Goal: Task Accomplishment & Management: Manage account settings

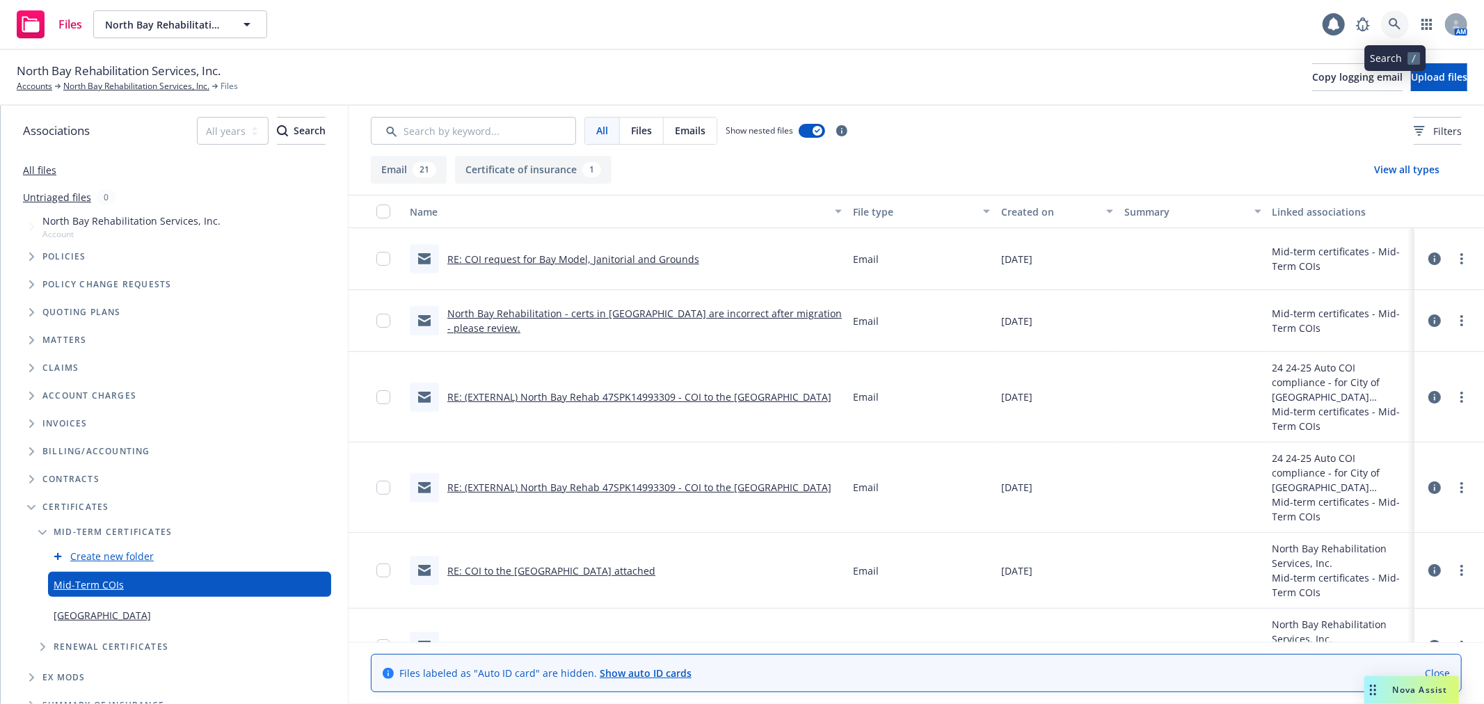
click at [1399, 19] on icon at bounding box center [1395, 24] width 13 height 13
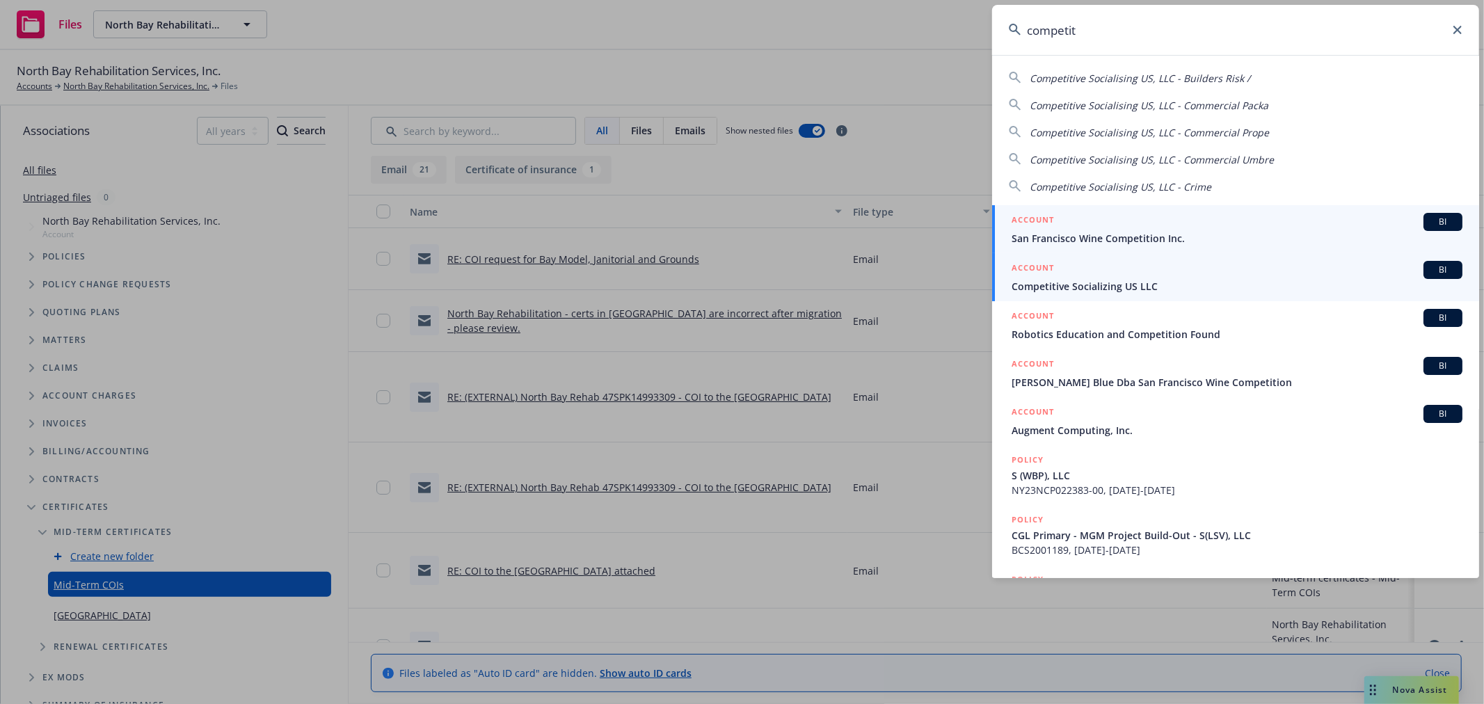
type input "competit"
click at [1221, 271] on div "ACCOUNT BI" at bounding box center [1237, 270] width 451 height 18
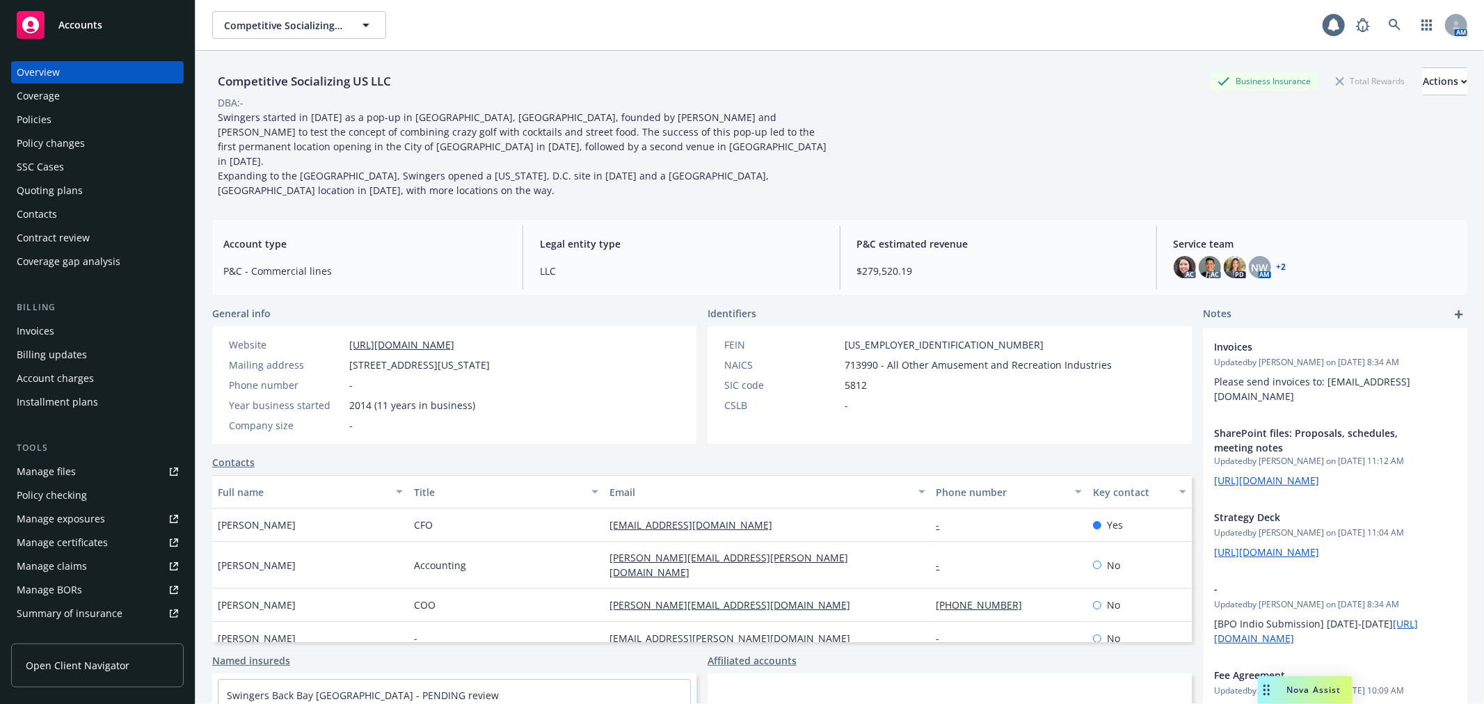
click at [63, 124] on div "Policies" at bounding box center [97, 120] width 161 height 22
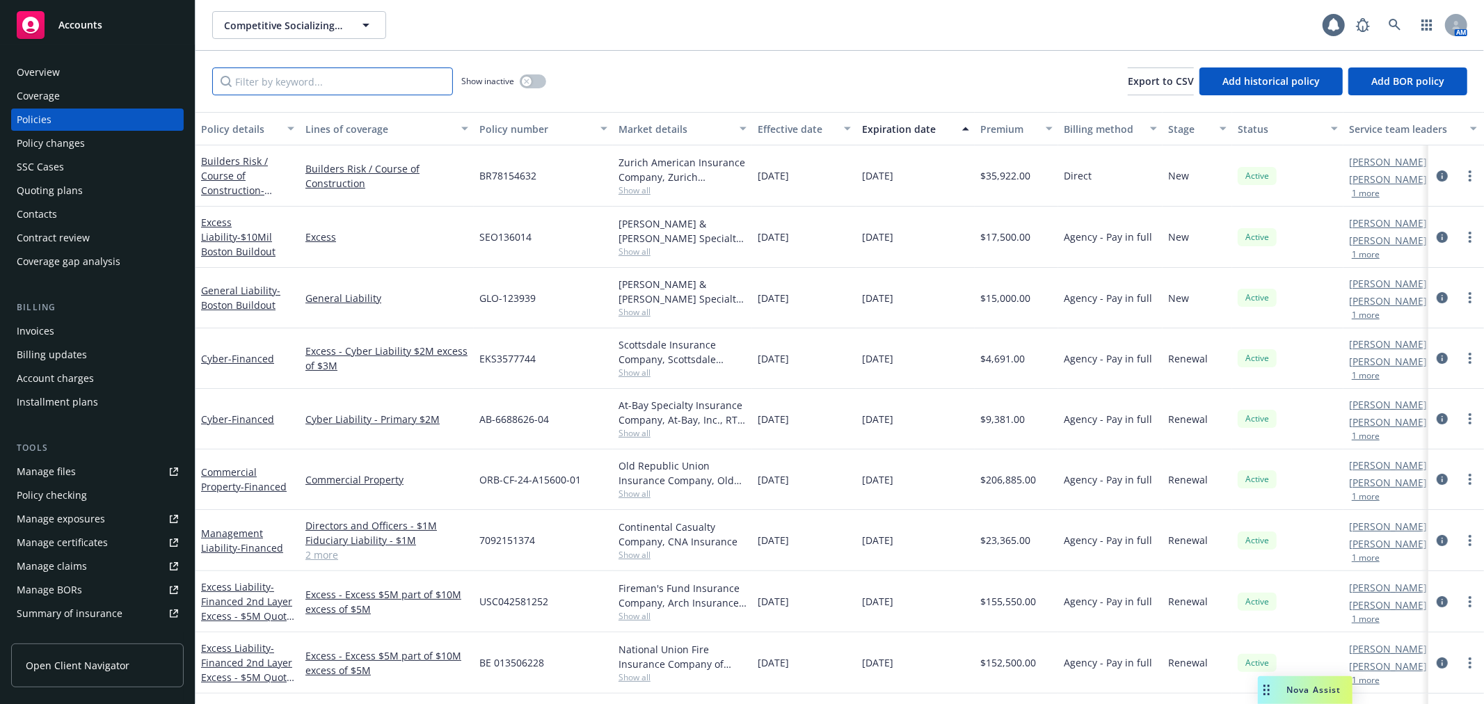
click at [260, 92] on input "Filter by keyword..." at bounding box center [332, 81] width 241 height 28
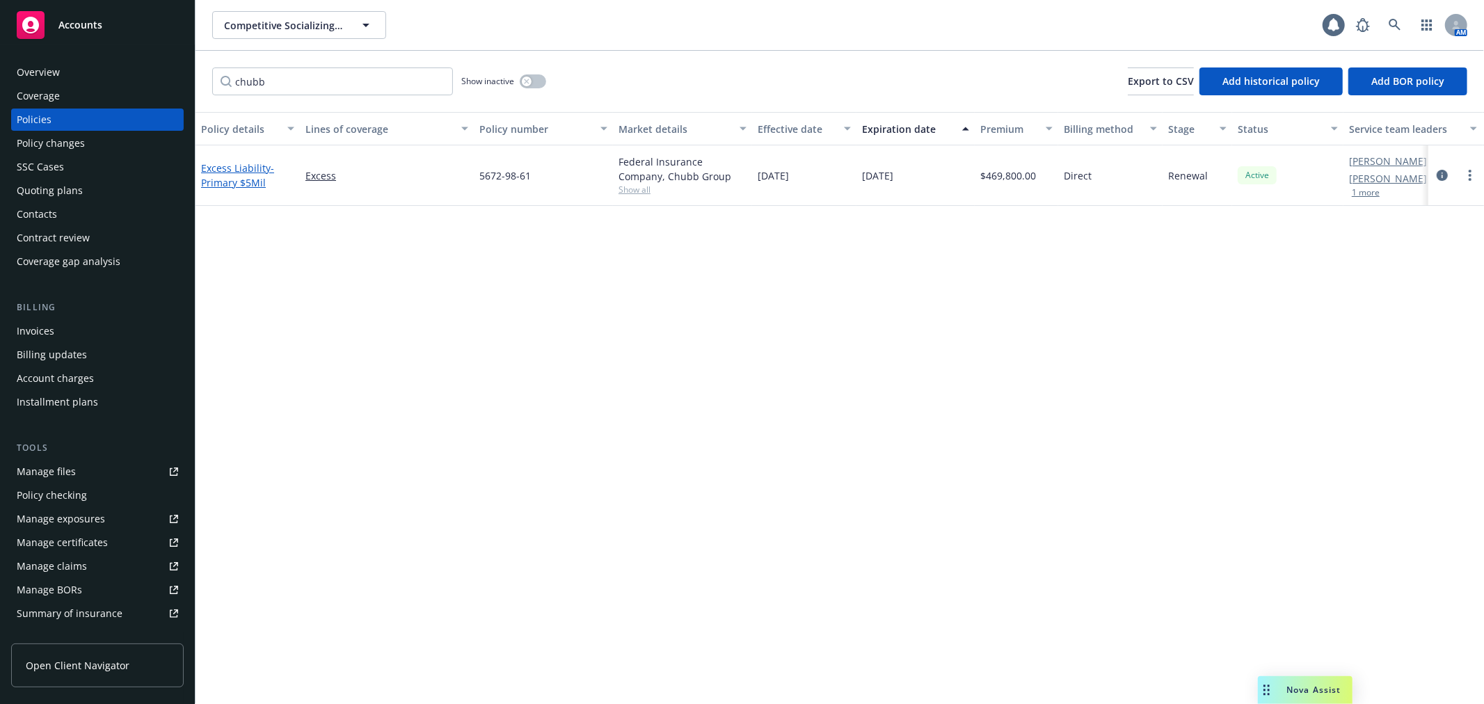
click at [241, 168] on link "Excess Liability - Primary $5Mil" at bounding box center [237, 175] width 73 height 28
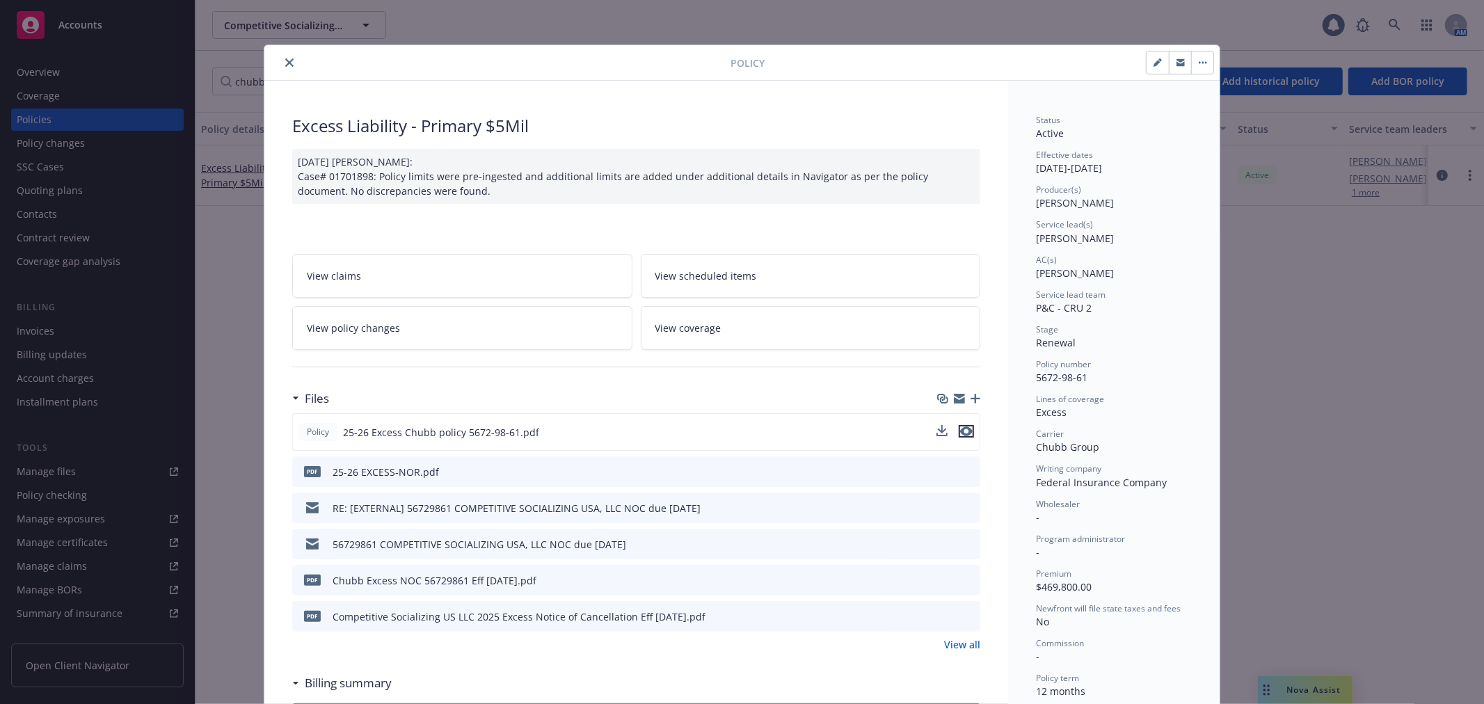
click at [961, 432] on icon "preview file" at bounding box center [966, 432] width 13 height 10
click at [285, 64] on icon "close" at bounding box center [289, 62] width 8 height 8
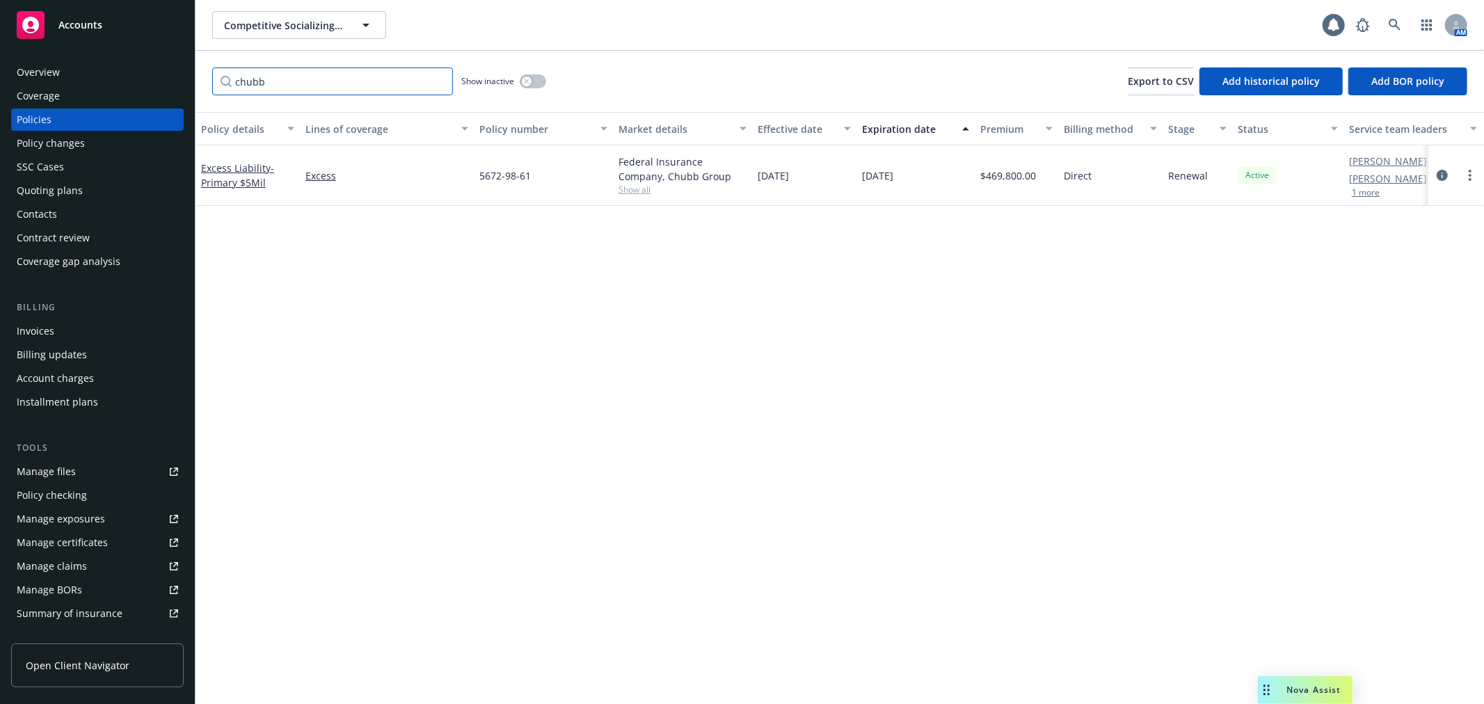
drag, startPoint x: 289, startPoint y: 87, endPoint x: 230, endPoint y: 88, distance: 59.2
click at [230, 88] on input "chubb" at bounding box center [332, 81] width 241 height 28
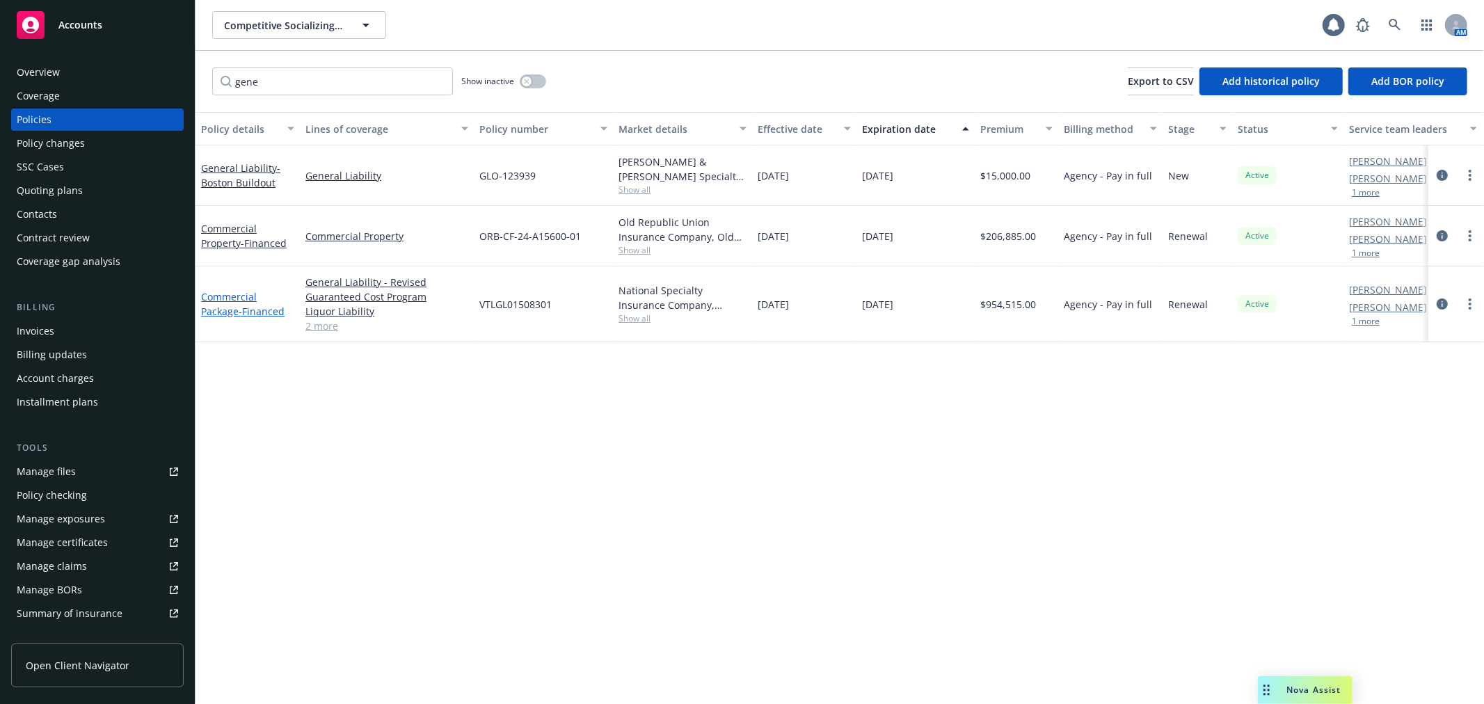
click at [231, 294] on link "Commercial Package - Financed" at bounding box center [243, 304] width 84 height 28
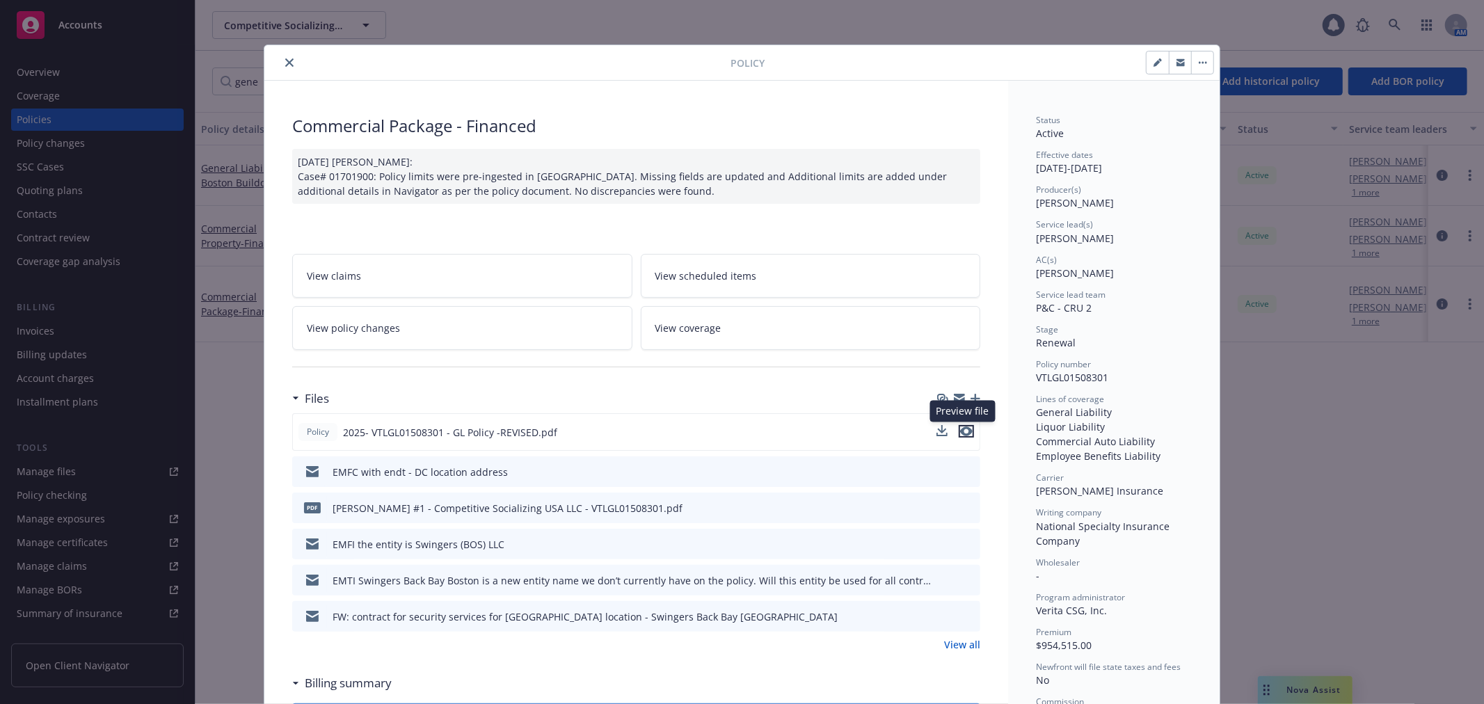
click at [960, 429] on icon "preview file" at bounding box center [966, 432] width 13 height 10
click at [287, 61] on icon "close" at bounding box center [289, 62] width 8 height 8
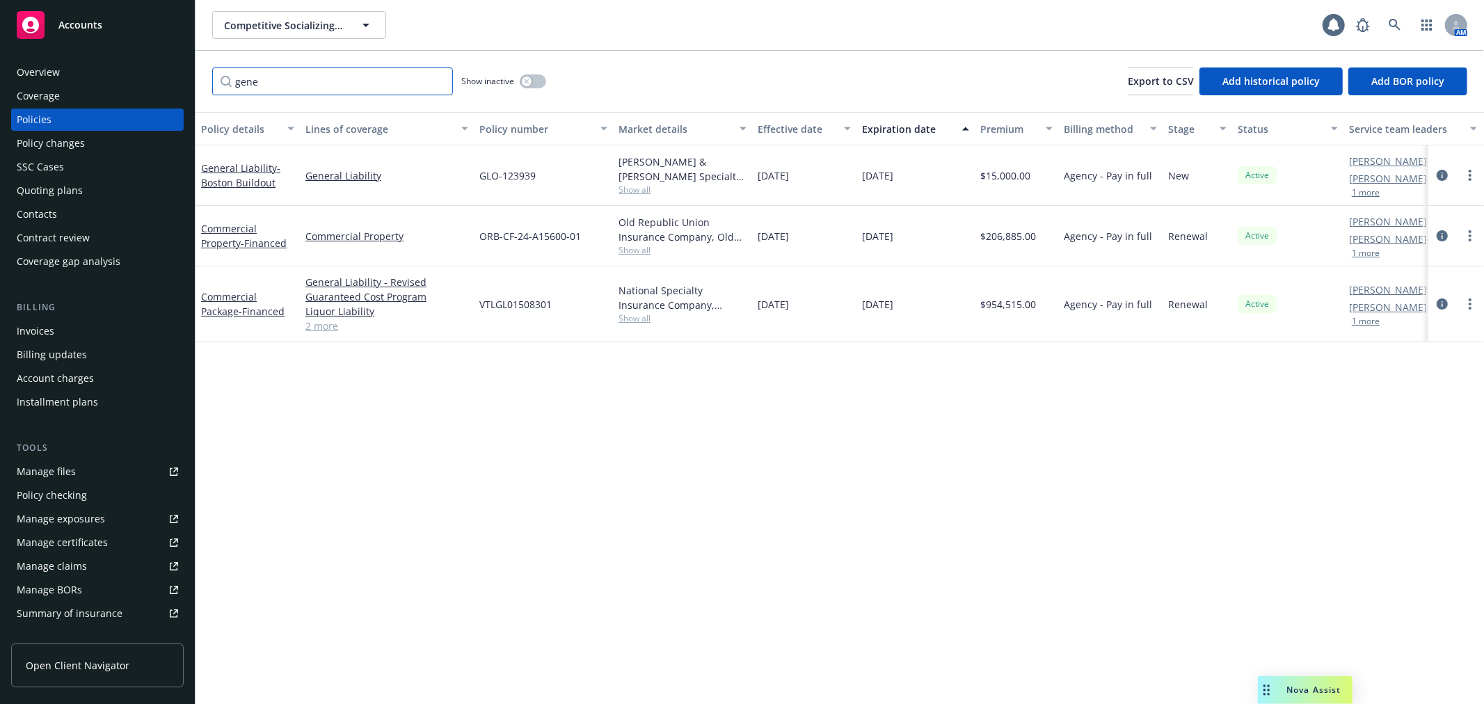
drag, startPoint x: 280, startPoint y: 84, endPoint x: 207, endPoint y: 81, distance: 72.4
click at [207, 81] on div "gene Show inactive Export to CSV Add historical policy Add BOR policy" at bounding box center [840, 81] width 1289 height 61
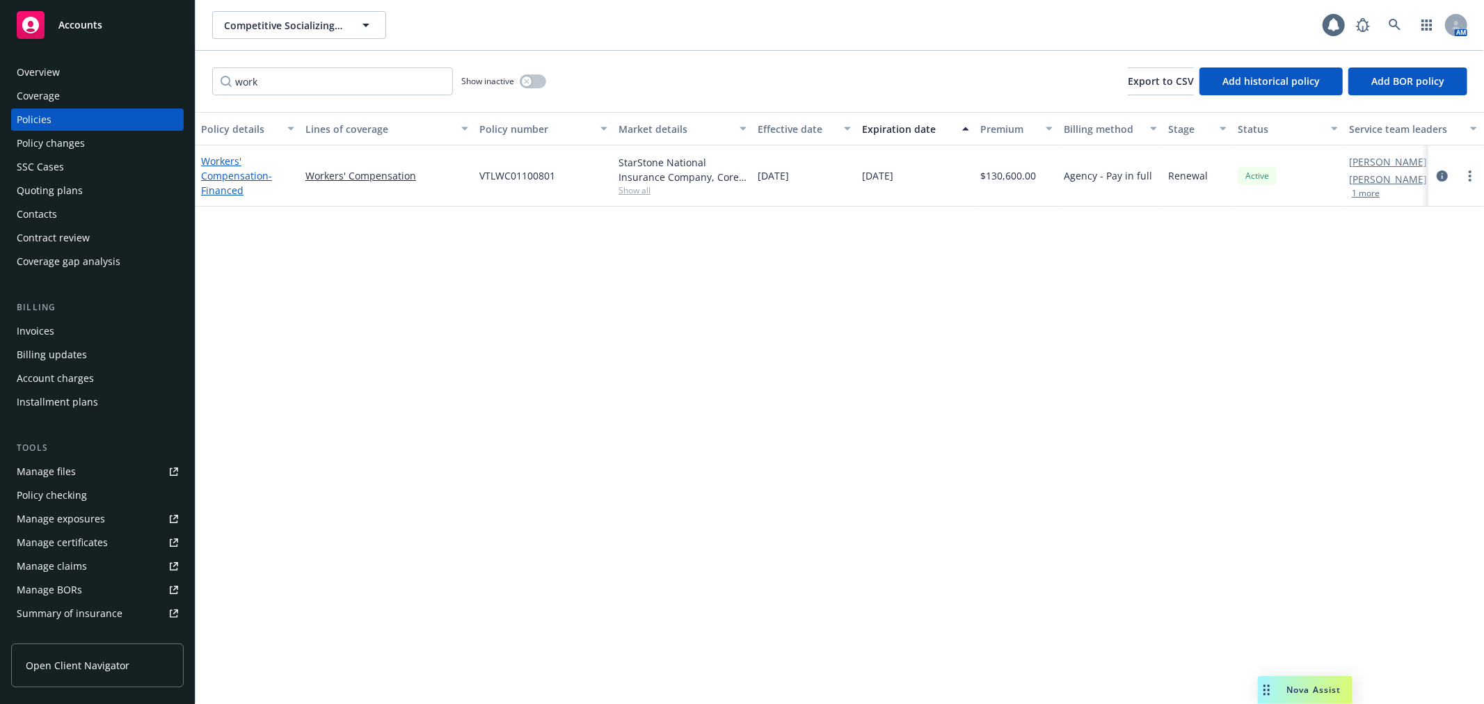
click at [219, 166] on link "Workers' Compensation - Financed" at bounding box center [236, 175] width 71 height 42
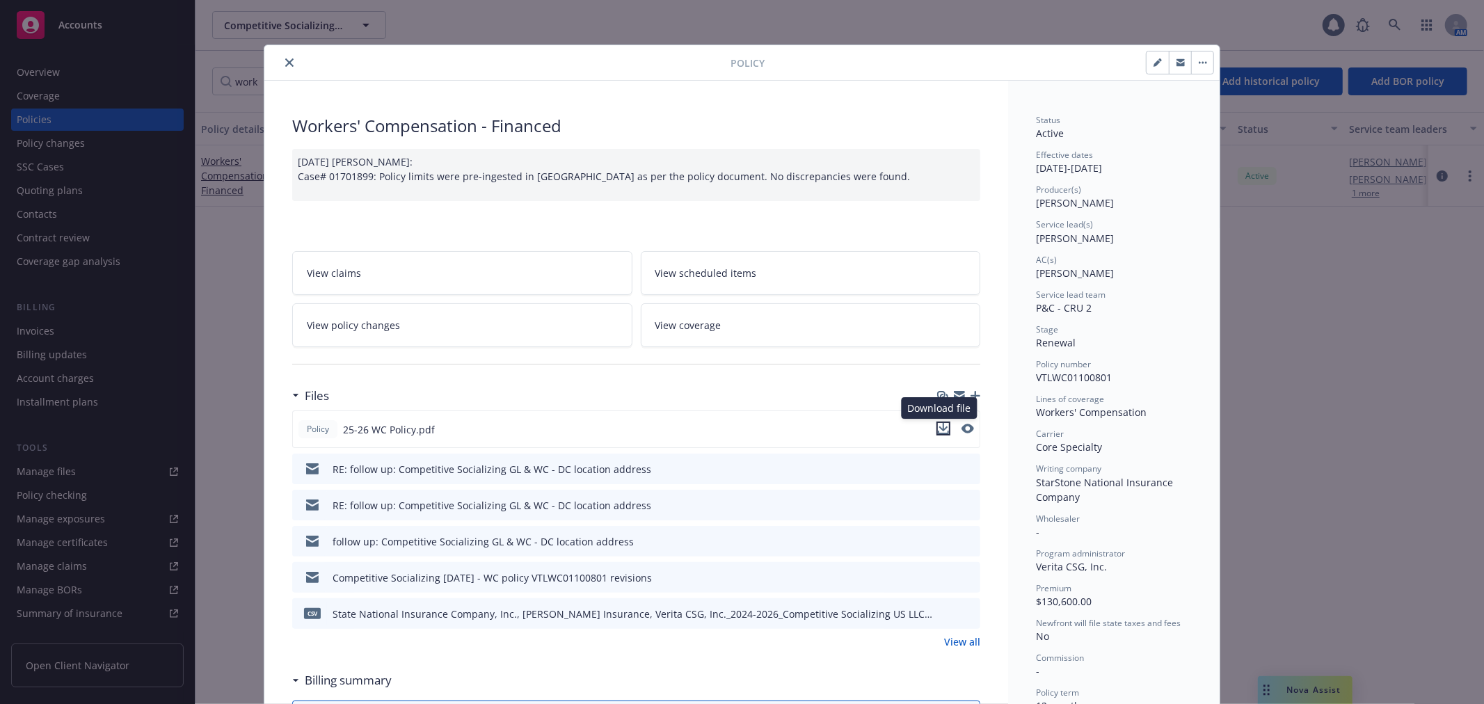
click at [938, 429] on icon "download file" at bounding box center [943, 428] width 11 height 11
click at [287, 65] on icon "close" at bounding box center [289, 62] width 8 height 8
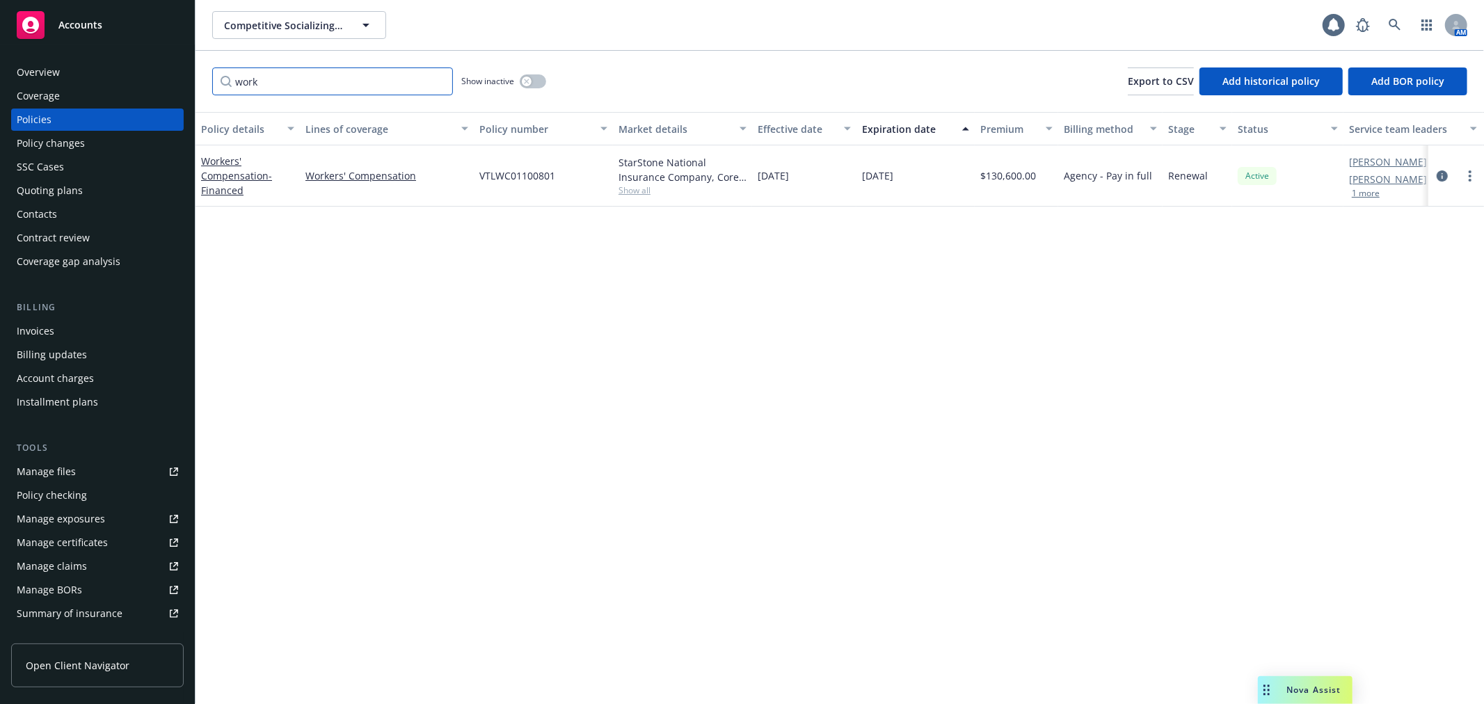
drag, startPoint x: 280, startPoint y: 75, endPoint x: 239, endPoint y: 79, distance: 41.3
click at [239, 79] on input "work" at bounding box center [332, 81] width 241 height 28
type input "chubb"
click at [227, 175] on span "- Primary $5Mil" at bounding box center [237, 175] width 73 height 28
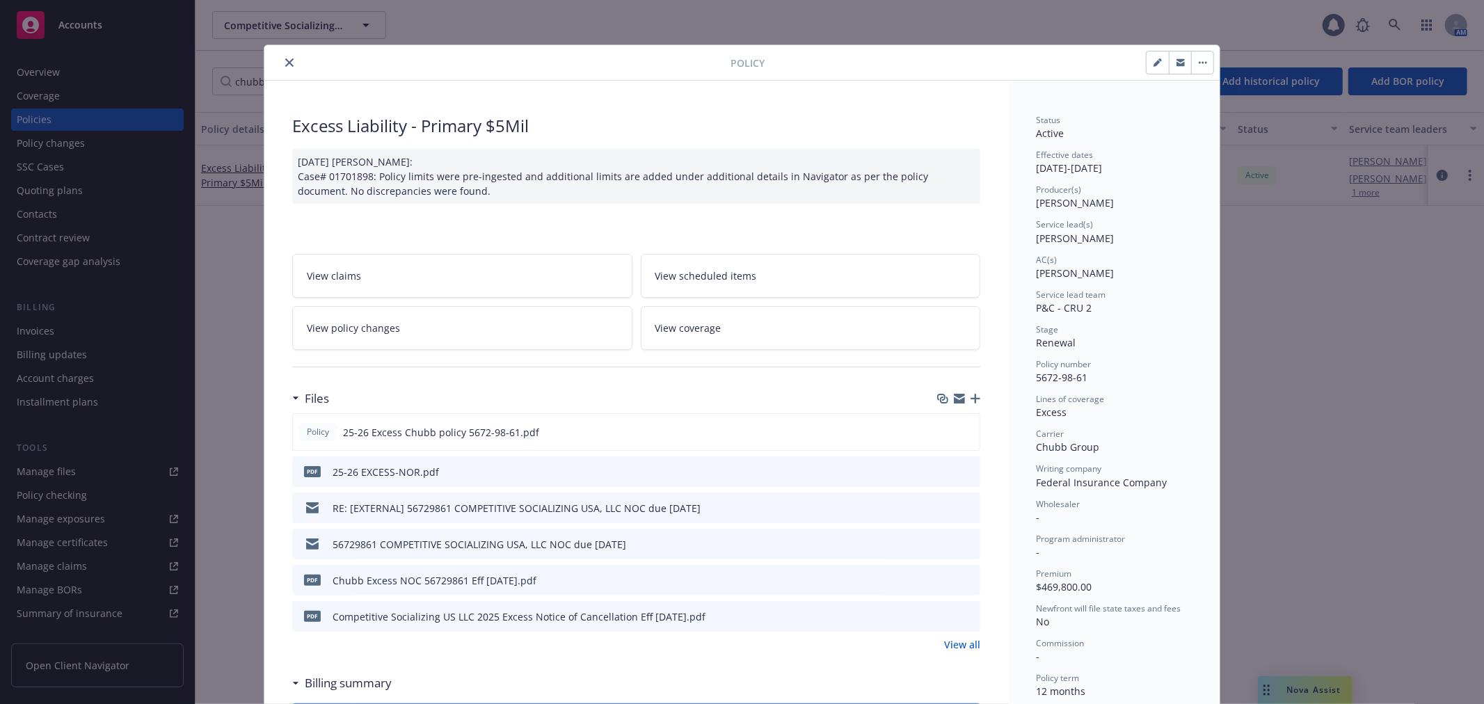
scroll to position [42, 0]
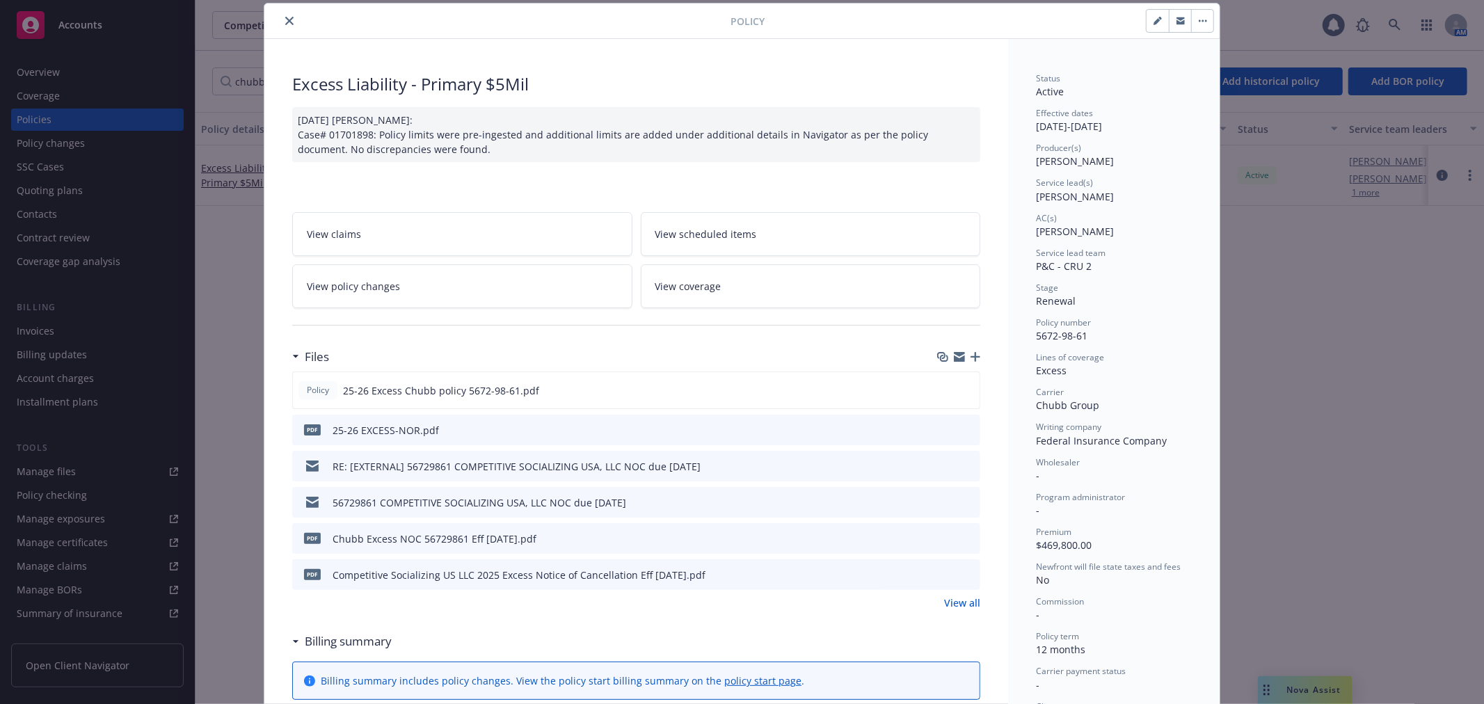
click at [954, 358] on icon "button" at bounding box center [959, 359] width 11 height 6
click at [287, 23] on icon "close" at bounding box center [289, 21] width 8 height 8
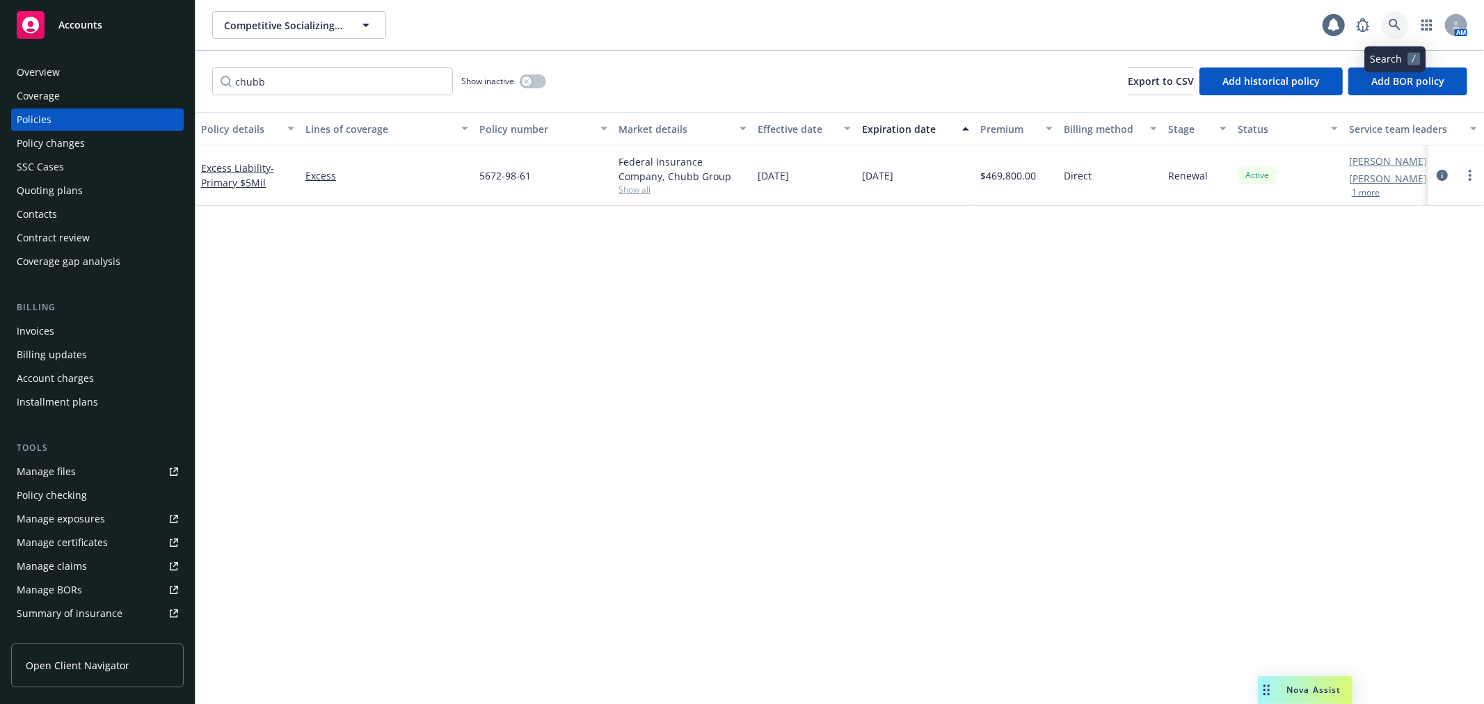
click at [1392, 22] on icon at bounding box center [1395, 25] width 13 height 13
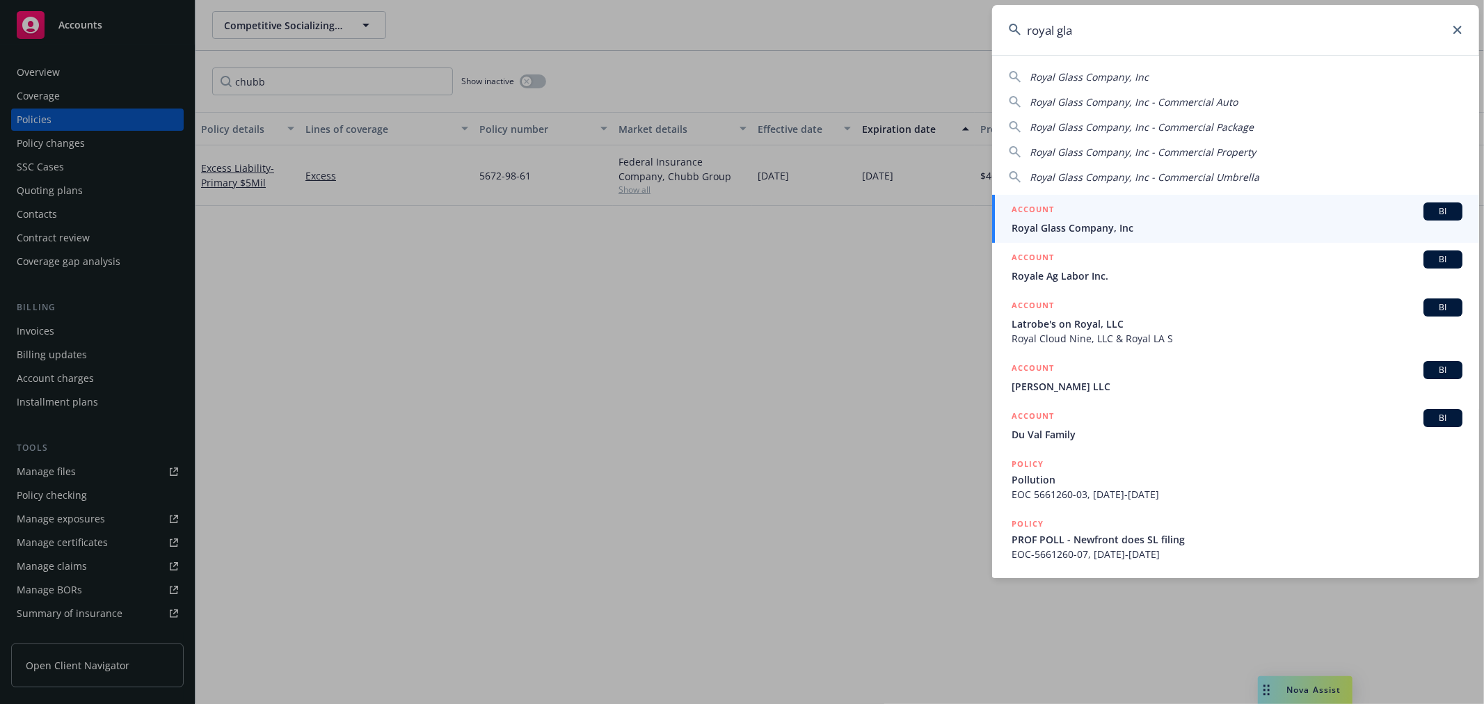
type input "royal gla"
click at [1193, 212] on div "ACCOUNT BI" at bounding box center [1237, 211] width 451 height 18
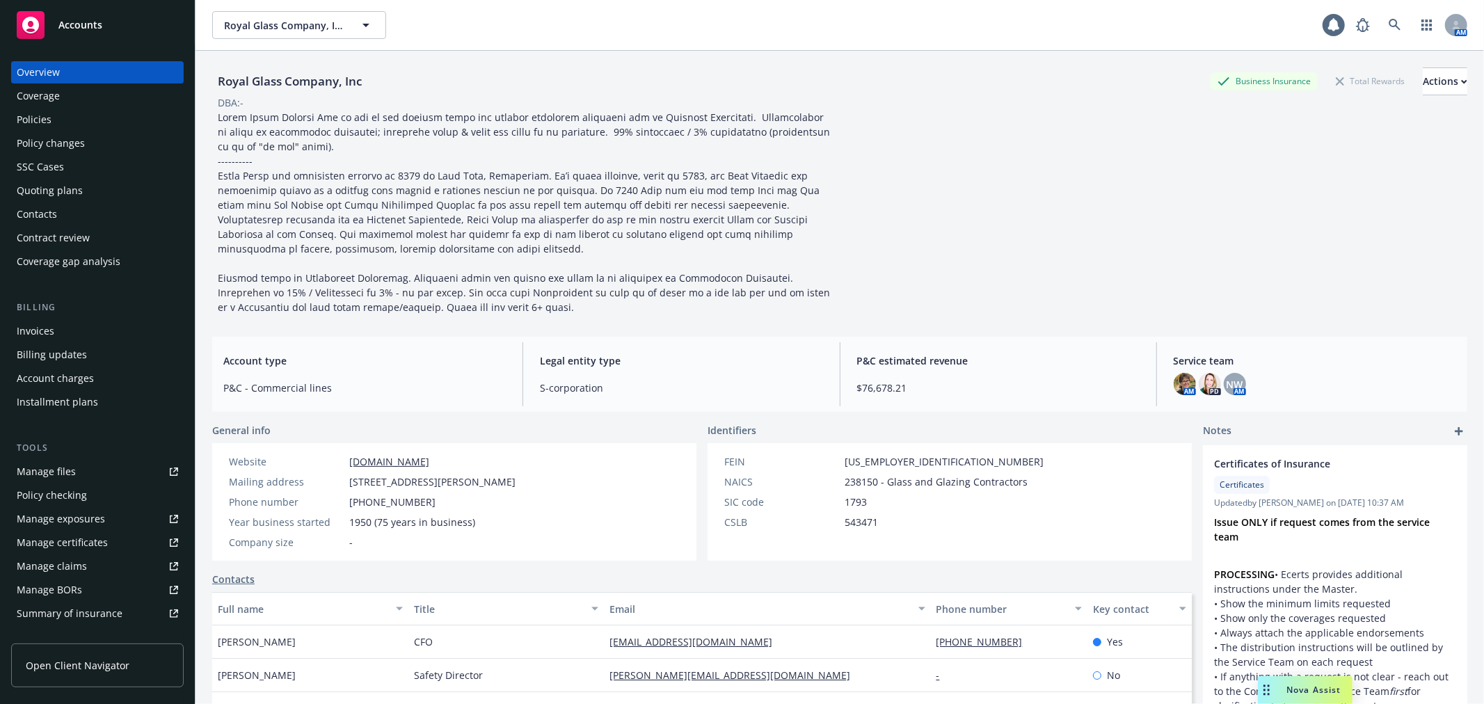
click at [120, 465] on link "Manage files" at bounding box center [97, 472] width 173 height 22
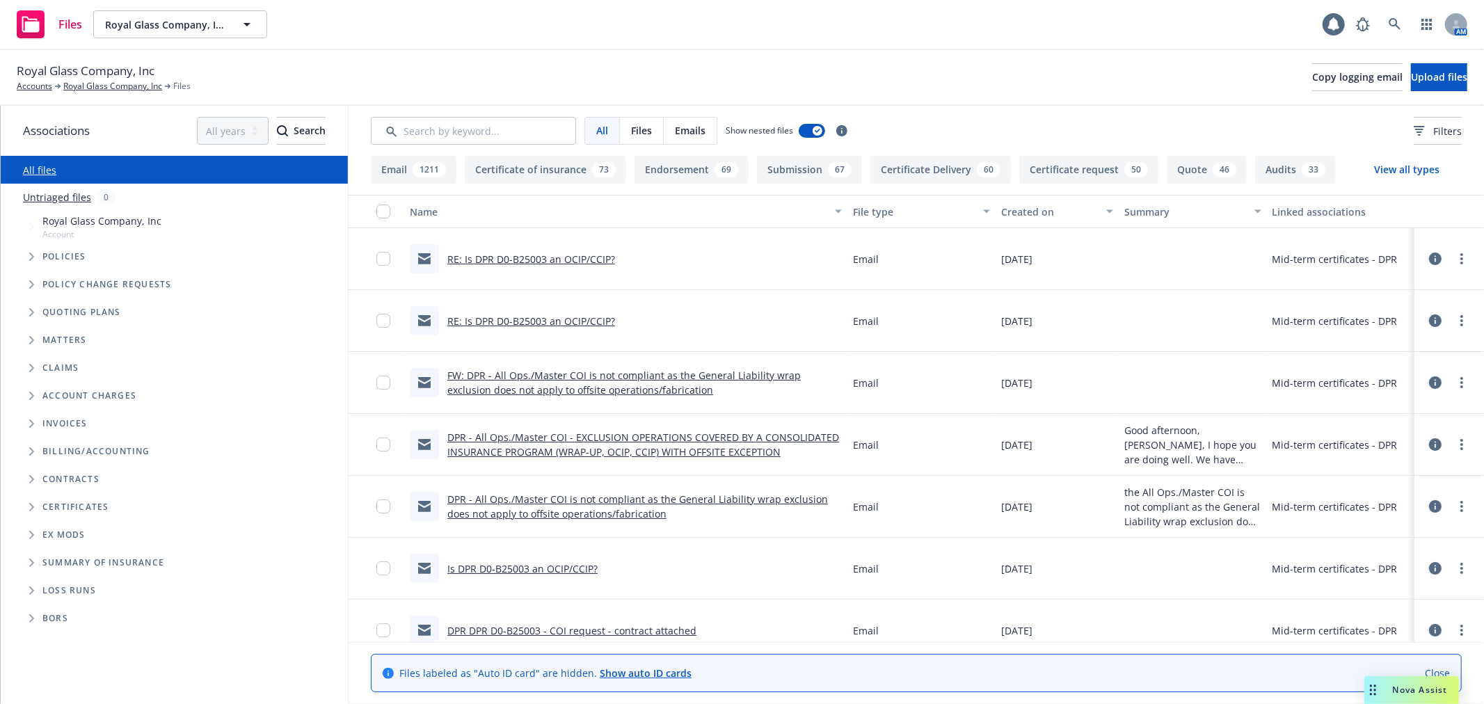
click at [33, 509] on icon "Folder Tree Example" at bounding box center [32, 507] width 6 height 8
click at [39, 566] on span "Folder Tree Example" at bounding box center [42, 560] width 22 height 22
click at [42, 532] on icon "Folder Tree Example" at bounding box center [43, 532] width 6 height 8
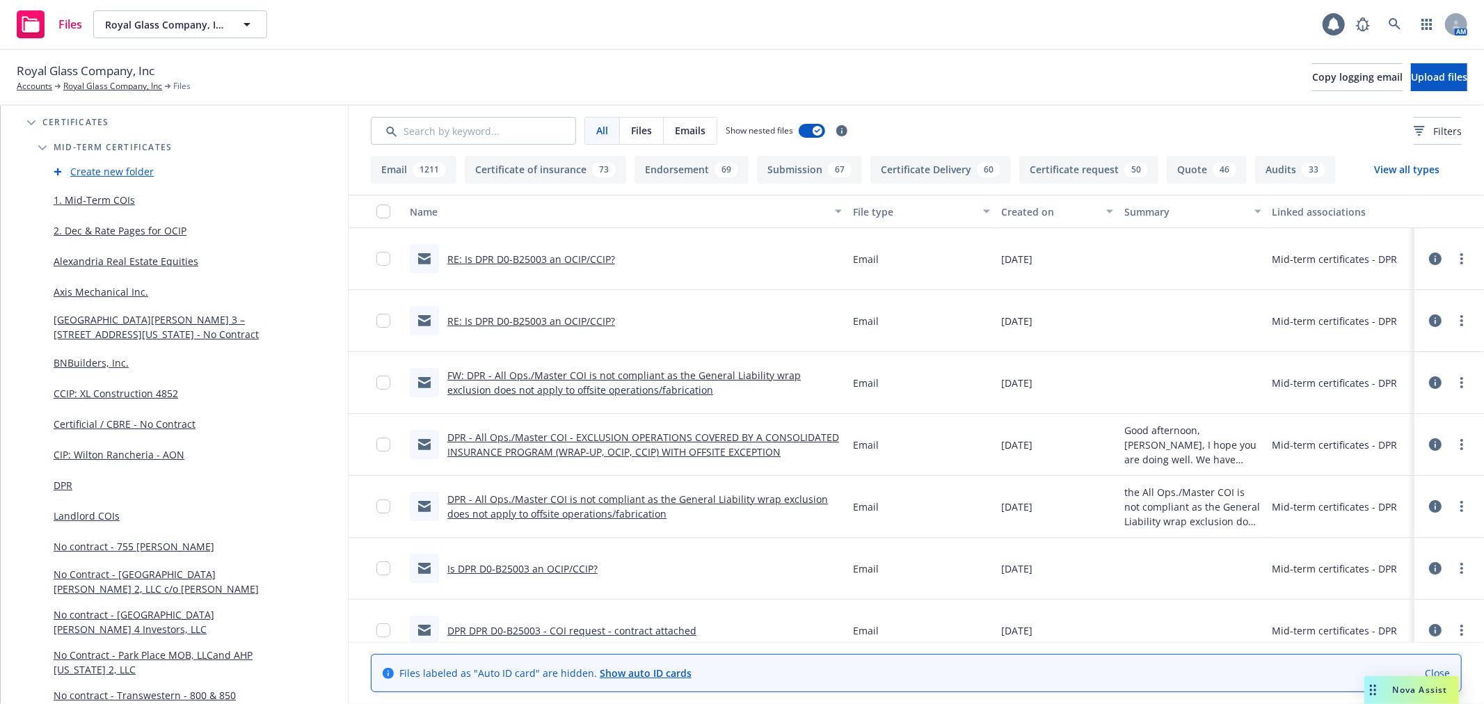
scroll to position [309, 0]
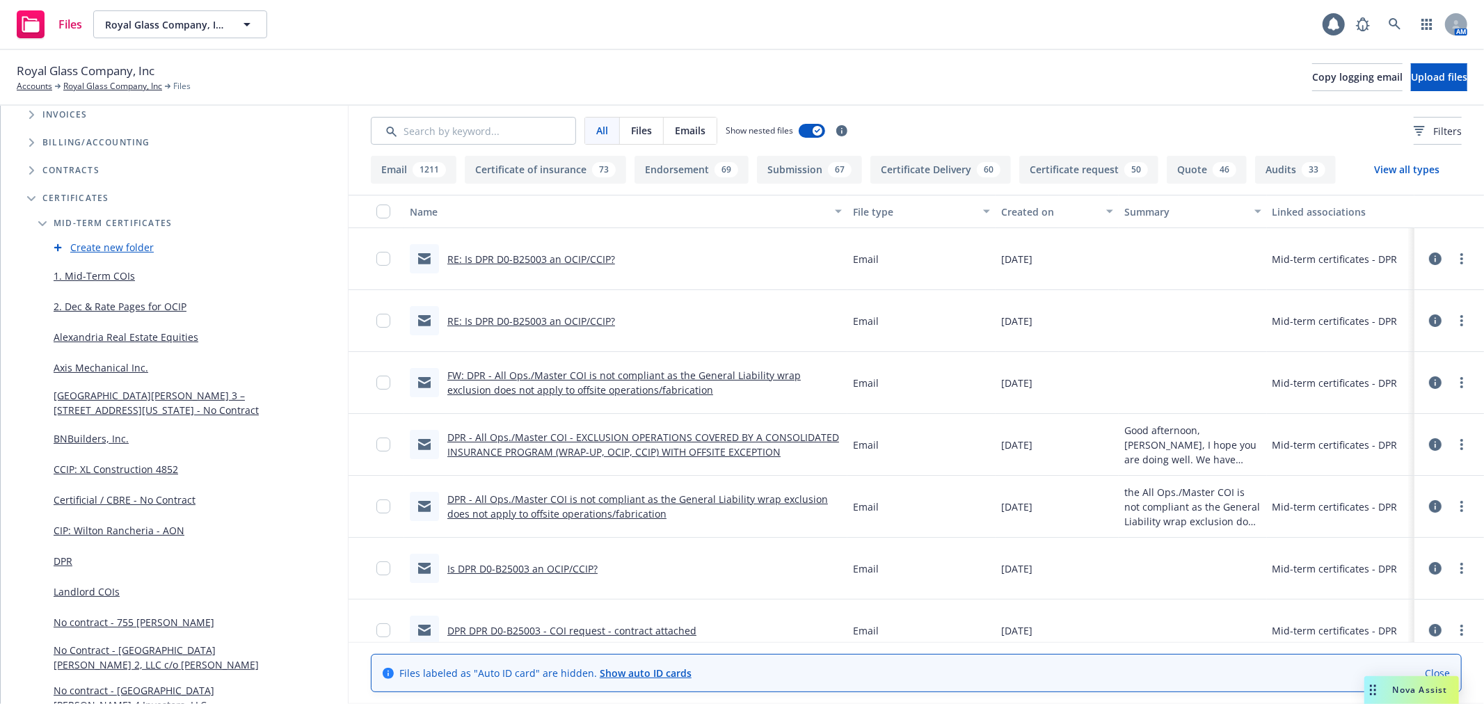
click at [42, 226] on span "Folder Tree Example" at bounding box center [42, 223] width 22 height 22
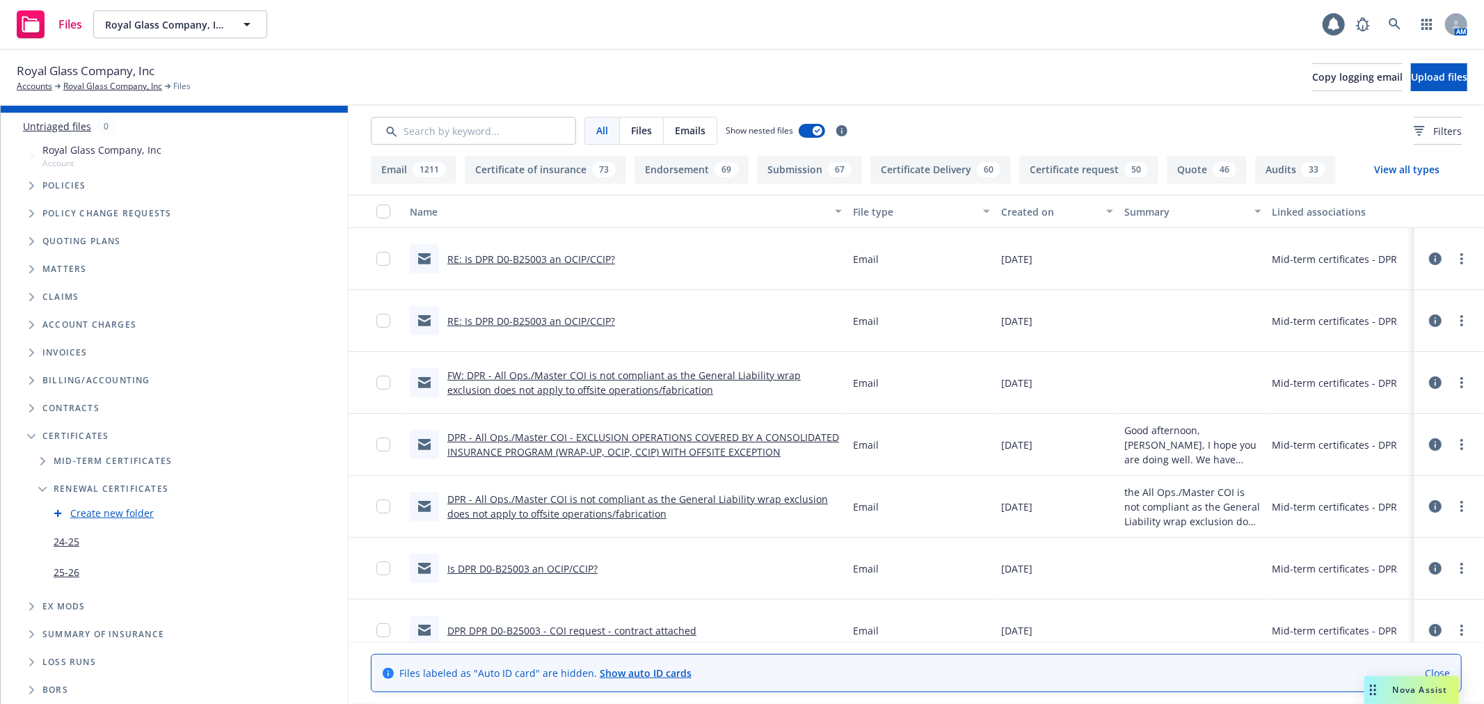
click at [60, 571] on link "25-26" at bounding box center [67, 572] width 26 height 15
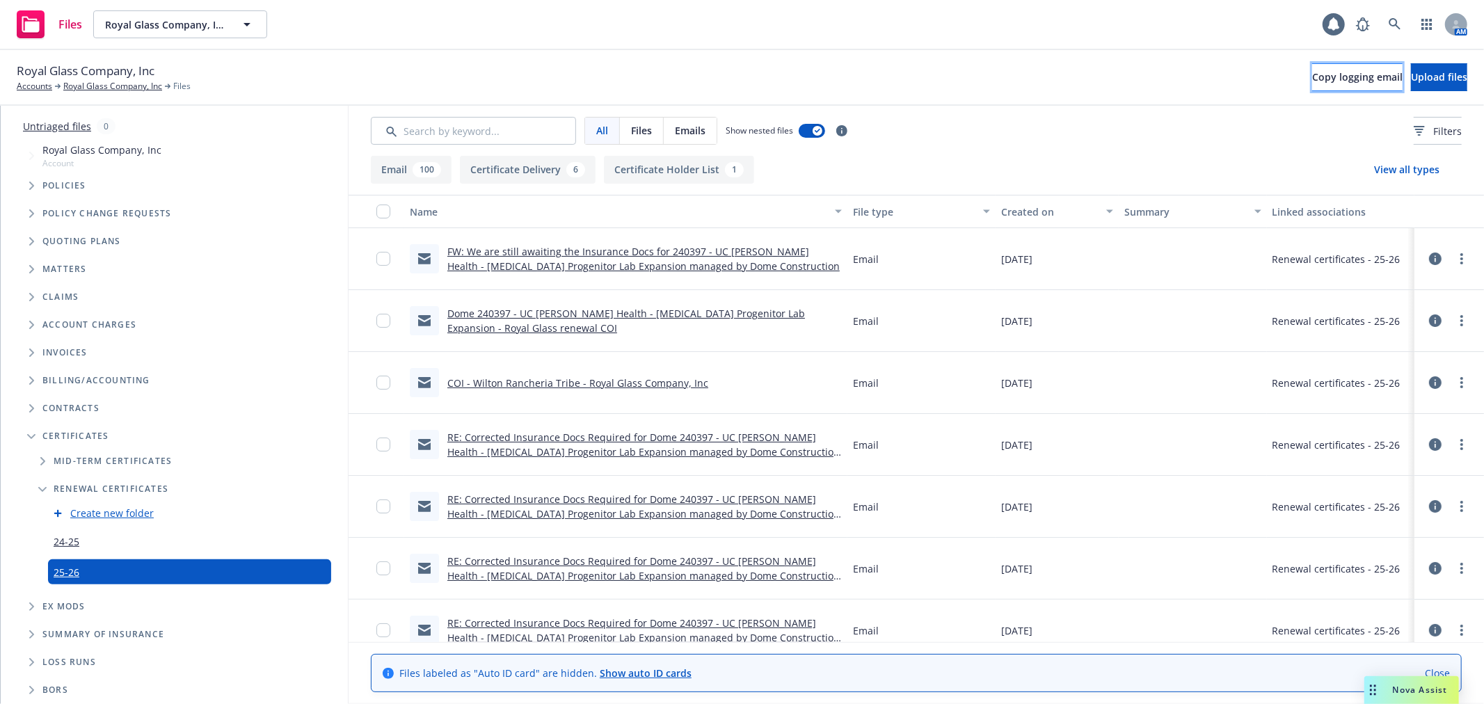
click at [1312, 70] on span "Copy logging email" at bounding box center [1357, 76] width 90 height 13
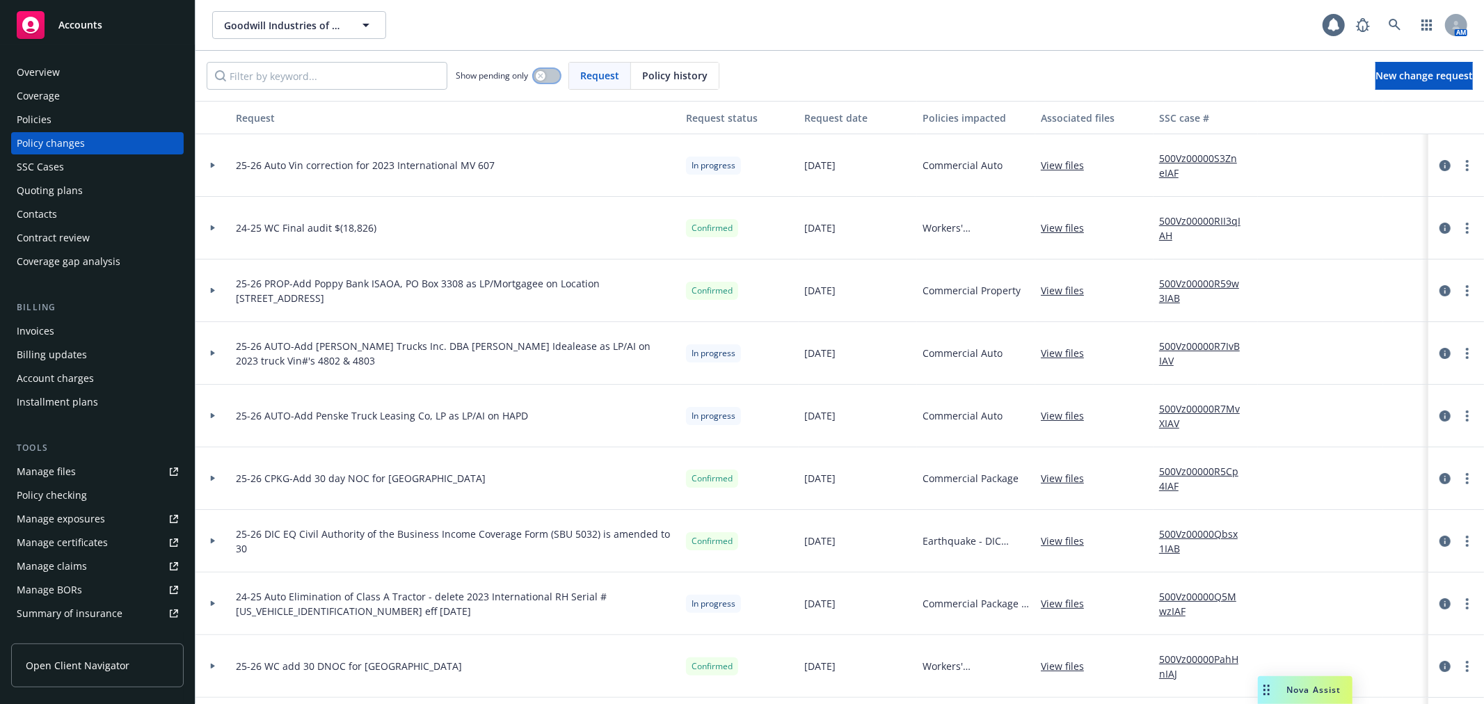
click at [541, 77] on icon "button" at bounding box center [540, 75] width 5 height 5
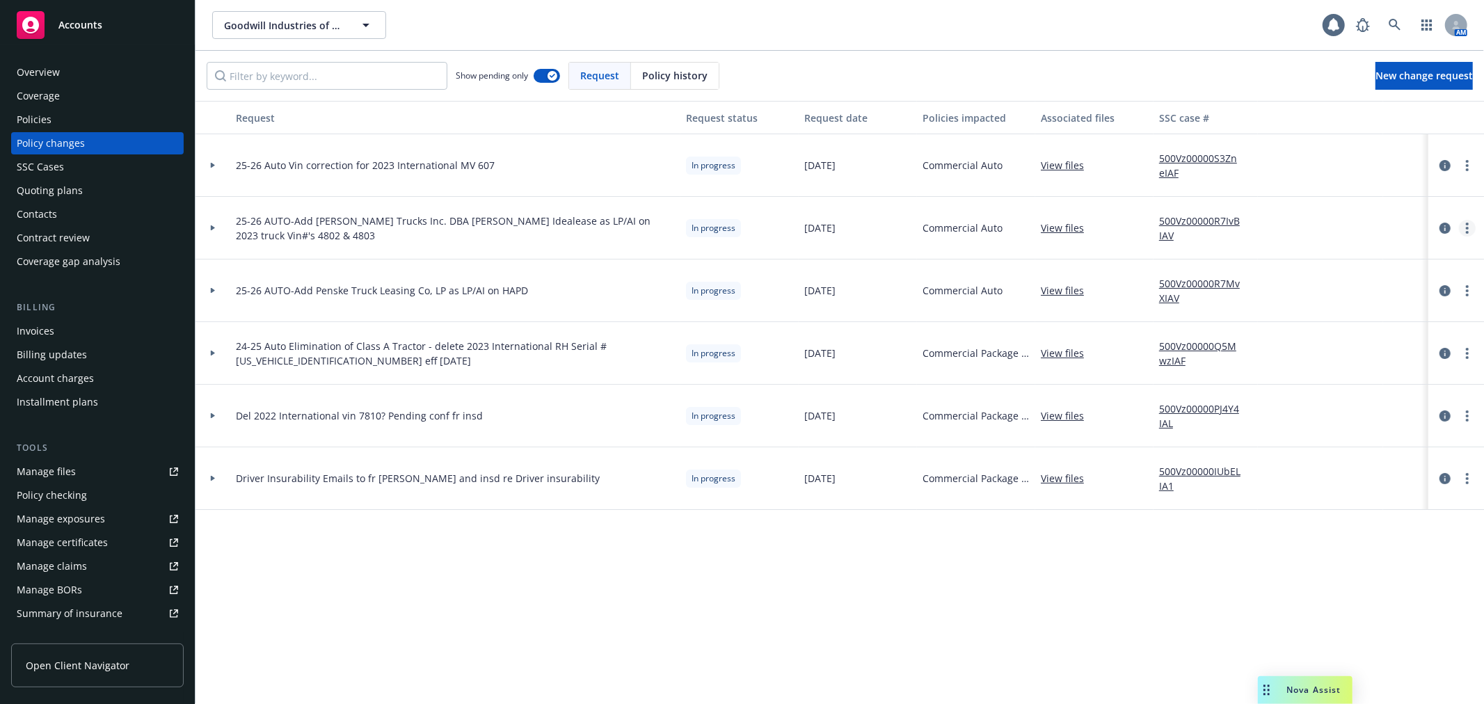
click at [1466, 227] on circle "more" at bounding box center [1467, 228] width 3 height 3
click at [1402, 350] on link "Resume workflow" at bounding box center [1344, 340] width 239 height 28
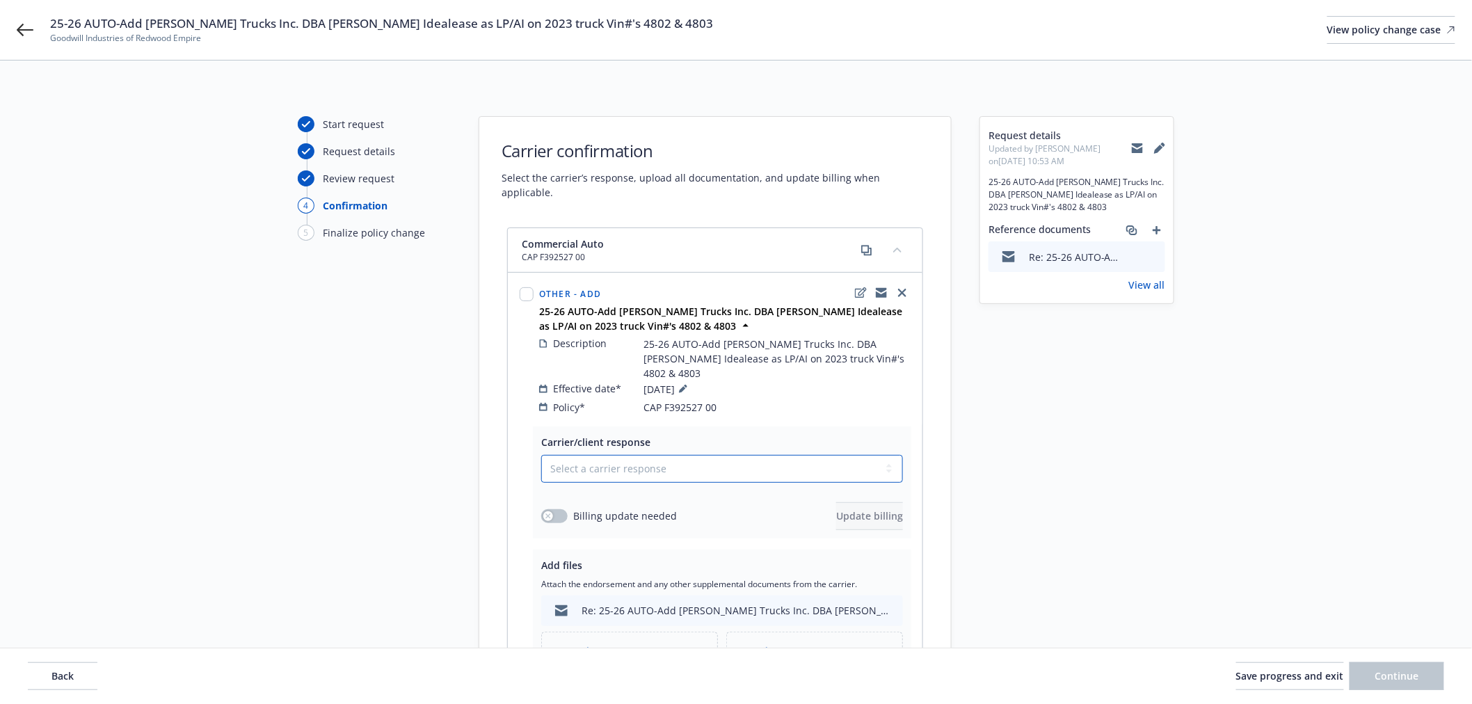
click at [639, 455] on select "Select a carrier response Accepted Accepted with revision No endorsement needed…" at bounding box center [722, 469] width 362 height 28
select select "ACCEPTED"
click at [541, 455] on select "Select a carrier response Accepted Accepted with revision No endorsement needed…" at bounding box center [722, 469] width 362 height 28
click at [653, 644] on span "Upload new files" at bounding box center [637, 651] width 79 height 15
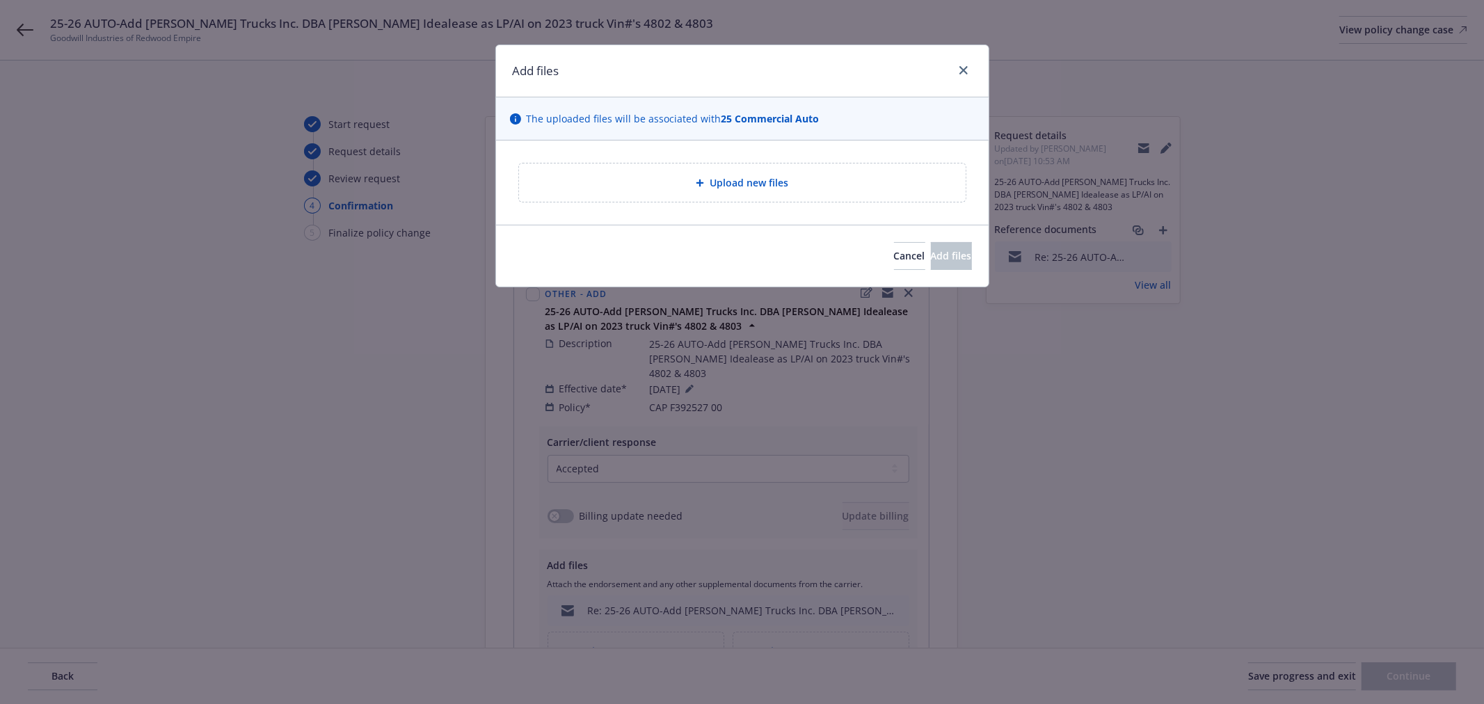
click at [765, 183] on span "Upload new files" at bounding box center [749, 182] width 79 height 15
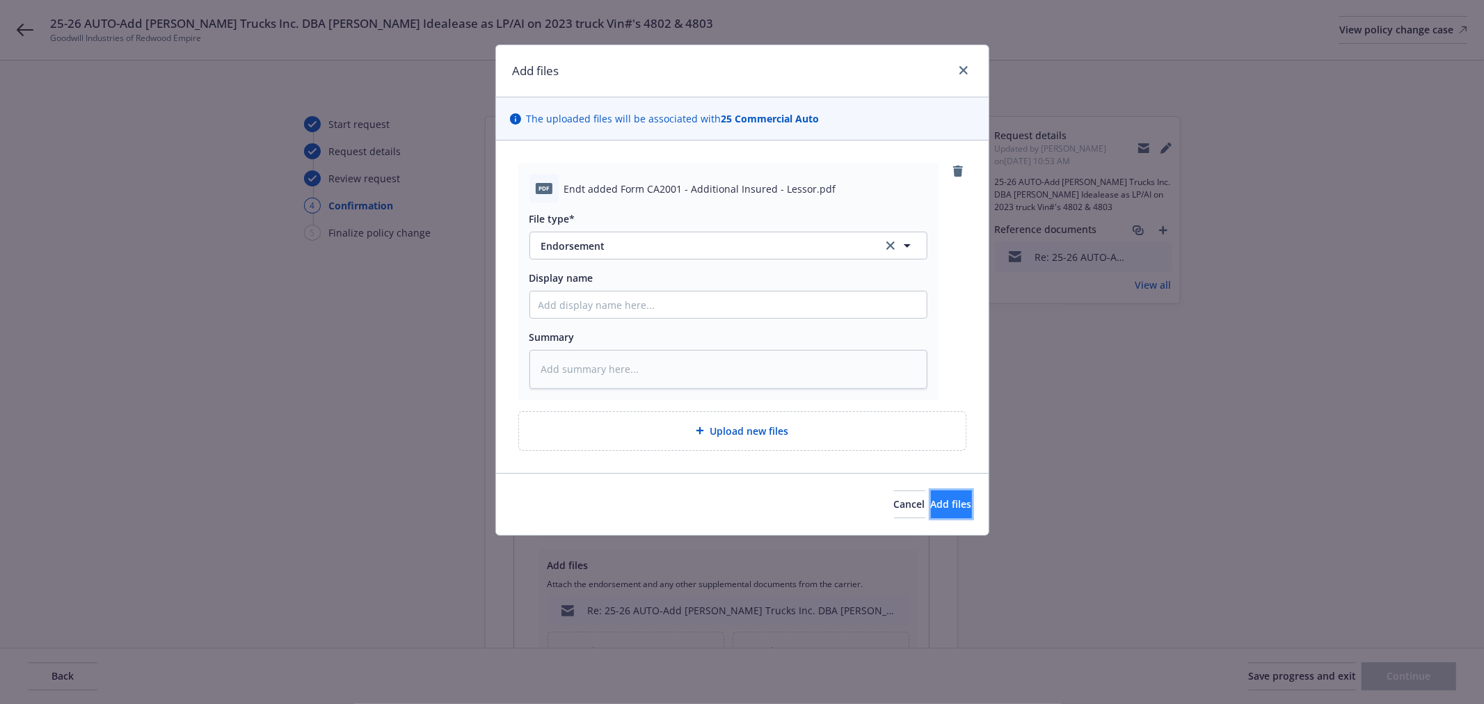
click at [945, 504] on span "Add files" at bounding box center [951, 504] width 41 height 13
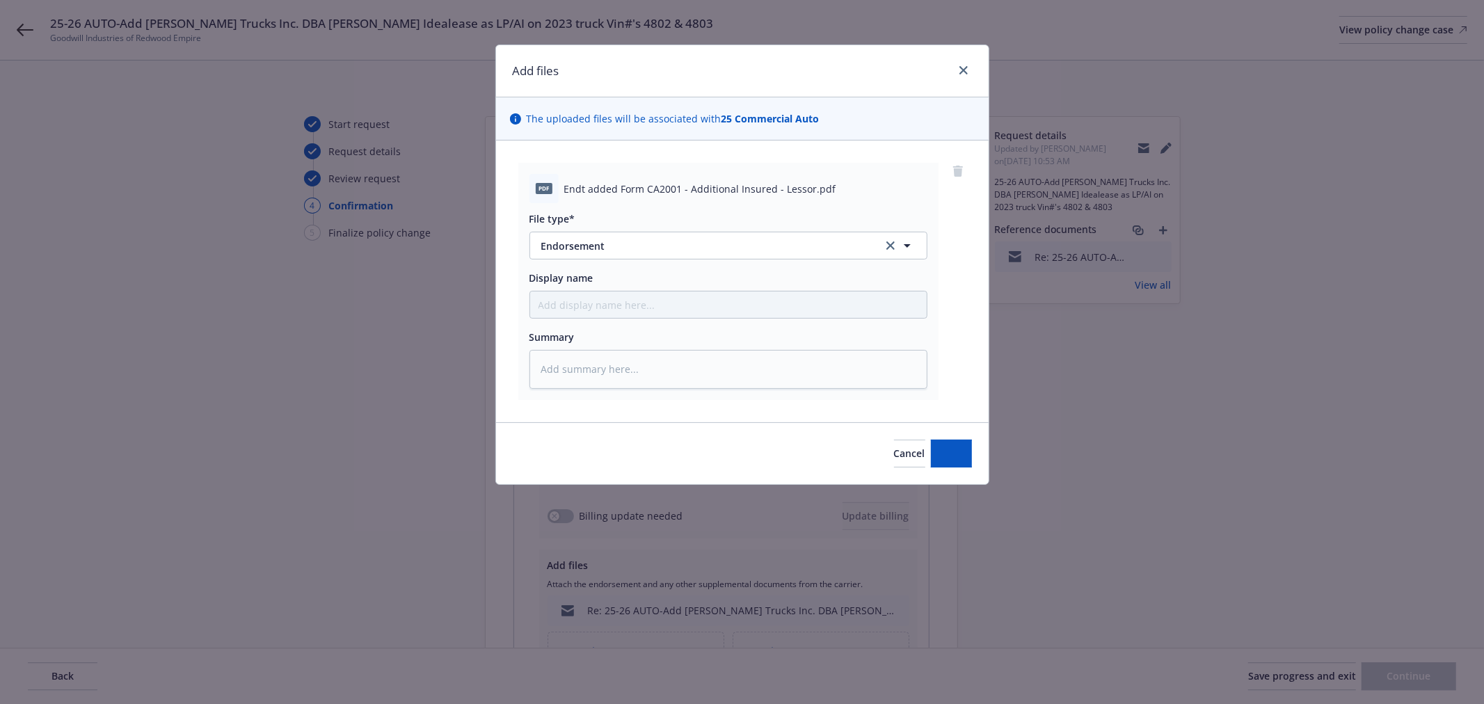
type textarea "x"
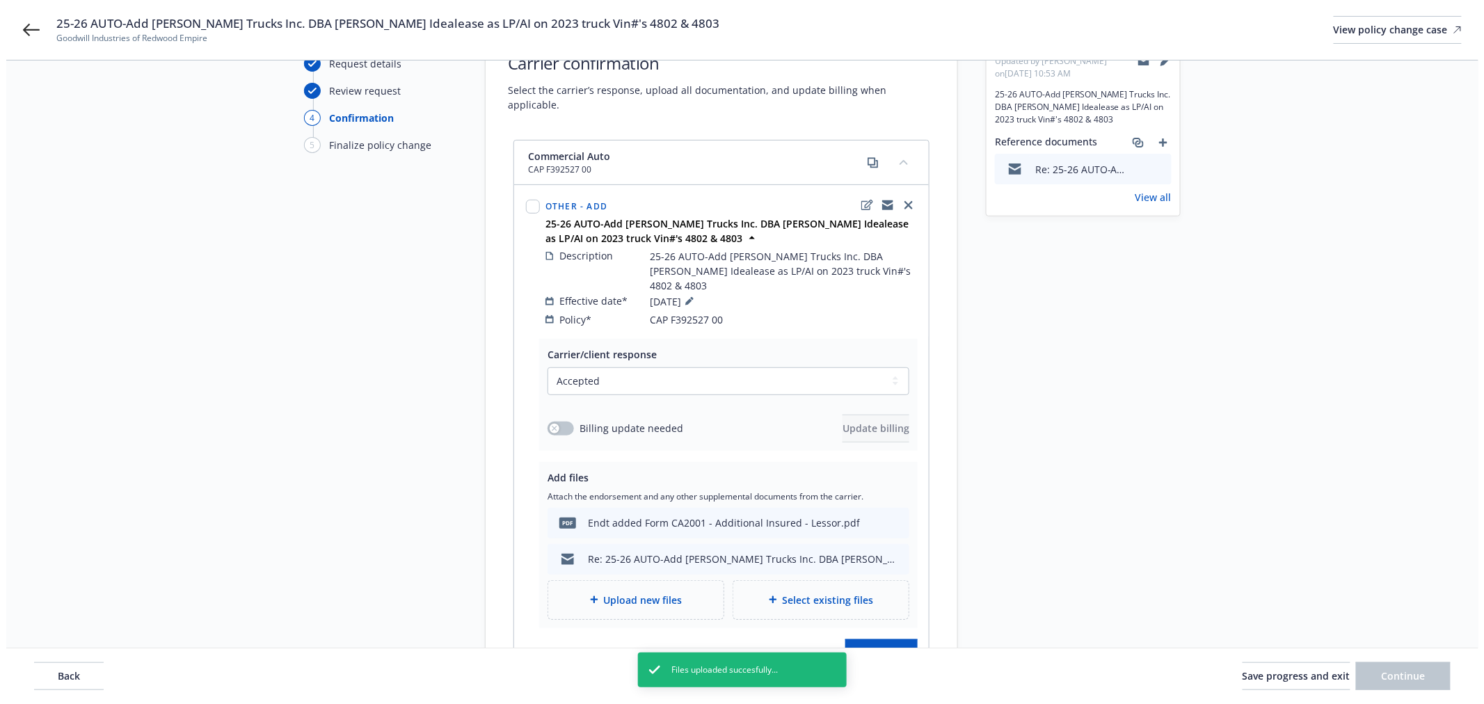
scroll to position [214, 0]
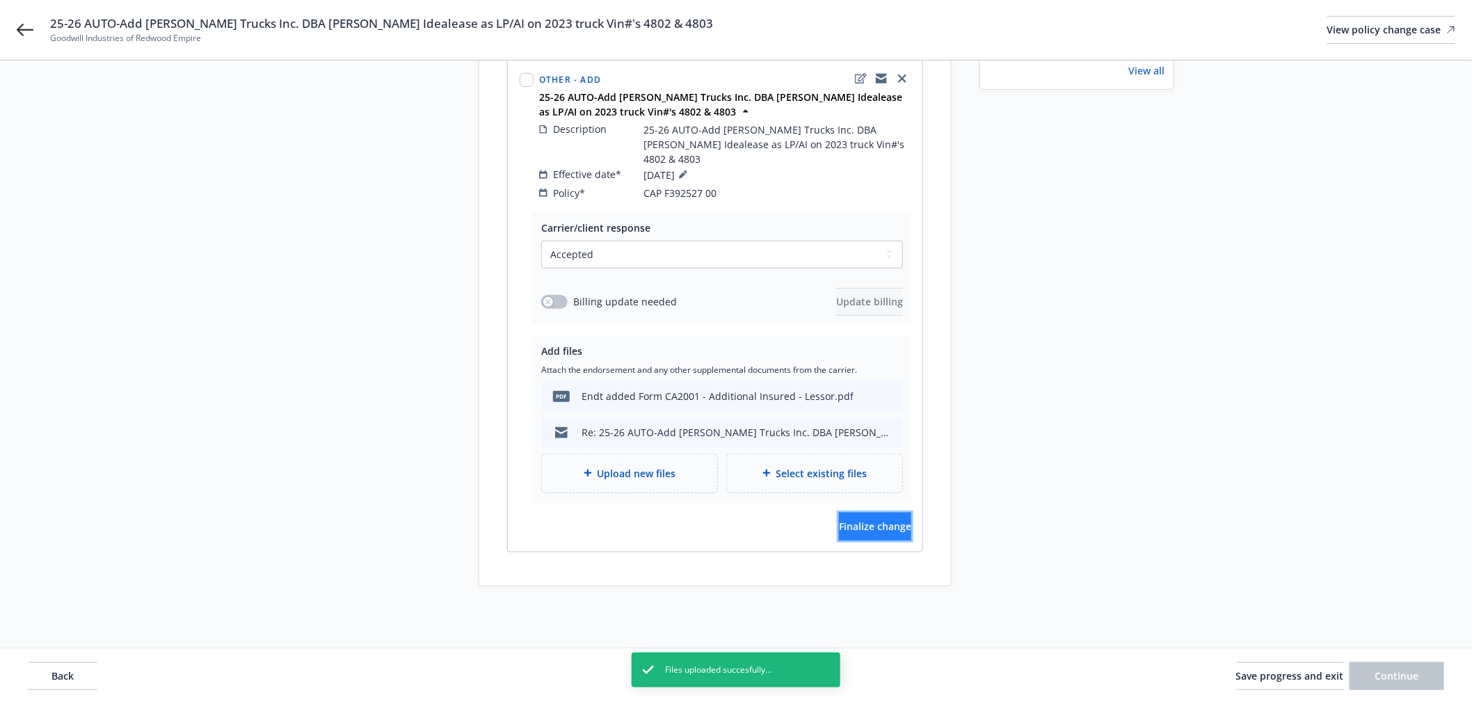
click at [873, 513] on button "Finalize change" at bounding box center [875, 527] width 72 height 28
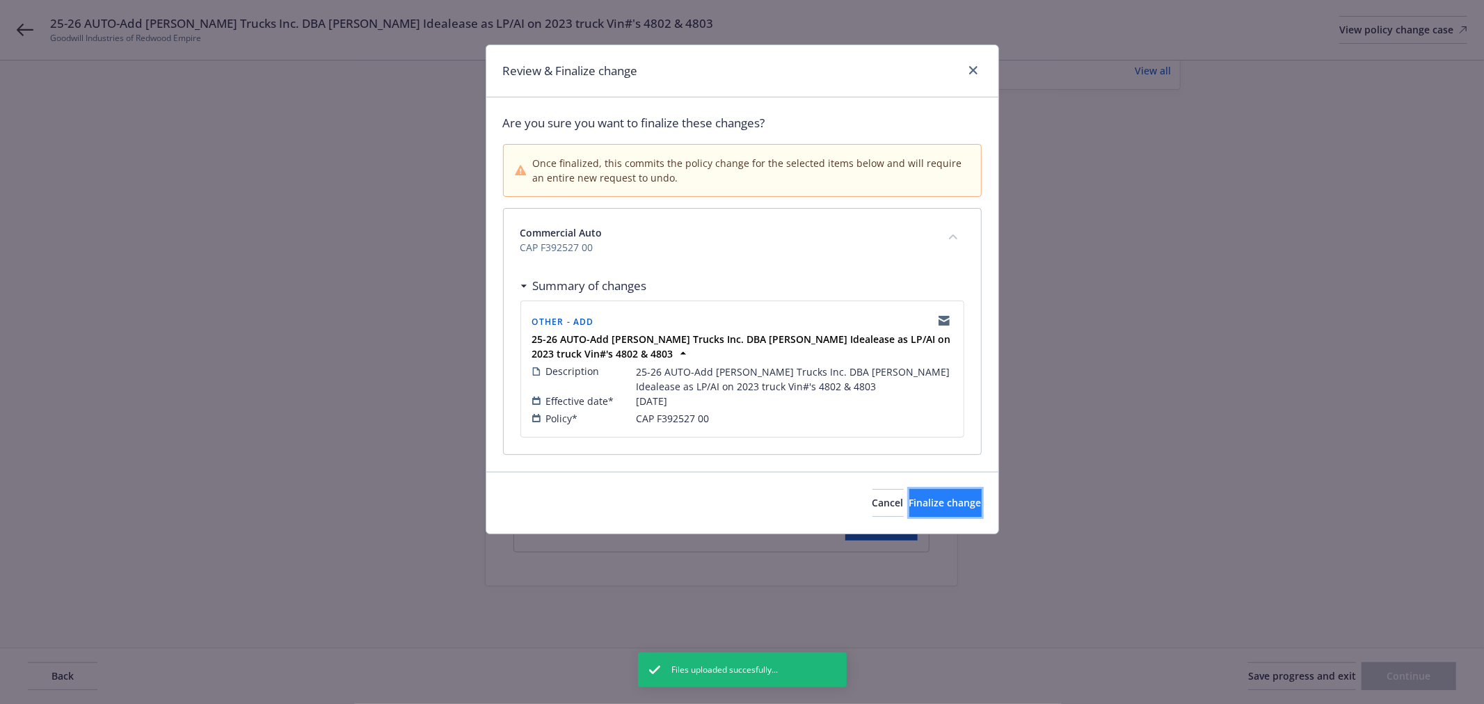
click at [922, 504] on span "Finalize change" at bounding box center [945, 502] width 72 height 13
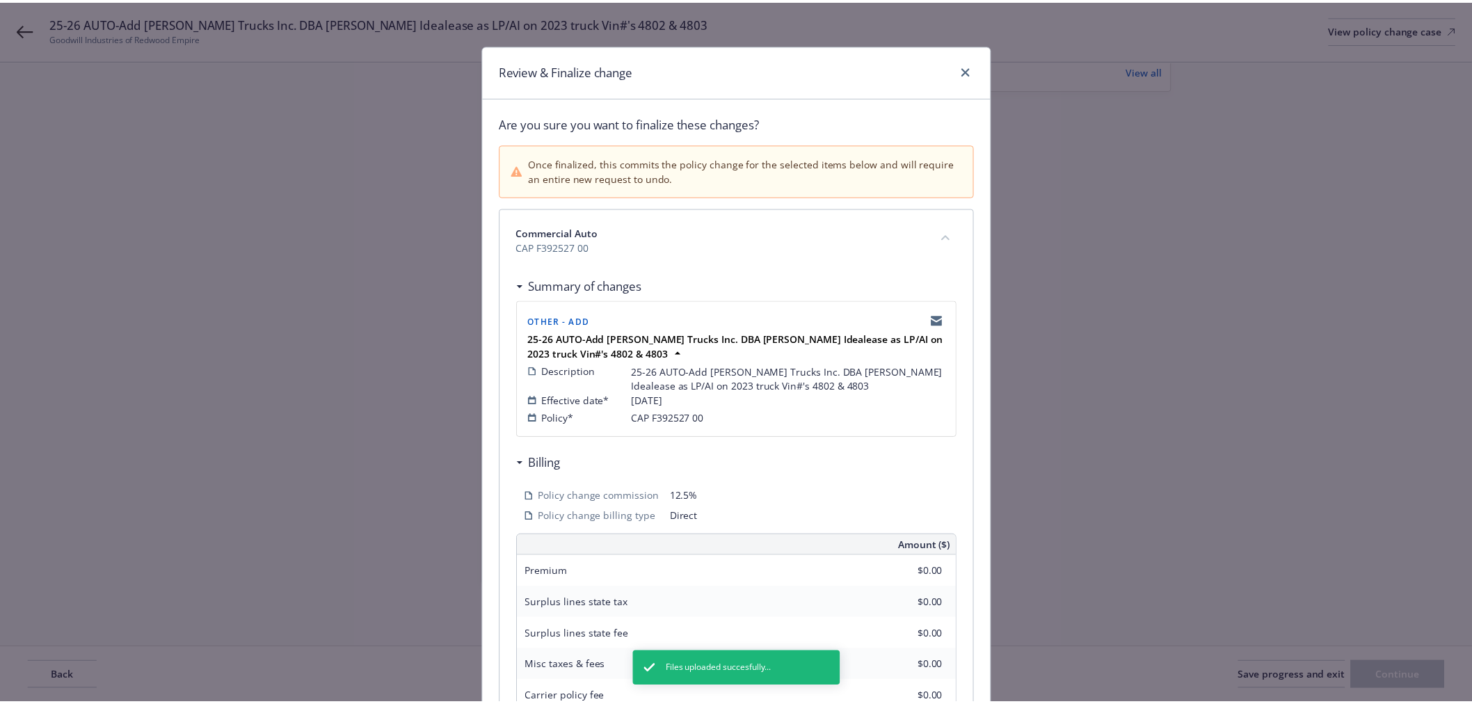
scroll to position [213, 0]
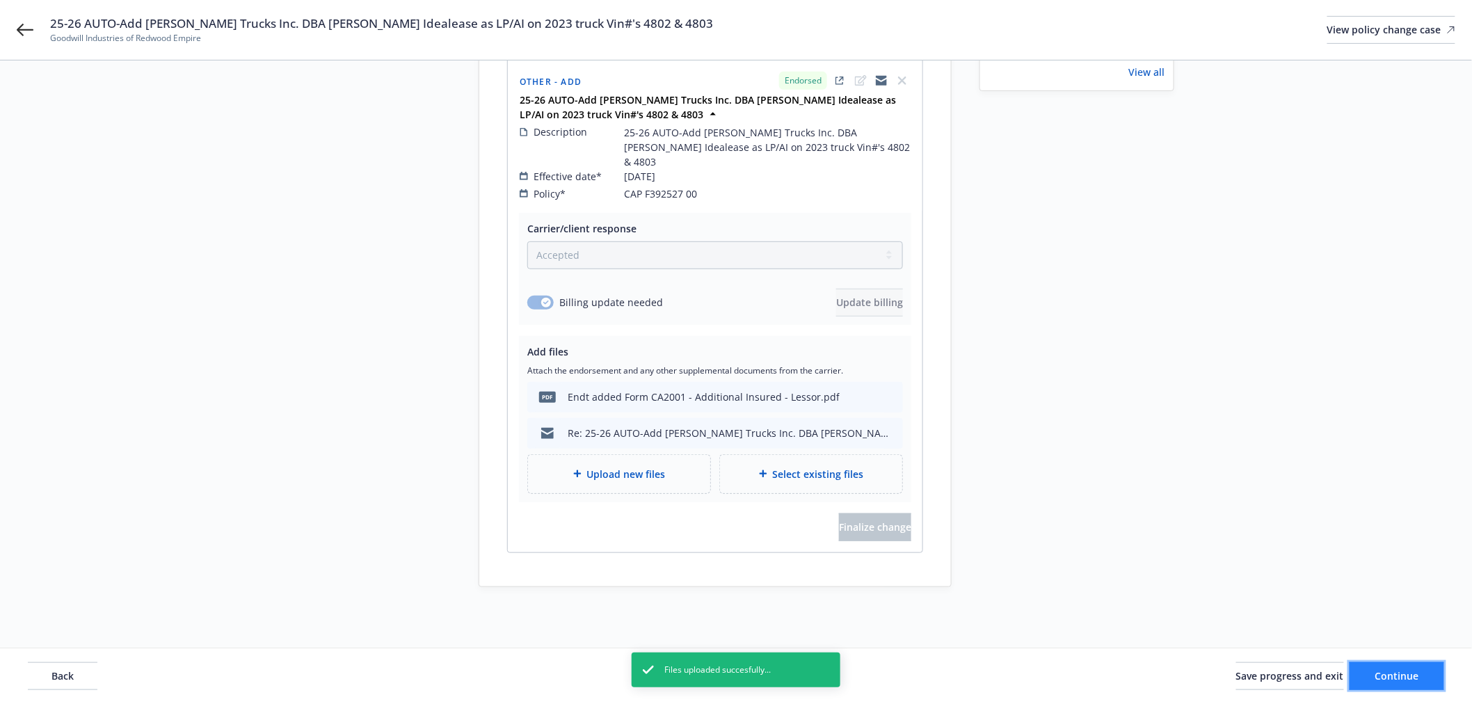
click at [1408, 665] on button "Continue" at bounding box center [1397, 676] width 95 height 28
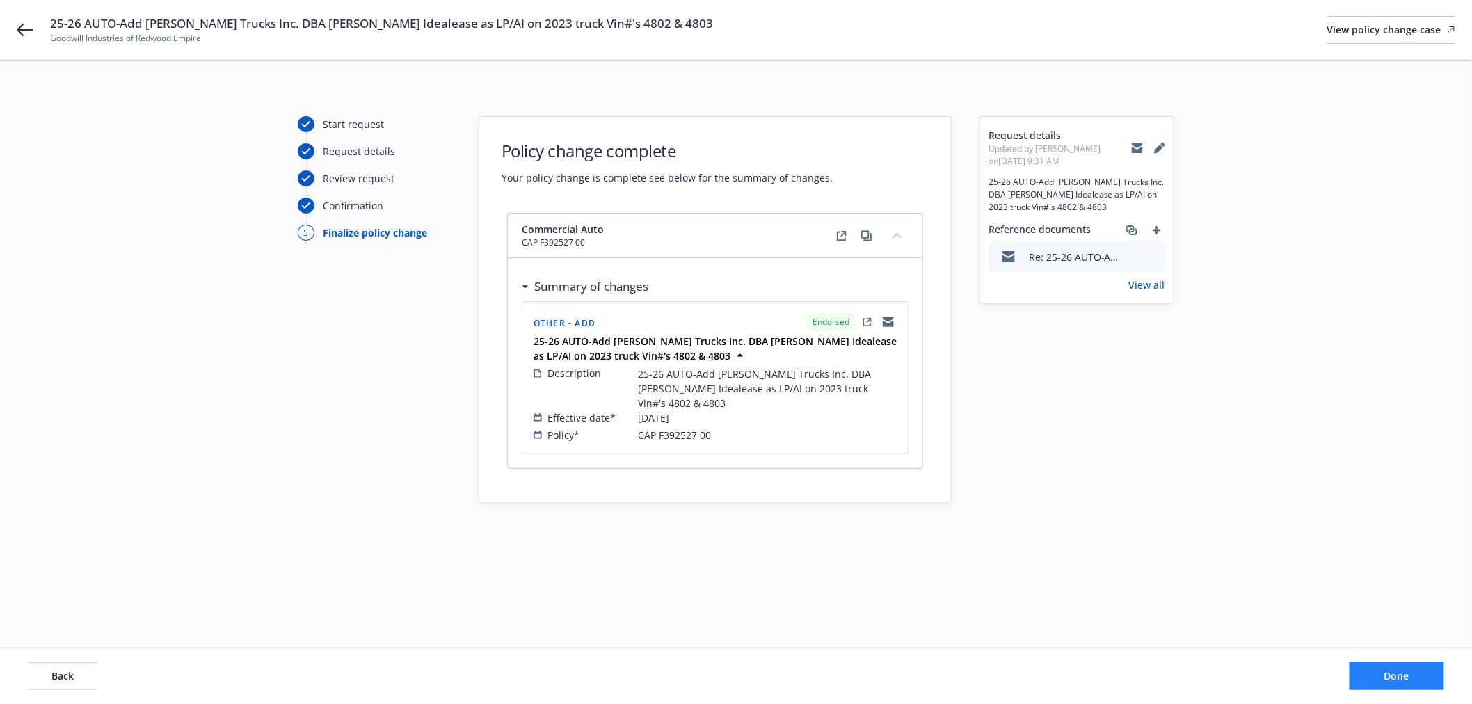
scroll to position [0, 0]
click at [1408, 665] on button "Done" at bounding box center [1409, 676] width 95 height 28
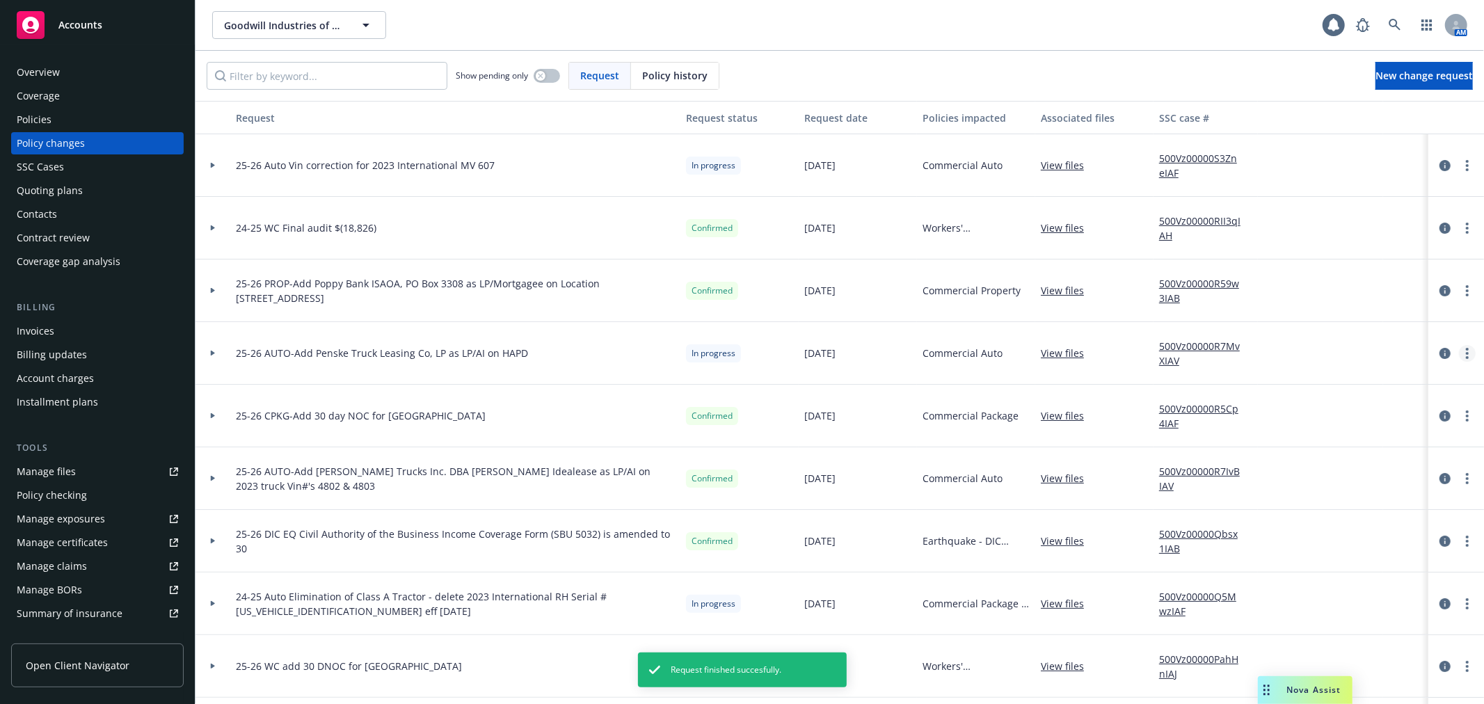
click at [1466, 356] on icon "more" at bounding box center [1467, 353] width 3 height 11
click at [1399, 463] on link "Resume workflow" at bounding box center [1344, 466] width 239 height 28
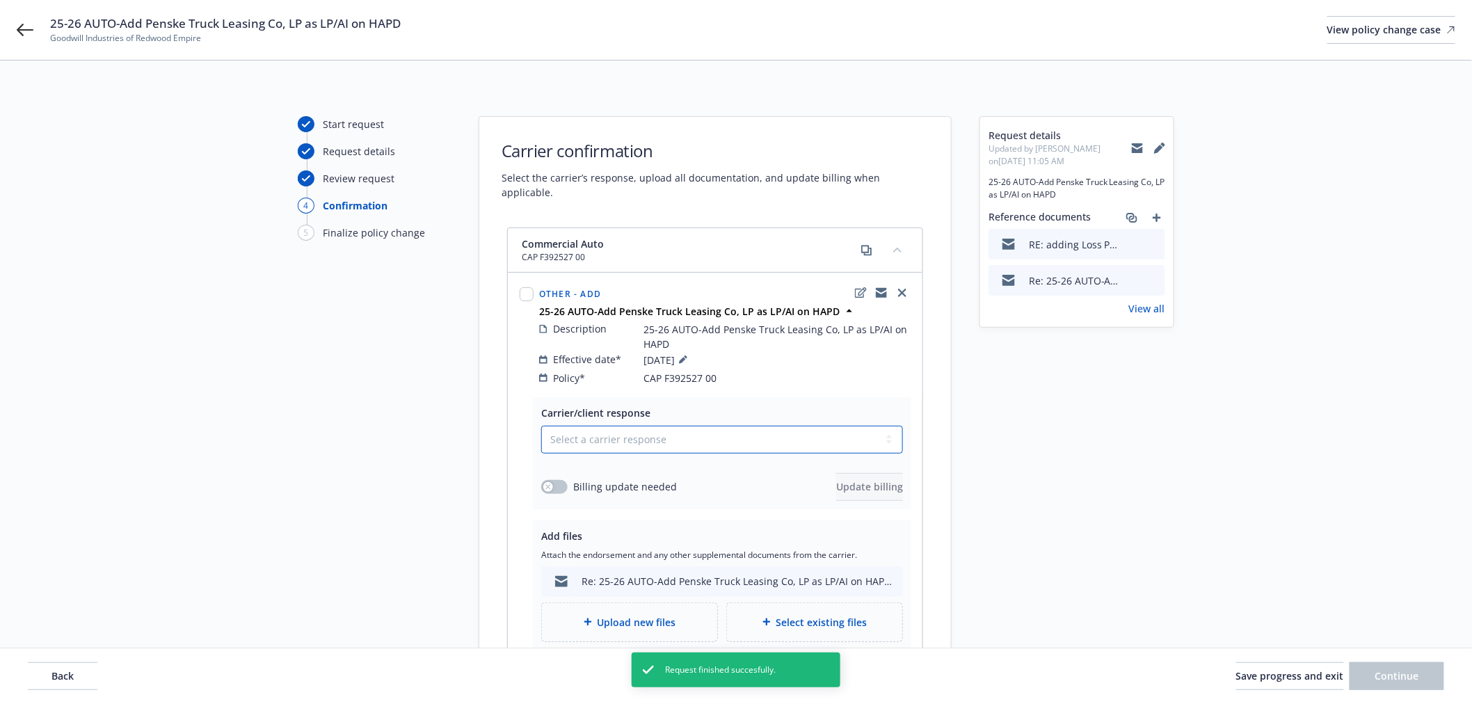
click at [715, 436] on select "Select a carrier response Accepted Accepted with revision No endorsement needed…" at bounding box center [722, 440] width 362 height 28
select select "ACCEPTED"
click at [541, 426] on select "Select a carrier response Accepted Accepted with revision No endorsement needed…" at bounding box center [722, 440] width 362 height 28
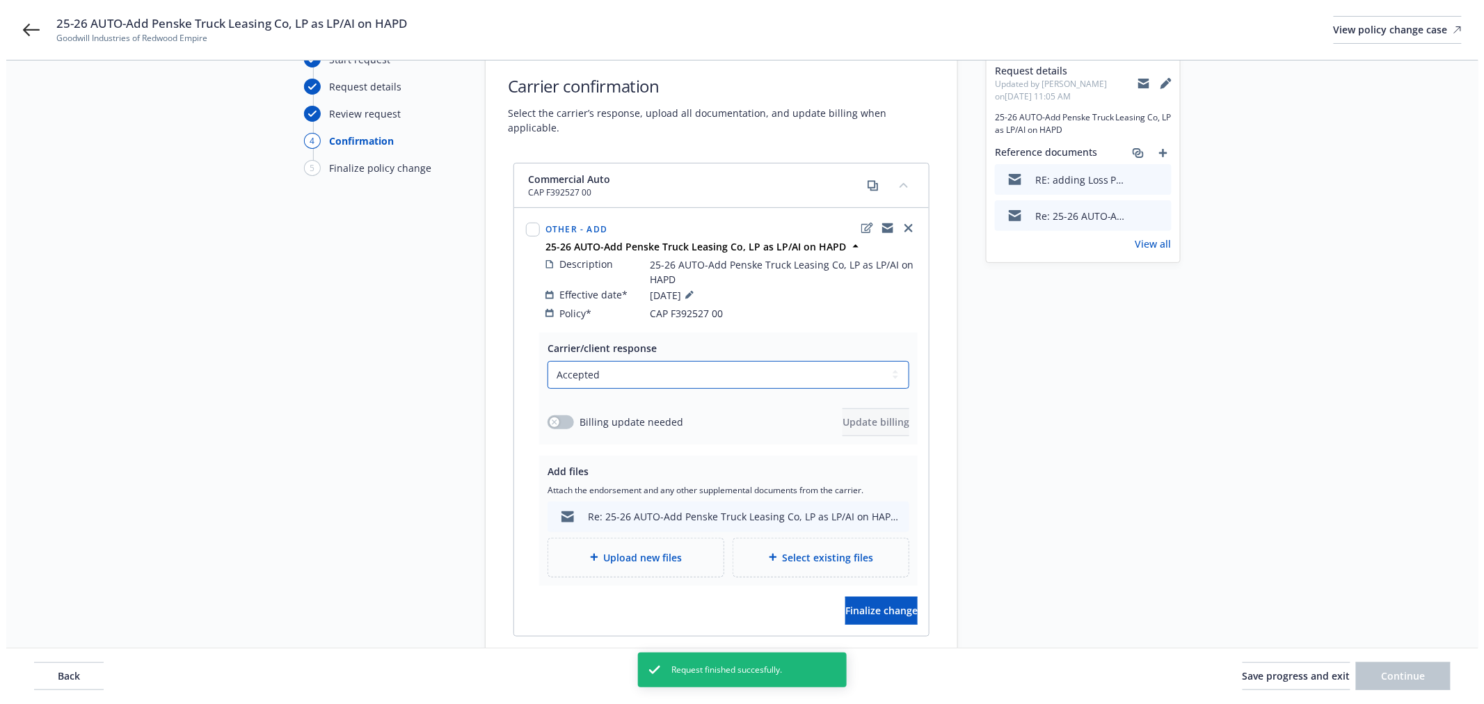
scroll to position [164, 0]
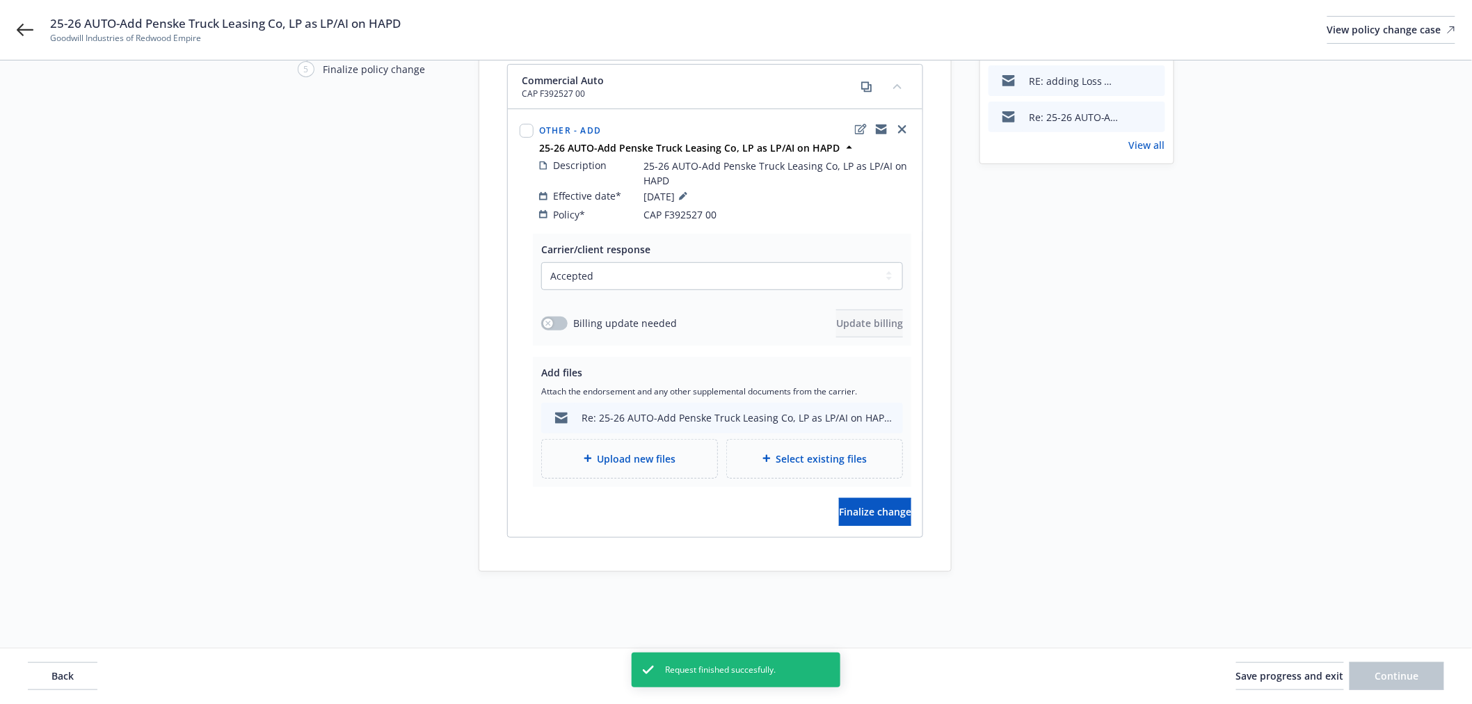
click at [1154, 79] on icon "preview file" at bounding box center [1152, 80] width 13 height 10
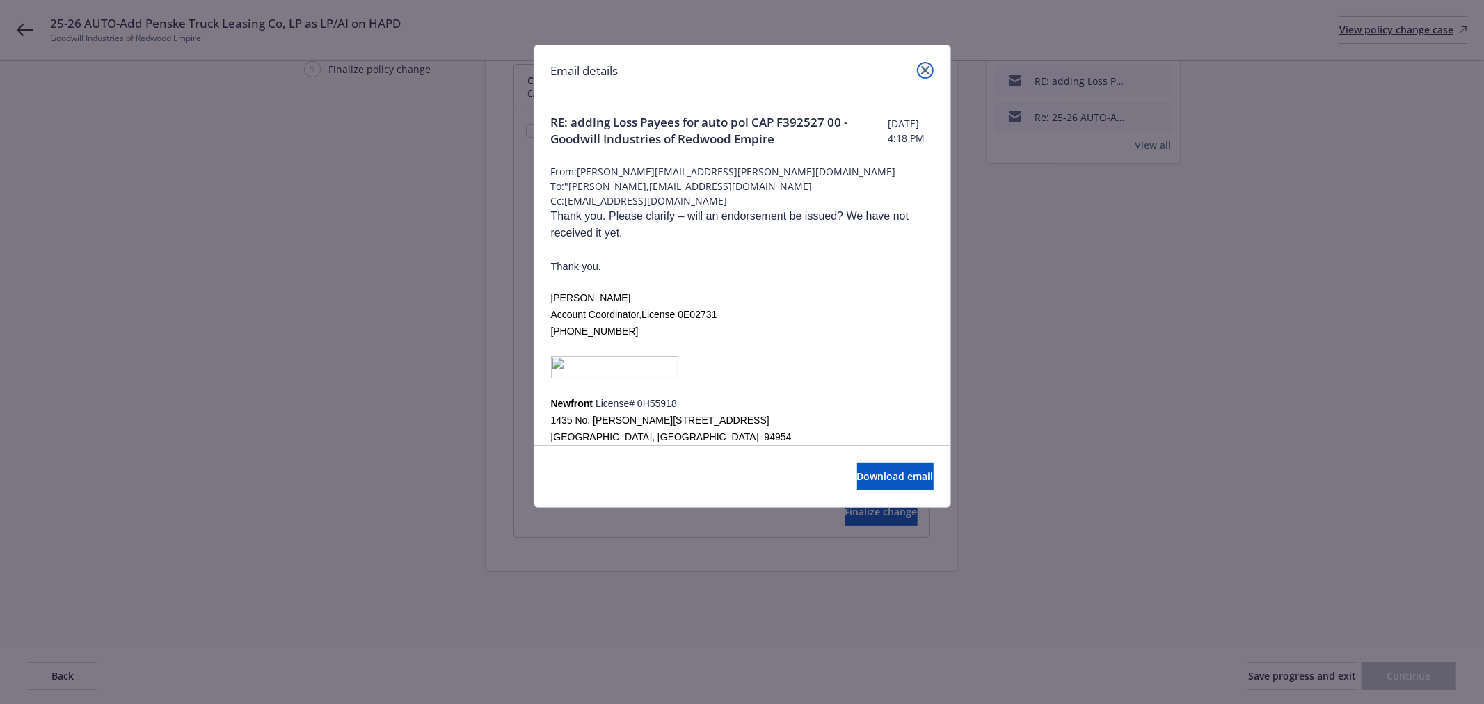
click at [922, 70] on icon "close" at bounding box center [925, 70] width 8 height 8
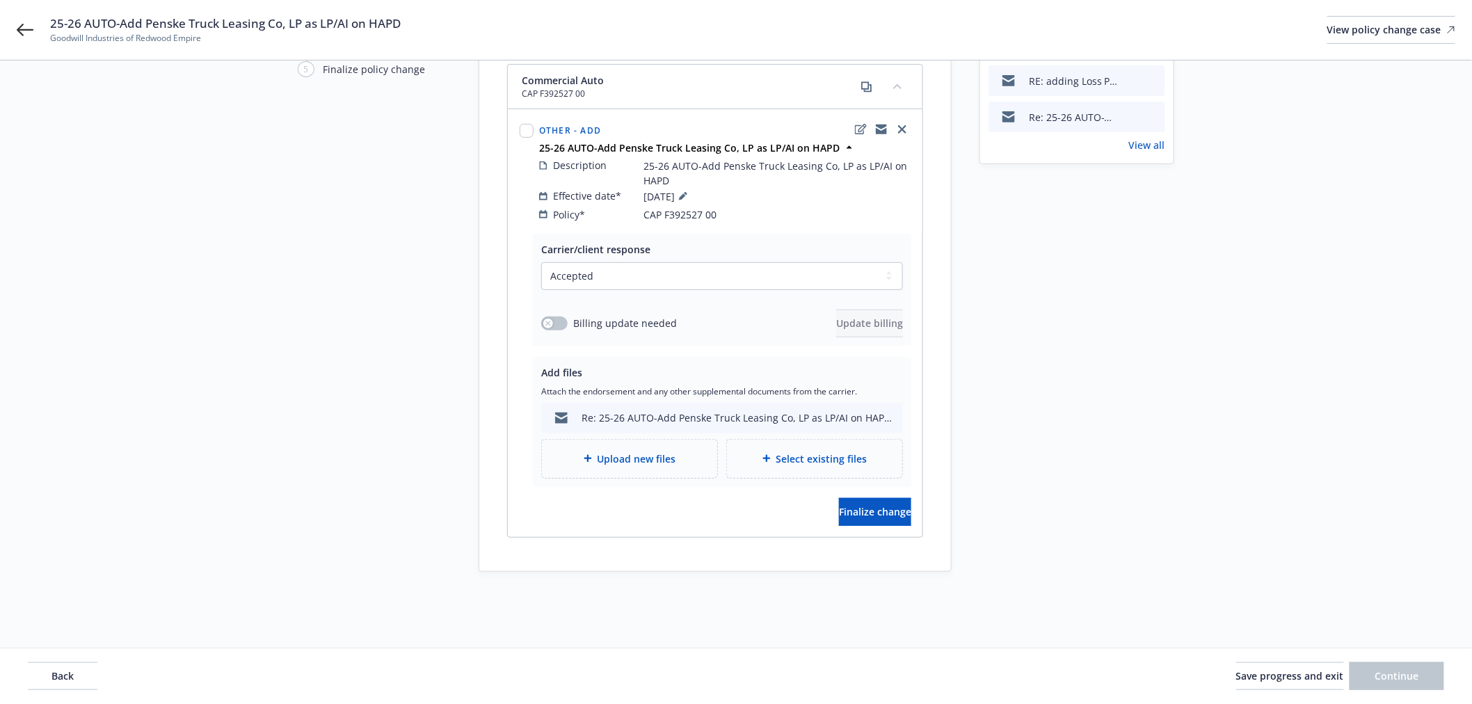
click at [1155, 112] on icon "preview file" at bounding box center [1152, 116] width 13 height 10
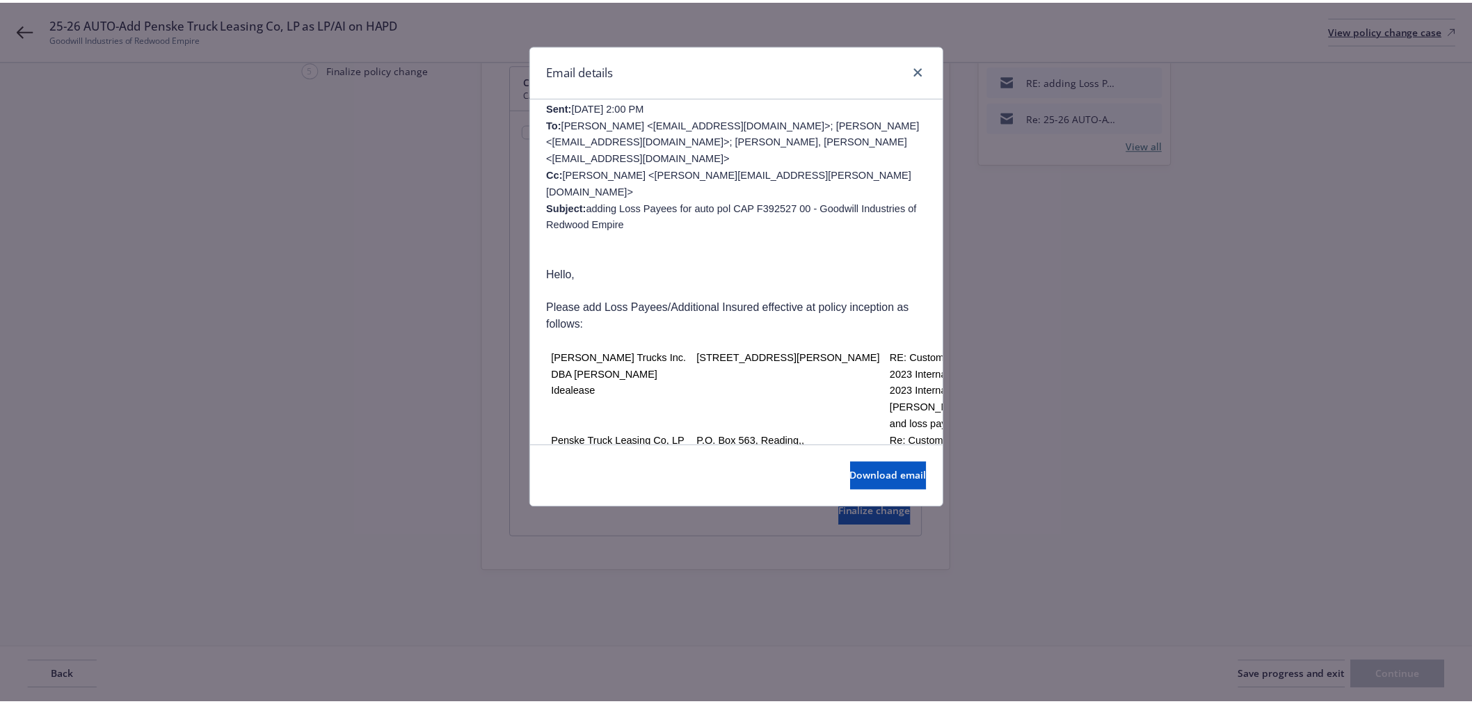
scroll to position [232, 0]
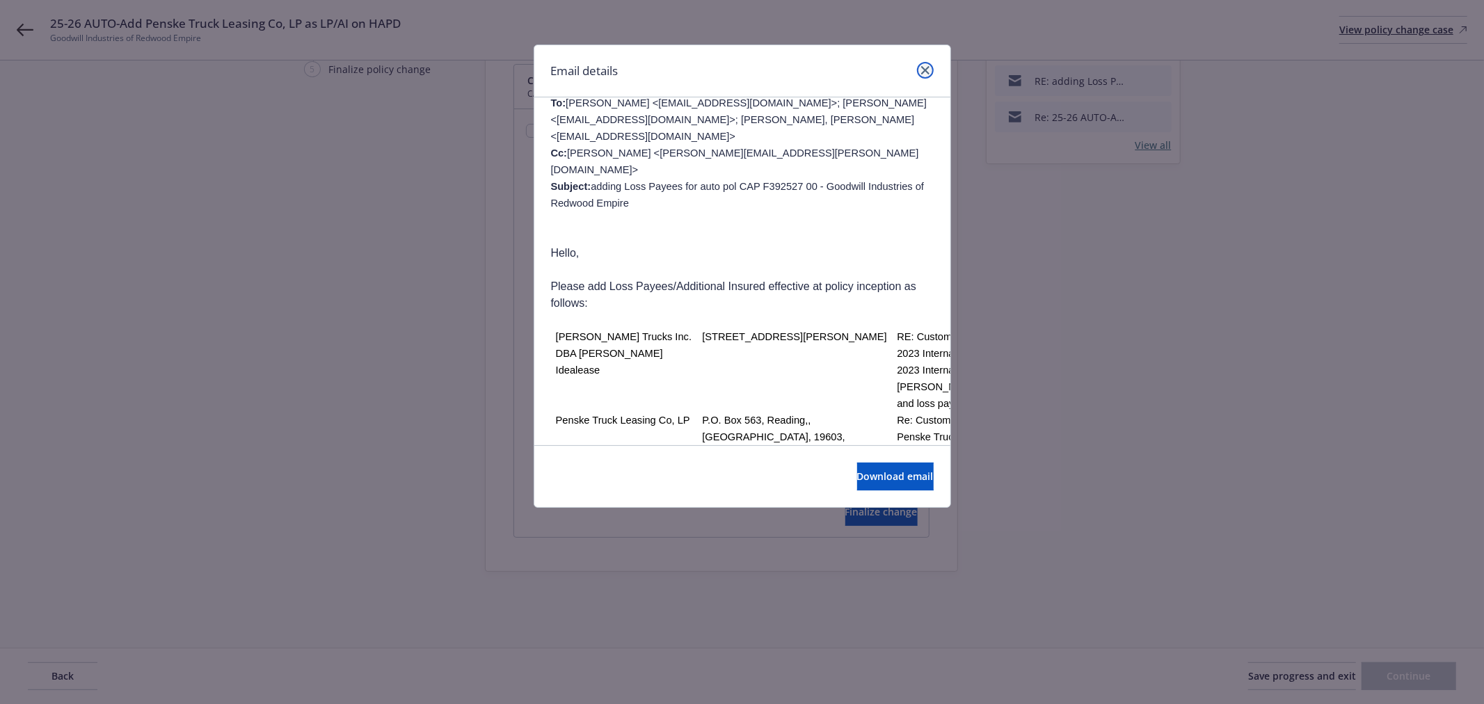
click at [921, 75] on link "close" at bounding box center [925, 70] width 17 height 17
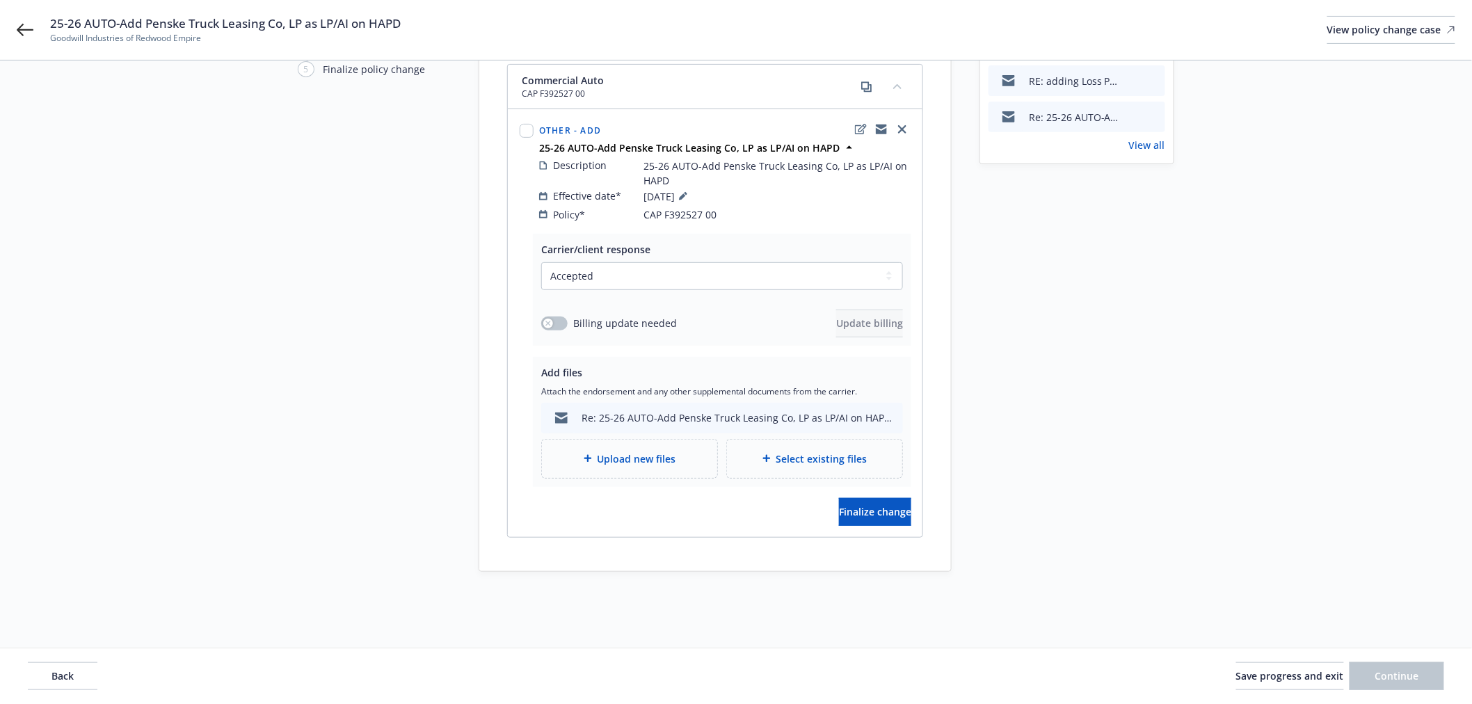
click at [671, 452] on span "Upload new files" at bounding box center [637, 459] width 79 height 15
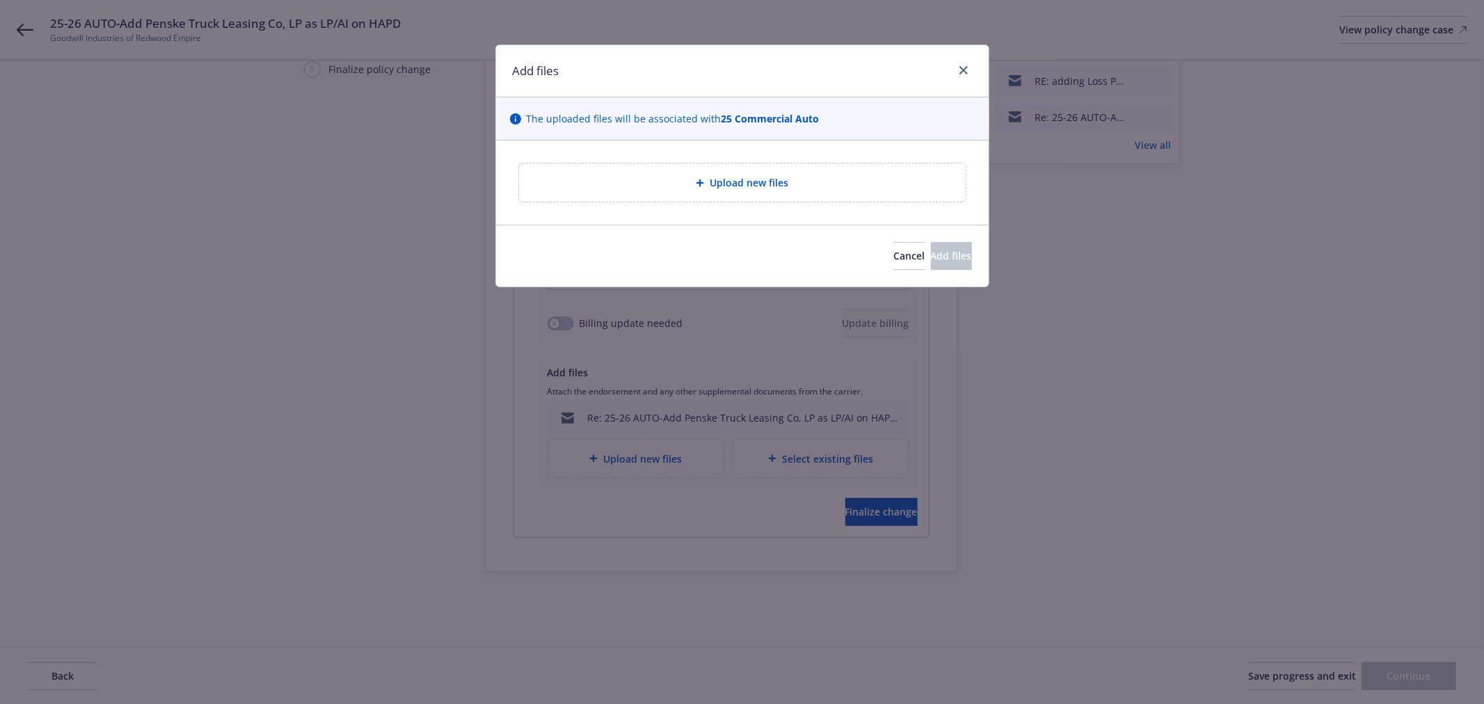
click at [708, 191] on div "Upload new files" at bounding box center [742, 183] width 424 height 16
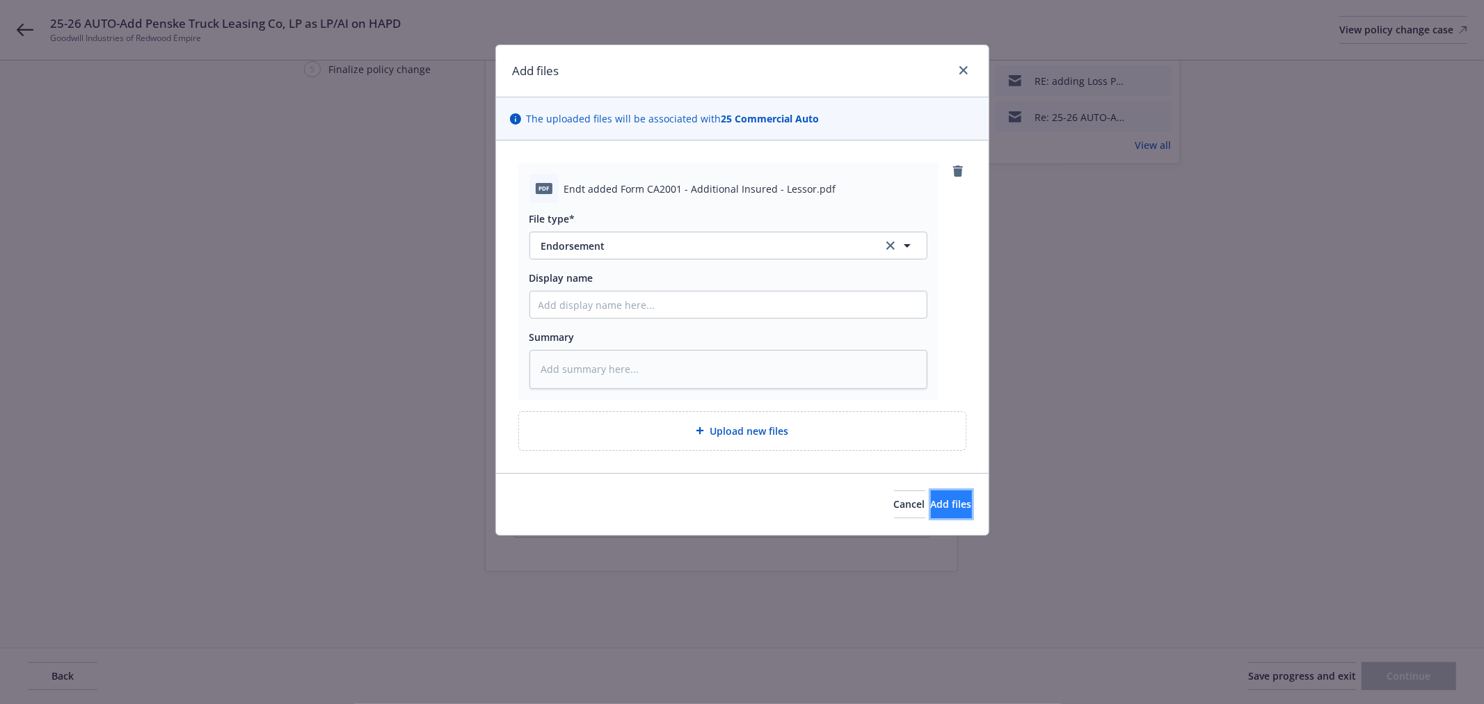
click at [939, 504] on span "Add files" at bounding box center [951, 504] width 41 height 13
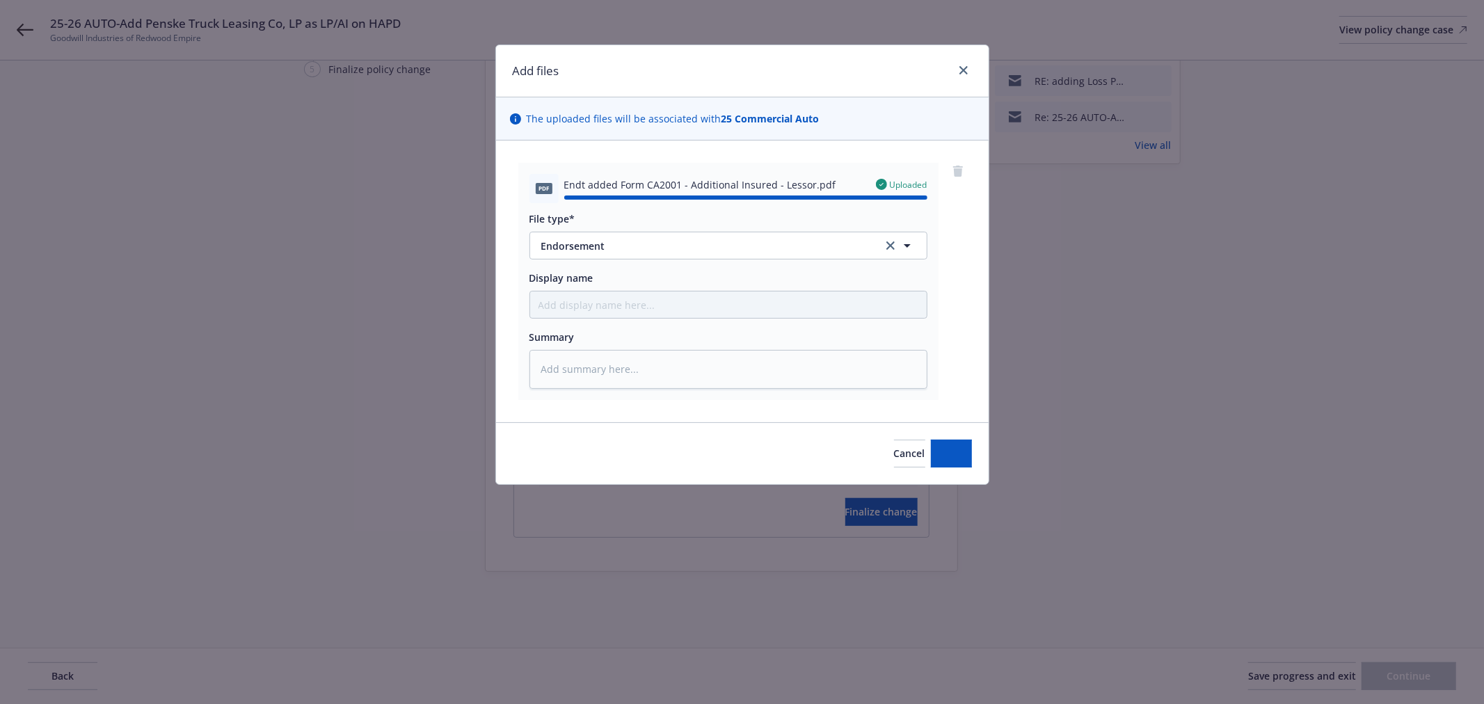
type textarea "x"
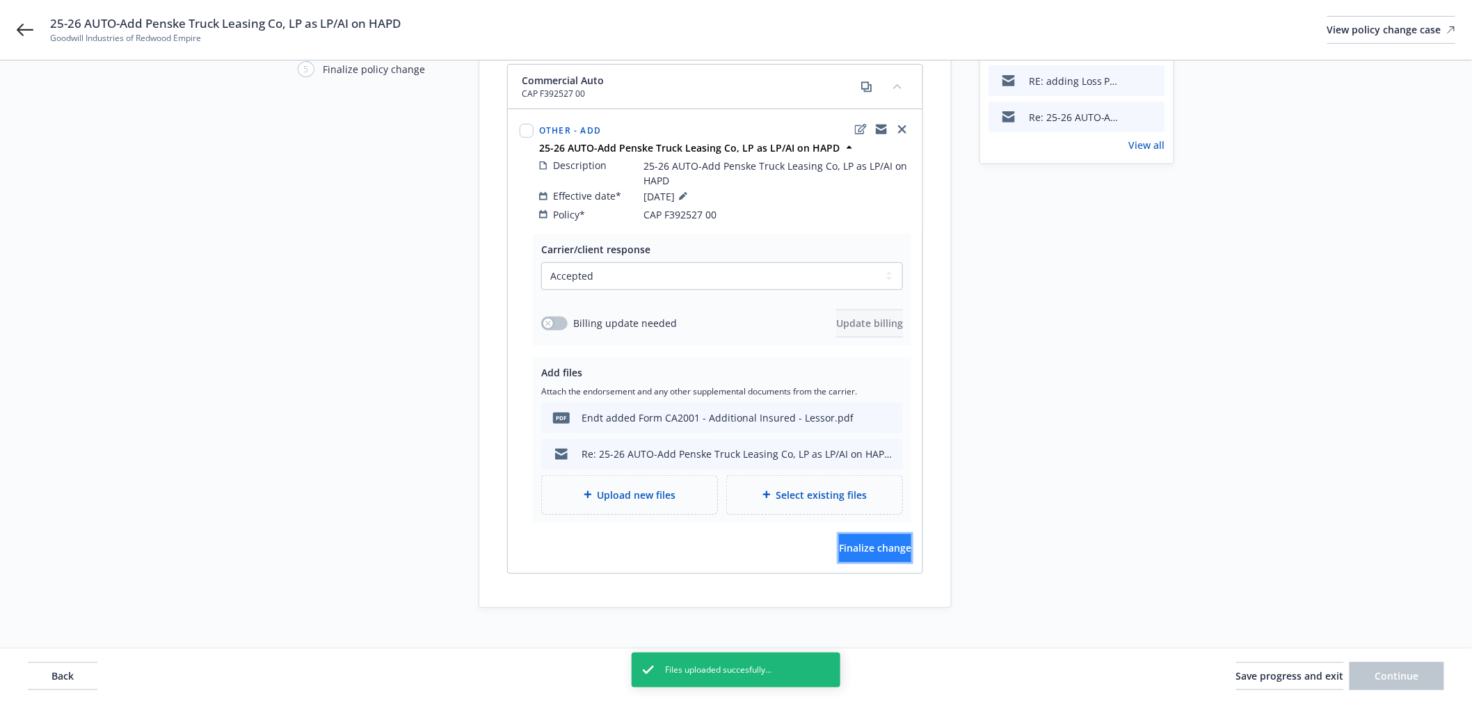
click at [868, 541] on span "Finalize change" at bounding box center [875, 547] width 72 height 13
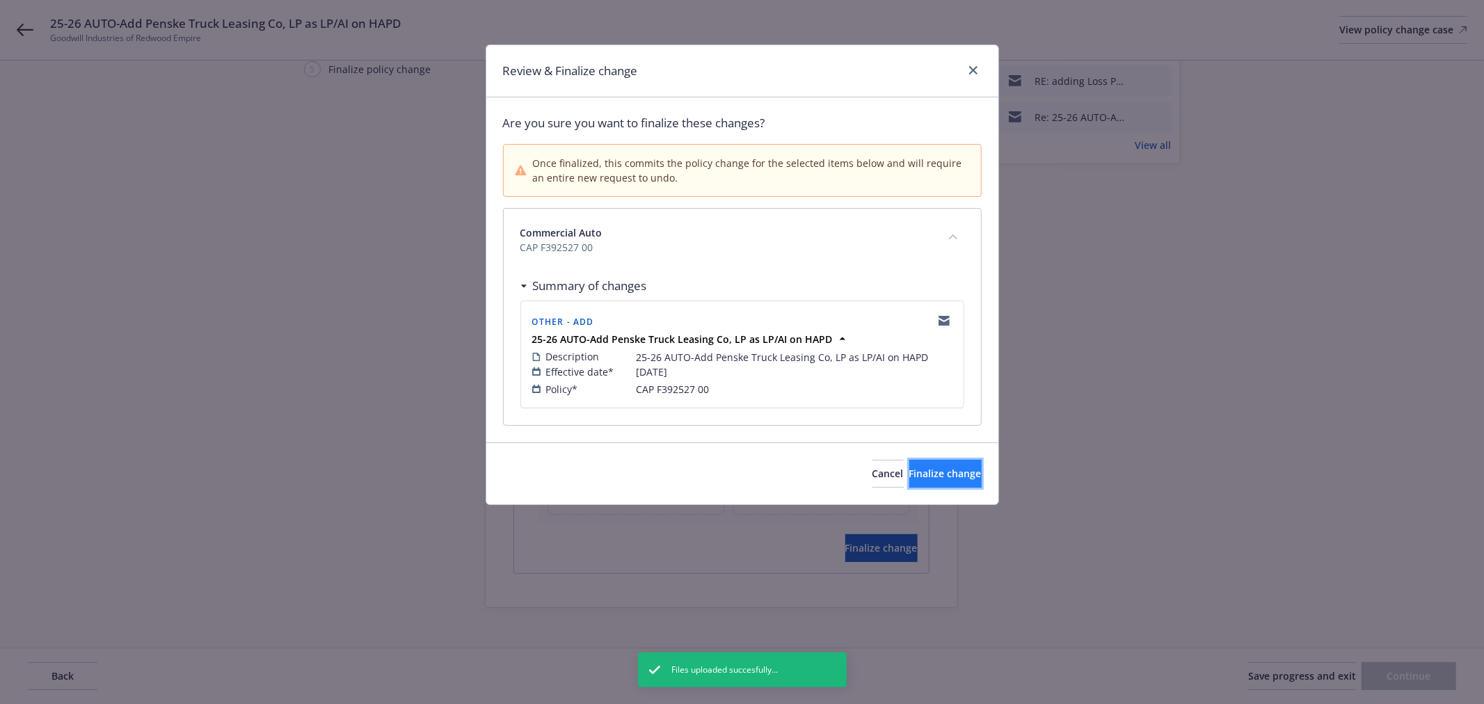
click at [930, 483] on button "Finalize change" at bounding box center [945, 474] width 72 height 28
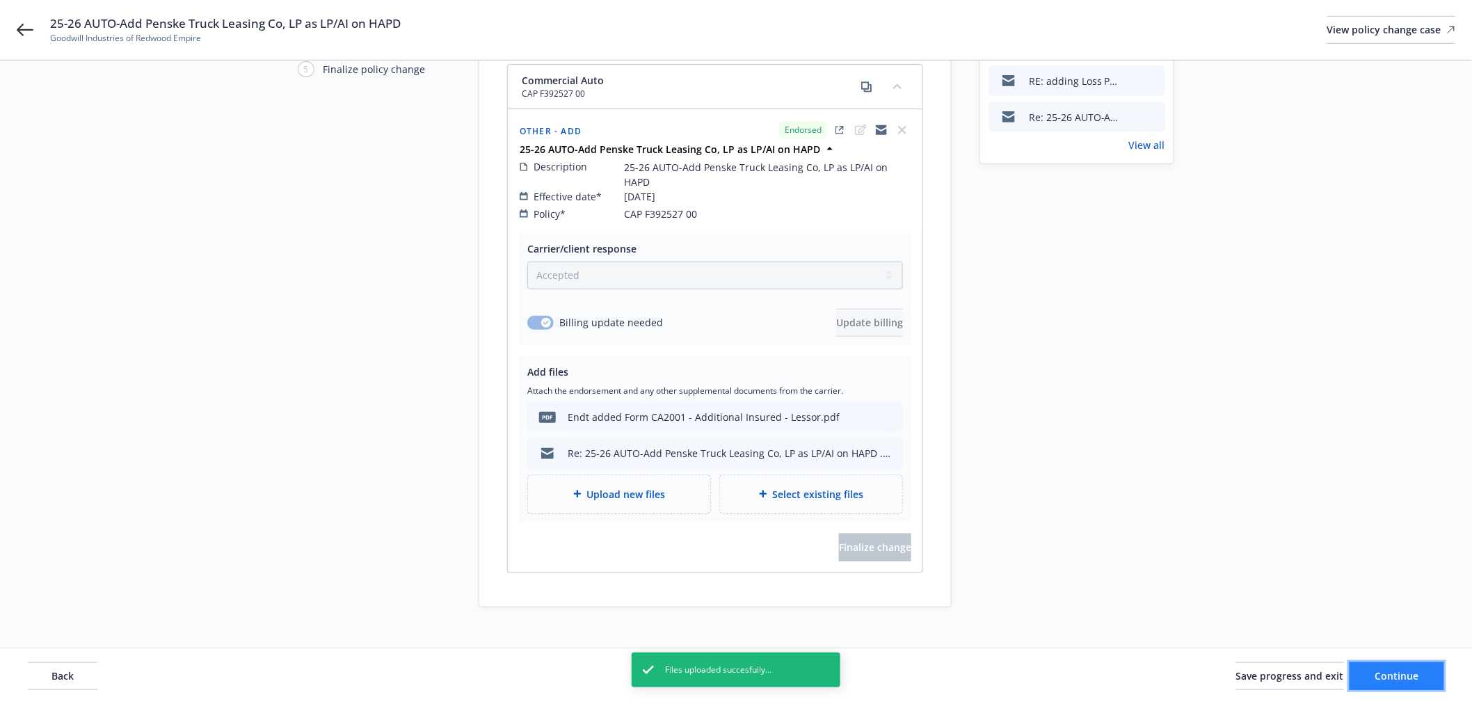
click at [1399, 671] on span "Continue" at bounding box center [1398, 675] width 44 height 13
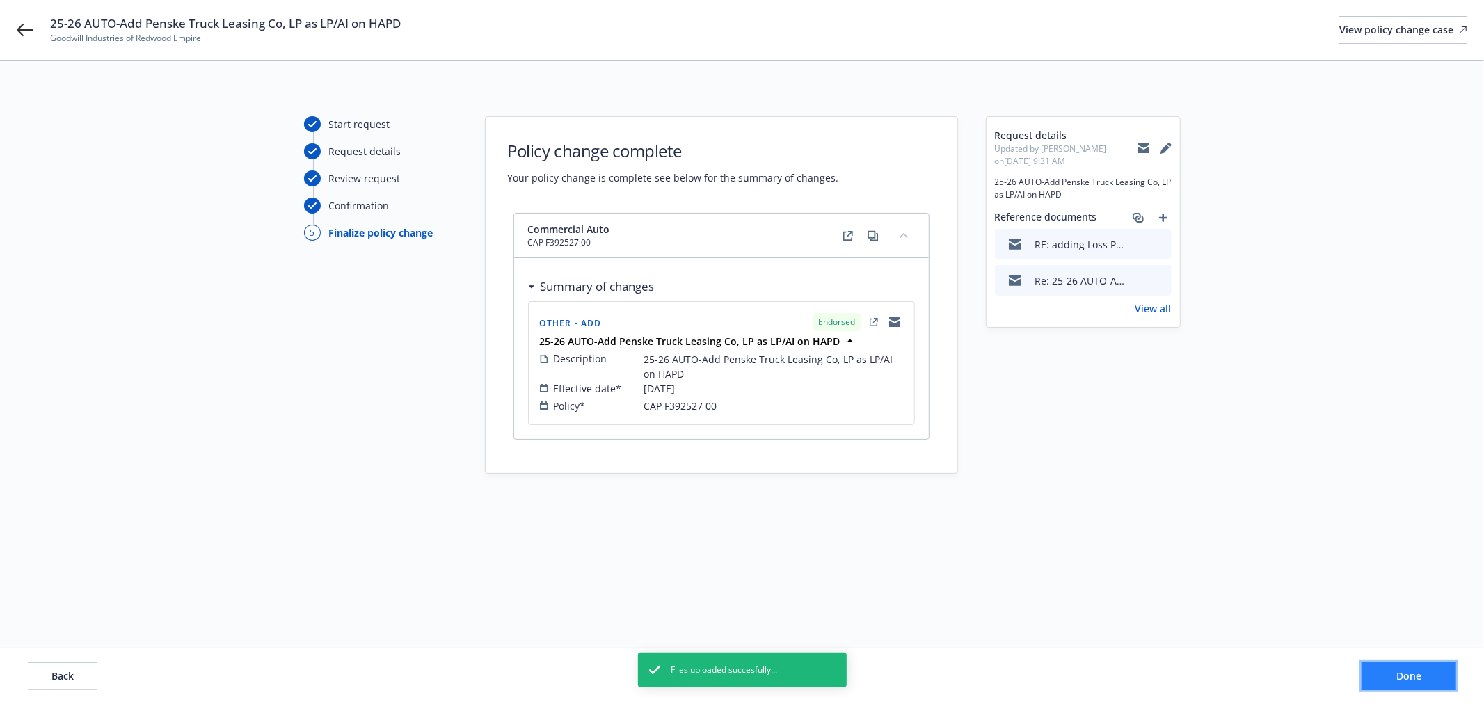
click at [1399, 671] on span "Done" at bounding box center [1409, 675] width 25 height 13
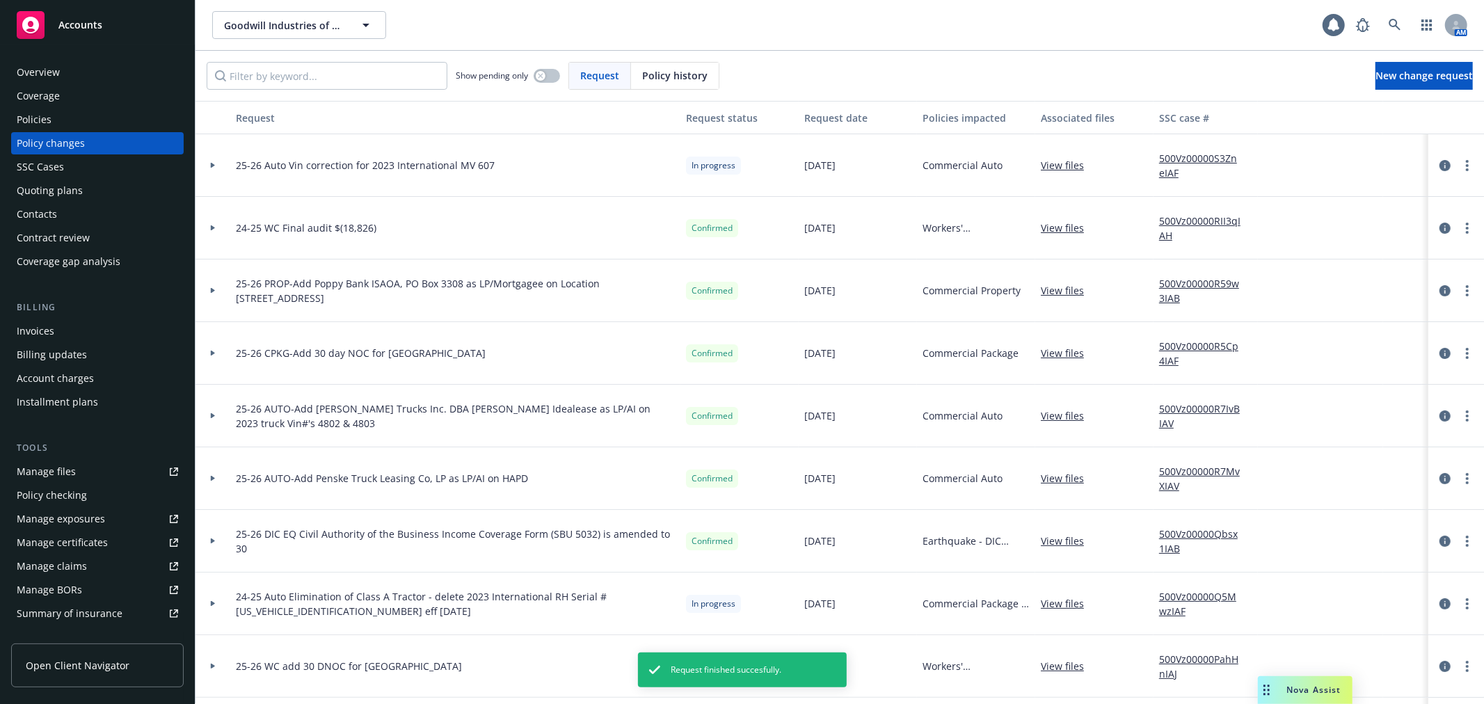
scroll to position [77, 0]
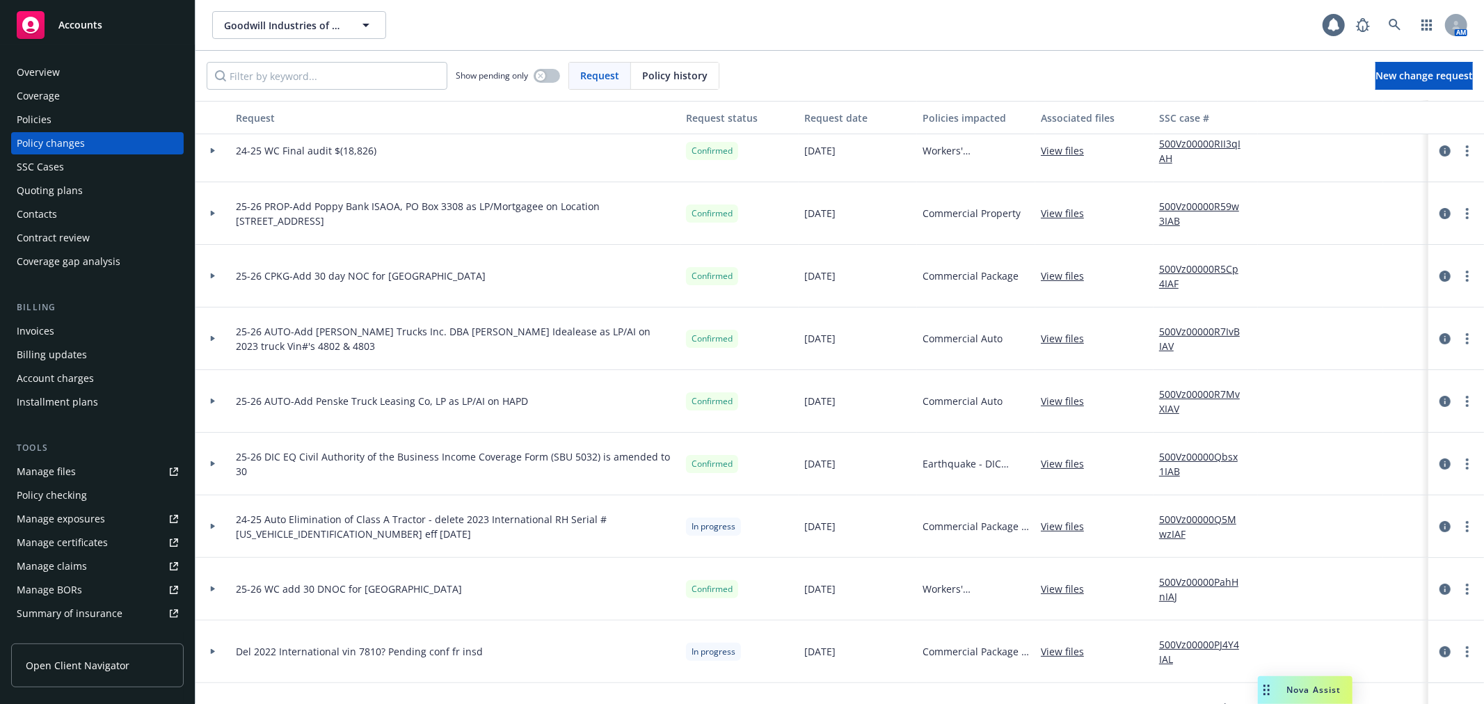
click at [213, 523] on div at bounding box center [213, 526] width 35 height 63
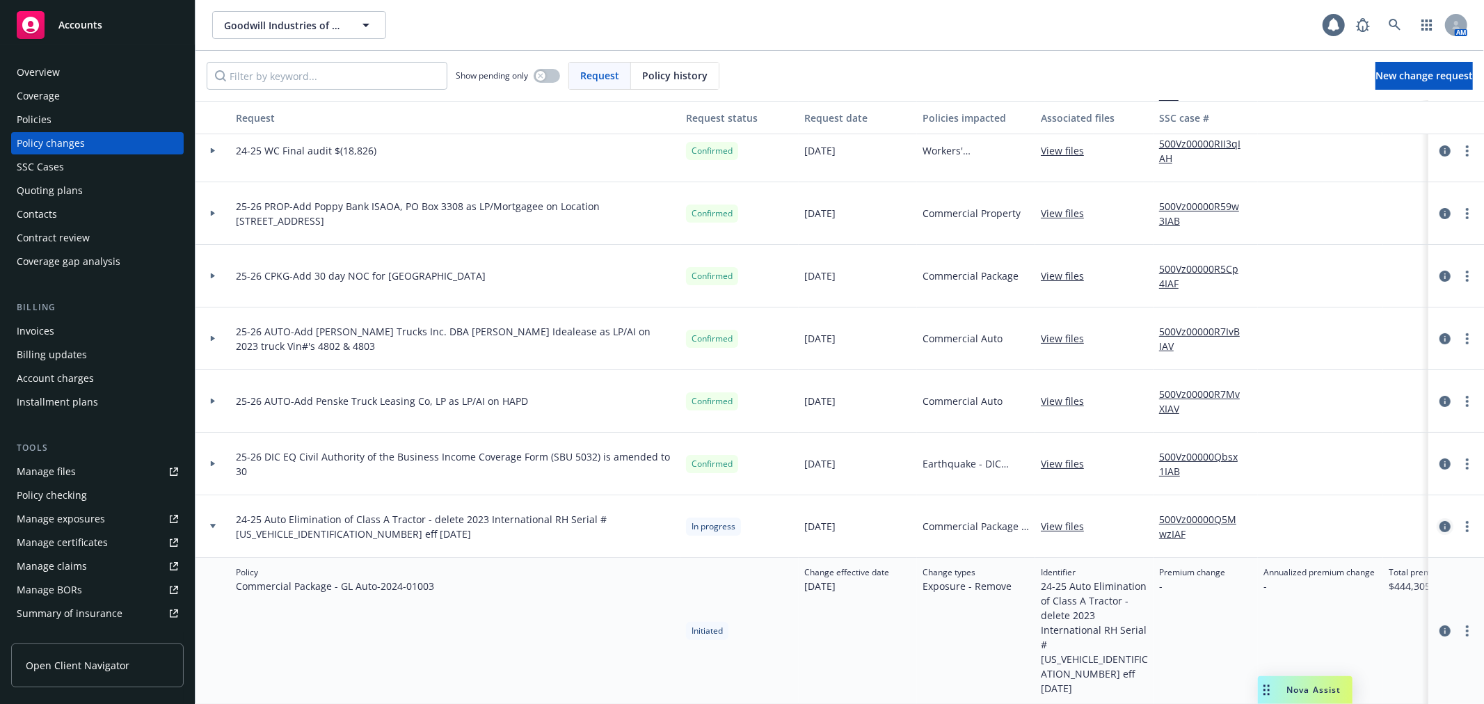
click at [1440, 525] on icon "circleInformation" at bounding box center [1445, 526] width 11 height 11
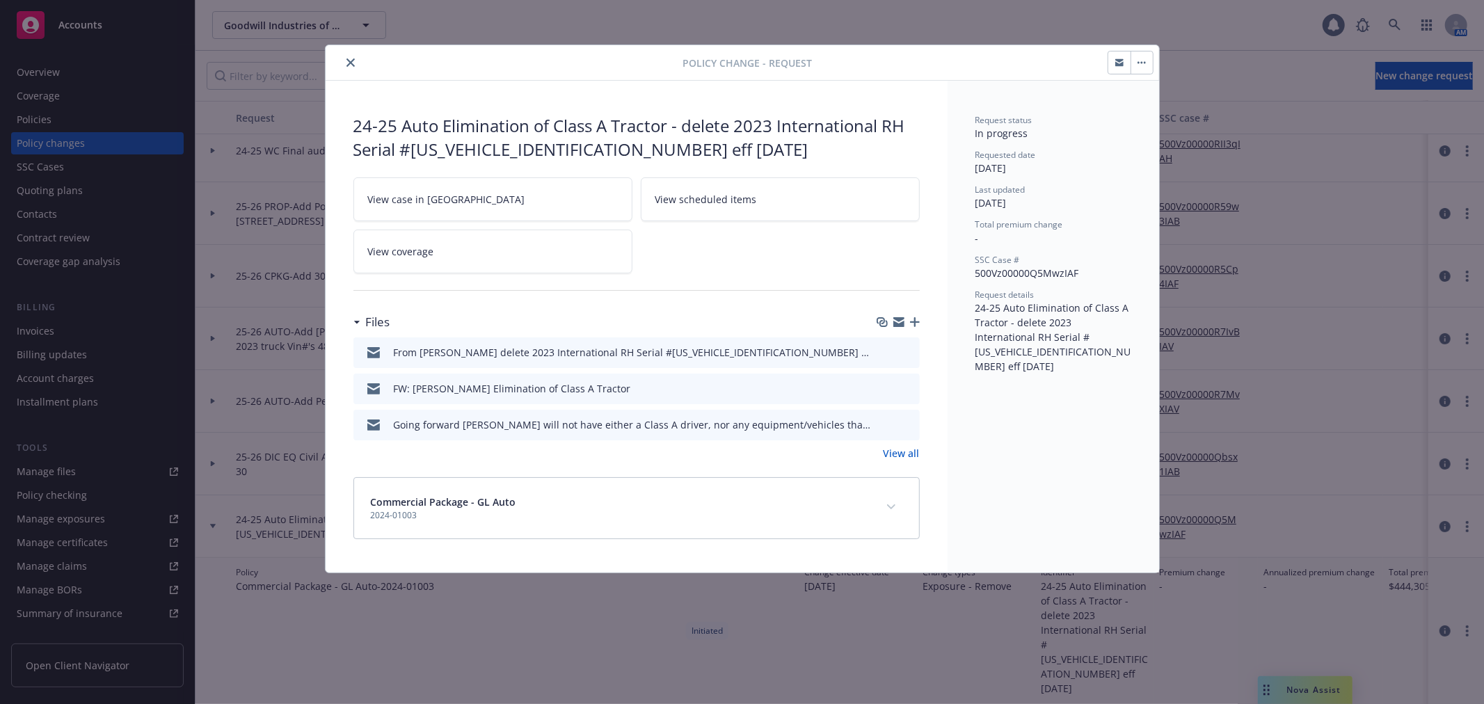
click at [351, 66] on icon "close" at bounding box center [351, 62] width 8 height 8
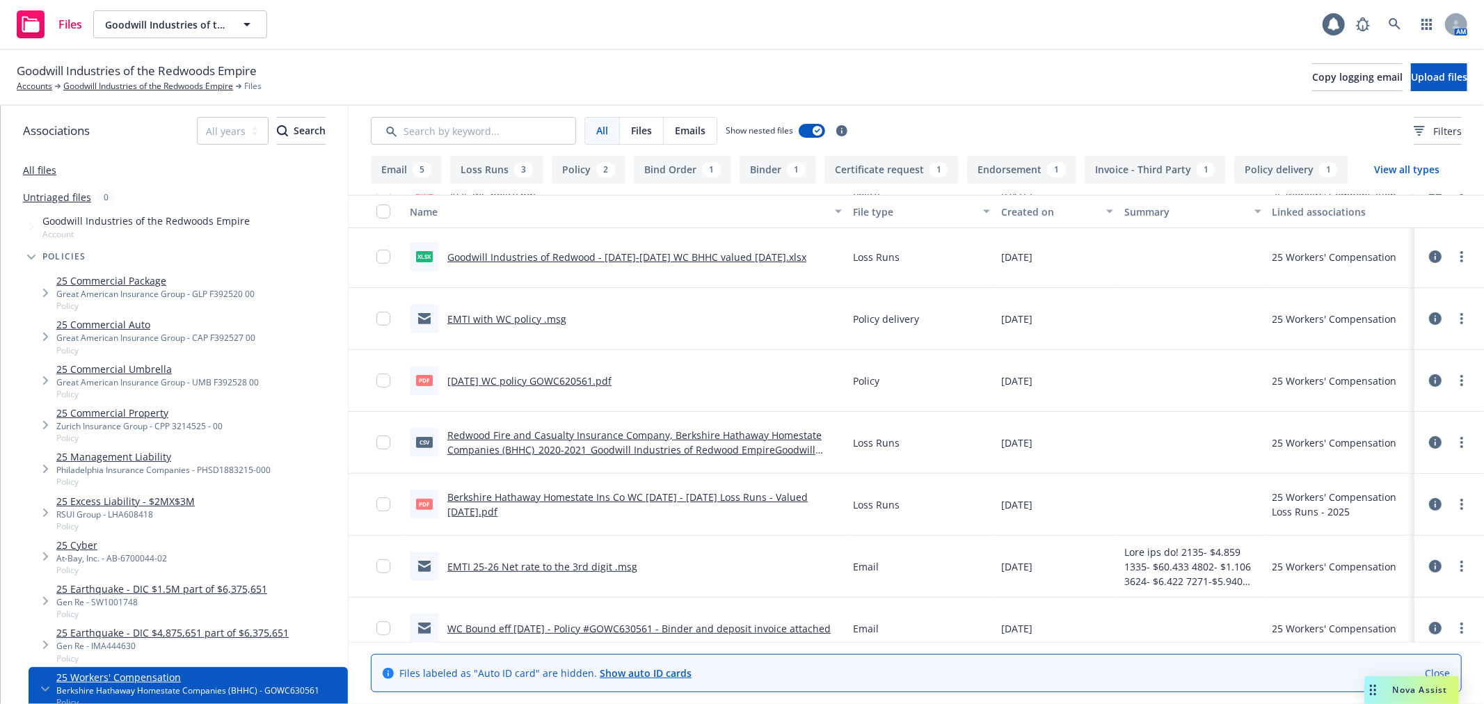
scroll to position [386, 0]
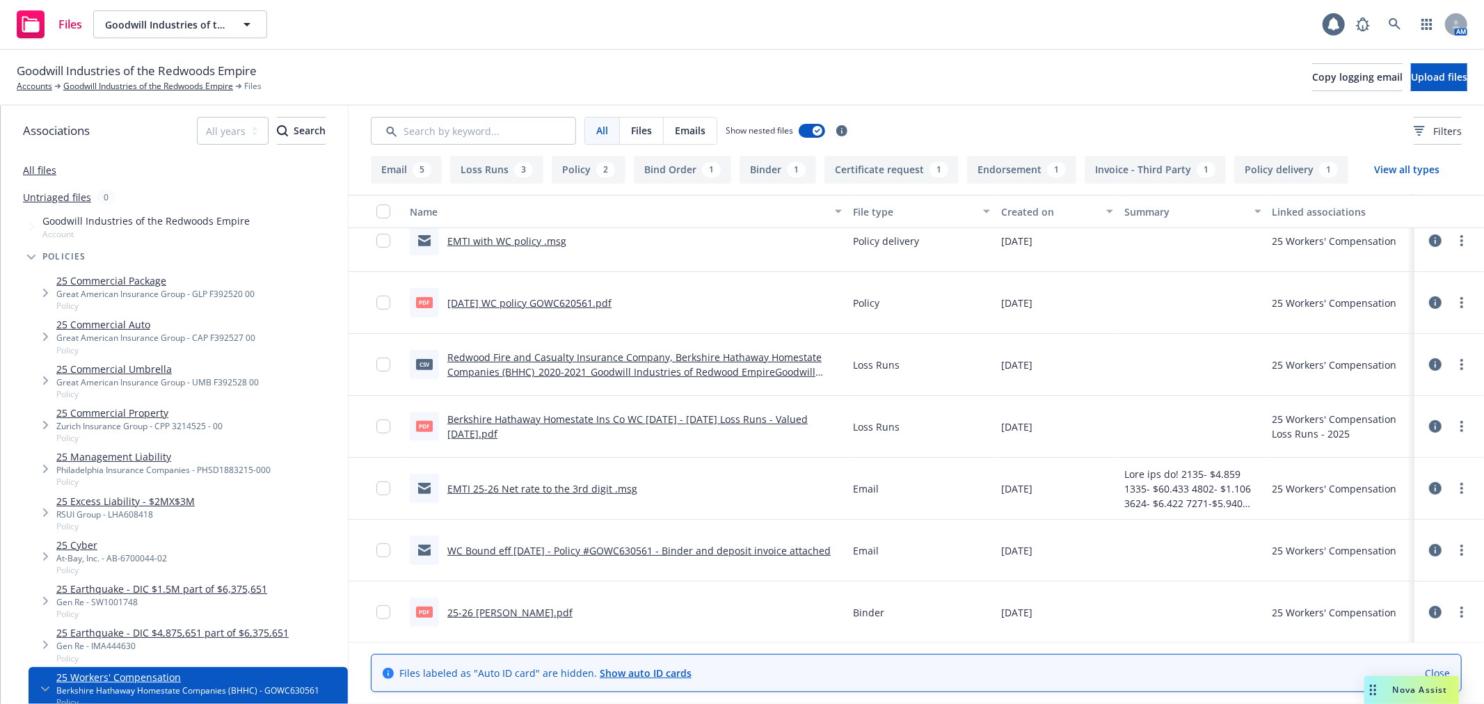
click at [746, 548] on link "WC Bound eff [DATE] - Policy #GOWC630561 - Binder and deposit invoice attached" at bounding box center [638, 550] width 383 height 13
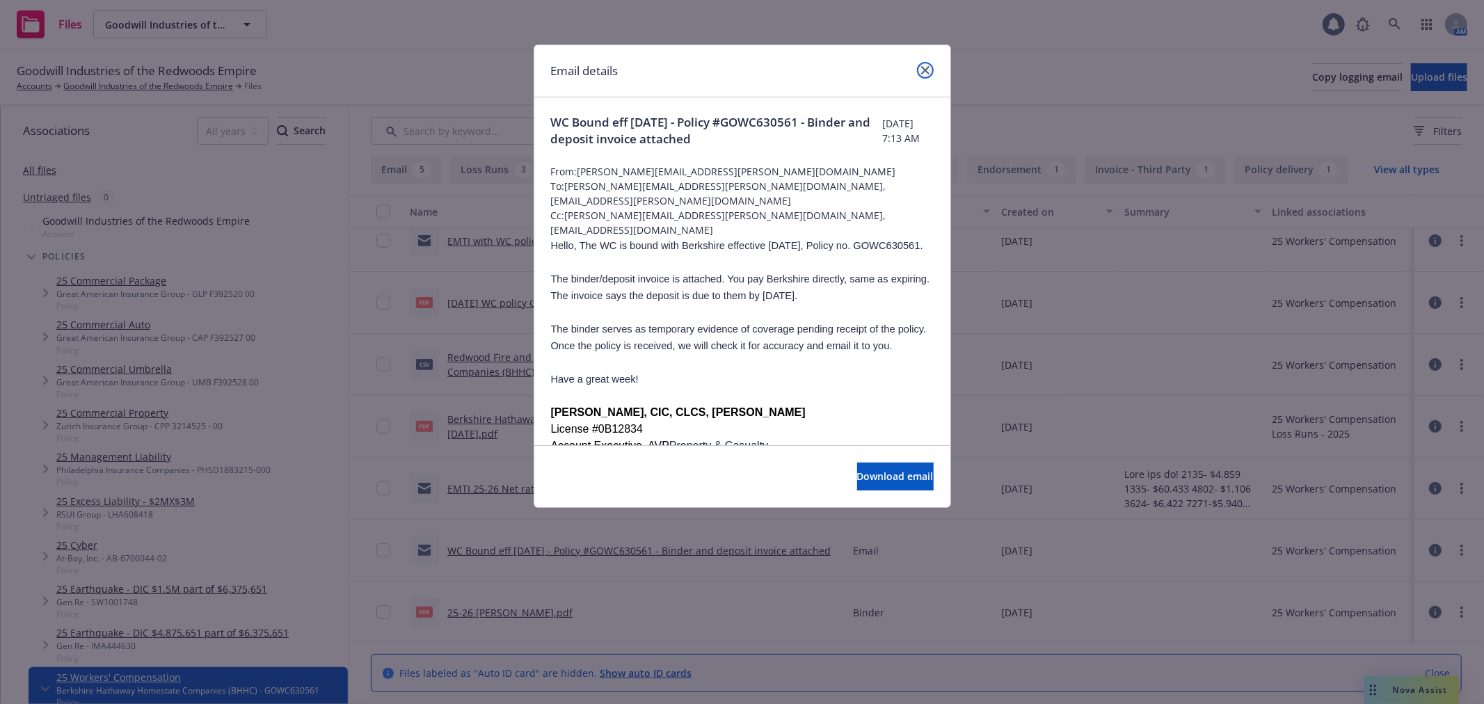
click at [930, 67] on link "close" at bounding box center [925, 70] width 17 height 17
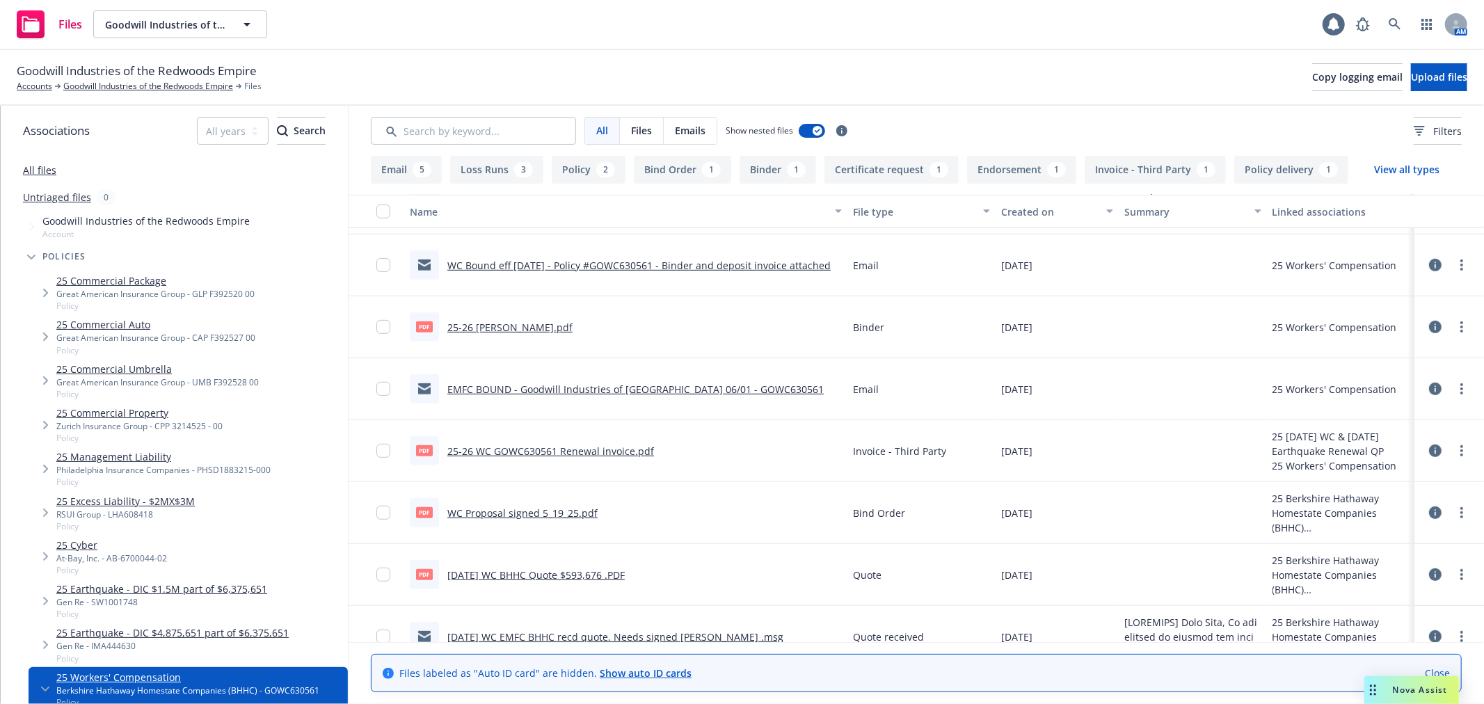
scroll to position [694, 0]
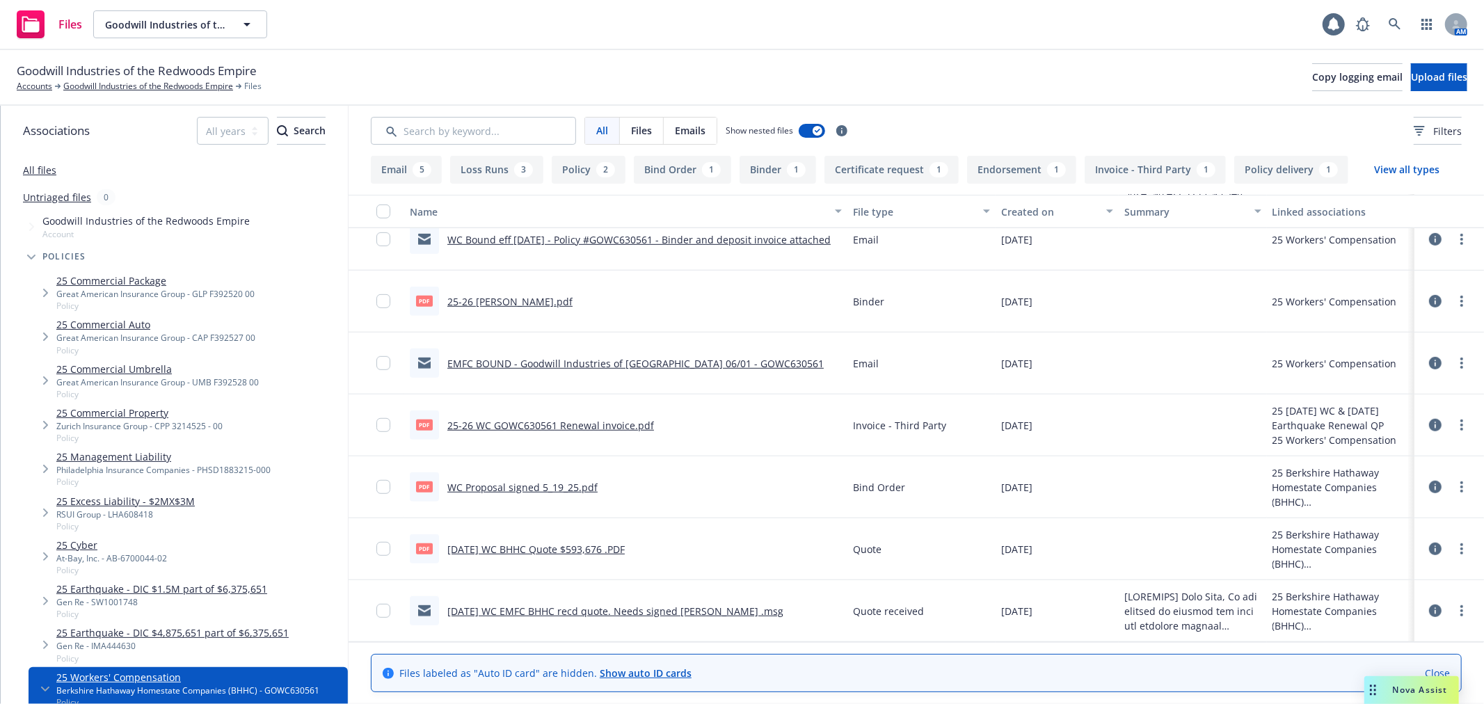
click at [649, 614] on link "[DATE] WC EMFC BHHC recd quote. Needs signed [PERSON_NAME] .msg" at bounding box center [615, 611] width 336 height 13
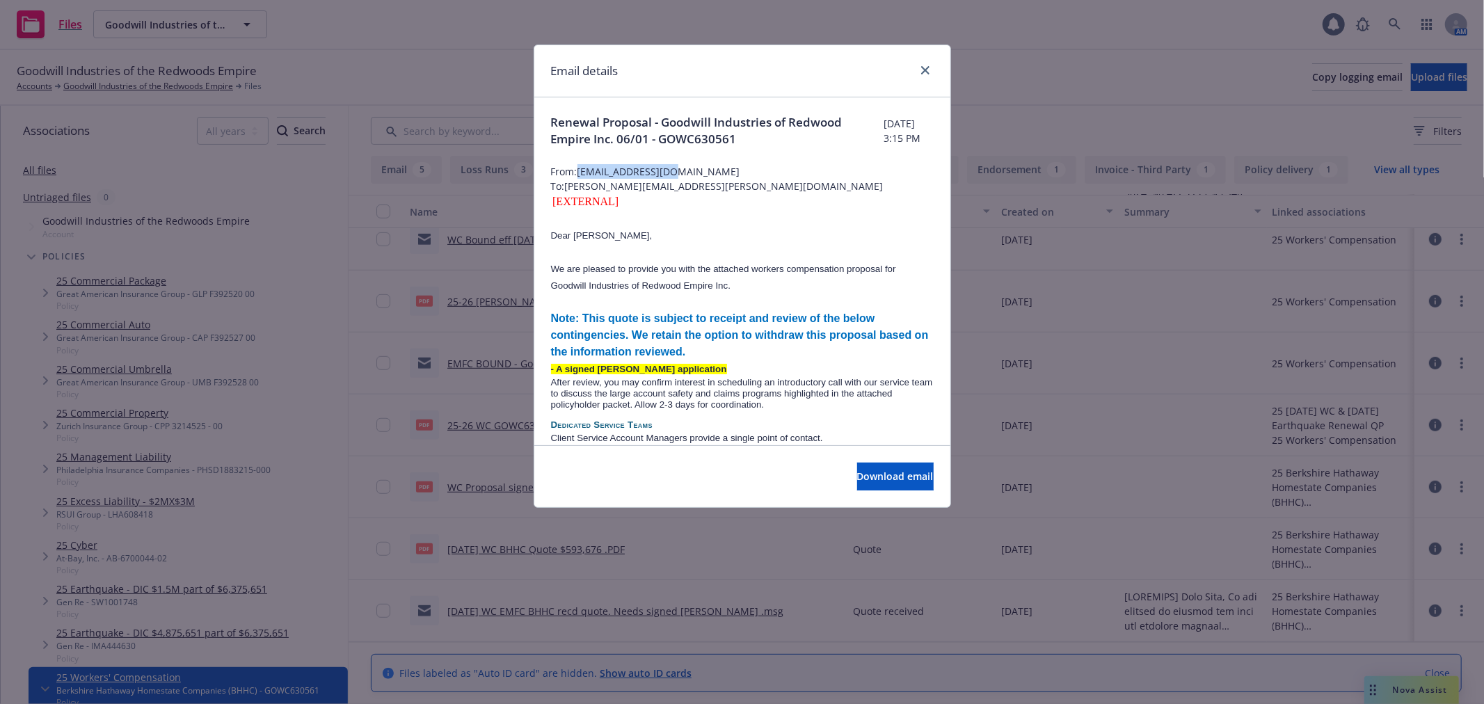
drag, startPoint x: 579, startPoint y: 172, endPoint x: 677, endPoint y: 166, distance: 98.3
click at [677, 166] on span "From: [EMAIL_ADDRESS][DOMAIN_NAME]" at bounding box center [742, 171] width 383 height 15
copy span "[EMAIL_ADDRESS][DOMAIN_NAME]"
click at [926, 75] on link "close" at bounding box center [925, 70] width 17 height 17
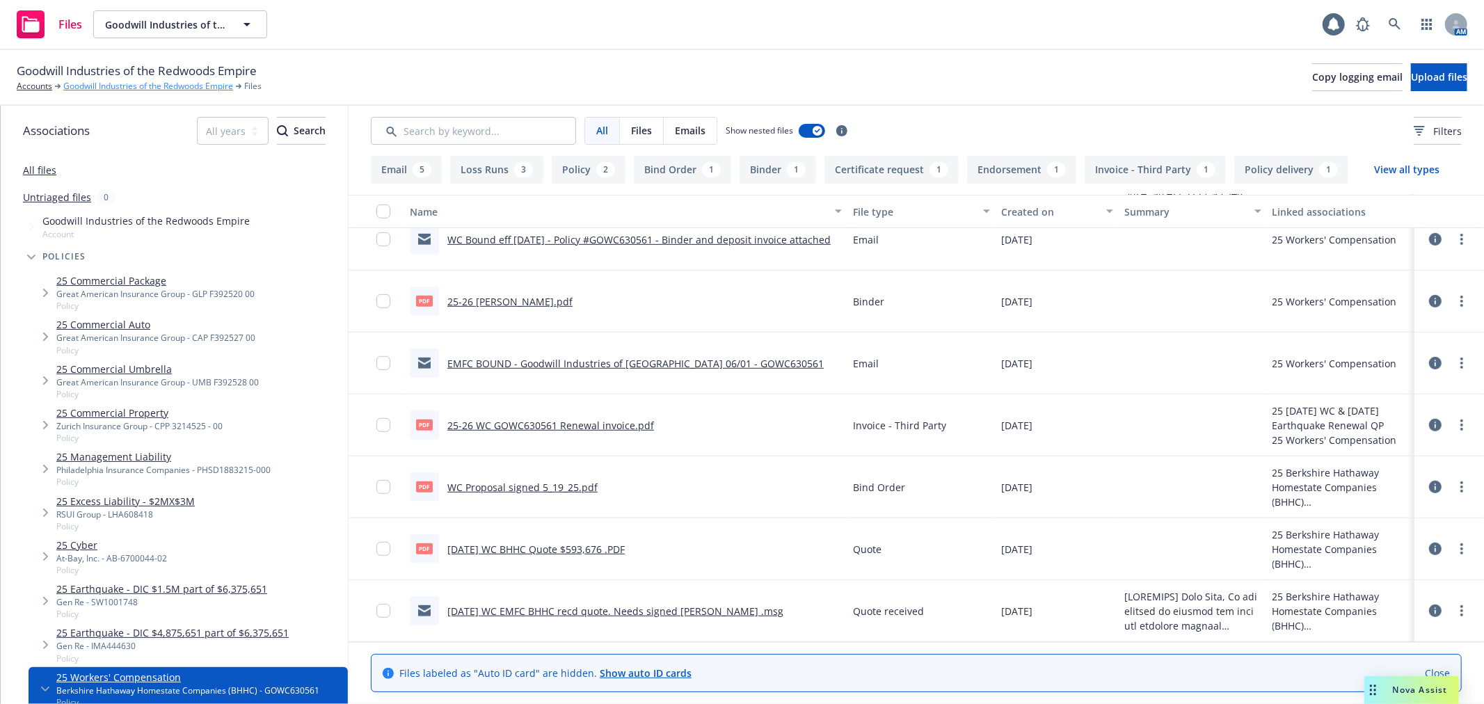
click at [135, 86] on link "Goodwill Industries of the Redwoods Empire" at bounding box center [148, 86] width 170 height 13
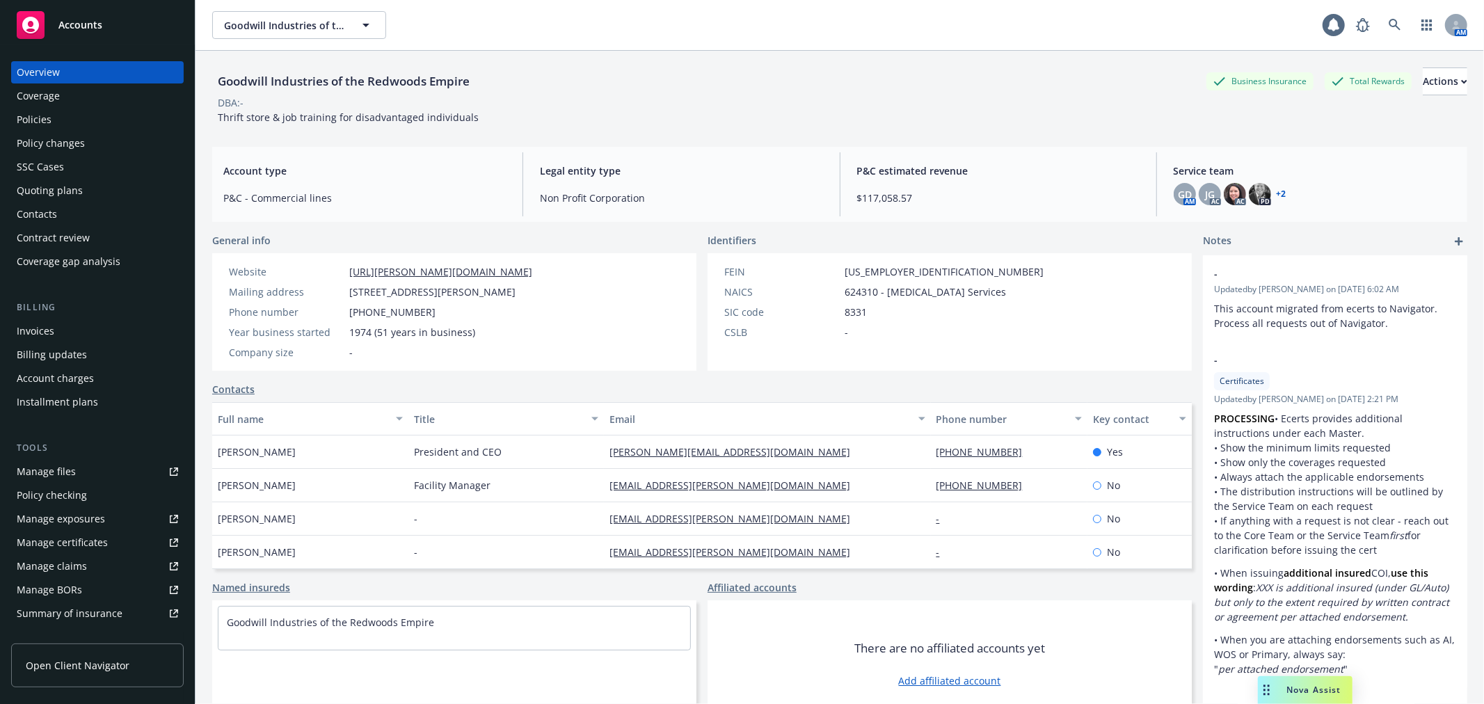
click at [42, 117] on div "Policies" at bounding box center [34, 120] width 35 height 22
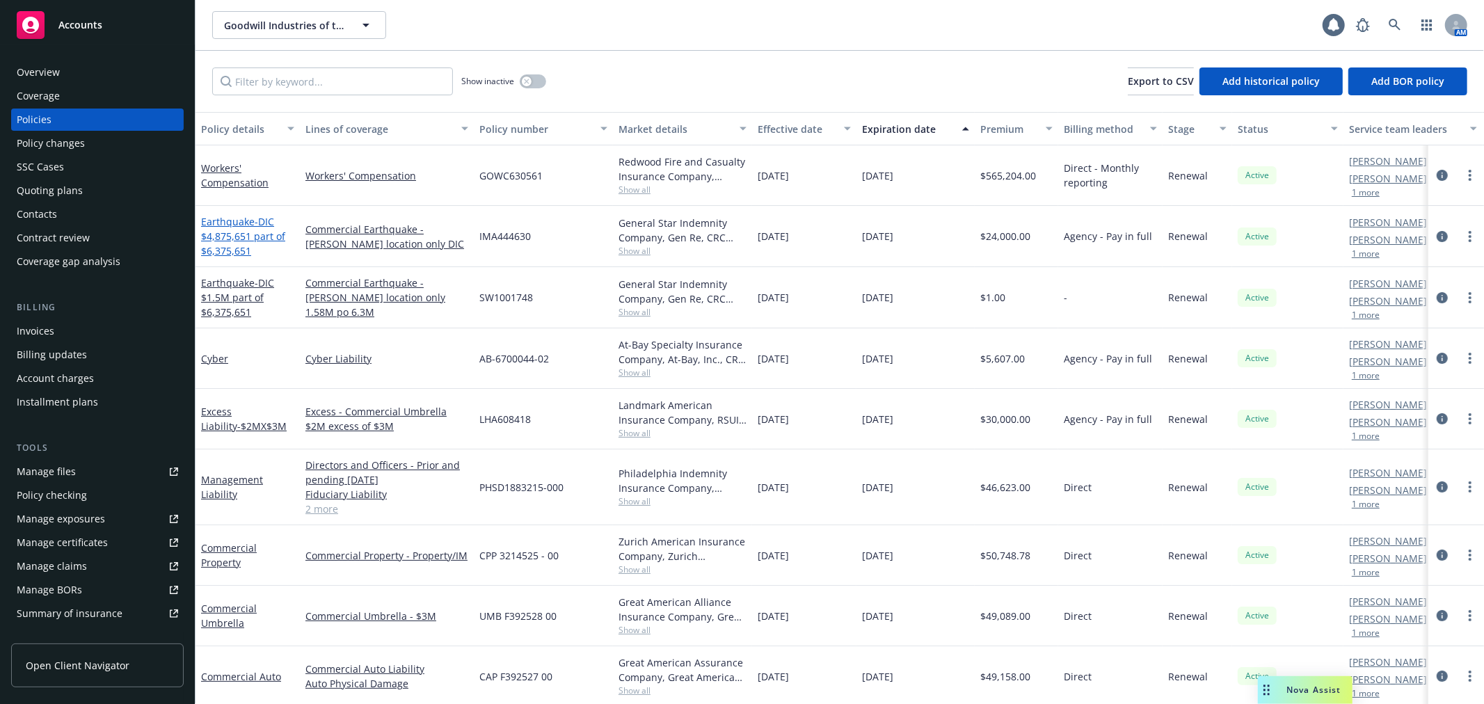
click at [239, 216] on link "Earthquake - DIC $4,875,651 part of $6,375,651" at bounding box center [243, 236] width 84 height 42
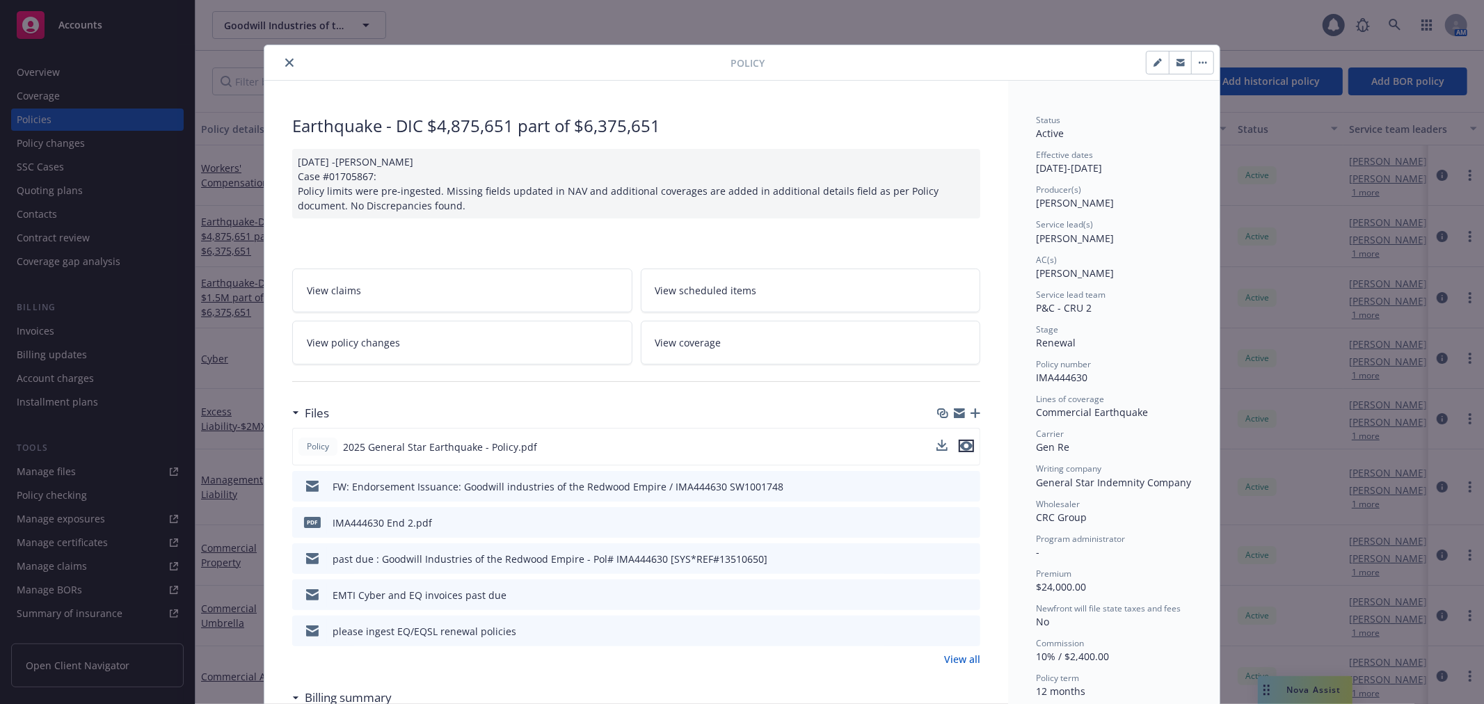
click at [962, 446] on icon "preview file" at bounding box center [966, 446] width 13 height 10
click at [287, 61] on icon "close" at bounding box center [289, 62] width 8 height 8
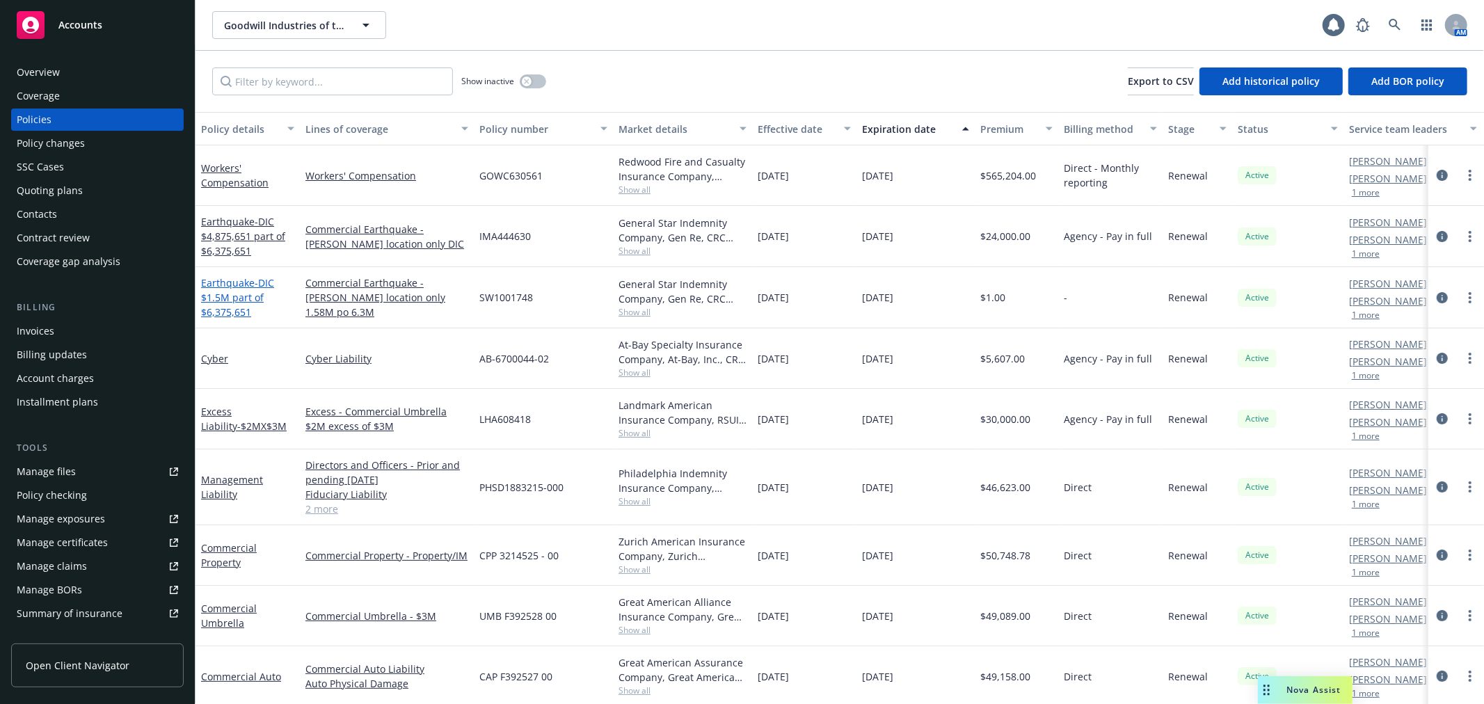
click at [237, 288] on link "Earthquake - DIC $1.5M part of $6,375,651" at bounding box center [237, 297] width 73 height 42
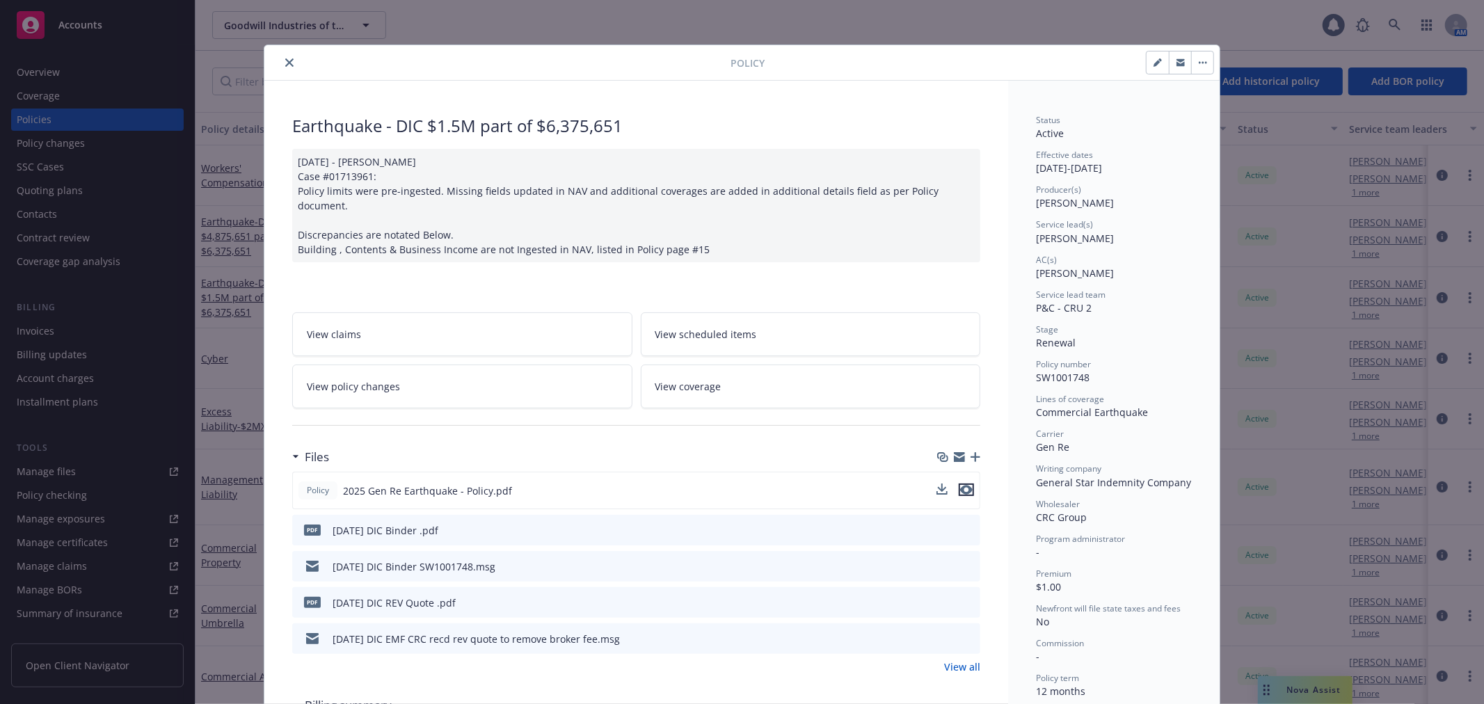
click at [964, 485] on icon "preview file" at bounding box center [966, 490] width 13 height 10
click at [285, 58] on icon "close" at bounding box center [289, 62] width 8 height 8
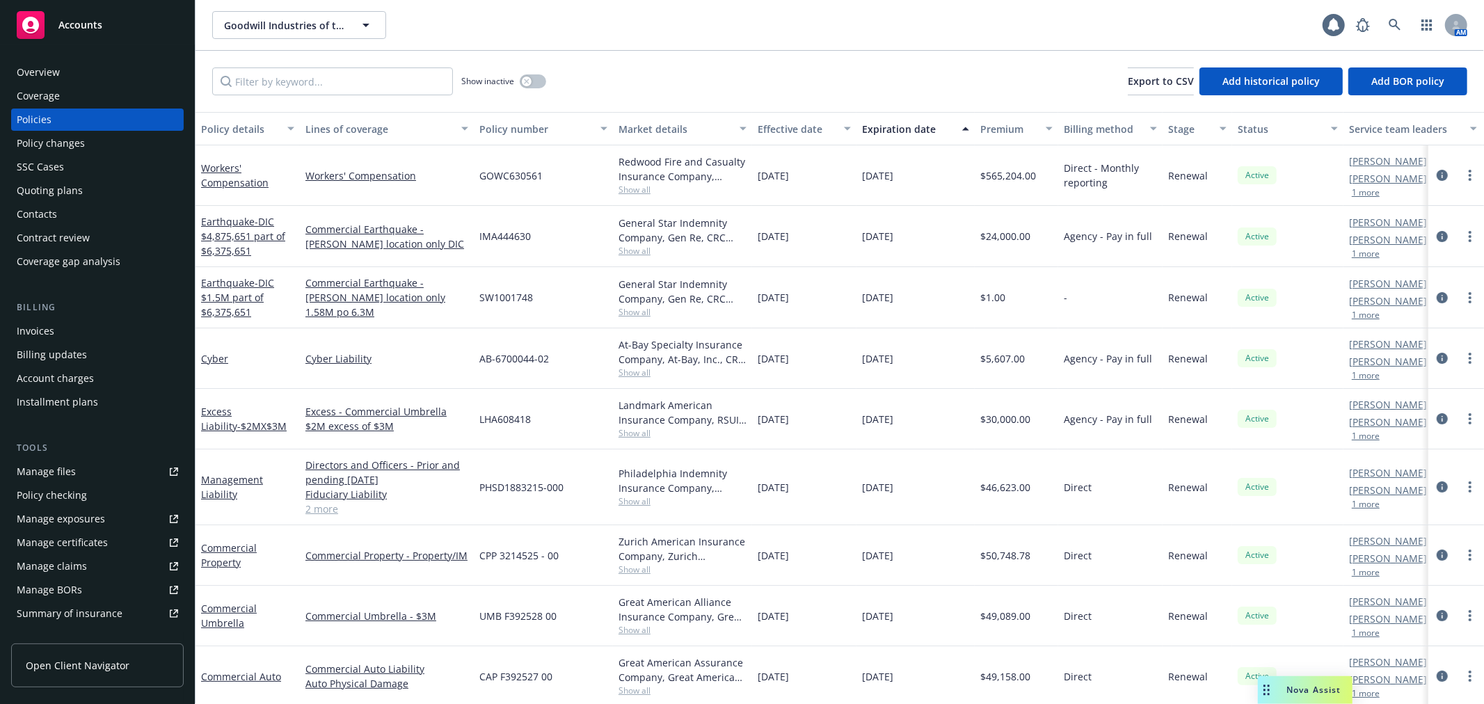
click at [216, 365] on div "Cyber" at bounding box center [247, 358] width 93 height 15
click at [211, 358] on link "Cyber" at bounding box center [214, 358] width 27 height 13
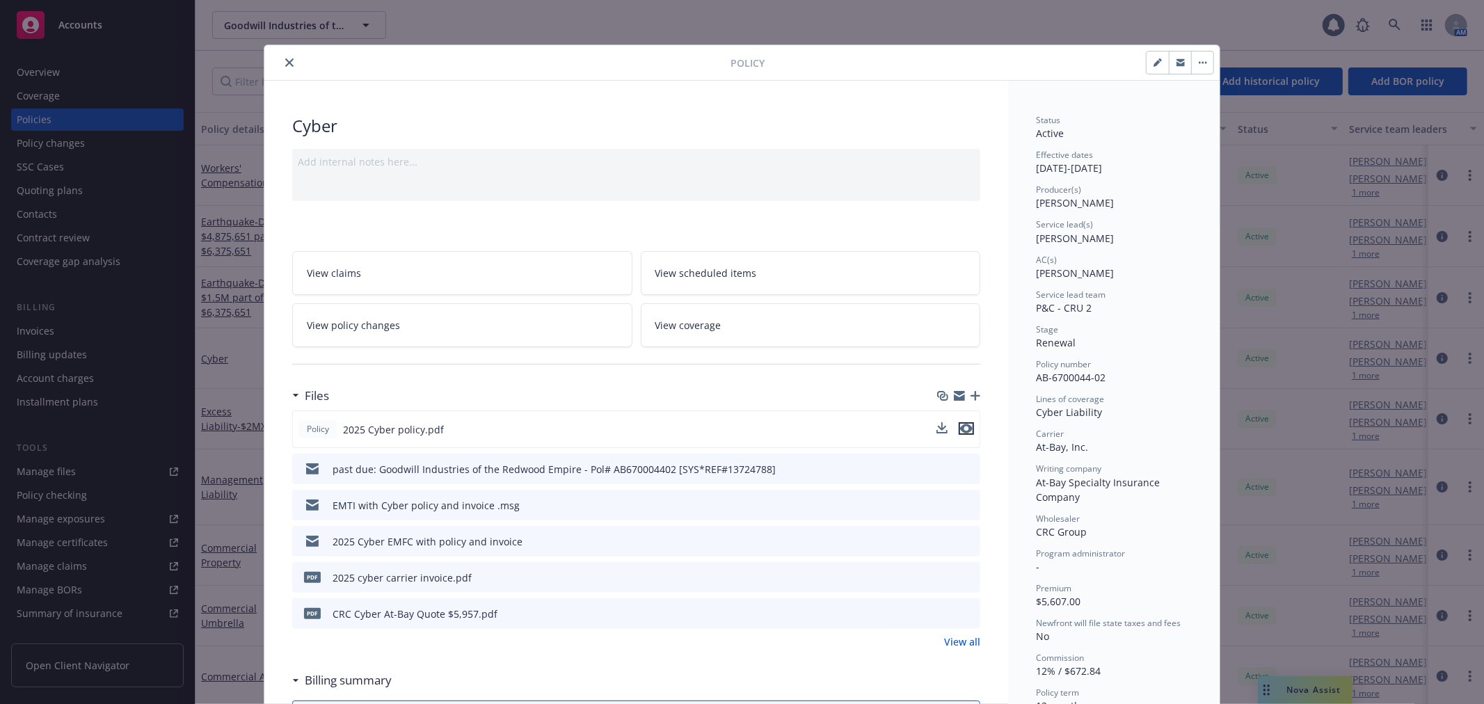
click at [963, 432] on icon "preview file" at bounding box center [966, 429] width 13 height 10
click at [285, 59] on icon "close" at bounding box center [289, 62] width 8 height 8
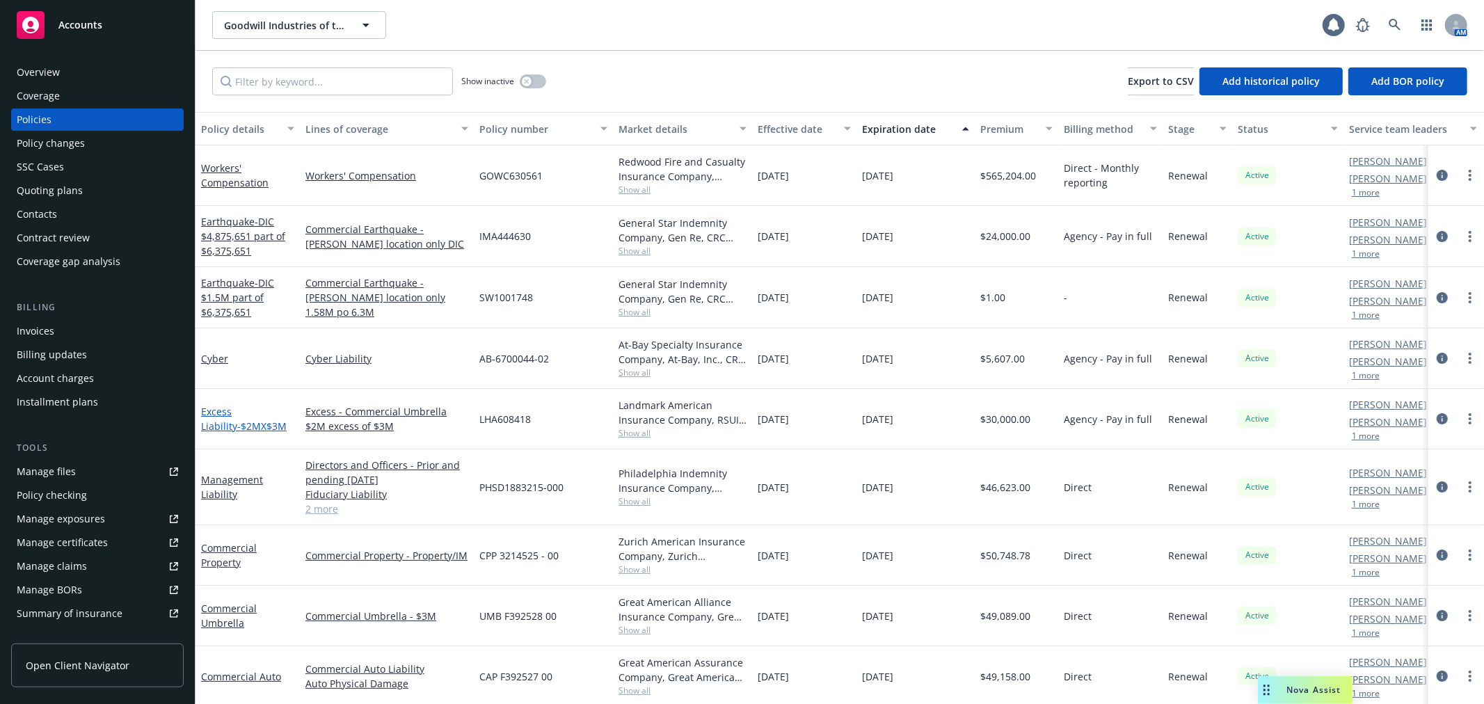
click at [220, 408] on link "Excess Liability - $2MX$3M" at bounding box center [244, 419] width 86 height 28
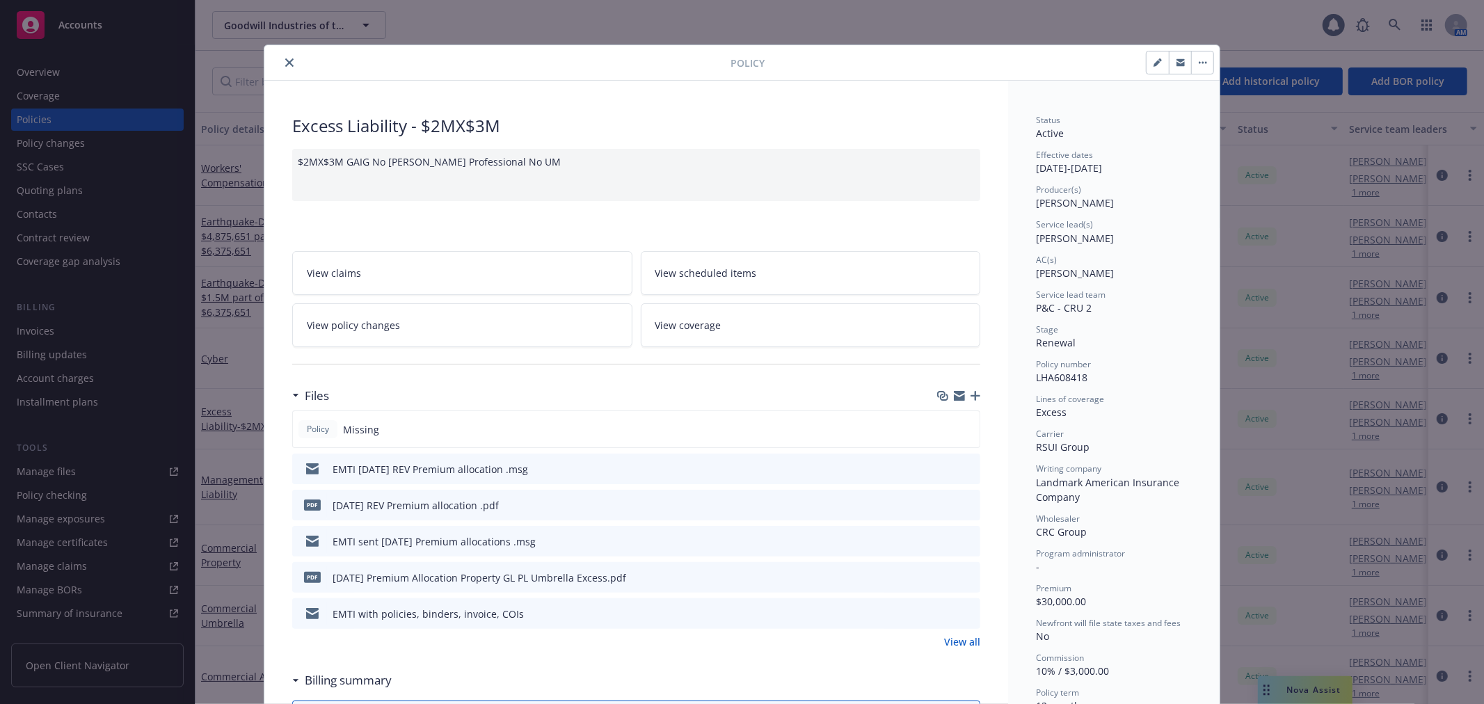
click at [950, 643] on link "View all" at bounding box center [962, 642] width 36 height 15
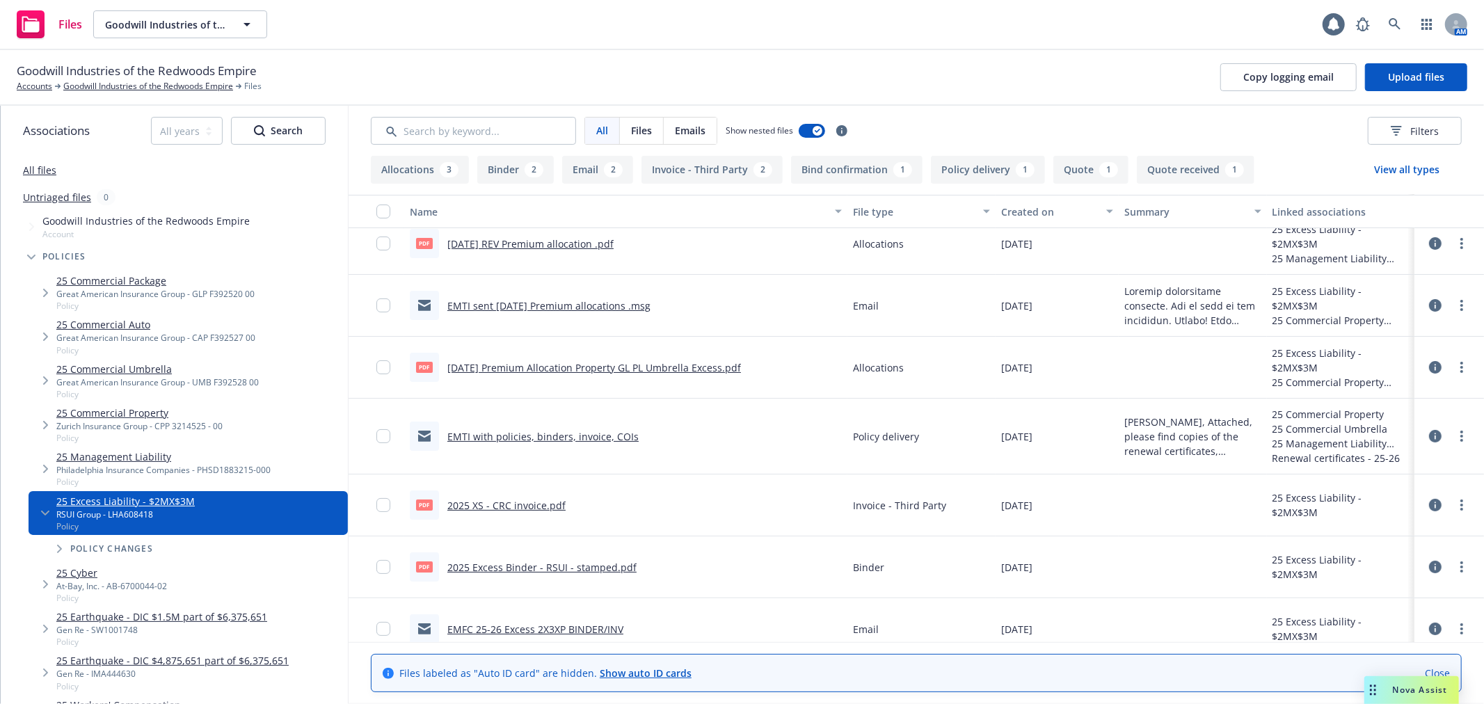
scroll to position [154, 0]
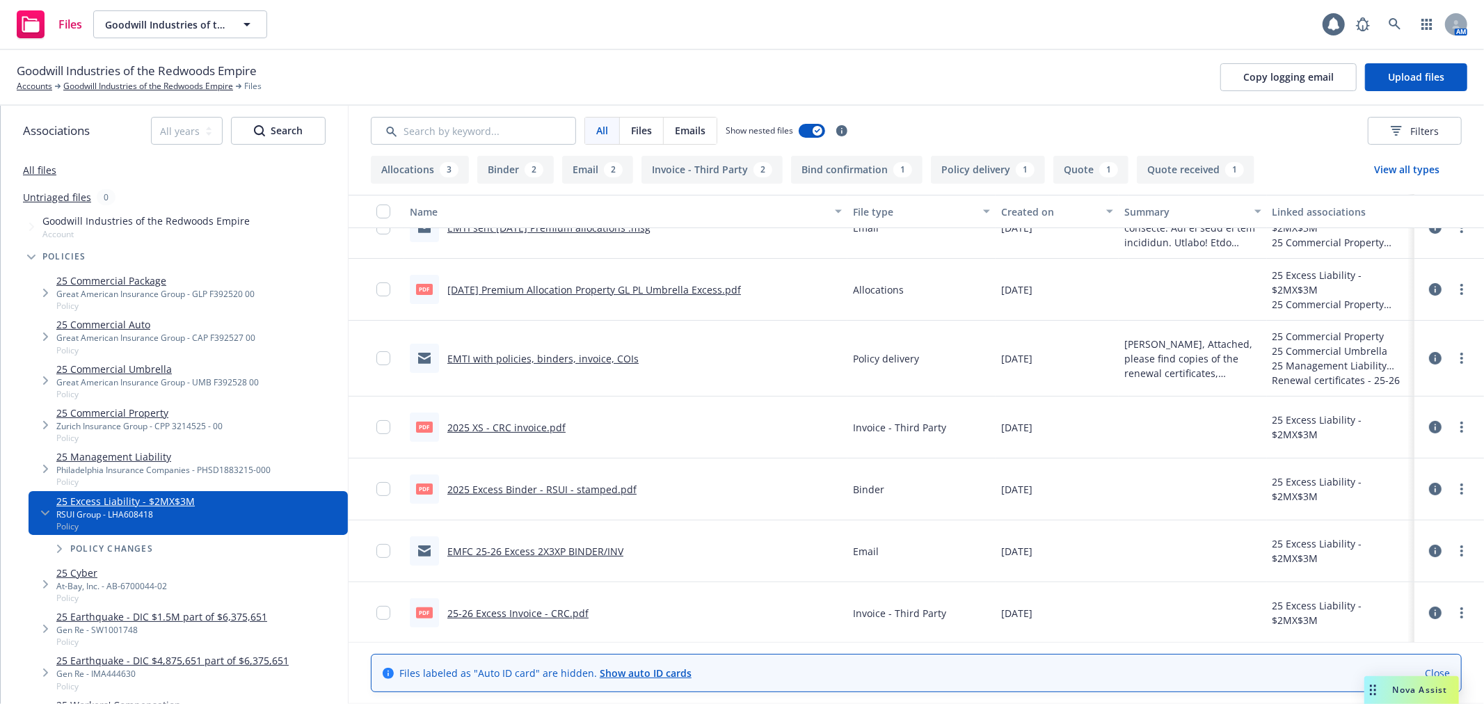
click at [588, 490] on link "2025 Excess Binder - RSUI - stamped.pdf" at bounding box center [541, 489] width 189 height 13
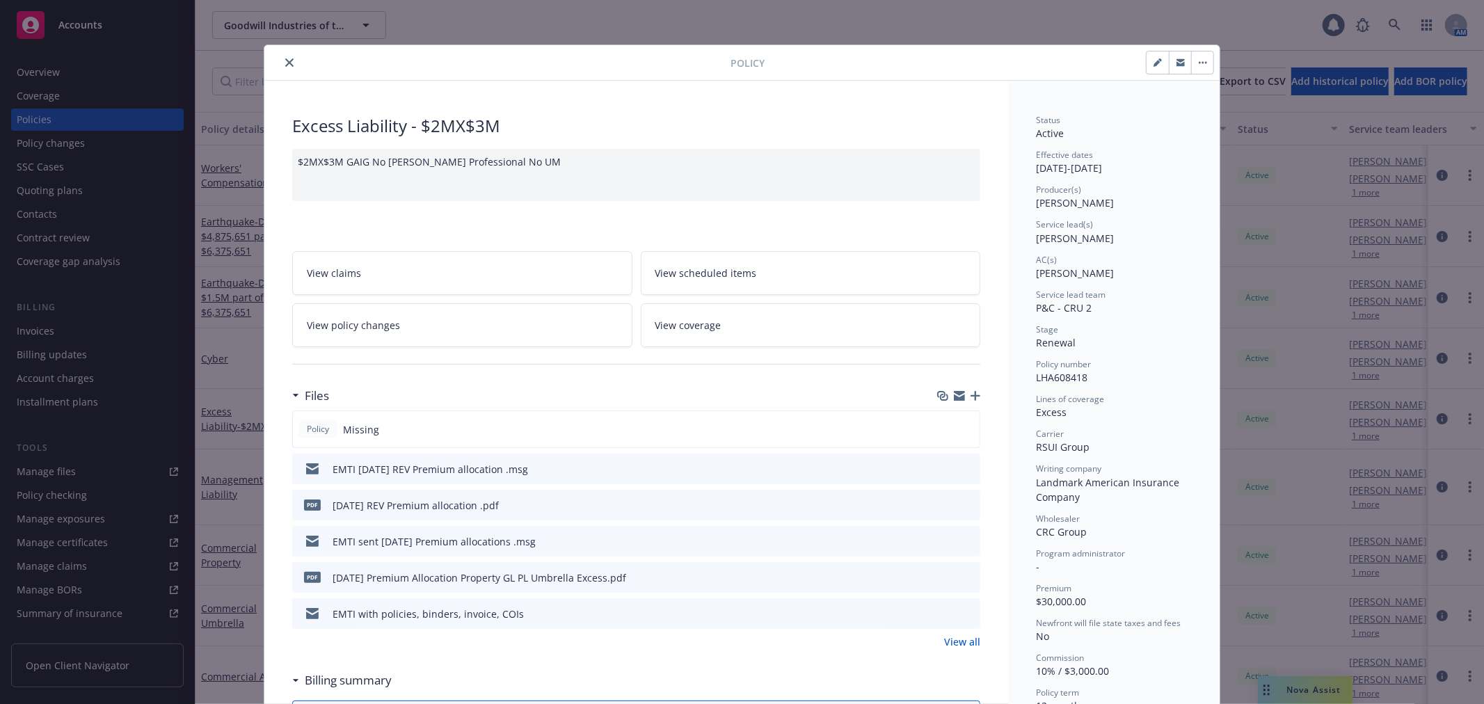
click at [285, 65] on icon "close" at bounding box center [289, 62] width 8 height 8
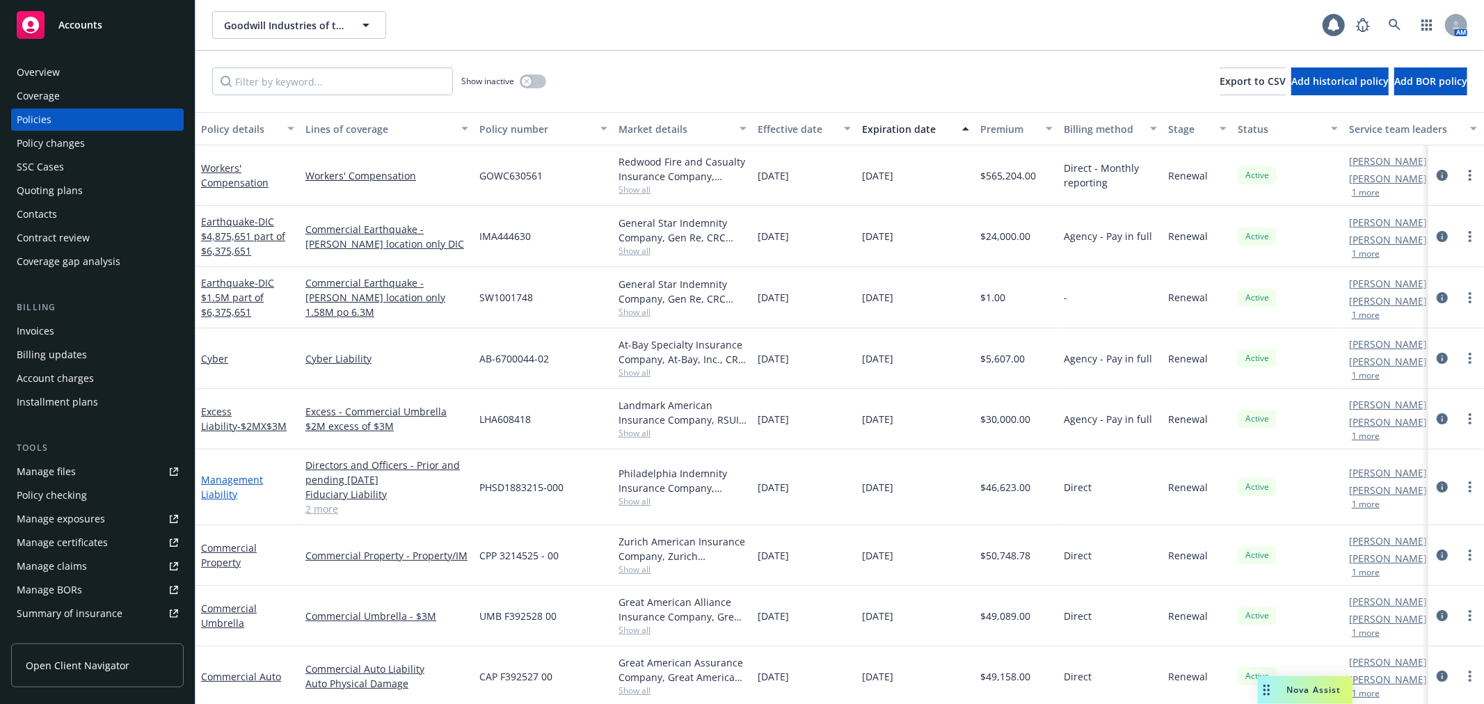
click at [234, 482] on link "Management Liability" at bounding box center [232, 487] width 62 height 28
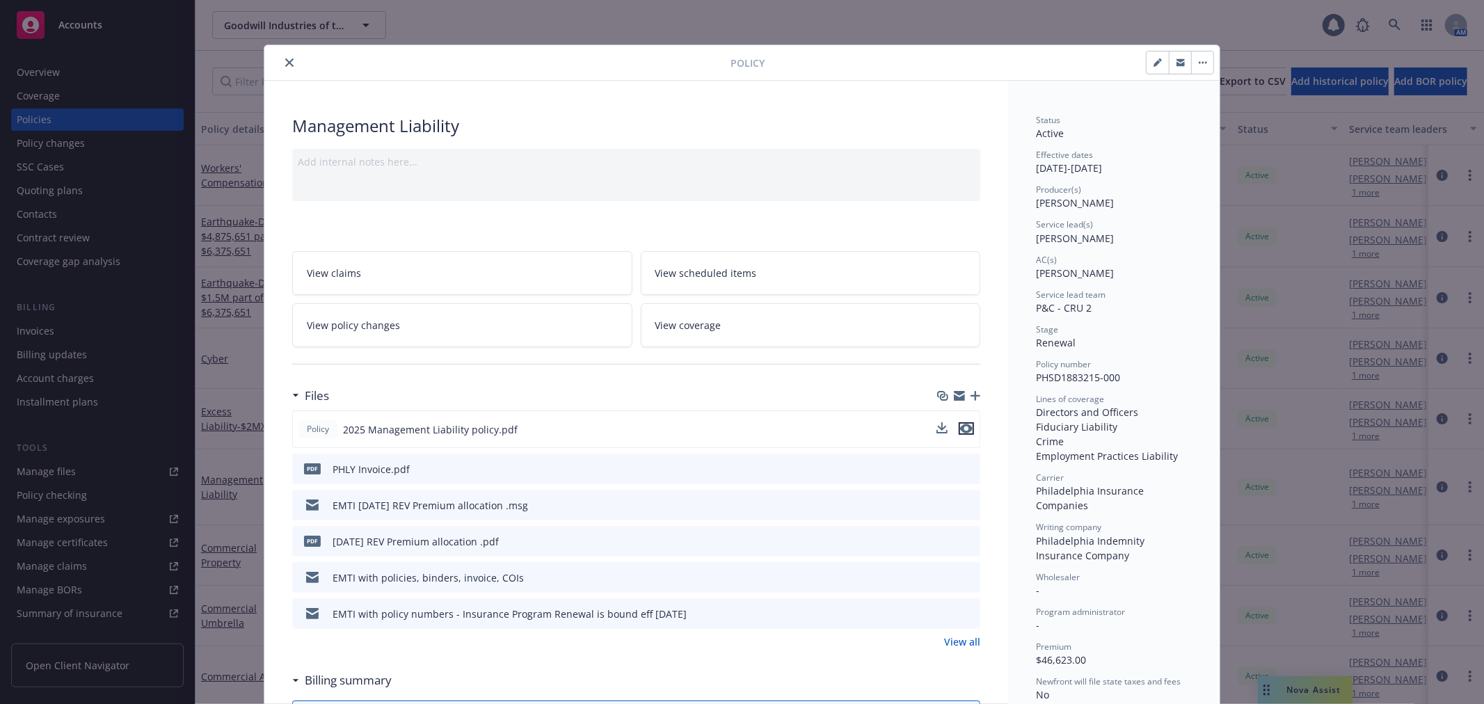
click at [962, 427] on icon "preview file" at bounding box center [966, 429] width 13 height 10
click at [281, 64] on button "close" at bounding box center [289, 62] width 17 height 17
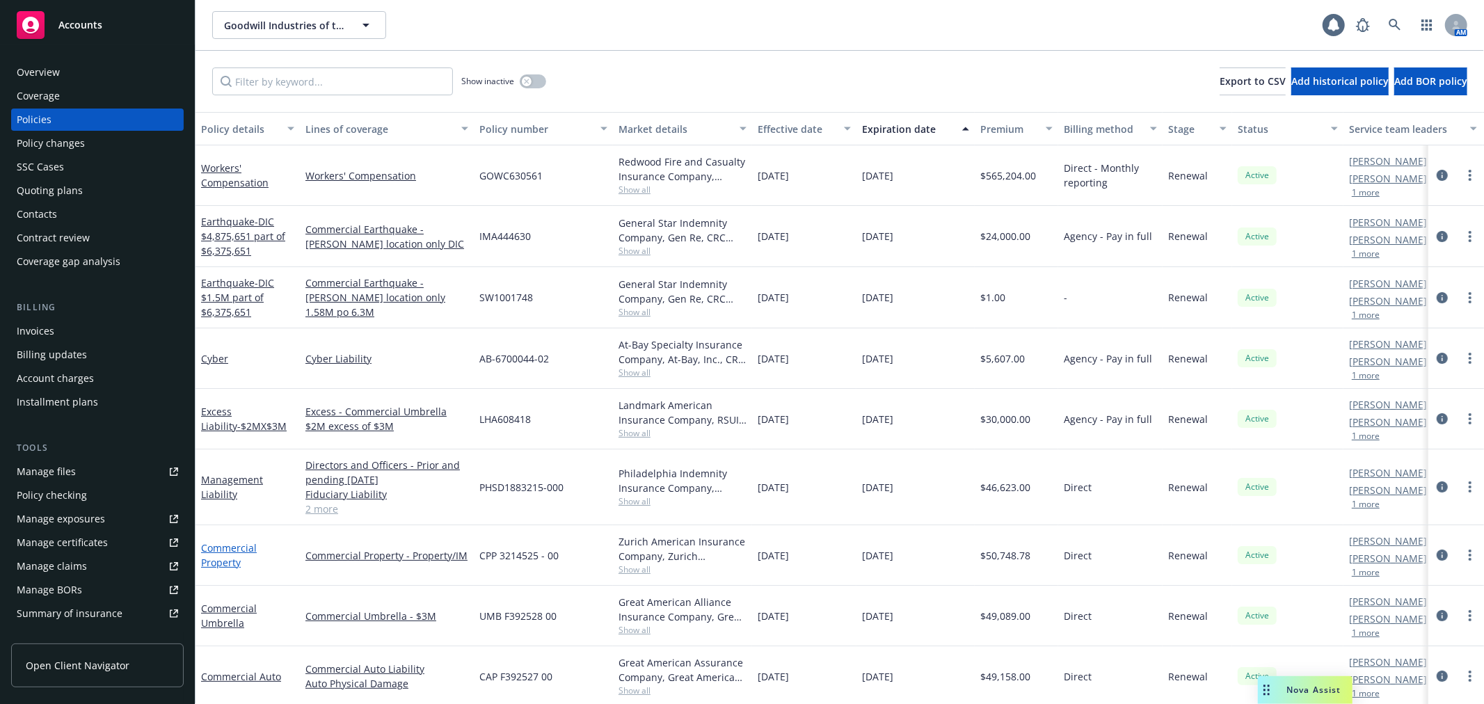
click at [212, 545] on link "Commercial Property" at bounding box center [229, 555] width 56 height 28
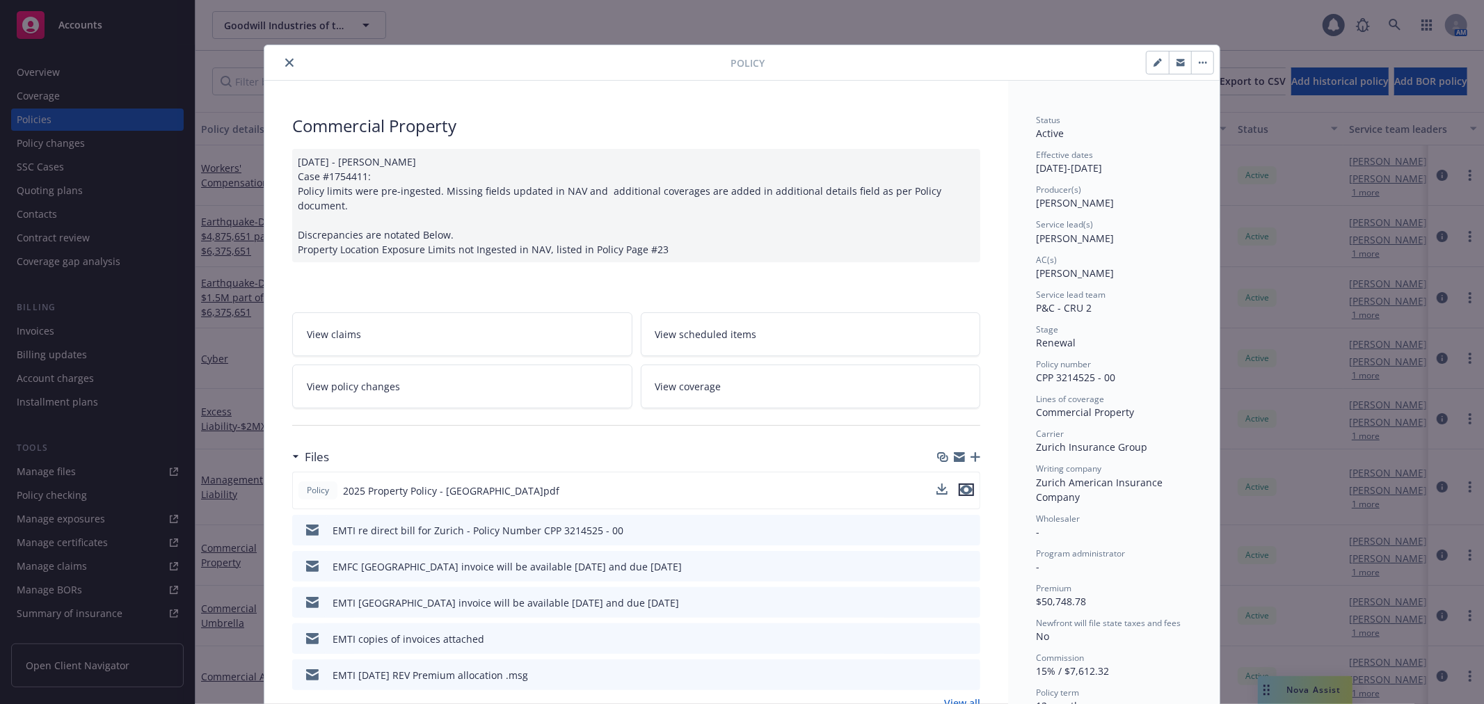
click at [964, 485] on icon "preview file" at bounding box center [966, 490] width 13 height 10
click at [285, 65] on icon "close" at bounding box center [289, 62] width 8 height 8
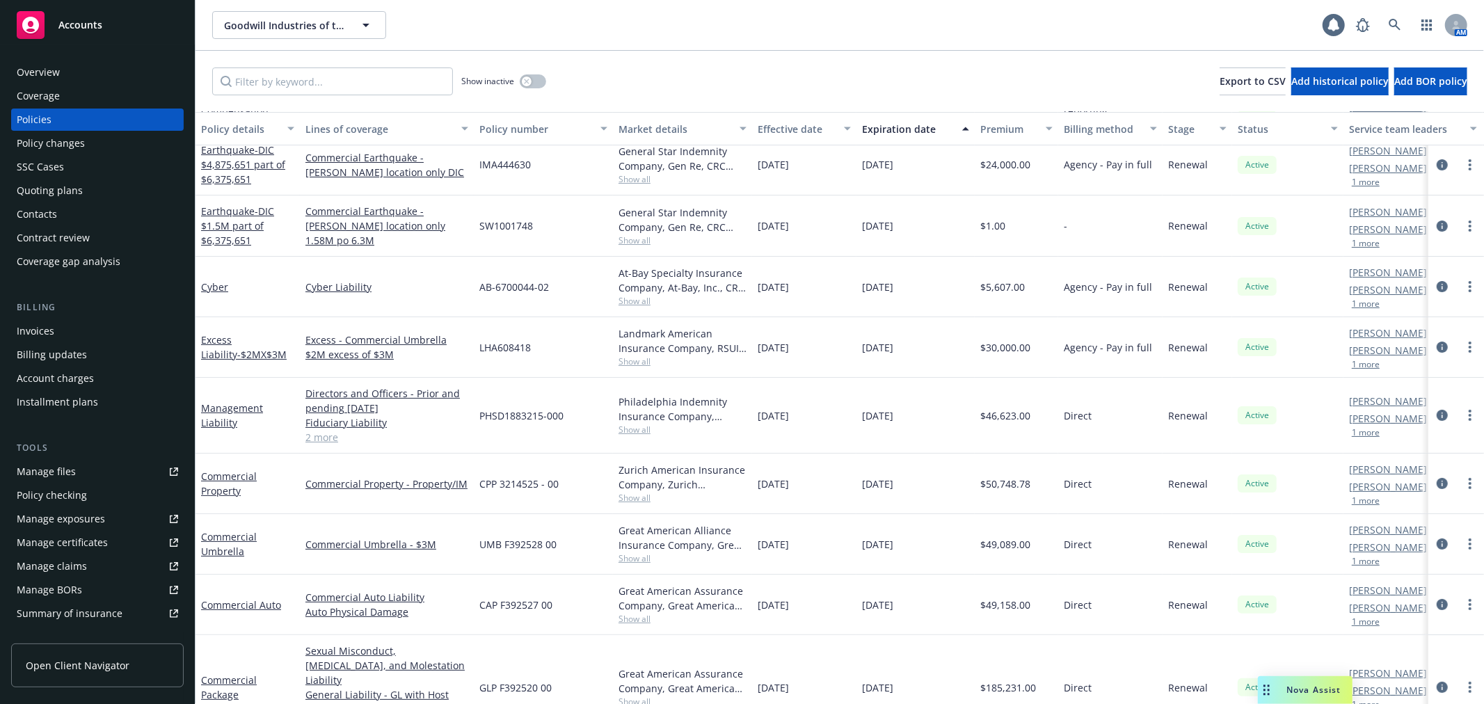
scroll to position [105, 0]
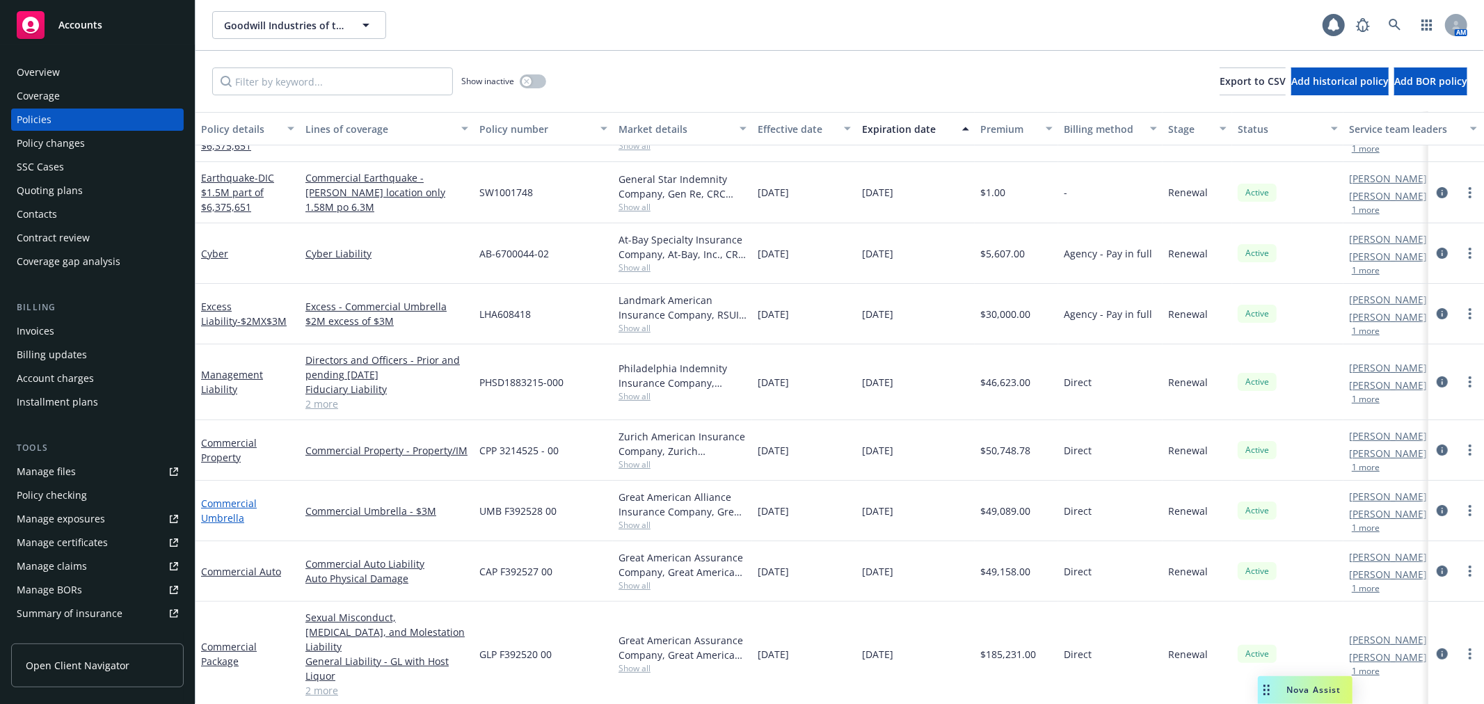
click at [225, 501] on link "Commercial Umbrella" at bounding box center [229, 511] width 56 height 28
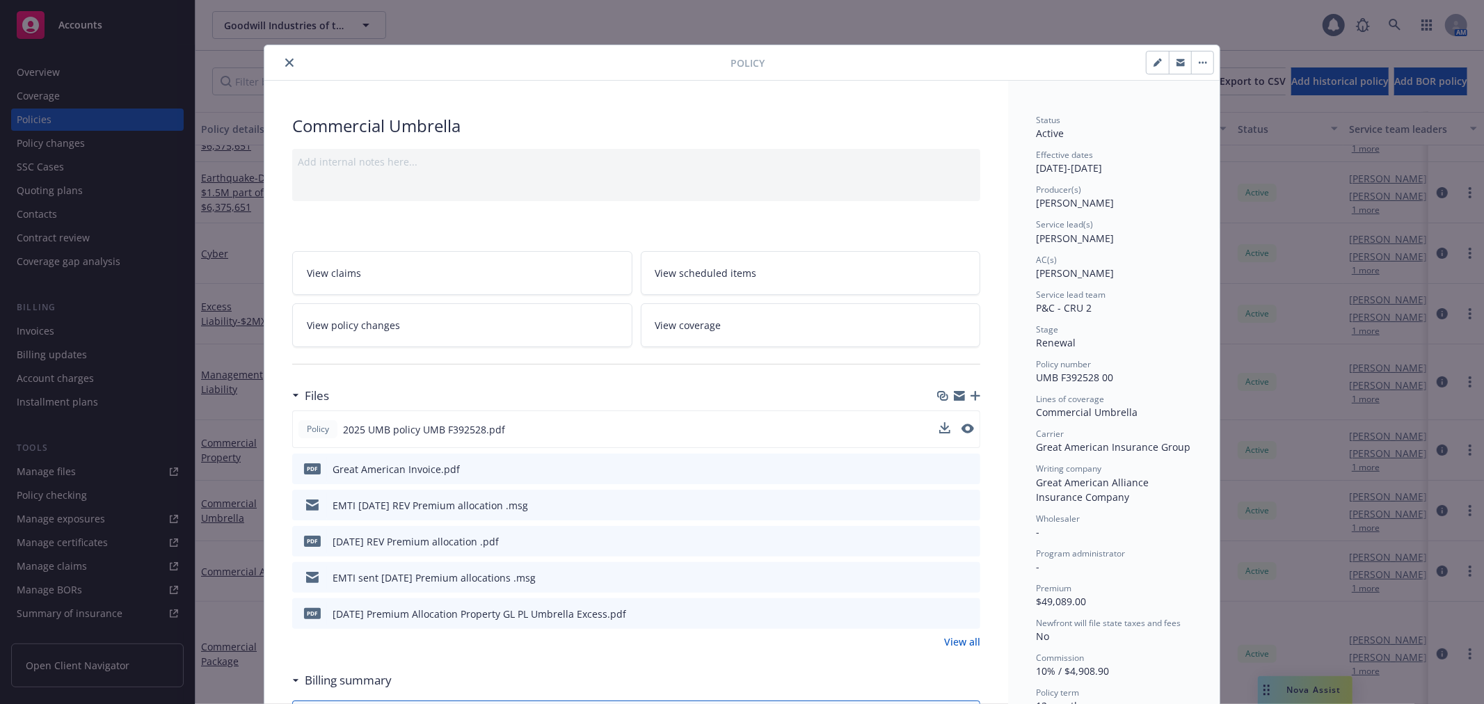
click at [962, 433] on button at bounding box center [968, 429] width 13 height 15
click at [963, 429] on icon "preview file" at bounding box center [966, 429] width 13 height 10
click at [285, 63] on icon "close" at bounding box center [289, 62] width 8 height 8
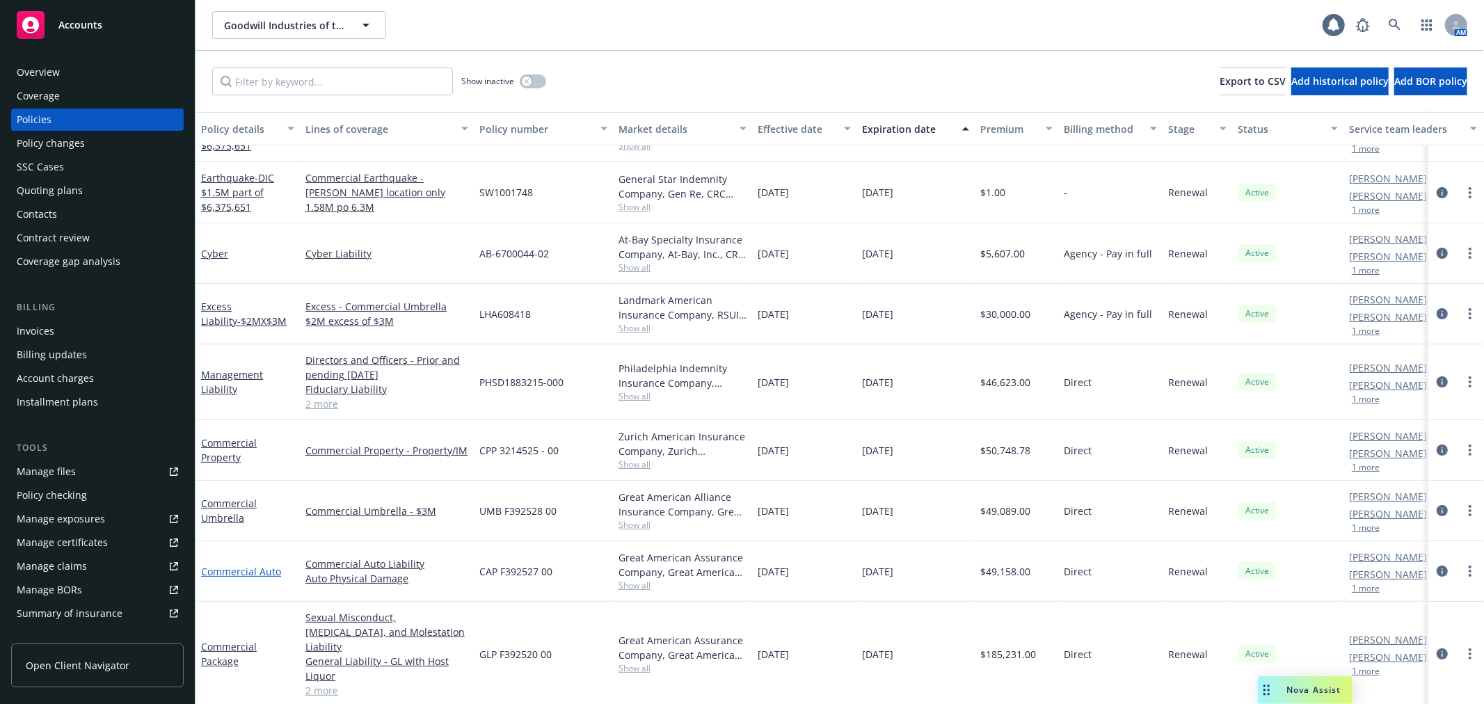
click at [219, 568] on link "Commercial Auto" at bounding box center [241, 571] width 80 height 13
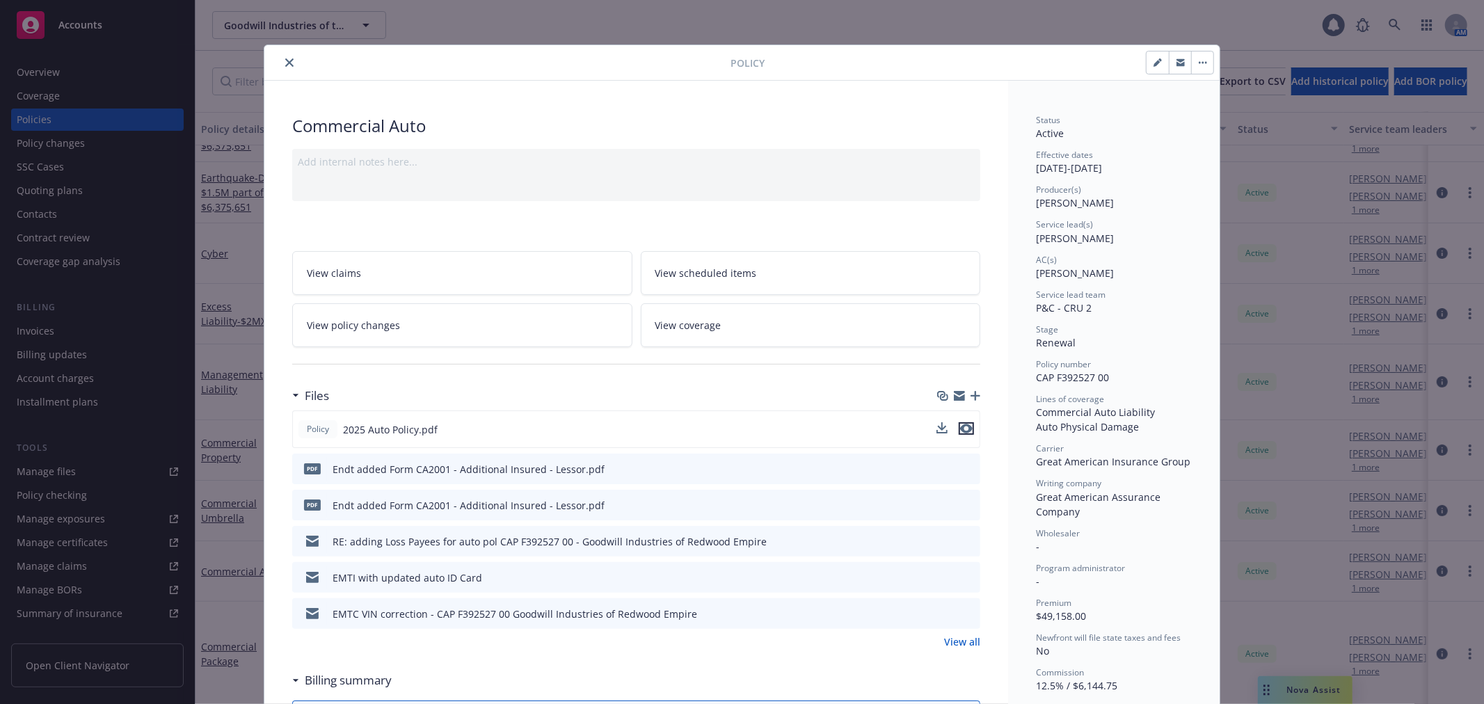
click at [961, 425] on icon "preview file" at bounding box center [966, 429] width 13 height 10
click at [285, 65] on icon "close" at bounding box center [289, 62] width 8 height 8
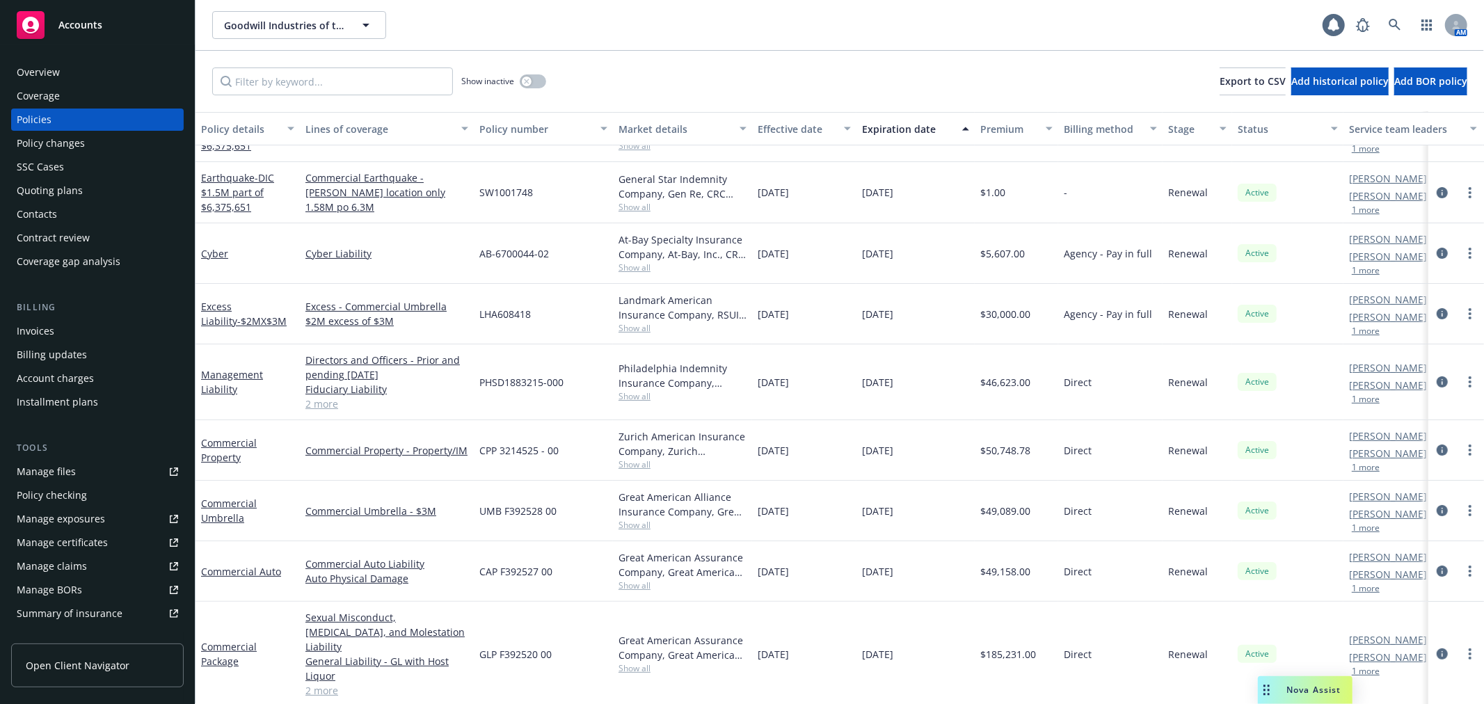
click at [230, 644] on link "Commercial Package" at bounding box center [229, 654] width 56 height 28
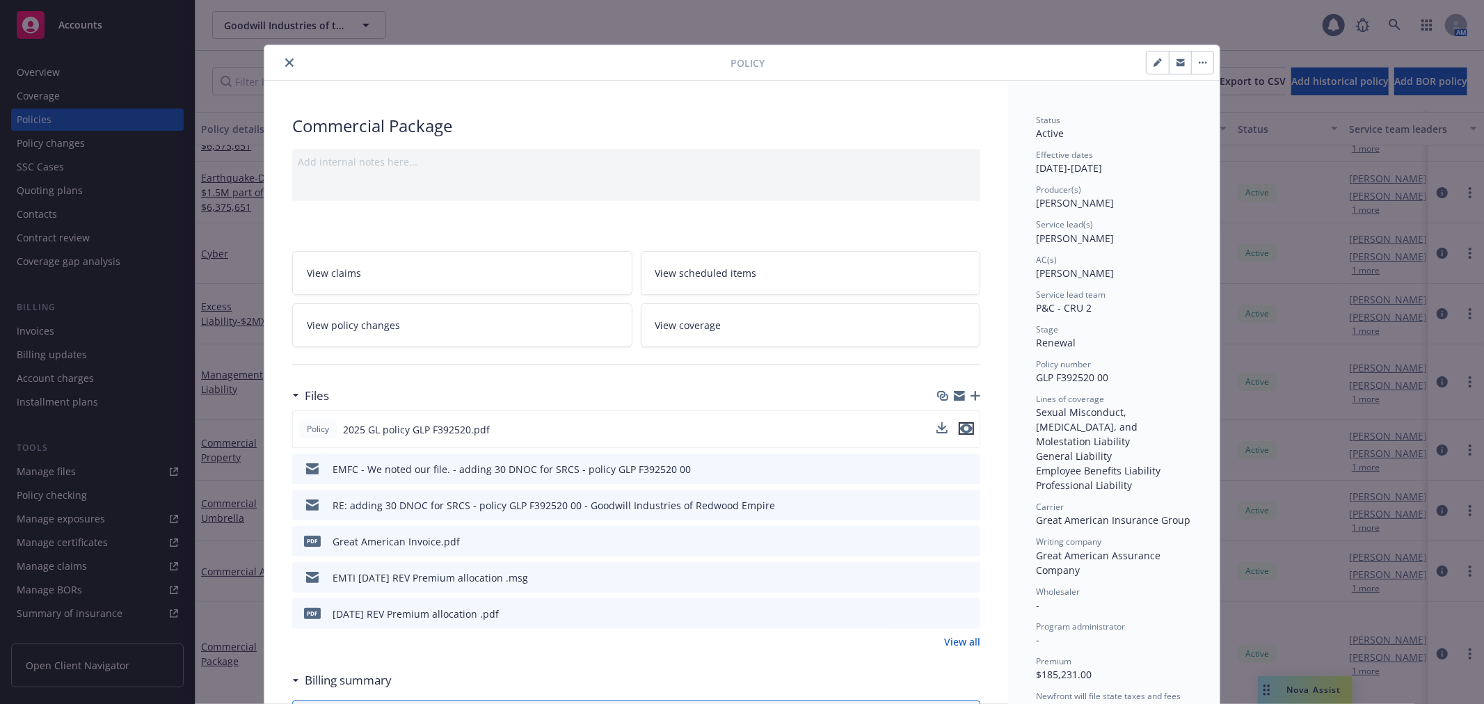
click at [960, 424] on icon "preview file" at bounding box center [966, 429] width 13 height 10
click at [290, 64] on button "close" at bounding box center [289, 62] width 17 height 17
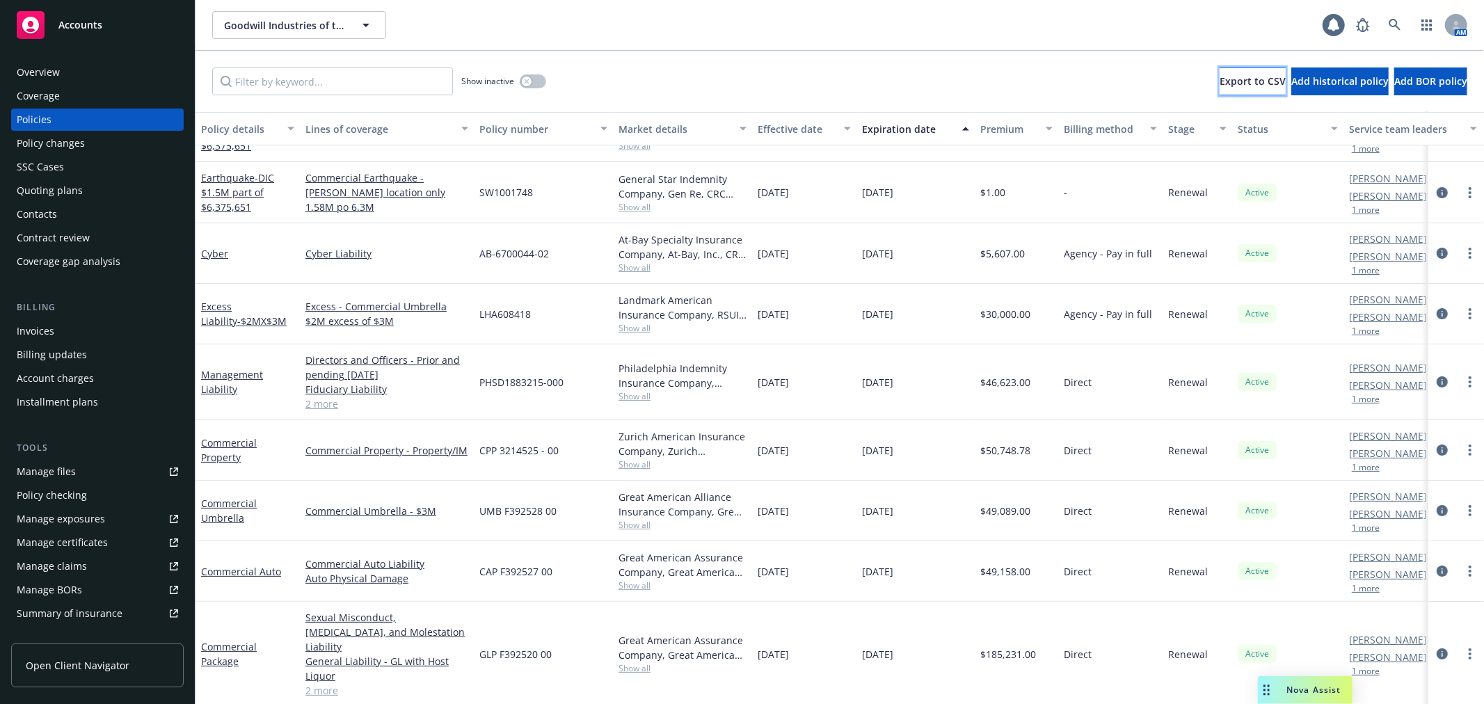
click at [1220, 89] on button "Export to CSV" at bounding box center [1253, 81] width 66 height 28
drag, startPoint x: 96, startPoint y: 171, endPoint x: 106, endPoint y: 162, distance: 13.3
click at [96, 171] on div "SSC Cases" at bounding box center [97, 167] width 161 height 22
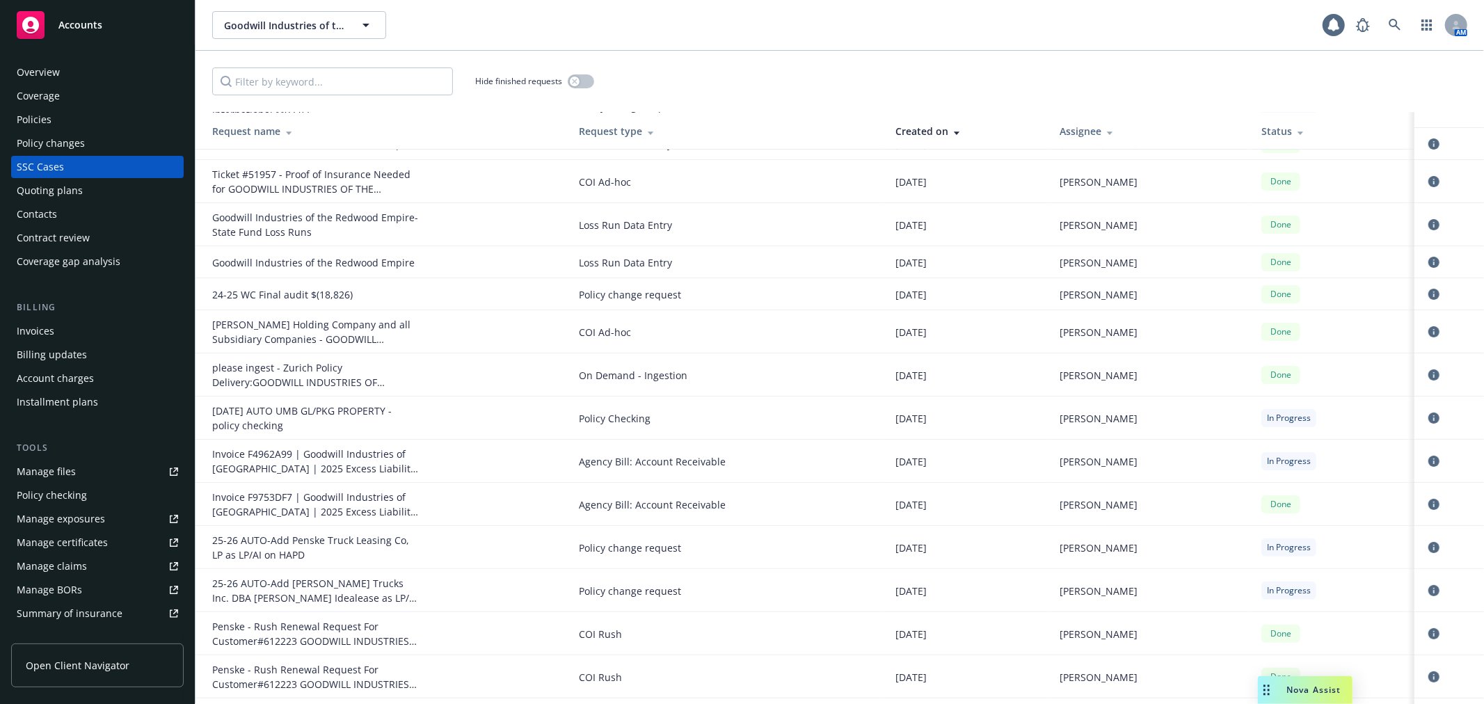
scroll to position [154, 0]
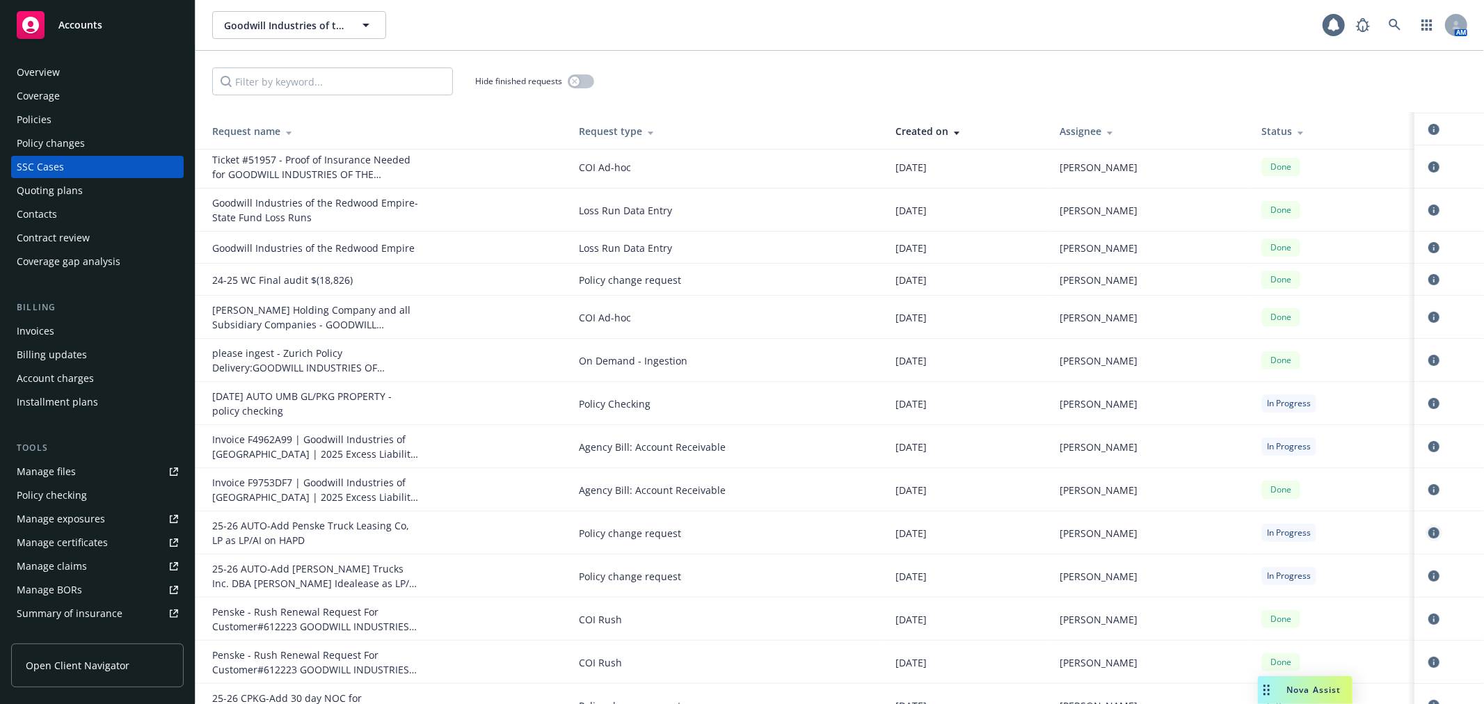
click at [1429, 530] on icon "circleInformation" at bounding box center [1434, 532] width 11 height 11
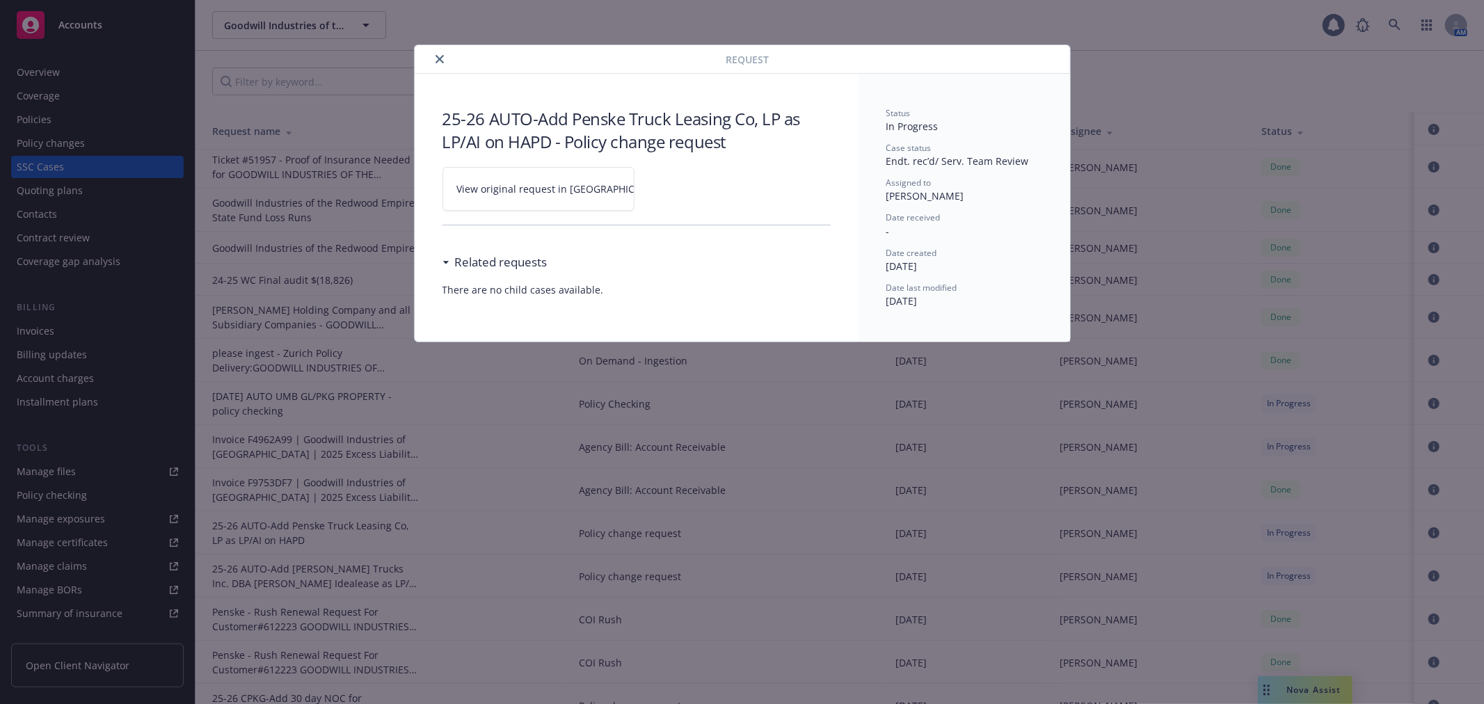
click at [575, 191] on span "View original request in SSC" at bounding box center [562, 189] width 211 height 15
click at [436, 58] on icon "close" at bounding box center [440, 59] width 8 height 8
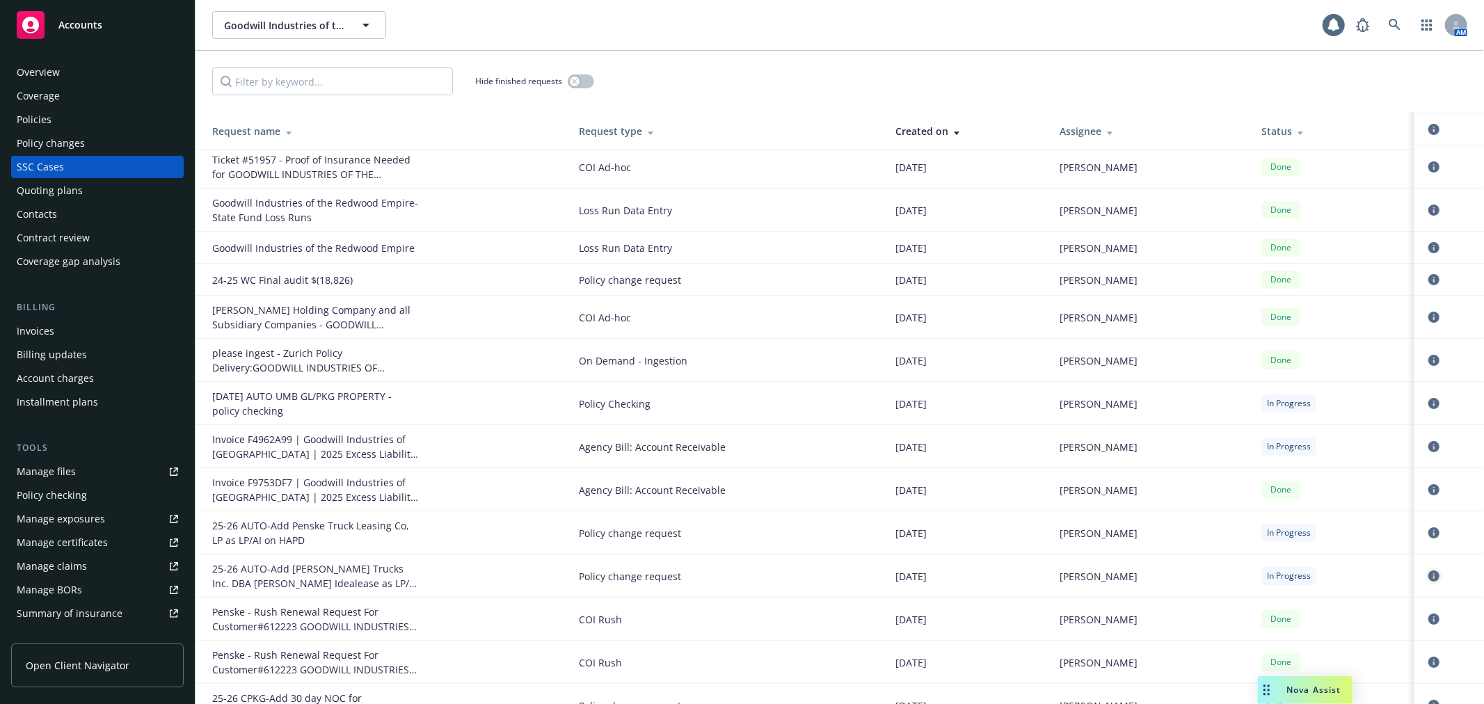
click at [1429, 575] on link "circleInformation" at bounding box center [1434, 576] width 17 height 17
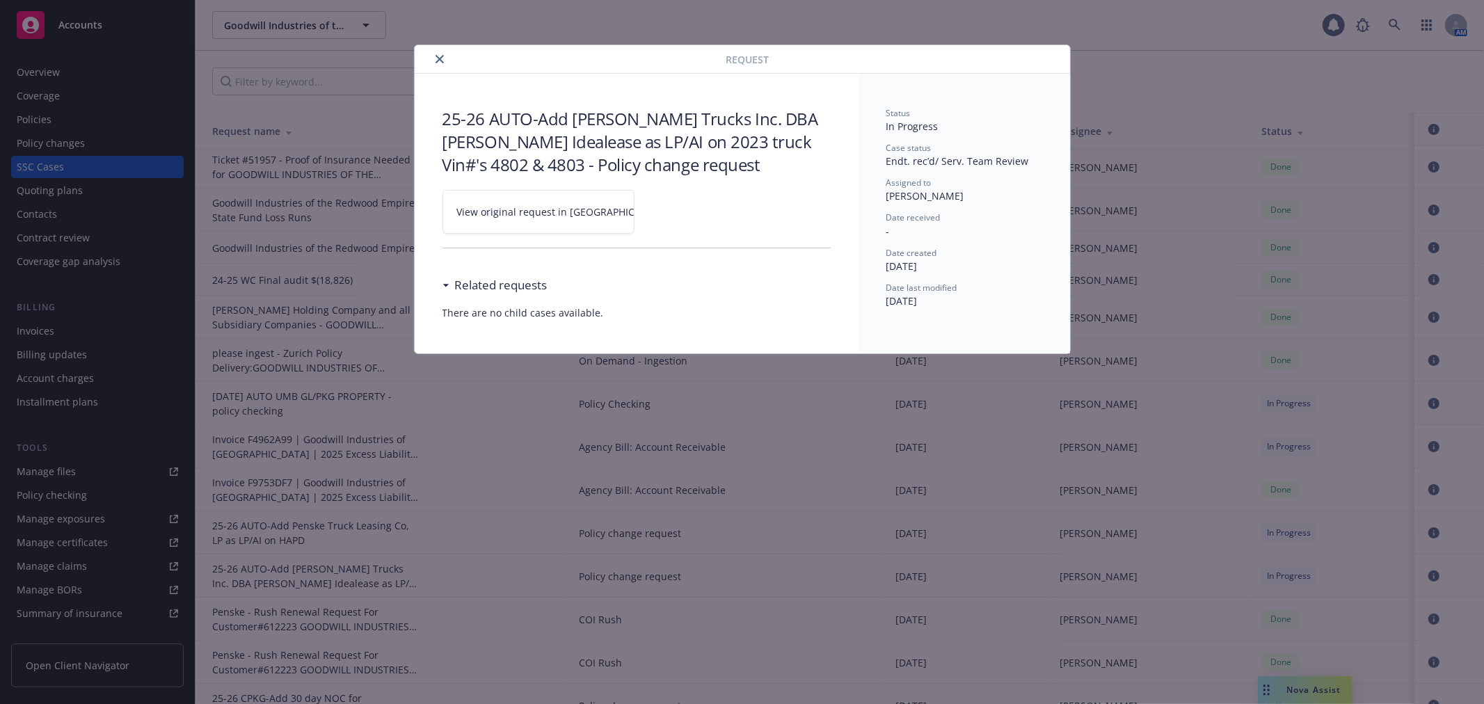
click at [512, 202] on link "View original request in SSC" at bounding box center [539, 212] width 192 height 44
drag, startPoint x: 438, startPoint y: 56, endPoint x: 637, endPoint y: 267, distance: 288.9
click at [439, 57] on icon "close" at bounding box center [440, 59] width 8 height 8
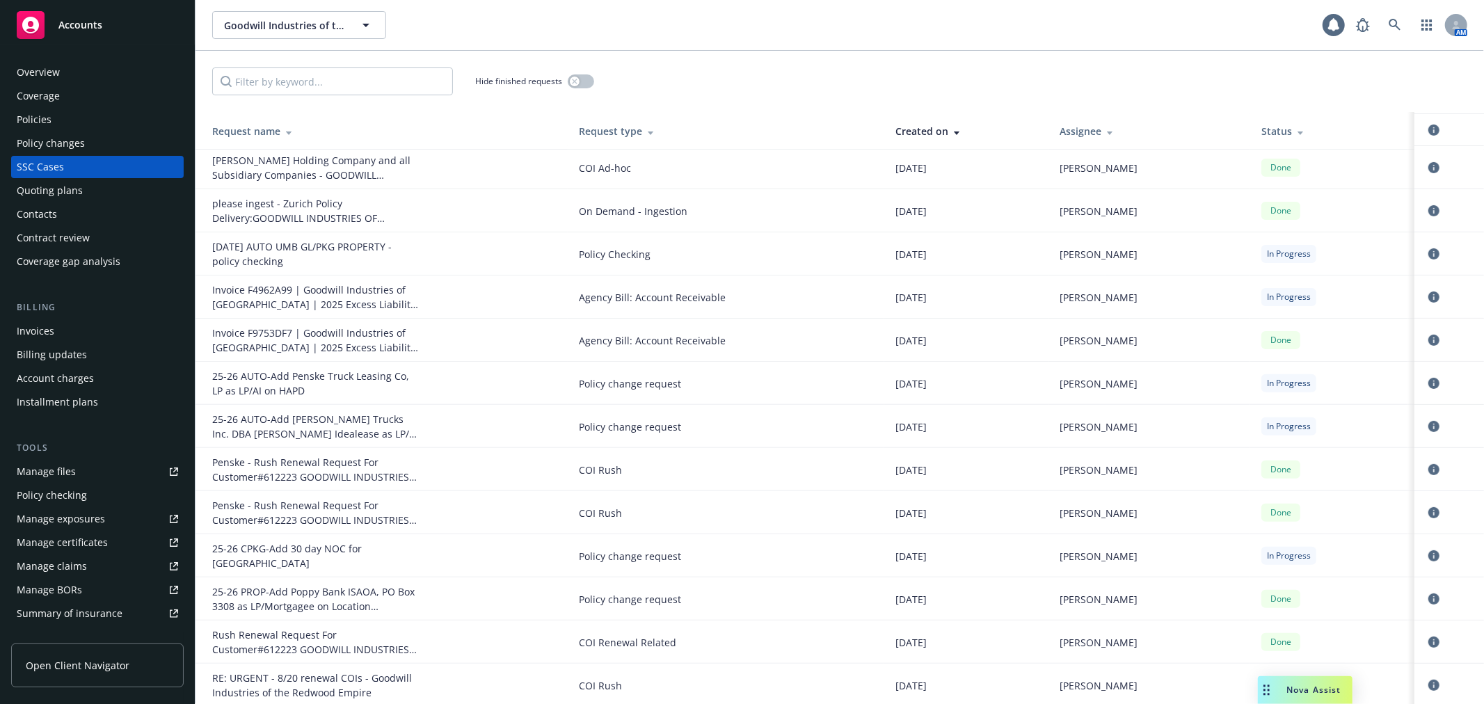
scroll to position [309, 0]
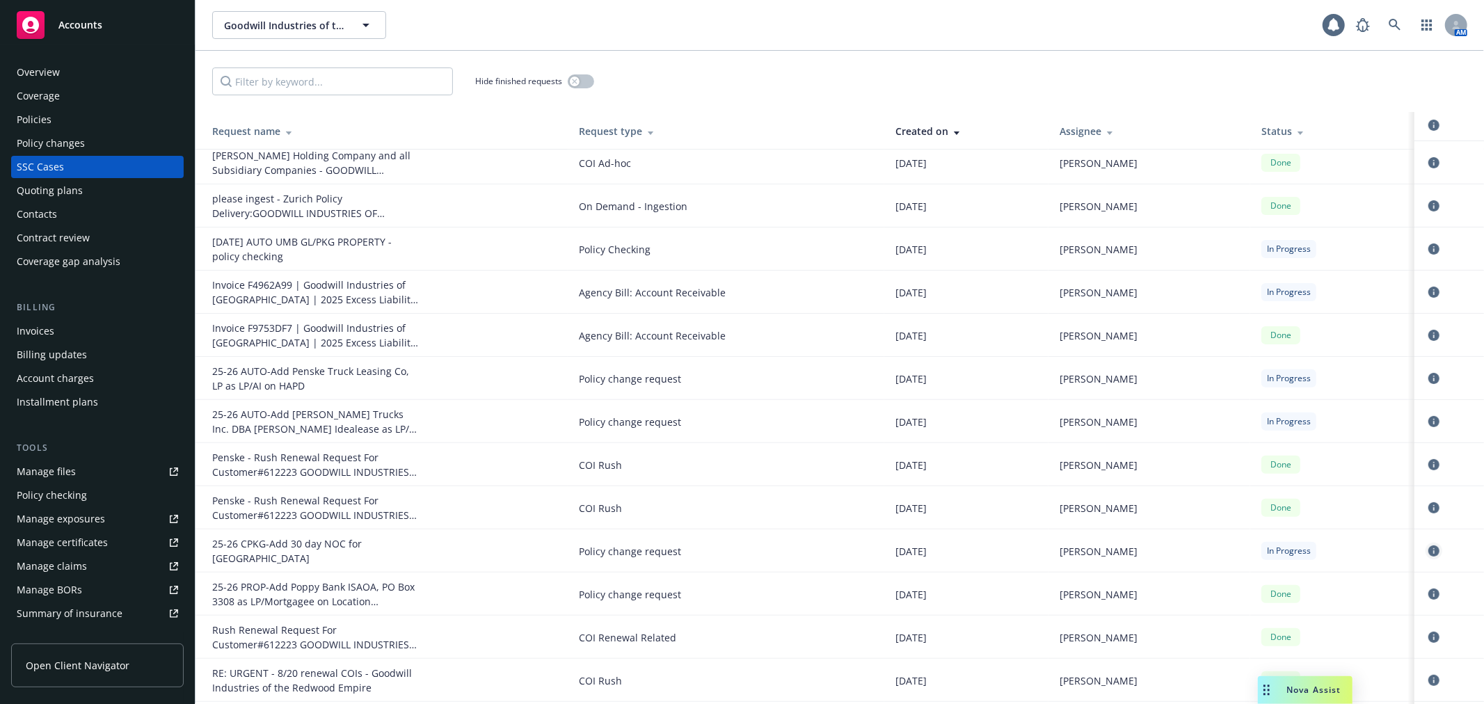
click at [1429, 548] on icon "circleInformation" at bounding box center [1434, 551] width 11 height 11
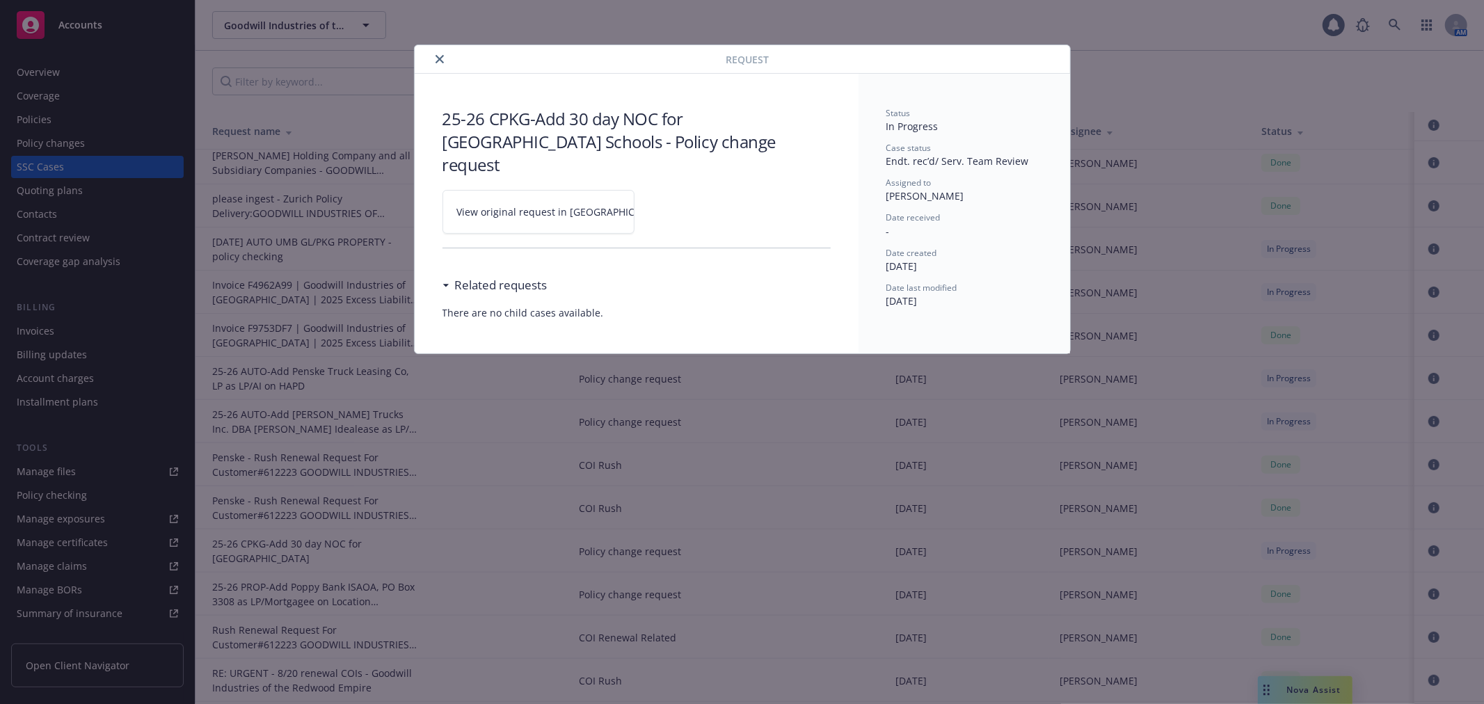
click at [498, 205] on span "View original request in SSC" at bounding box center [562, 212] width 211 height 15
click at [442, 57] on icon "close" at bounding box center [440, 59] width 8 height 8
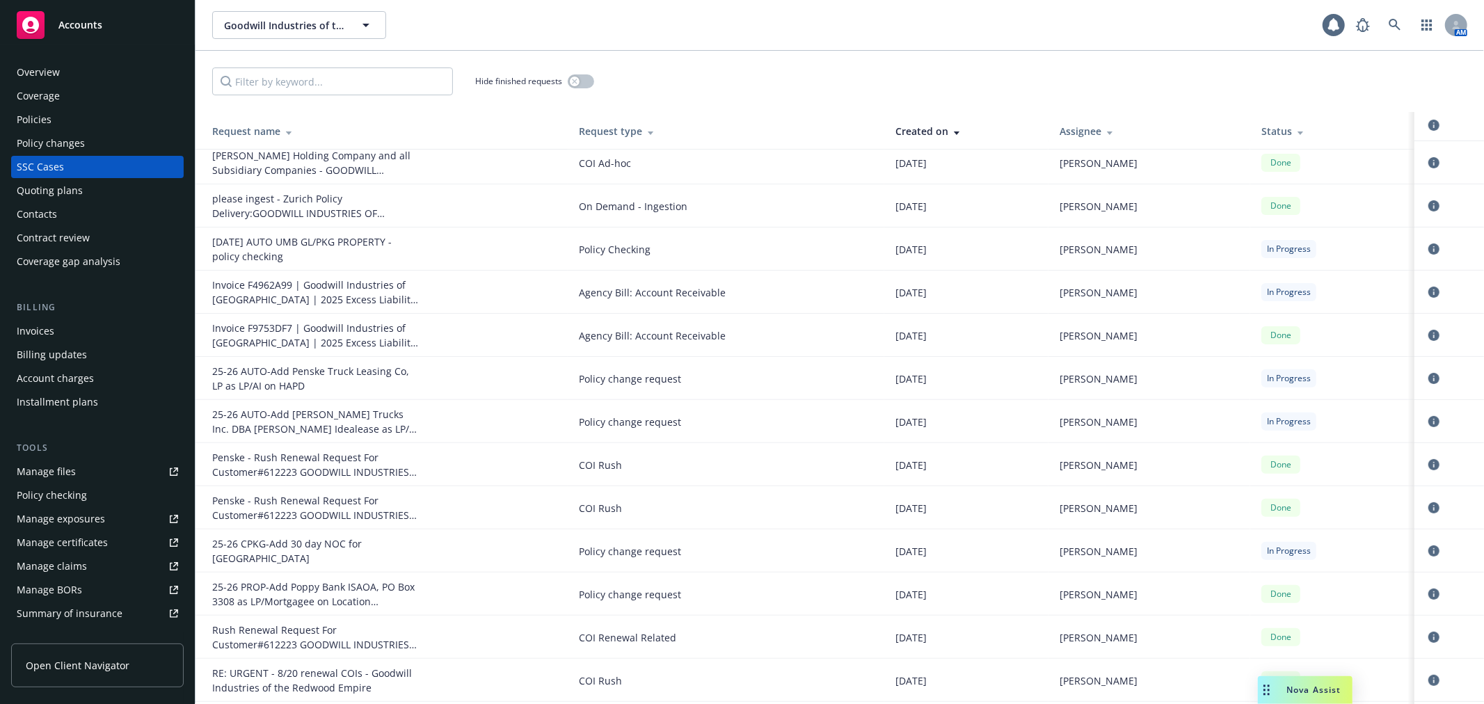
click at [116, 138] on div "Policy changes" at bounding box center [97, 143] width 161 height 22
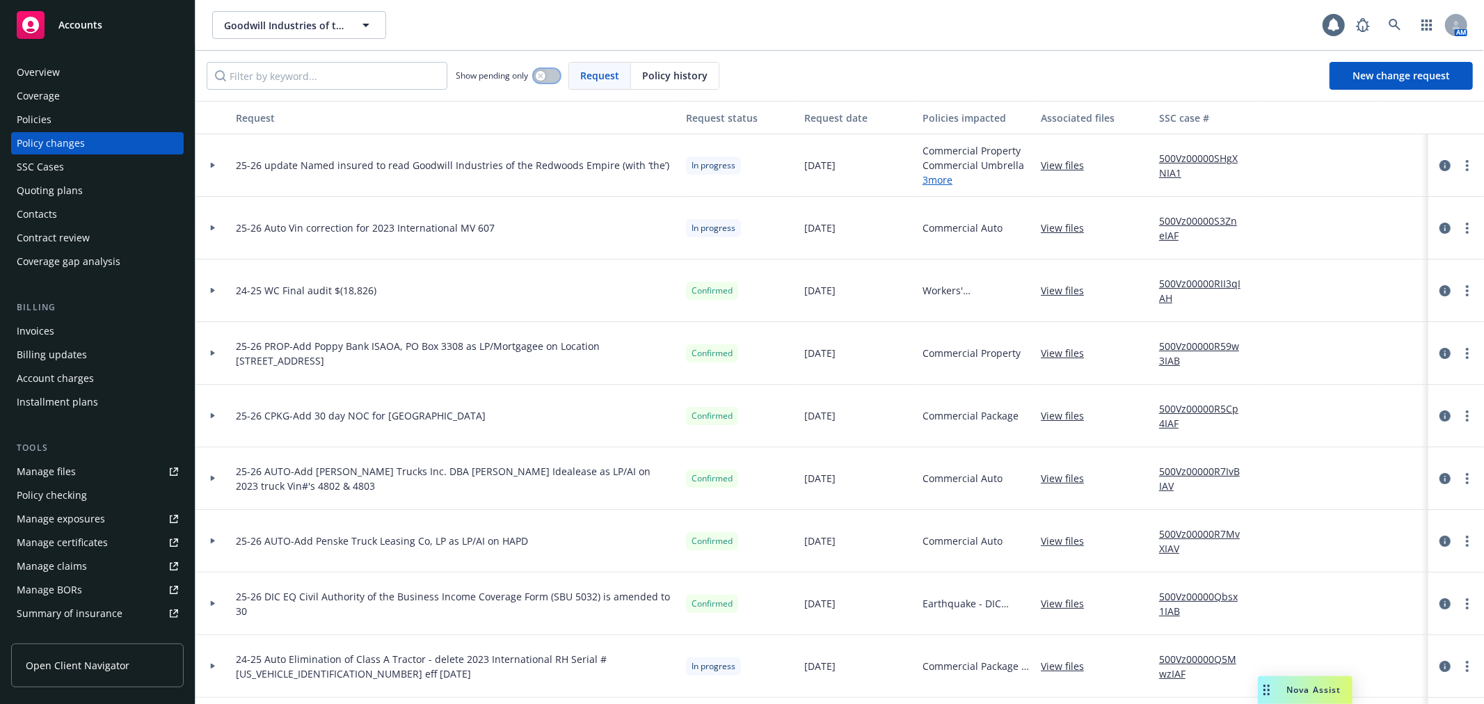
click at [548, 79] on button "button" at bounding box center [547, 76] width 26 height 14
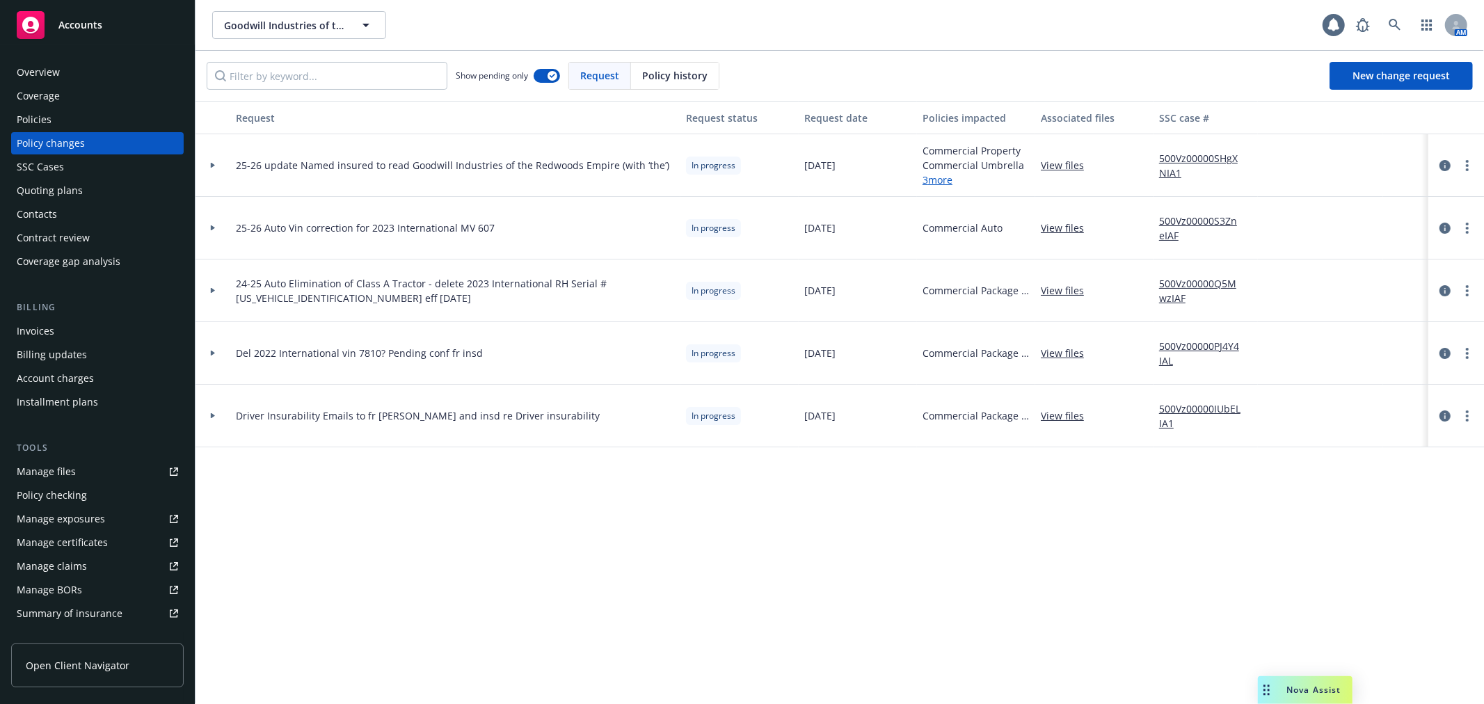
click at [80, 196] on div "Quoting plans" at bounding box center [97, 191] width 161 height 22
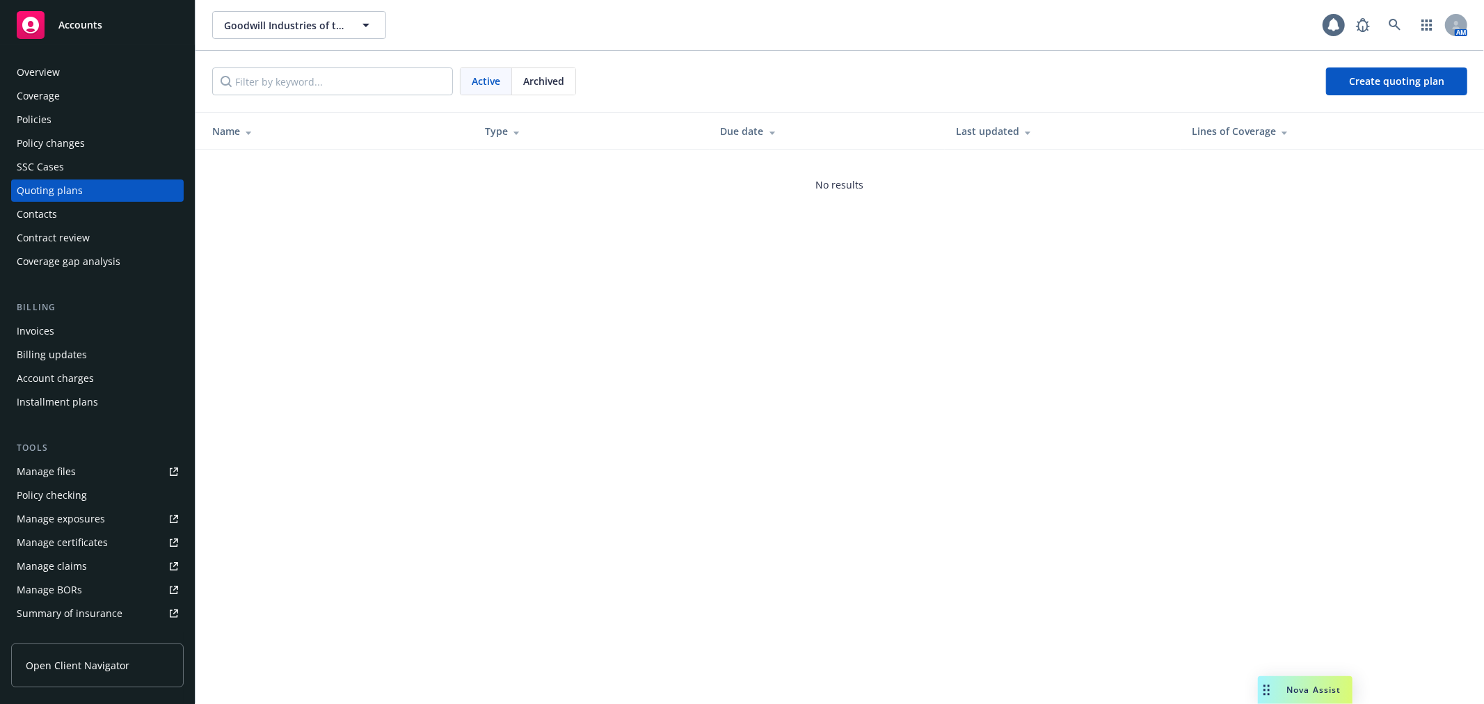
click at [564, 72] on div "Archived" at bounding box center [543, 81] width 63 height 26
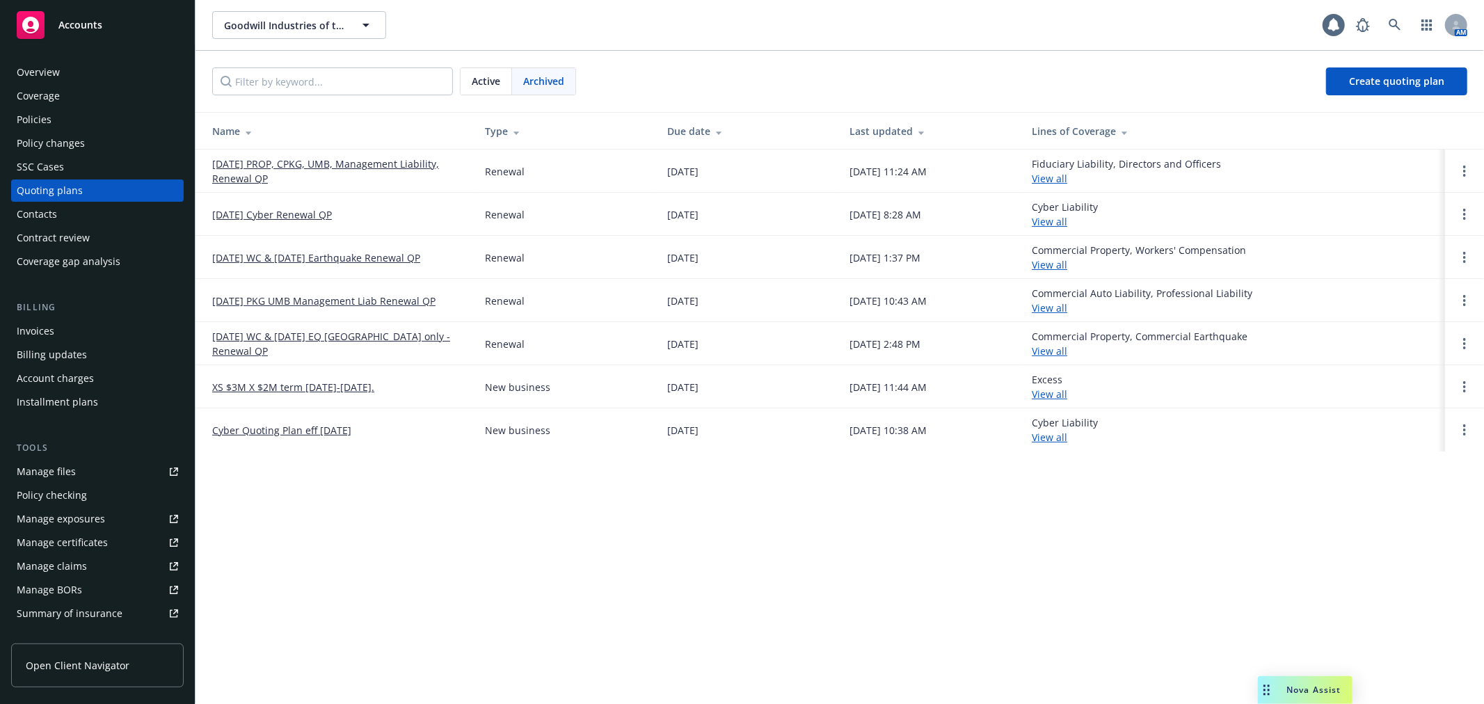
click at [390, 164] on link "08/20/25 PROP, CPKG, UMB, Management Liability, Renewal QP" at bounding box center [337, 171] width 251 height 29
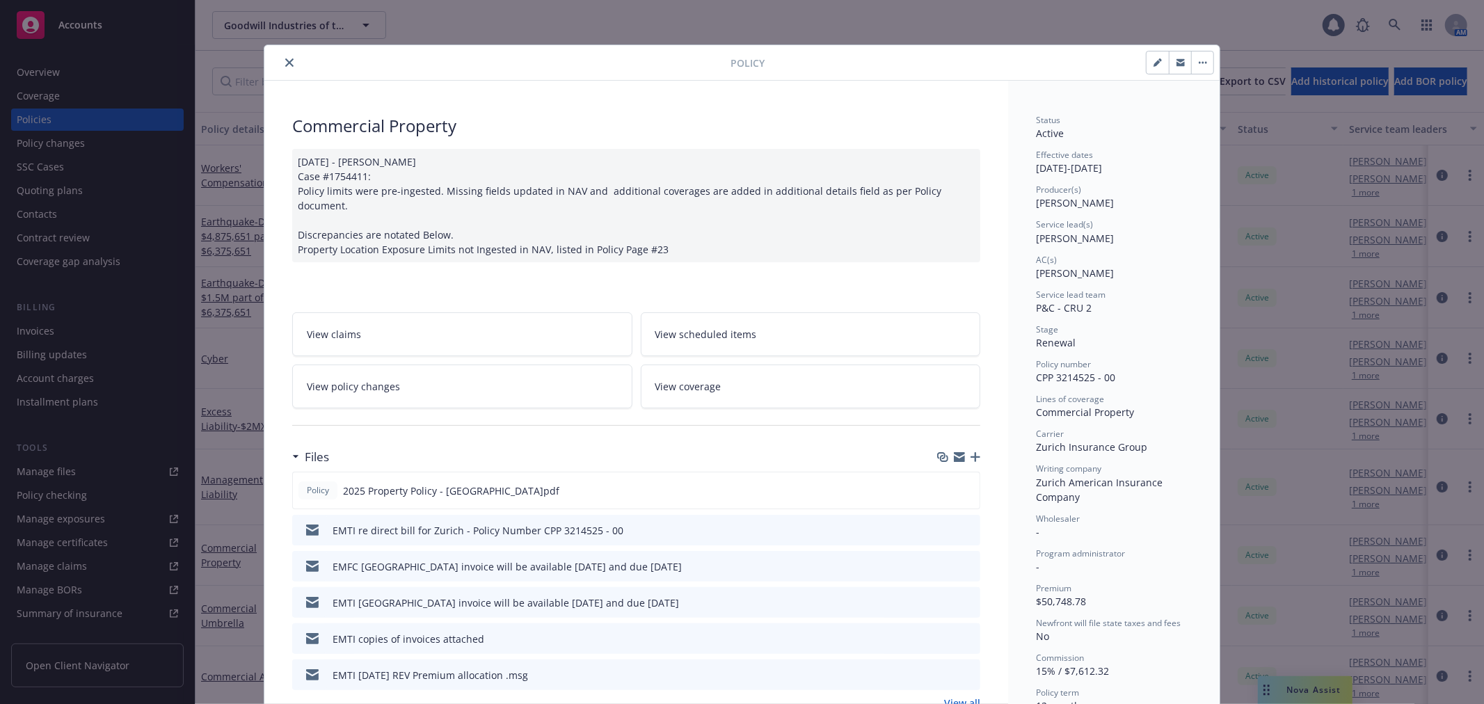
click at [285, 63] on icon "close" at bounding box center [289, 62] width 8 height 8
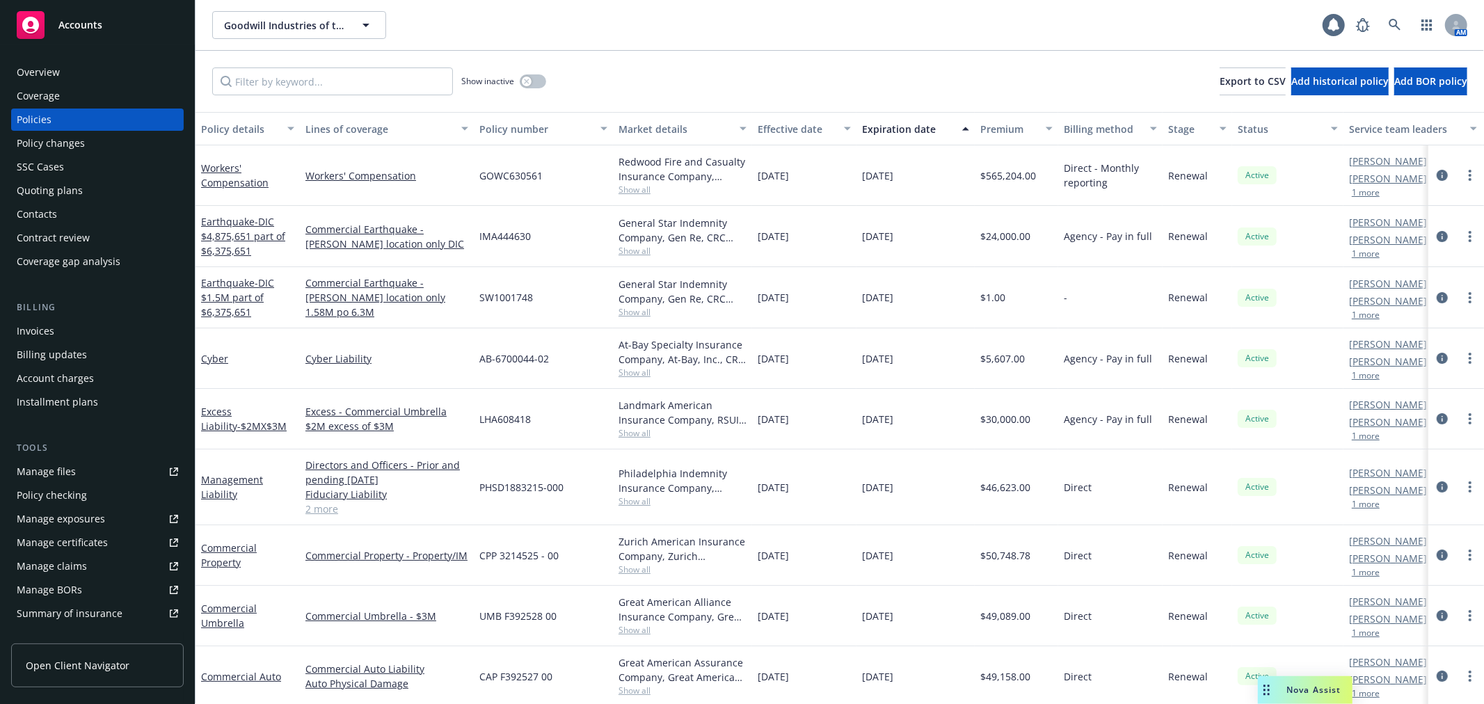
click at [84, 147] on div "Policy changes" at bounding box center [97, 143] width 161 height 22
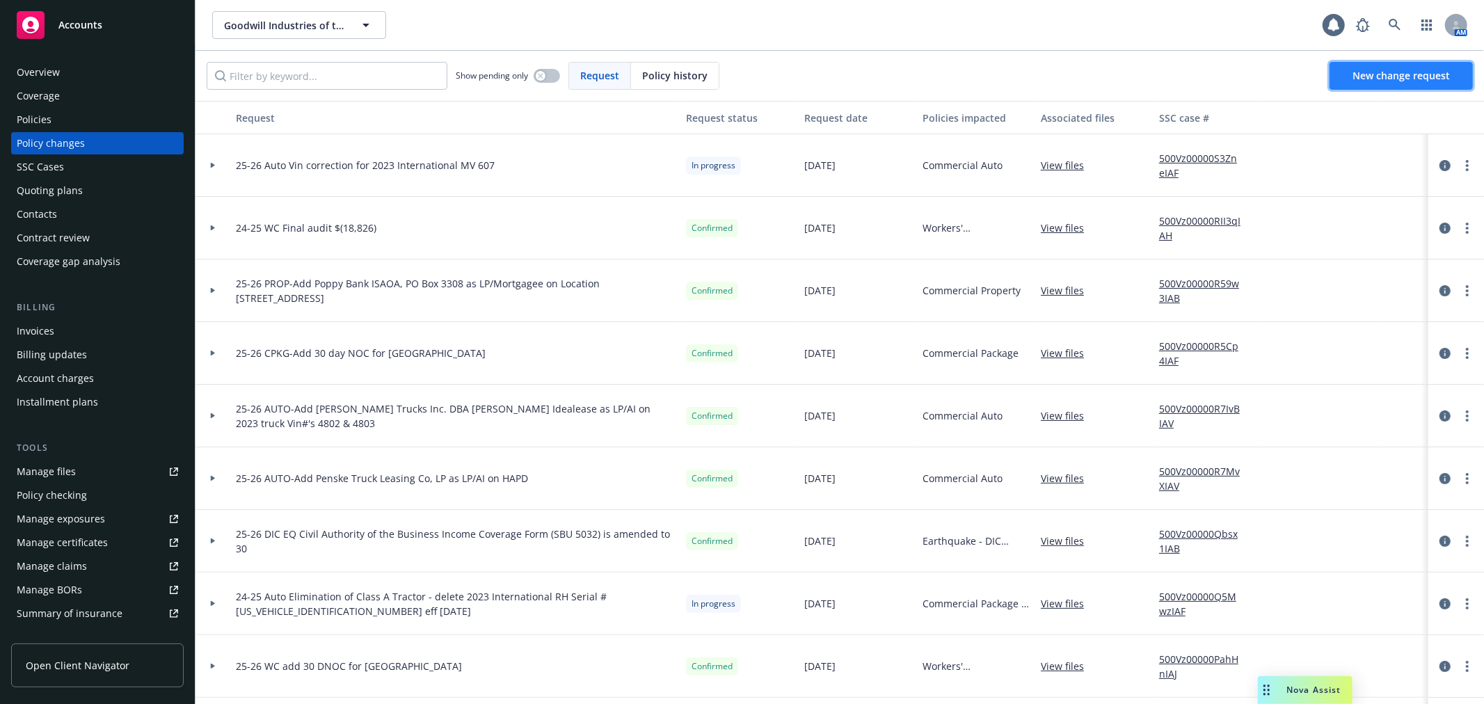
click at [1394, 77] on span "New change request" at bounding box center [1401, 75] width 97 height 13
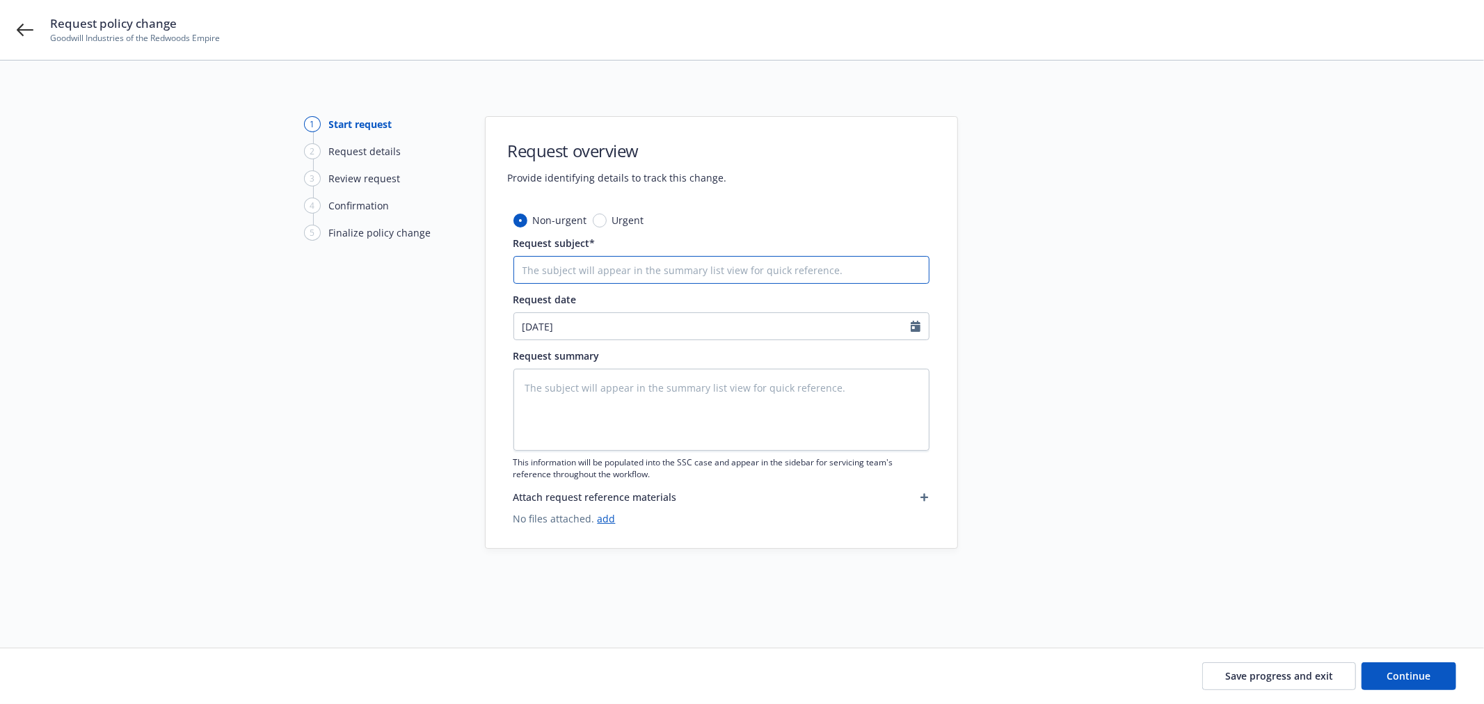
click at [720, 269] on input "Request subject*" at bounding box center [722, 270] width 416 height 28
type textarea "x"
type input "25"
type textarea "x"
type input "25-"
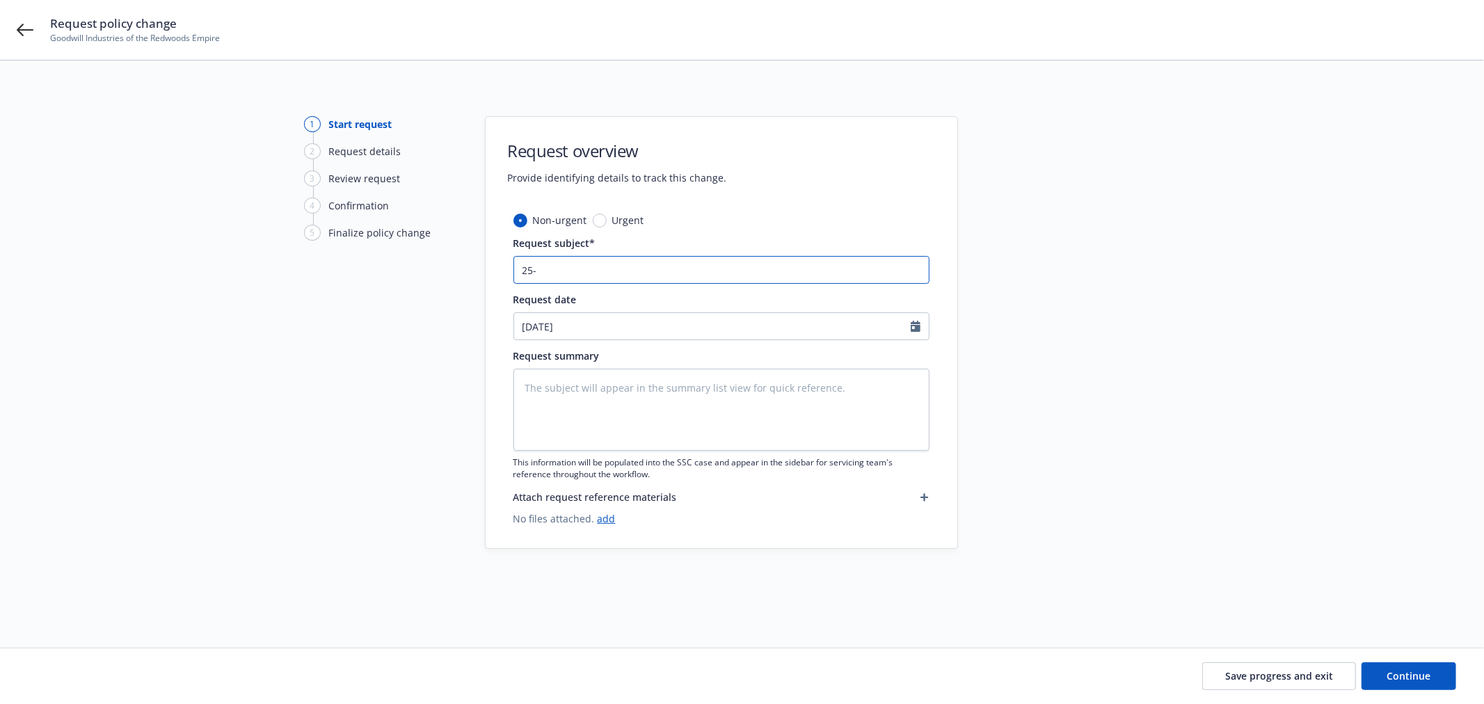
type textarea "x"
type input "25-2"
type textarea "x"
type input "25-26"
type textarea "x"
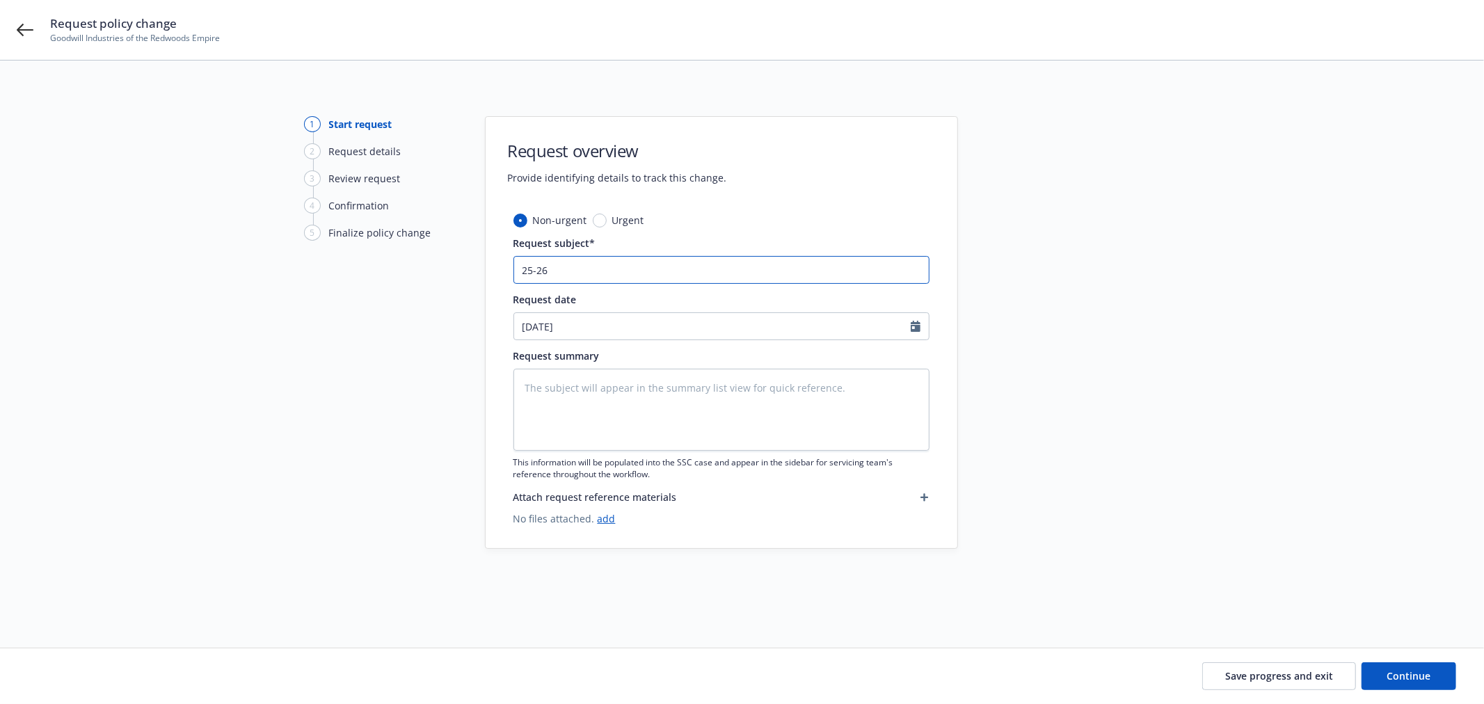
type input "25-26"
paste input "update Named insured to read Goodwill Industries of the Redwoods Empire (with ‘…"
type textarea "x"
type input "25-26 update Named insured to read Goodwill Industries of the Redwoods Empire (…"
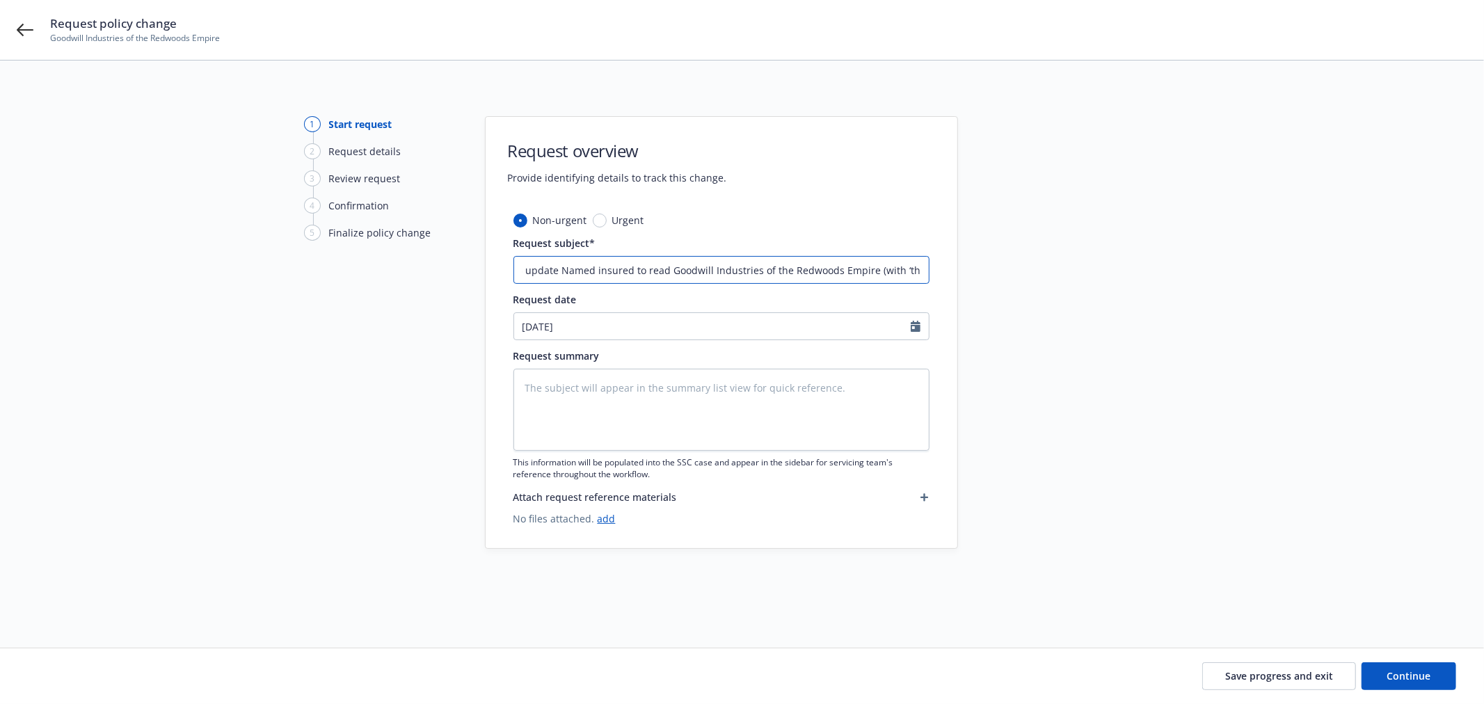
type textarea "x"
type input "25-26 update Named insured to read Goodwill Industries of the Redwoods Empire (…"
click at [842, 413] on textarea at bounding box center [722, 410] width 416 height 82
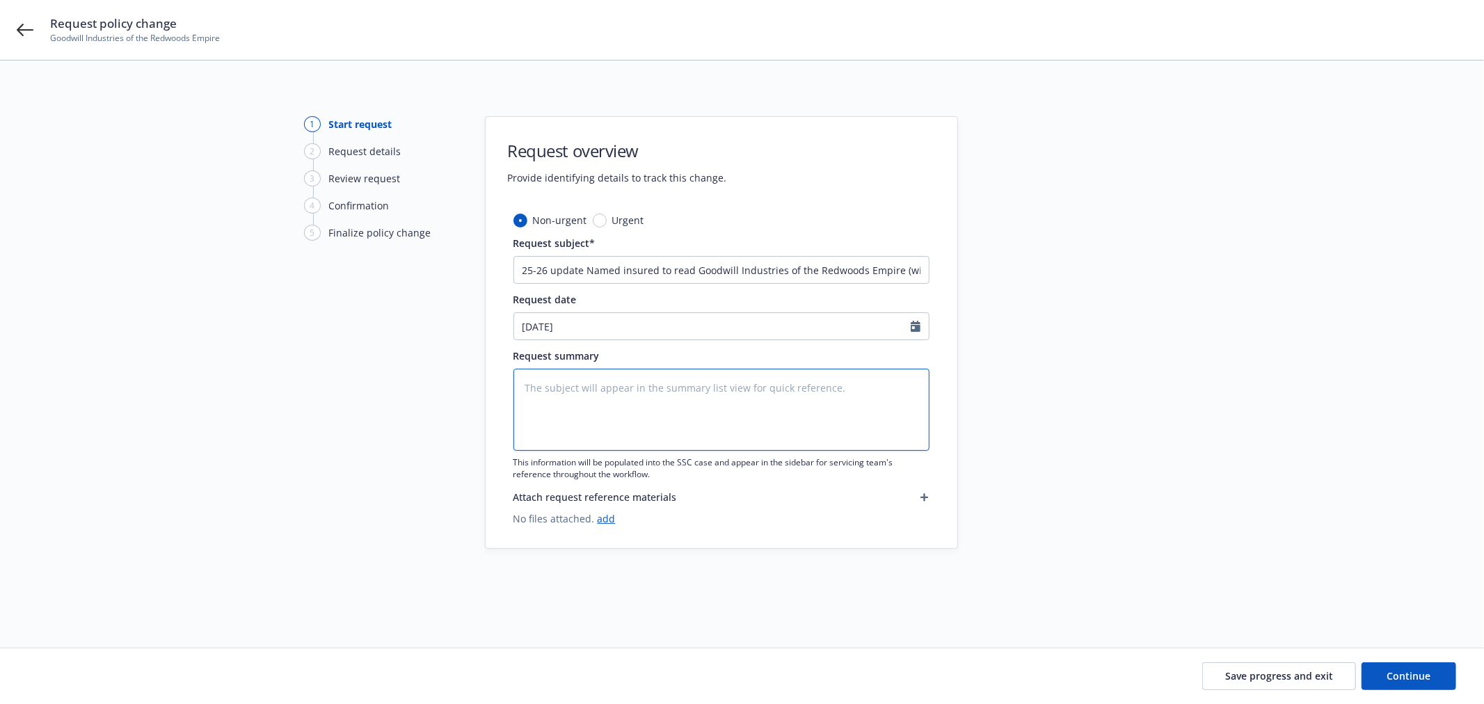
paste textarea "25-26 update Named insured to read Goodwill Industries of the Redwoods Empire (…"
type textarea "x"
type textarea "25-26 update Named insured to read Goodwill Industries of the Redwoods Empire (…"
click at [1408, 673] on span "Continue" at bounding box center [1410, 675] width 44 height 13
type textarea "x"
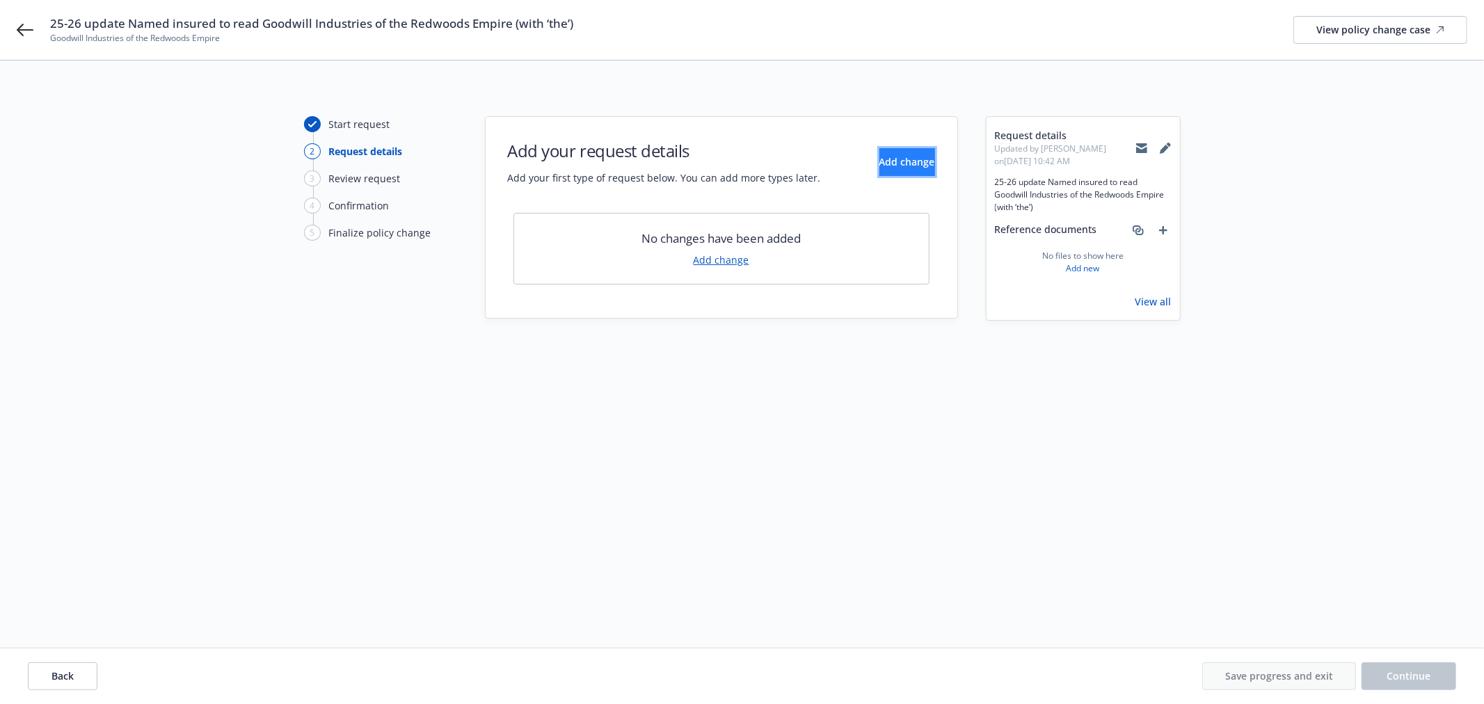
click at [895, 158] on span "Add change" at bounding box center [908, 161] width 56 height 13
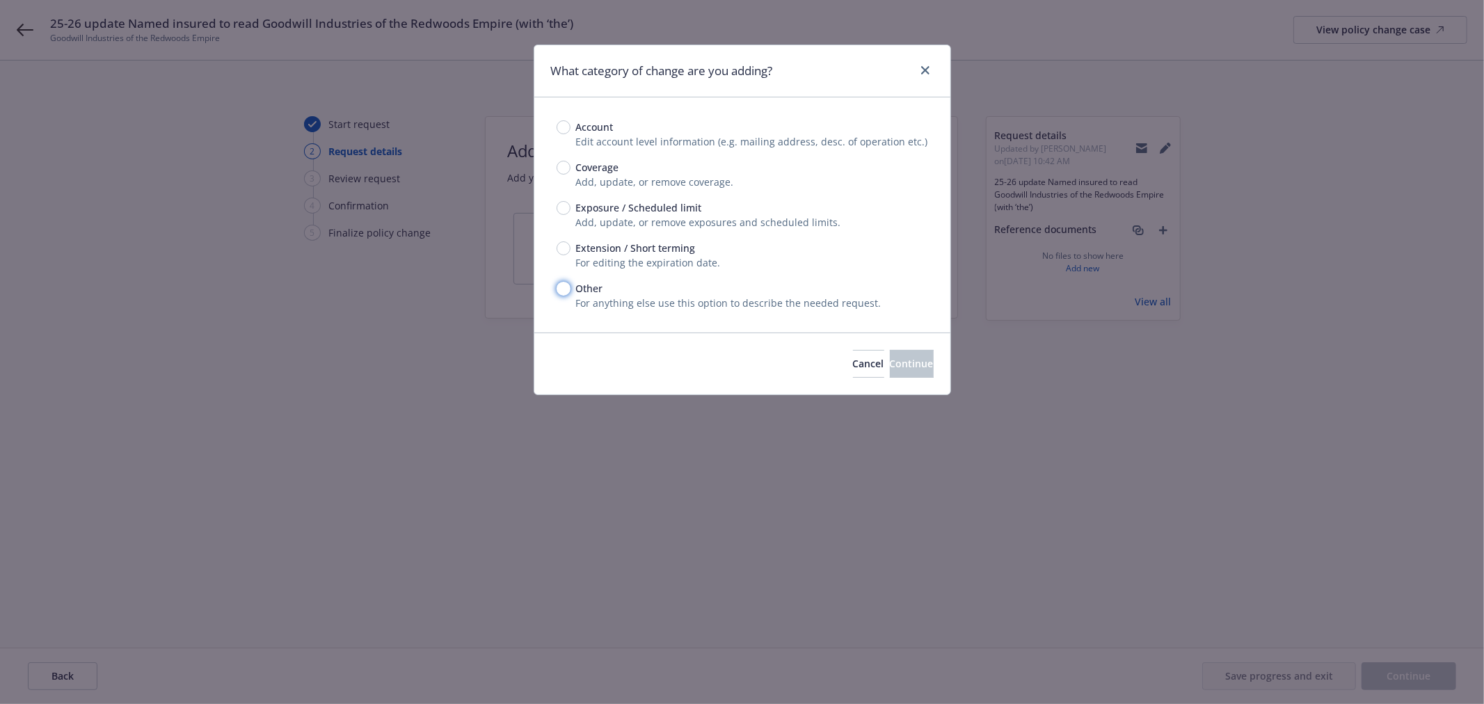
click at [565, 283] on input "Other" at bounding box center [564, 289] width 14 height 14
radio input "true"
click at [890, 360] on span "Continue" at bounding box center [912, 363] width 44 height 13
type textarea "x"
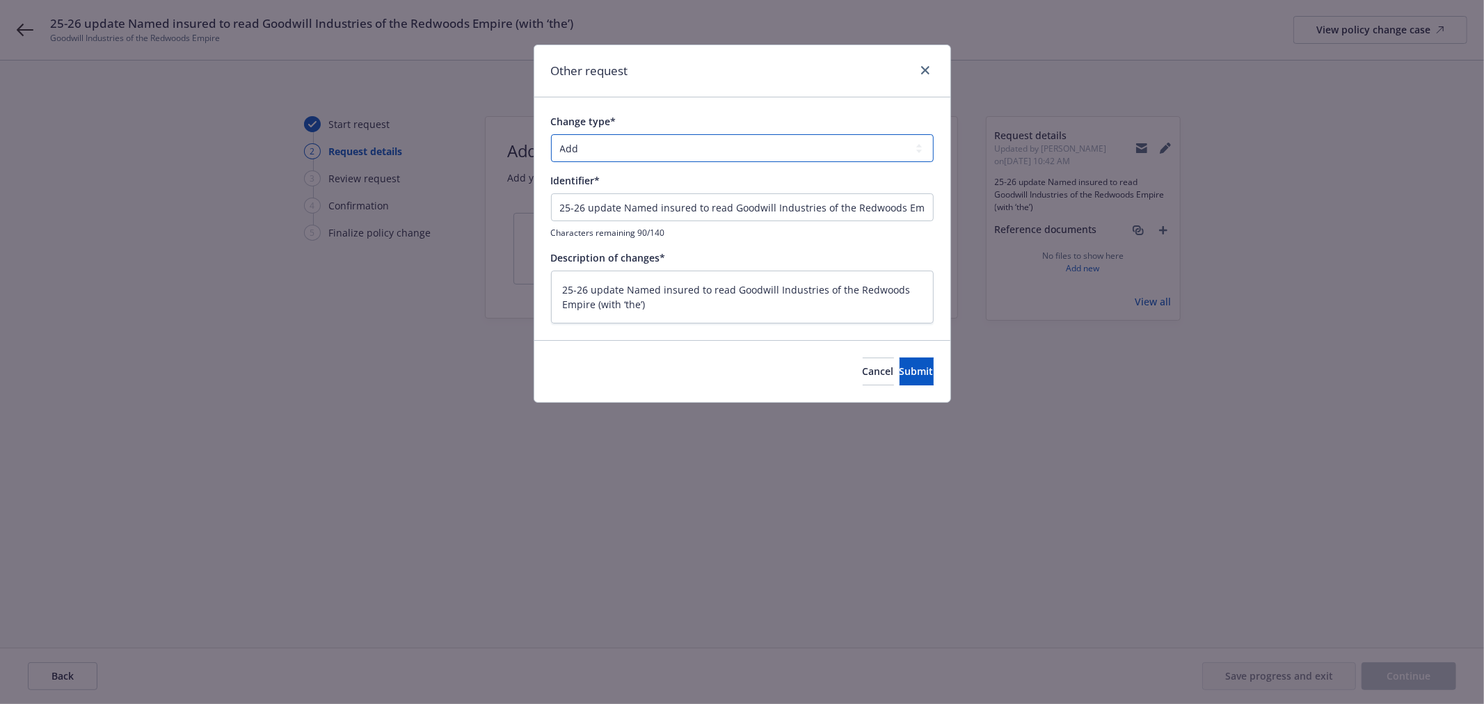
drag, startPoint x: 669, startPoint y: 146, endPoint x: 664, endPoint y: 157, distance: 12.2
click at [669, 147] on select "Add Audit Change Remove" at bounding box center [742, 148] width 383 height 28
select select "CHANGE"
click at [551, 134] on select "Add Audit Change Remove" at bounding box center [742, 148] width 383 height 28
click at [900, 377] on span "Submit" at bounding box center [917, 371] width 34 height 13
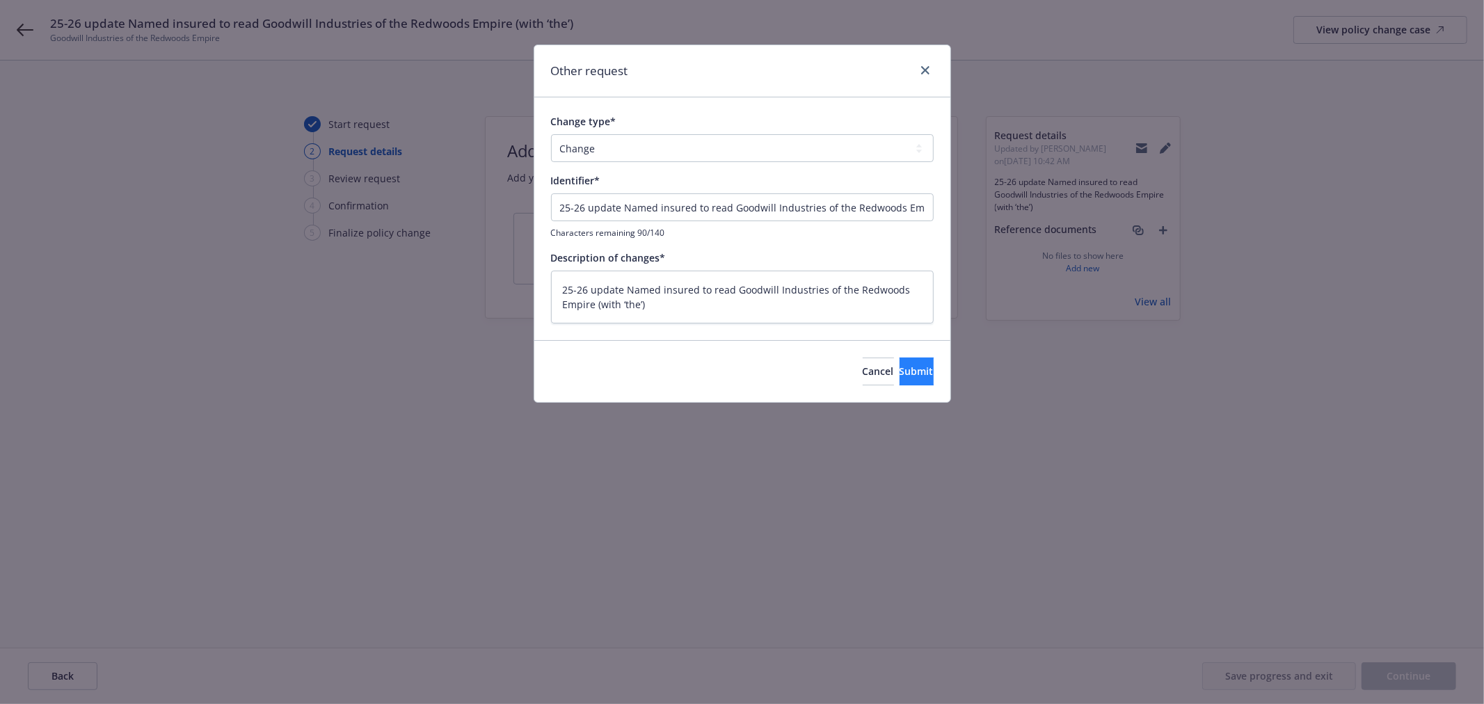
type textarea "x"
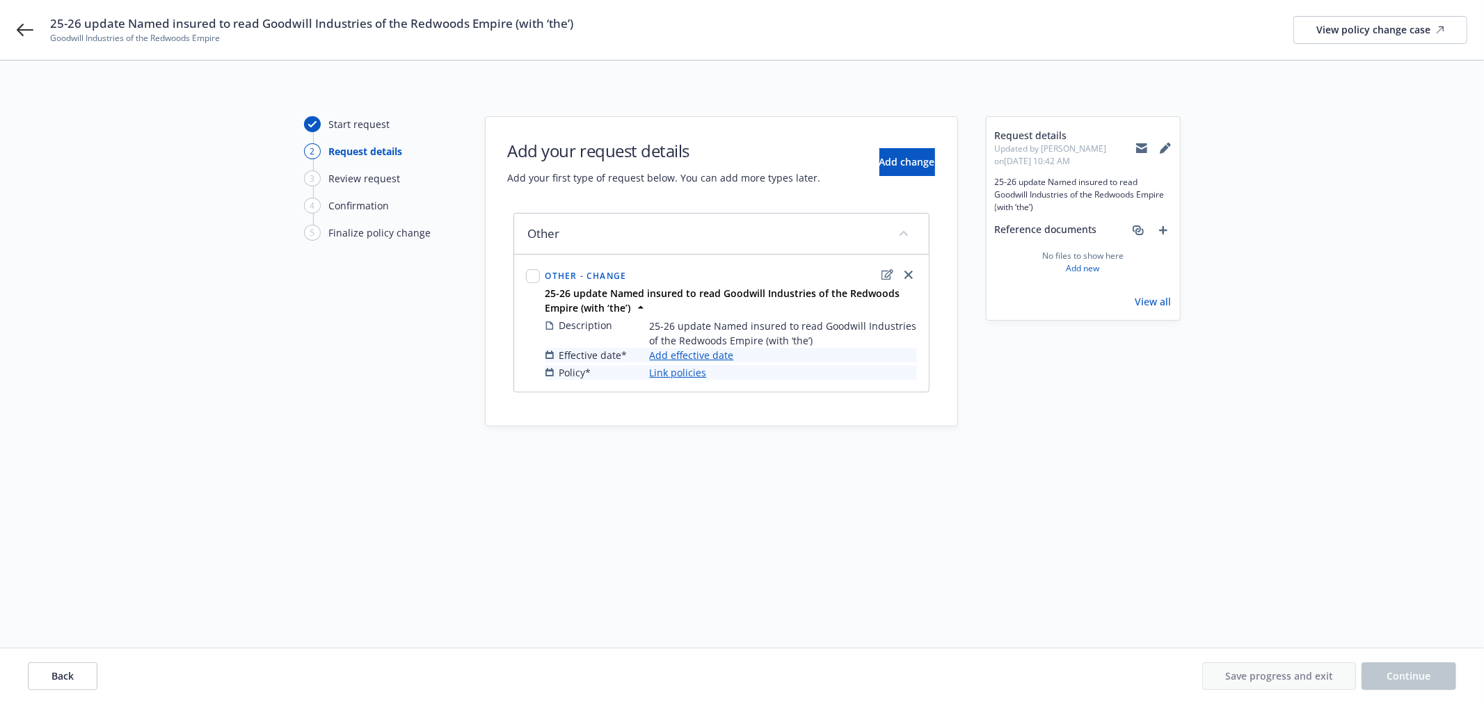
click at [717, 351] on link "Add effective date" at bounding box center [692, 355] width 84 height 15
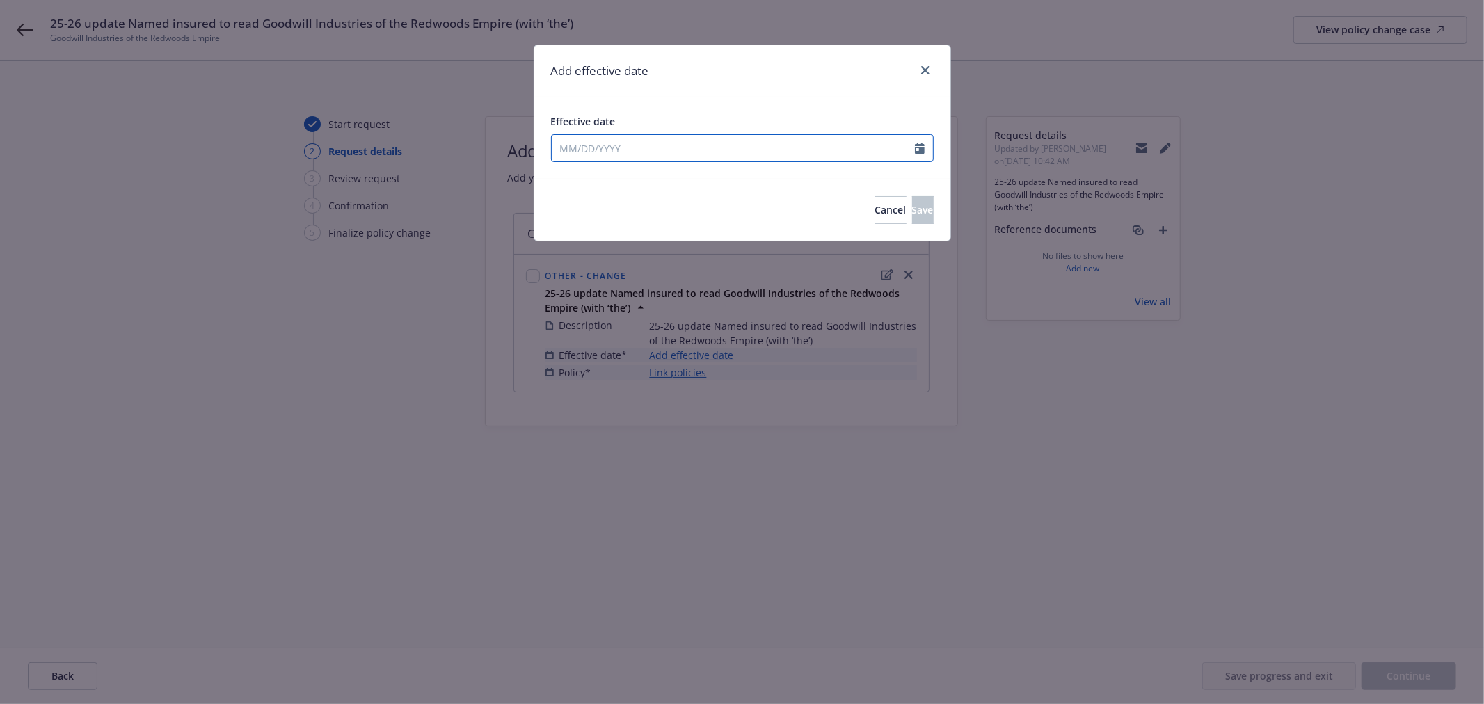
click at [697, 141] on input "Effective date" at bounding box center [733, 148] width 363 height 26
select select "9"
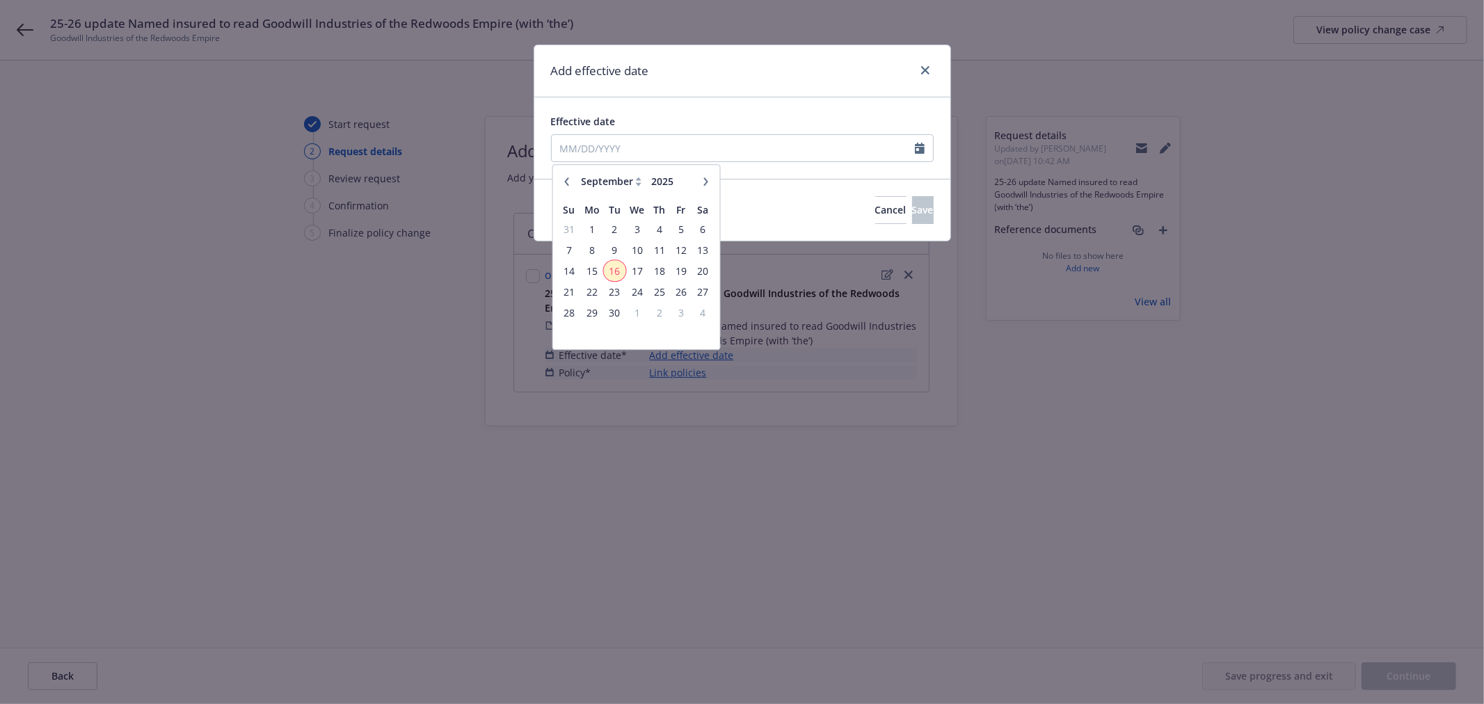
click at [609, 272] on span "16" at bounding box center [614, 270] width 19 height 17
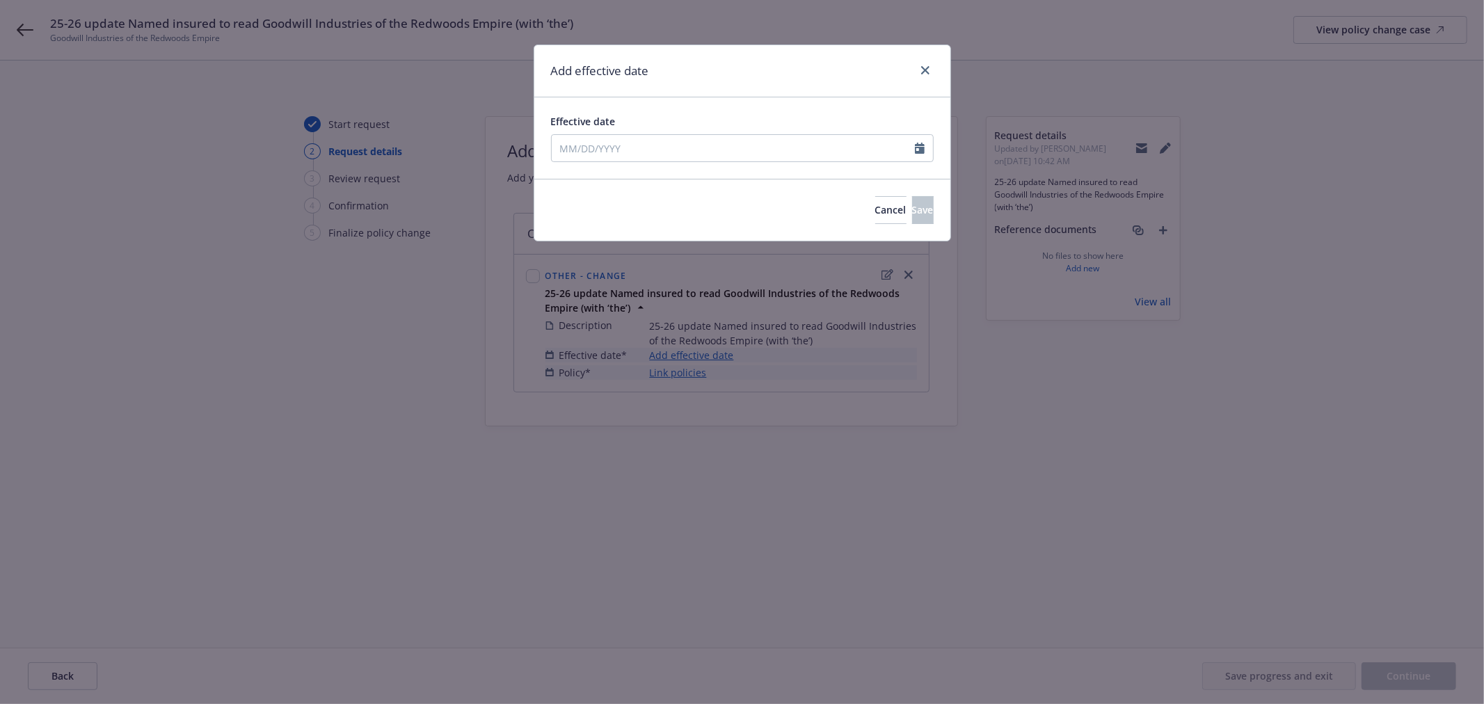
type input "[DATE]"
click at [912, 216] on span "Save" at bounding box center [923, 209] width 22 height 13
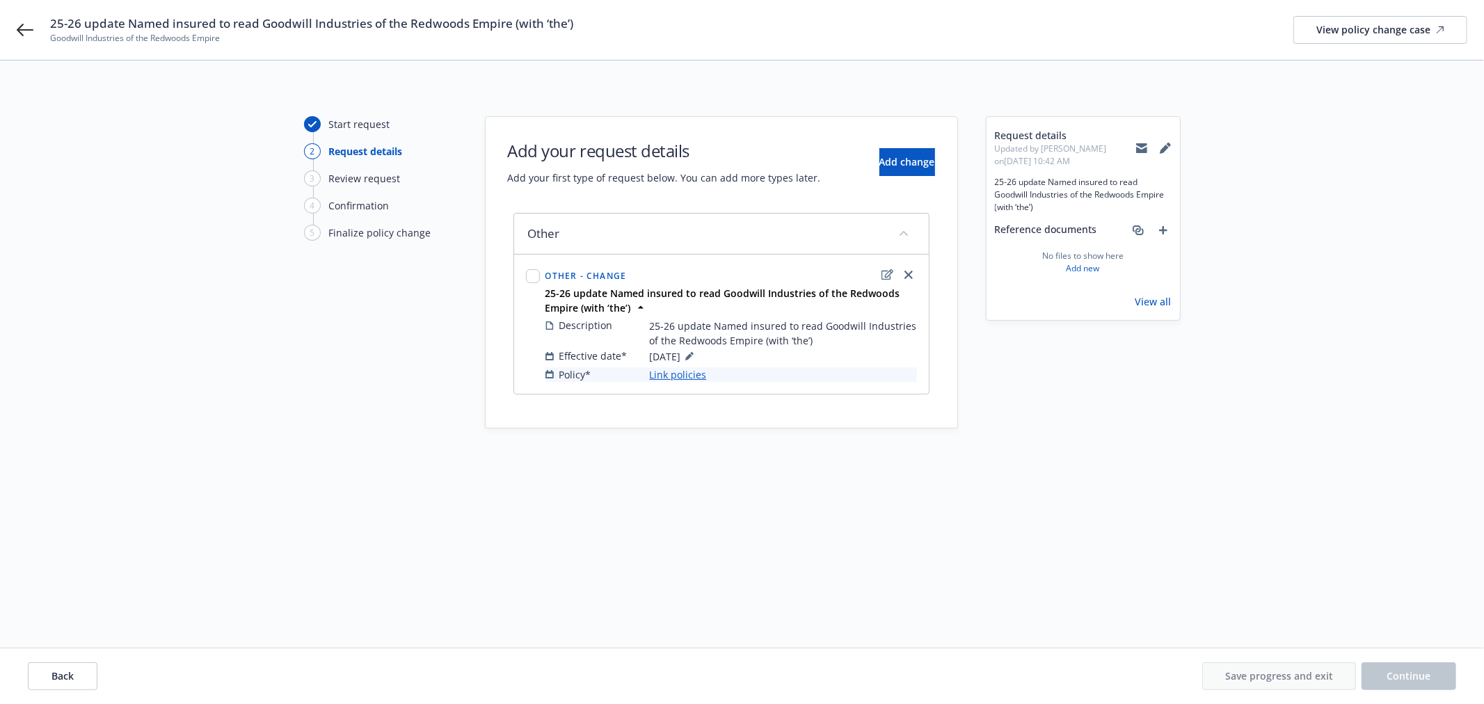
click at [676, 376] on link "Link policies" at bounding box center [678, 374] width 57 height 15
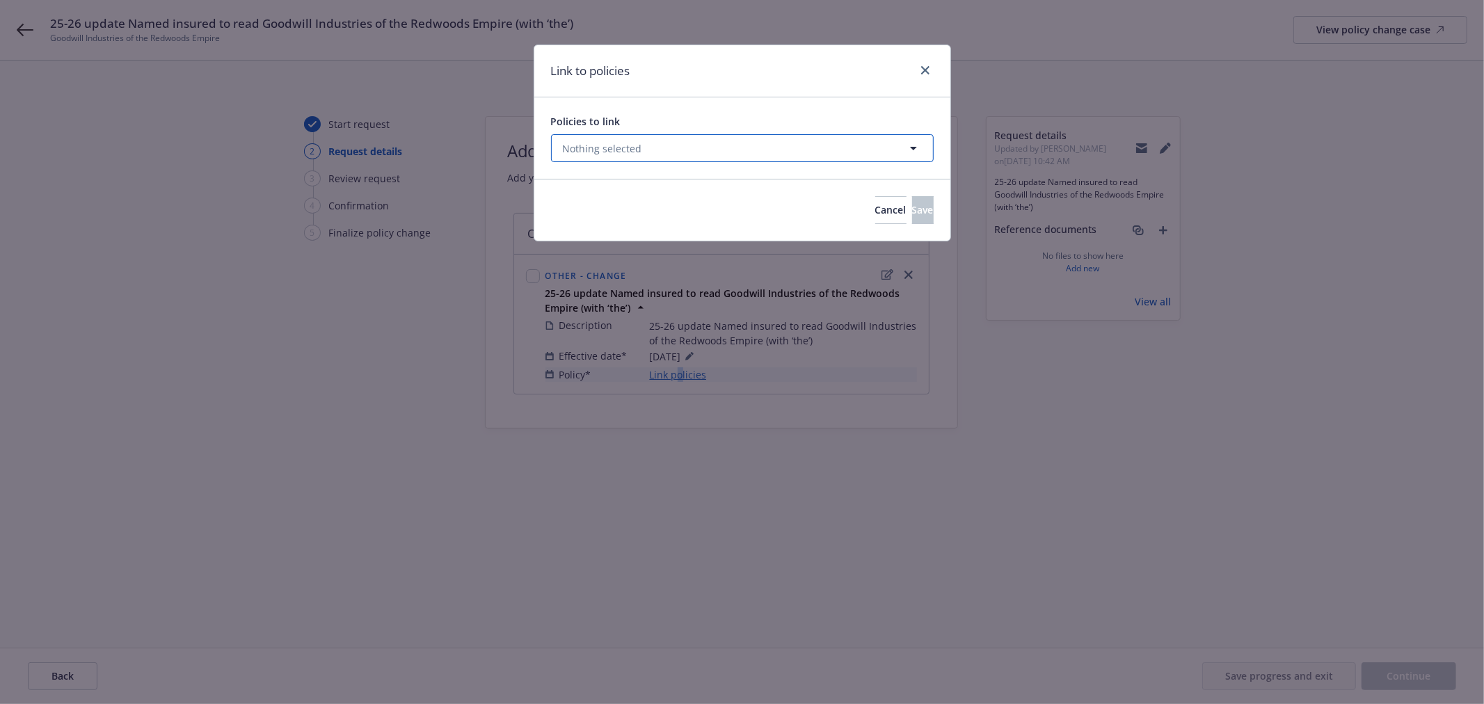
click at [657, 141] on button "Nothing selected" at bounding box center [742, 148] width 383 height 28
select select "ACTIVE"
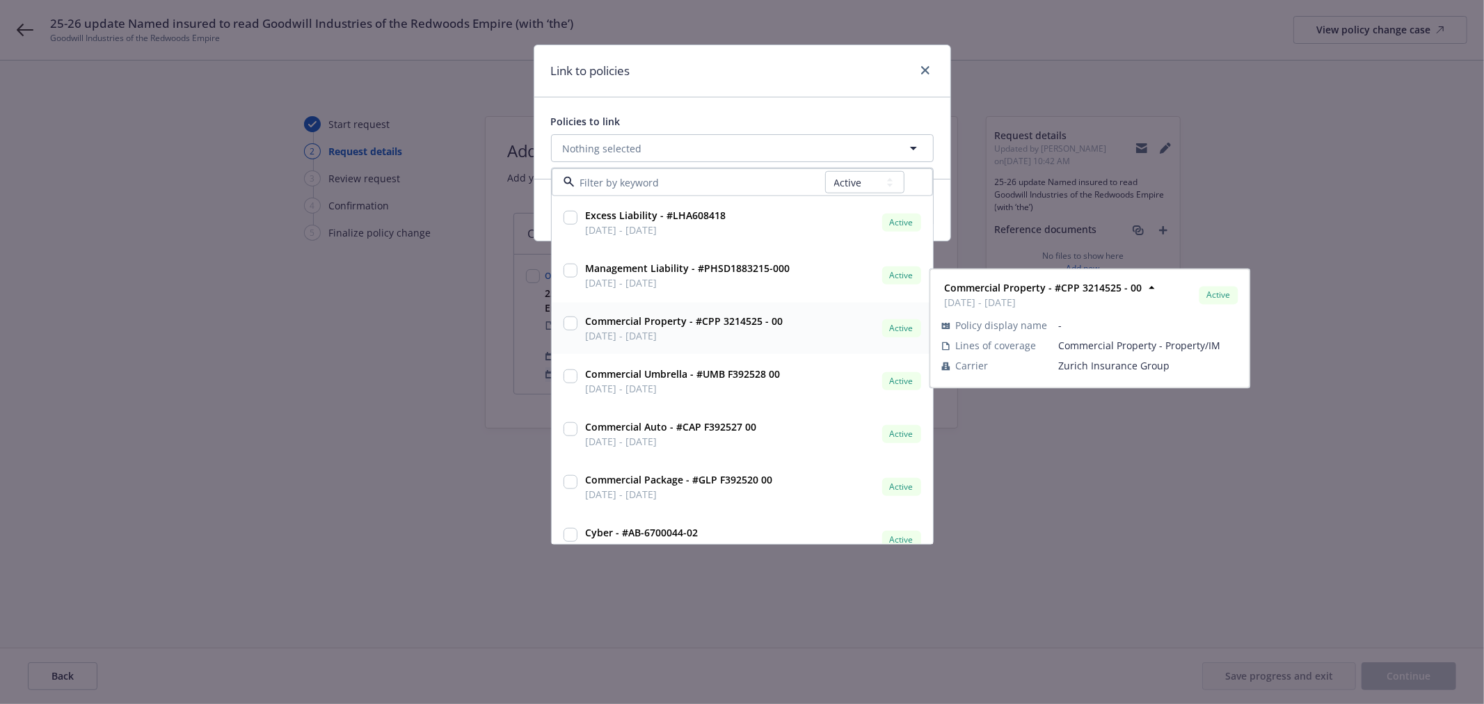
click at [575, 321] on input "checkbox" at bounding box center [571, 324] width 14 height 14
checkbox input "true"
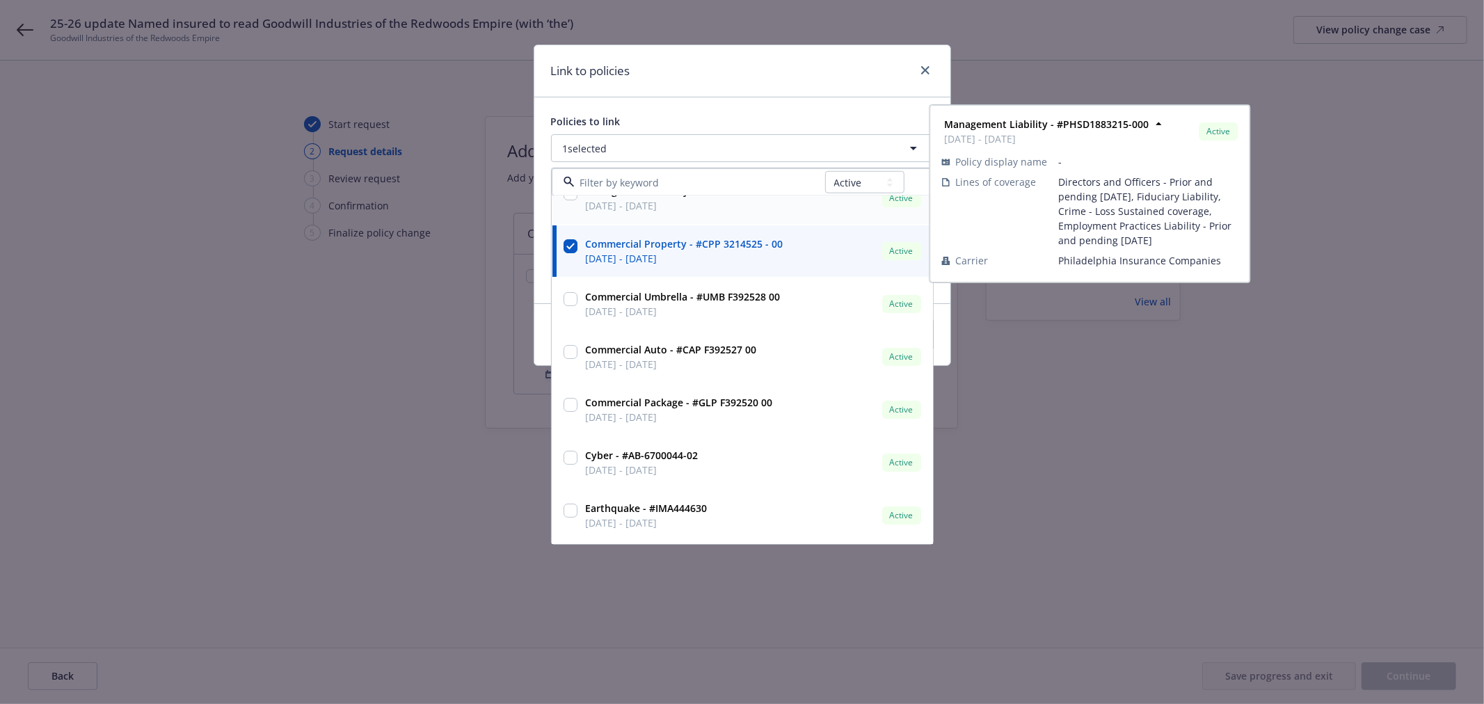
scroll to position [154, 0]
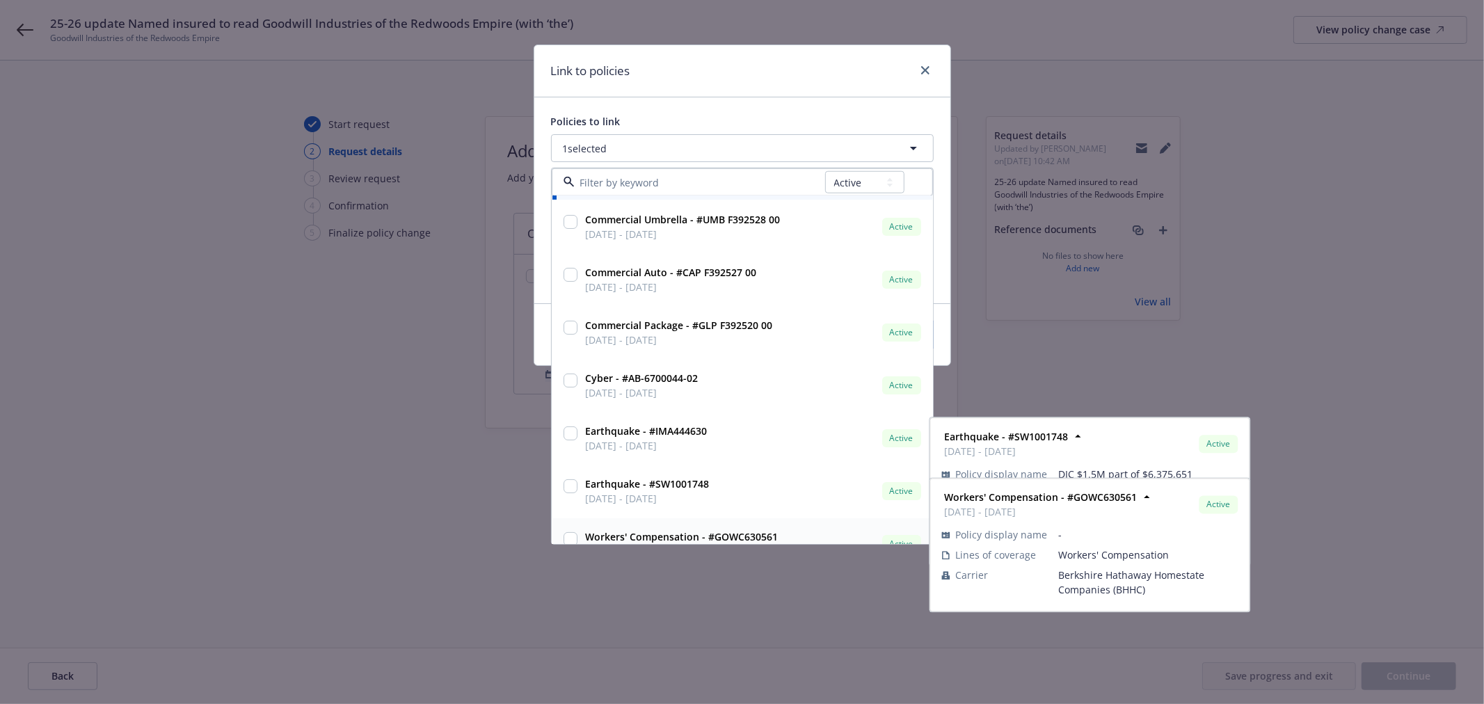
click at [575, 536] on input "checkbox" at bounding box center [571, 539] width 14 height 14
checkbox input "true"
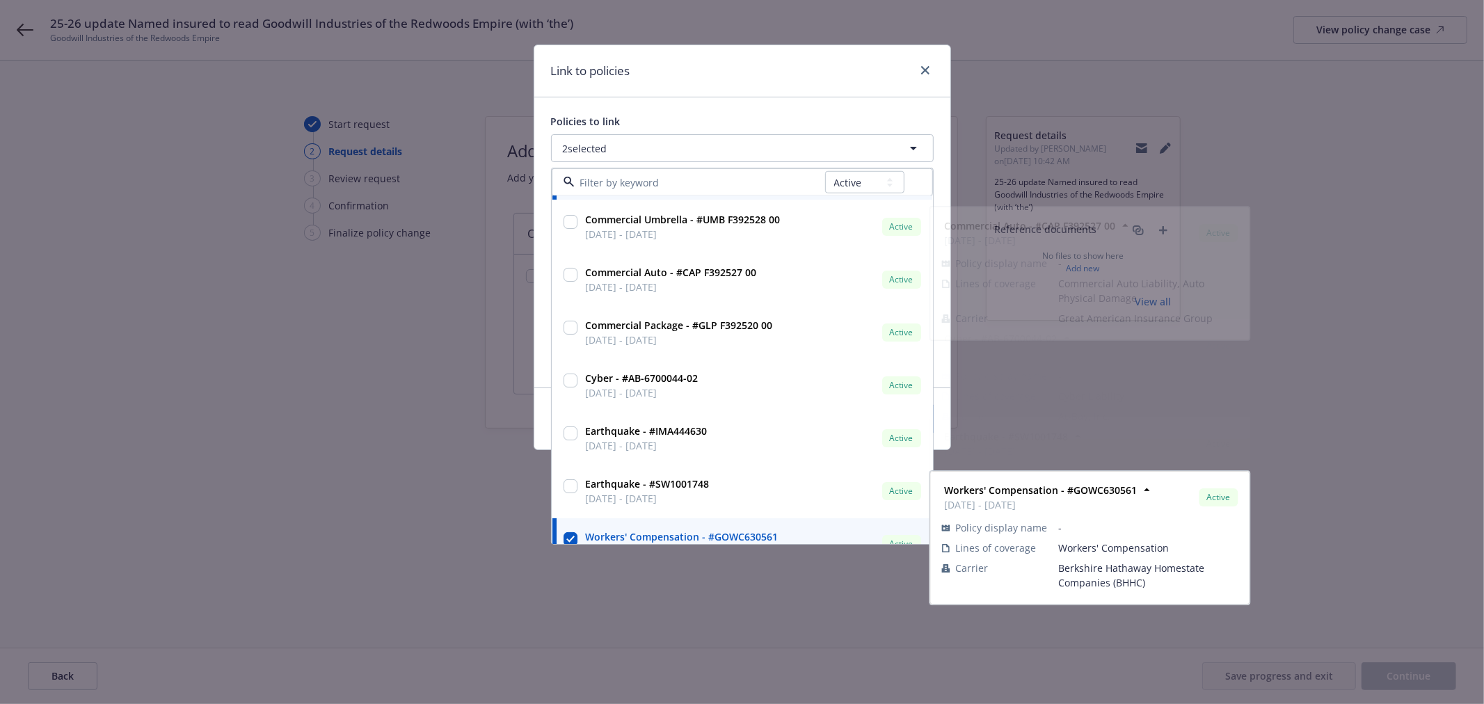
click at [774, 103] on div "Policies to link 2 selected All Active Upcoming Expired Cancelled Management Li…" at bounding box center [742, 242] width 416 height 290
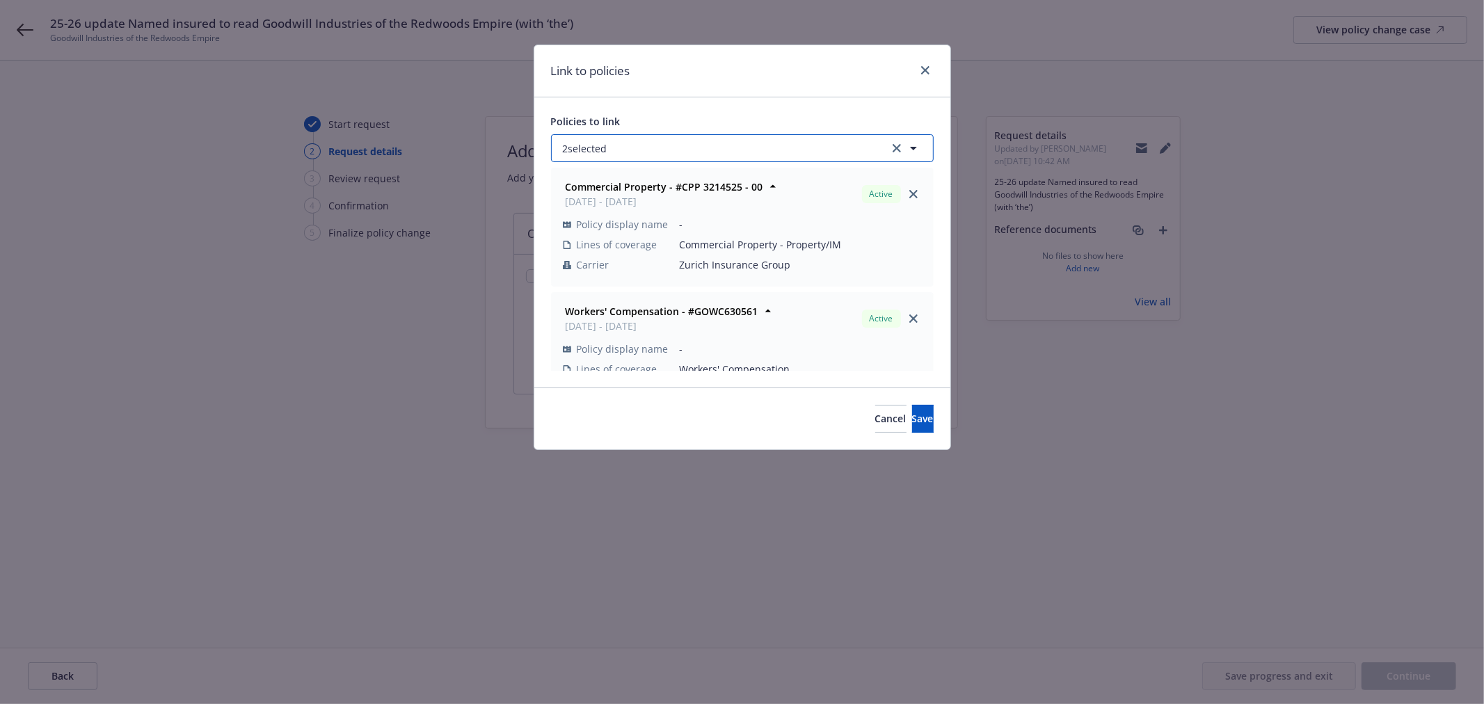
click at [667, 143] on button "2 selected" at bounding box center [742, 148] width 383 height 28
select select "ACTIVE"
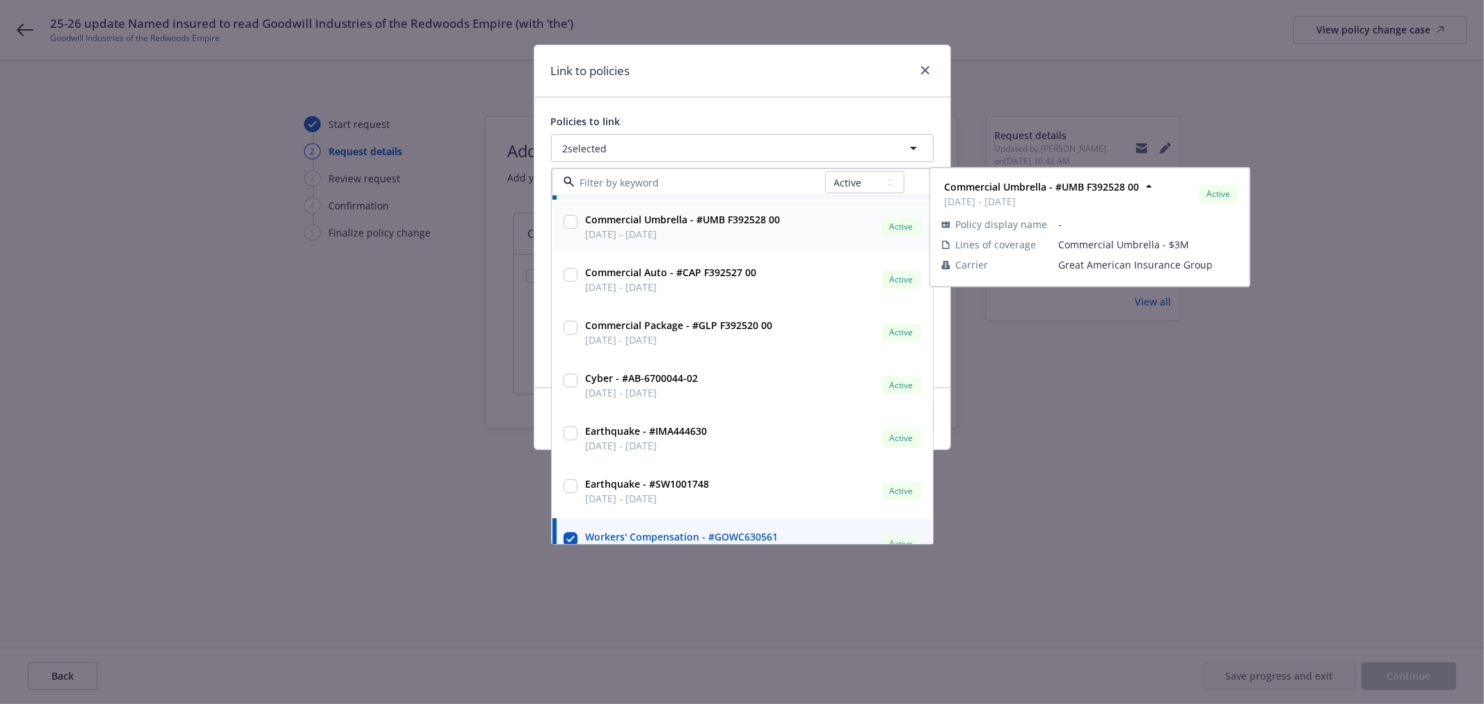
click at [569, 223] on input "checkbox" at bounding box center [571, 222] width 14 height 14
checkbox input "true"
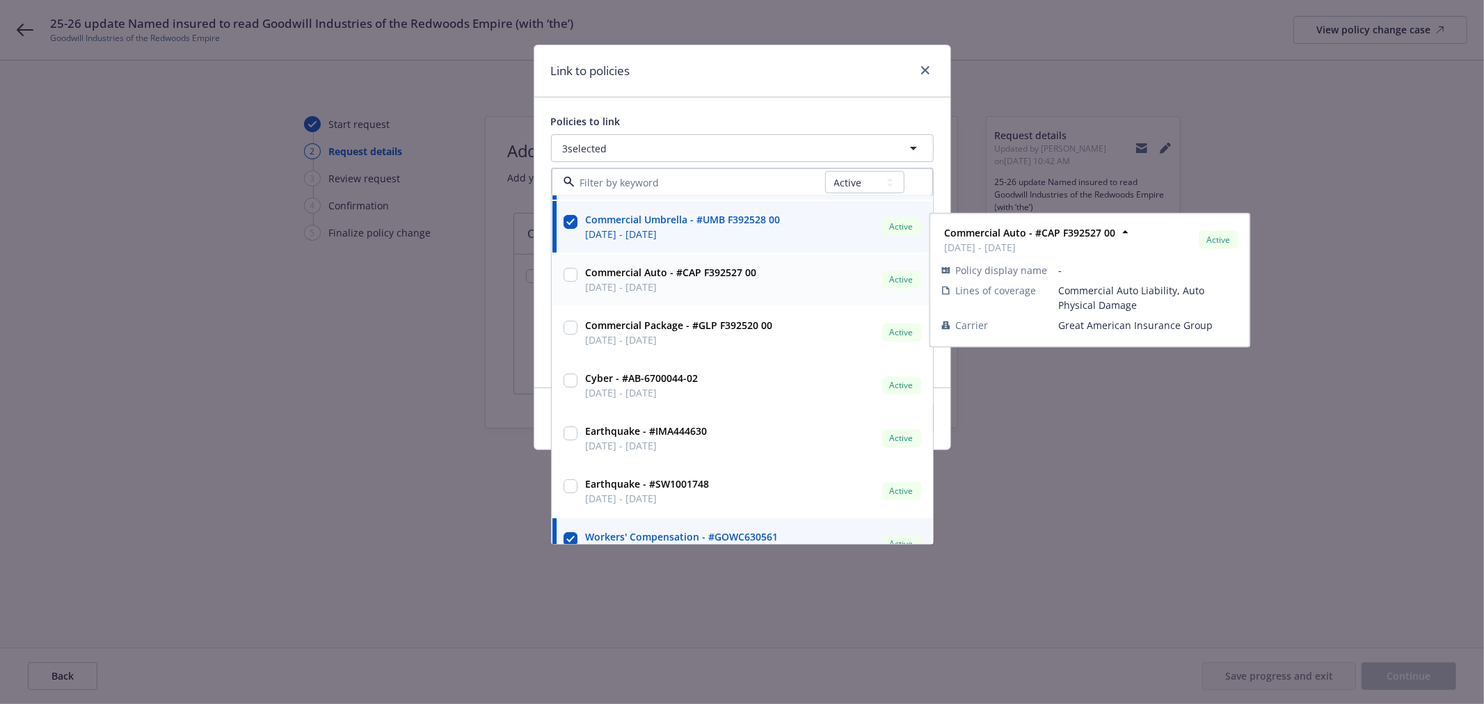
click at [571, 277] on input "checkbox" at bounding box center [571, 275] width 14 height 14
checkbox input "true"
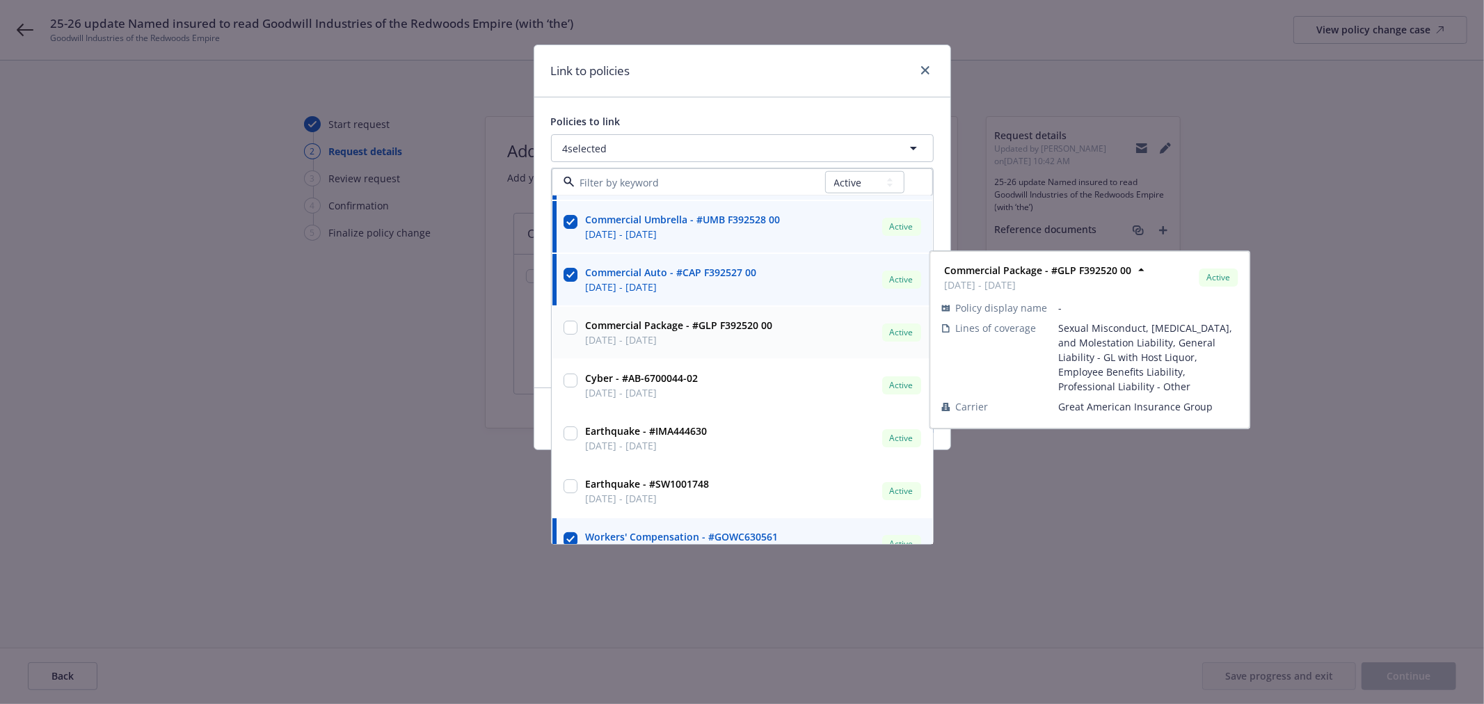
click at [566, 328] on input "checkbox" at bounding box center [571, 328] width 14 height 14
checkbox input "true"
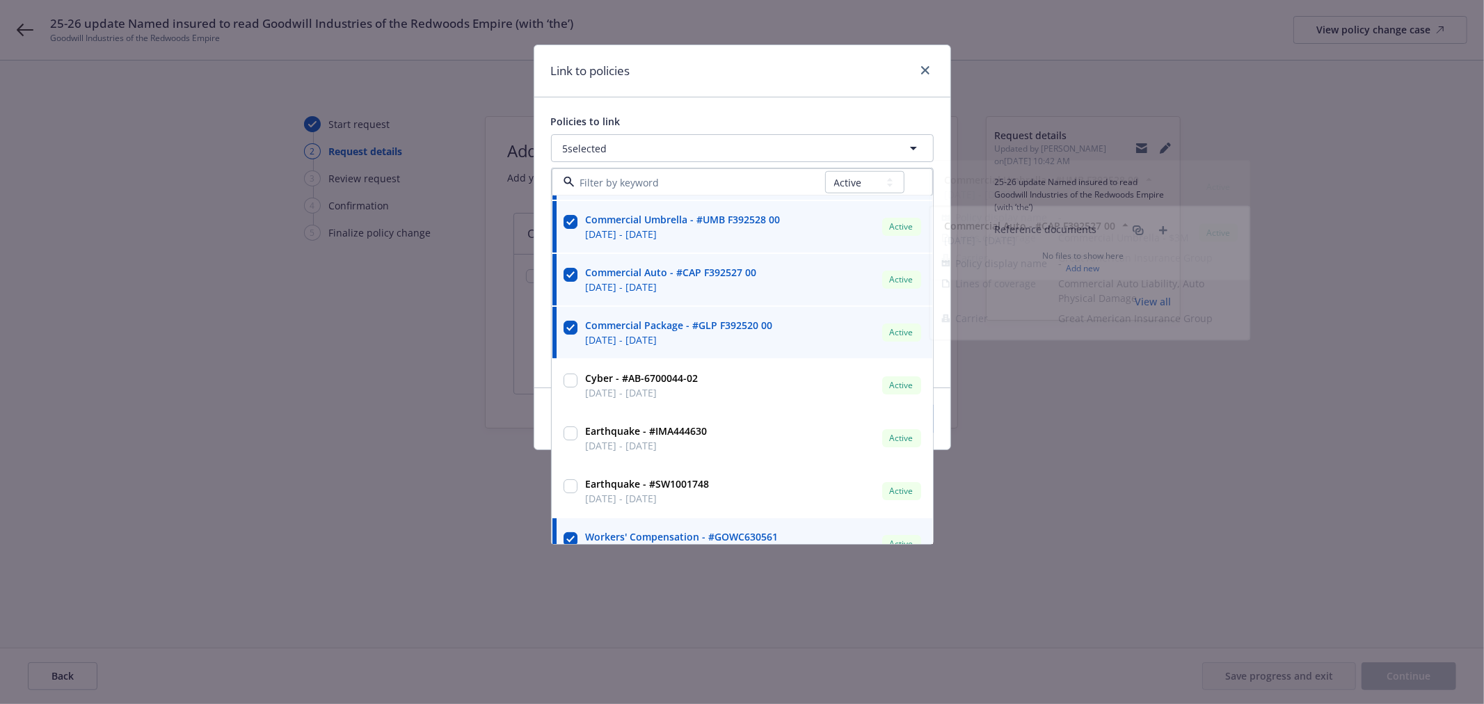
click at [776, 82] on div "Link to policies" at bounding box center [742, 71] width 416 height 52
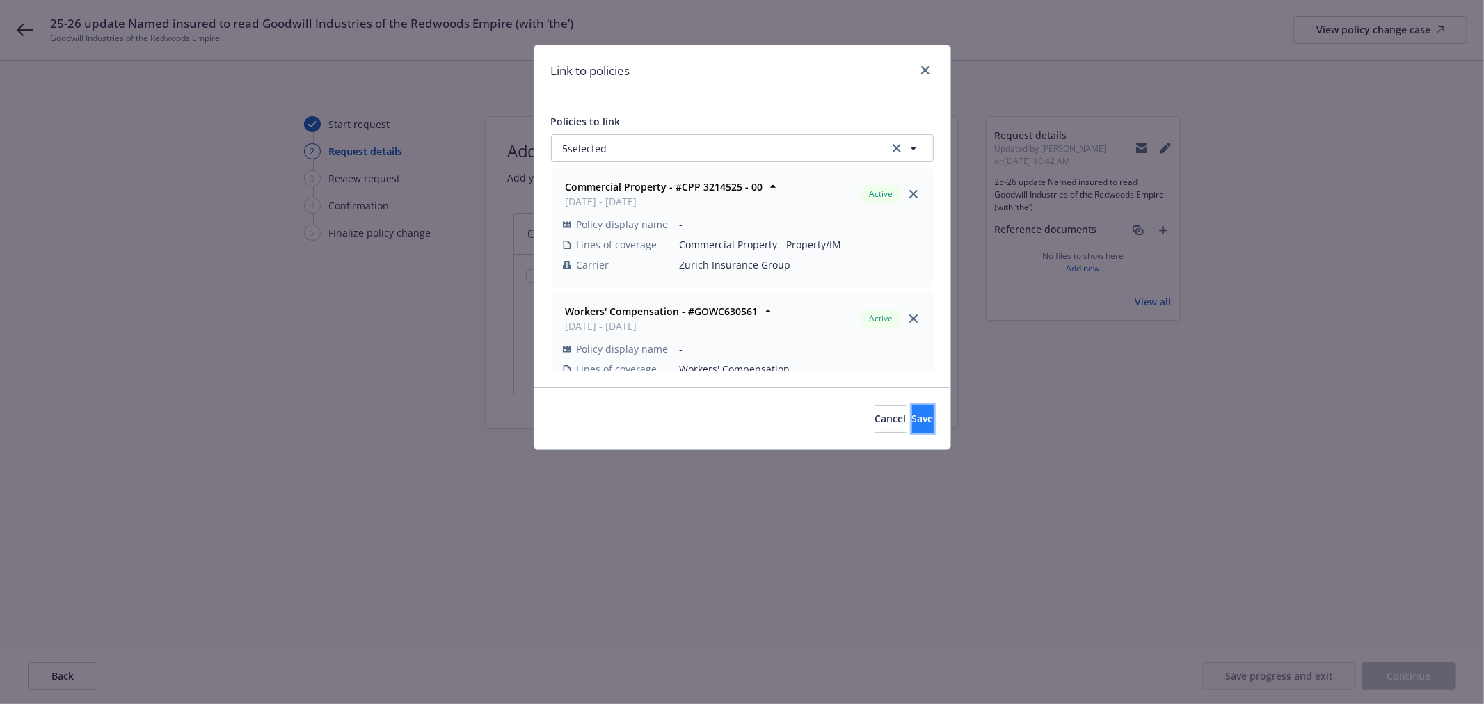
click at [912, 416] on span "Save" at bounding box center [923, 418] width 22 height 13
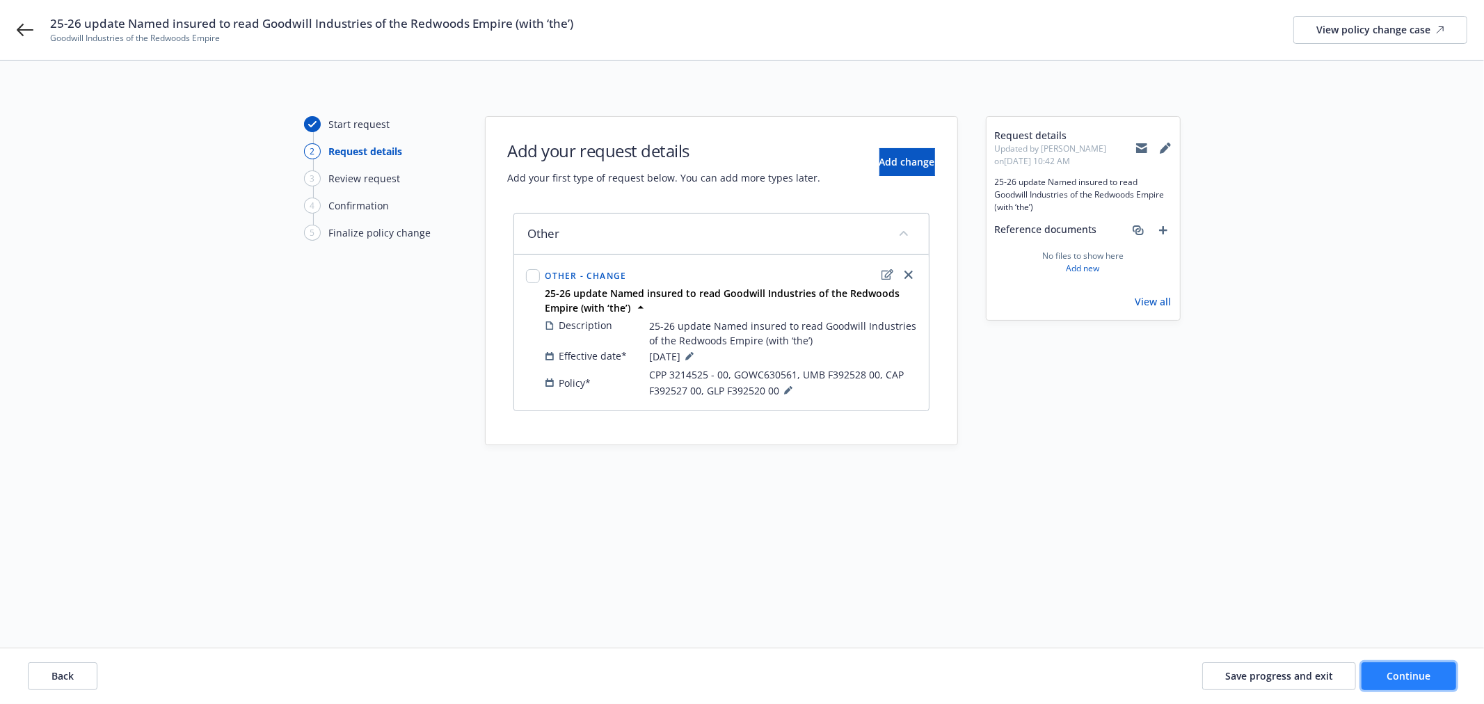
click at [1411, 673] on span "Continue" at bounding box center [1410, 675] width 44 height 13
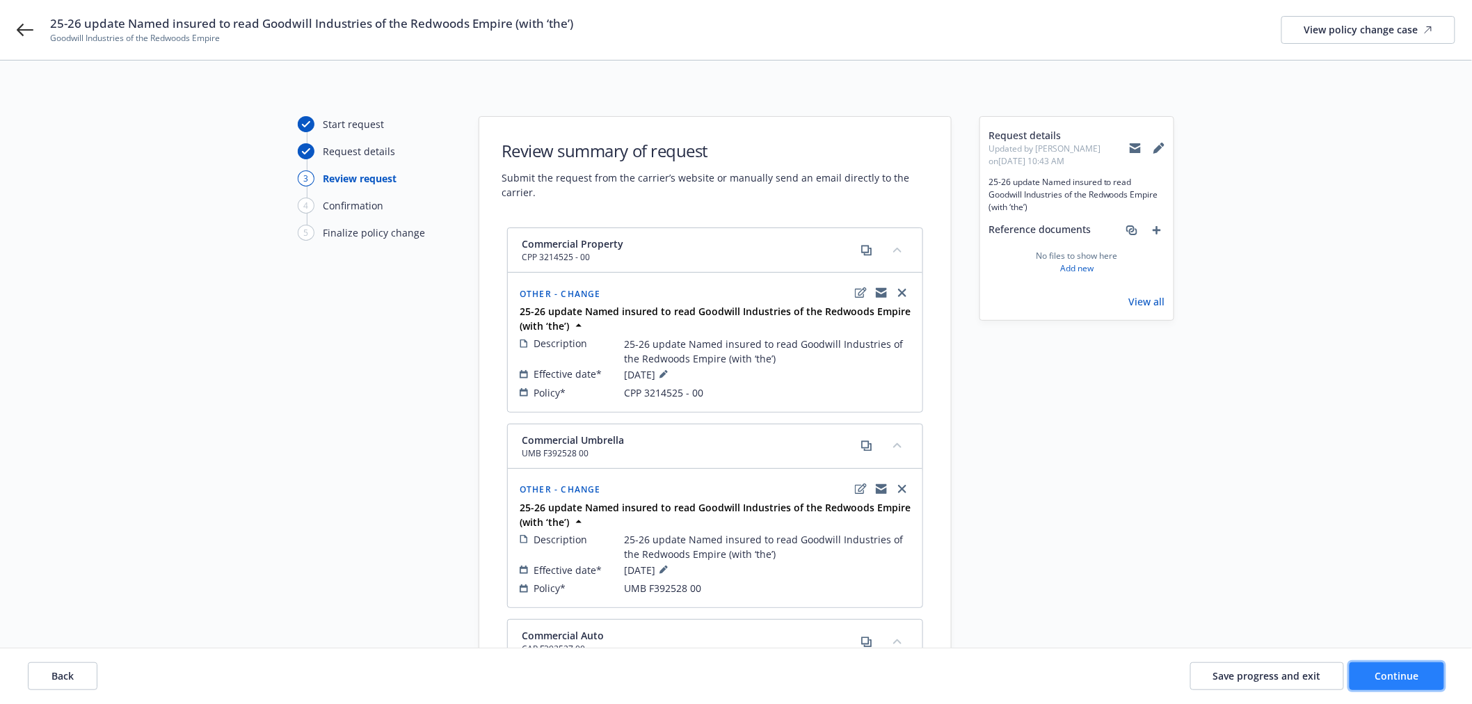
click at [1411, 674] on span "Continue" at bounding box center [1398, 675] width 44 height 13
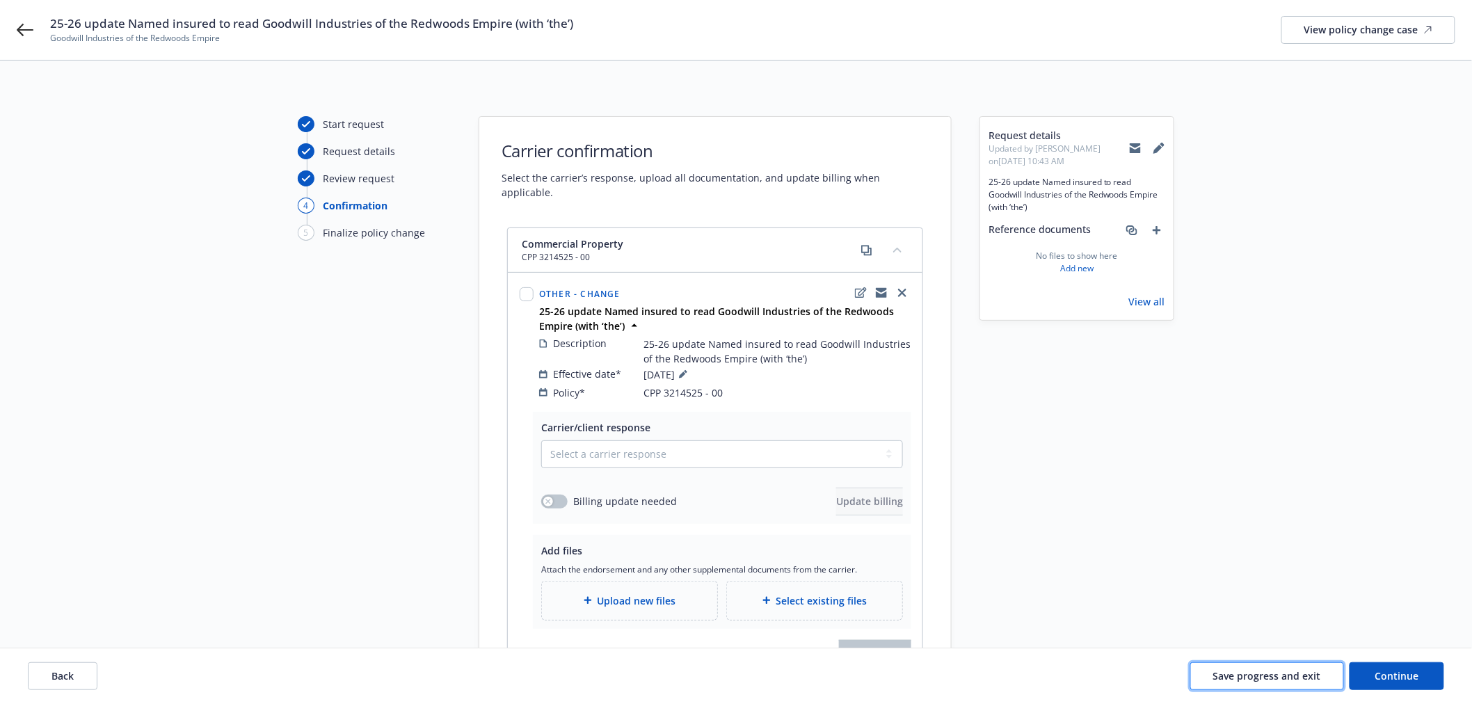
click at [1232, 672] on span "Save progress and exit" at bounding box center [1268, 675] width 108 height 13
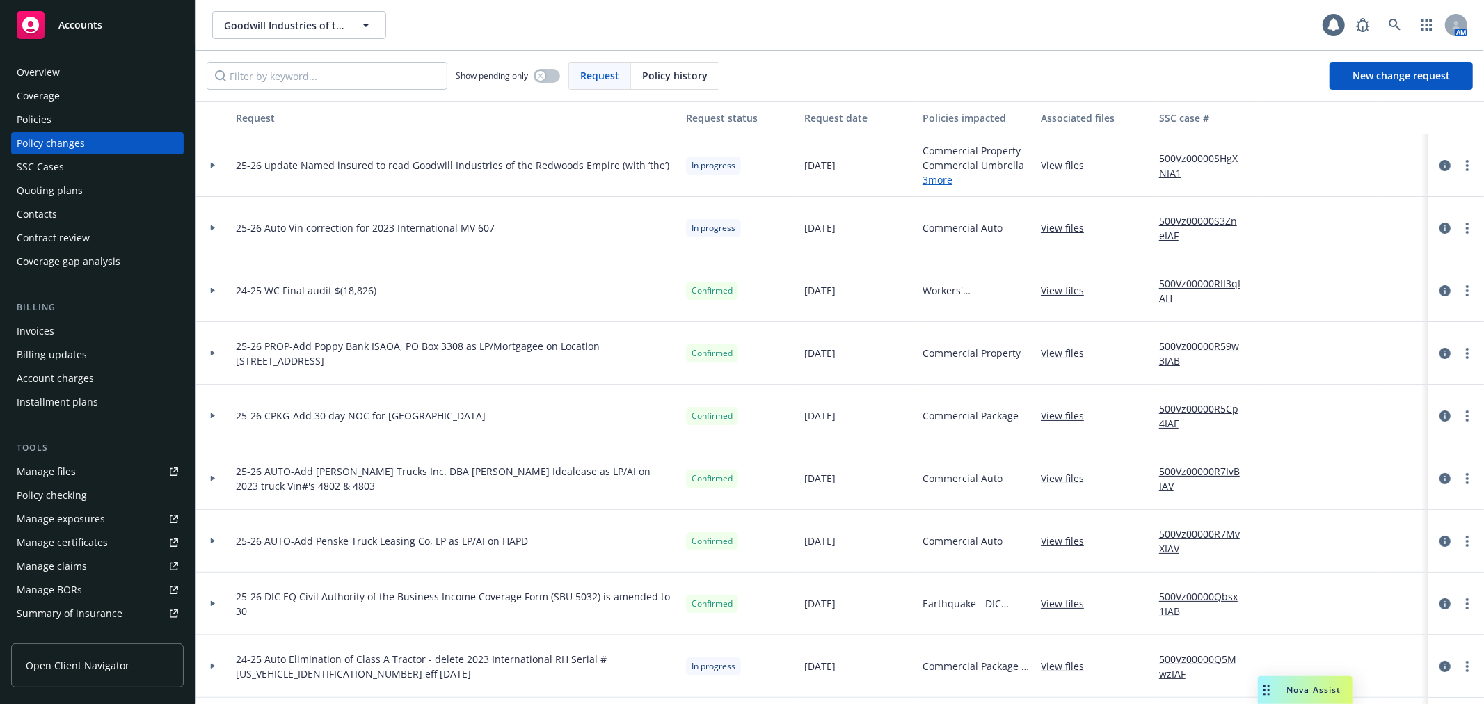
click at [210, 165] on icon at bounding box center [213, 165] width 6 height 5
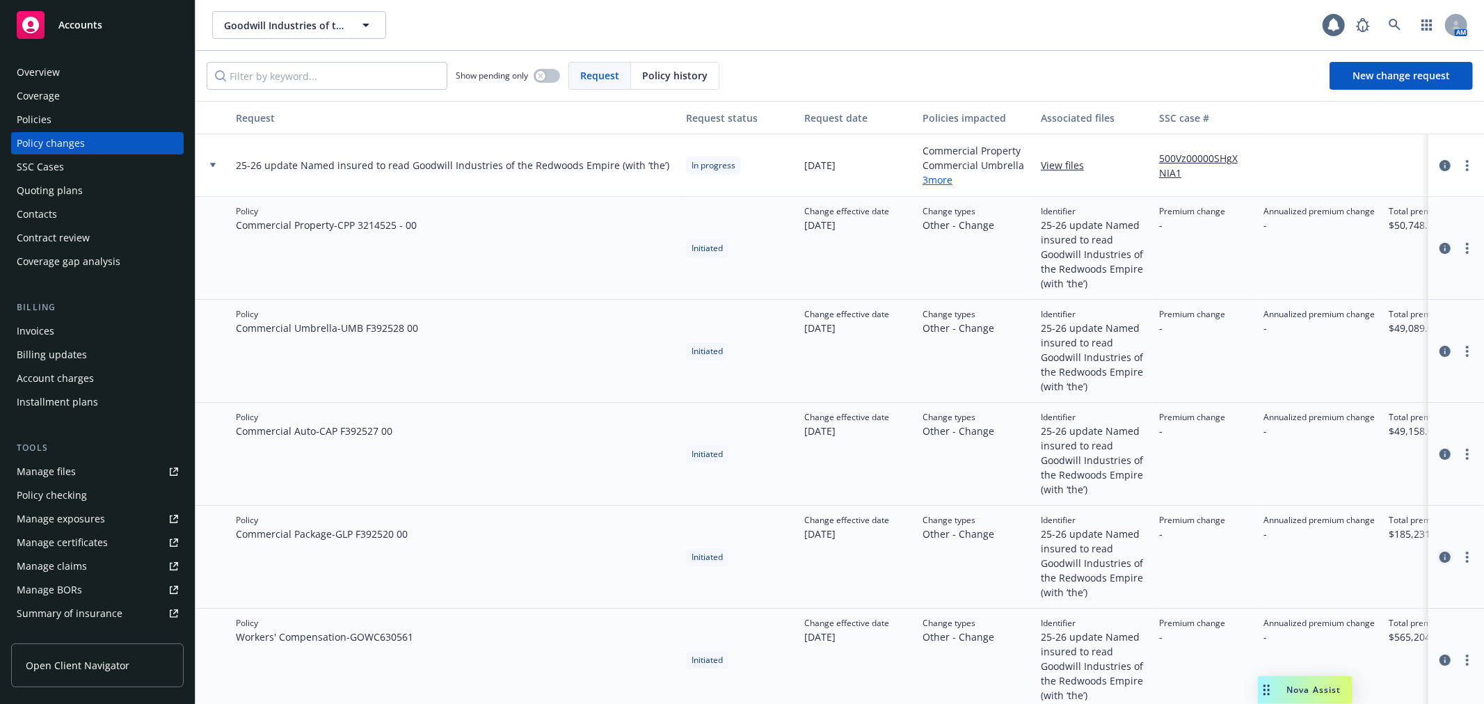
click at [1440, 558] on icon "circleInformation" at bounding box center [1445, 557] width 11 height 11
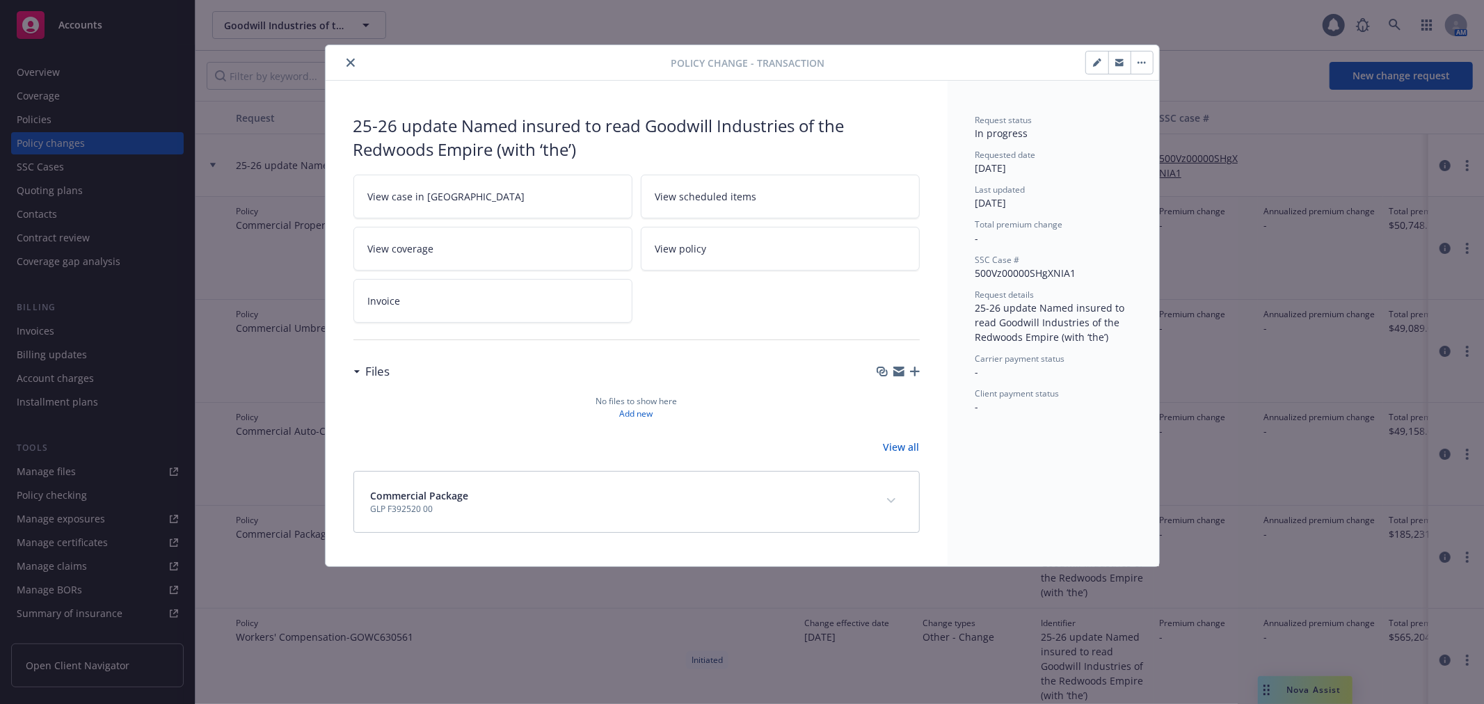
click at [898, 376] on icon "button" at bounding box center [898, 373] width 11 height 6
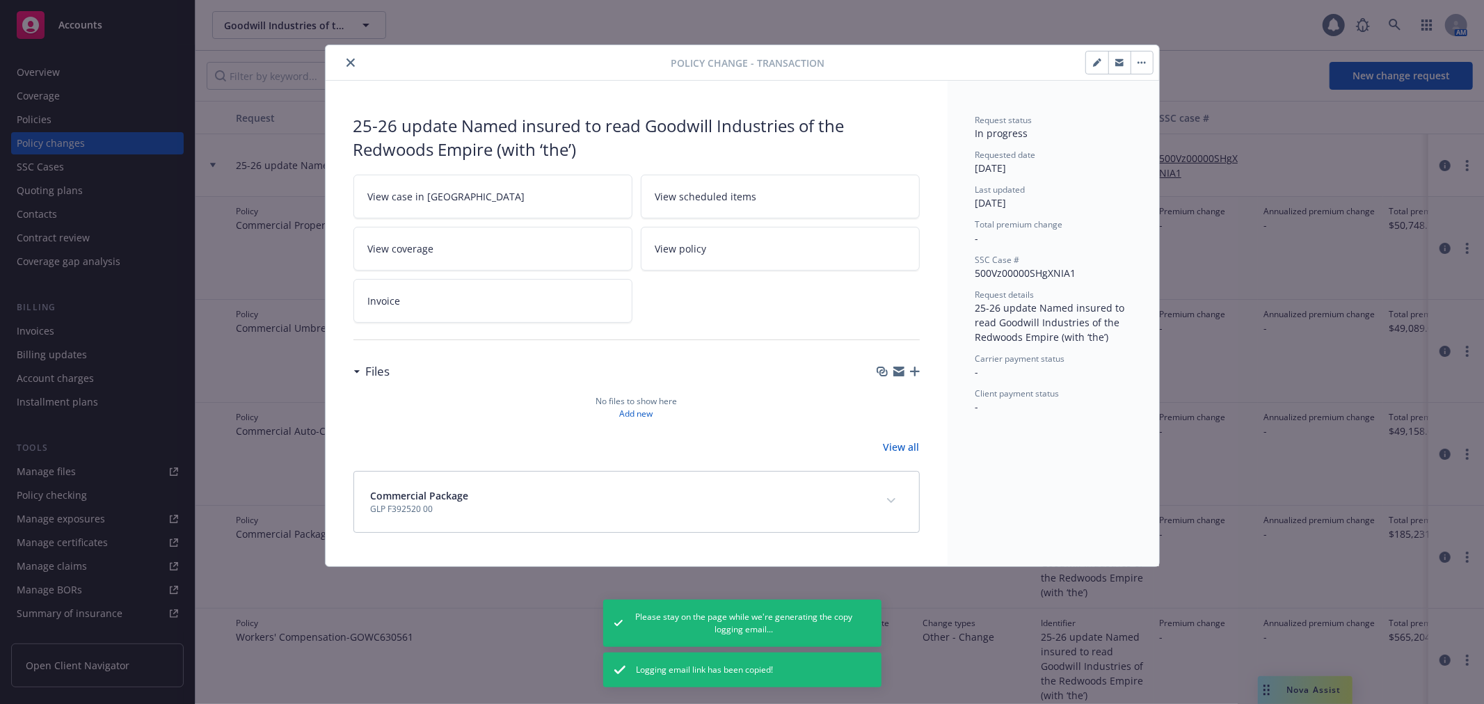
click at [350, 61] on icon "close" at bounding box center [351, 62] width 8 height 8
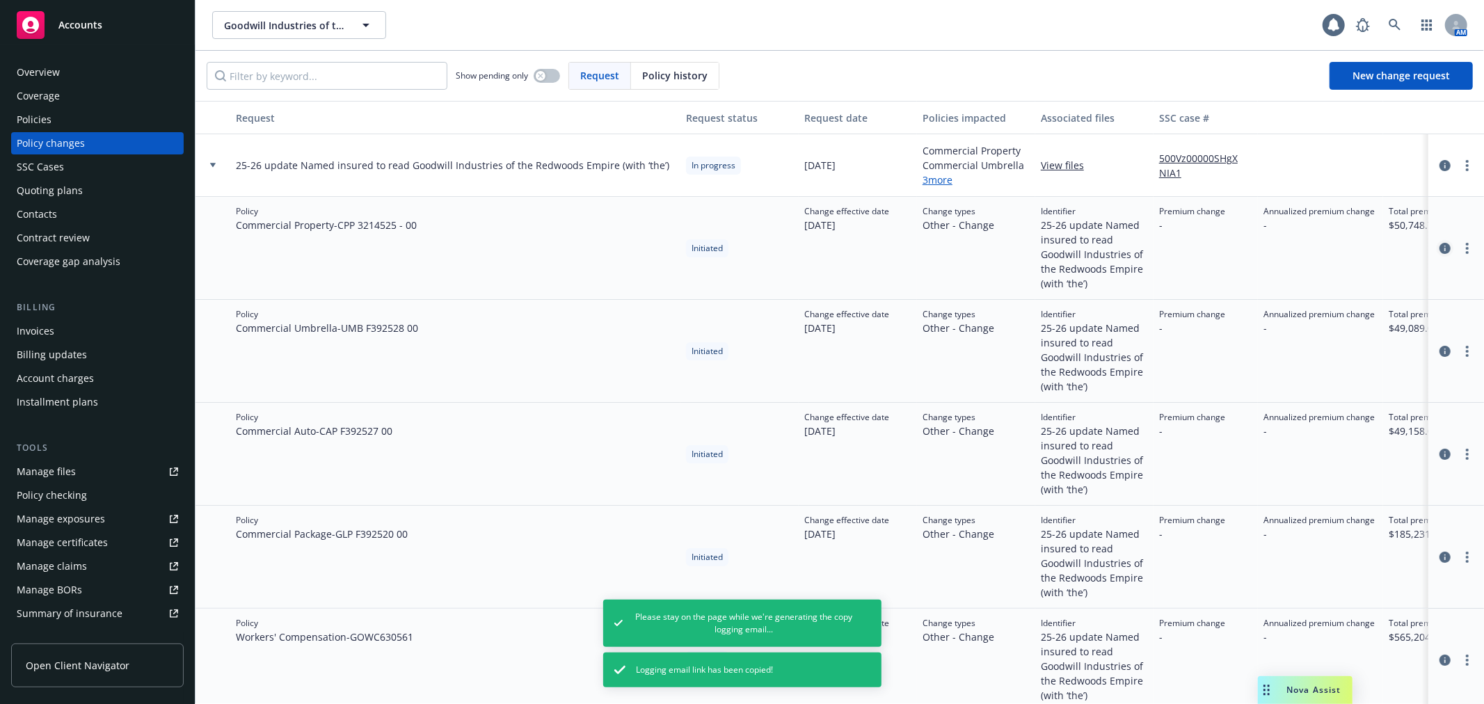
click at [1440, 245] on icon "circleInformation" at bounding box center [1445, 248] width 11 height 11
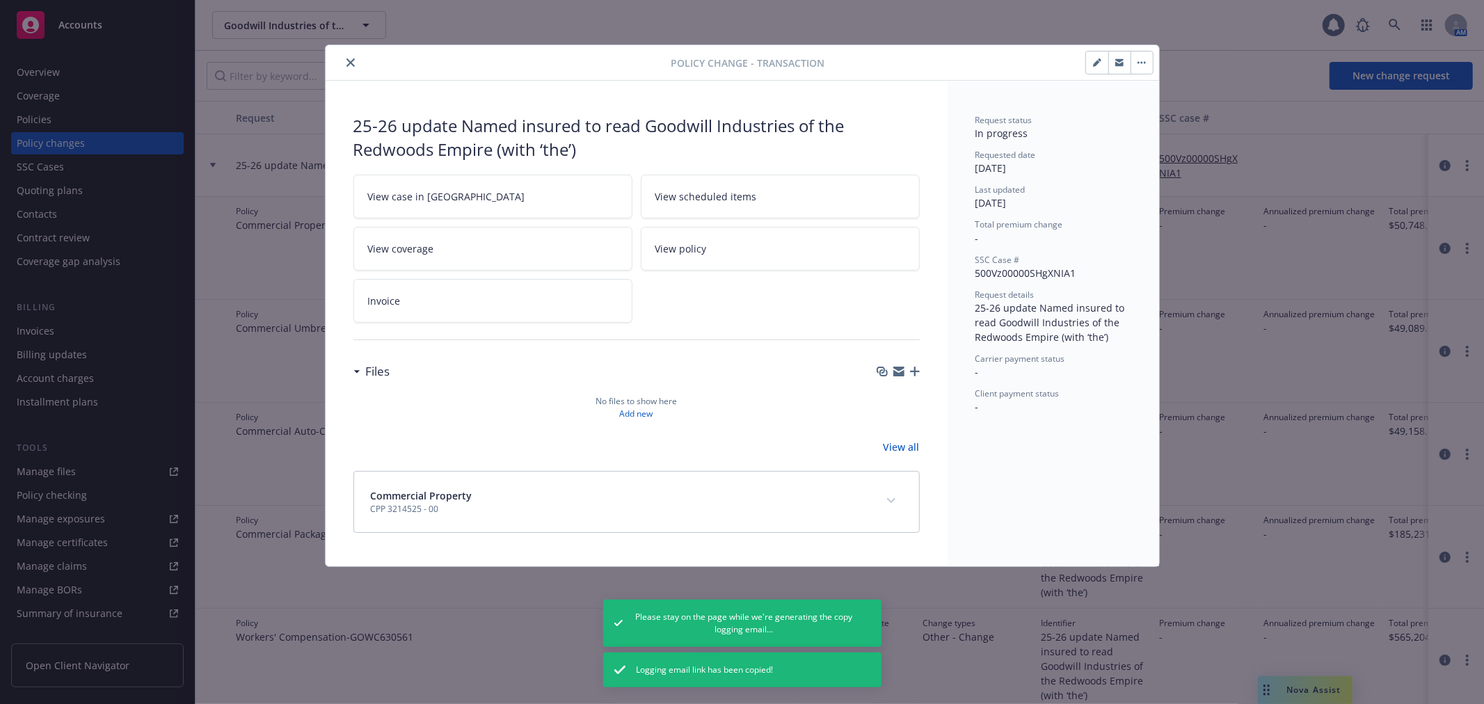
click at [899, 376] on icon "button" at bounding box center [898, 373] width 11 height 6
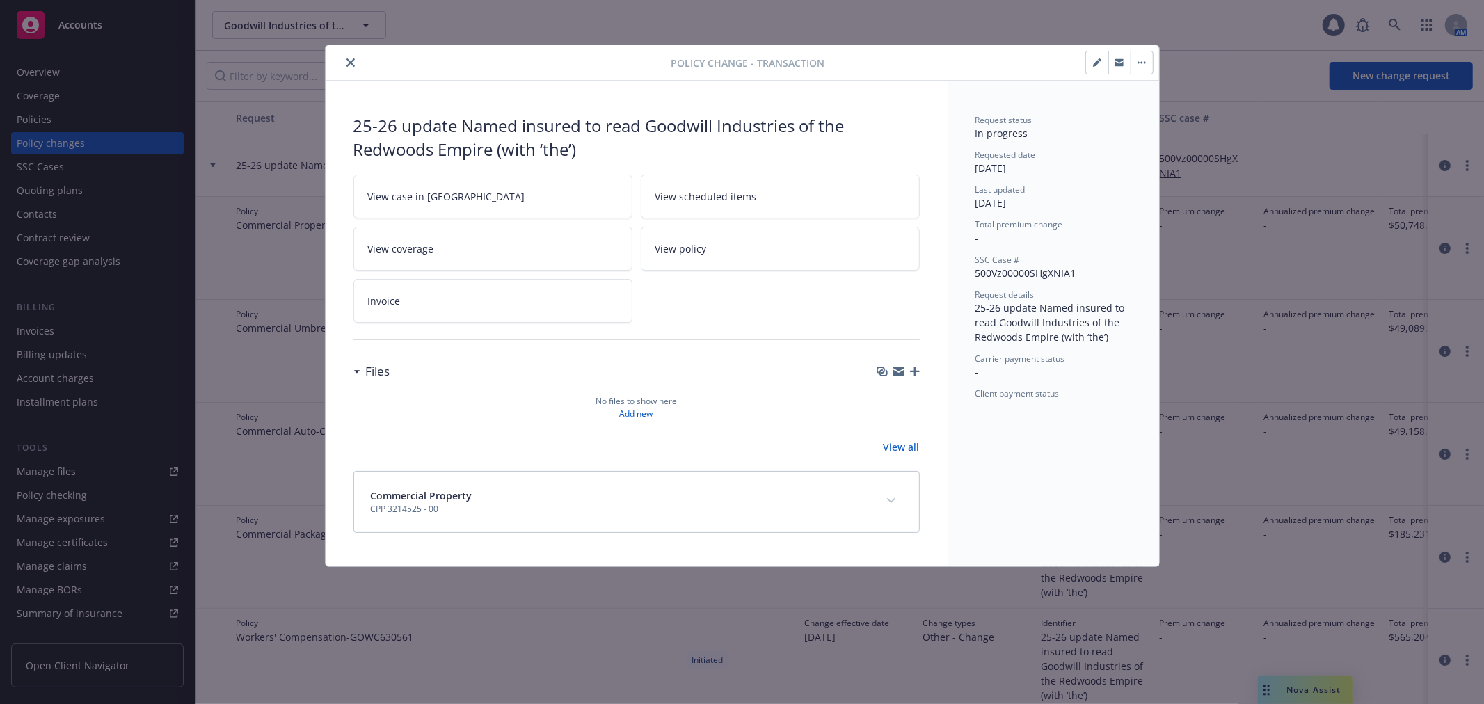
click at [351, 59] on icon "close" at bounding box center [351, 62] width 8 height 8
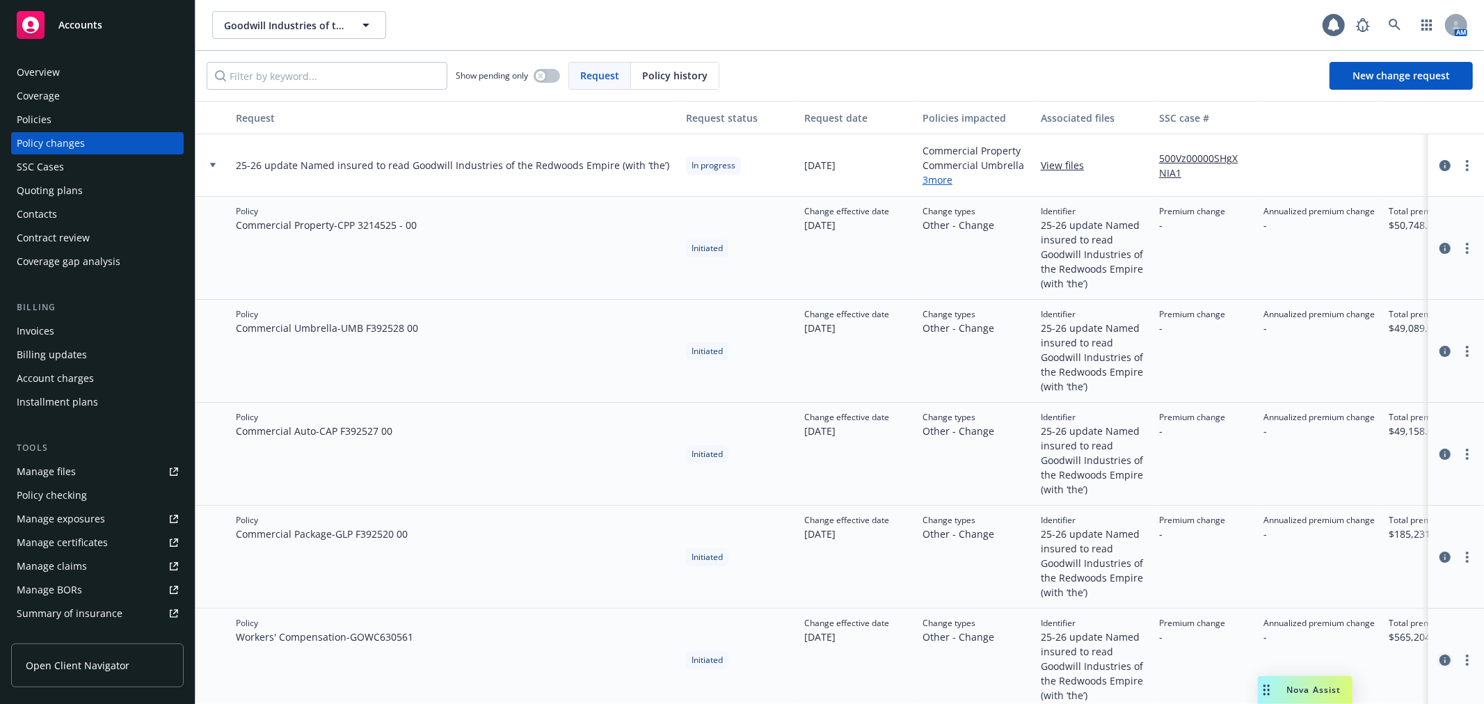
click at [1440, 658] on icon "circleInformation" at bounding box center [1445, 660] width 11 height 11
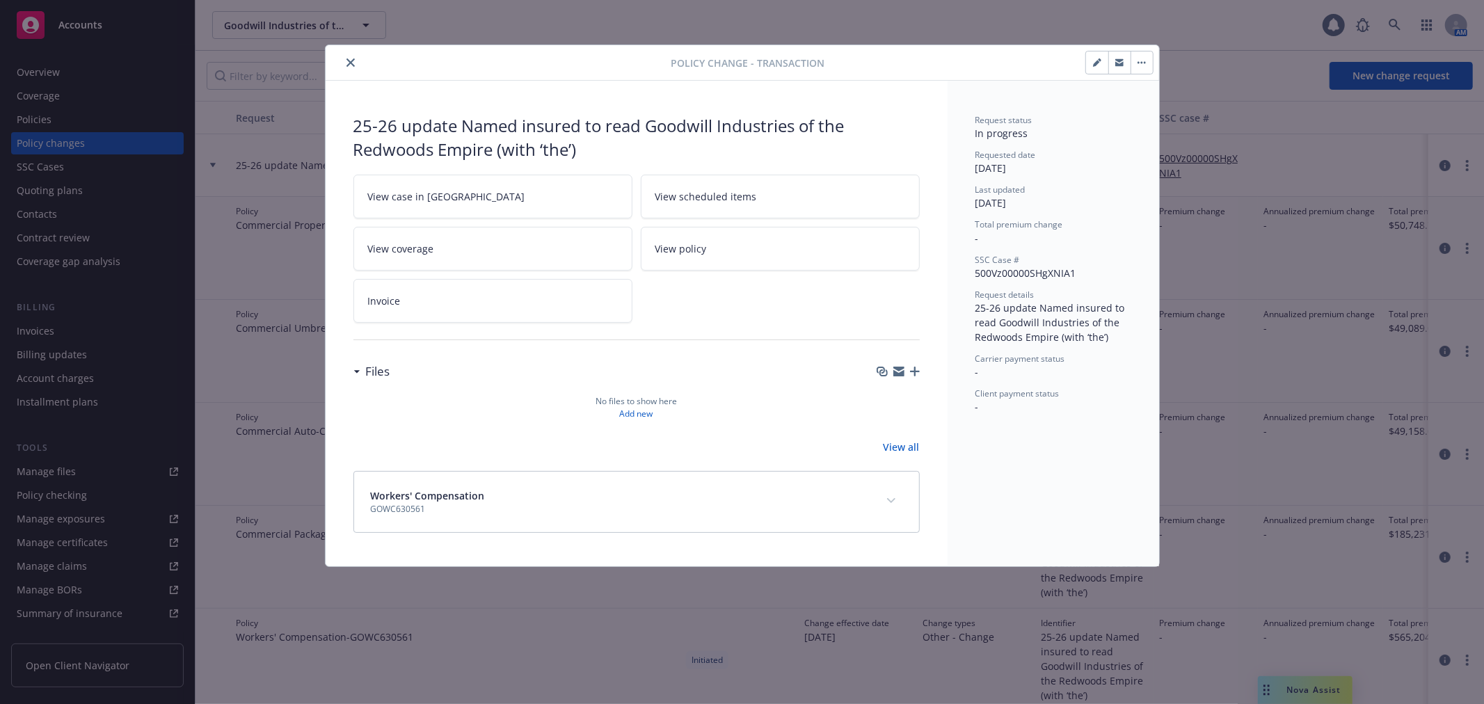
click at [900, 373] on icon "button" at bounding box center [898, 371] width 11 height 11
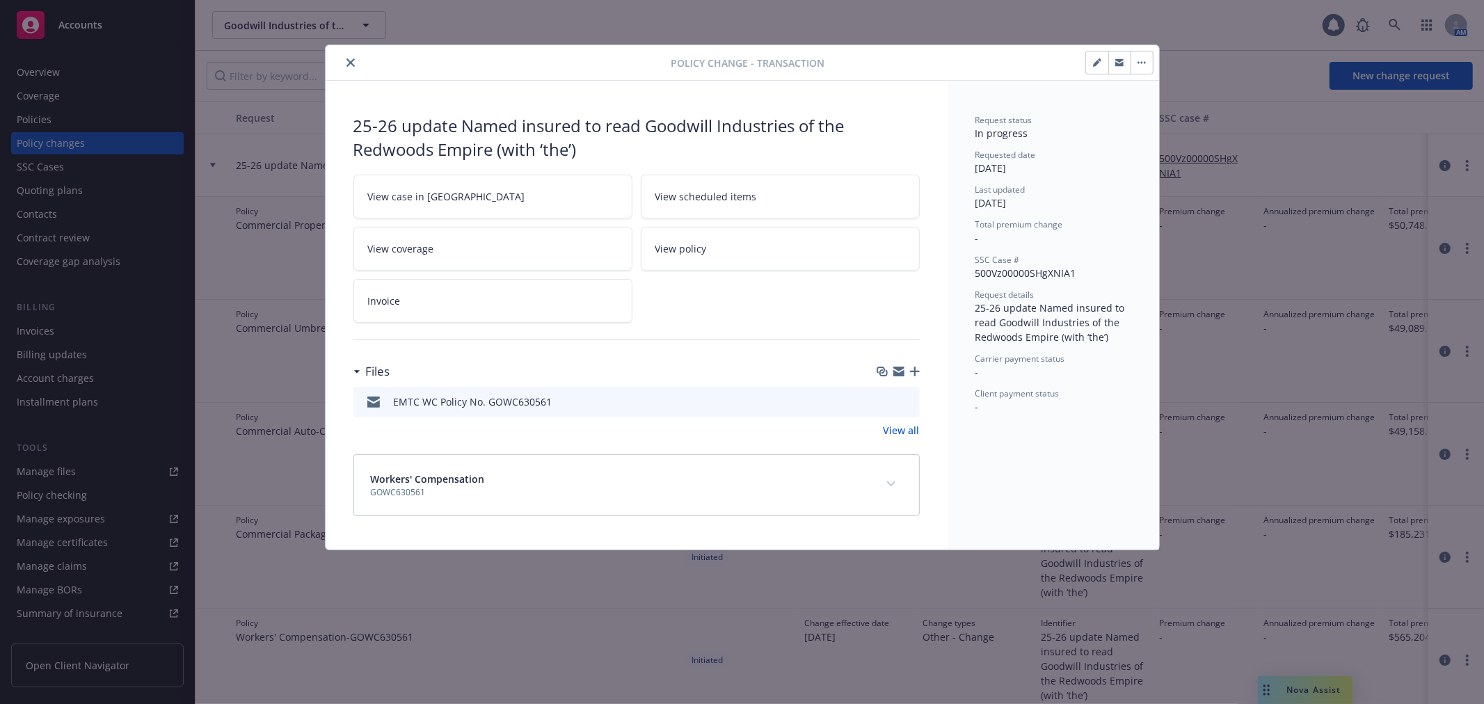
drag, startPoint x: 349, startPoint y: 59, endPoint x: 369, endPoint y: 49, distance: 22.4
click at [349, 59] on icon "close" at bounding box center [351, 62] width 8 height 8
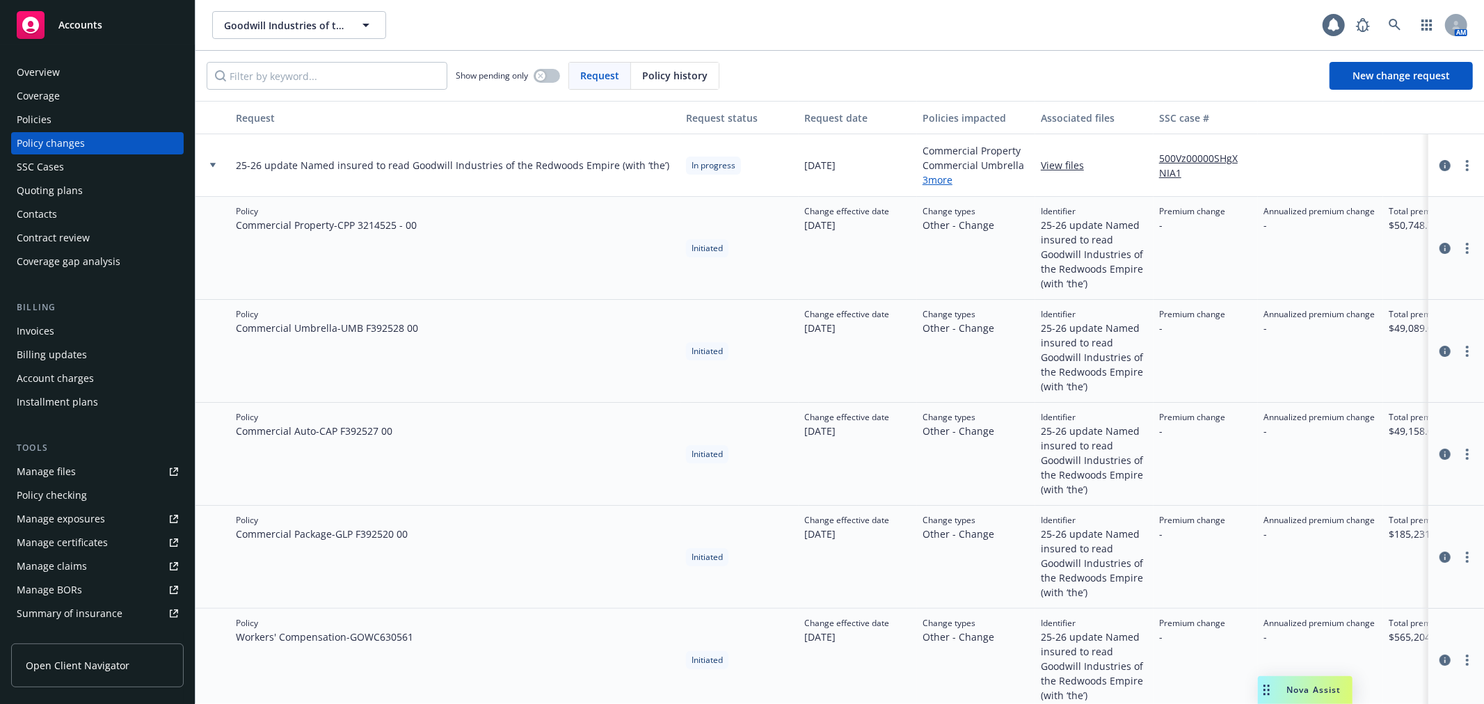
click at [216, 164] on div at bounding box center [213, 165] width 24 height 5
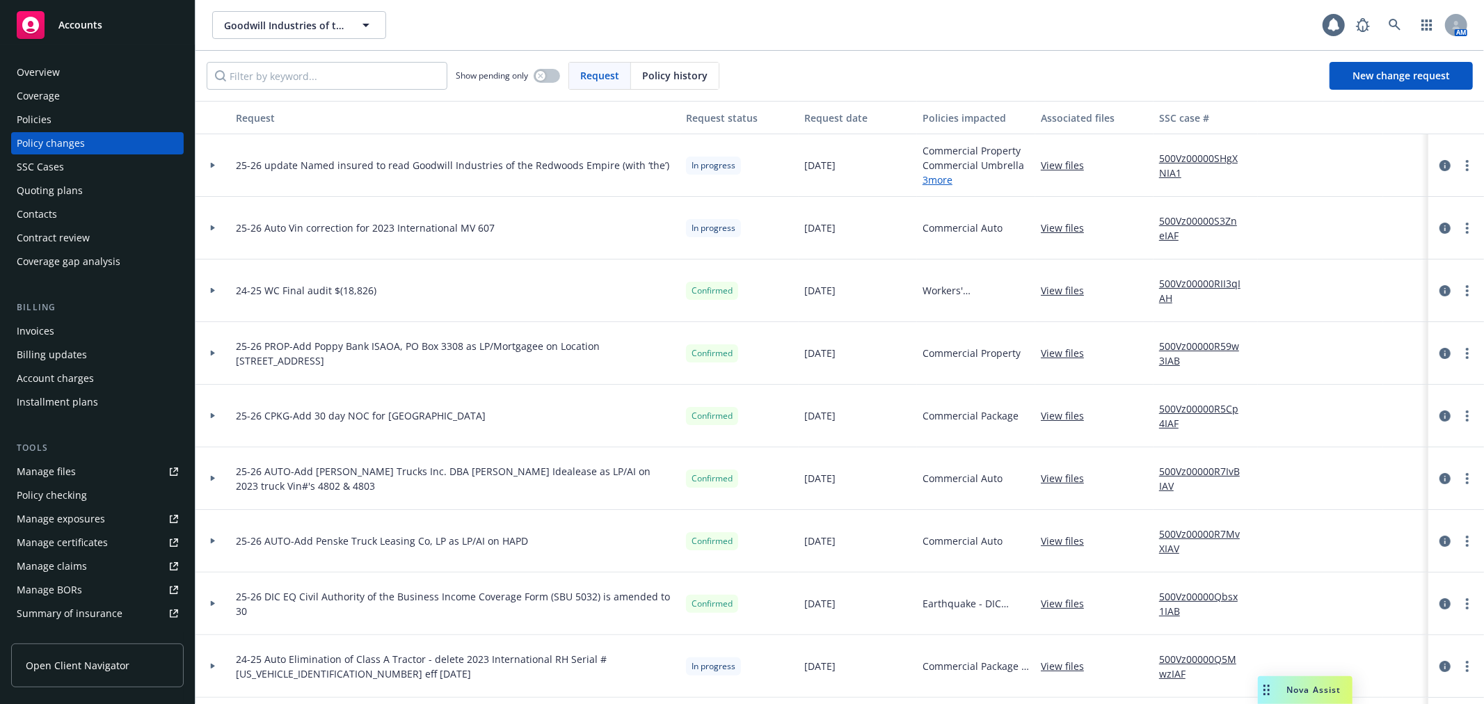
click at [1411, 17] on div "AM" at bounding box center [1408, 25] width 118 height 28
click at [1394, 21] on icon at bounding box center [1395, 25] width 13 height 13
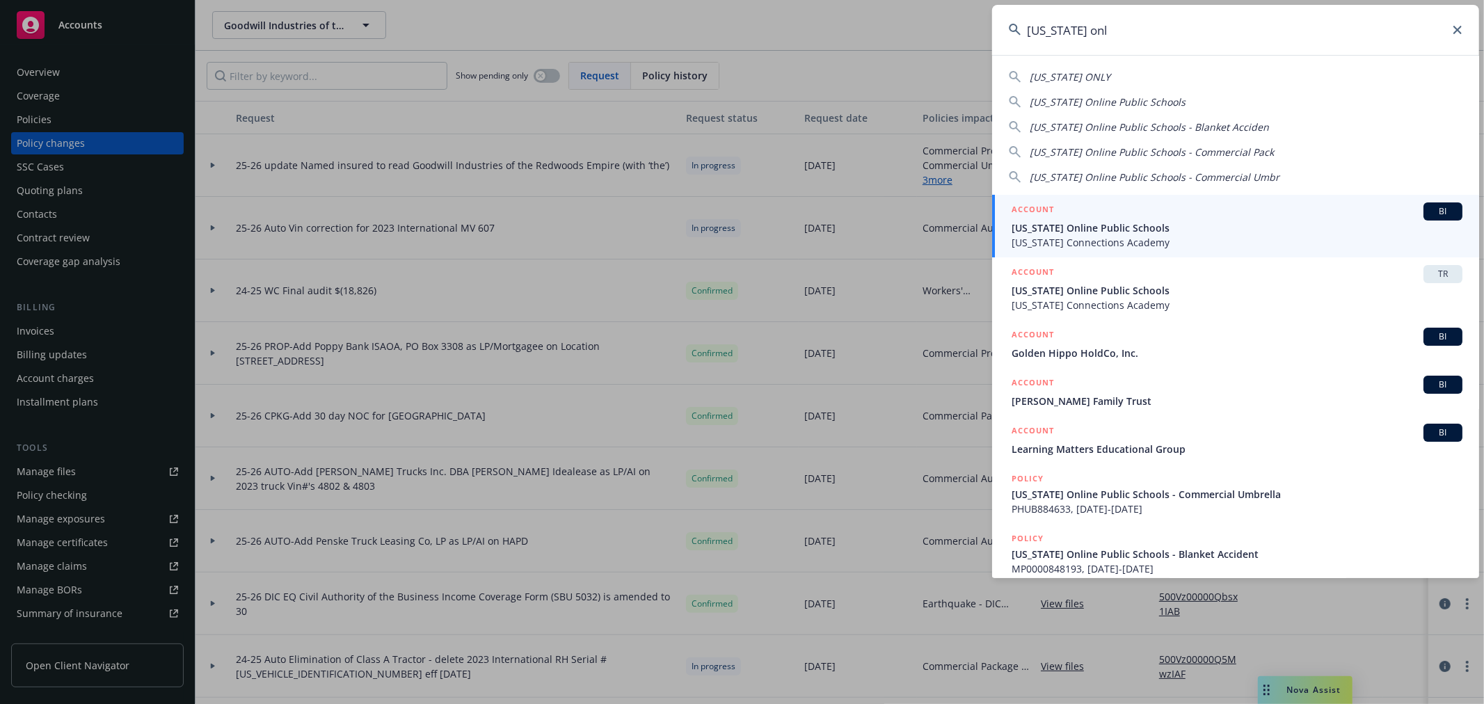
type input "california onl"
click at [1114, 228] on span "California Online Public Schools" at bounding box center [1237, 228] width 451 height 15
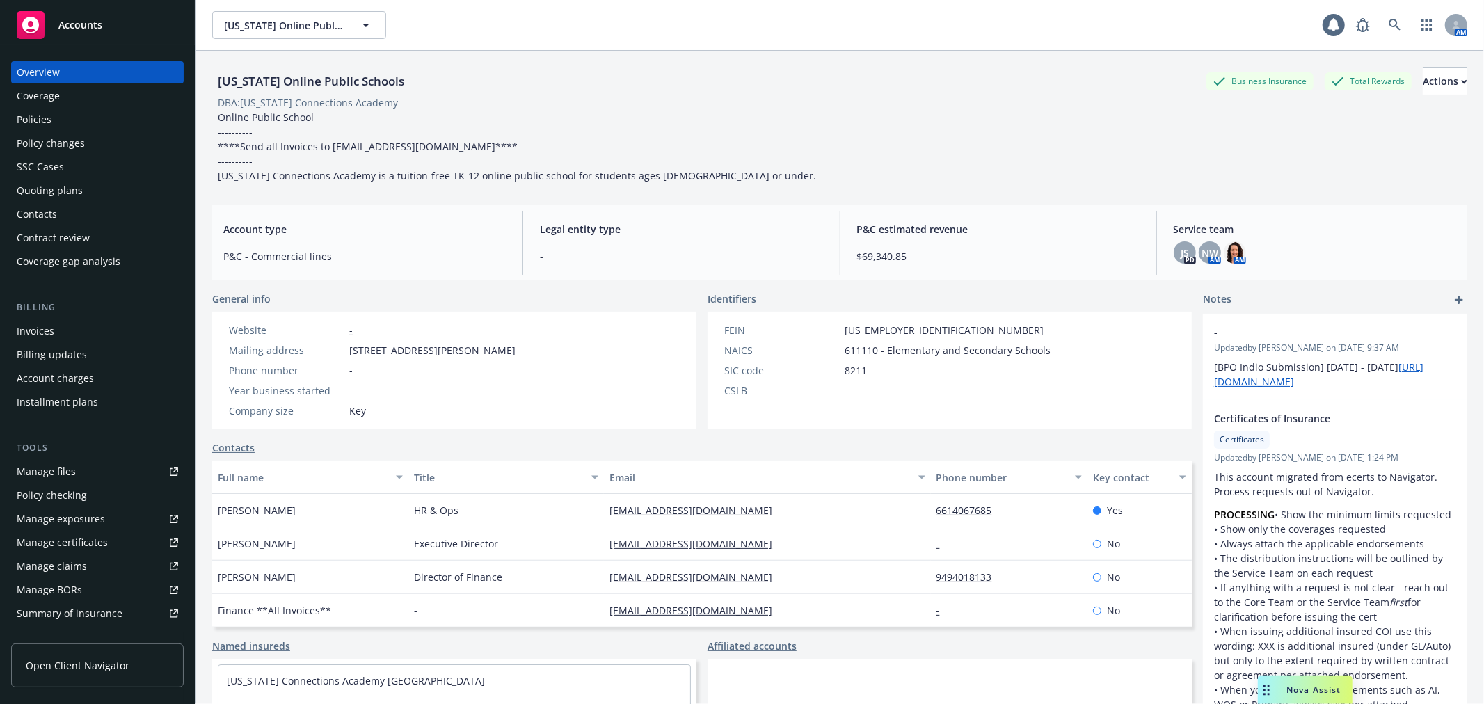
click at [92, 470] on link "Manage files" at bounding box center [97, 472] width 173 height 22
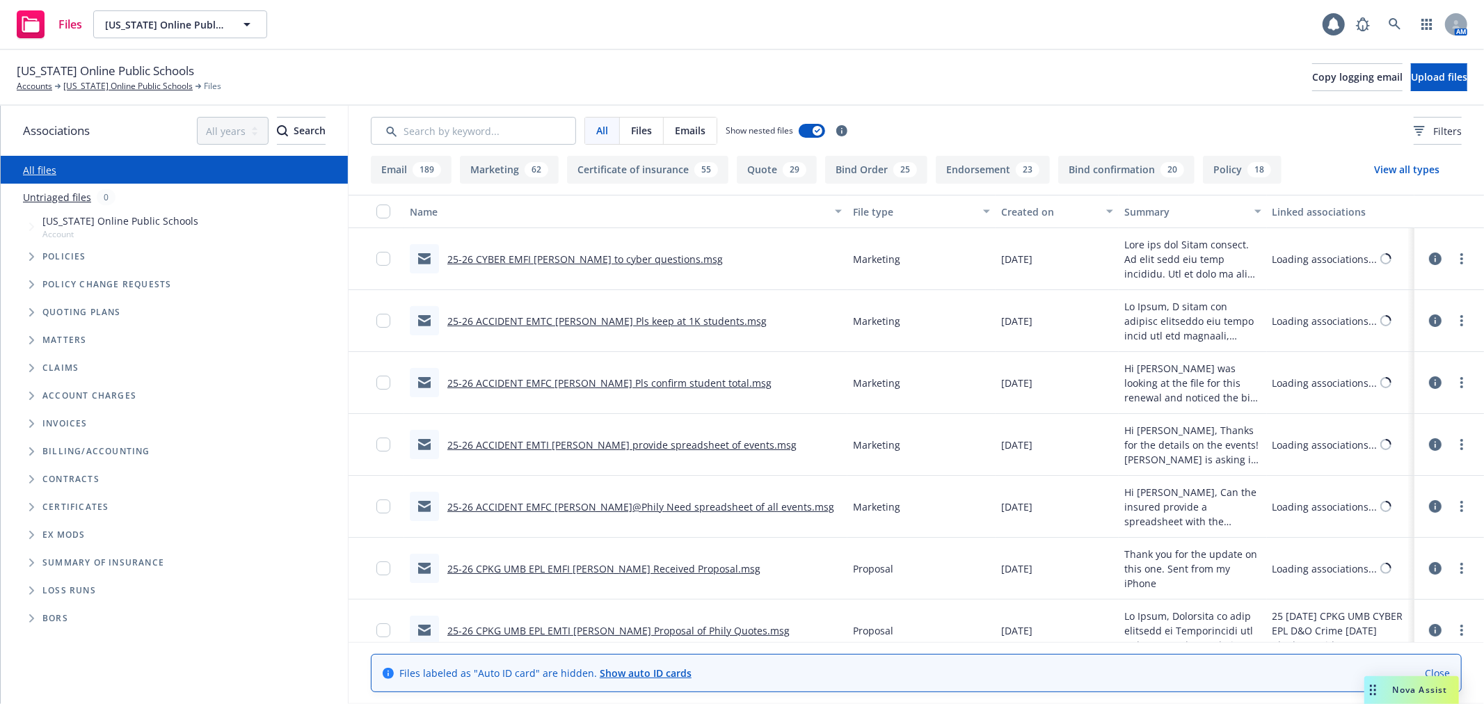
click at [29, 502] on span "Folder Tree Example" at bounding box center [31, 507] width 22 height 22
click at [45, 527] on span "Folder Tree Example" at bounding box center [42, 532] width 22 height 22
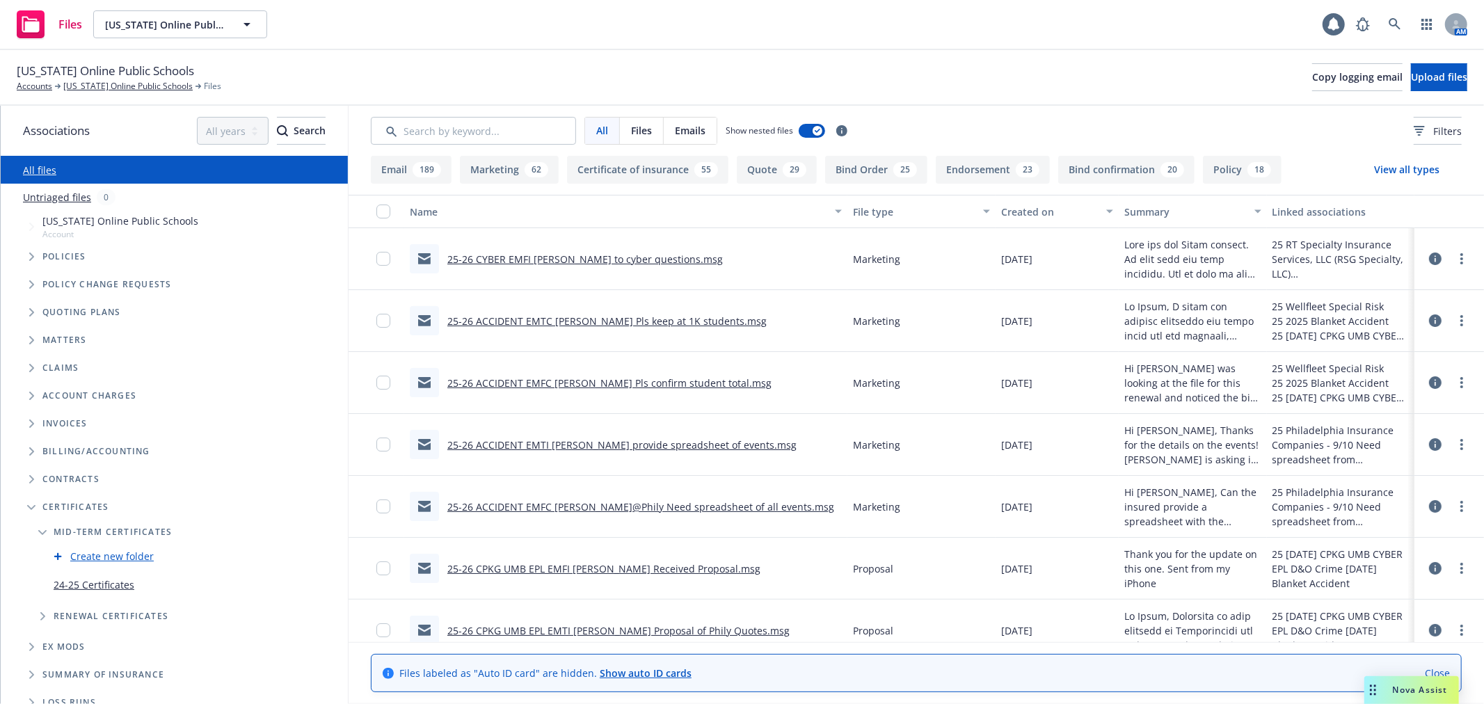
click at [284, 585] on div "Edit Folder" at bounding box center [295, 584] width 22 height 22
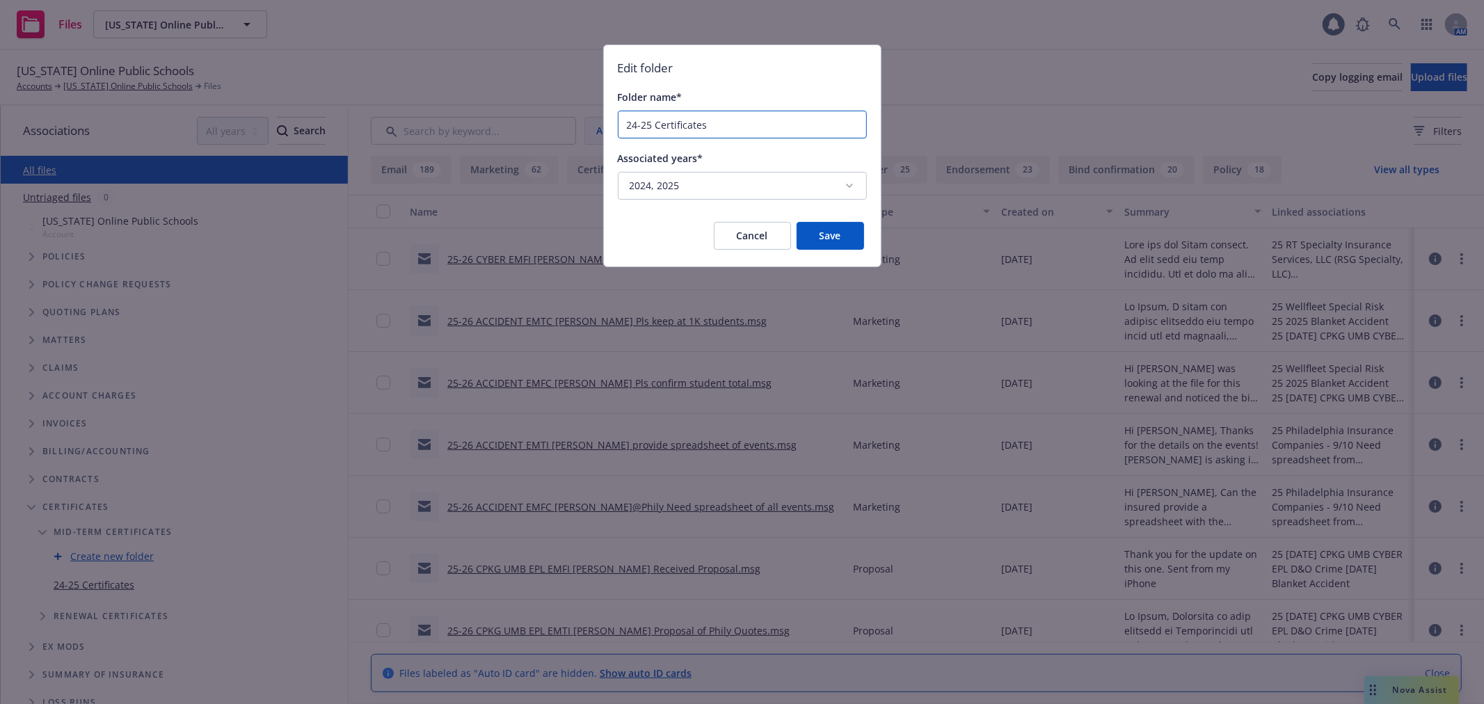
click at [713, 124] on input "24-25 Certificates" at bounding box center [743, 124] width 248 height 26
type input "Mid-Term COIs"
click at [840, 230] on button "Save" at bounding box center [830, 236] width 67 height 28
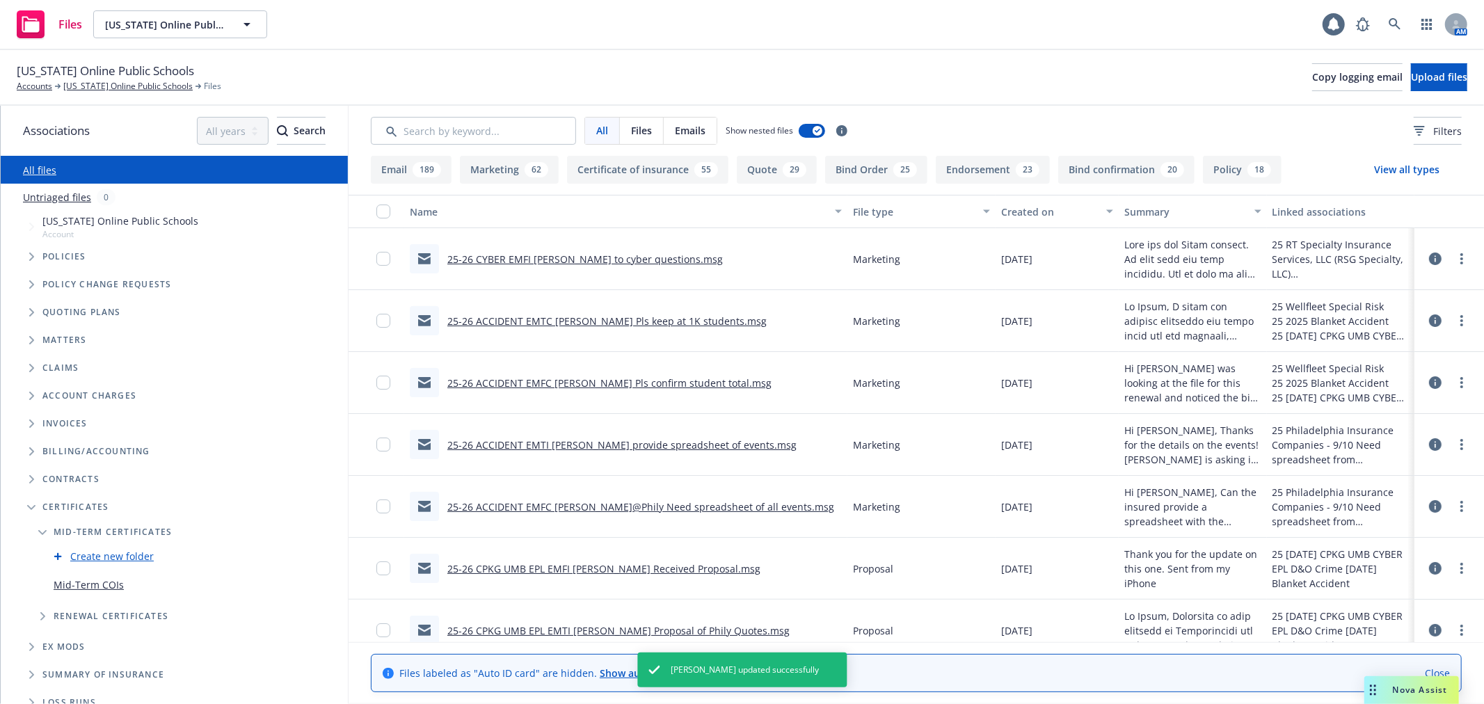
click at [78, 589] on link "Mid-Term COIs" at bounding box center [89, 585] width 70 height 15
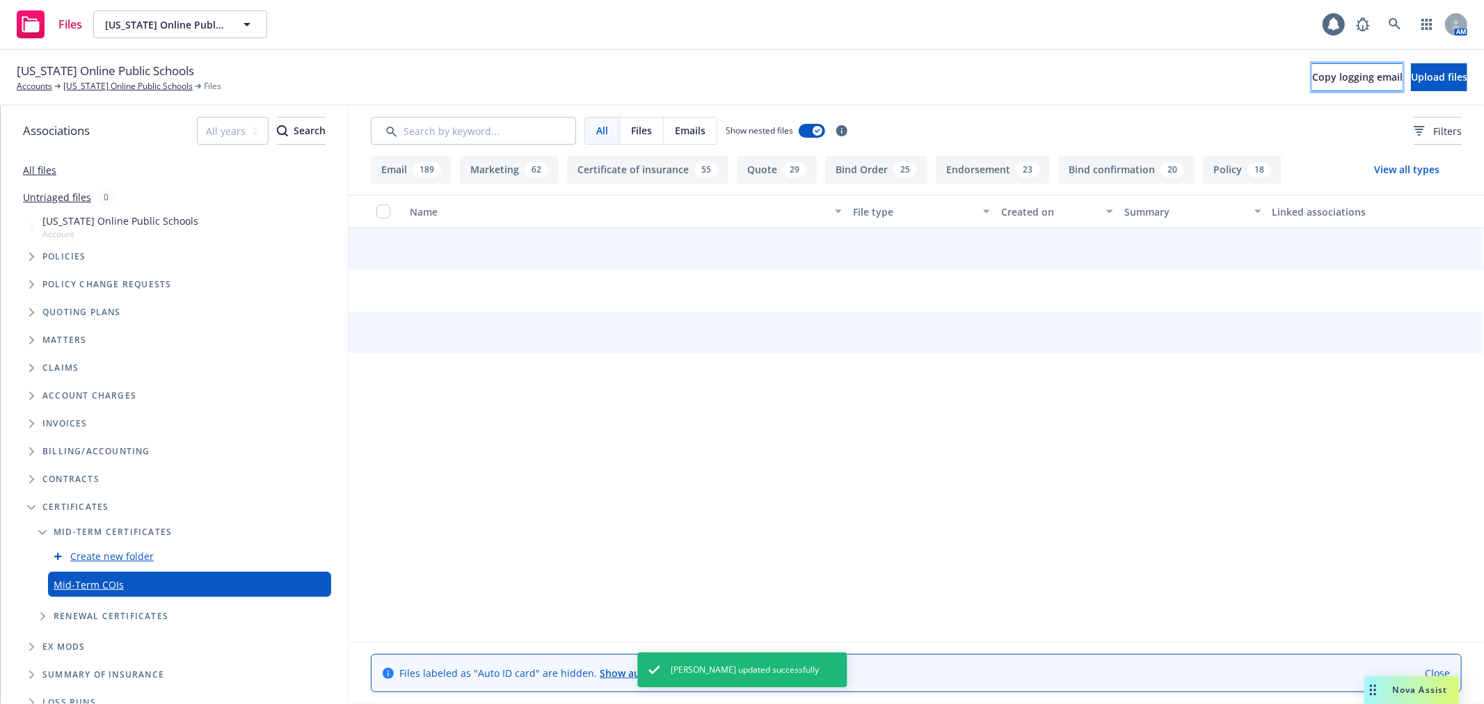
click at [1312, 72] on span "Copy logging email" at bounding box center [1357, 76] width 90 height 13
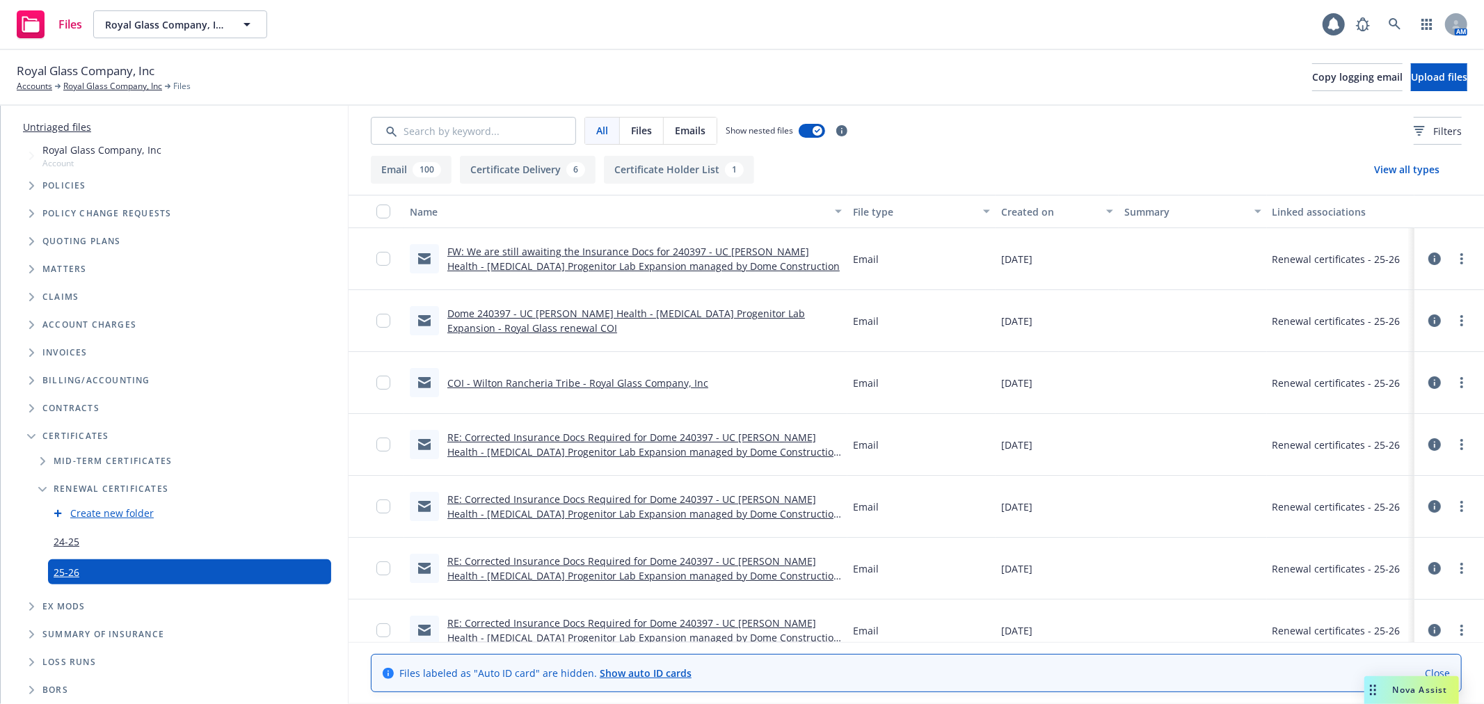
scroll to position [71, 0]
click at [1401, 29] on link at bounding box center [1395, 24] width 28 height 28
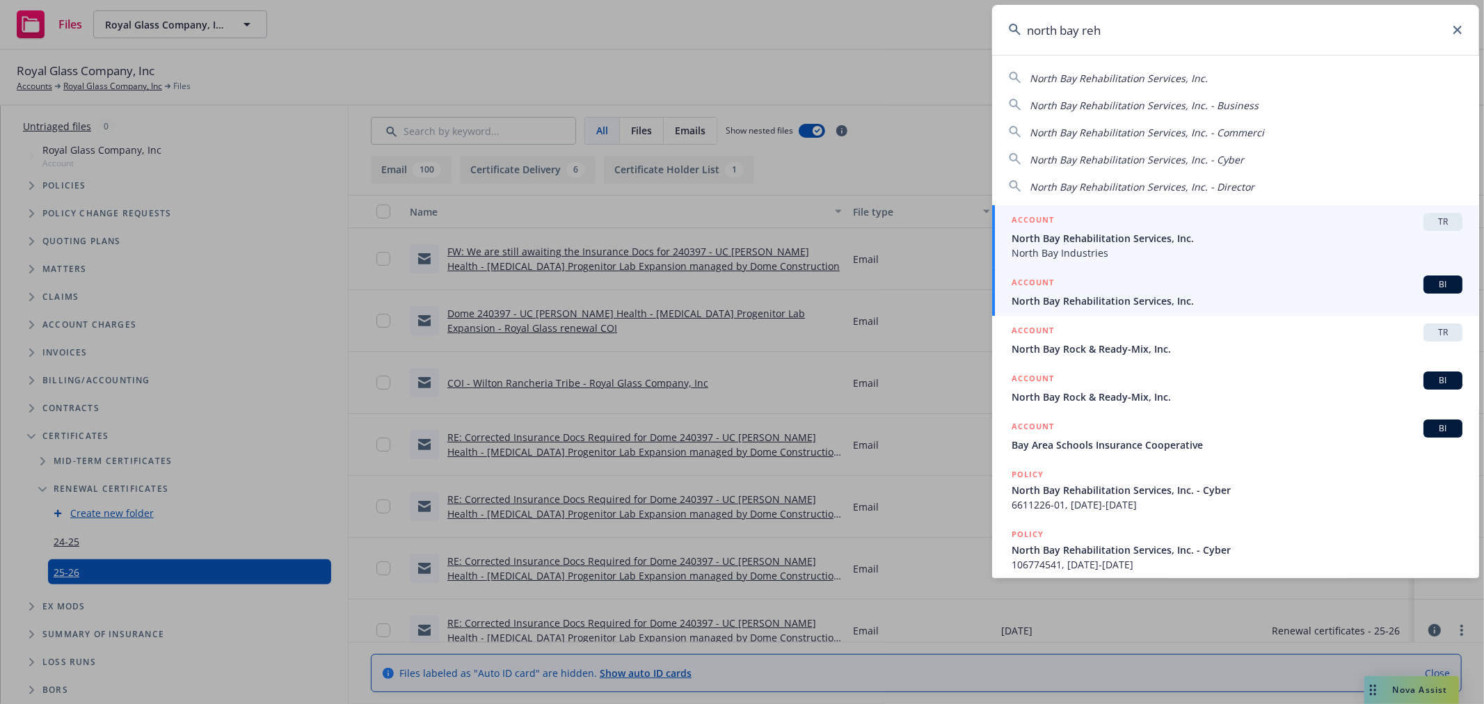
type input "north bay reh"
click at [1157, 292] on div "ACCOUNT BI" at bounding box center [1237, 285] width 451 height 18
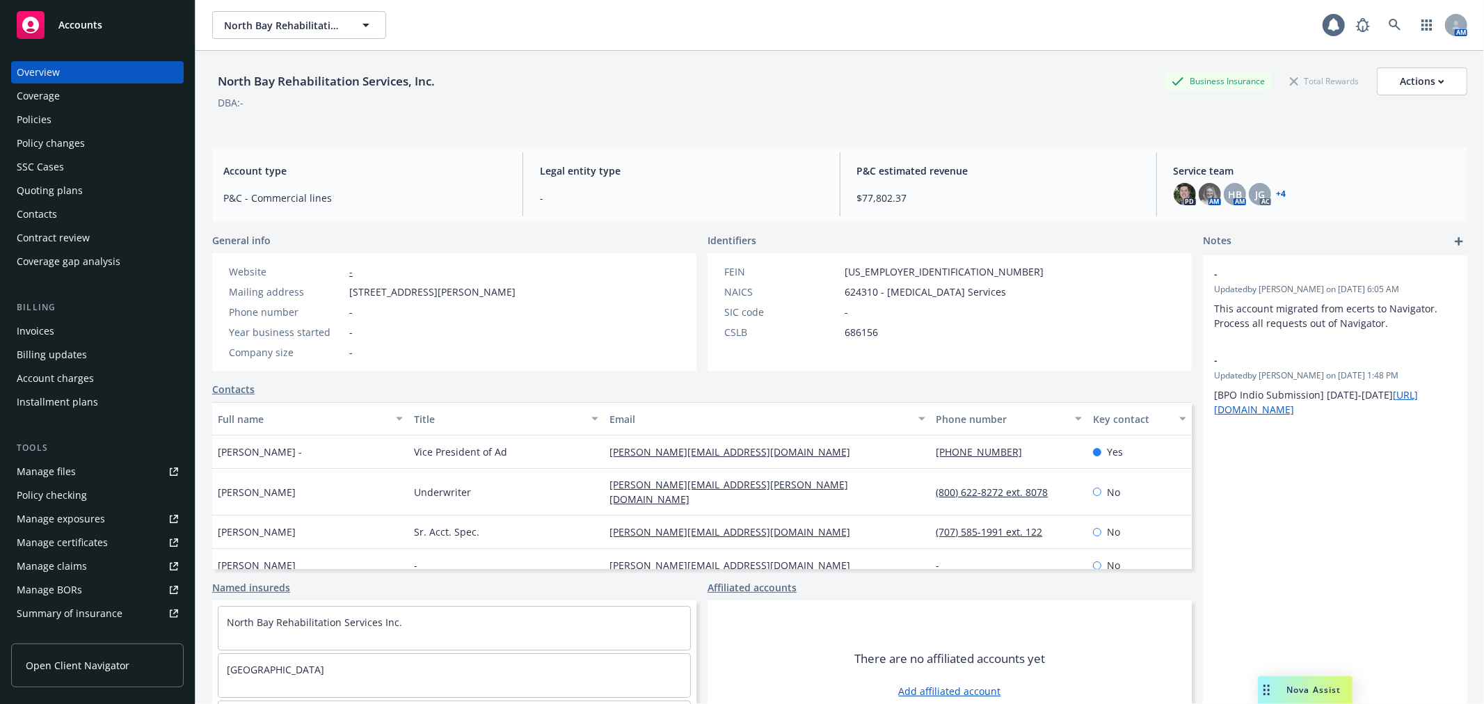
click at [110, 143] on div "Policy changes" at bounding box center [97, 143] width 161 height 22
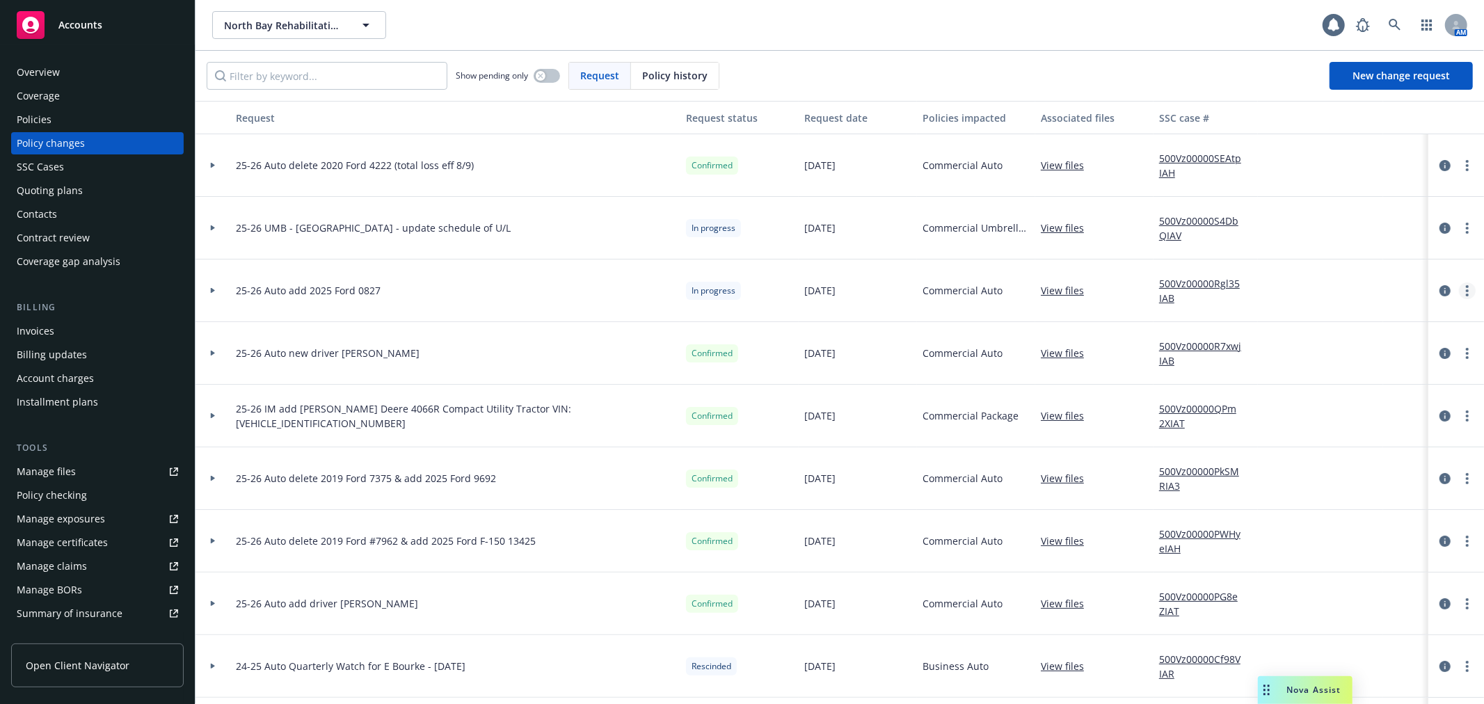
click at [1460, 296] on link "more" at bounding box center [1467, 291] width 17 height 17
click at [1395, 399] on link "Resume workflow" at bounding box center [1344, 403] width 239 height 28
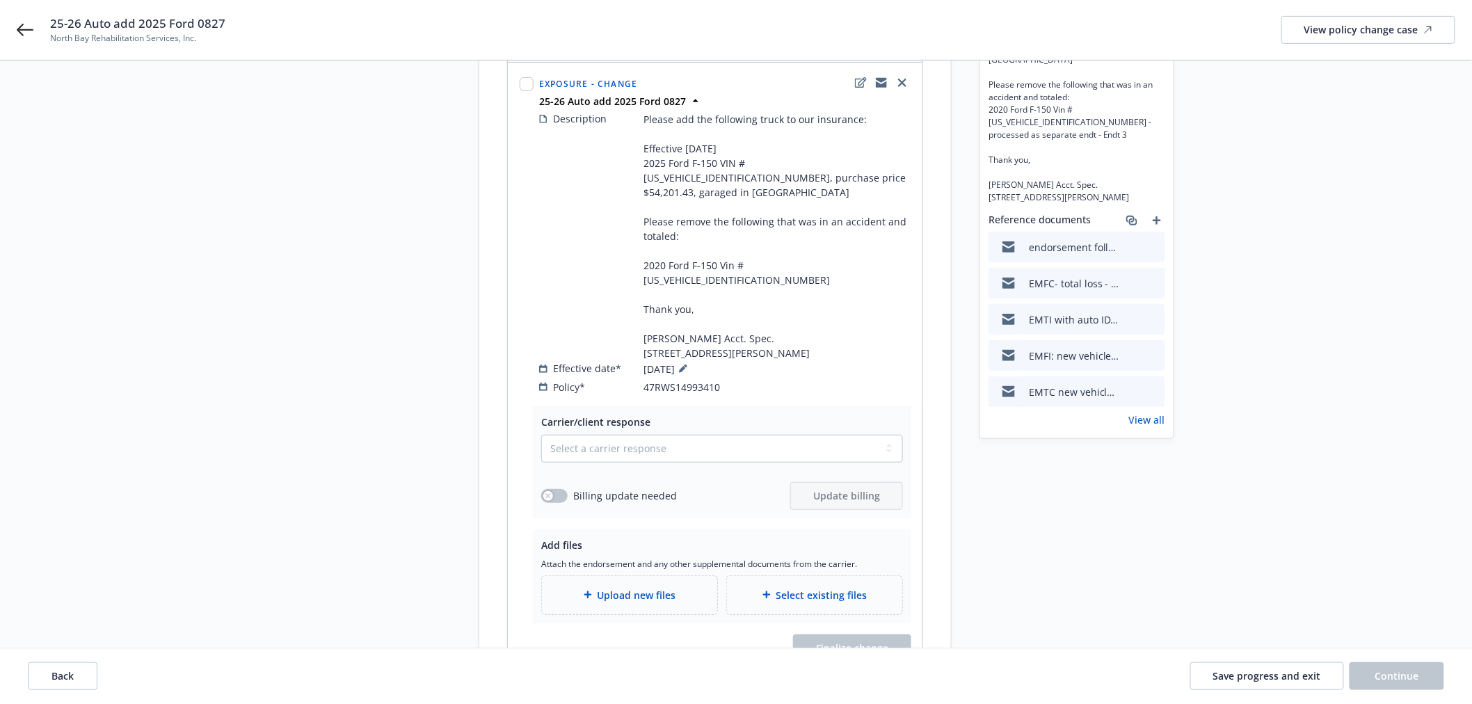
scroll to position [232, 0]
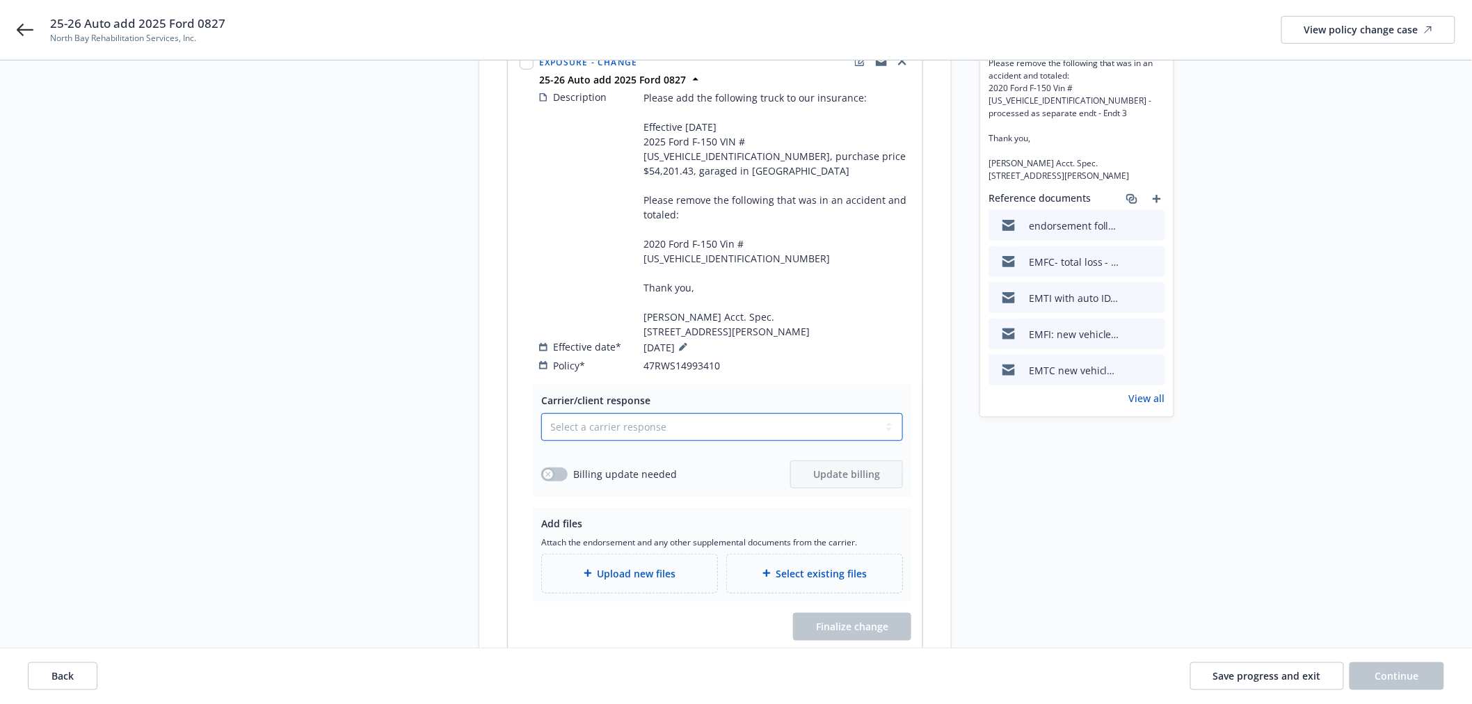
click at [611, 413] on select "Select a carrier response Accepted Accepted with revision No endorsement needed…" at bounding box center [722, 427] width 362 height 28
select select "ACCEPTED"
click at [541, 413] on select "Select a carrier response Accepted Accepted with revision No endorsement needed…" at bounding box center [722, 427] width 362 height 28
click at [654, 564] on div "Upload new files" at bounding box center [629, 574] width 175 height 38
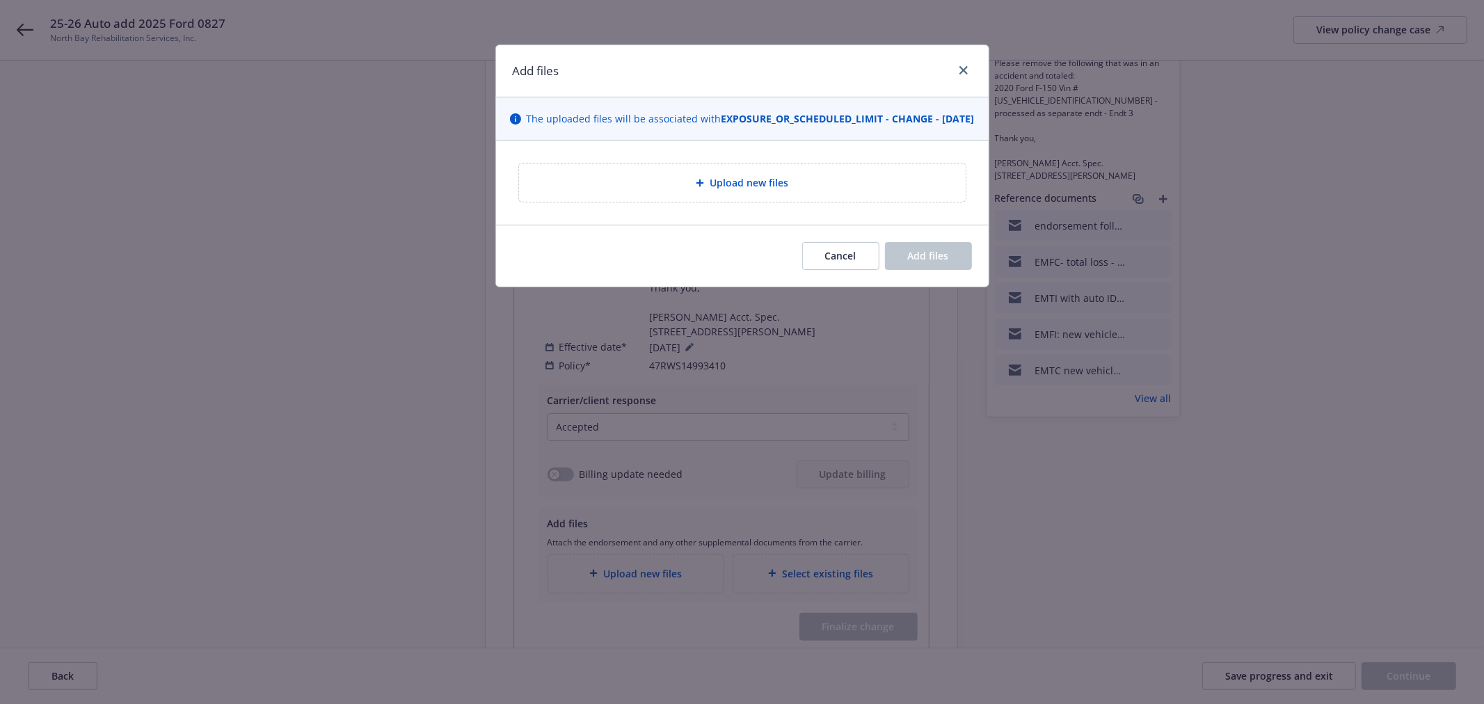
click at [787, 190] on span "Upload new files" at bounding box center [749, 182] width 79 height 15
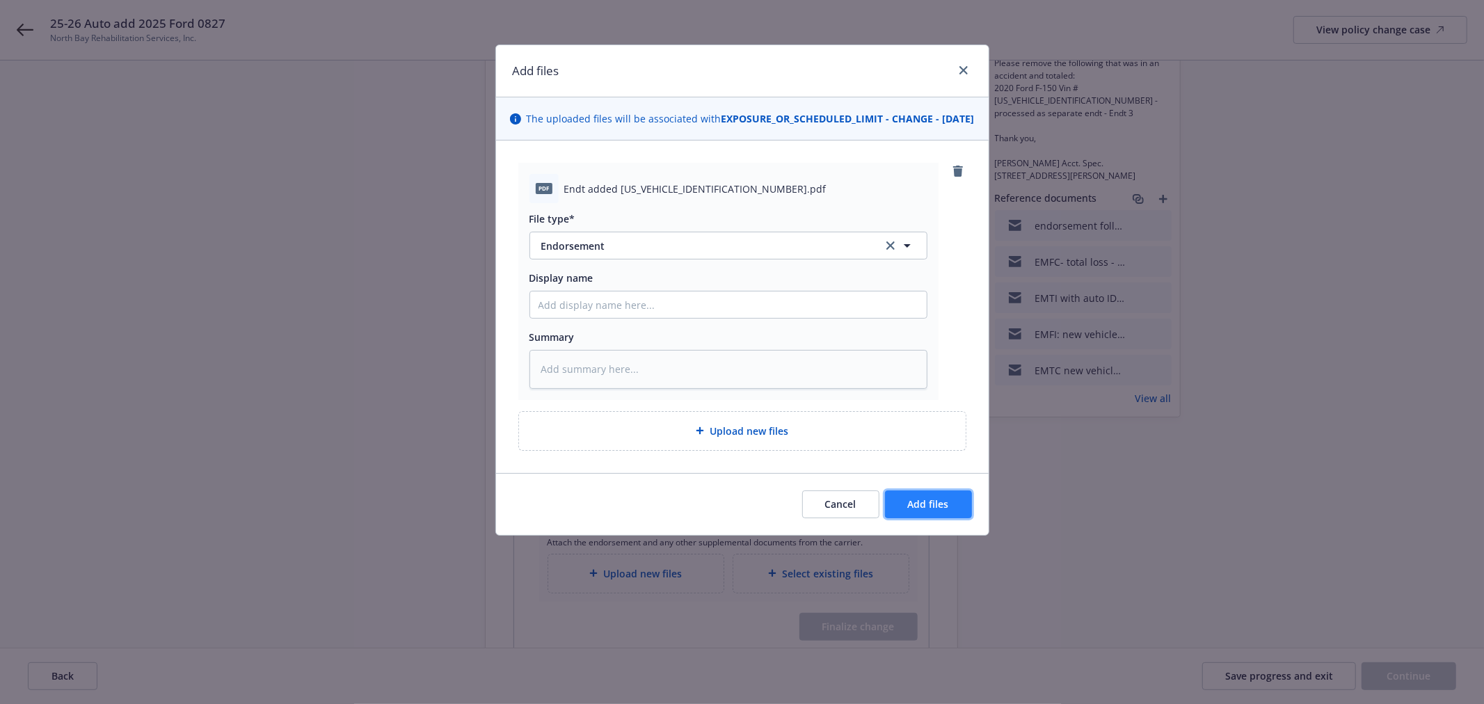
click at [932, 511] on span "Add files" at bounding box center [928, 504] width 41 height 13
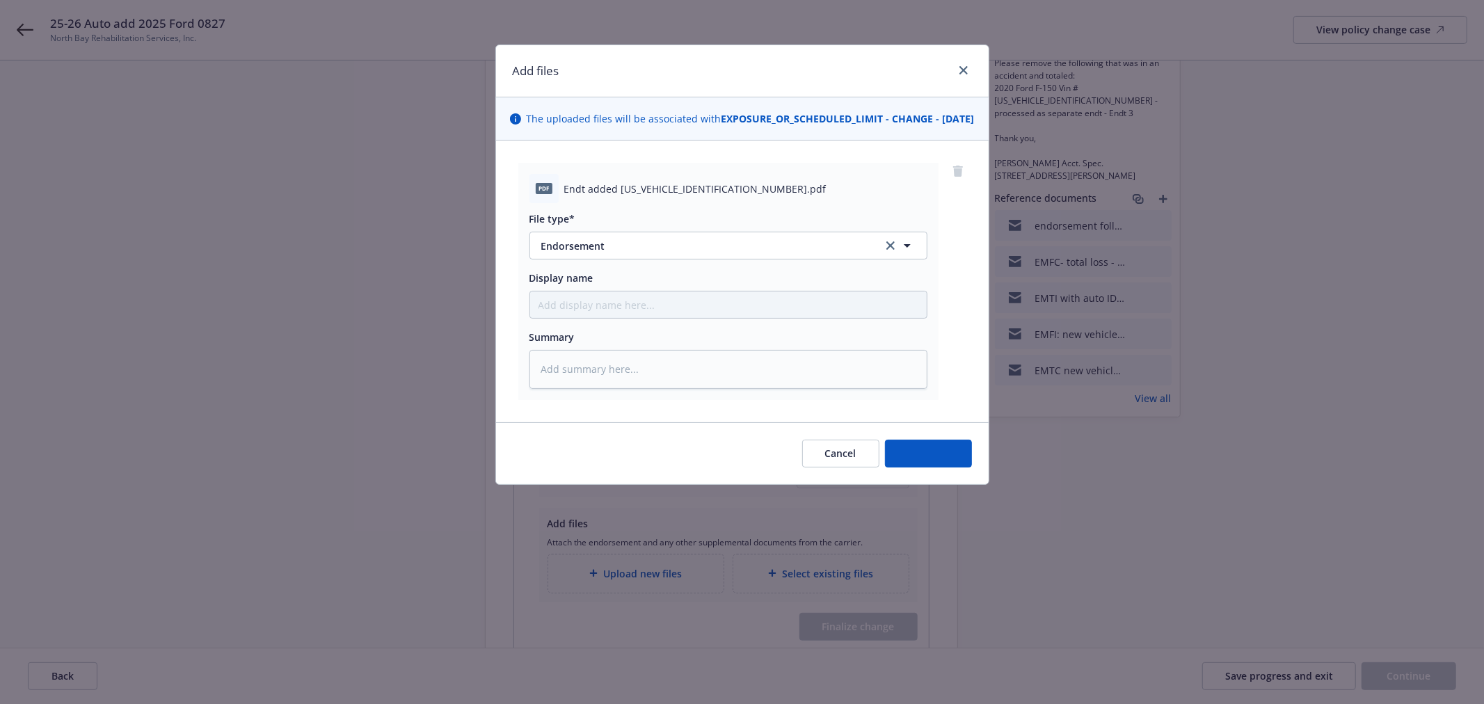
type textarea "x"
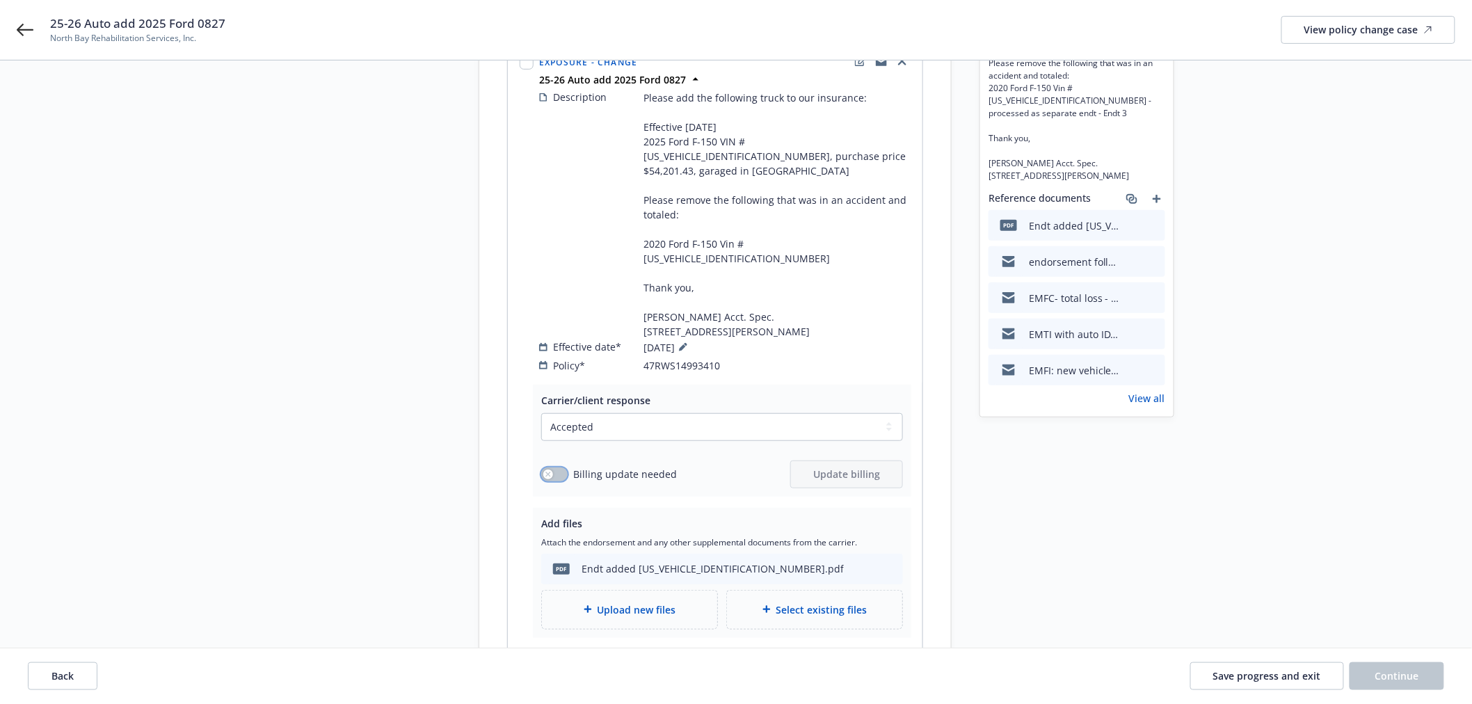
click at [550, 472] on icon "button" at bounding box center [548, 474] width 5 height 5
click at [835, 468] on span "Update billing" at bounding box center [846, 474] width 67 height 13
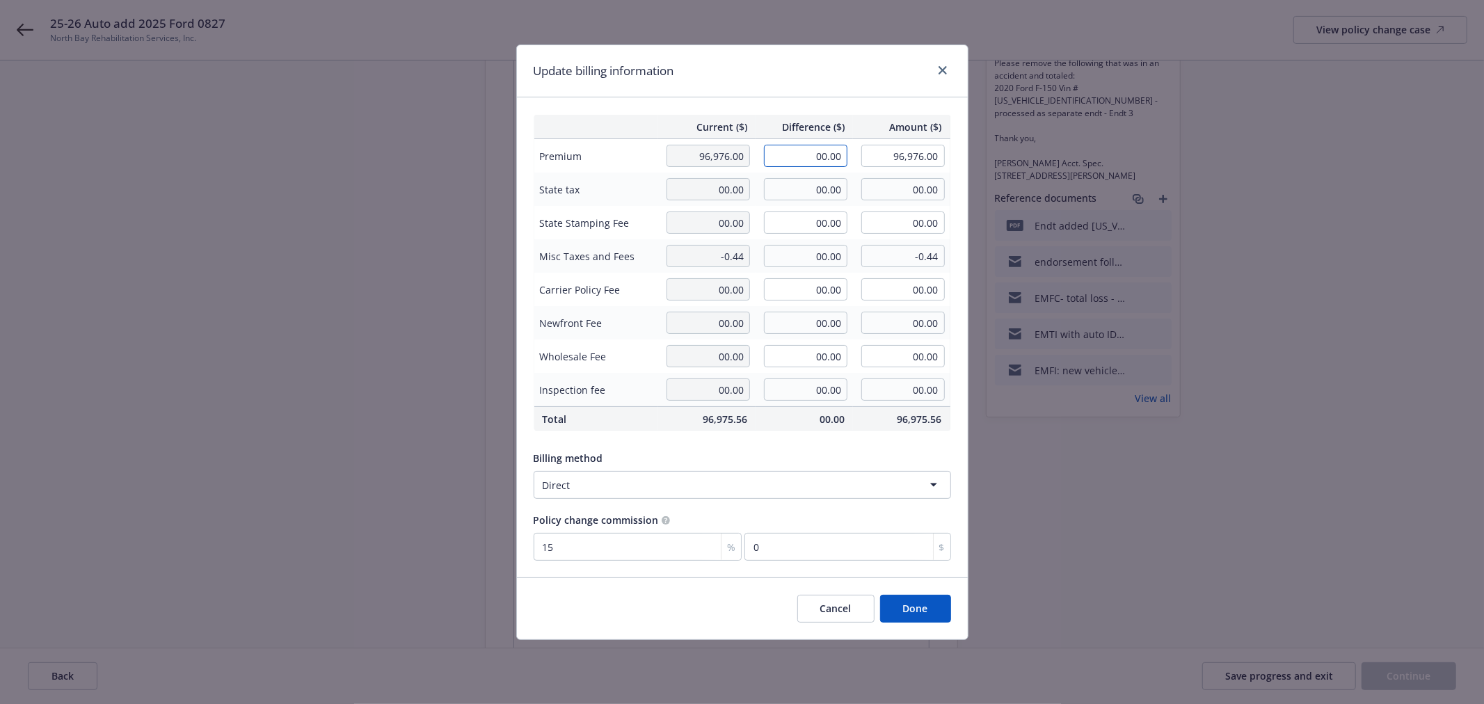
click at [832, 161] on input "00.00" at bounding box center [806, 156] width 84 height 22
type input "1,740.00"
type input "98,716.00"
type input "261"
click at [813, 244] on td "00.00" at bounding box center [804, 255] width 97 height 33
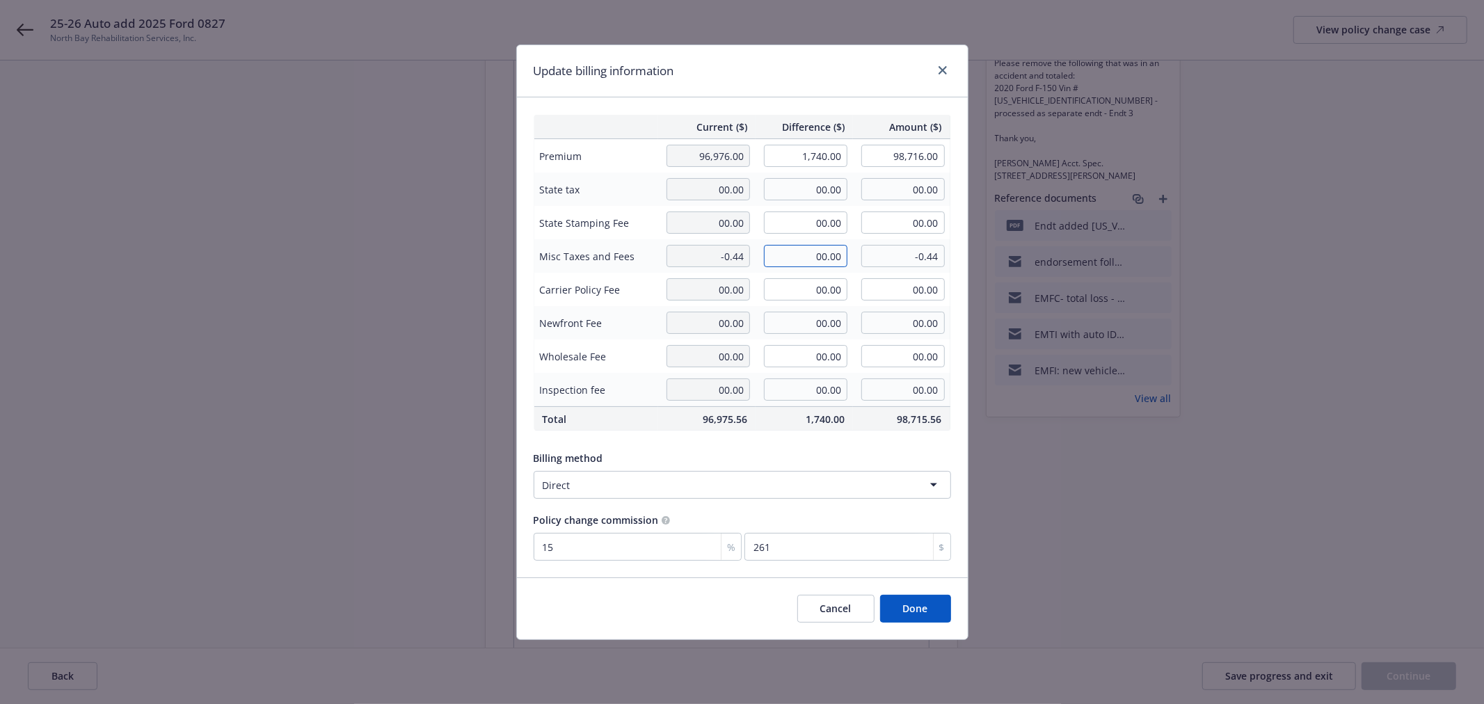
click at [813, 252] on input "00.00" at bounding box center [806, 256] width 84 height 22
type input "1.76"
type input "1.32"
click at [900, 602] on button "Done" at bounding box center [915, 609] width 71 height 28
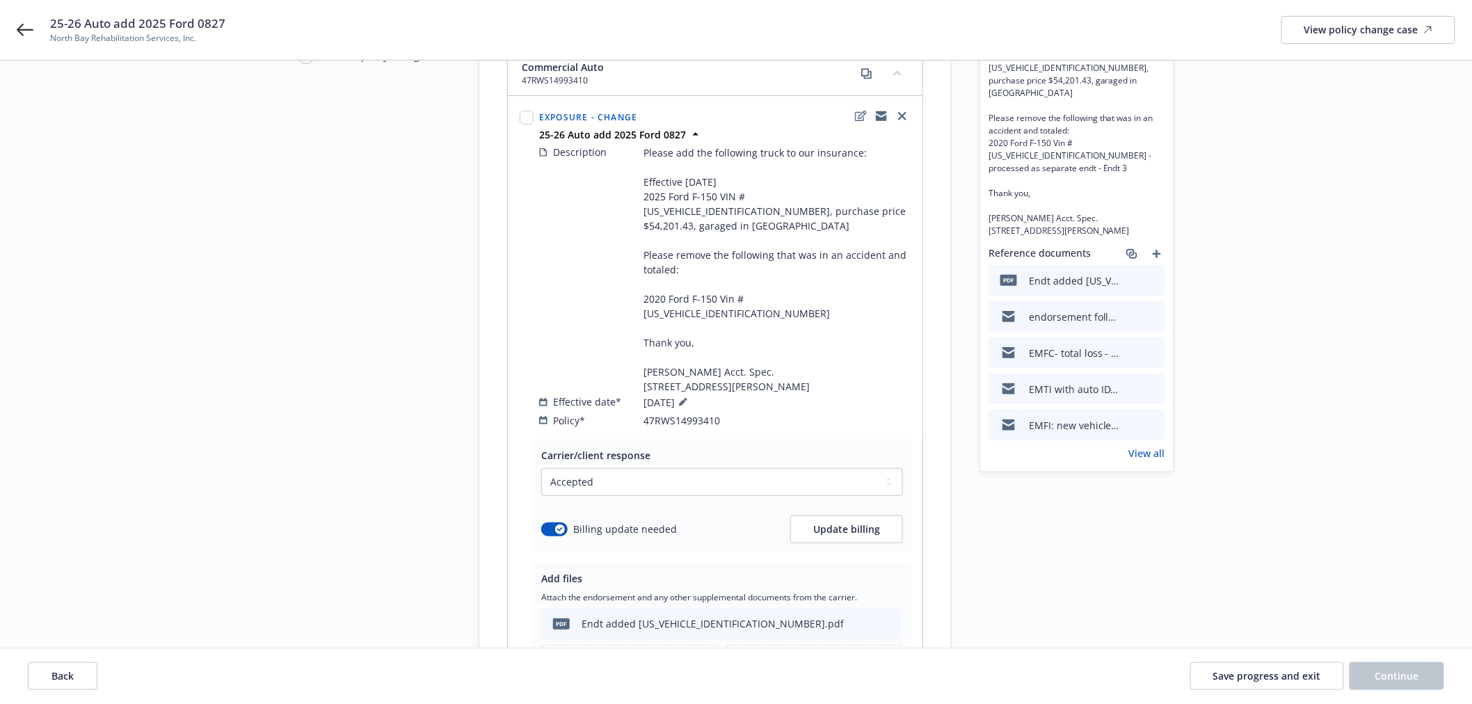
scroll to position [154, 0]
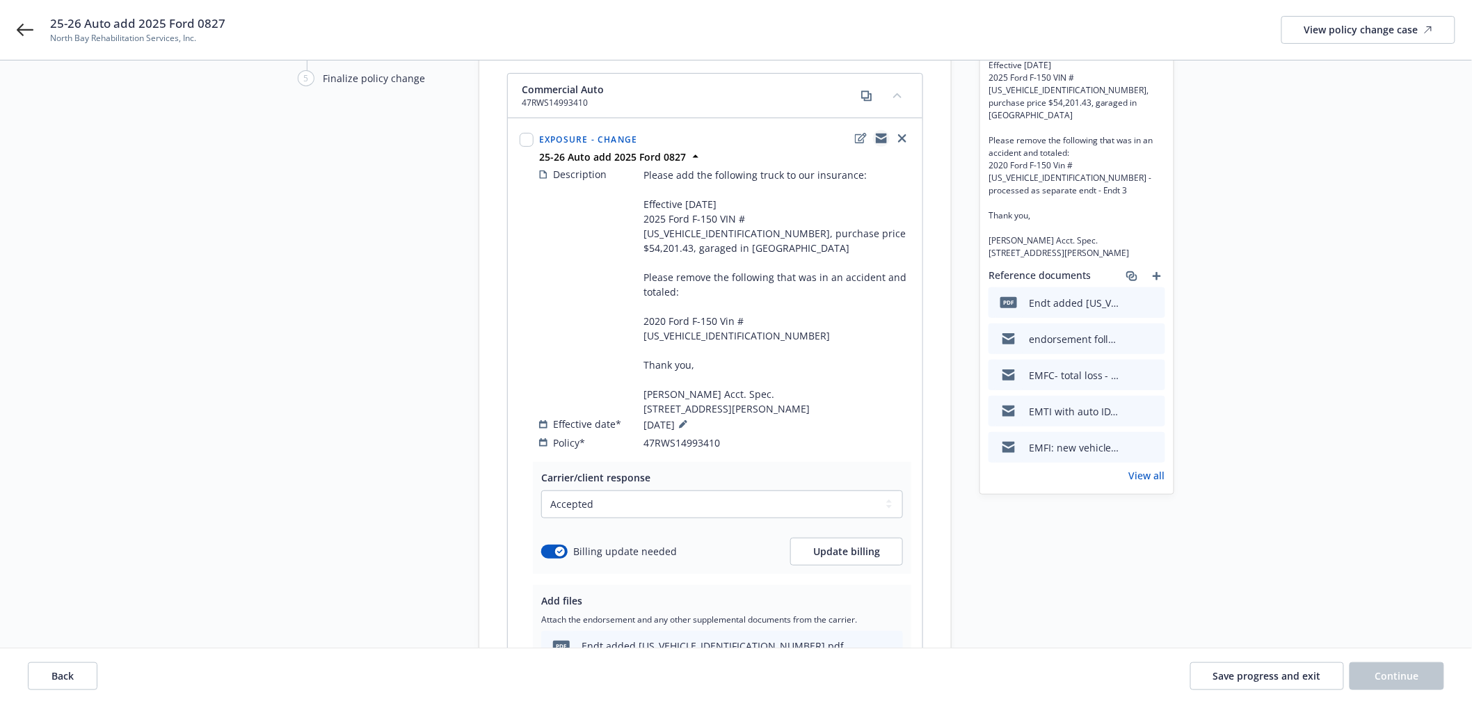
click at [882, 137] on icon "copyLogging" at bounding box center [881, 140] width 11 height 6
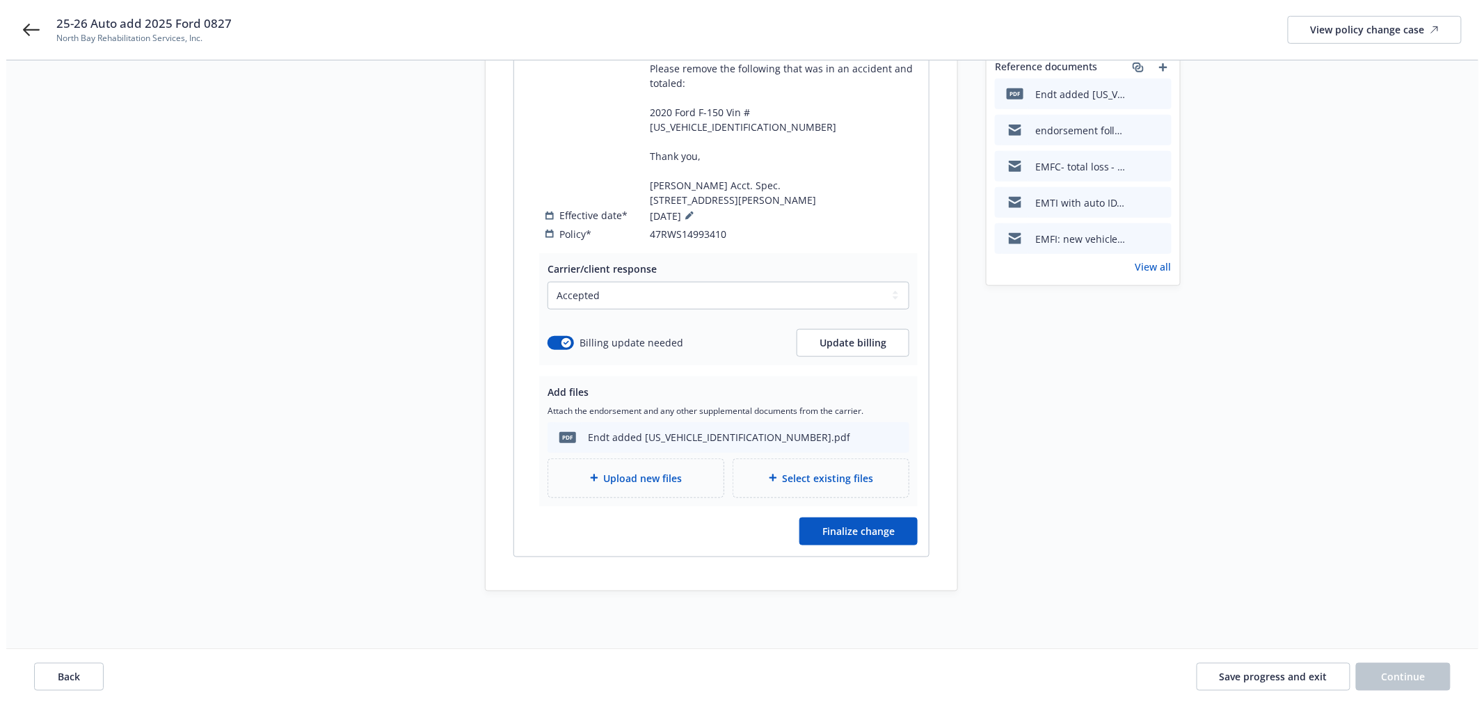
scroll to position [369, 0]
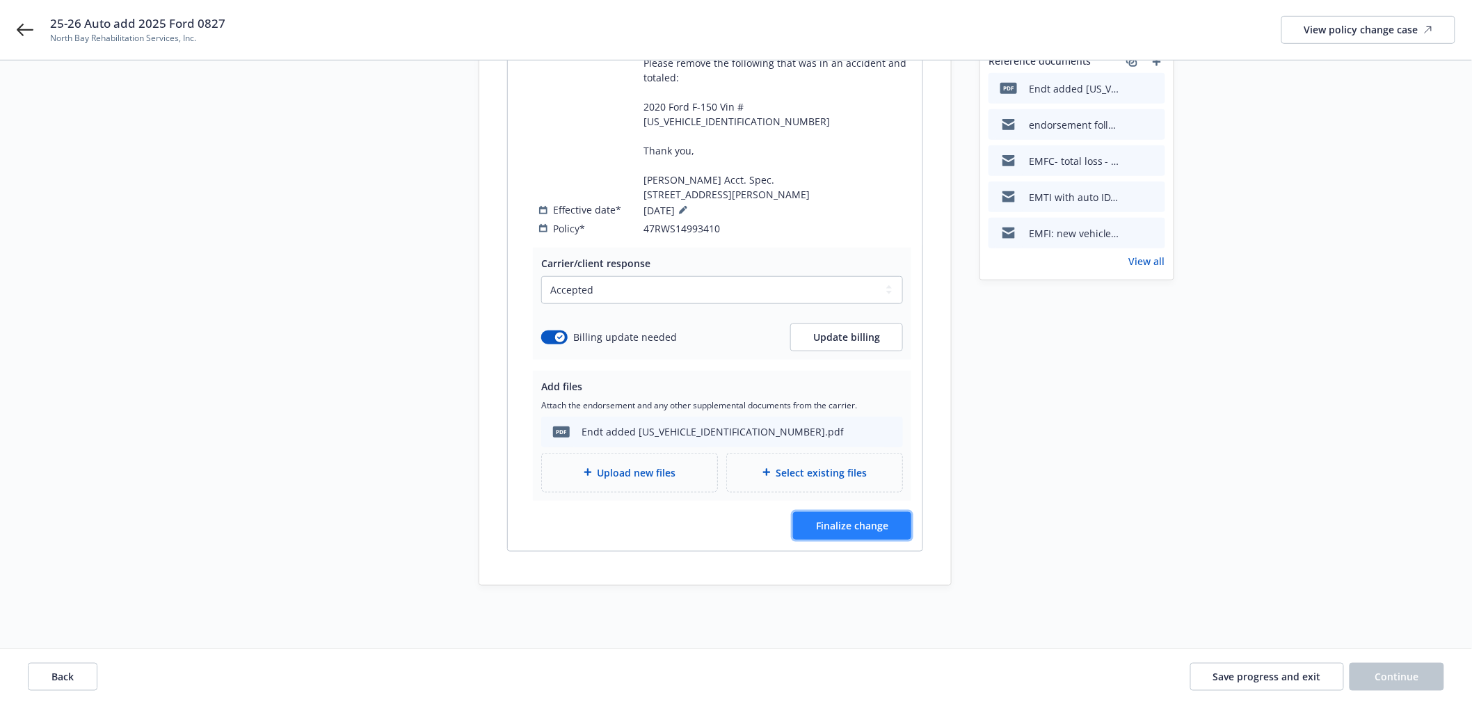
click at [851, 519] on span "Finalize change" at bounding box center [852, 525] width 72 height 13
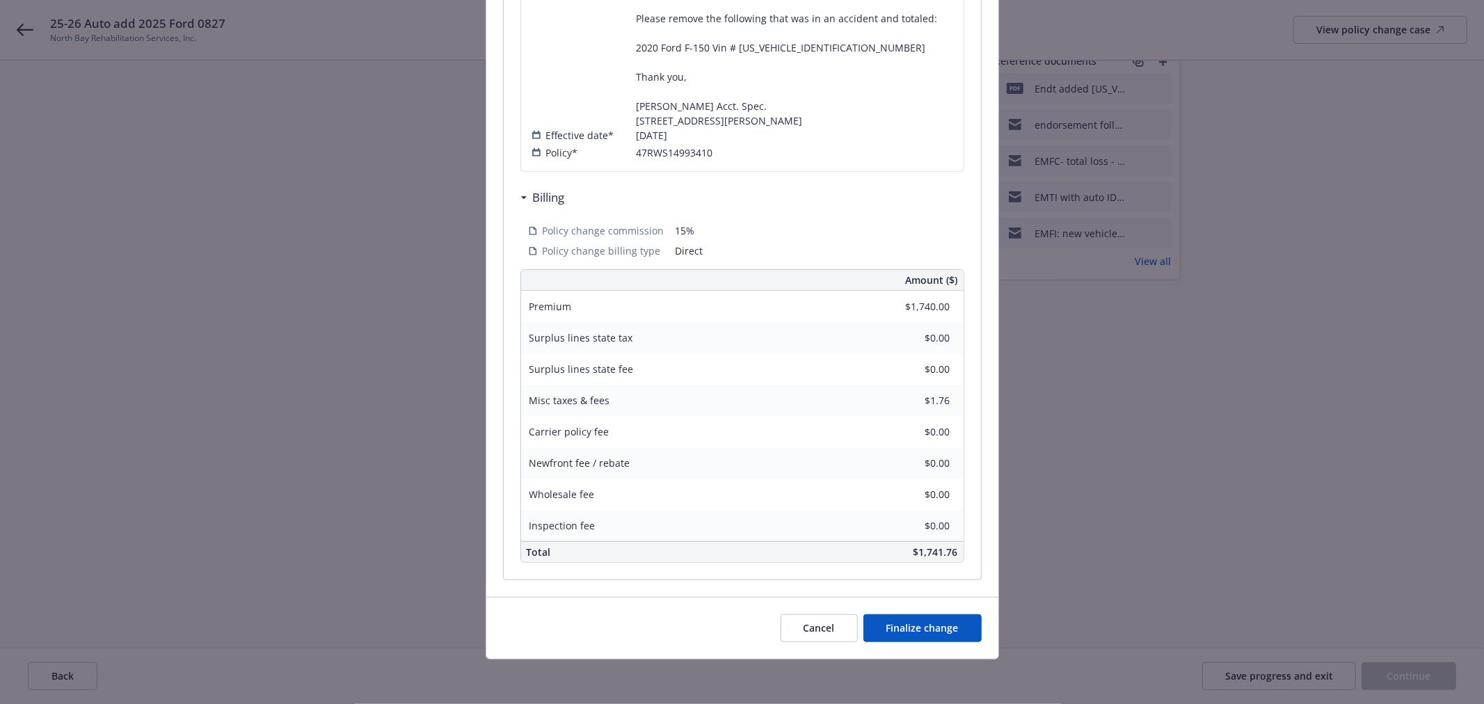
scroll to position [443, 0]
click at [915, 623] on span "Finalize change" at bounding box center [923, 627] width 72 height 13
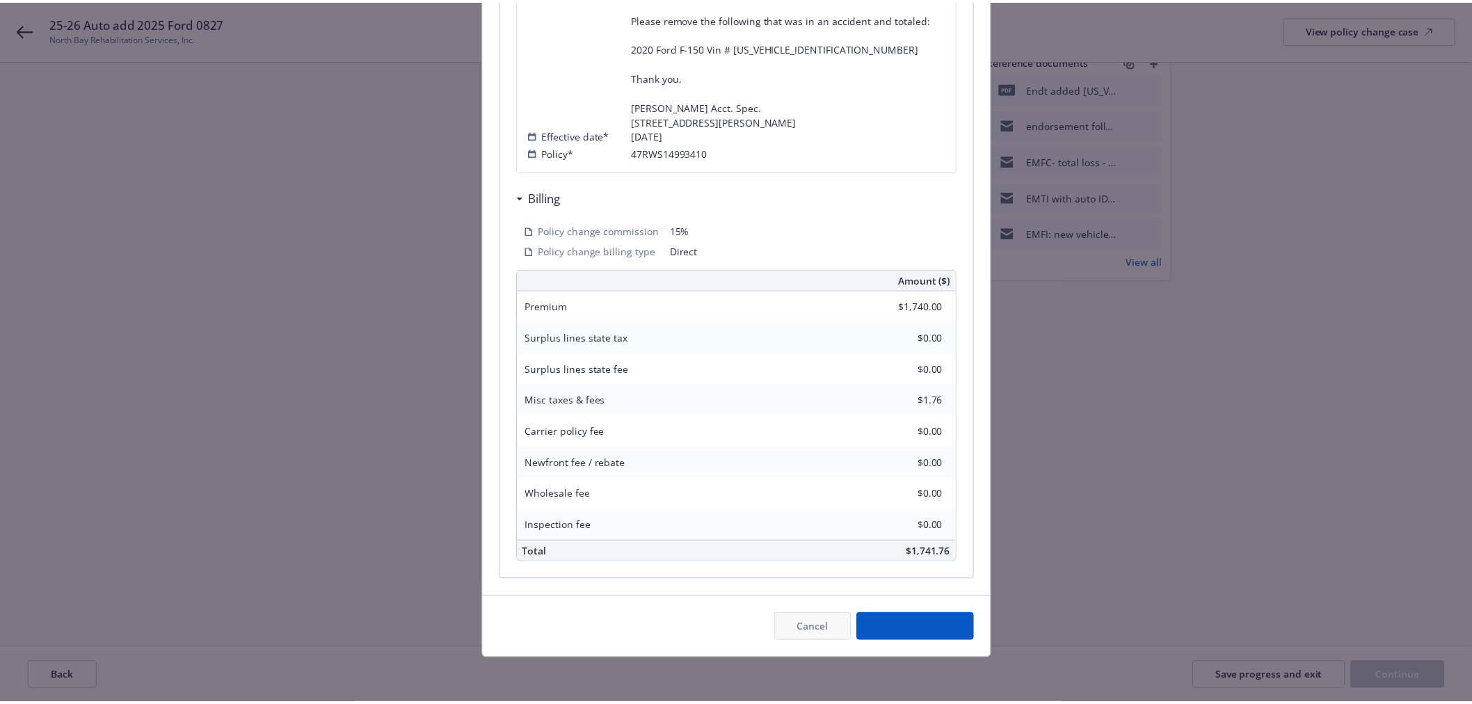
scroll to position [367, 0]
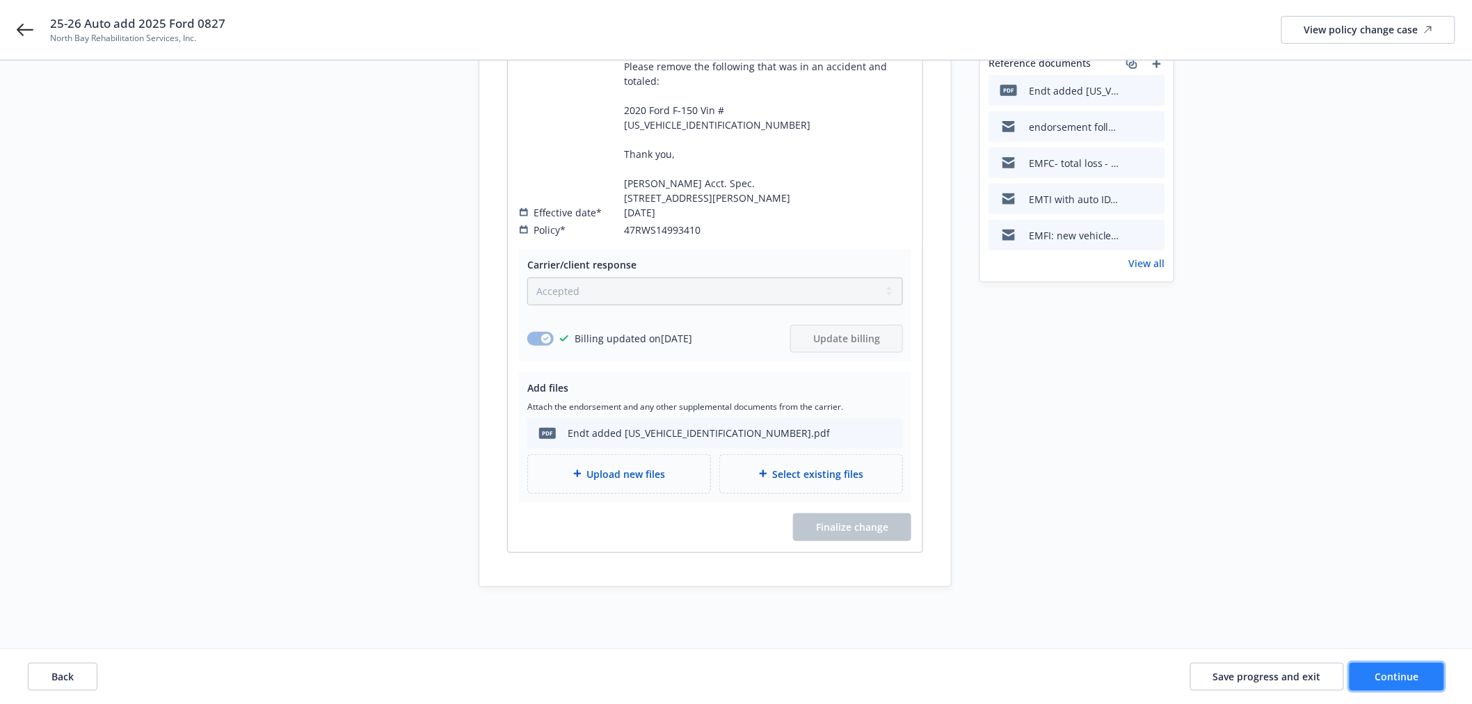
click at [1390, 683] on button "Continue" at bounding box center [1397, 676] width 95 height 28
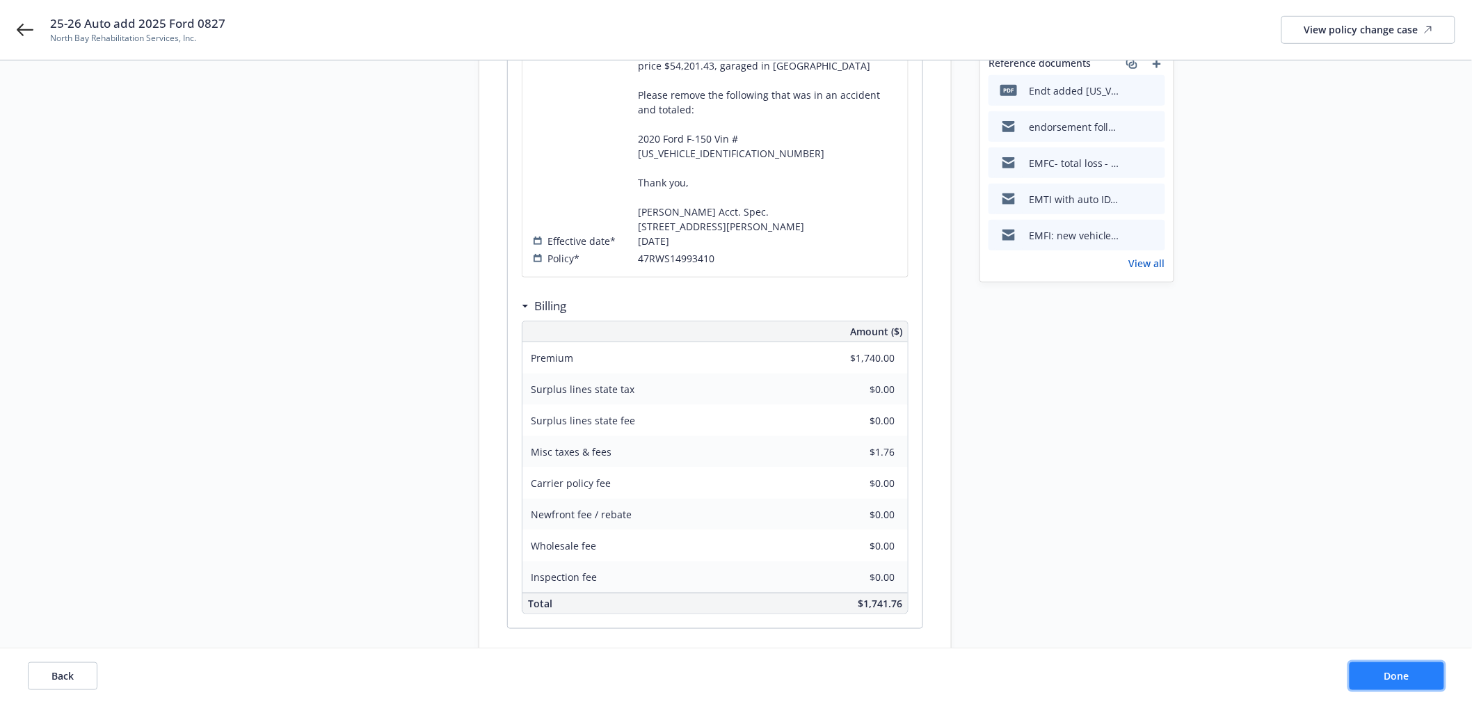
click at [1390, 683] on button "Done" at bounding box center [1397, 676] width 95 height 28
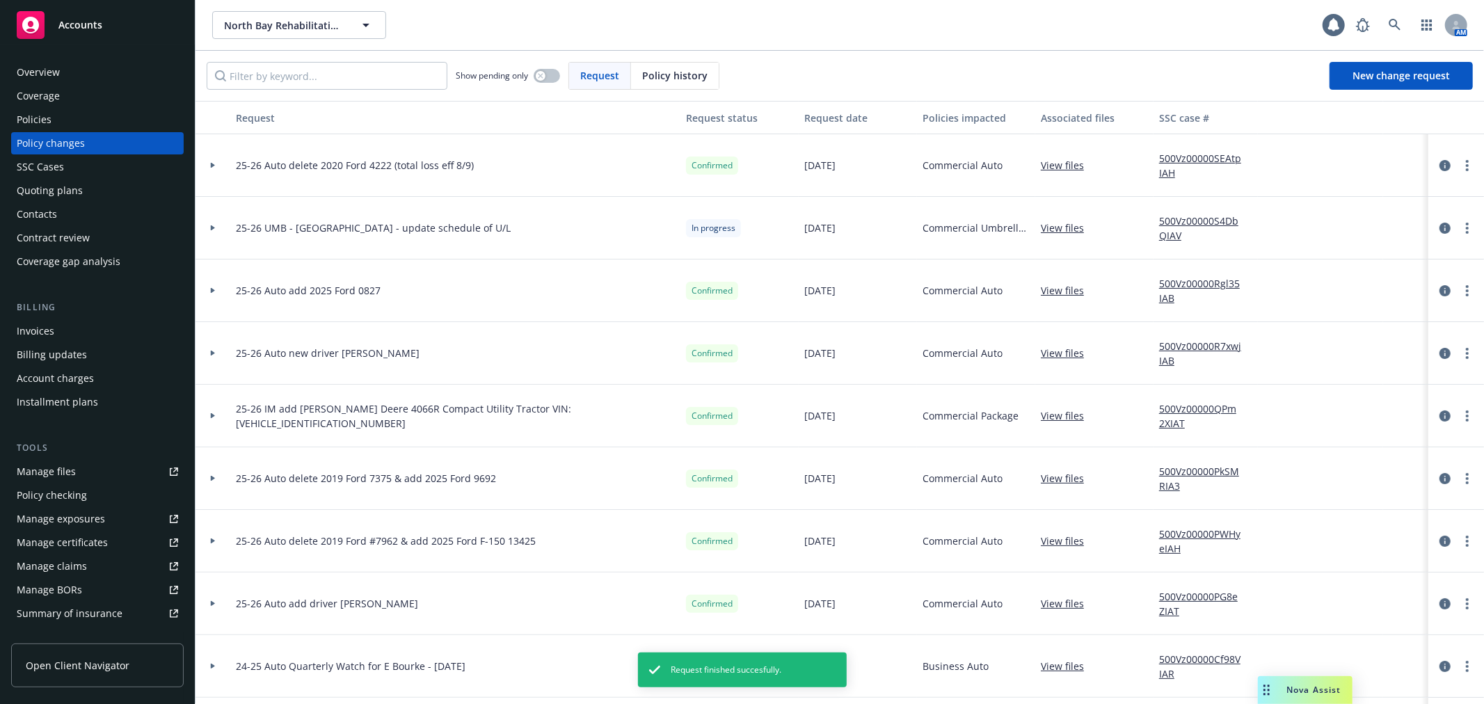
click at [95, 167] on div "SSC Cases" at bounding box center [97, 167] width 161 height 22
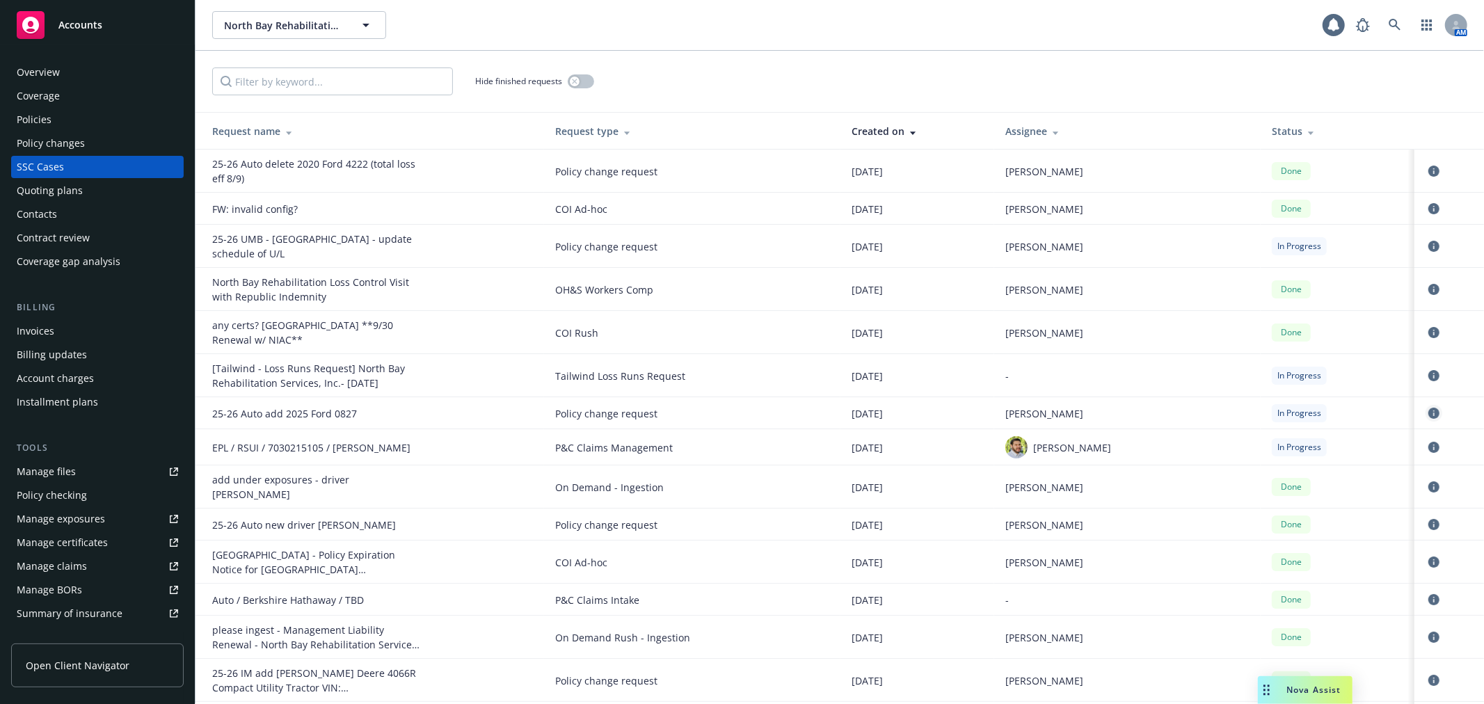
click at [1426, 406] on link "circleInformation" at bounding box center [1434, 413] width 17 height 17
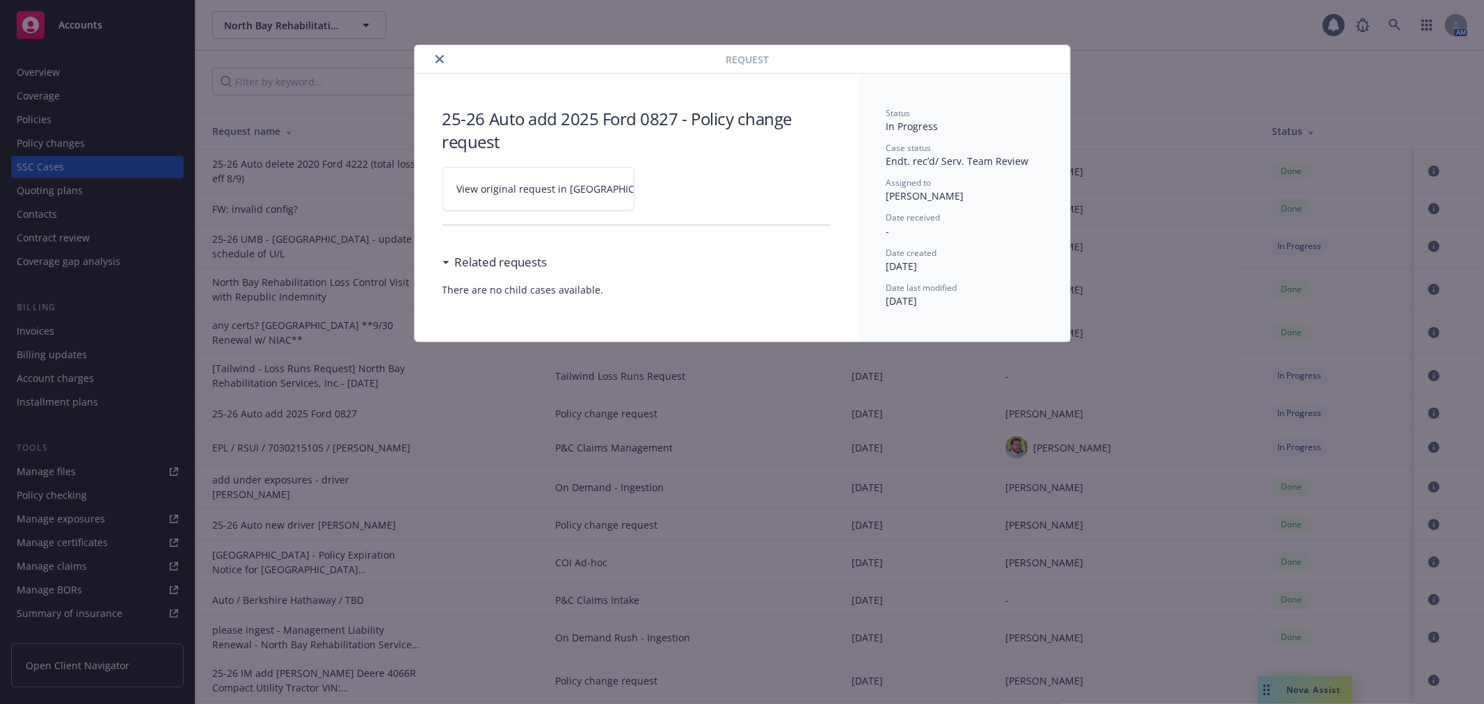
click at [522, 188] on span "View original request in SSC" at bounding box center [562, 189] width 211 height 15
click at [434, 56] on button "close" at bounding box center [439, 59] width 17 height 17
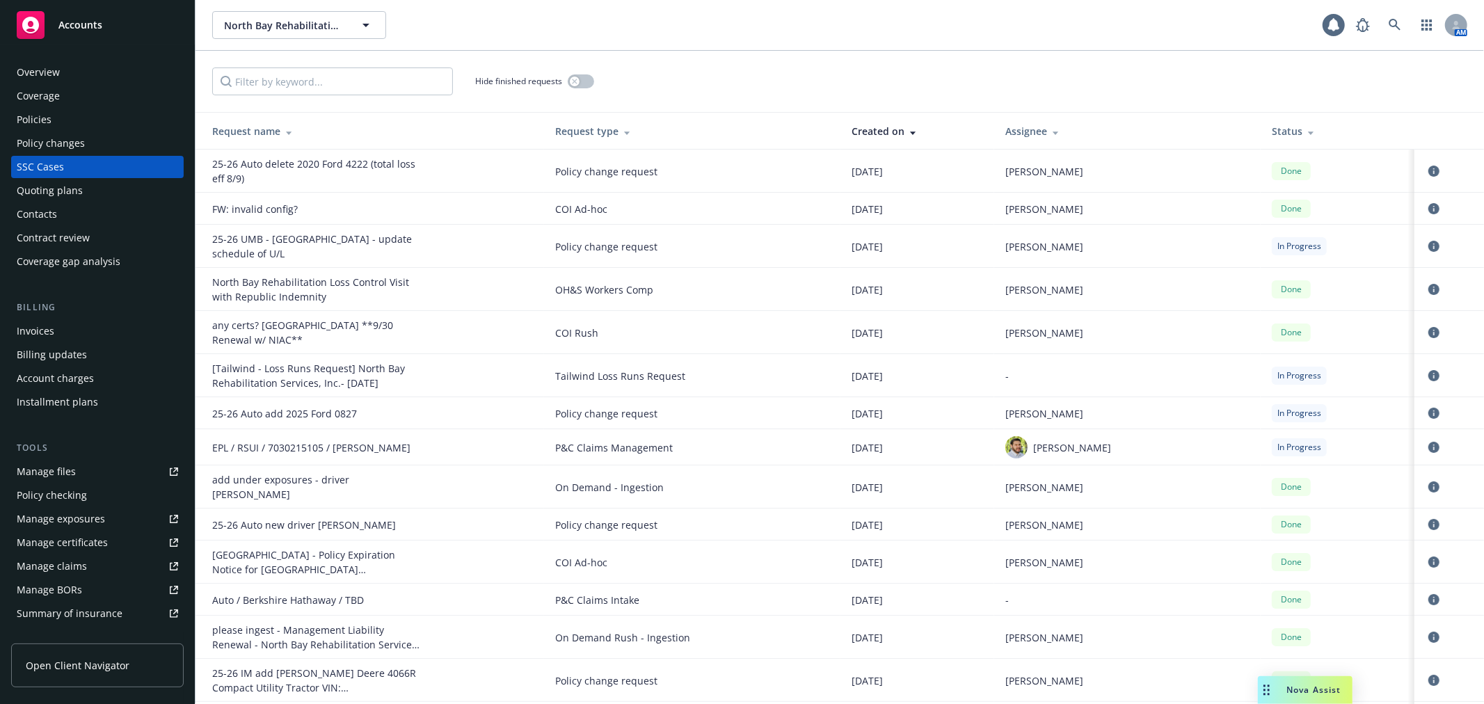
click at [67, 113] on div "Policies" at bounding box center [97, 120] width 161 height 22
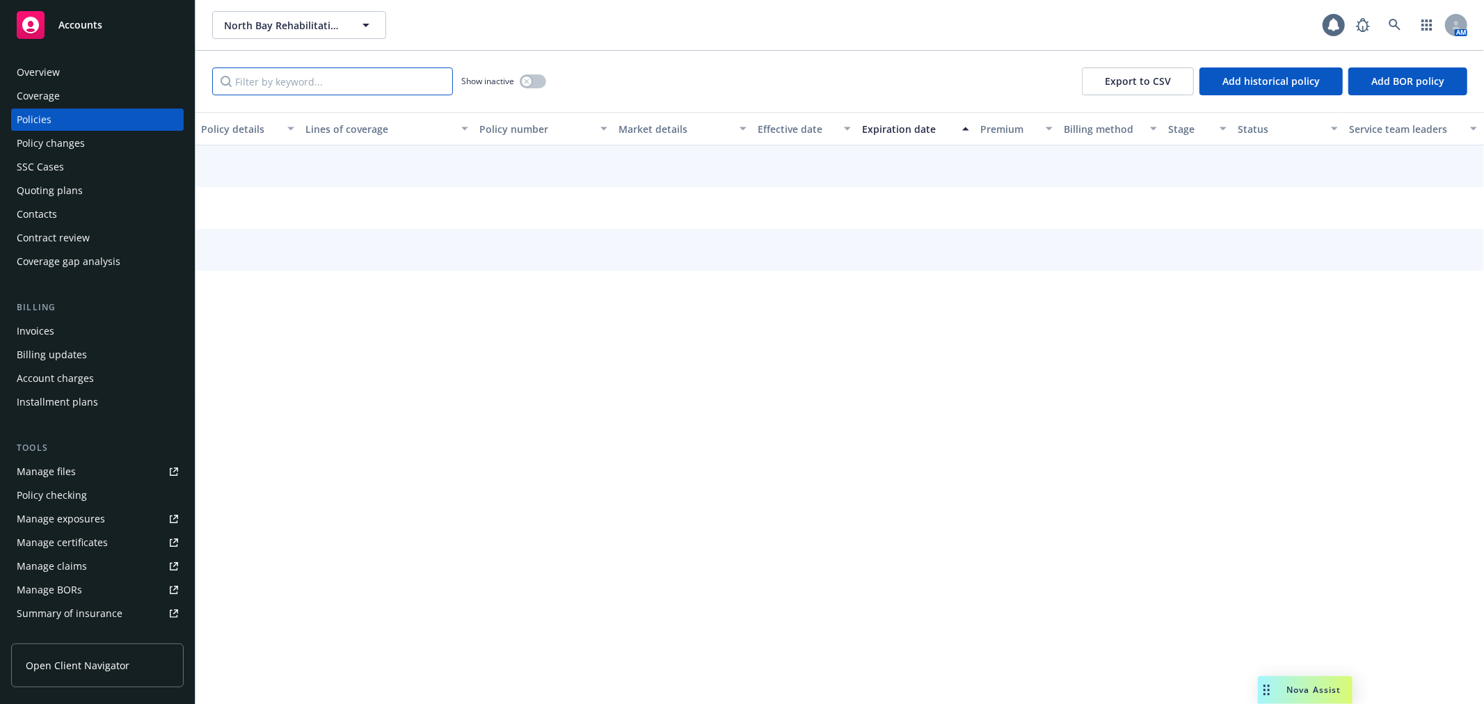
click at [285, 88] on input "Filter by keyword..." at bounding box center [332, 81] width 241 height 28
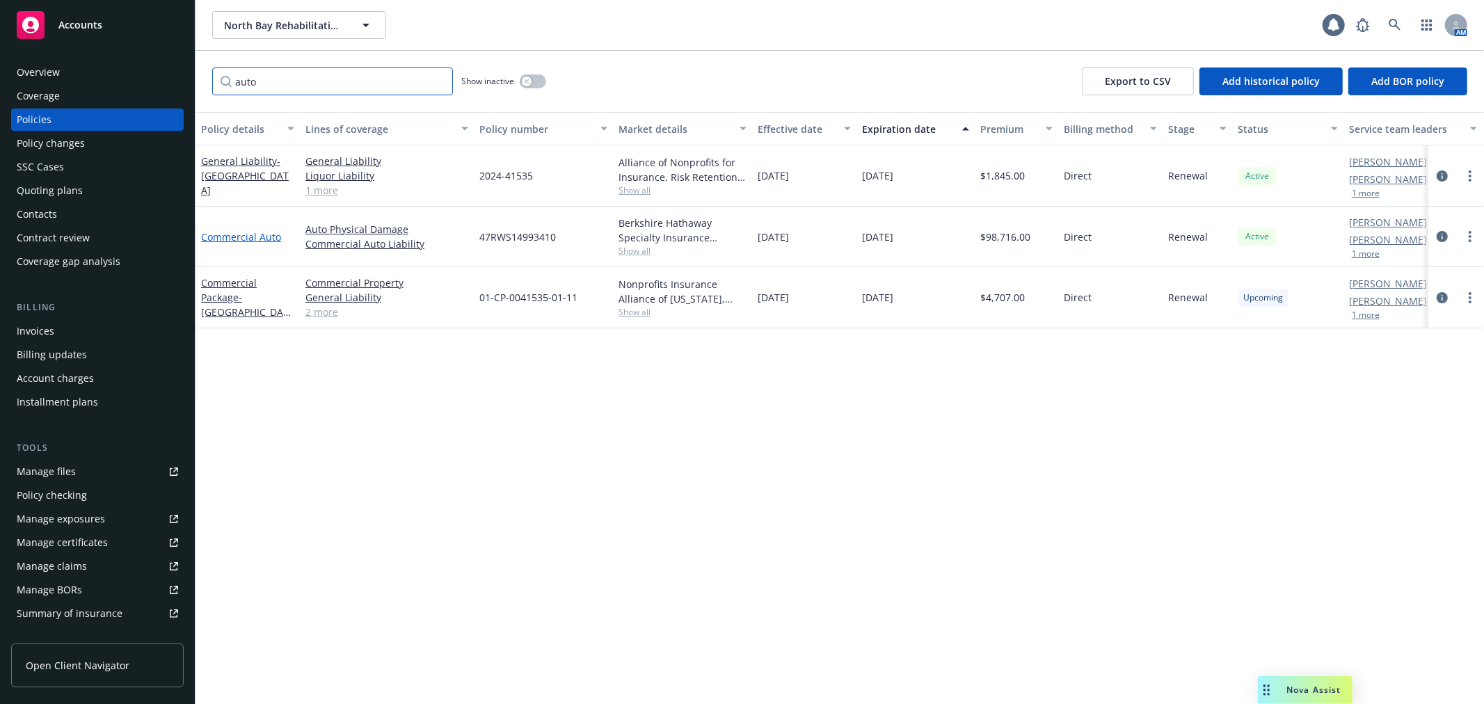
type input "auto"
click at [248, 233] on link "Commercial Auto" at bounding box center [241, 236] width 80 height 13
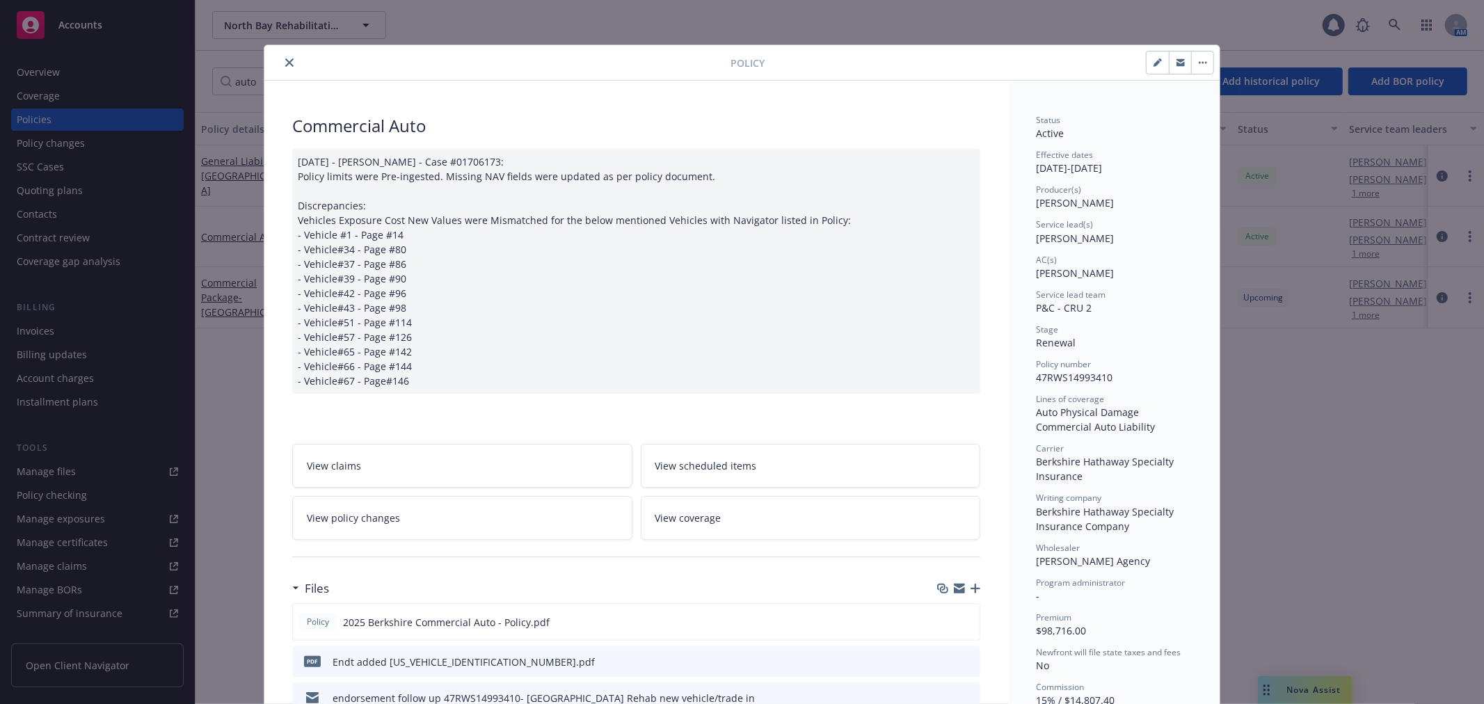
scroll to position [42, 0]
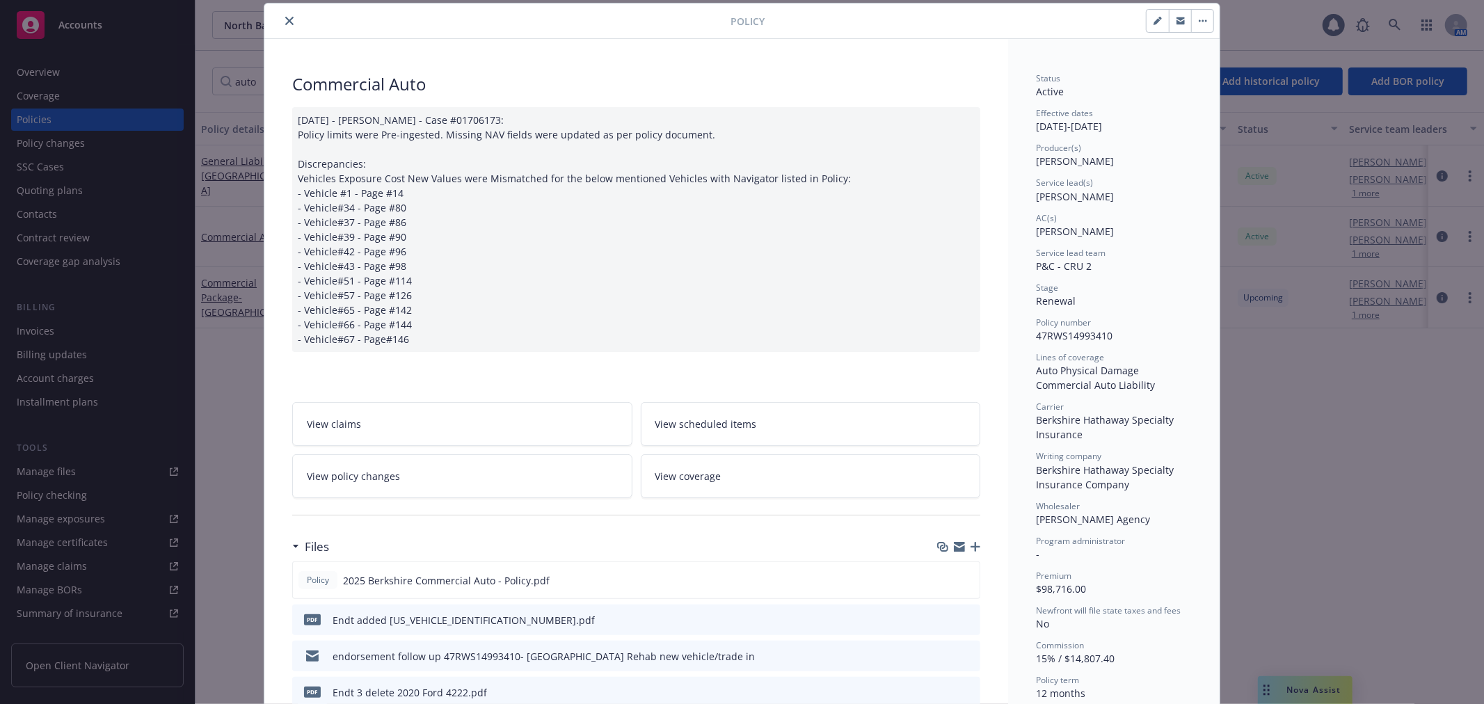
click at [281, 14] on button "close" at bounding box center [289, 21] width 17 height 17
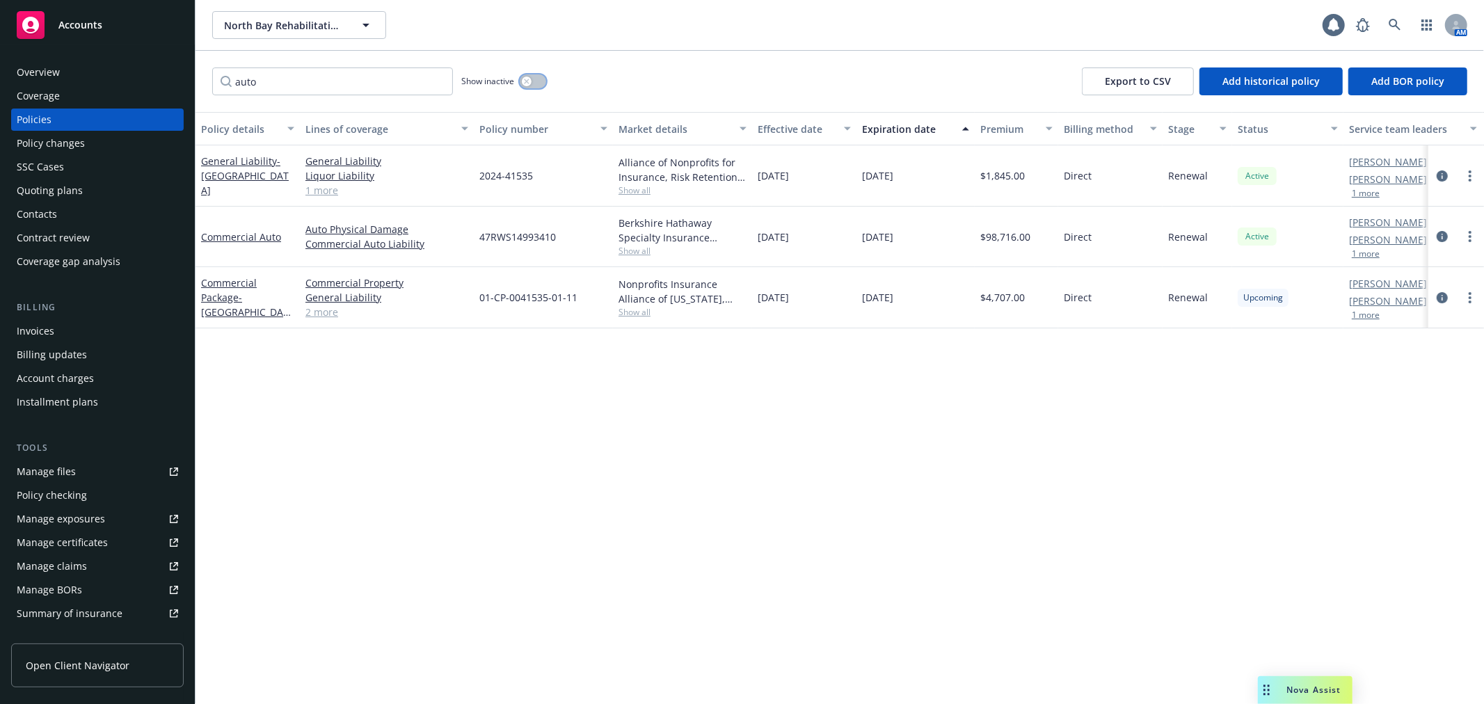
click at [537, 84] on button "button" at bounding box center [533, 81] width 26 height 14
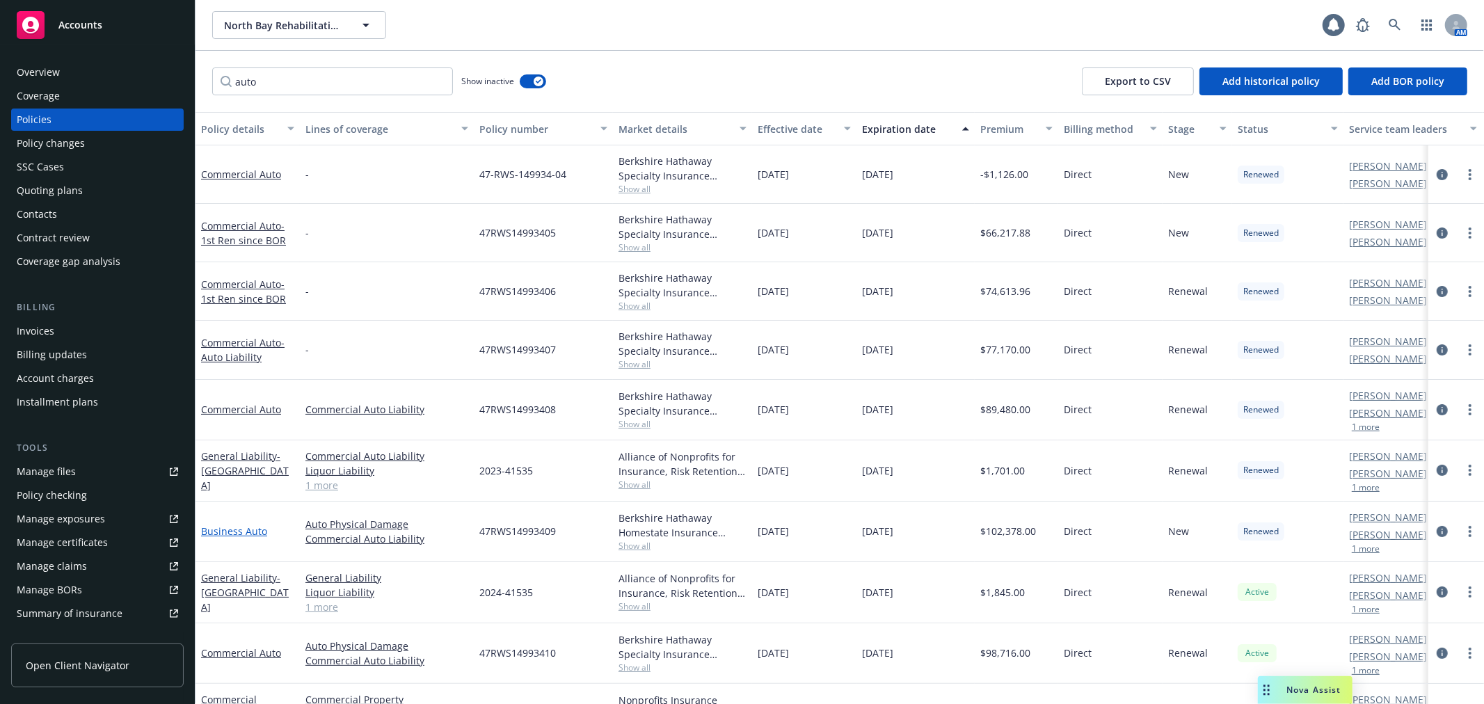
click at [234, 533] on link "Business Auto" at bounding box center [234, 531] width 66 height 13
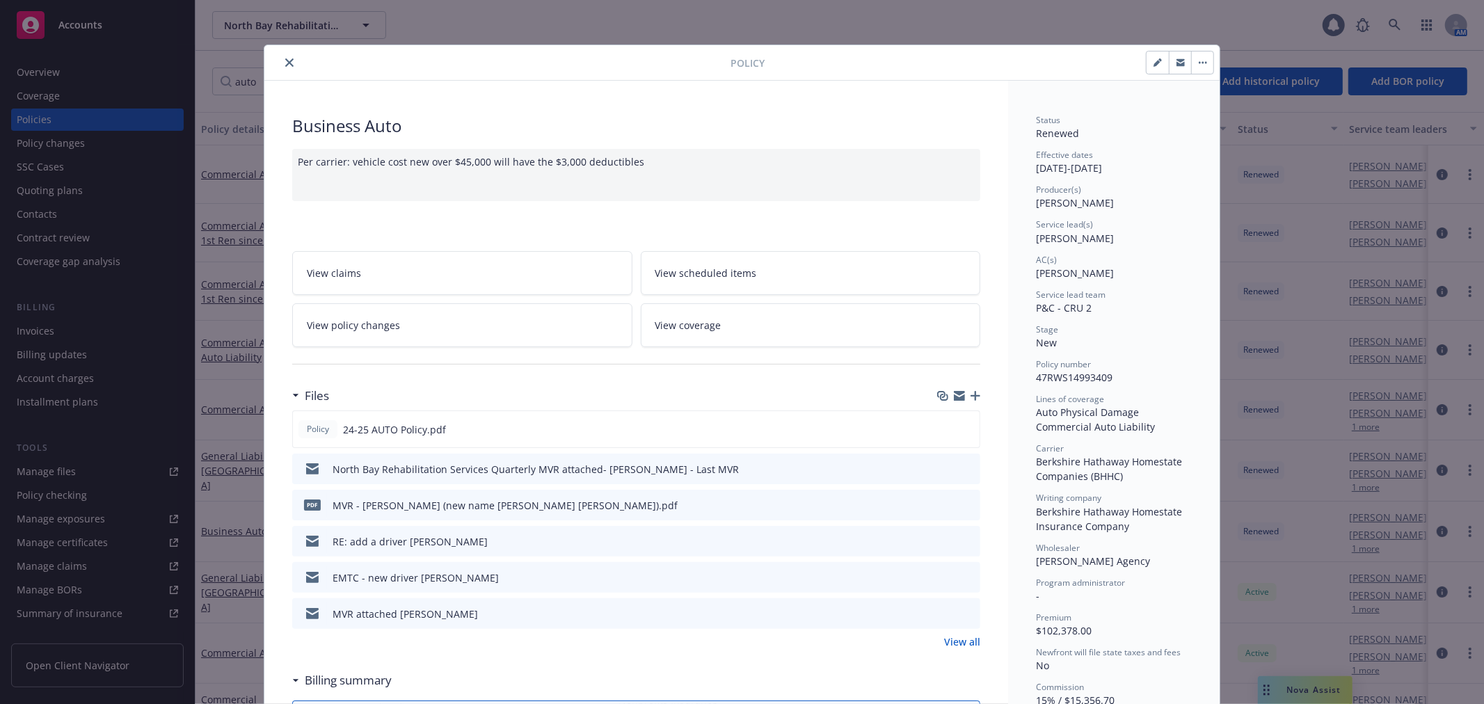
click at [395, 154] on div "Per carrier: vehicle cost new over $45,000 will have the $3,000 deductibles" at bounding box center [636, 175] width 688 height 52
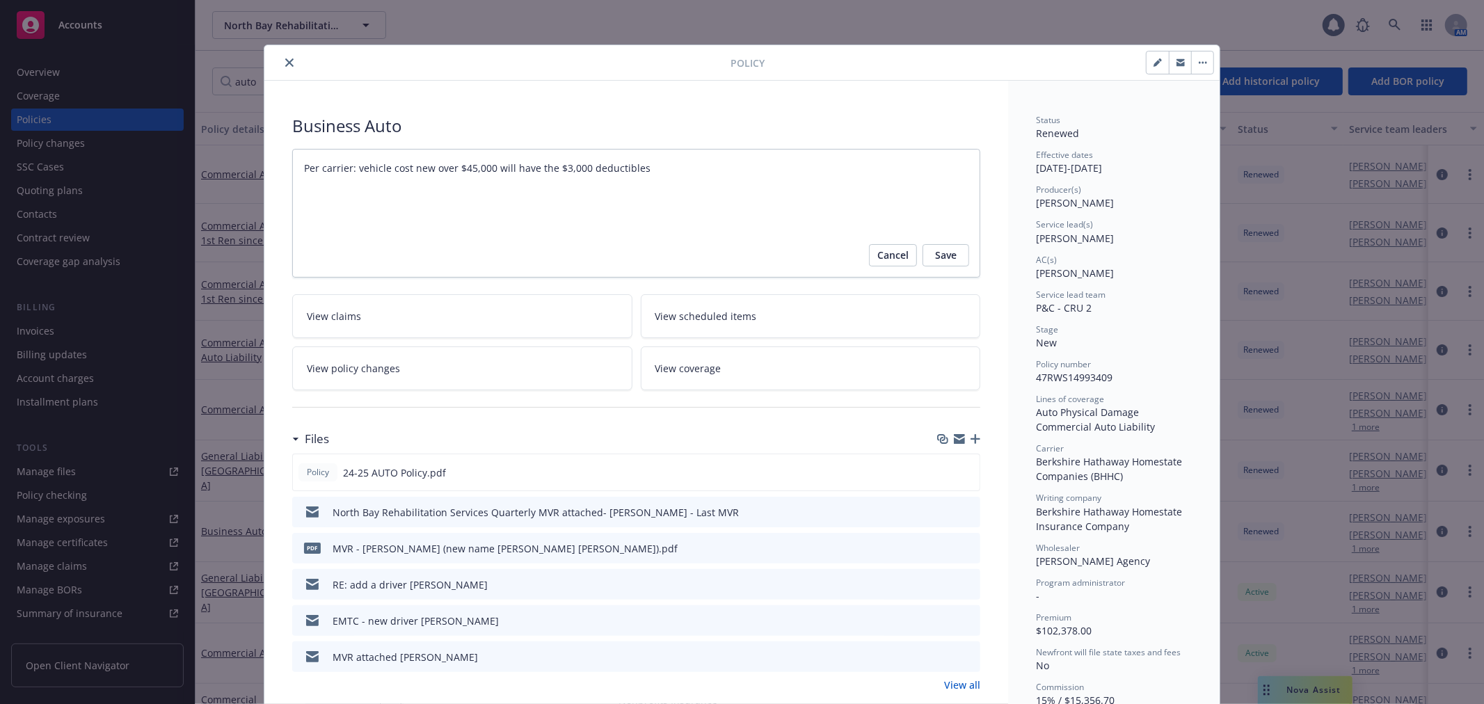
click at [395, 154] on textarea "Per carrier: vehicle cost new over $45,000 will have the $3,000 deductibles" at bounding box center [636, 213] width 688 height 129
click at [880, 262] on span "Cancel" at bounding box center [892, 255] width 31 height 22
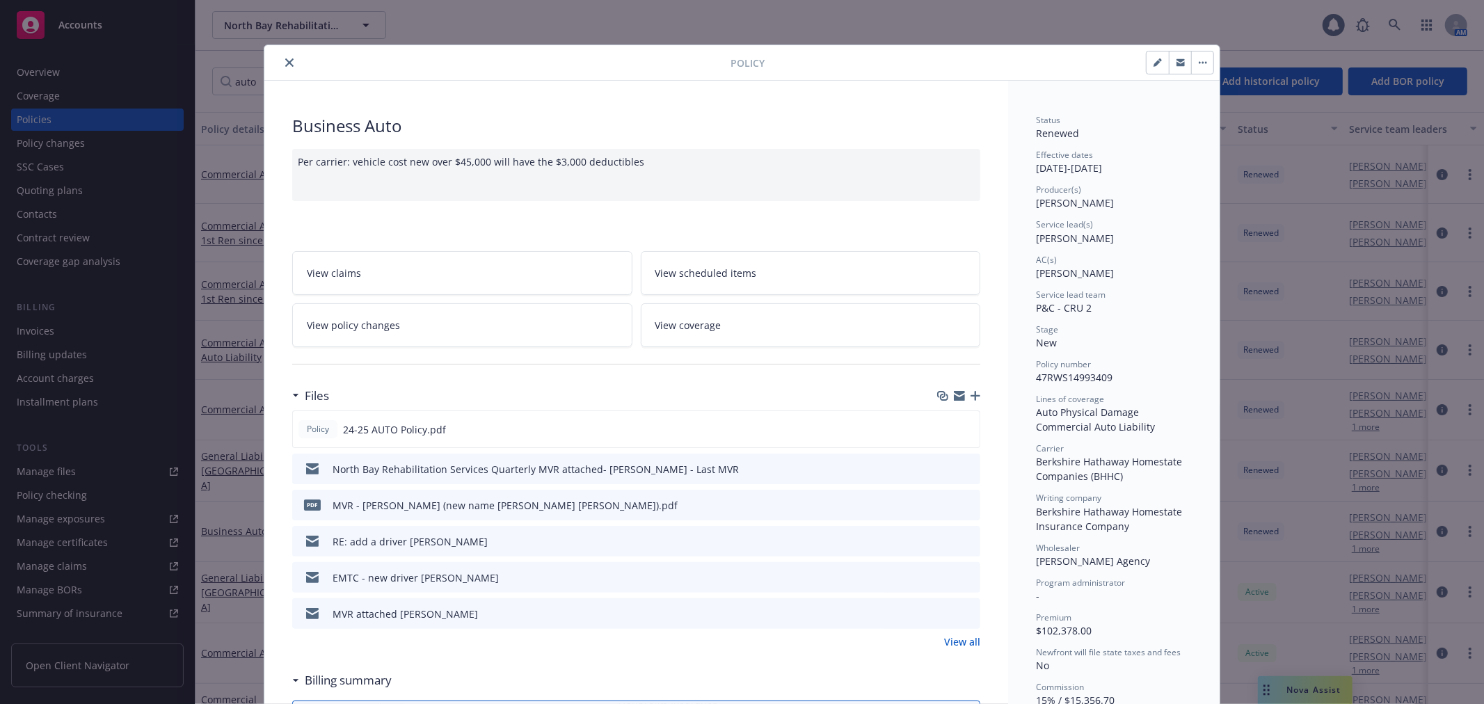
click at [285, 65] on icon "close" at bounding box center [289, 62] width 8 height 8
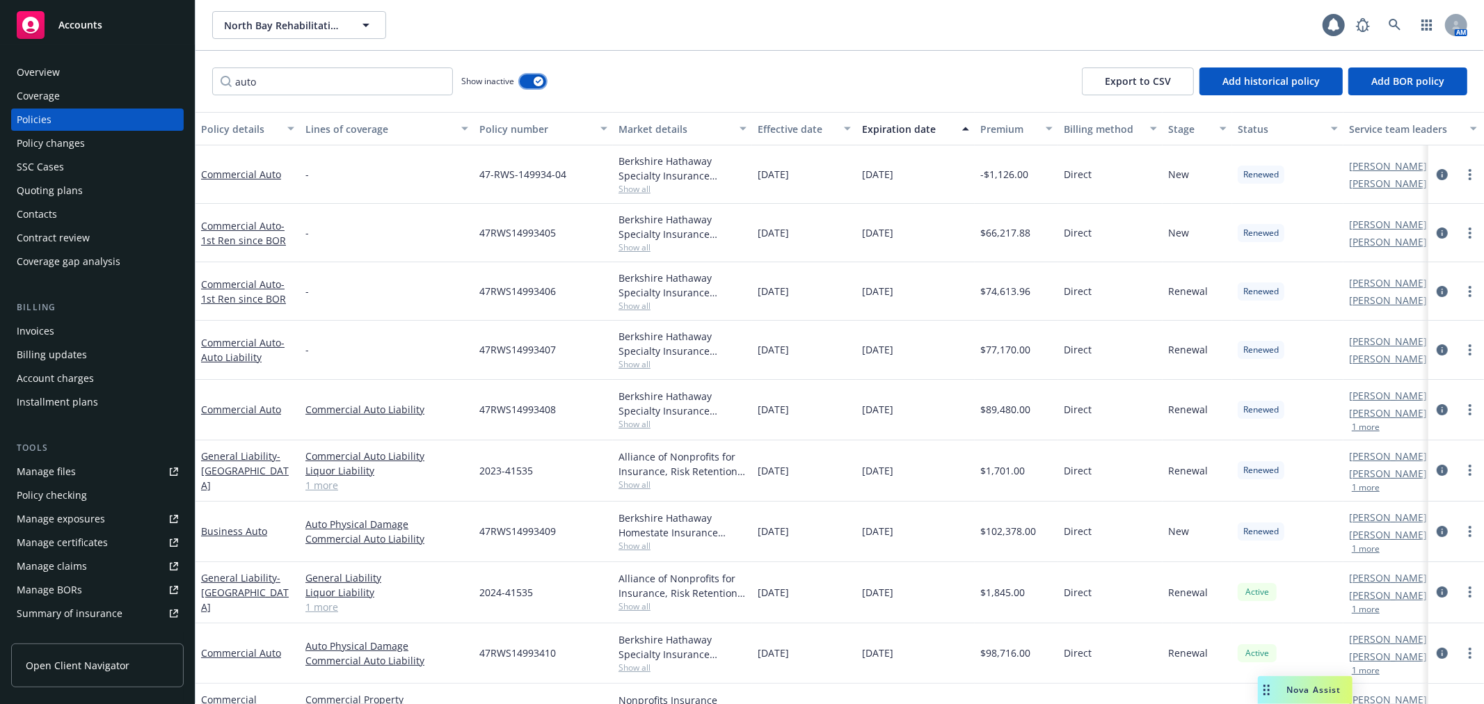
click at [538, 81] on icon "button" at bounding box center [539, 81] width 6 height 4
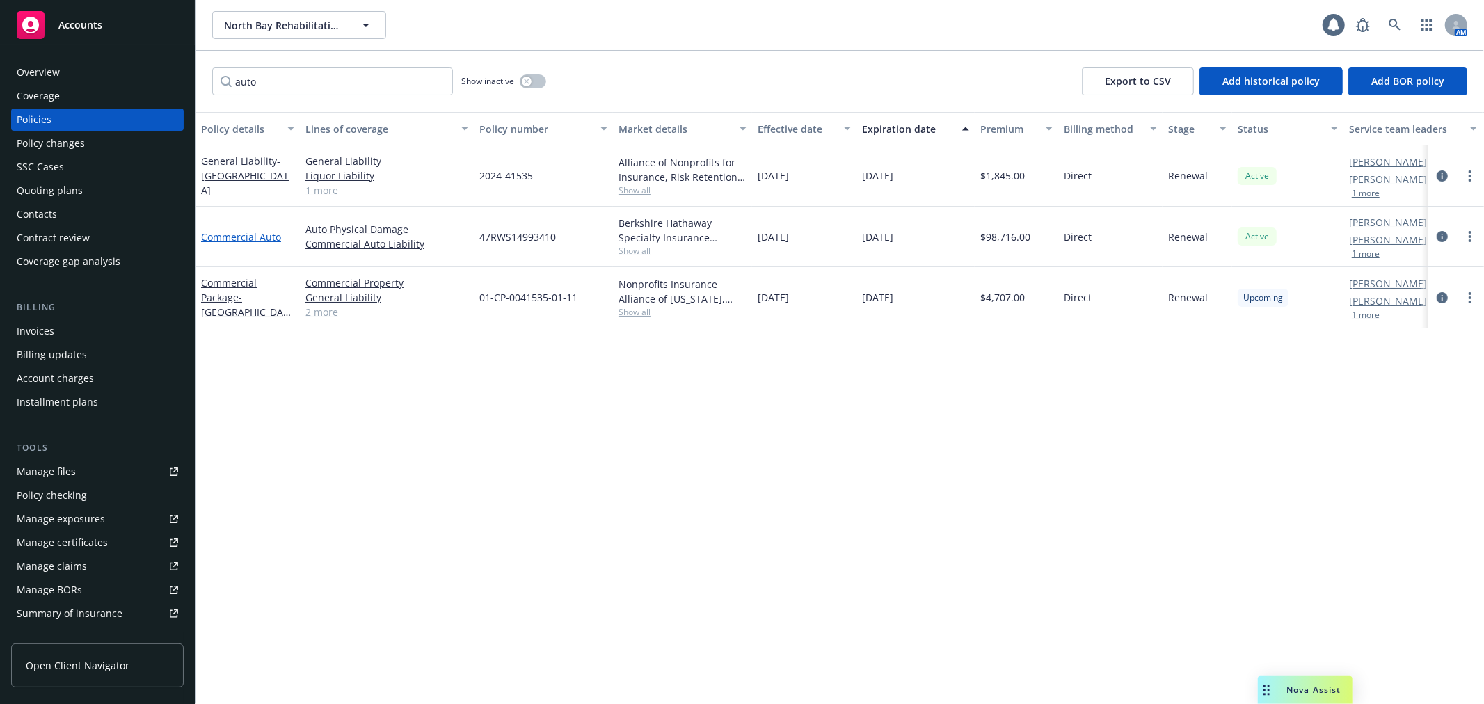
click at [261, 232] on link "Commercial Auto" at bounding box center [241, 236] width 80 height 13
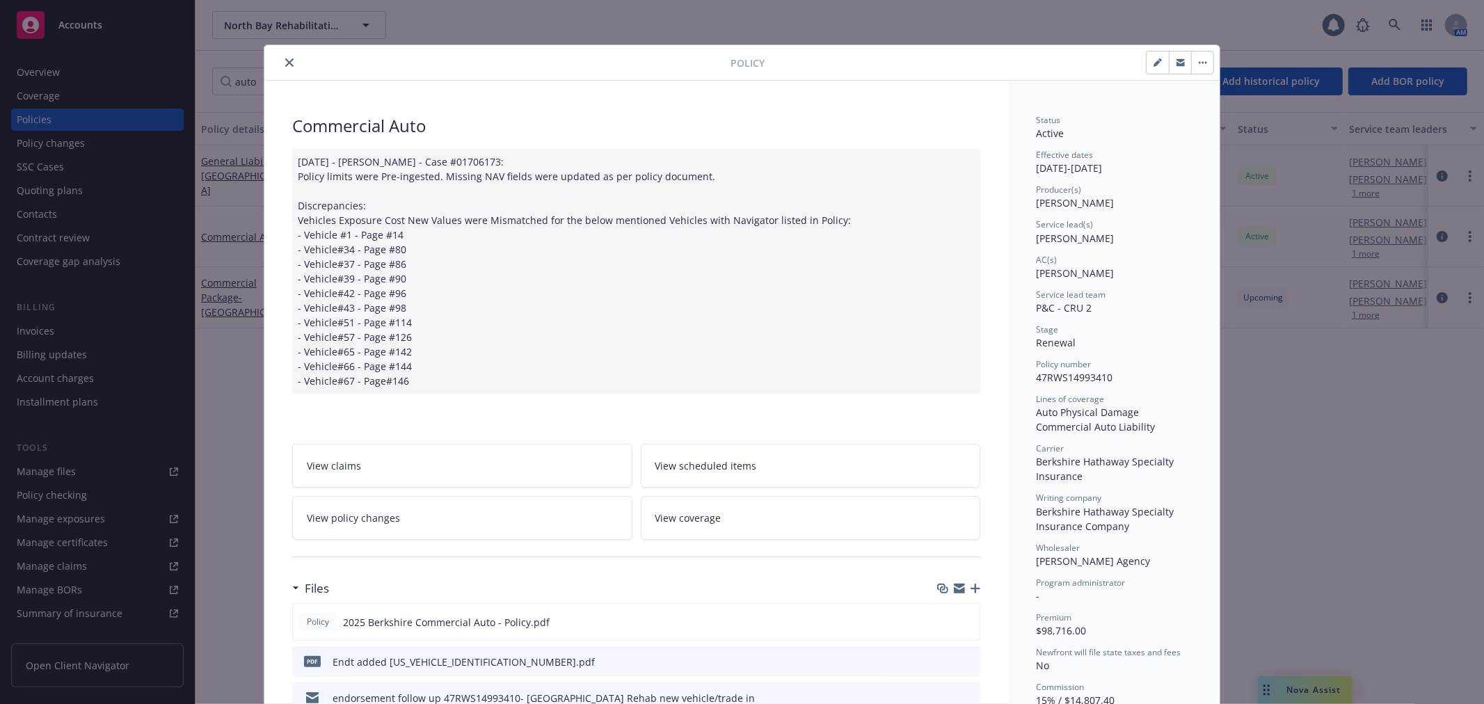
scroll to position [42, 0]
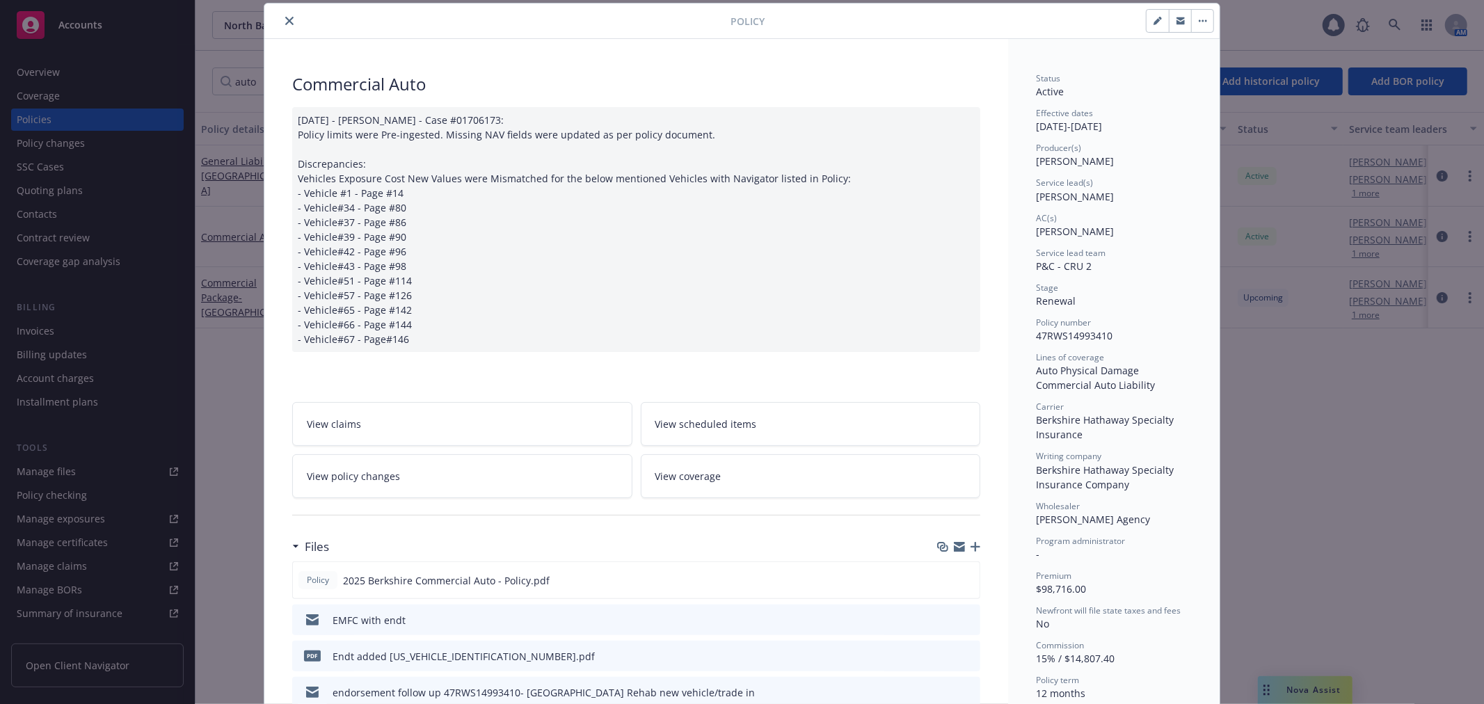
click at [470, 170] on div "07/23/2025 - Srilakshmi Netela - Case #01706173: Policy limits were Pre-ingeste…" at bounding box center [636, 229] width 688 height 245
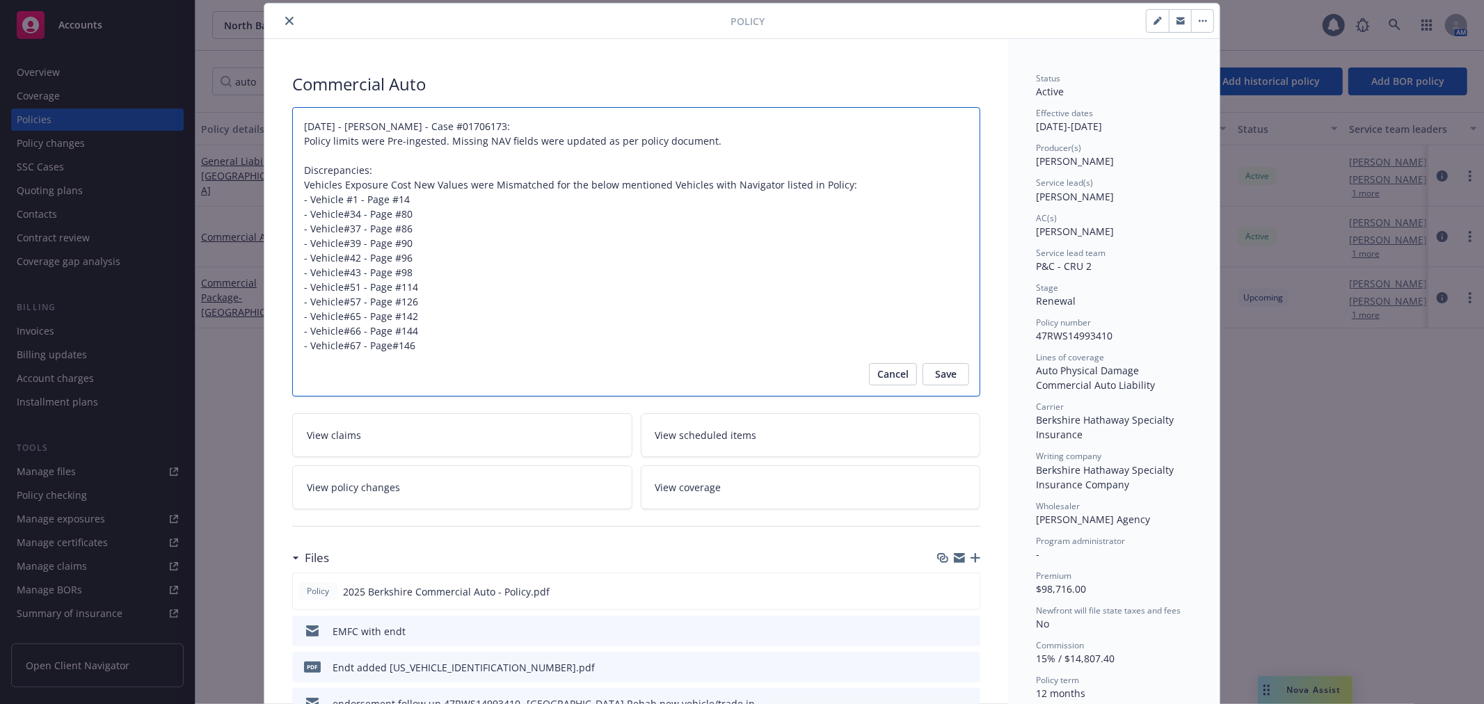
click at [292, 126] on textarea "07/23/2025 - Srilakshmi Netela - Case #01706173: Policy limits were Pre-ingeste…" at bounding box center [636, 251] width 688 height 289
type textarea "x"
type textarea "07/23/2025 - Srilakshmi Netela - Case #01706173: Policy limits were Pre-ingeste…"
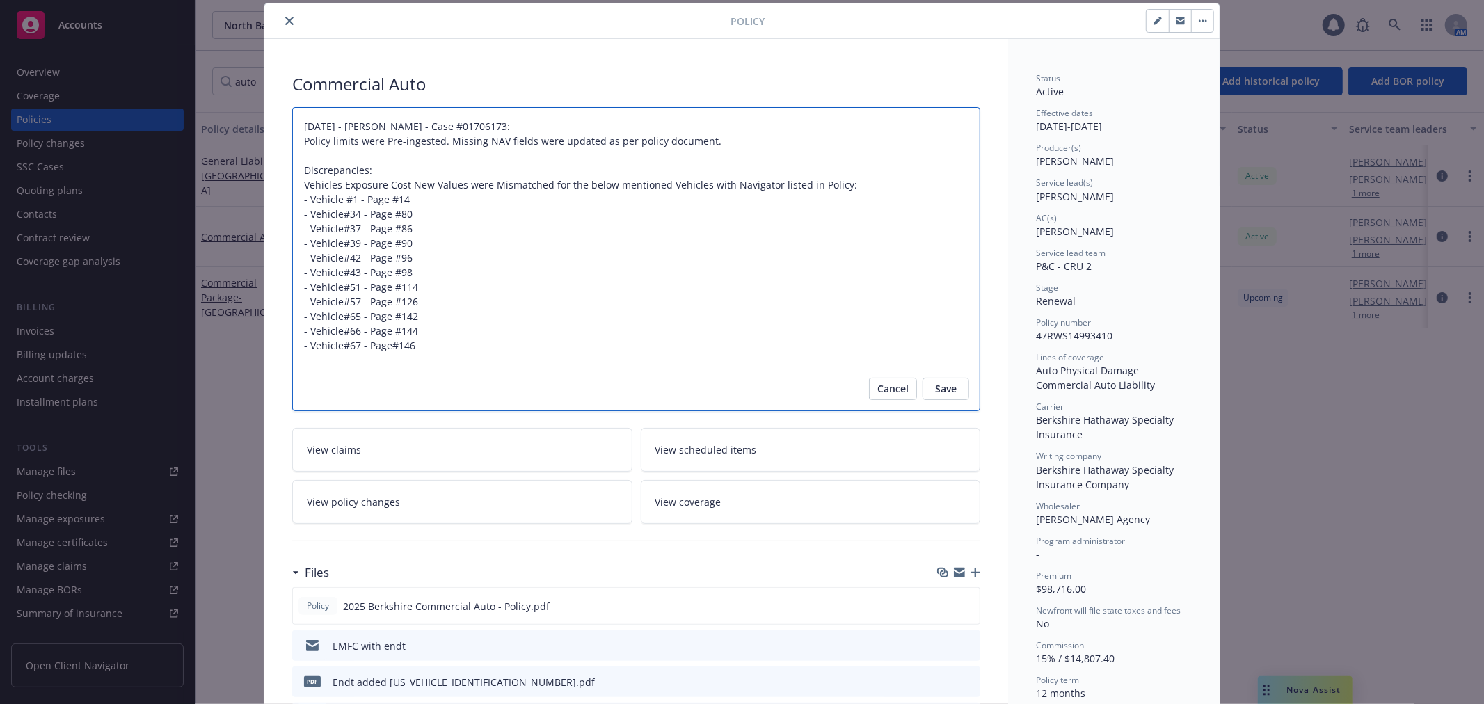
type textarea "x"
type textarea "07/23/2025 - Srilakshmi Netela - Case #01706173: Policy limits were Pre-ingeste…"
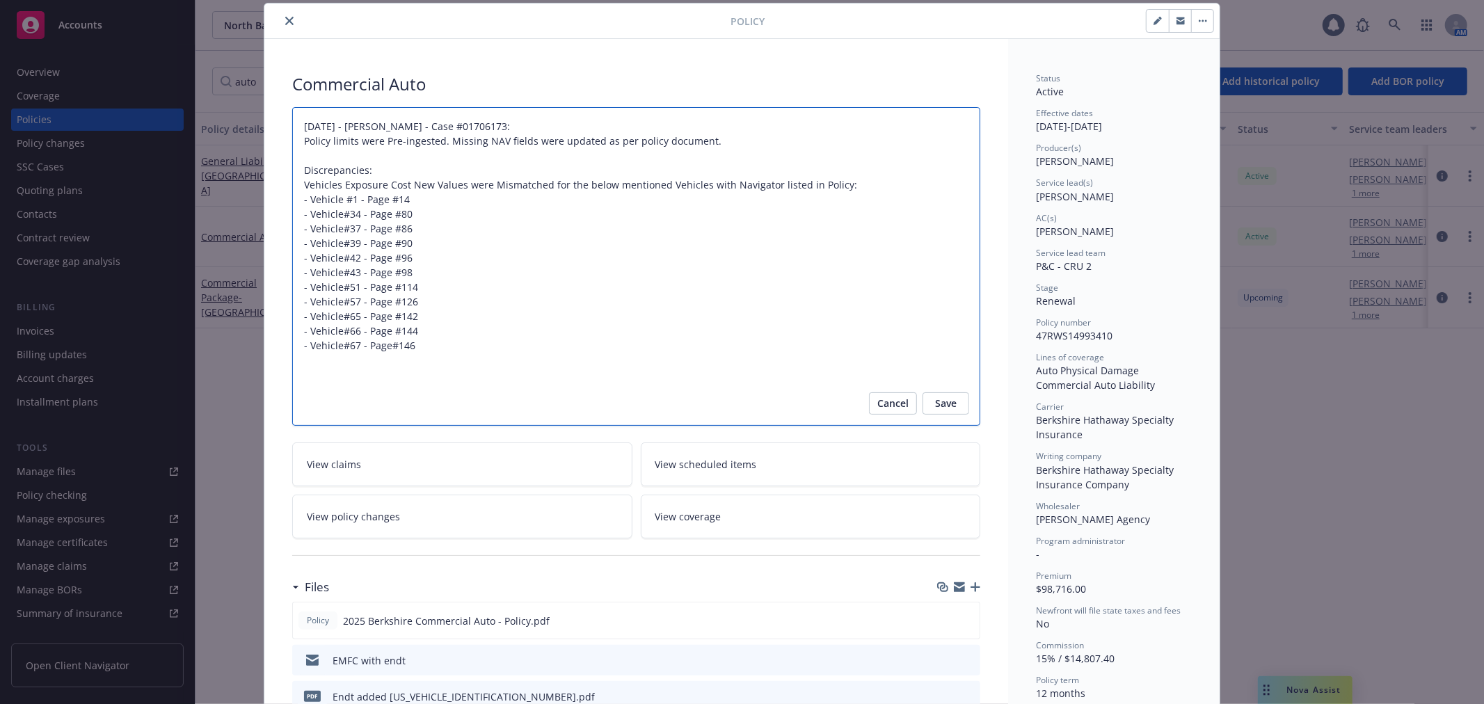
paste textarea "Per carrier: vehicle cost new over $45,000 will have the $3,000 deductibles"
type textarea "x"
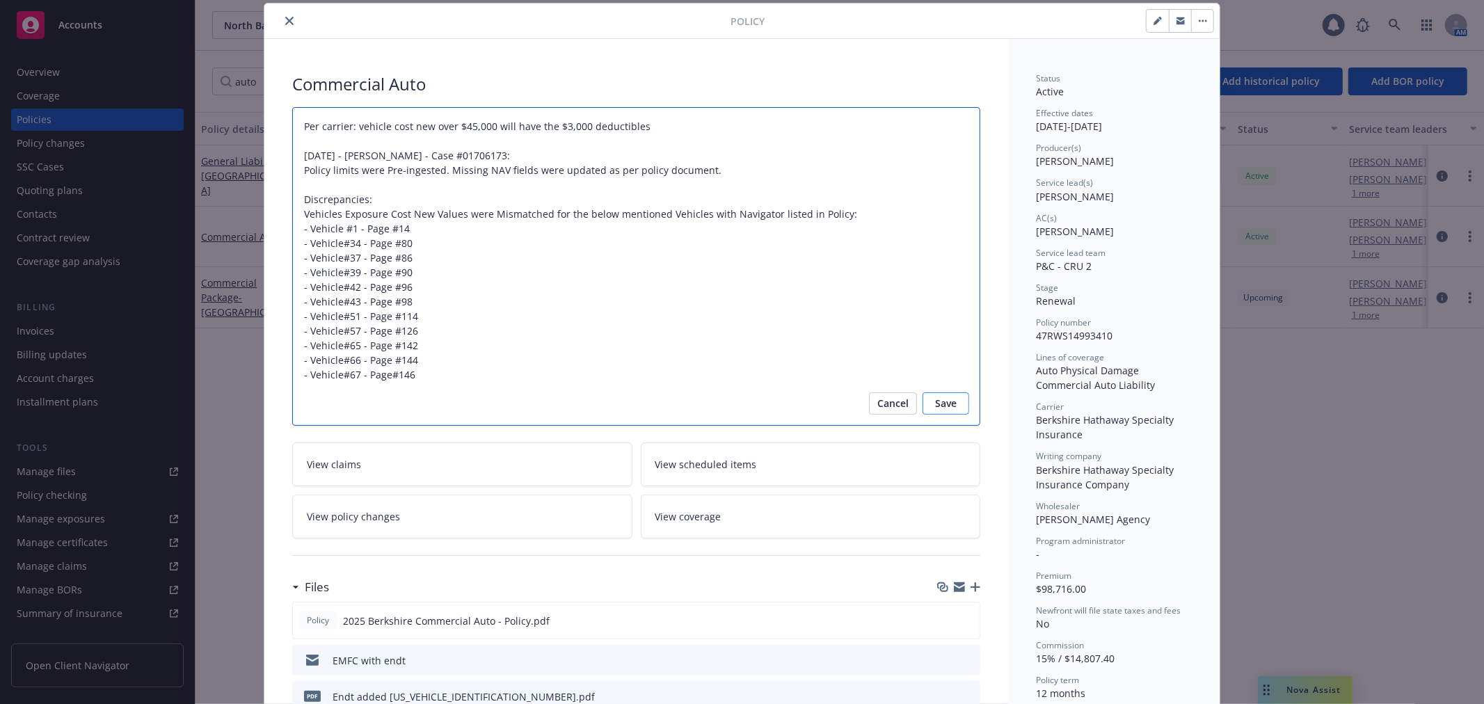
type textarea "Per carrier: vehicle cost new over $45,000 will have the $3,000 deductibles 07/…"
click at [944, 400] on span "Save" at bounding box center [946, 403] width 22 height 22
type textarea "x"
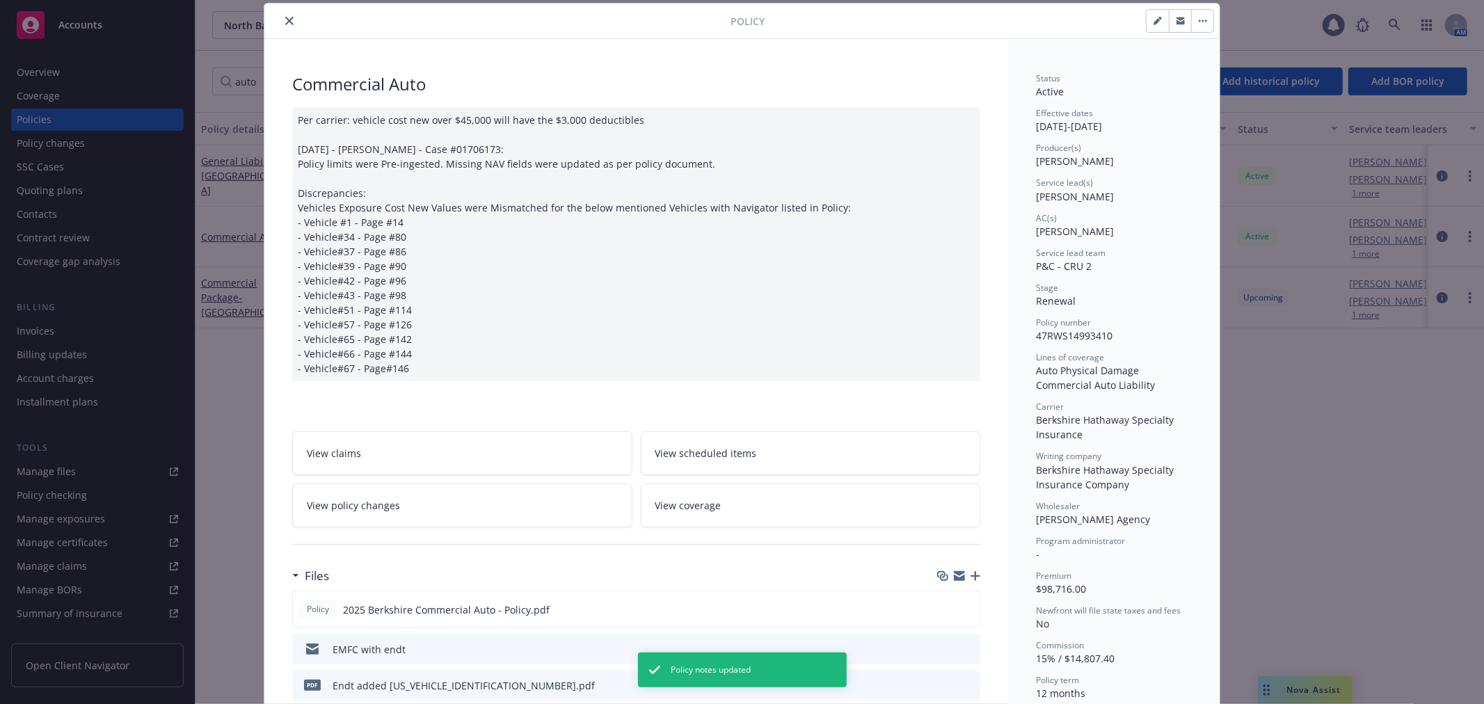
click at [285, 23] on icon "close" at bounding box center [289, 21] width 8 height 8
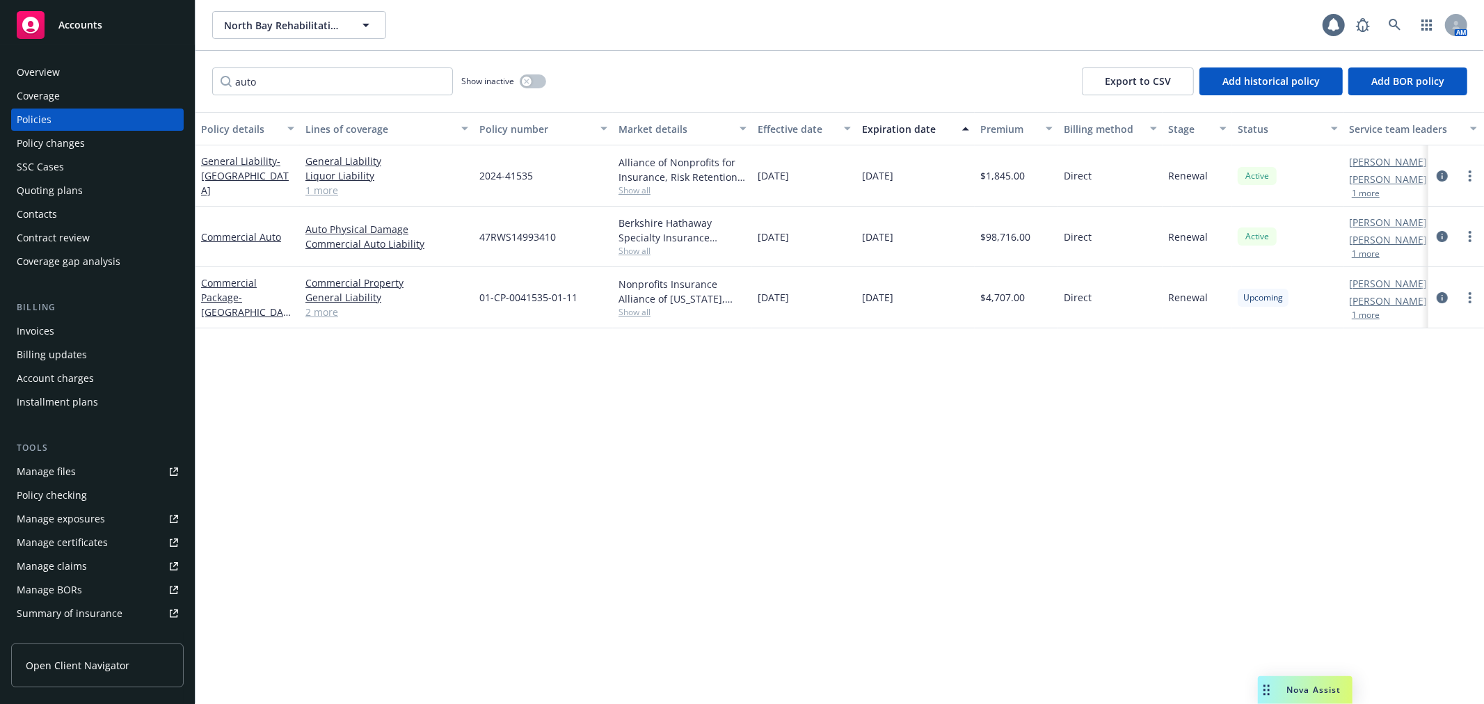
click at [97, 133] on div "Policy changes" at bounding box center [97, 143] width 161 height 22
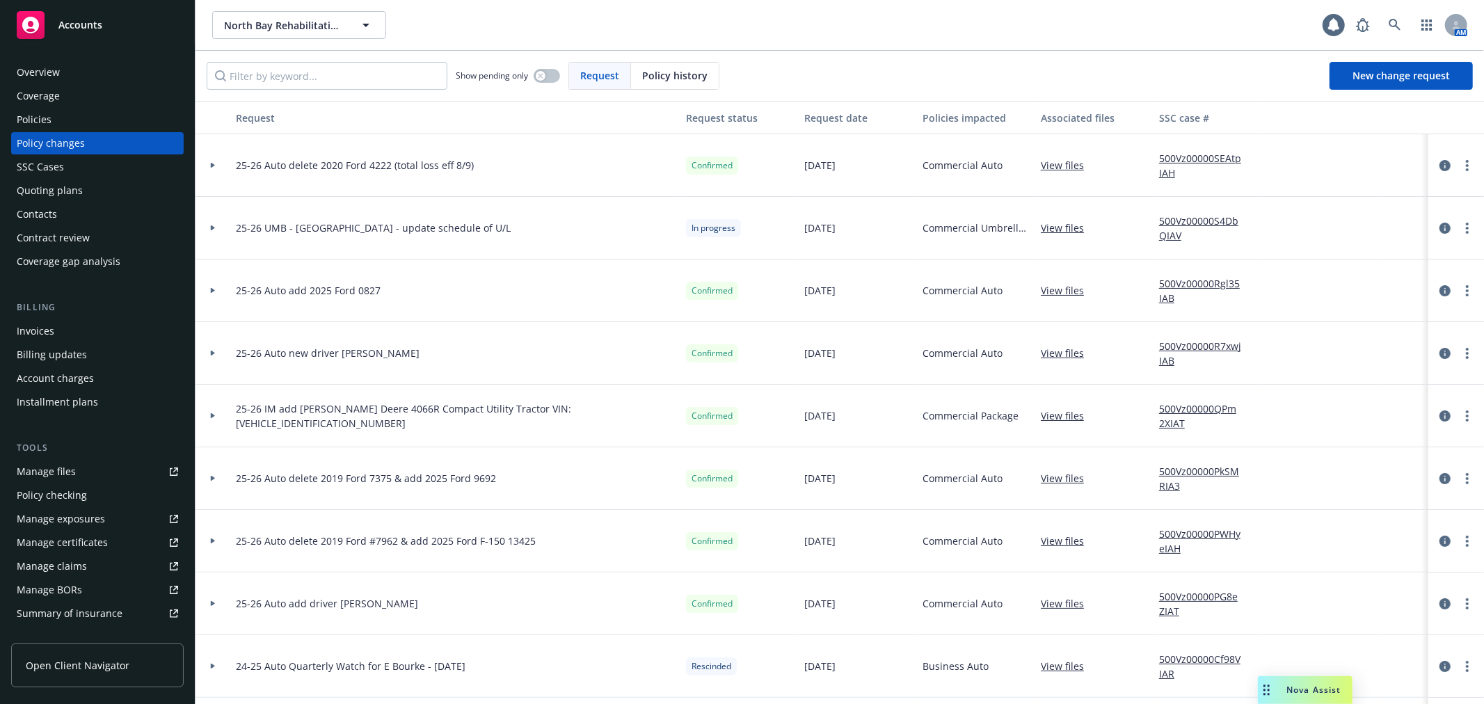
click at [210, 170] on div at bounding box center [213, 165] width 35 height 63
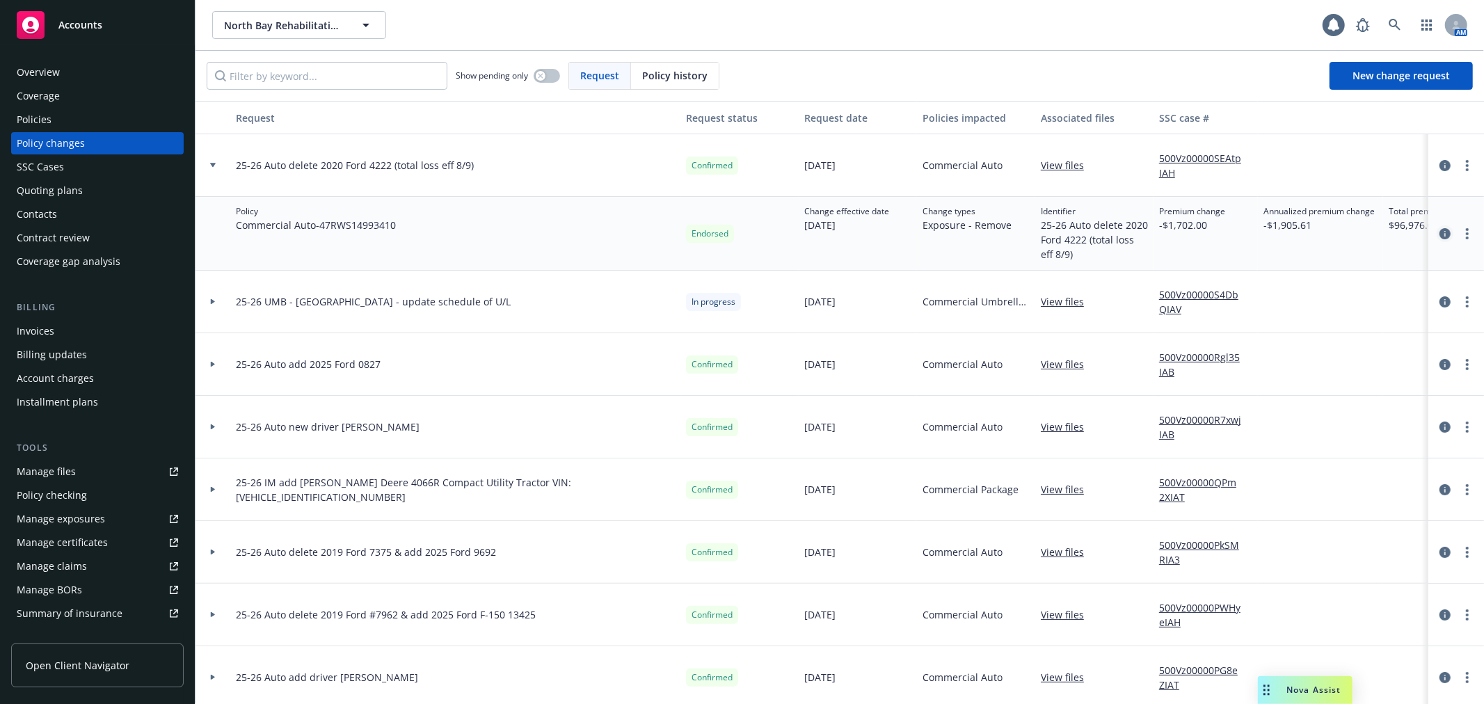
click at [1440, 235] on icon "circleInformation" at bounding box center [1445, 233] width 11 height 11
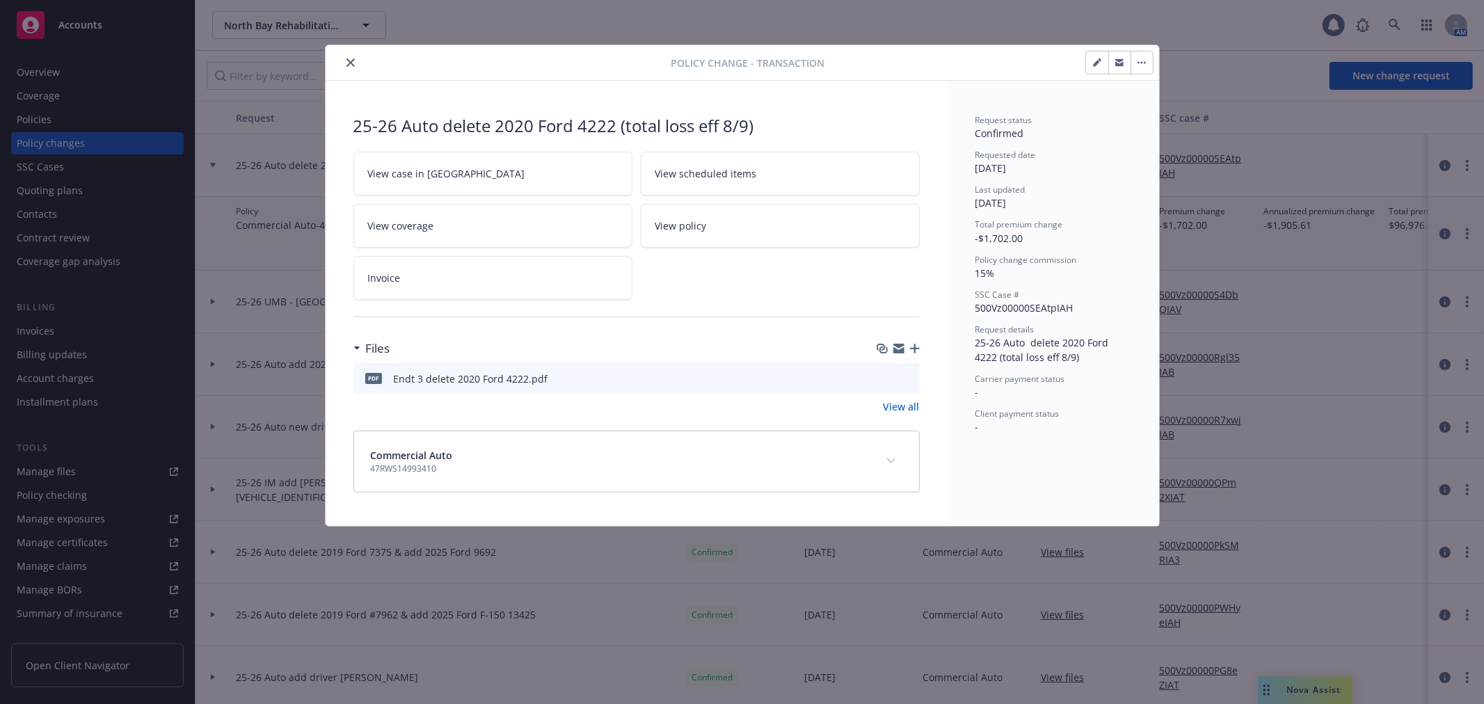
click at [900, 351] on icon "button" at bounding box center [898, 350] width 11 height 6
click at [349, 56] on button "close" at bounding box center [350, 62] width 17 height 17
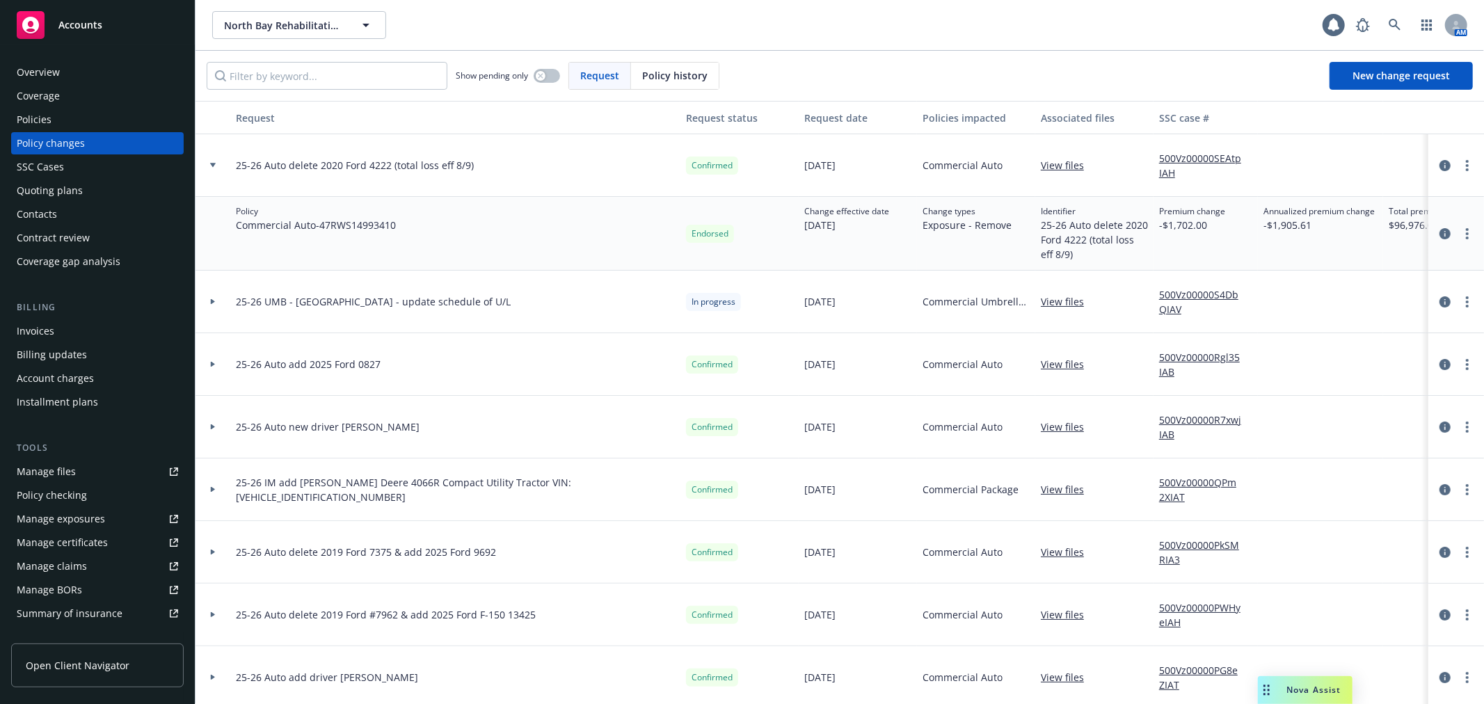
click at [212, 367] on div at bounding box center [213, 364] width 35 height 63
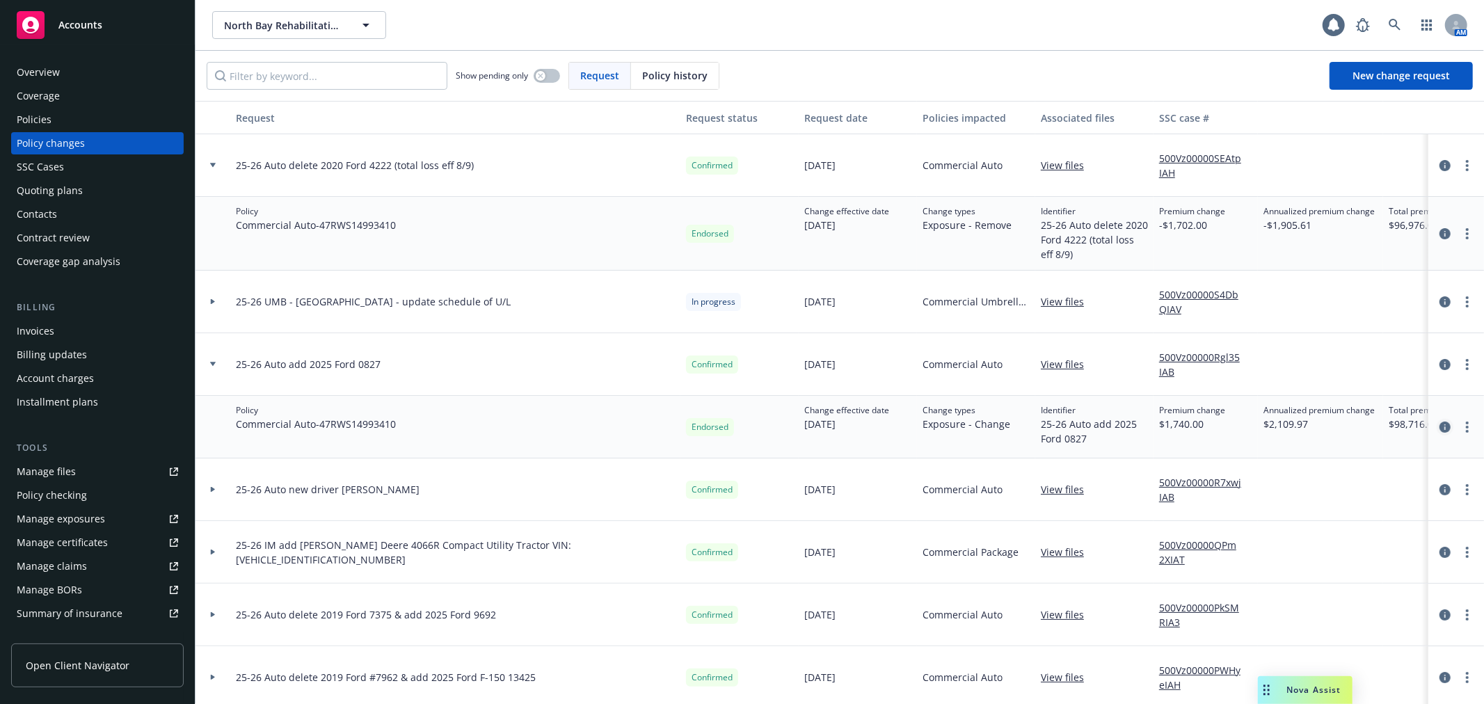
click at [1440, 423] on icon "circleInformation" at bounding box center [1445, 427] width 11 height 11
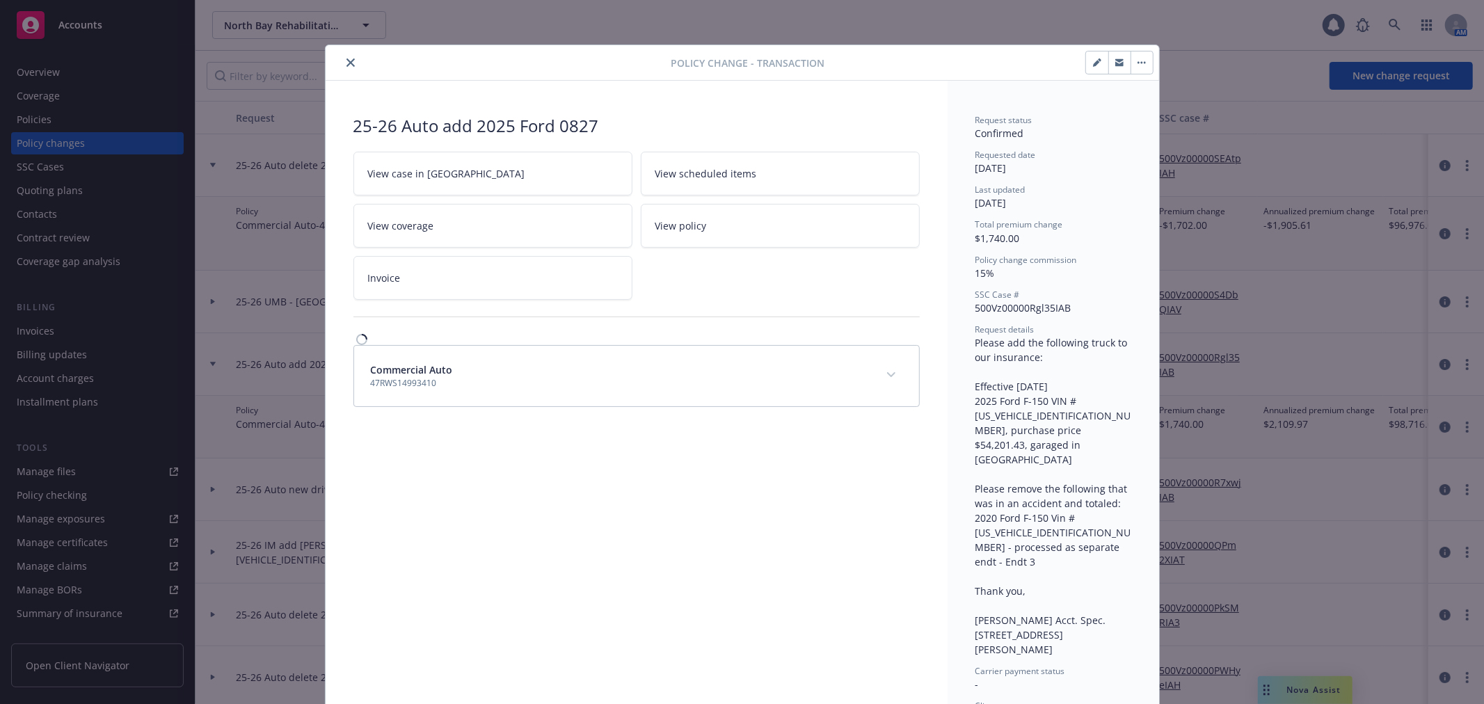
scroll to position [23, 0]
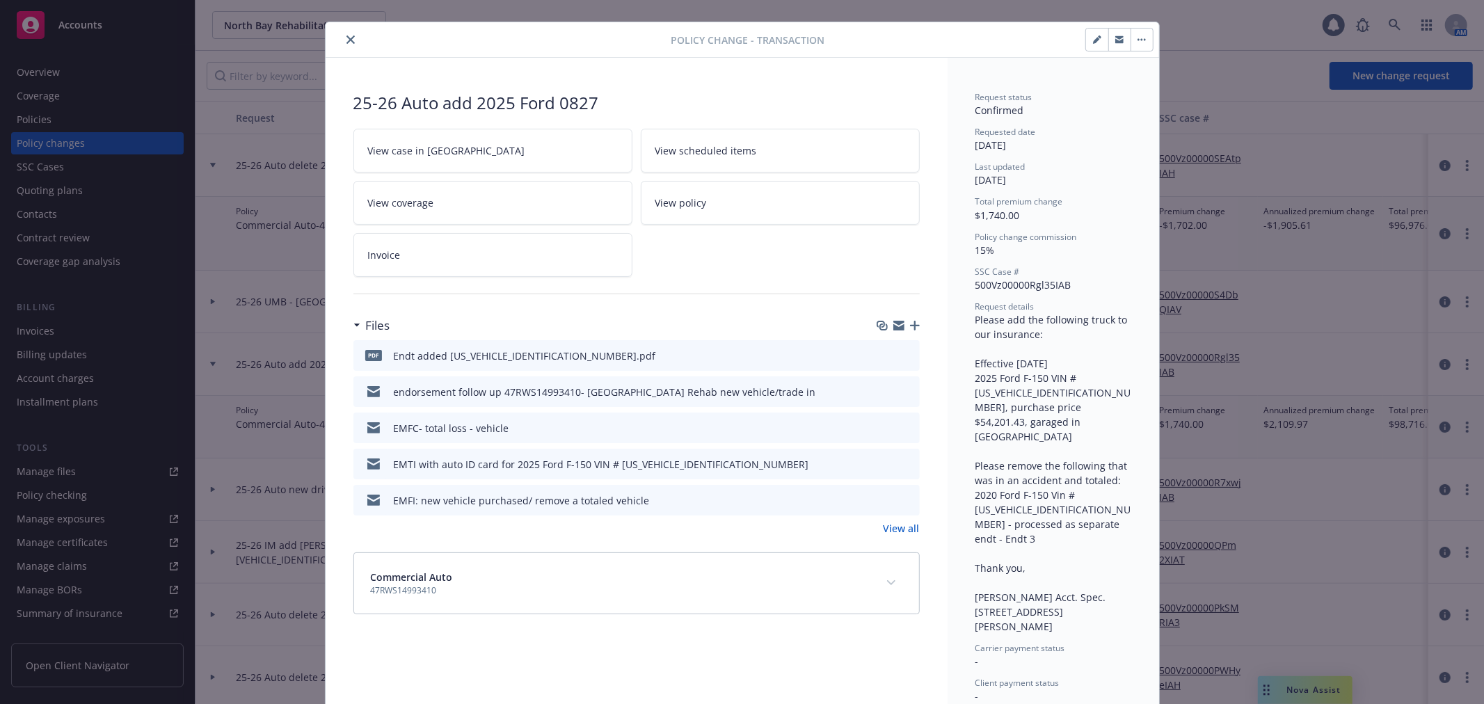
click at [893, 327] on icon "button" at bounding box center [898, 327] width 11 height 6
click at [350, 35] on button "close" at bounding box center [350, 39] width 17 height 17
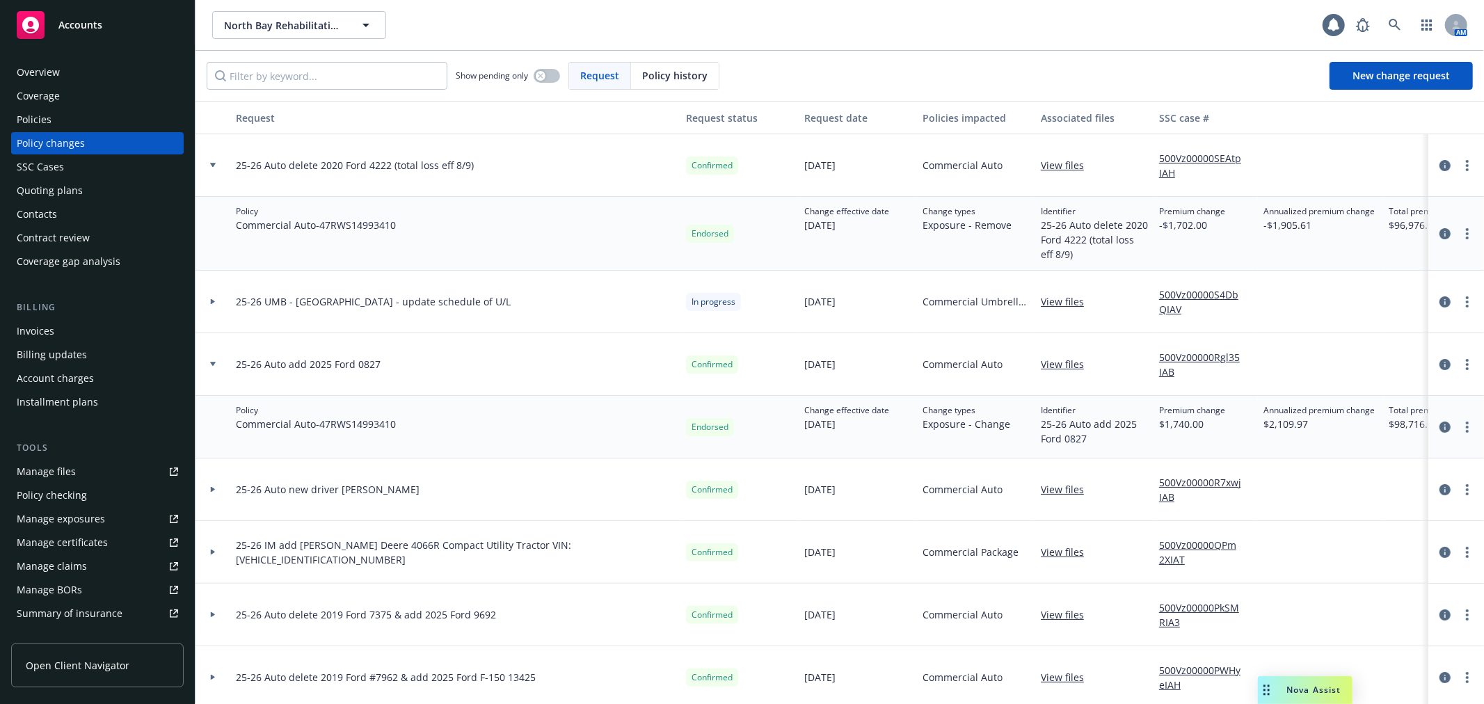
click at [96, 174] on div "SSC Cases" at bounding box center [97, 167] width 161 height 22
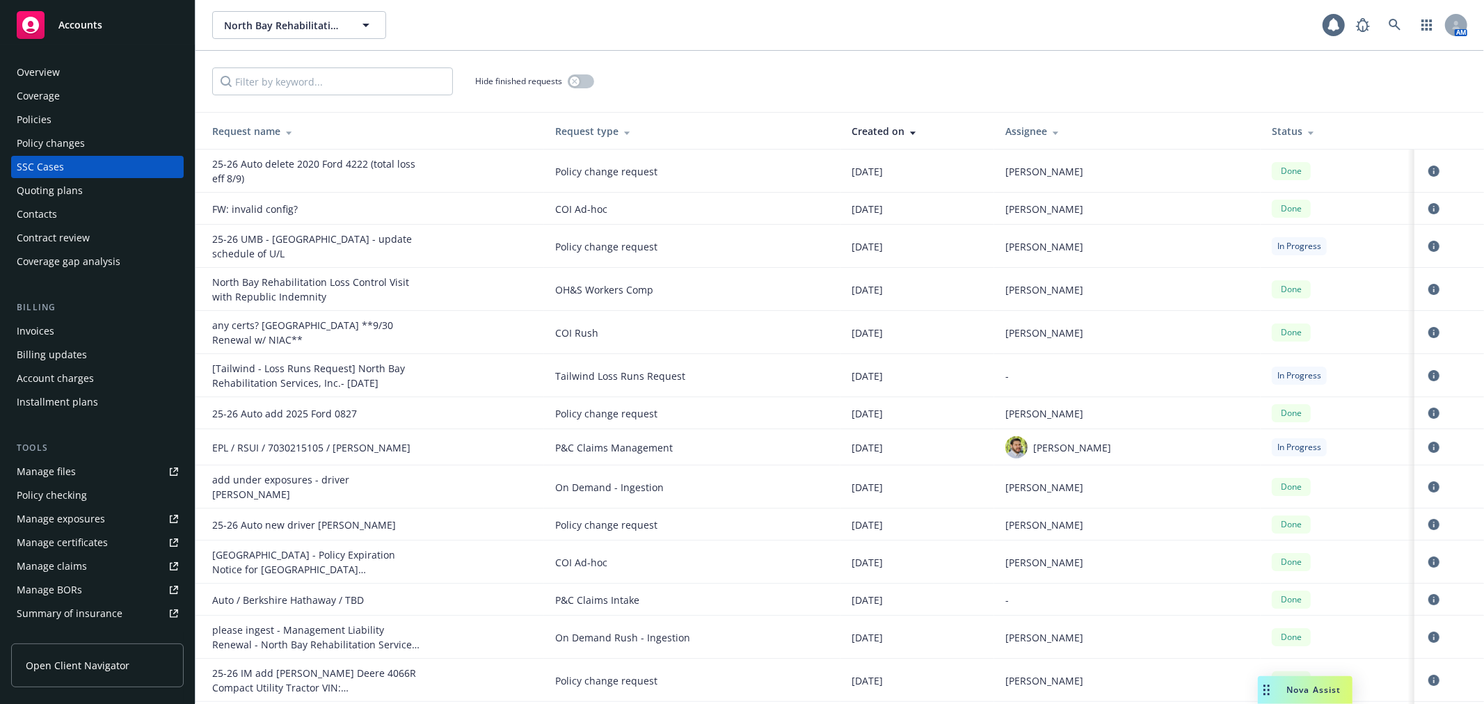
click at [1272, 133] on div "Status" at bounding box center [1338, 131] width 132 height 15
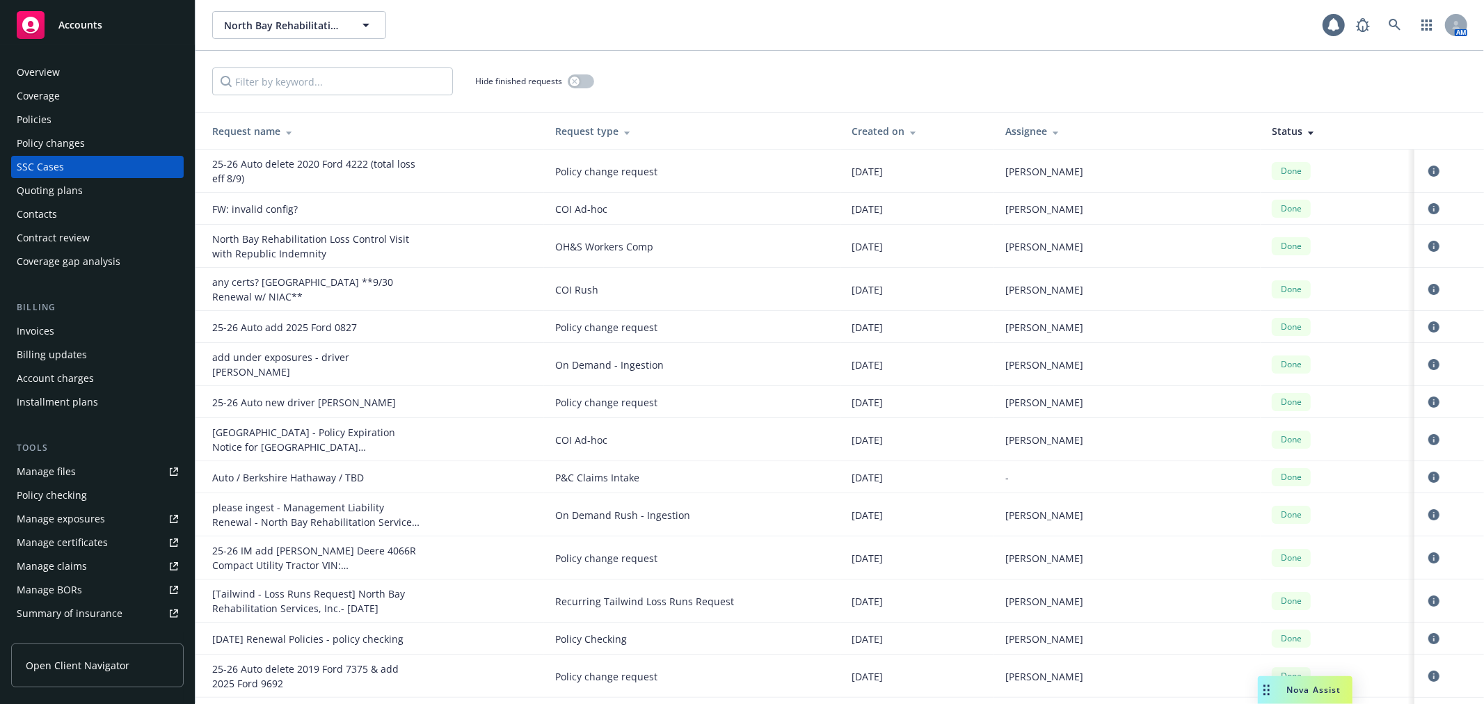
click at [1272, 130] on div "Status" at bounding box center [1338, 131] width 132 height 15
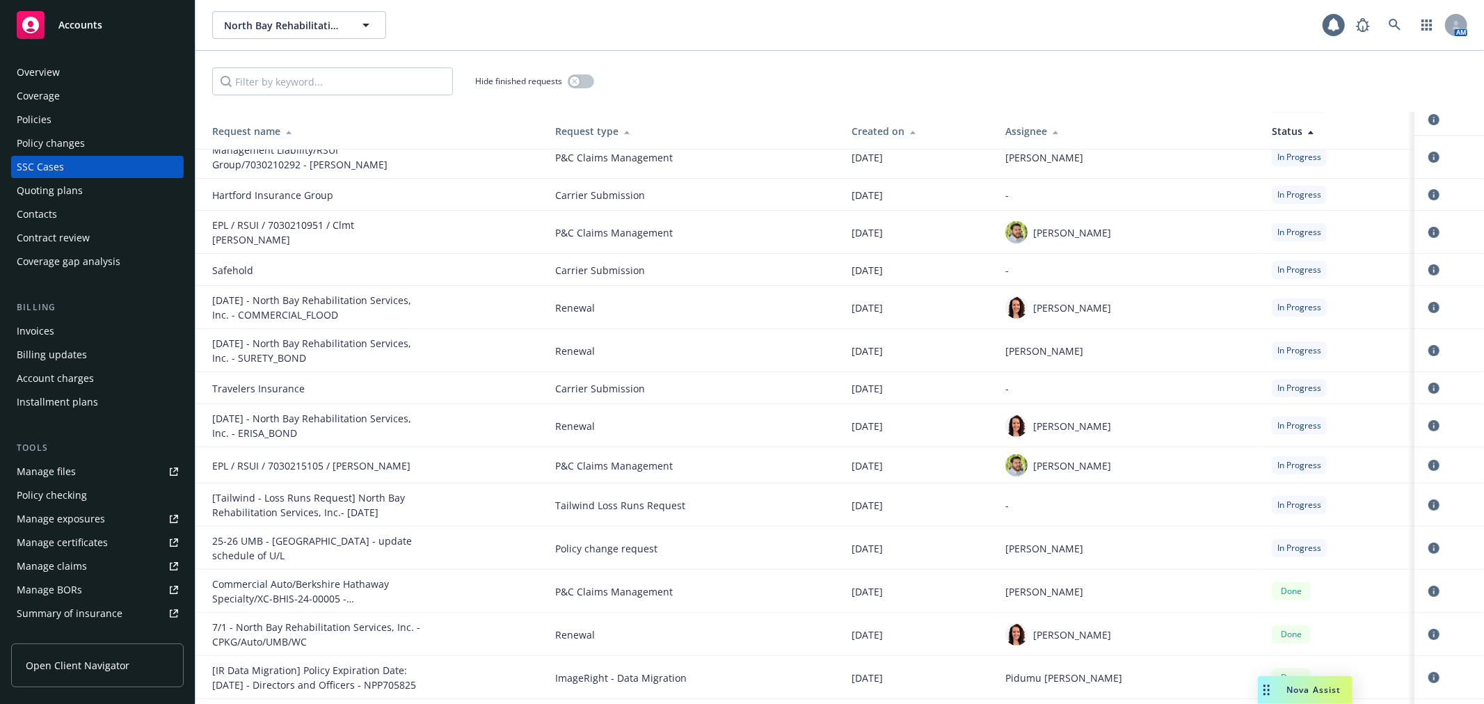
scroll to position [309, 0]
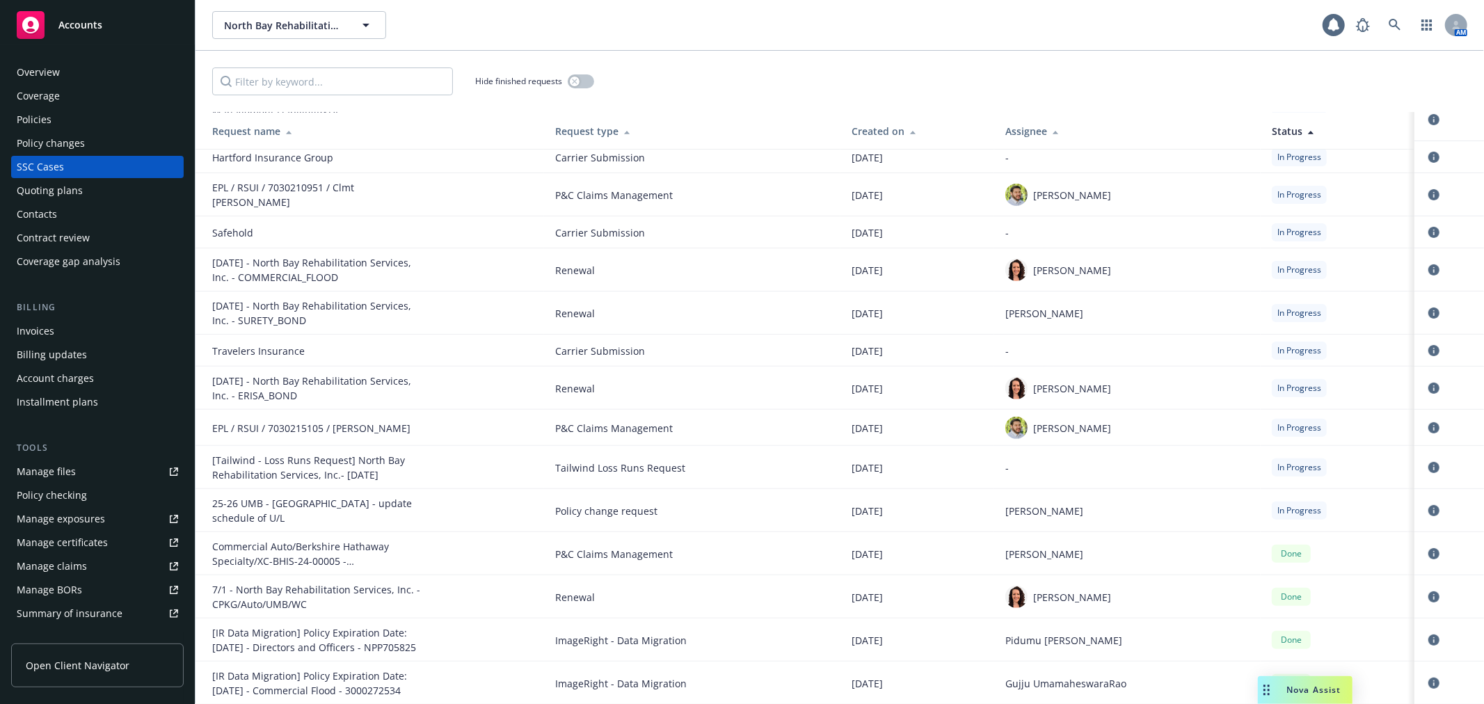
click at [74, 465] on link "Manage files" at bounding box center [97, 472] width 173 height 22
click at [1387, 19] on link at bounding box center [1395, 25] width 28 height 28
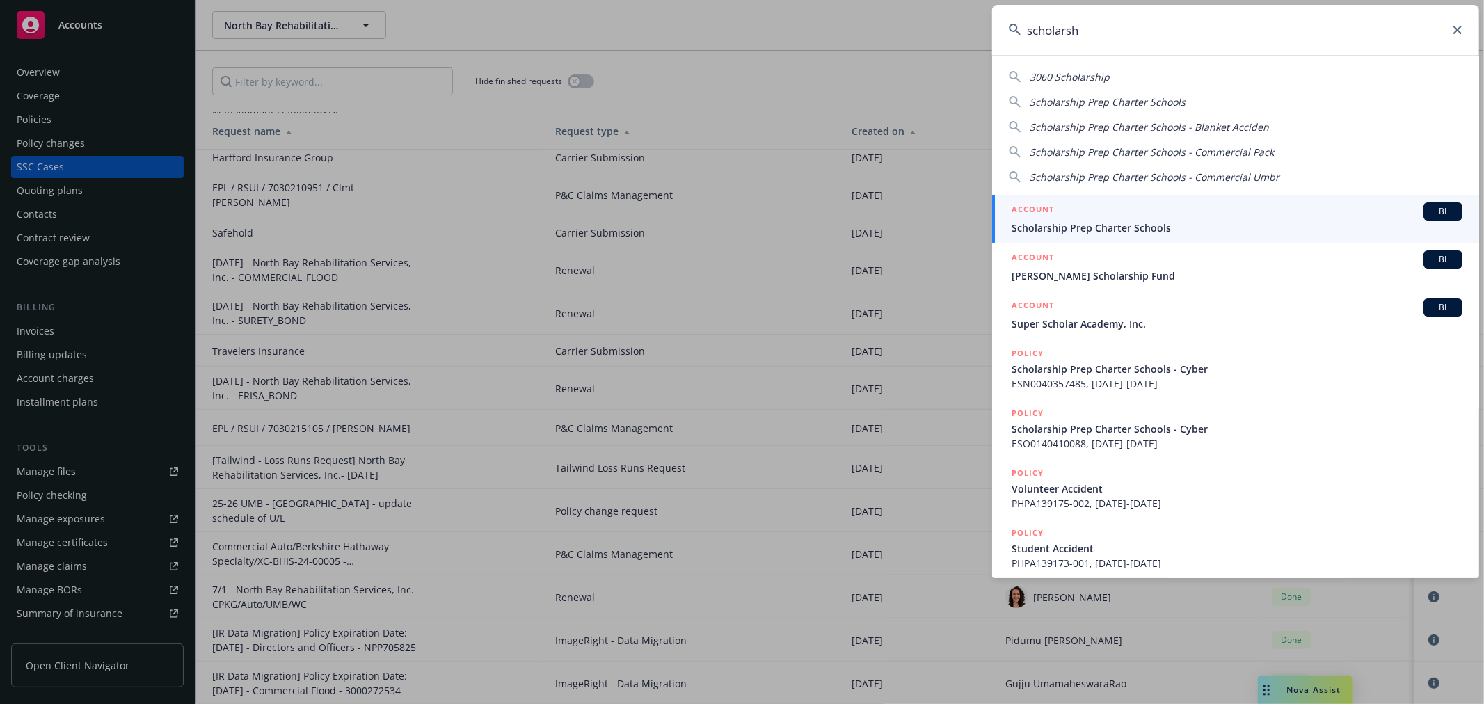
type input "scholarsh"
click at [1163, 216] on div "ACCOUNT BI" at bounding box center [1237, 211] width 451 height 18
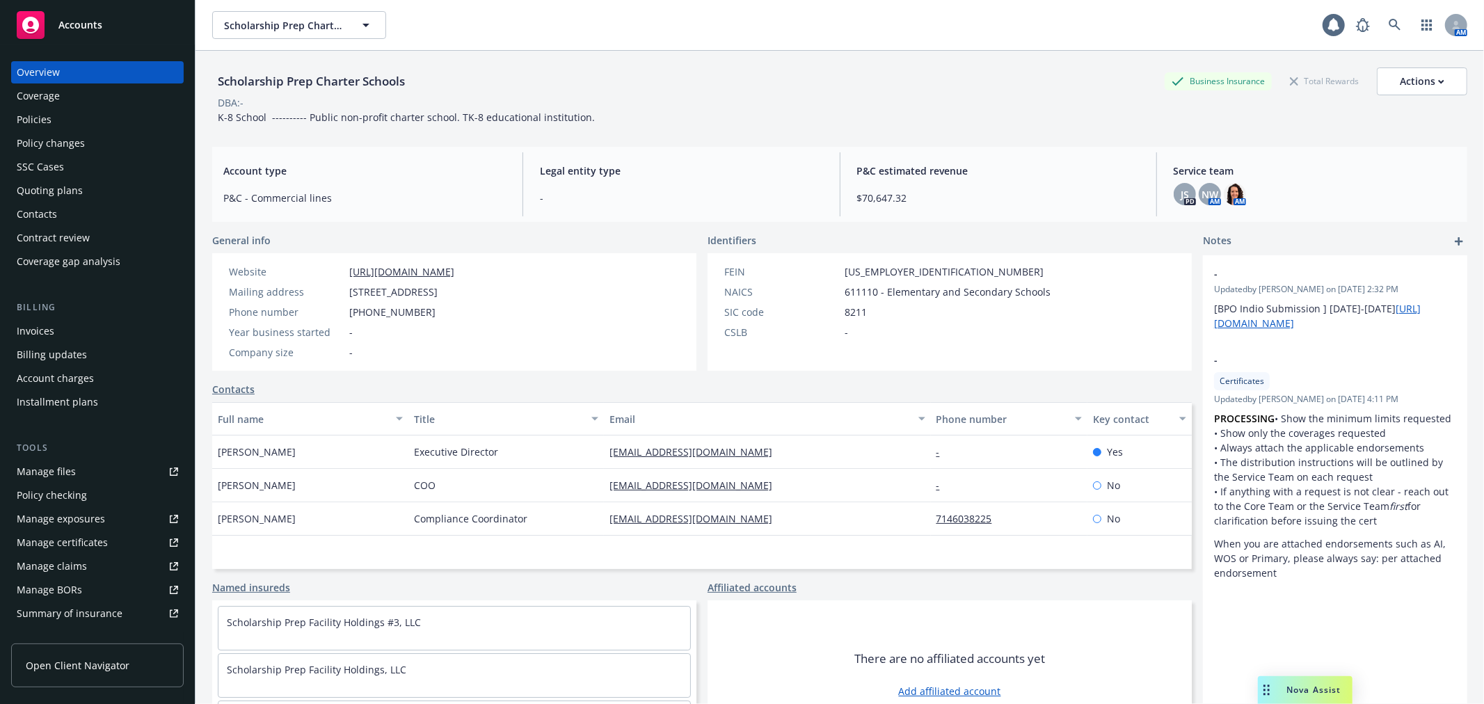
click at [131, 532] on link "Manage certificates" at bounding box center [97, 543] width 173 height 22
click at [78, 116] on div "Policies" at bounding box center [97, 120] width 161 height 22
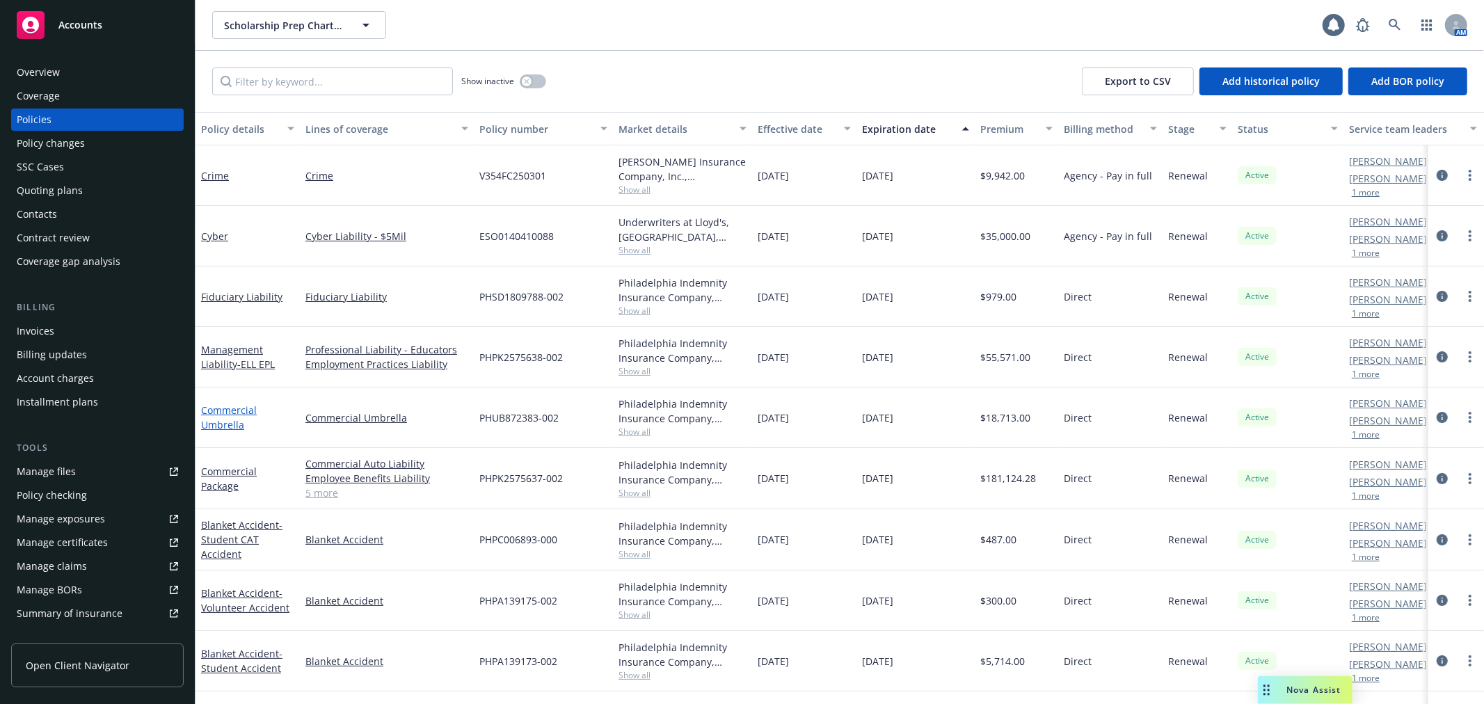
scroll to position [60, 0]
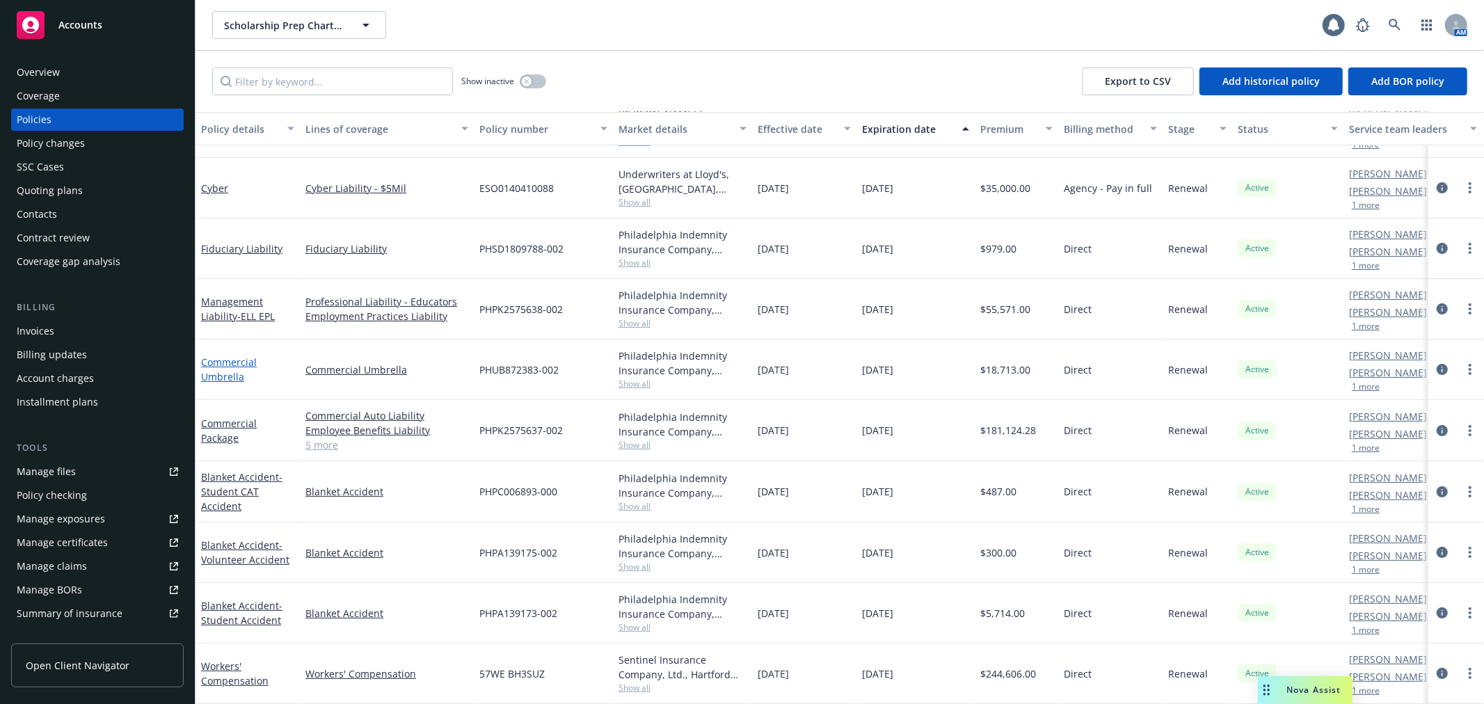
click at [232, 356] on link "Commercial Umbrella" at bounding box center [229, 370] width 56 height 28
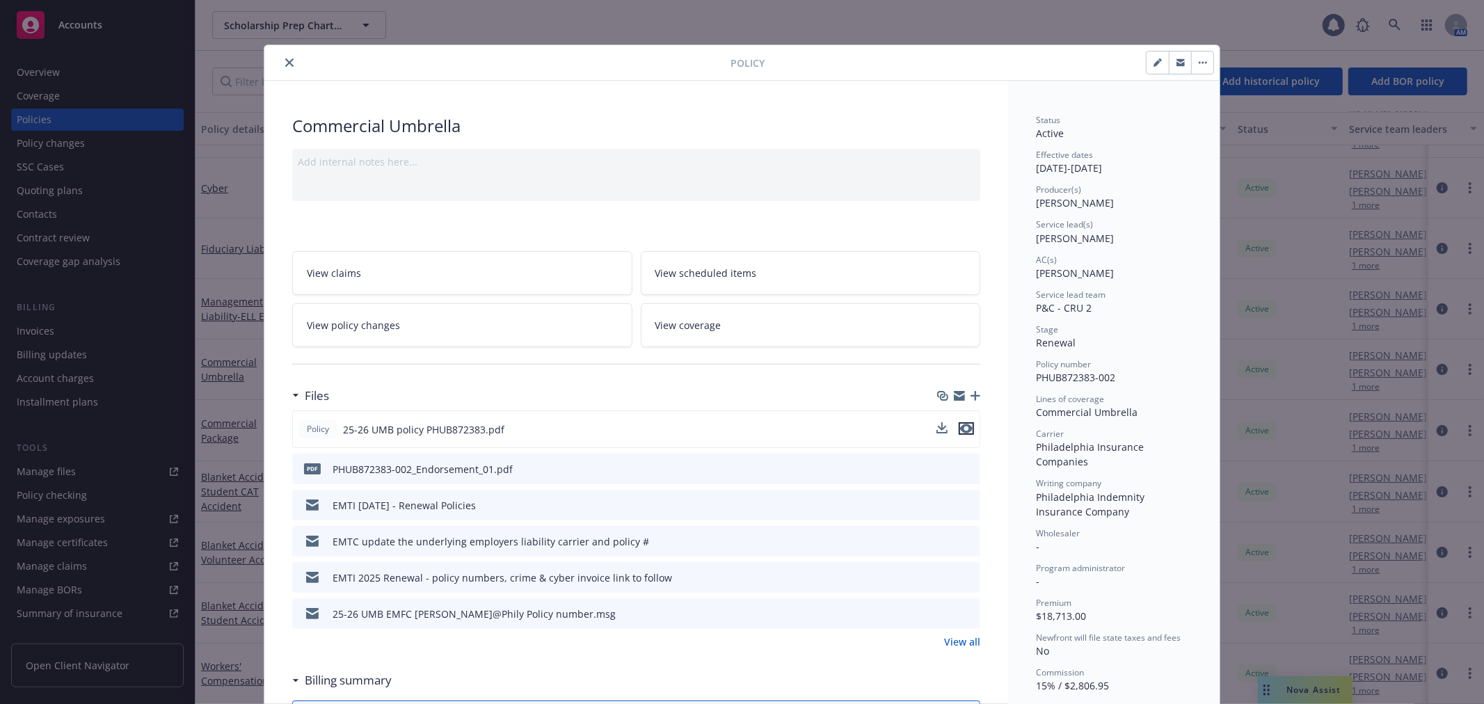
click at [963, 427] on icon "preview file" at bounding box center [966, 429] width 13 height 10
click at [285, 60] on icon "close" at bounding box center [289, 62] width 8 height 8
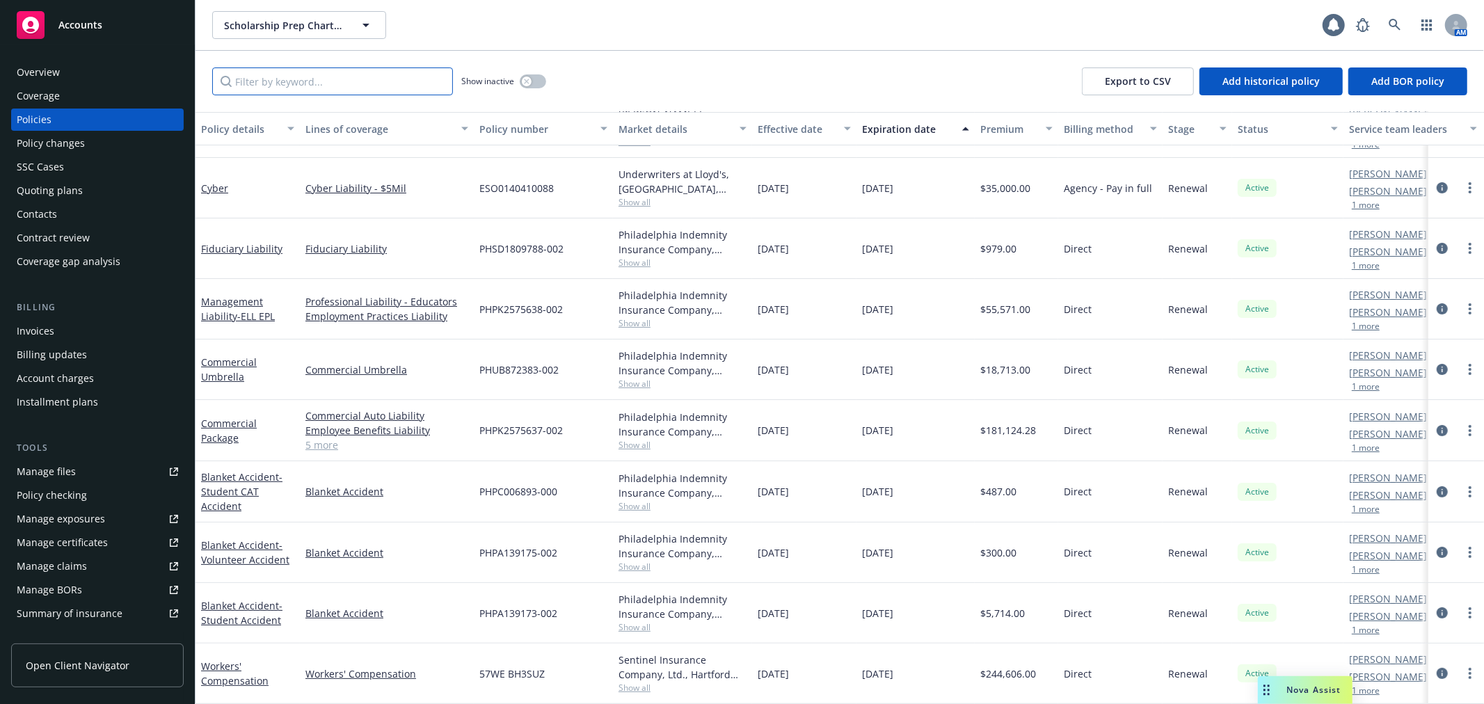
click at [283, 68] on input "Filter by keyword..." at bounding box center [332, 81] width 241 height 28
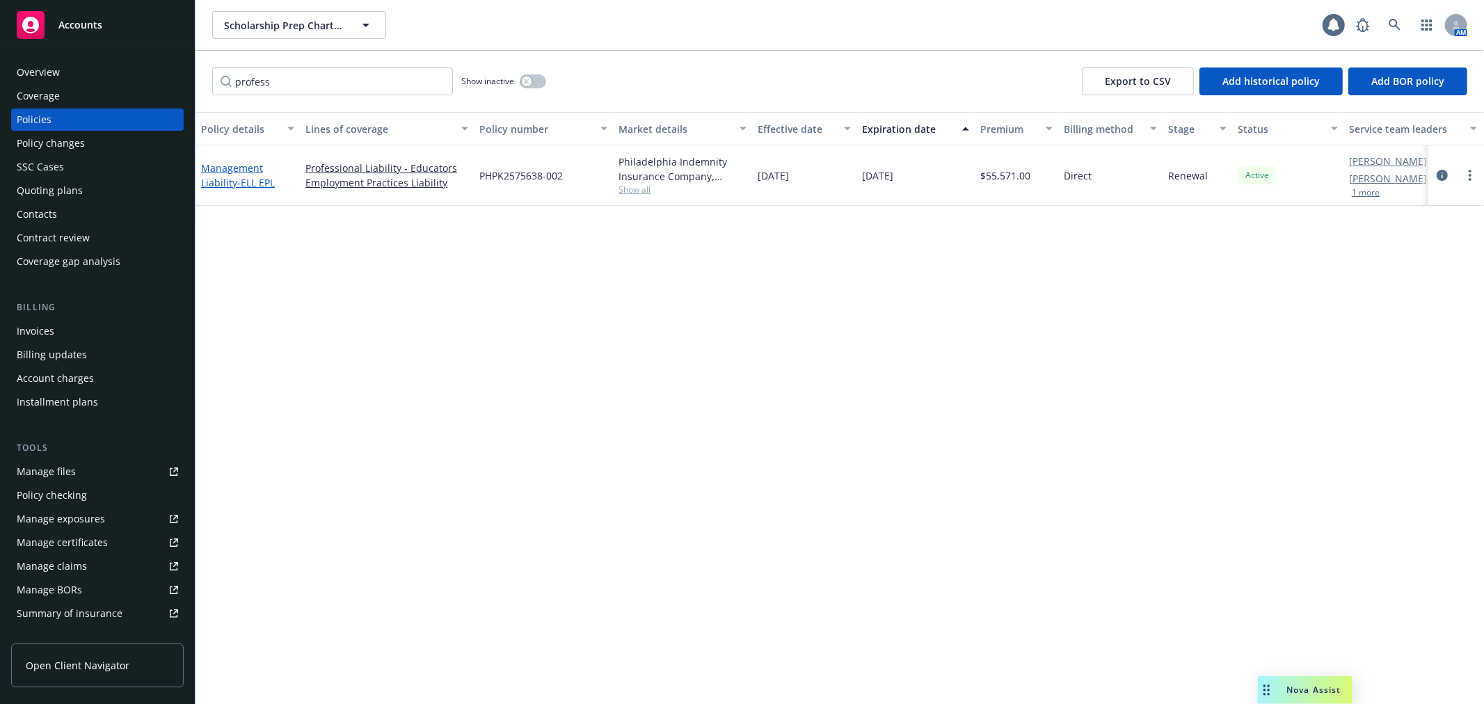
click at [232, 177] on link "Management Liability - ELL EPL" at bounding box center [238, 175] width 74 height 28
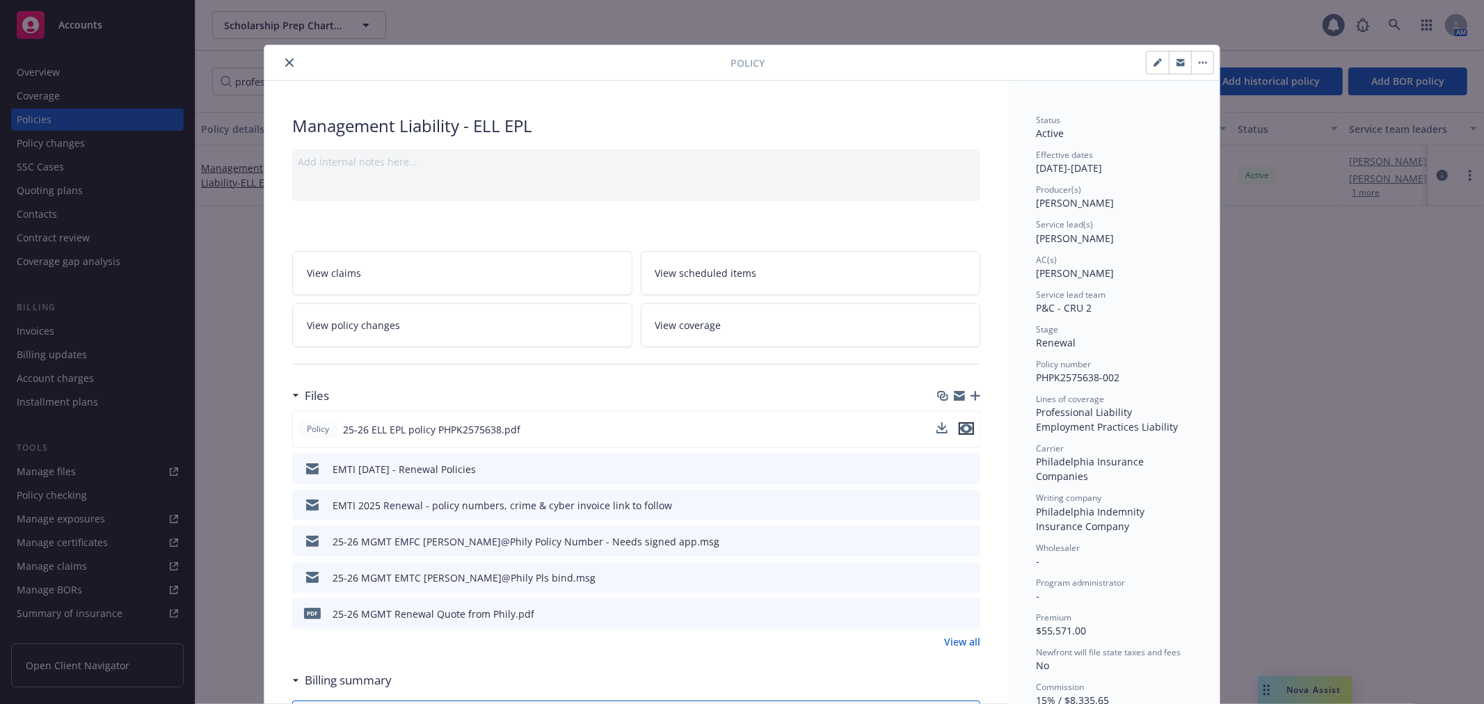
click at [960, 427] on icon "preview file" at bounding box center [966, 429] width 13 height 10
click at [285, 59] on icon "close" at bounding box center [289, 62] width 8 height 8
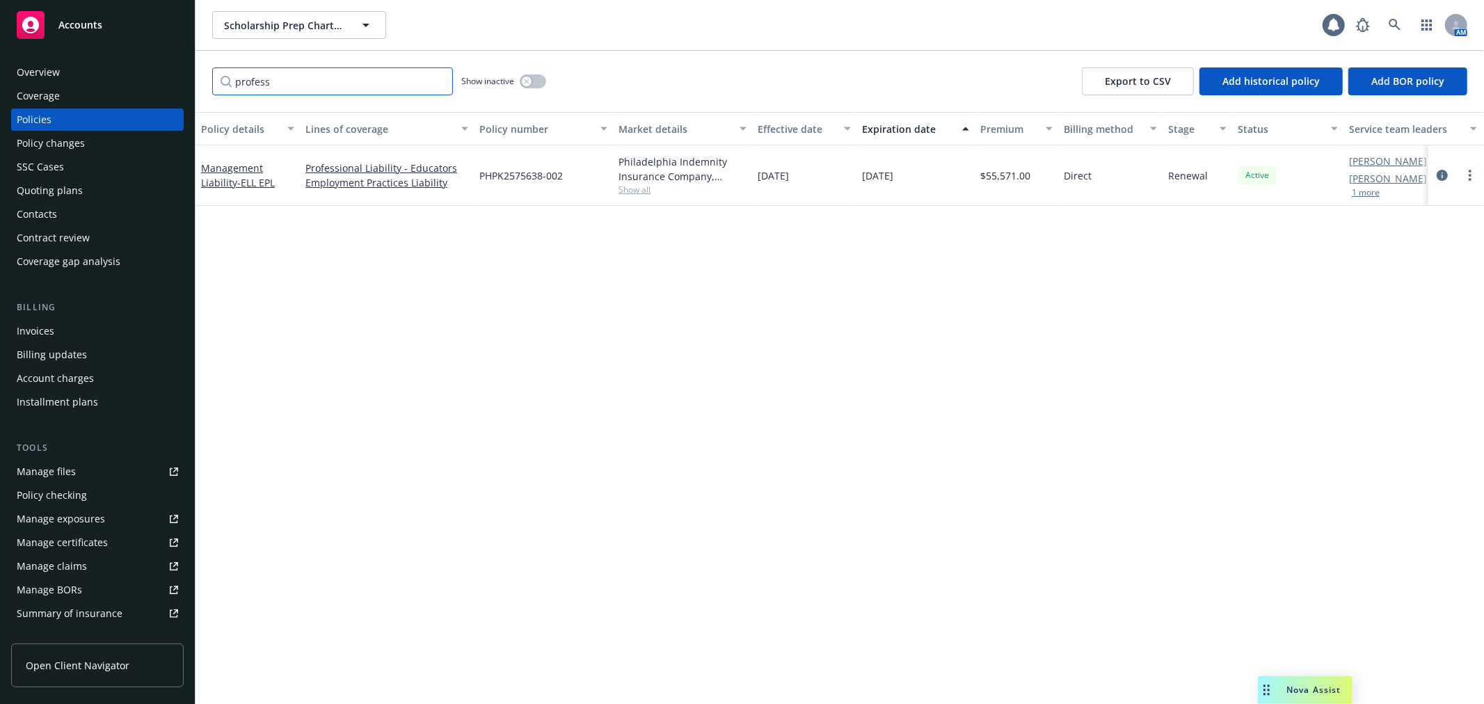
drag, startPoint x: 299, startPoint y: 74, endPoint x: 214, endPoint y: 72, distance: 85.6
click at [214, 72] on input "profess" at bounding box center [332, 81] width 241 height 28
type input "pack"
click at [211, 172] on link "Commercial Package" at bounding box center [229, 176] width 56 height 28
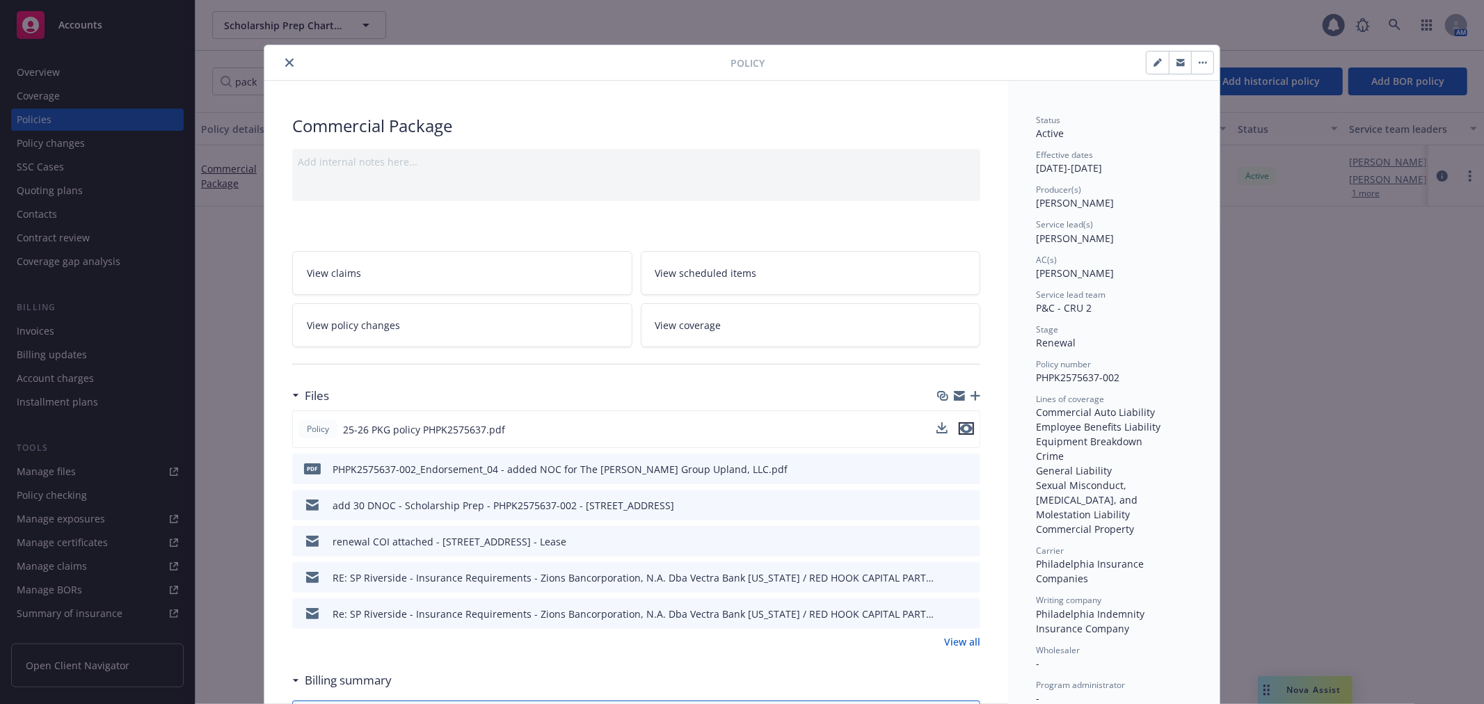
click at [963, 429] on icon "preview file" at bounding box center [966, 429] width 13 height 10
click at [287, 61] on icon "close" at bounding box center [289, 62] width 8 height 8
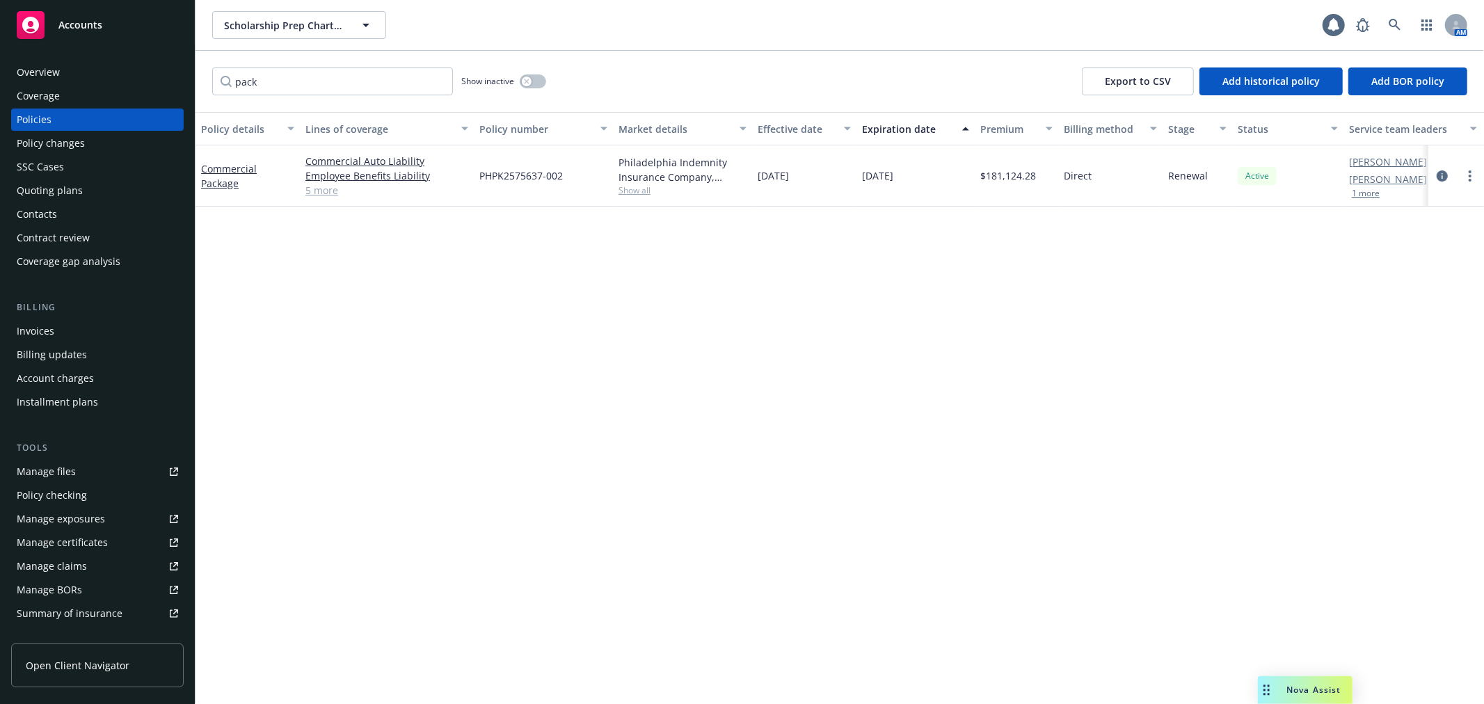
click at [157, 136] on div "Policy changes" at bounding box center [97, 143] width 161 height 22
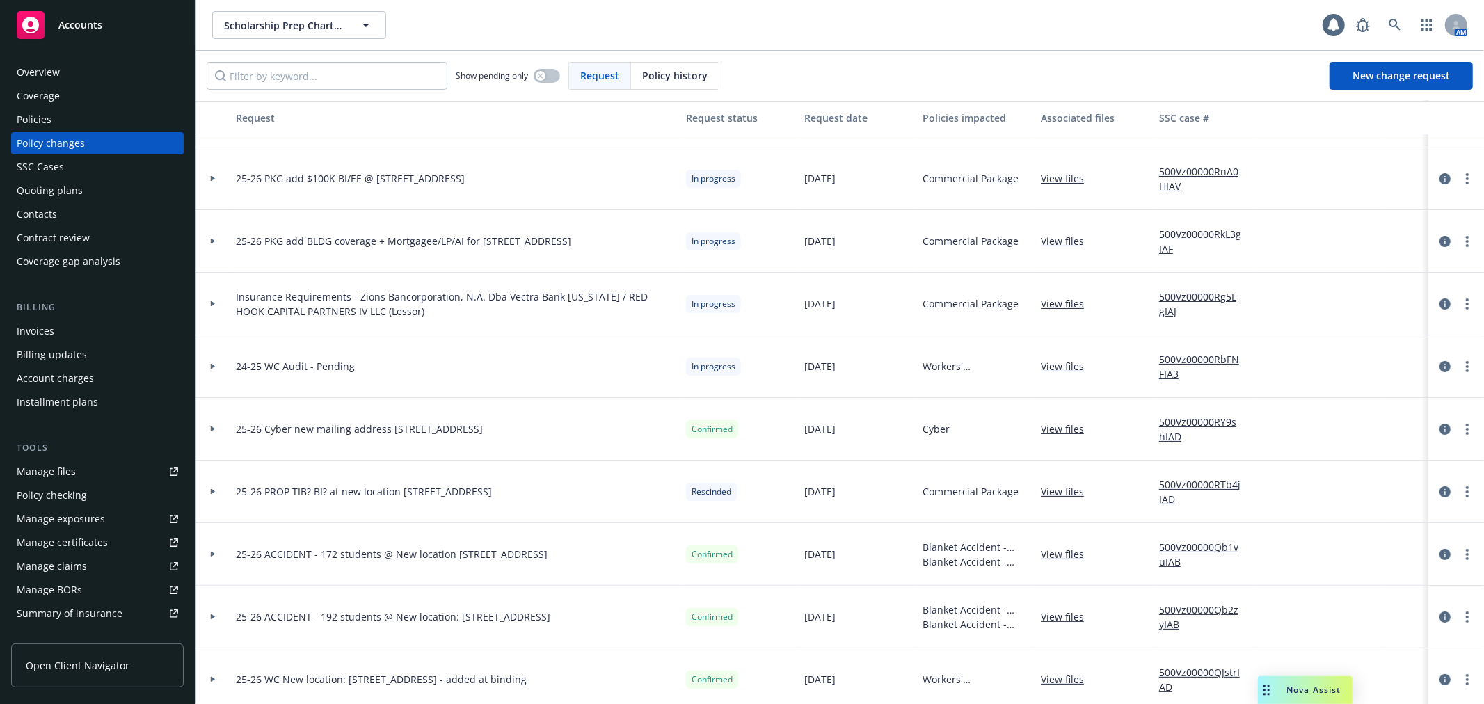
scroll to position [77, 0]
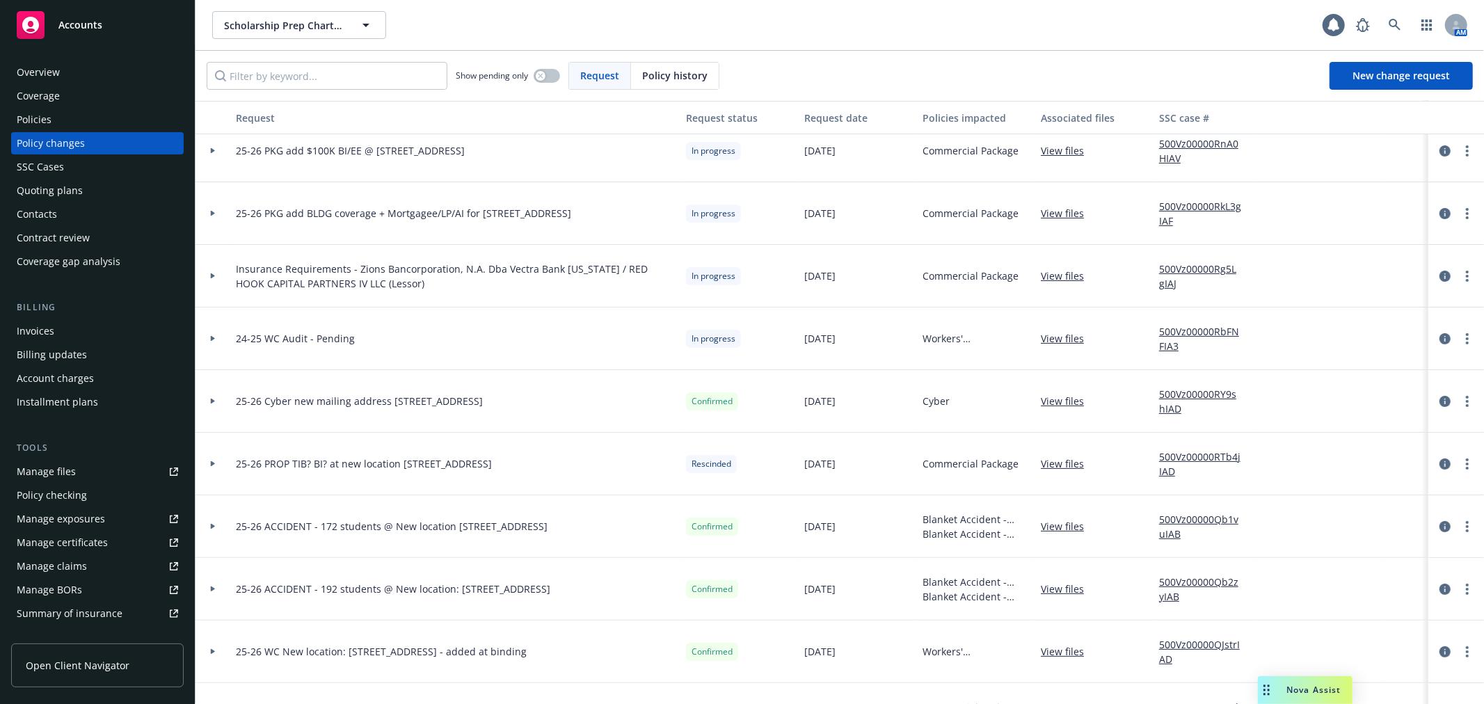
click at [212, 530] on div at bounding box center [213, 526] width 35 height 63
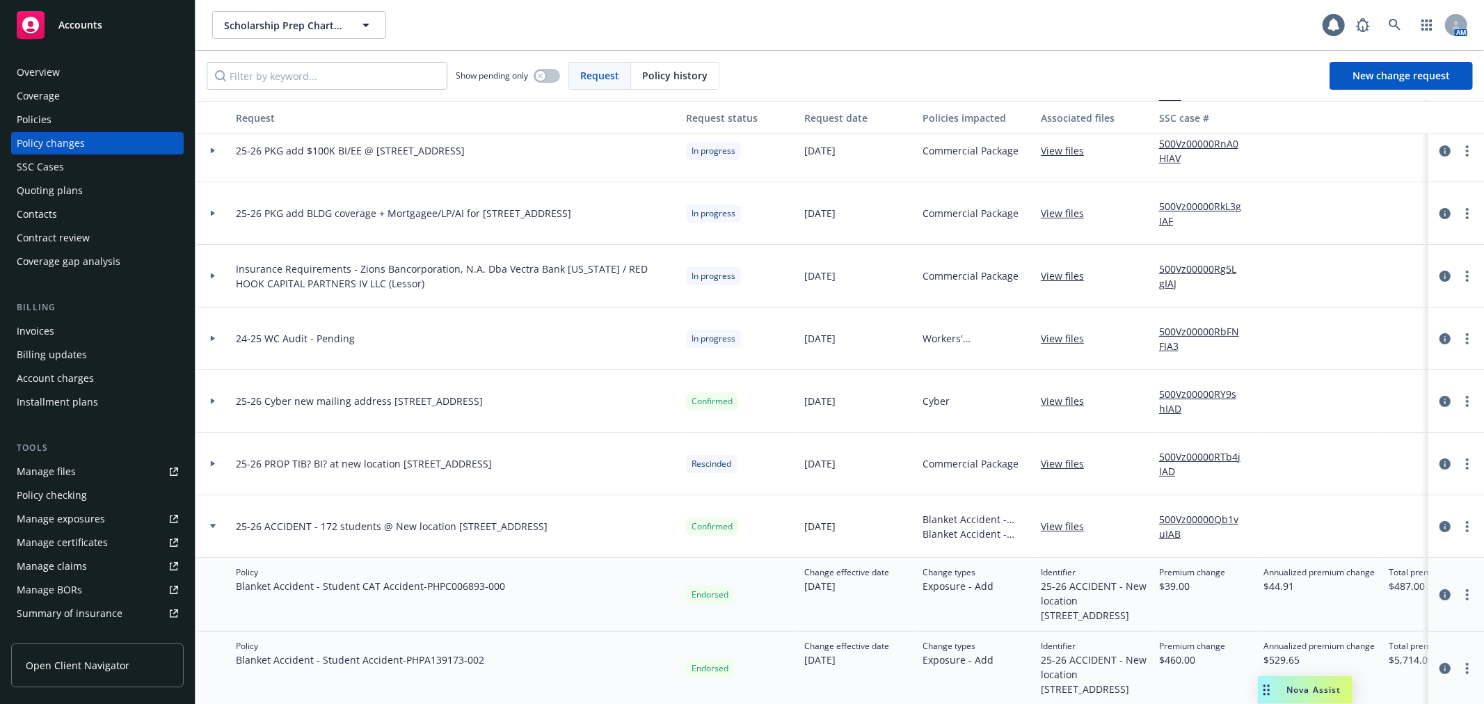
click at [212, 530] on div at bounding box center [213, 526] width 35 height 63
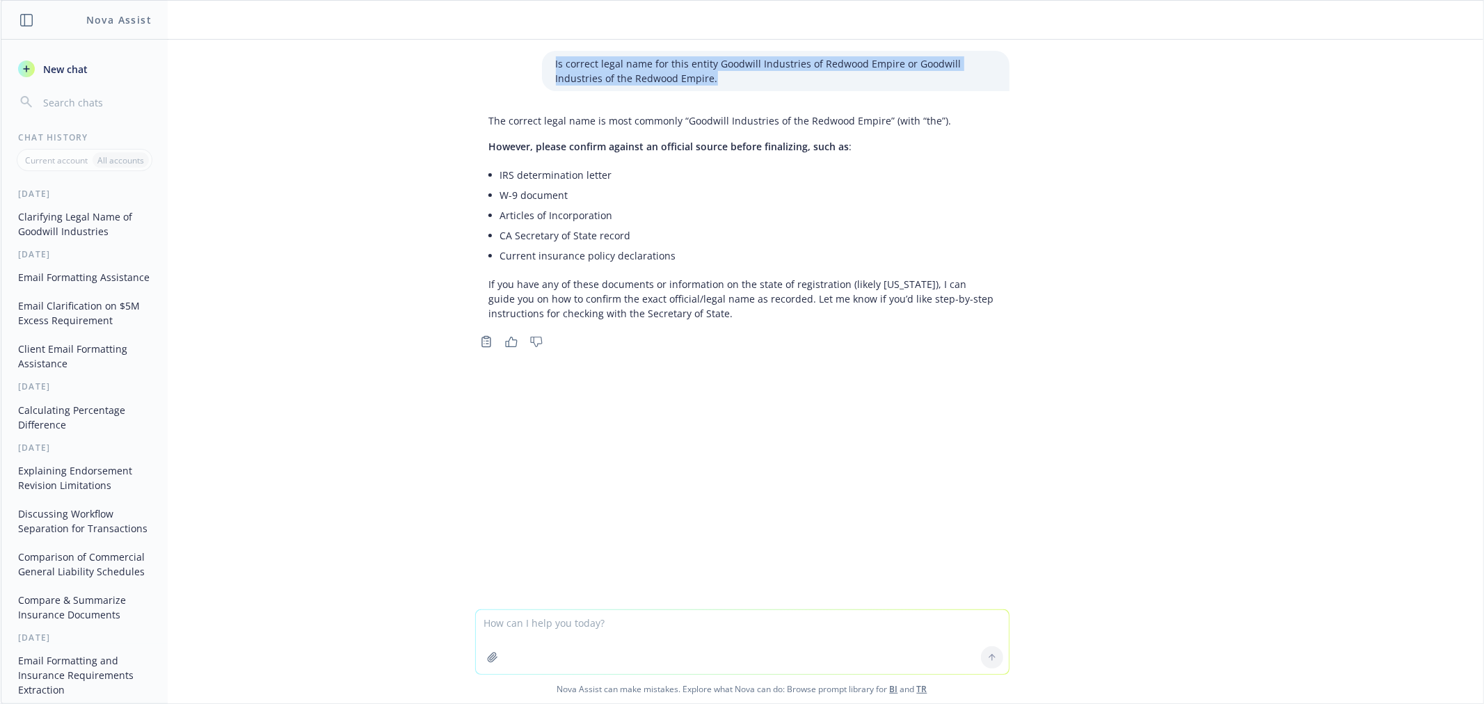
drag, startPoint x: 724, startPoint y: 74, endPoint x: 547, endPoint y: 51, distance: 179.0
click at [547, 51] on div "Is correct legal name for this entity Goodwill Industries of Redwood Empire or …" at bounding box center [776, 71] width 468 height 40
copy p "Is correct legal name for this entity Goodwill Industries of Redwood Empire or …"
click at [573, 618] on textarea at bounding box center [742, 642] width 533 height 64
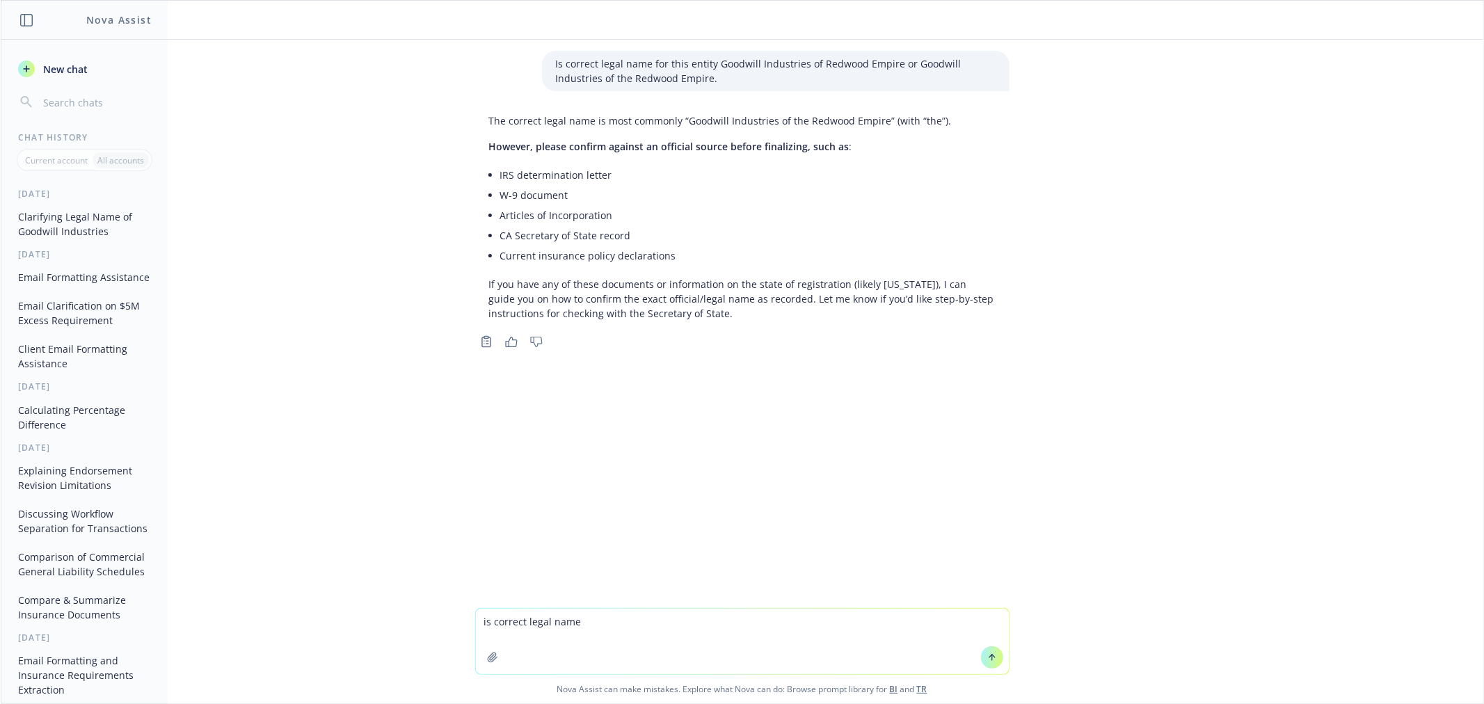
paste textarea "Is correct legal name for this entity Goodwill Industries of Redwood Empire or …"
drag, startPoint x: 777, startPoint y: 620, endPoint x: 929, endPoint y: 613, distance: 152.6
click at [929, 613] on textarea "is correct legal name Is correct legal name for this entity Goodwill Industries…" at bounding box center [742, 641] width 533 height 65
click at [981, 621] on textarea "is correct legal name Is correct legal name for this entity Goodwill Goodwill I…" at bounding box center [742, 641] width 533 height 65
click at [758, 616] on textarea "is correct legal name Is correct legal name for this entity Goodwill" at bounding box center [742, 641] width 533 height 65
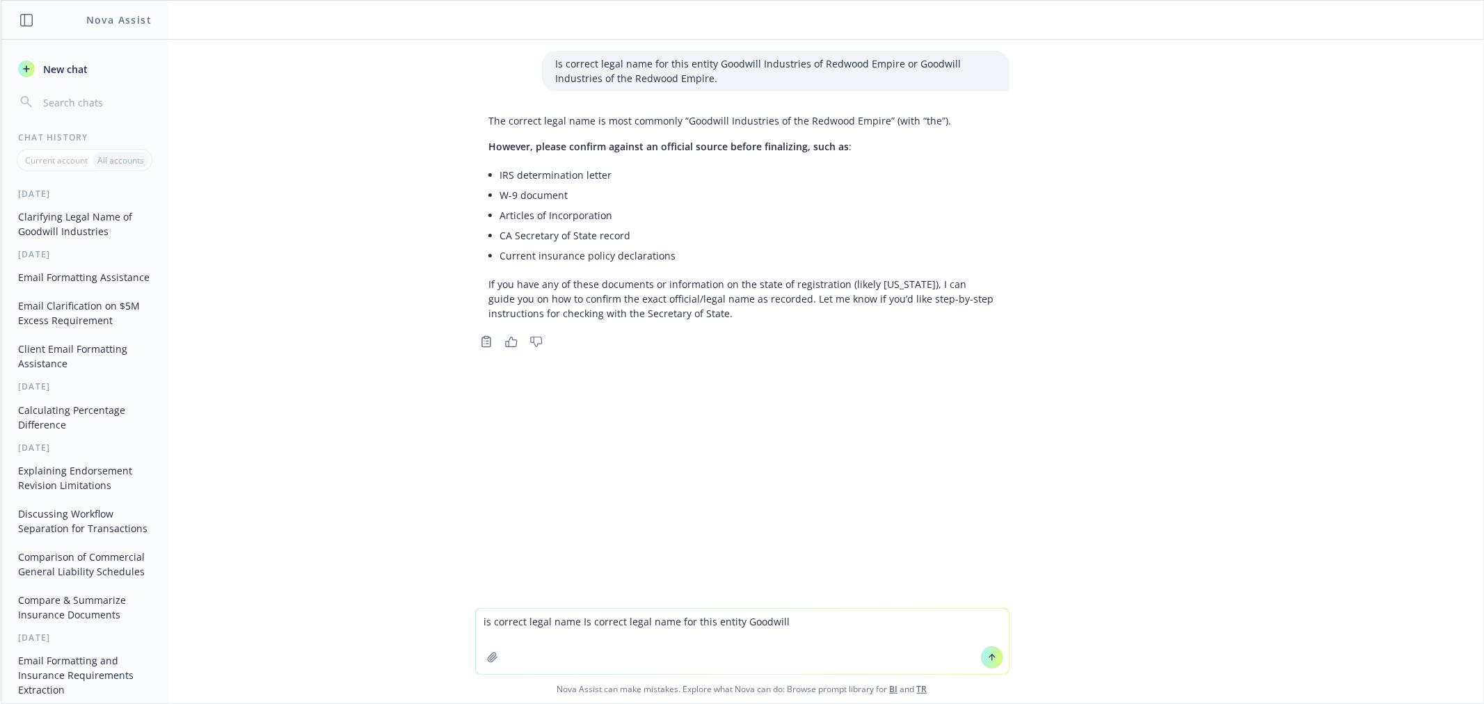
click at [758, 616] on textarea "is correct legal name Is correct legal name for this entity Goodwill" at bounding box center [742, 641] width 533 height 65
paste textarea "Industries of the Redwood Empire."
paste textarea "Goodwill Industries of the Redwood Empire."
type textarea "is correct legal name Is correct legal name for this entity Goodwill Industries…"
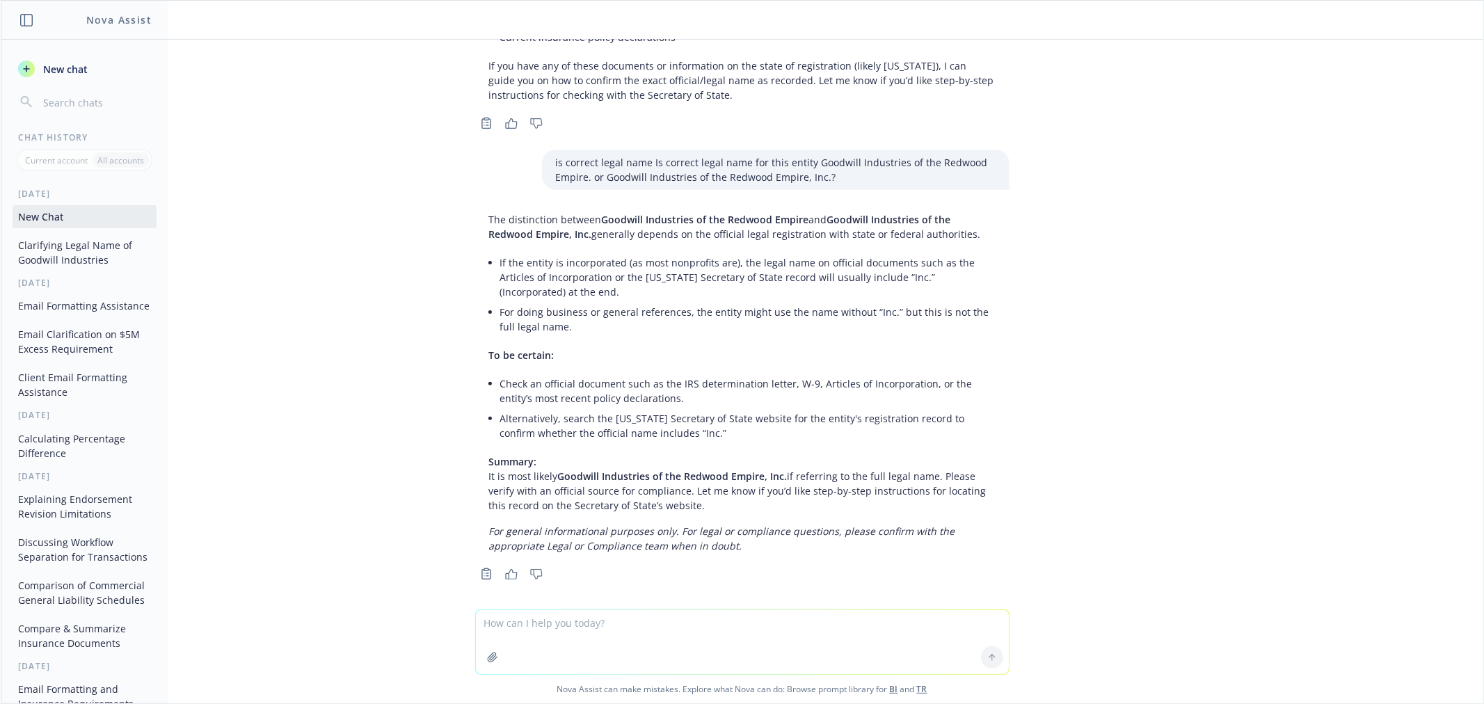
scroll to position [225, 0]
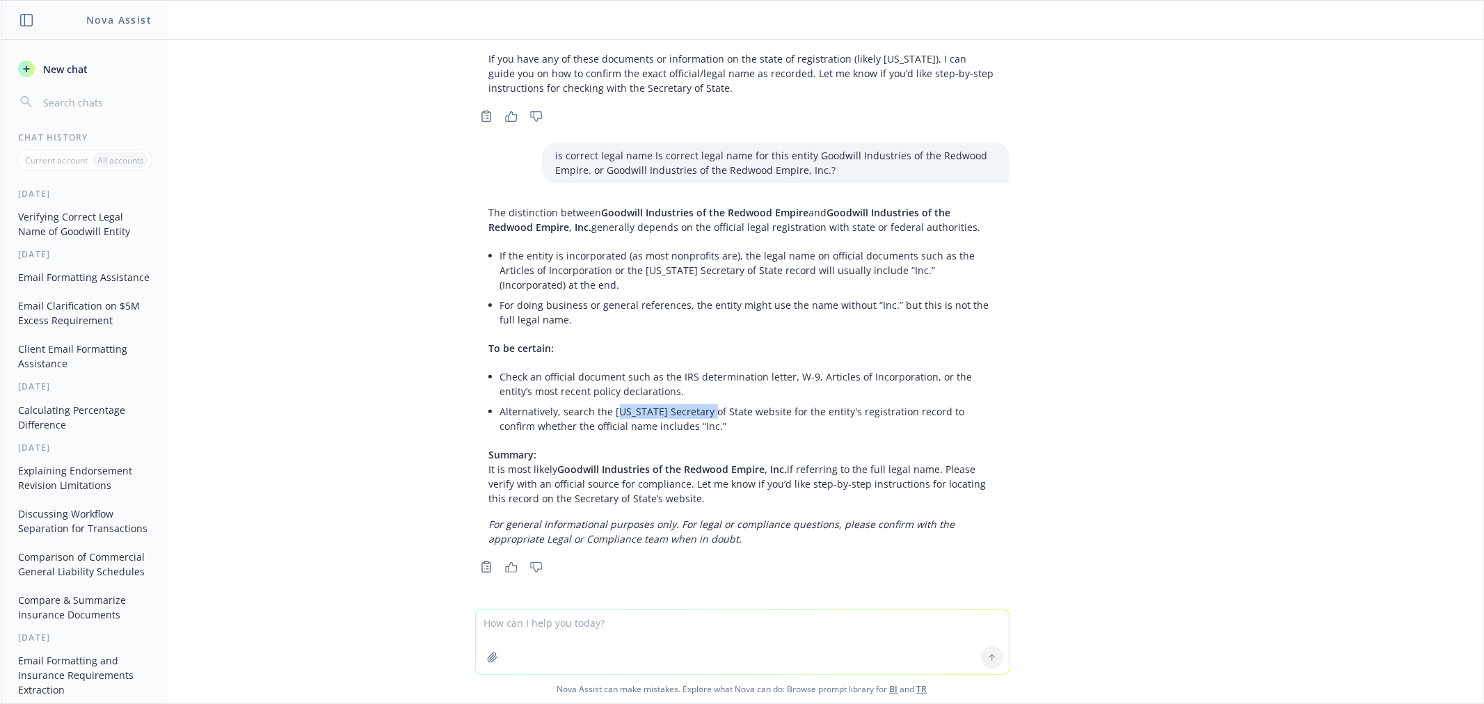
drag, startPoint x: 604, startPoint y: 406, endPoint x: 692, endPoint y: 401, distance: 87.9
click at [692, 402] on li "Alternatively, search the [US_STATE] Secretary of State website for the entity'…" at bounding box center [747, 419] width 495 height 35
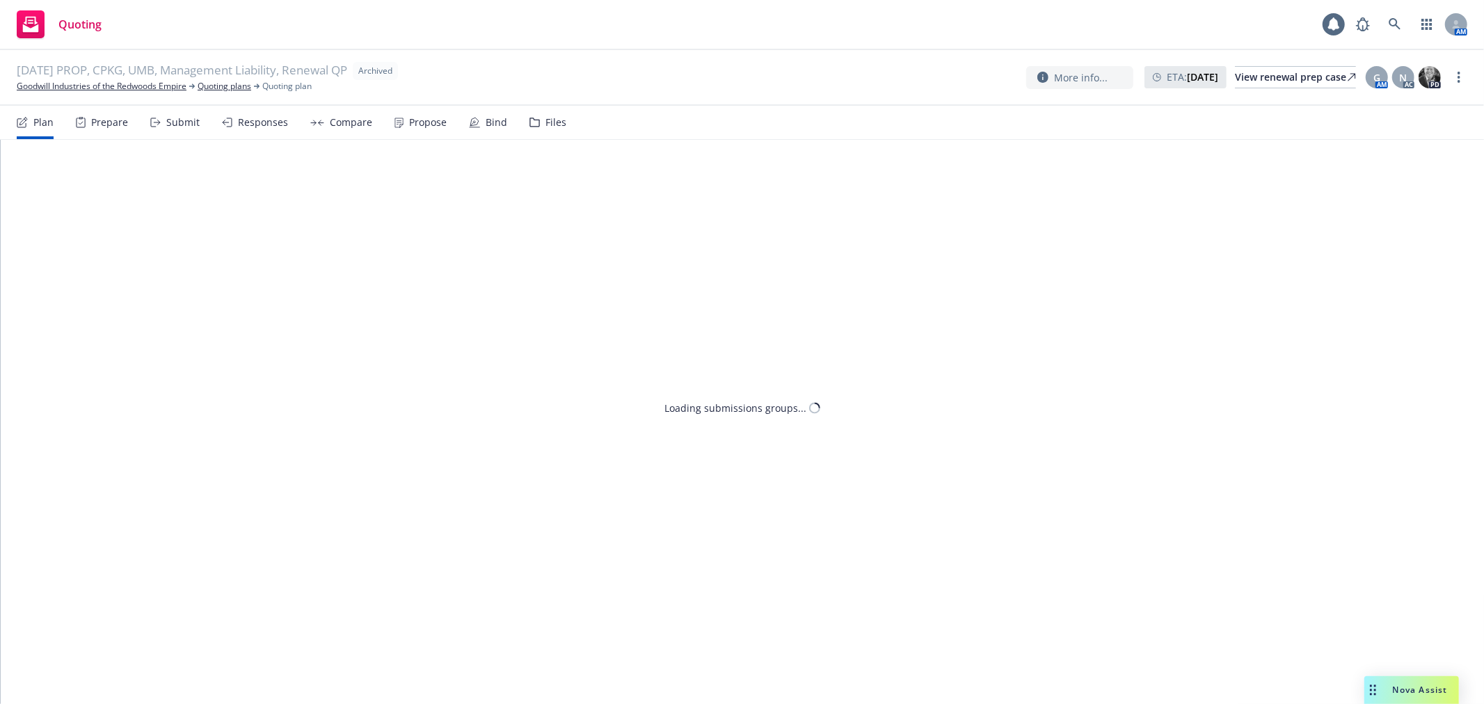
click at [546, 121] on div "Files" at bounding box center [556, 122] width 21 height 11
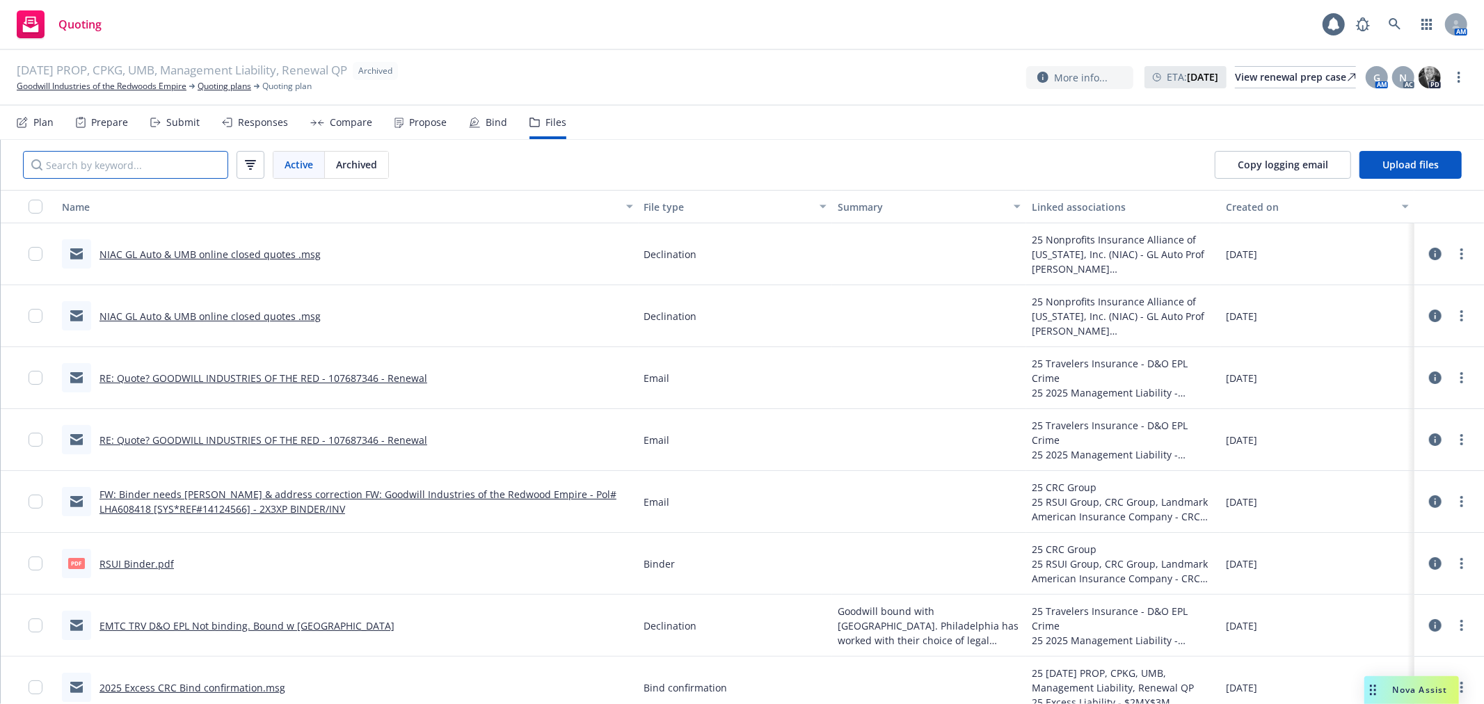
click at [155, 159] on input "Search by keyword..." at bounding box center [125, 165] width 205 height 28
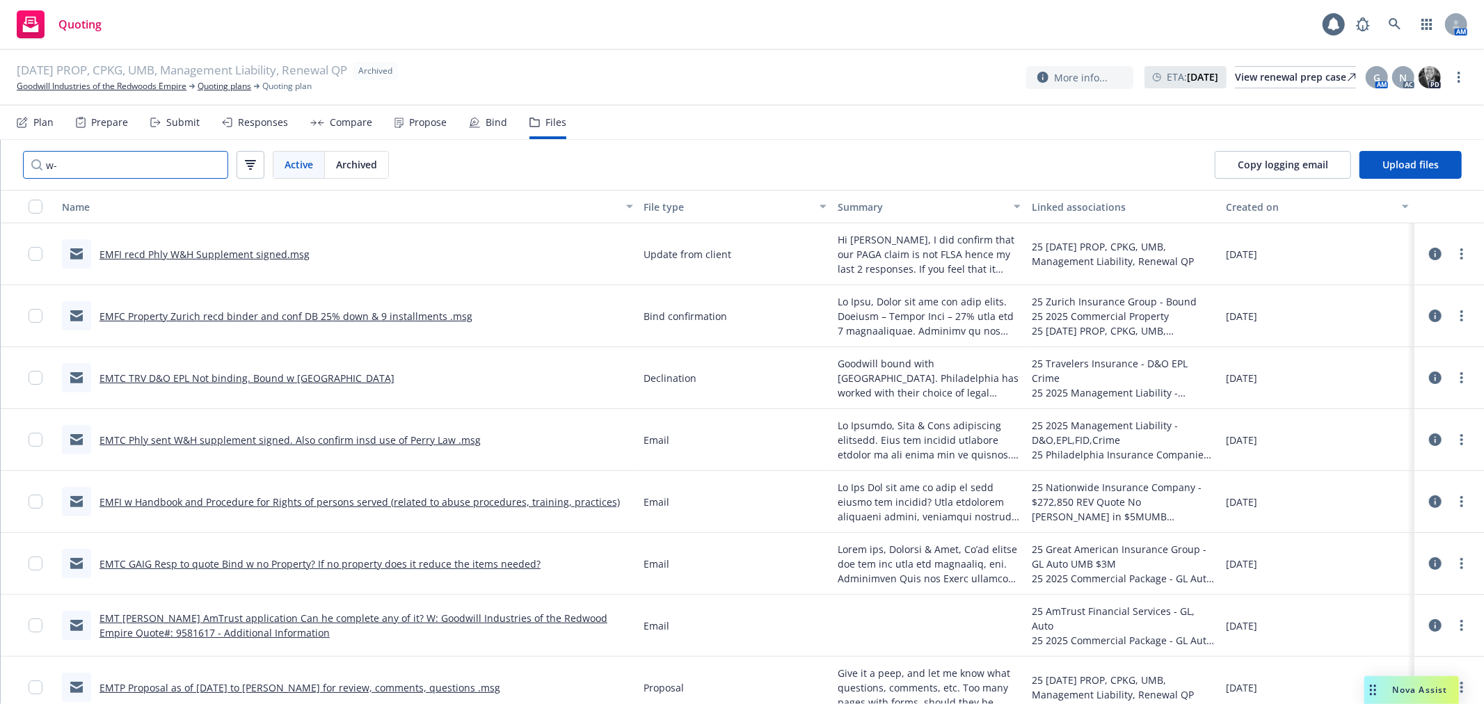
type input "w"
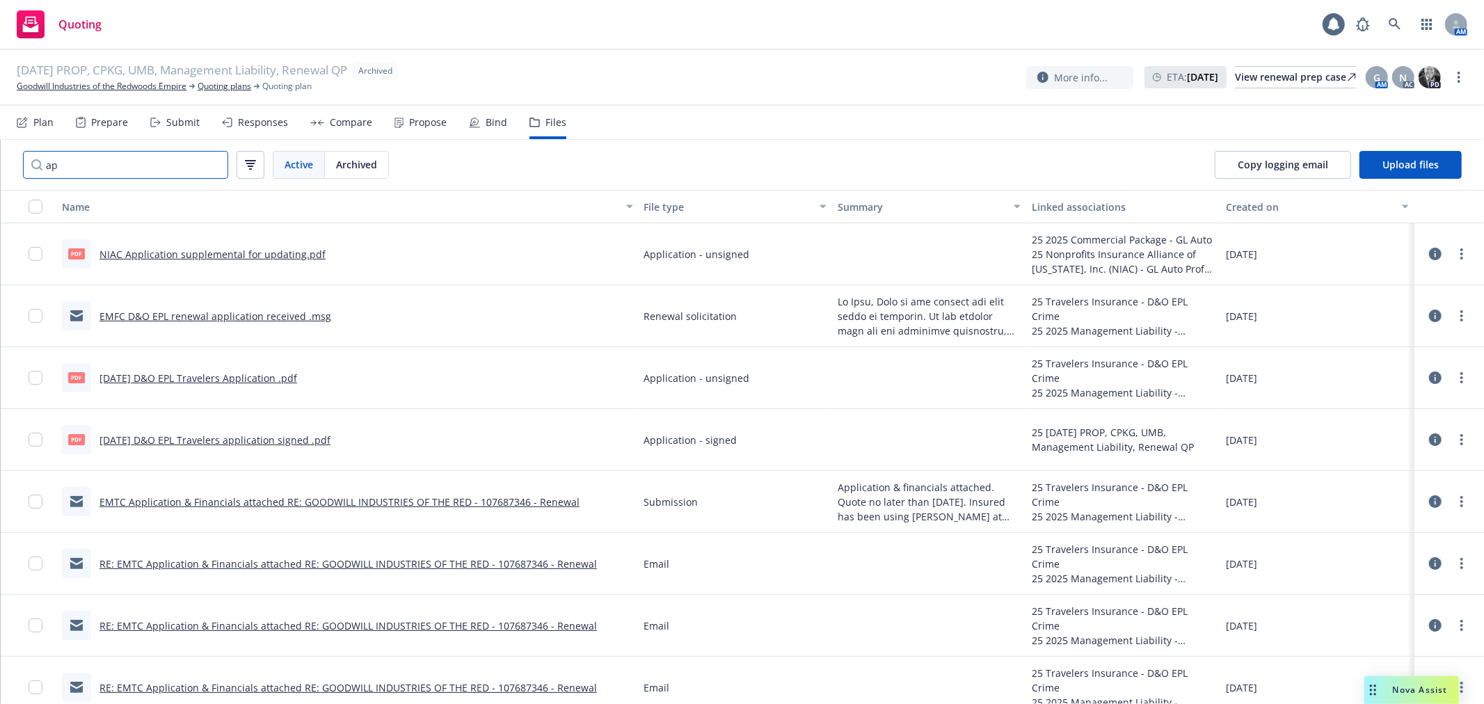
type input "a"
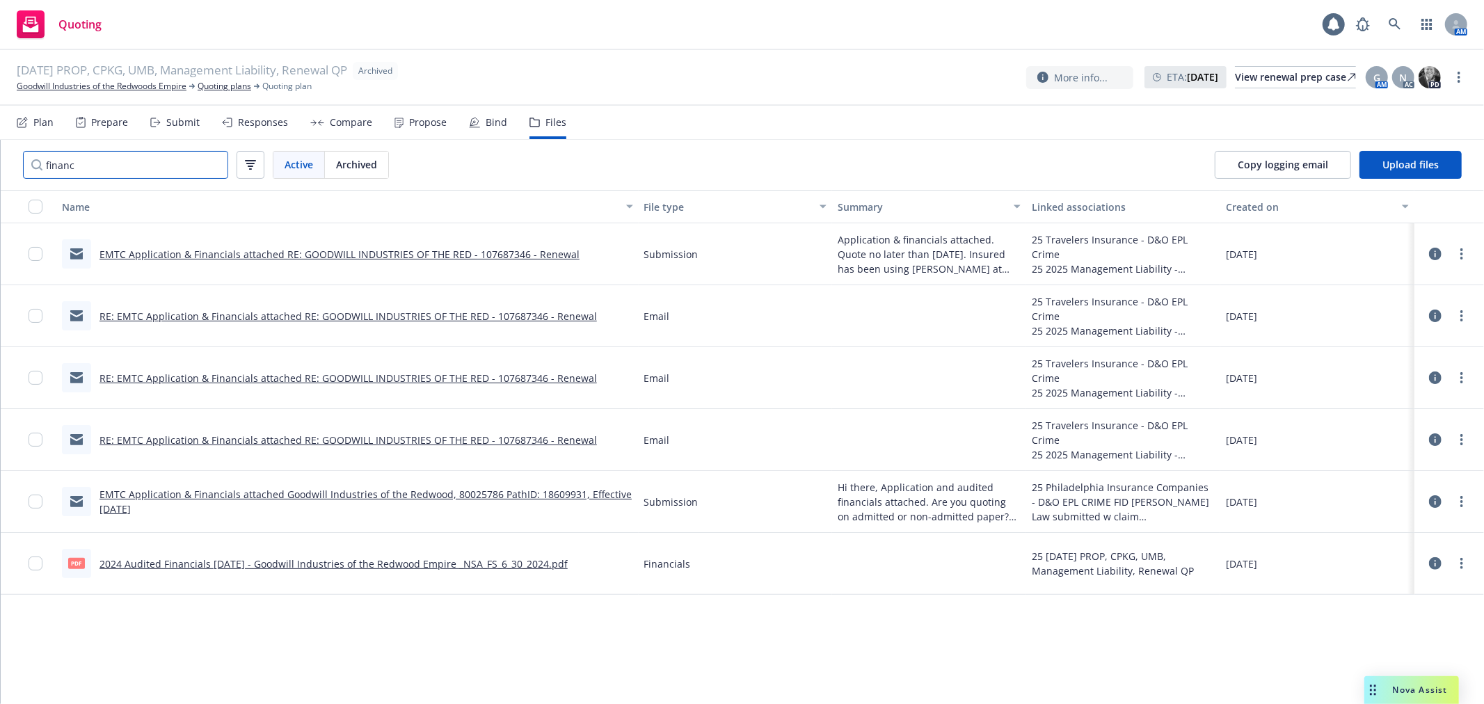
type input "financ"
click at [386, 554] on div "pdf 2024 Audited Financials [DATE] - Goodwill Industries of the Redwood Empire …" at bounding box center [315, 563] width 506 height 29
click at [384, 562] on link "2024 Audited Financials [DATE] - Goodwill Industries of the Redwood Empire _NSA…" at bounding box center [334, 563] width 468 height 13
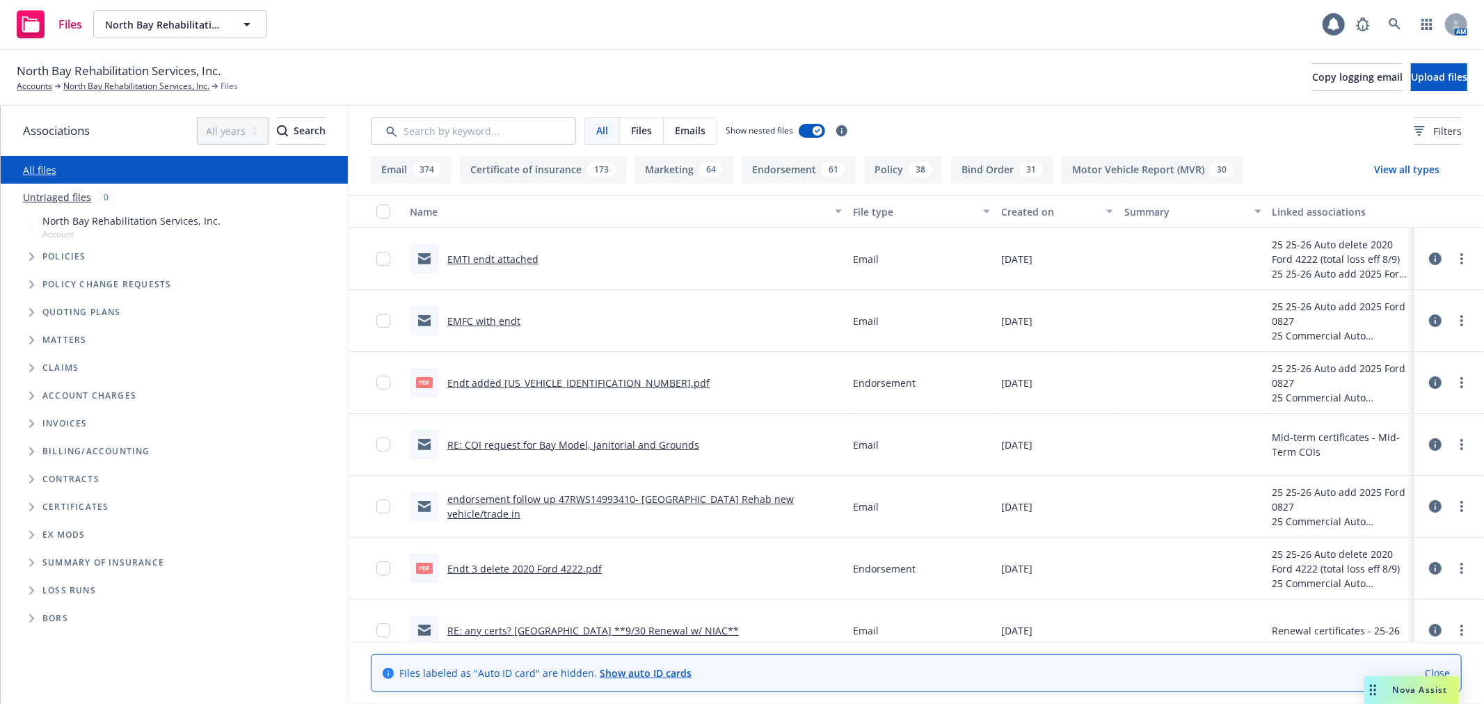
click at [1429, 253] on icon at bounding box center [1435, 259] width 13 height 13
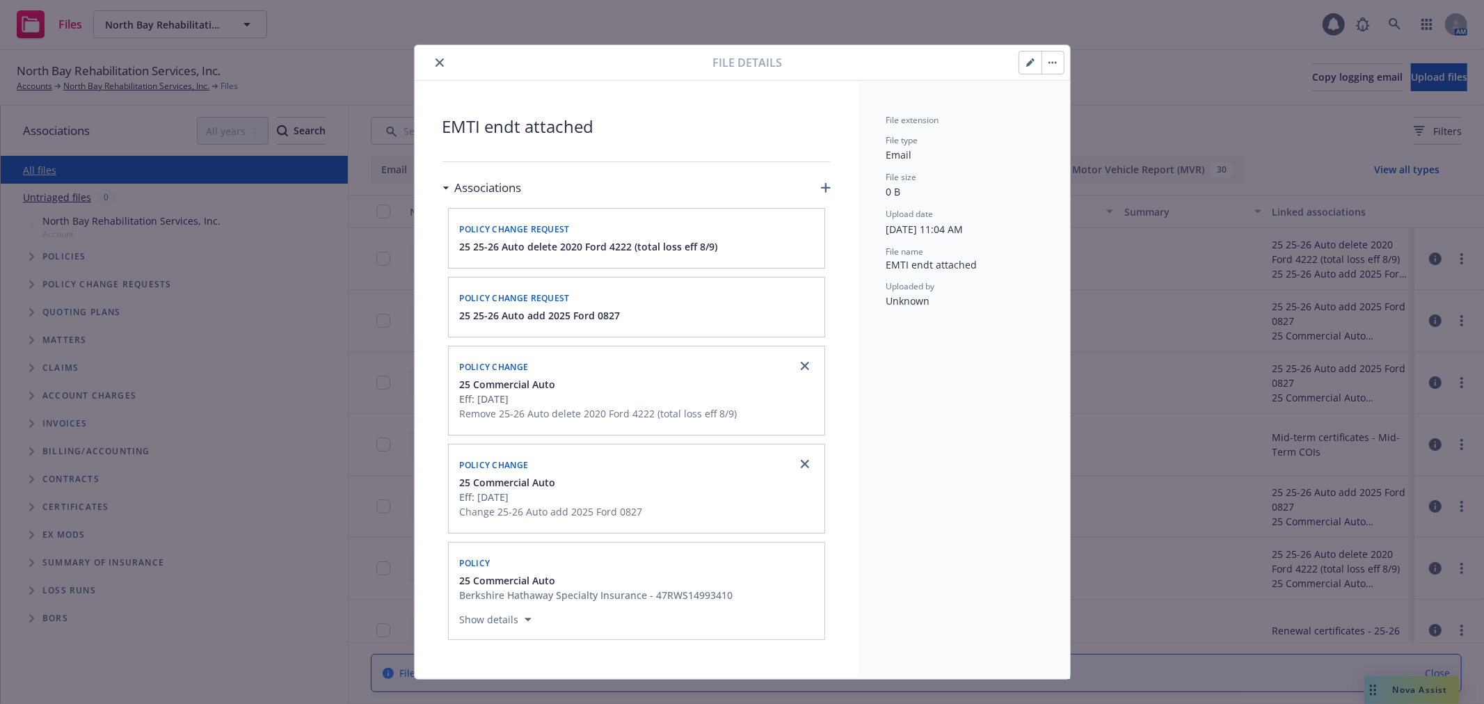
click at [1026, 64] on icon "button" at bounding box center [1030, 62] width 8 height 8
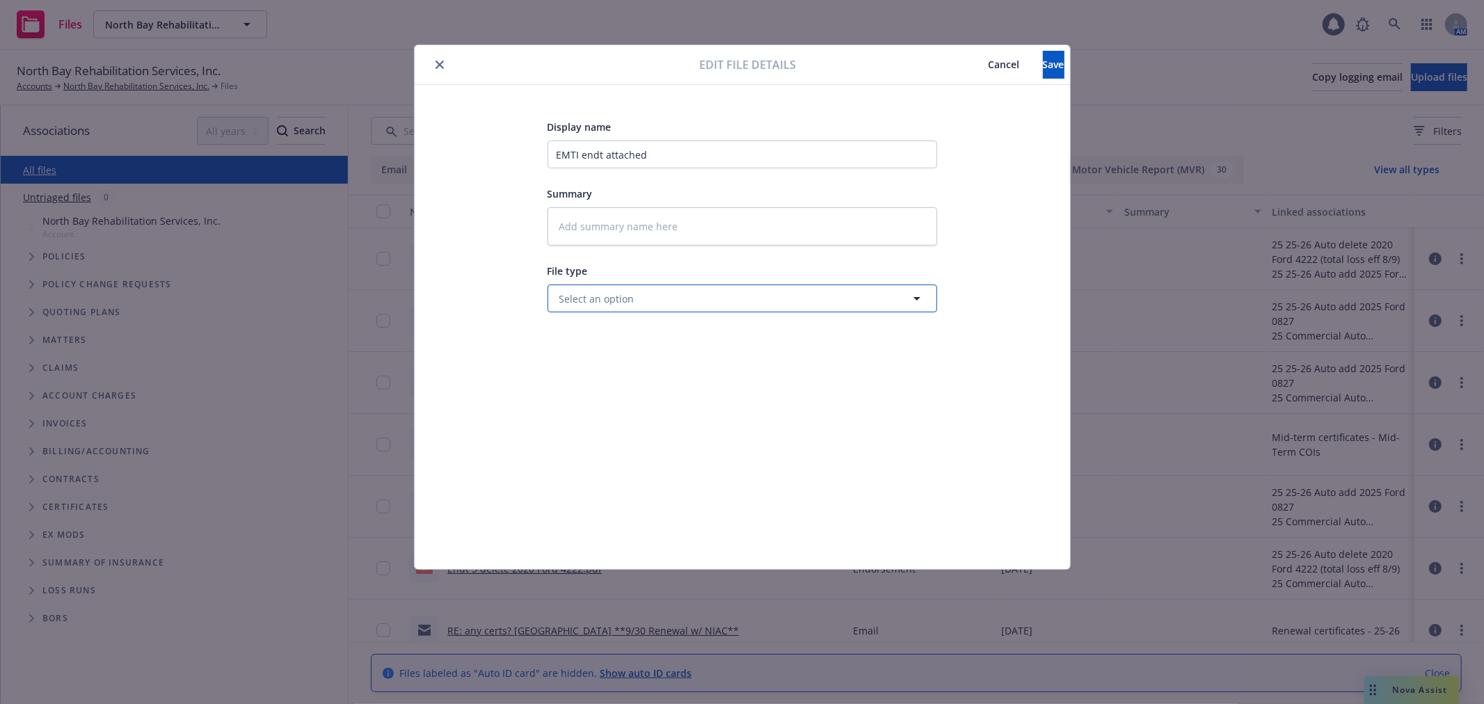
click at [713, 299] on button "Select an option" at bounding box center [743, 299] width 390 height 28
type input "end"
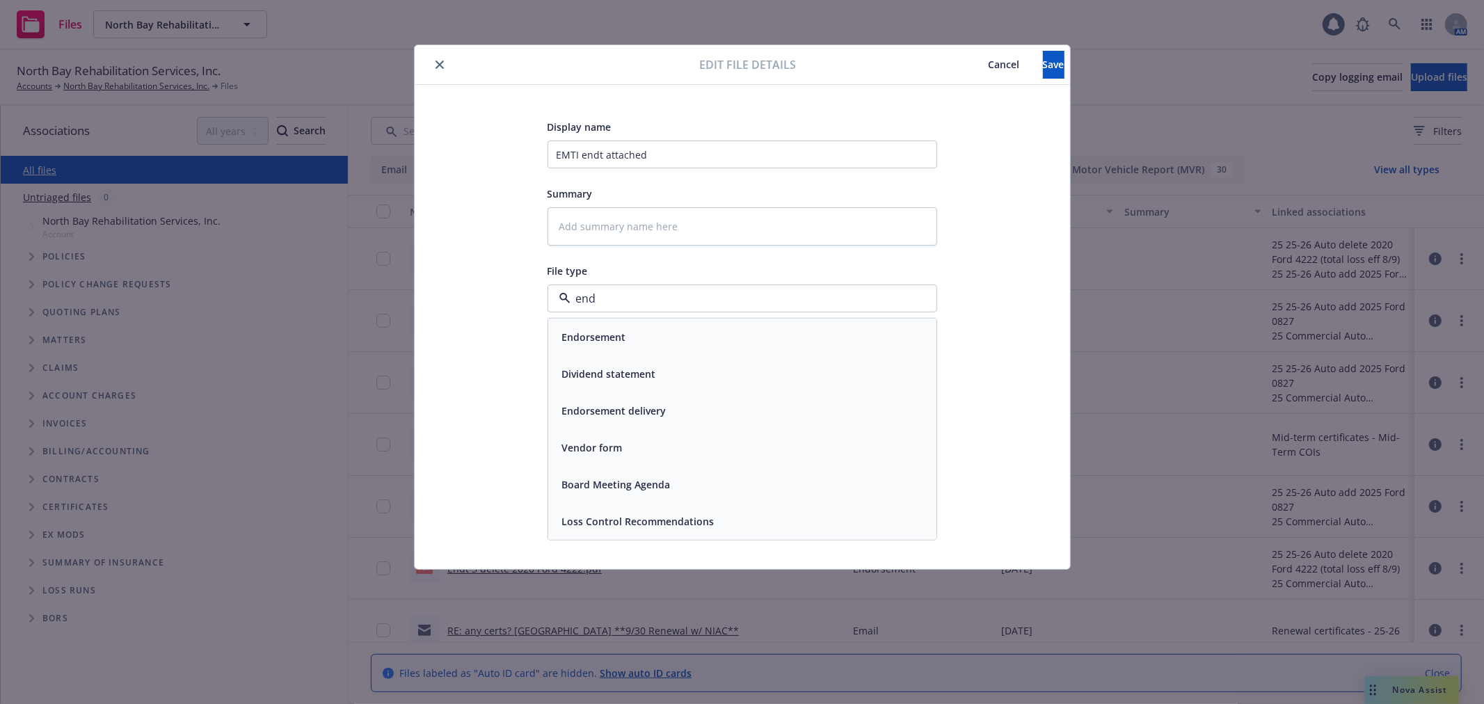
click at [701, 397] on div "Endorsement delivery" at bounding box center [742, 410] width 388 height 37
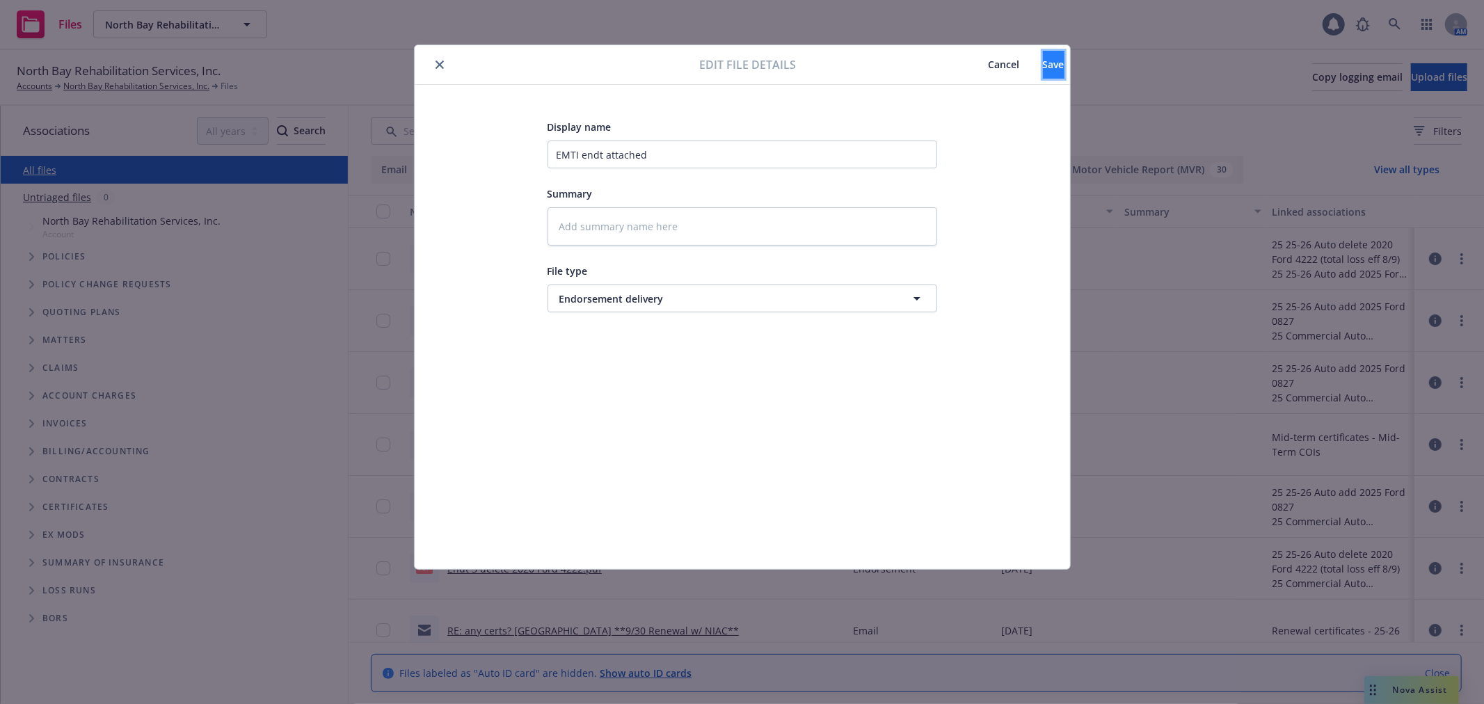
click at [1053, 54] on button "Save" at bounding box center [1054, 65] width 22 height 28
type textarea "x"
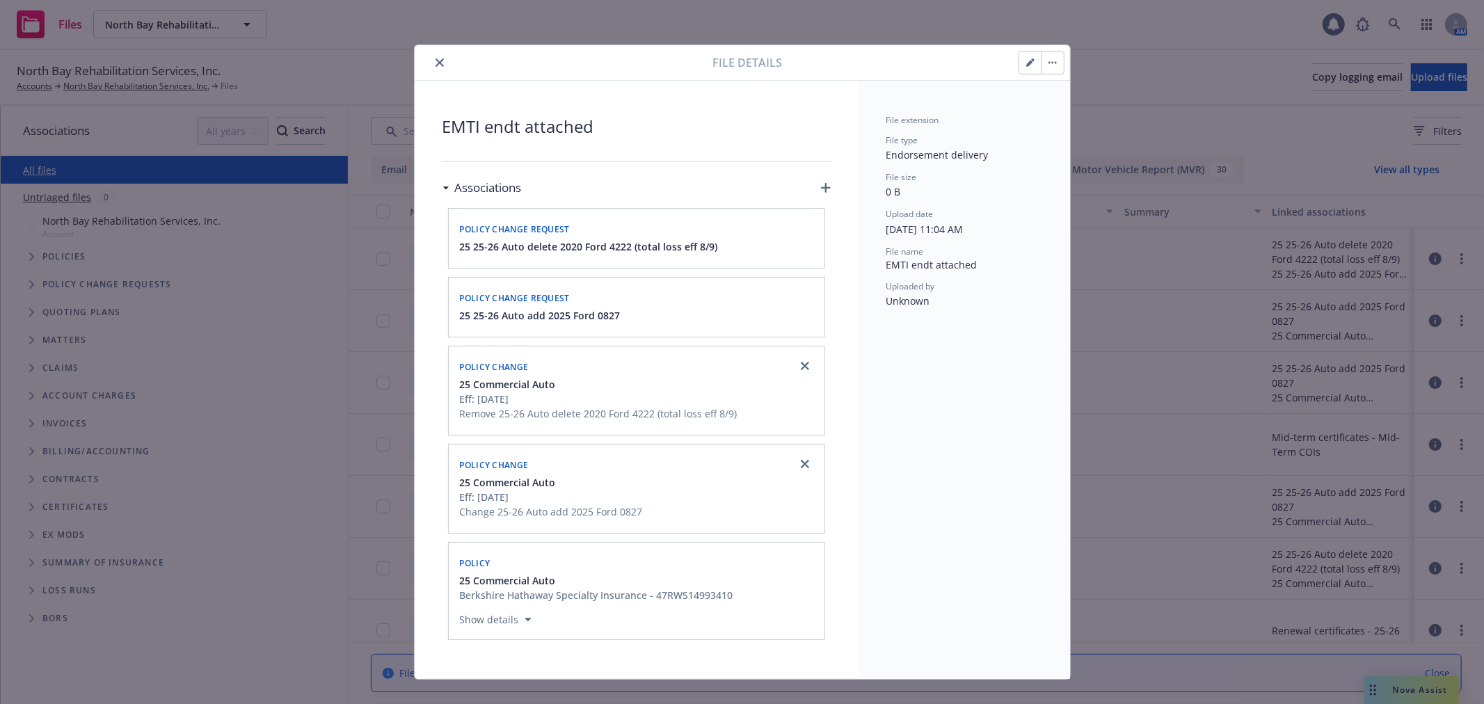
click at [435, 67] on button "close" at bounding box center [439, 62] width 17 height 17
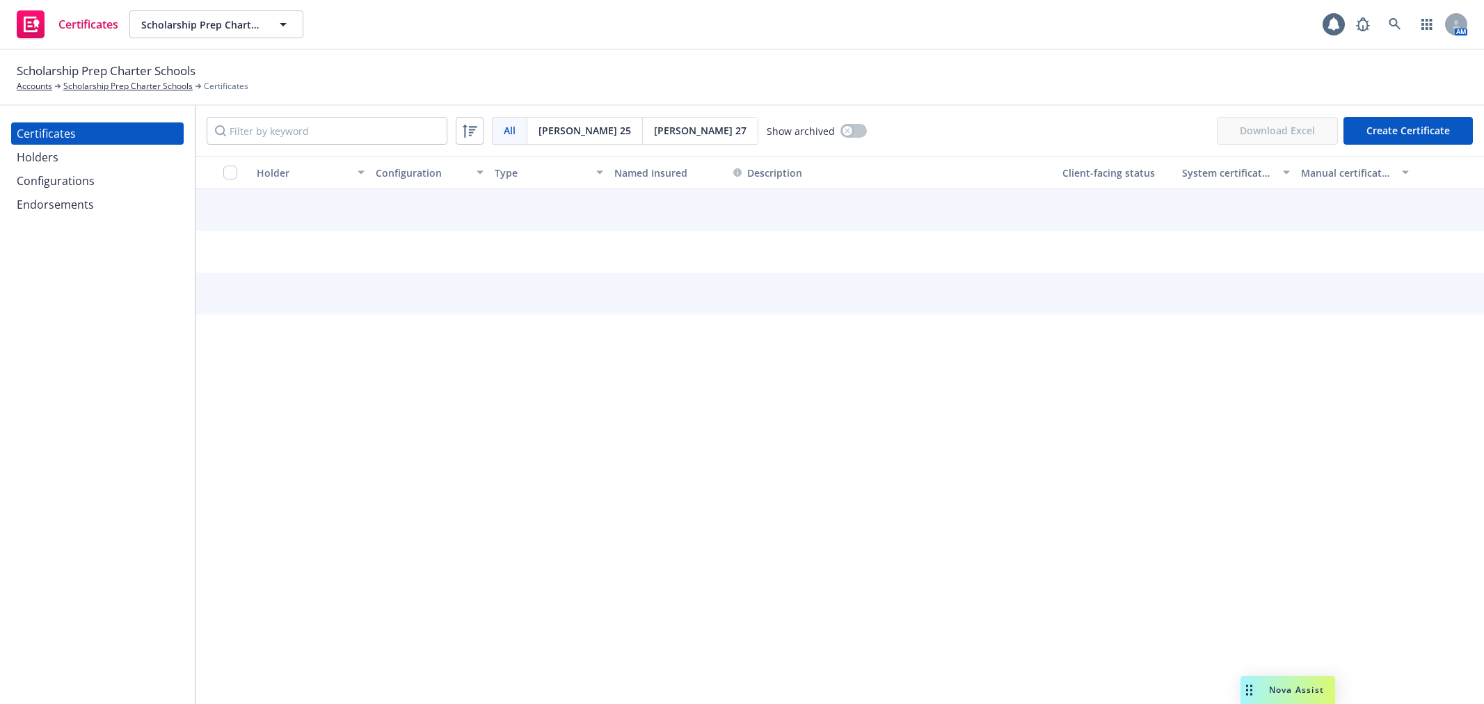
click at [119, 186] on div "Configurations" at bounding box center [97, 181] width 161 height 22
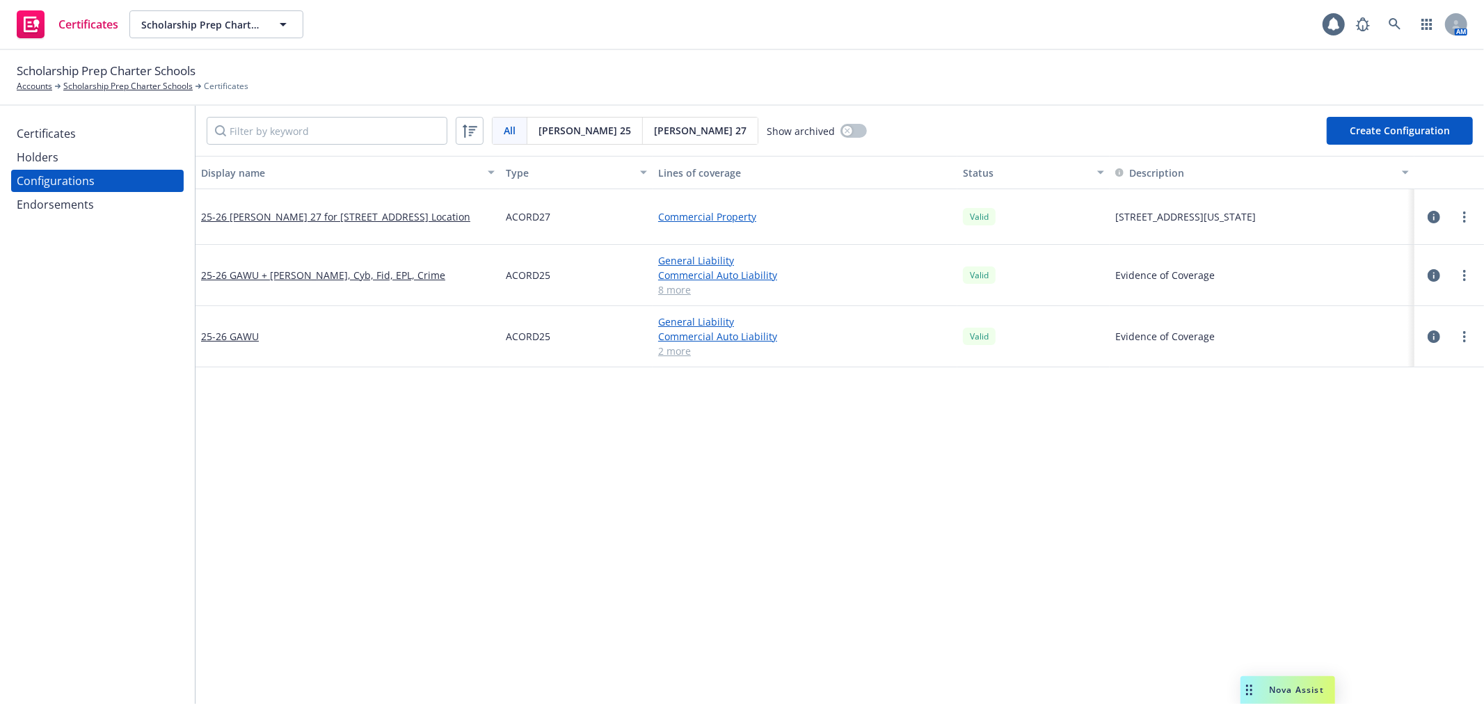
click at [108, 136] on div "Certificates" at bounding box center [97, 133] width 161 height 22
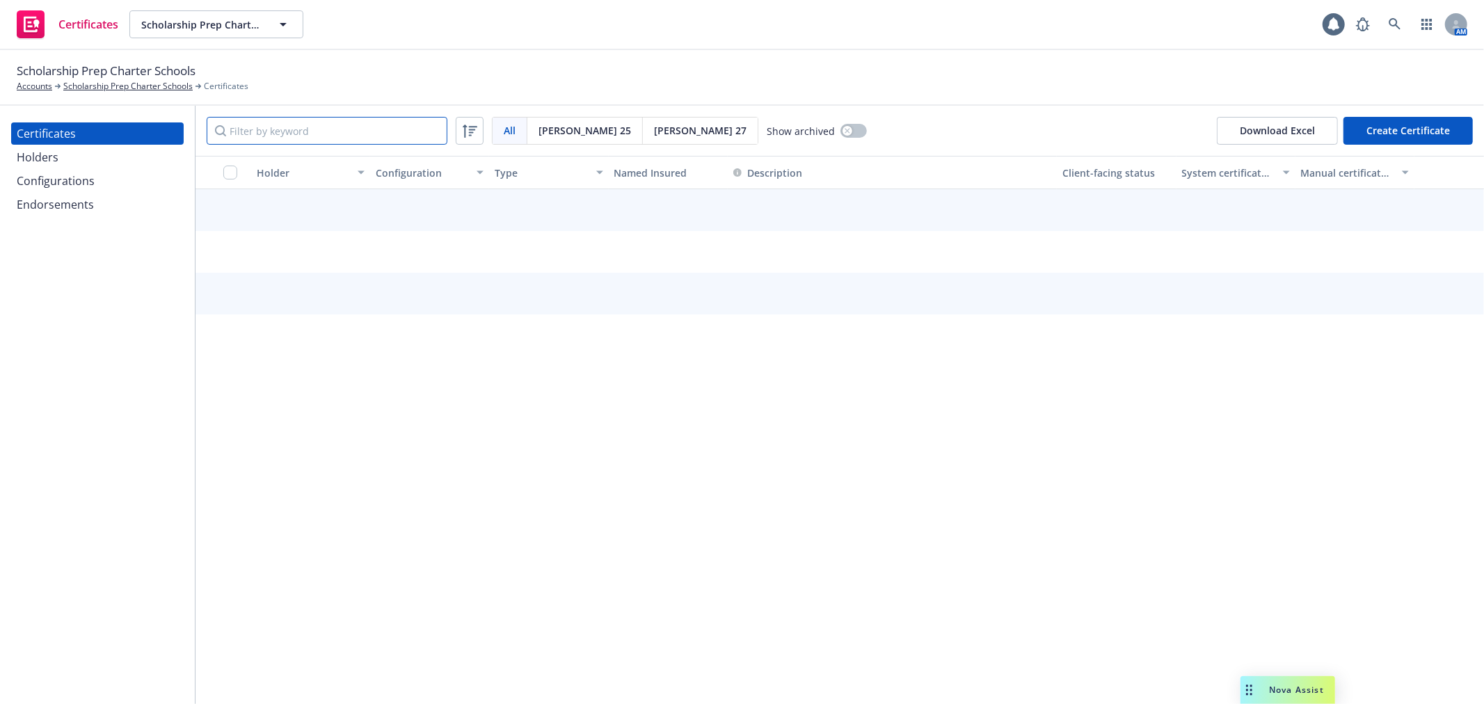
click at [276, 138] on input "Filter by keyword" at bounding box center [327, 131] width 241 height 28
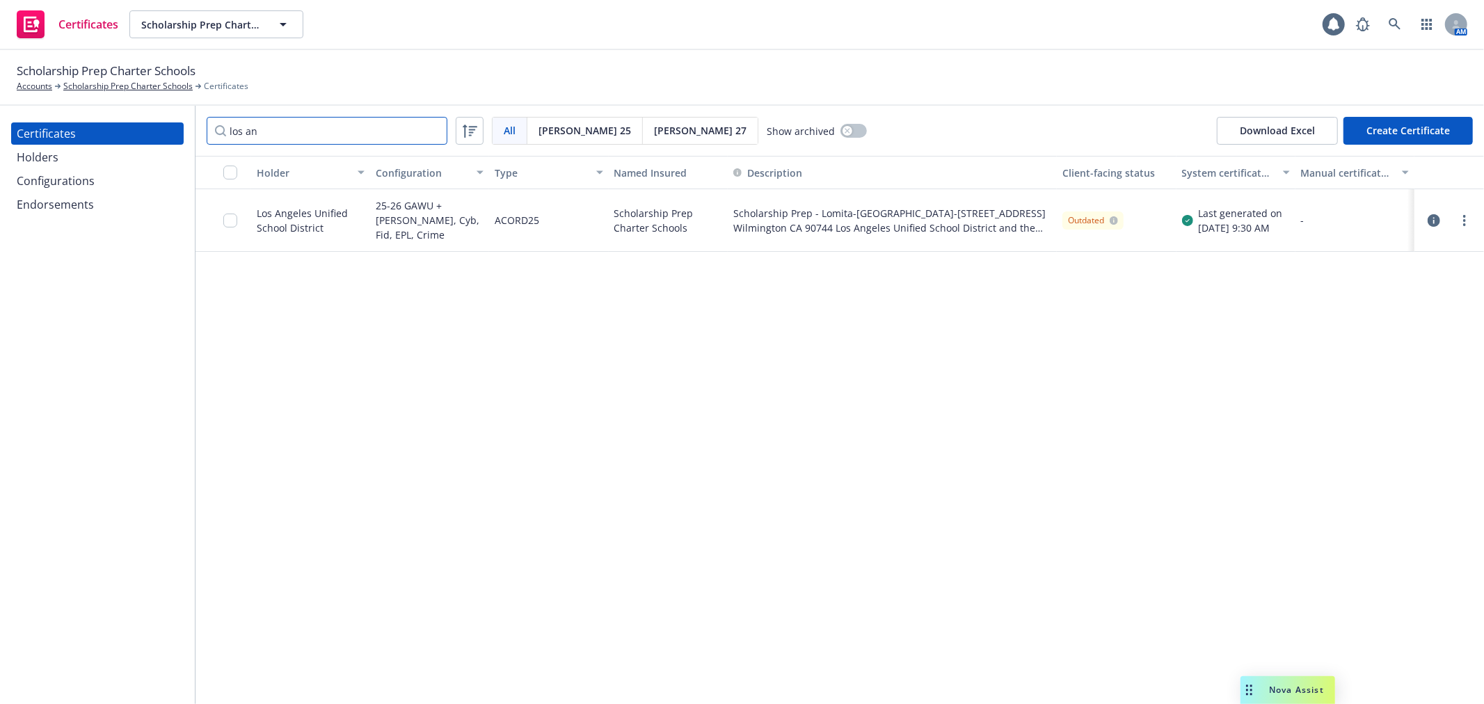
type input "los an"
click at [1431, 223] on icon "button" at bounding box center [1434, 220] width 13 height 13
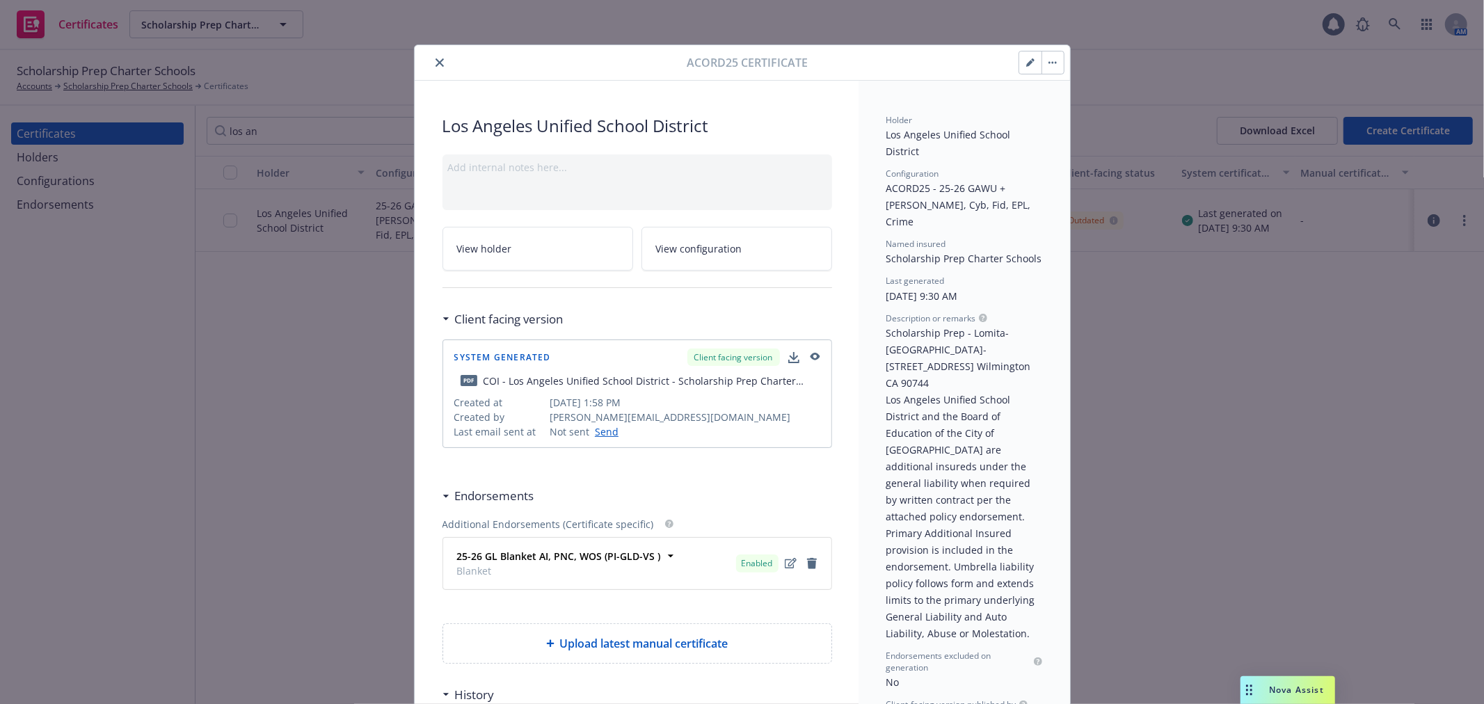
click at [1026, 67] on button "button" at bounding box center [1030, 62] width 22 height 22
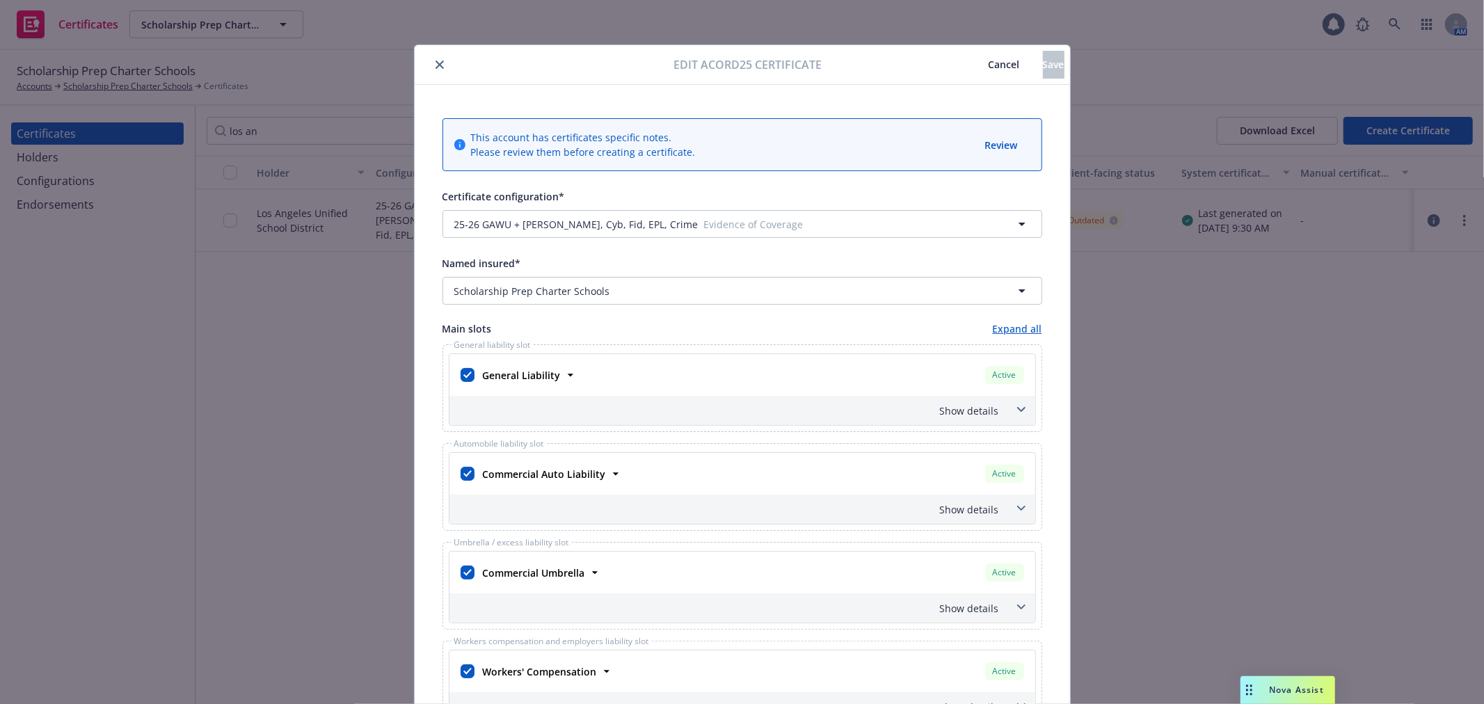
click at [1017, 607] on icon at bounding box center [1021, 607] width 8 height 5
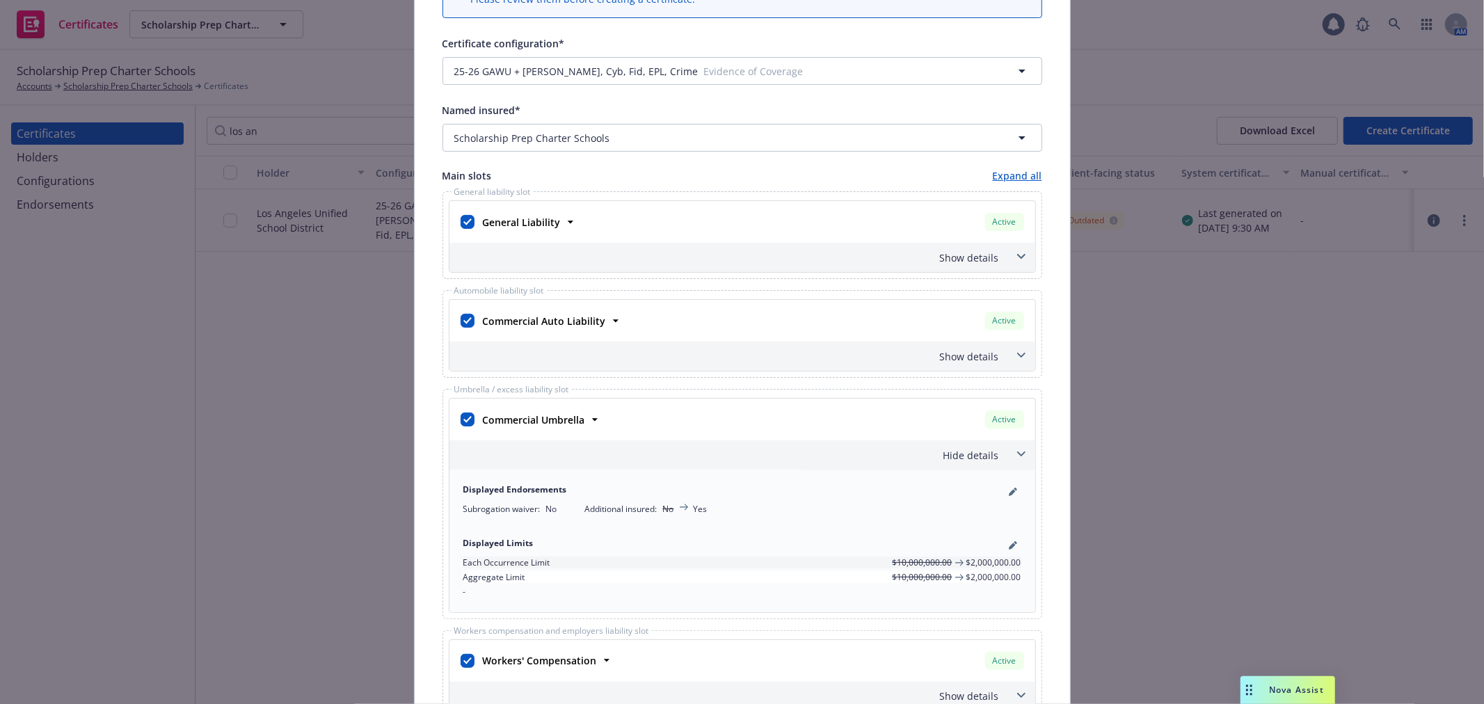
scroll to position [154, 0]
click at [1009, 546] on icon "pencil" at bounding box center [1012, 544] width 7 height 7
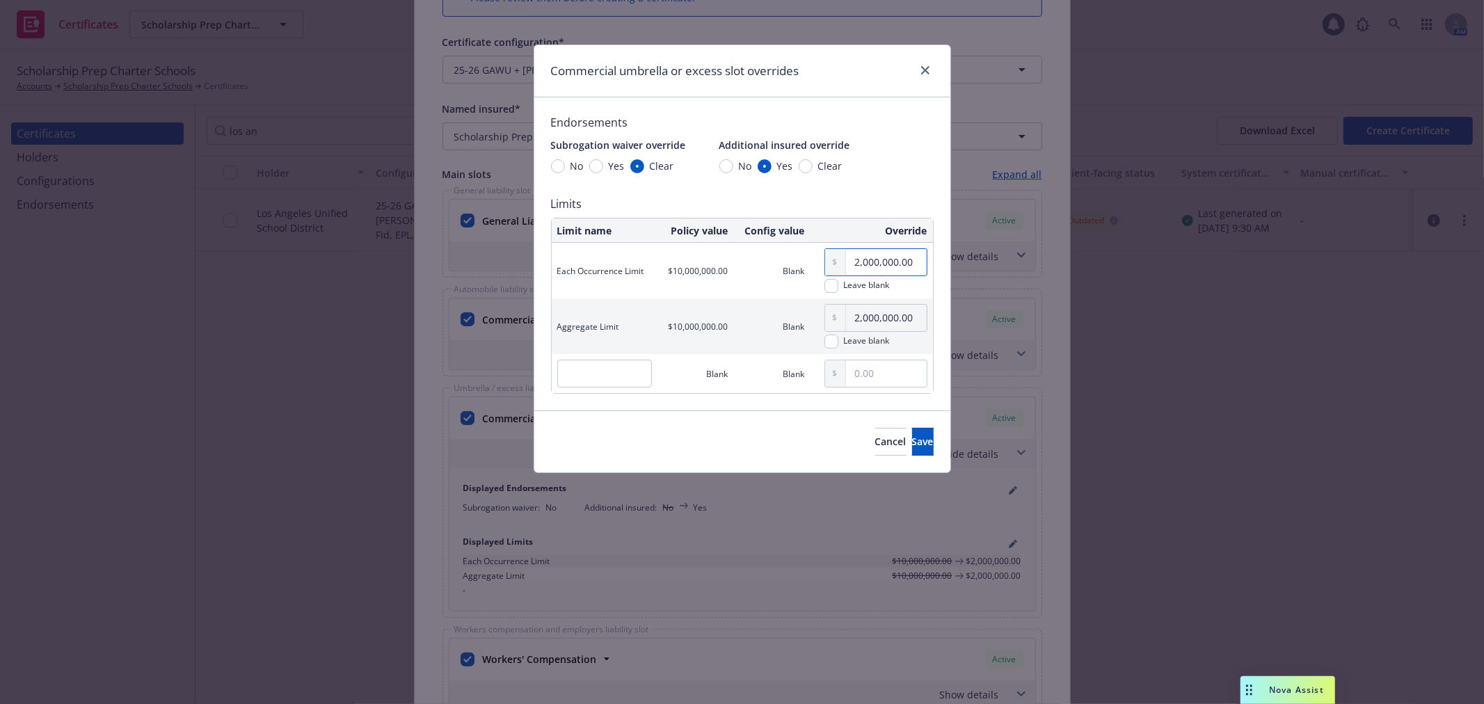
click at [907, 257] on input "2,000,000.00" at bounding box center [886, 262] width 81 height 26
click at [893, 321] on input "2,000,000.00" at bounding box center [886, 318] width 81 height 26
click at [912, 446] on span "Save" at bounding box center [923, 441] width 22 height 13
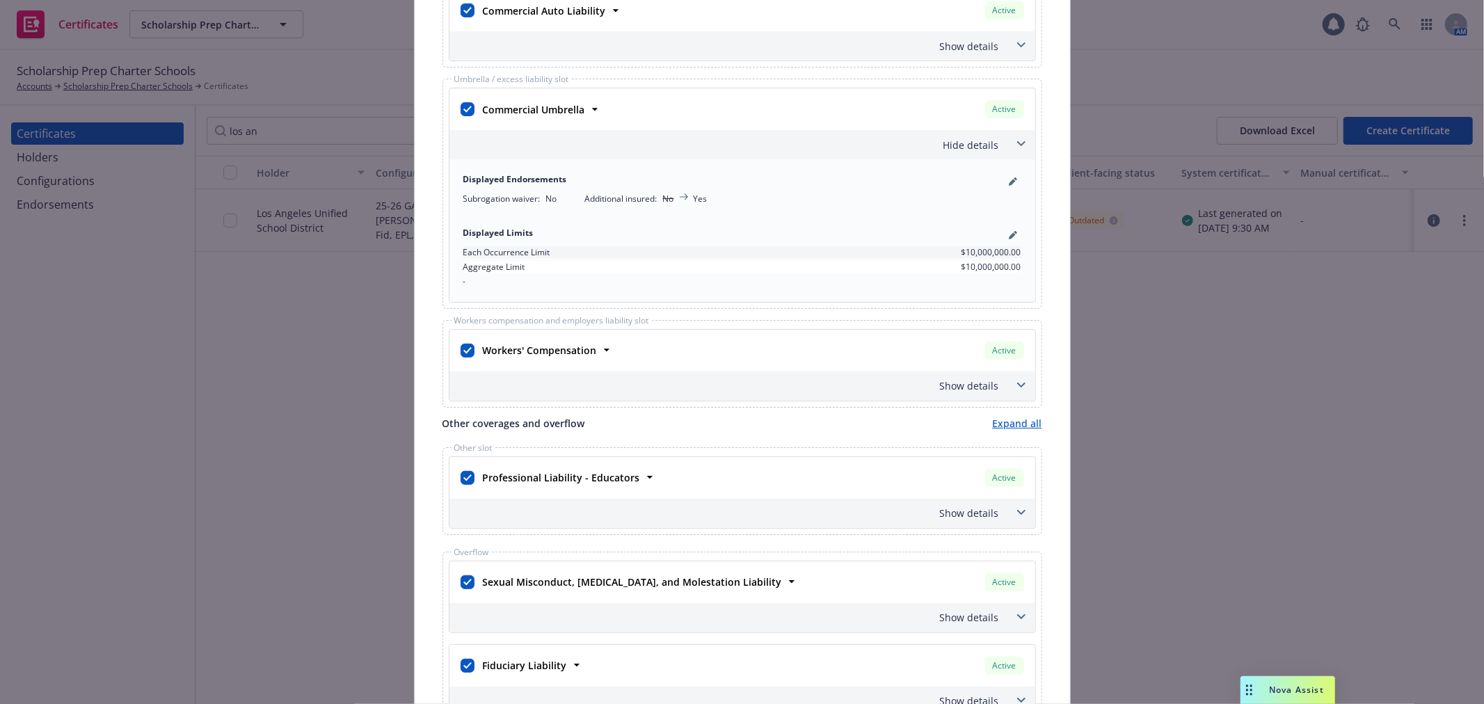
scroll to position [0, 0]
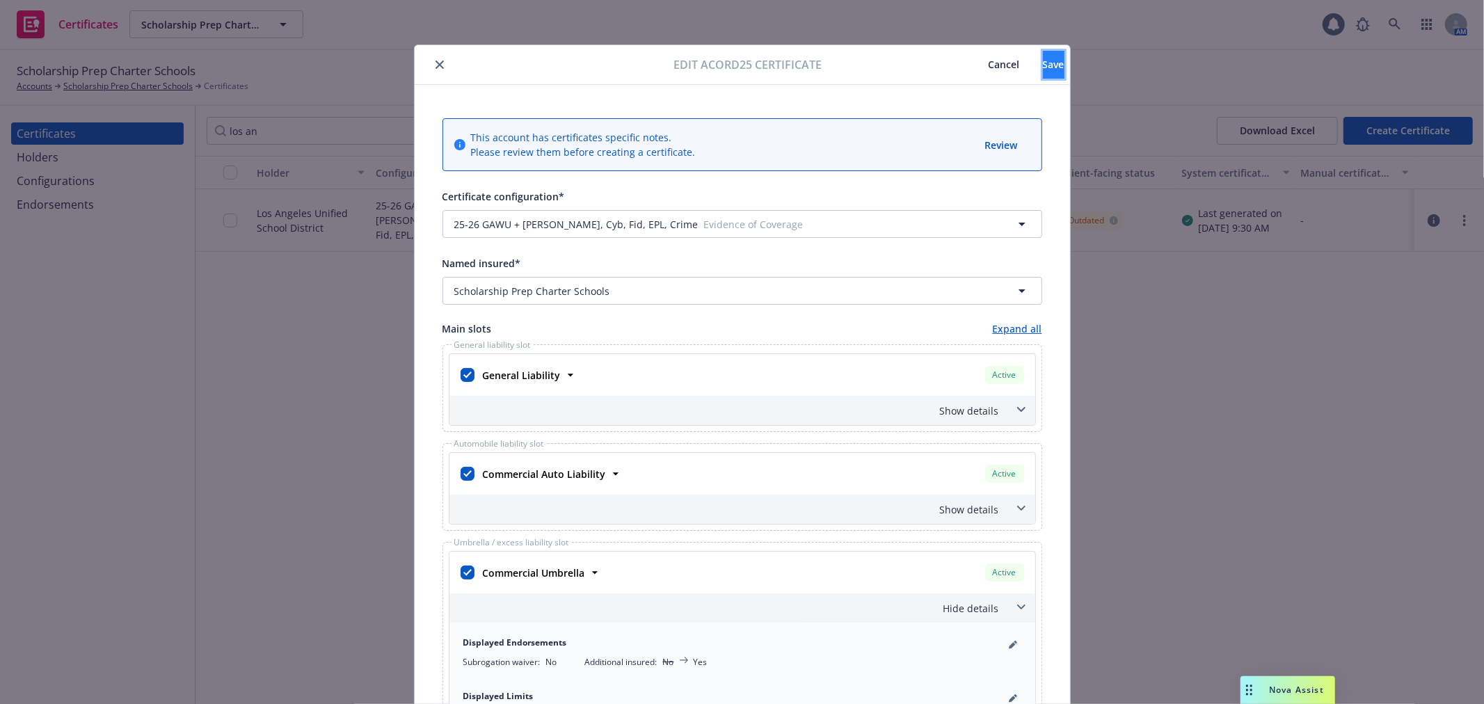
click at [1043, 56] on button "Save" at bounding box center [1054, 65] width 22 height 28
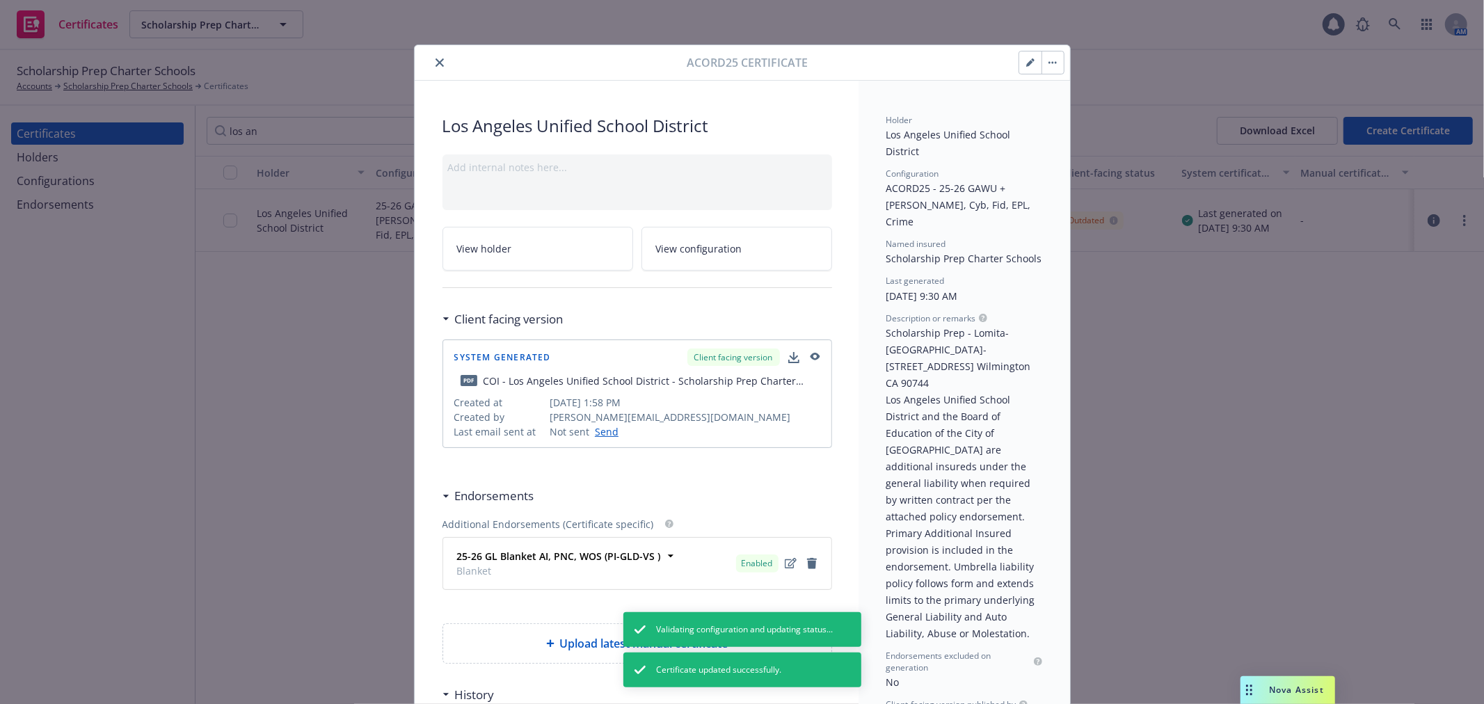
click at [436, 64] on icon "close" at bounding box center [440, 62] width 8 height 8
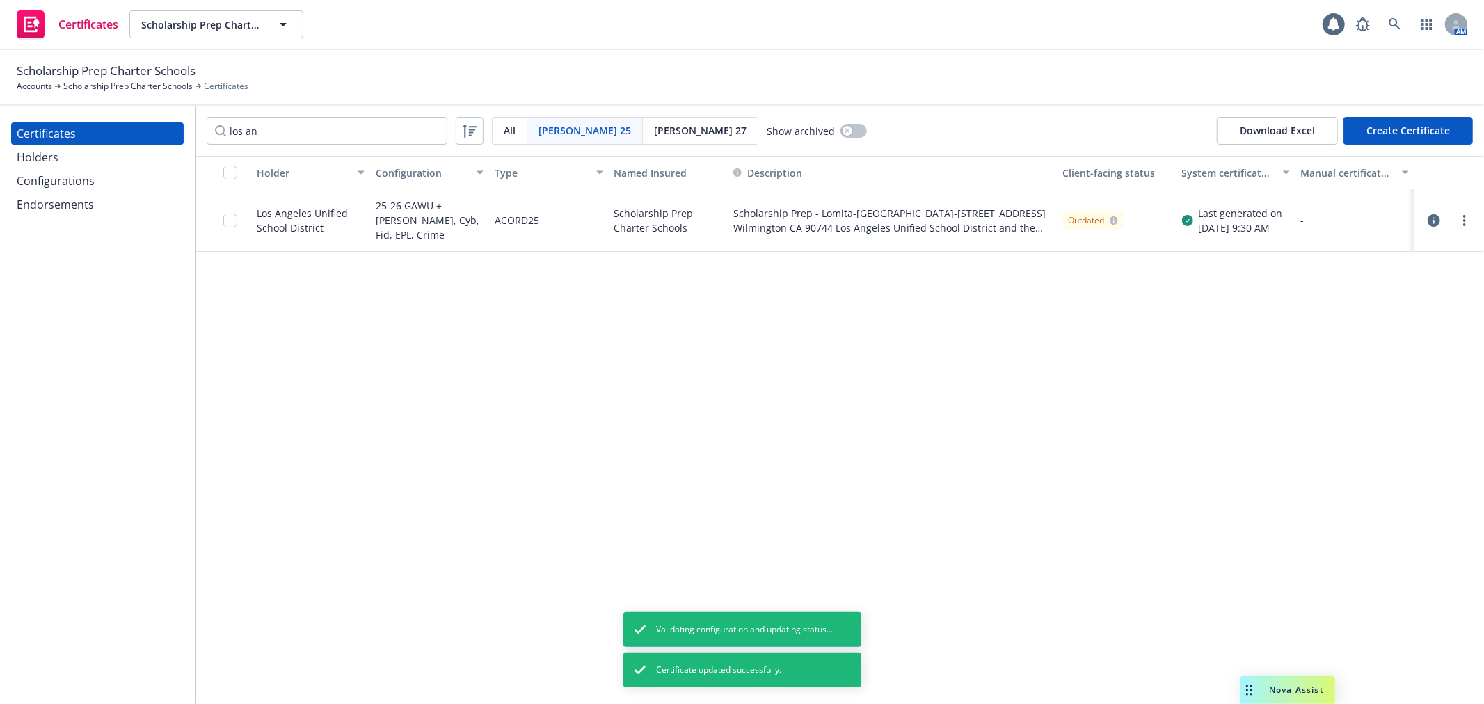
click at [122, 182] on div "Configurations" at bounding box center [97, 181] width 161 height 22
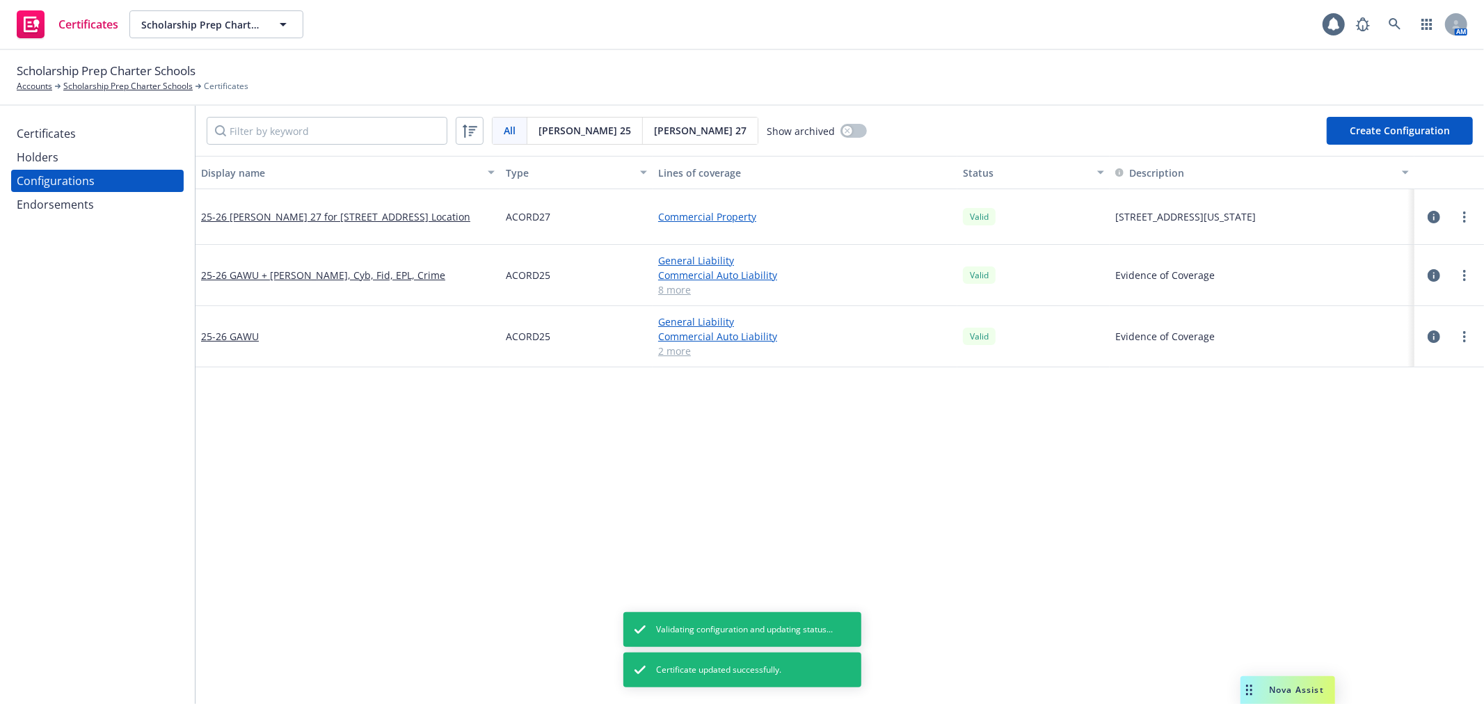
click at [1428, 275] on icon "button" at bounding box center [1434, 275] width 13 height 13
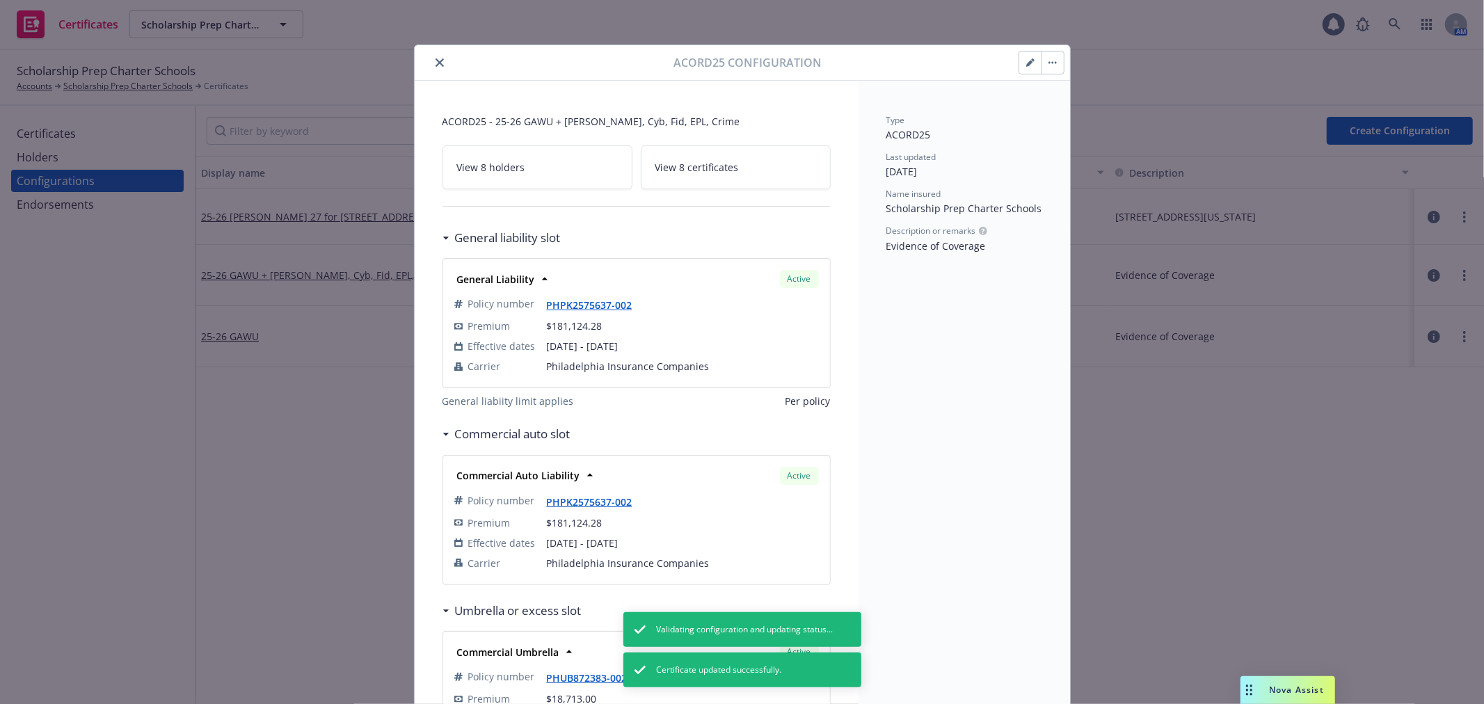
click at [1026, 65] on icon "button" at bounding box center [1030, 62] width 8 height 8
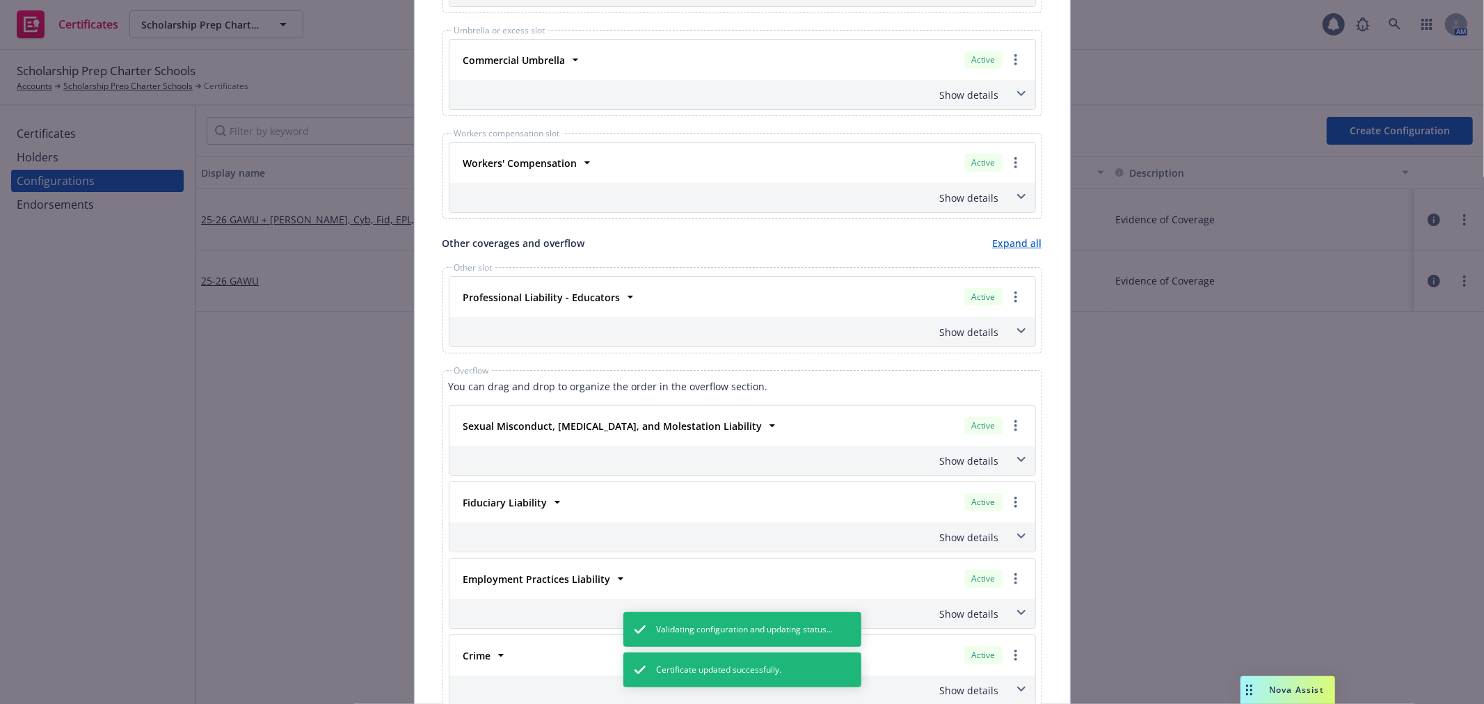
scroll to position [850, 0]
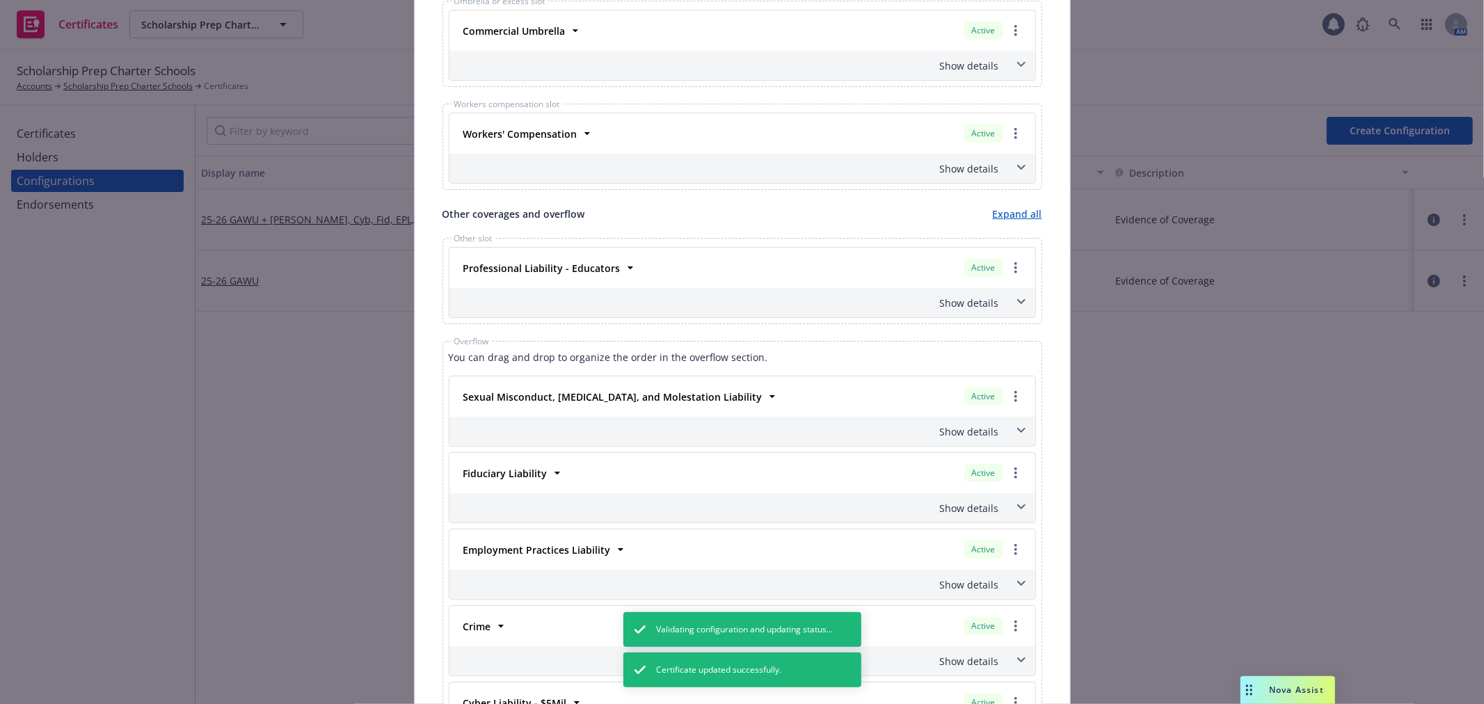
click at [1016, 301] on span at bounding box center [1021, 302] width 22 height 22
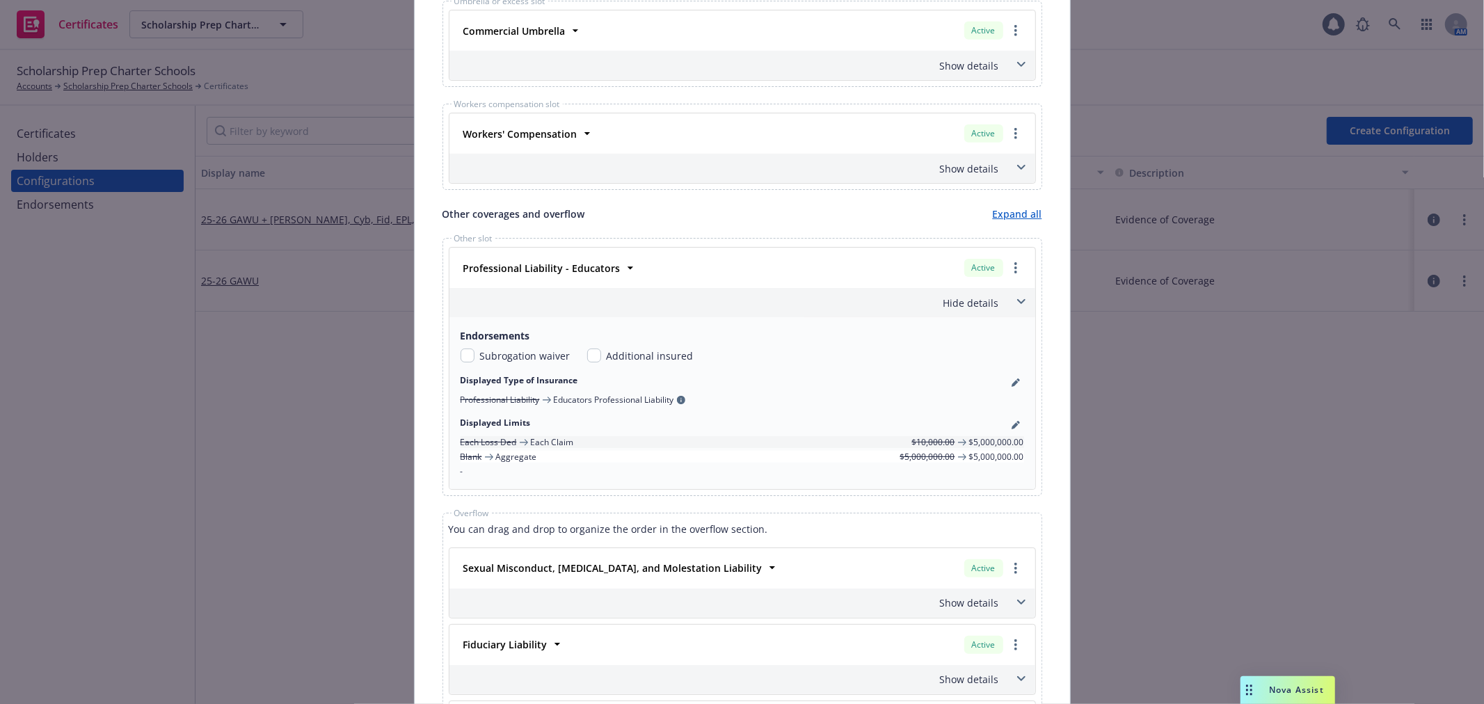
click at [1012, 299] on span at bounding box center [1021, 302] width 22 height 22
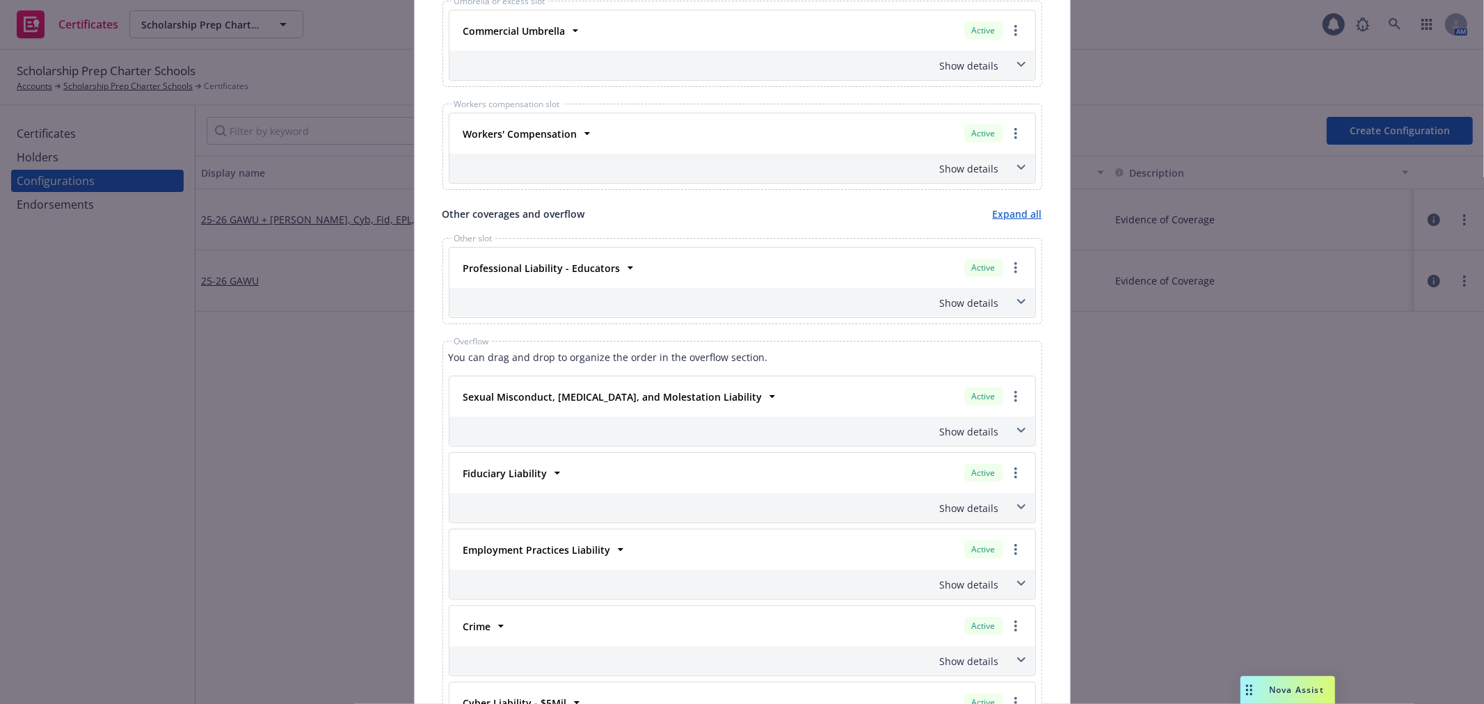
click at [1017, 304] on icon at bounding box center [1021, 301] width 8 height 5
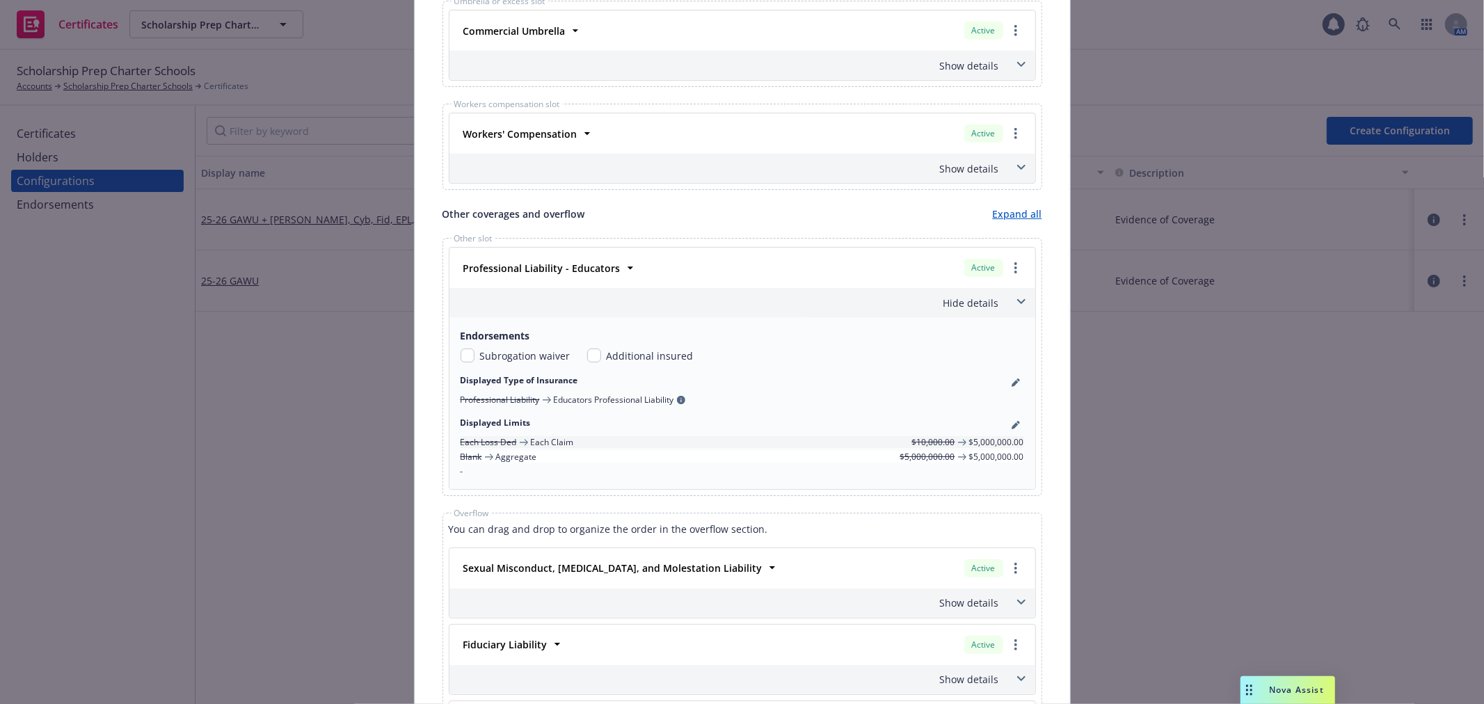
click at [1017, 304] on icon at bounding box center [1021, 301] width 8 height 5
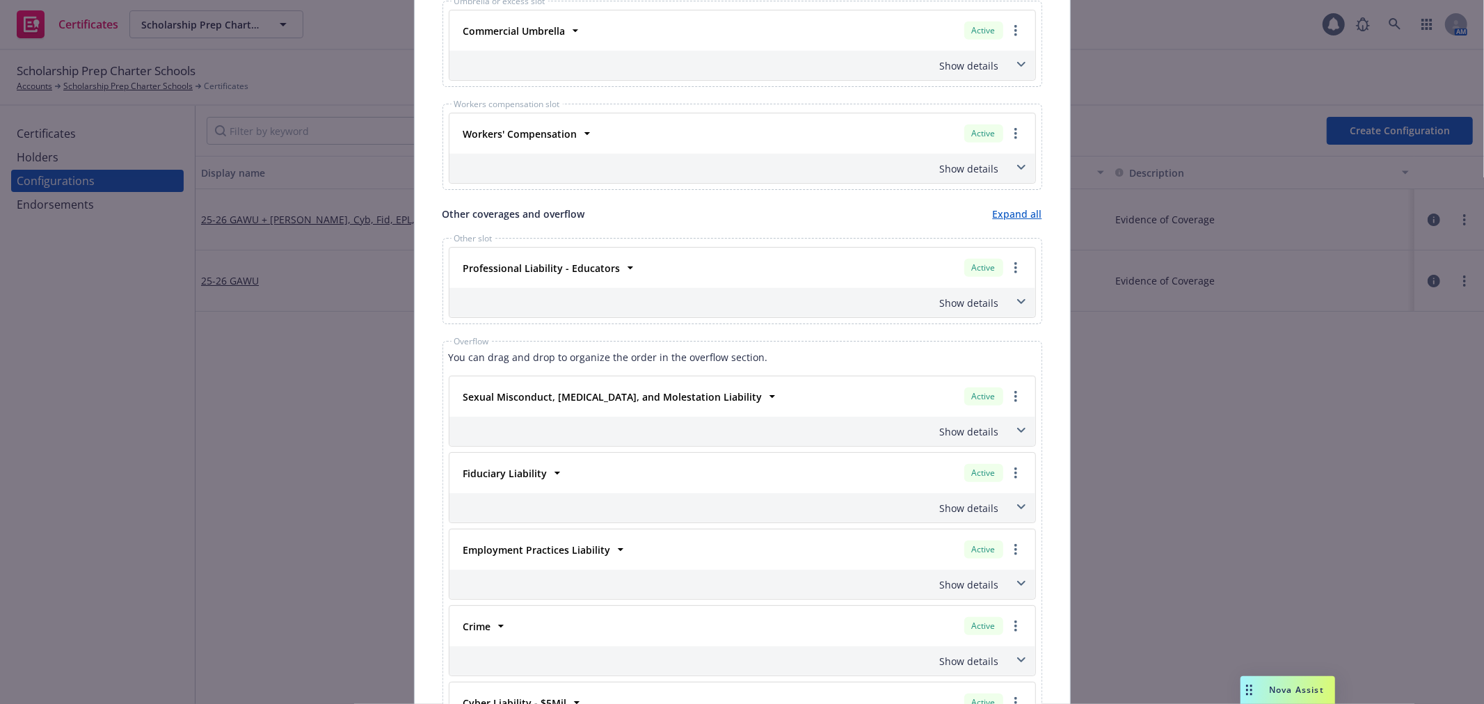
click at [1019, 429] on icon at bounding box center [1021, 431] width 8 height 6
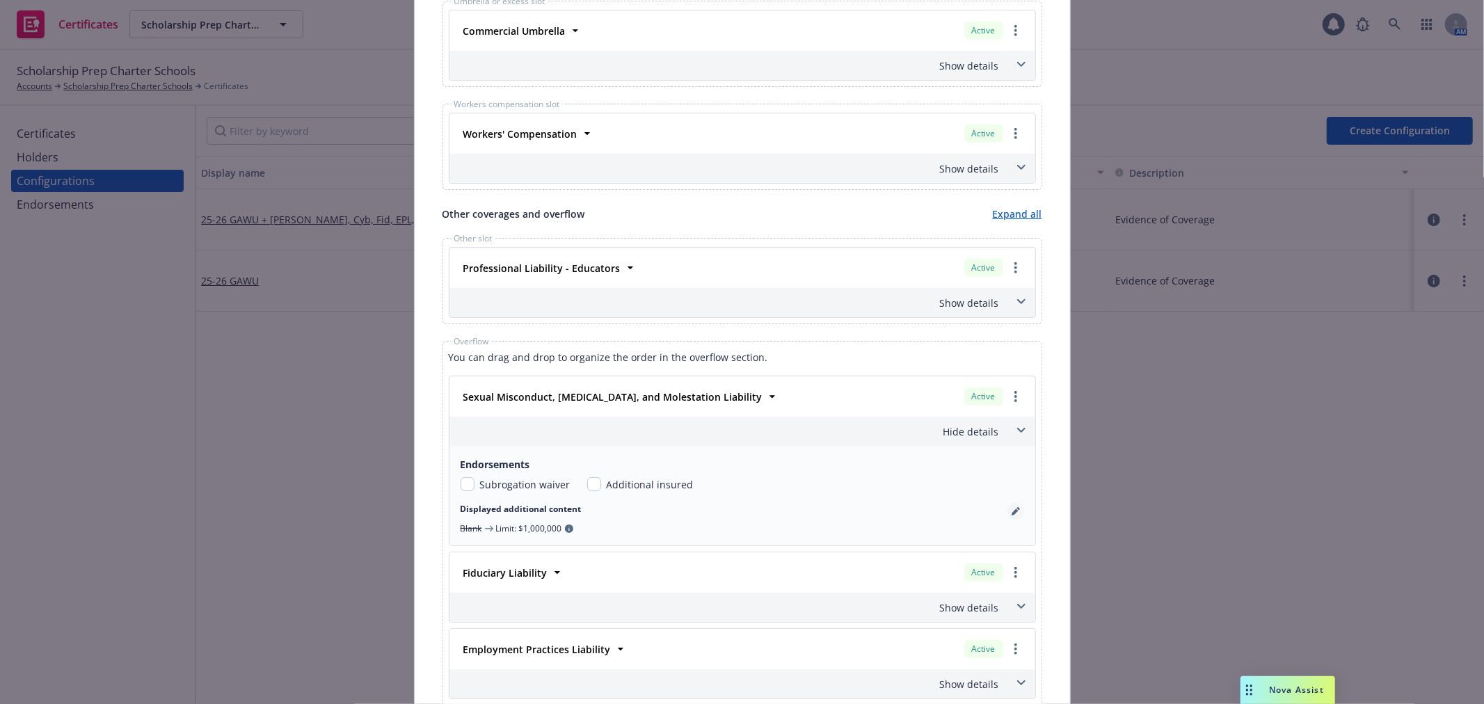
click at [1012, 515] on icon "pencil" at bounding box center [1016, 511] width 8 height 8
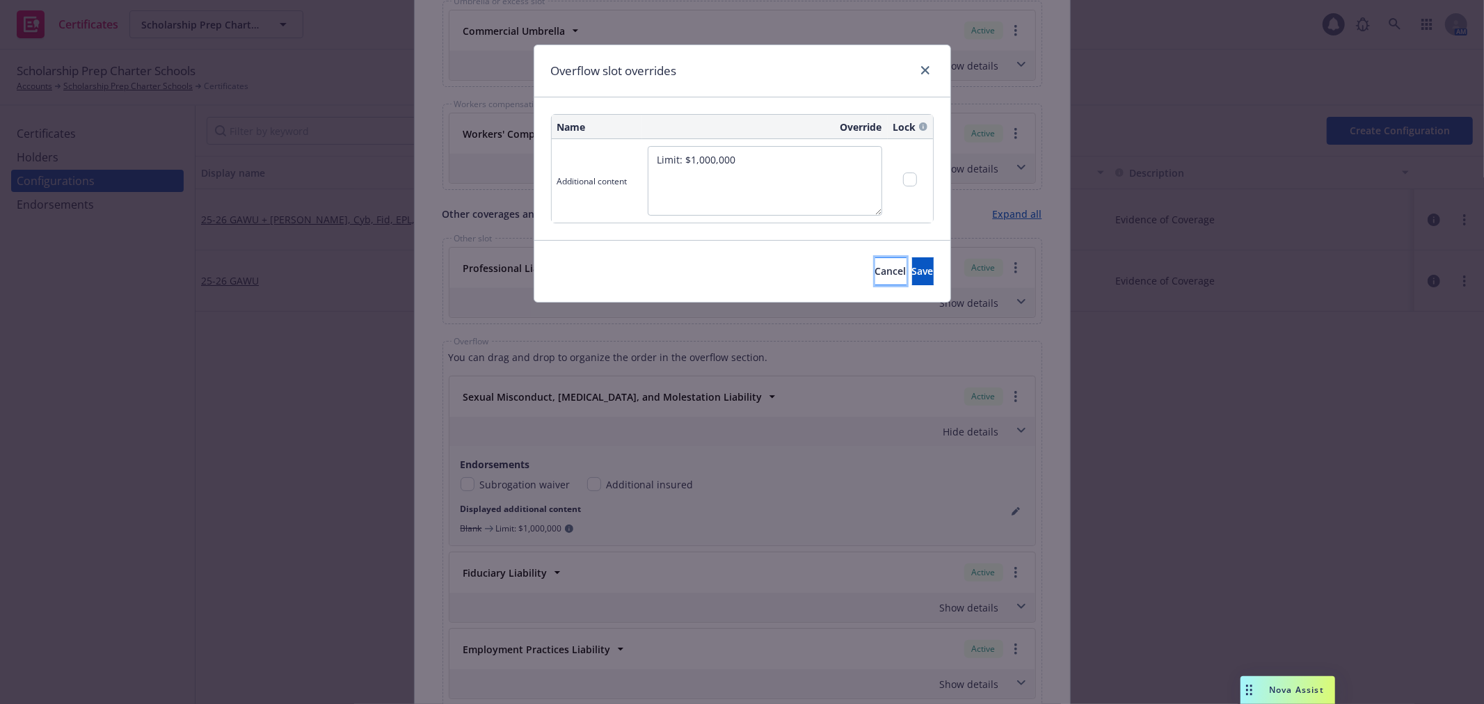
click at [875, 275] on span "Cancel" at bounding box center [890, 270] width 31 height 13
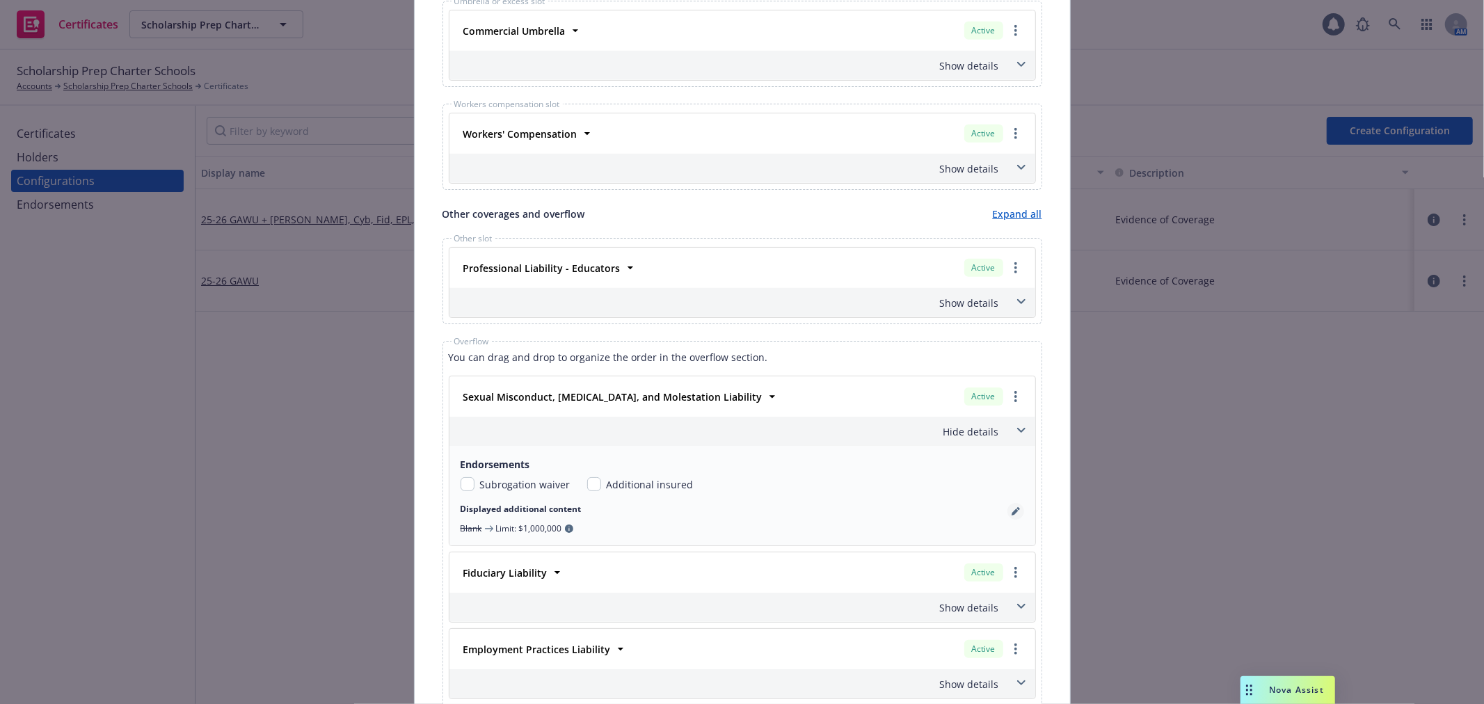
click at [1012, 516] on icon "pencil" at bounding box center [1016, 511] width 8 height 8
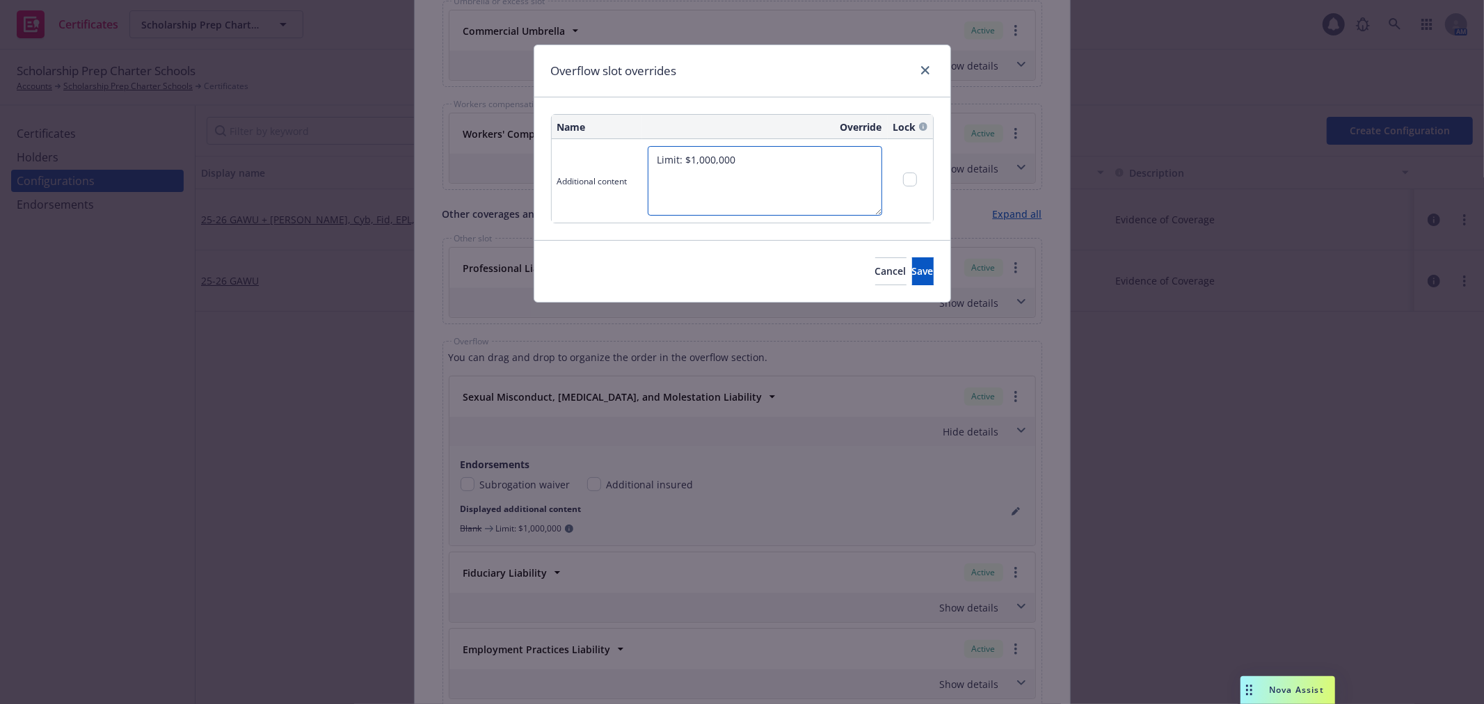
click at [655, 156] on textarea "Limit: $1,000,000" at bounding box center [765, 181] width 235 height 70
paste textarea "ABUSIVE CONDUCT LIABILITY"
click at [734, 191] on textarea "ABUSIVE CONDUCT LIABILITY Aggregate Limit: $1,000,000" at bounding box center [765, 181] width 235 height 70
type textarea "ABUSIVE CONDUCT LIABILITY Aggregate Limit: $1,000,000; Each Abusive Conduct Lim…"
click at [924, 283] on button "Save" at bounding box center [923, 271] width 22 height 28
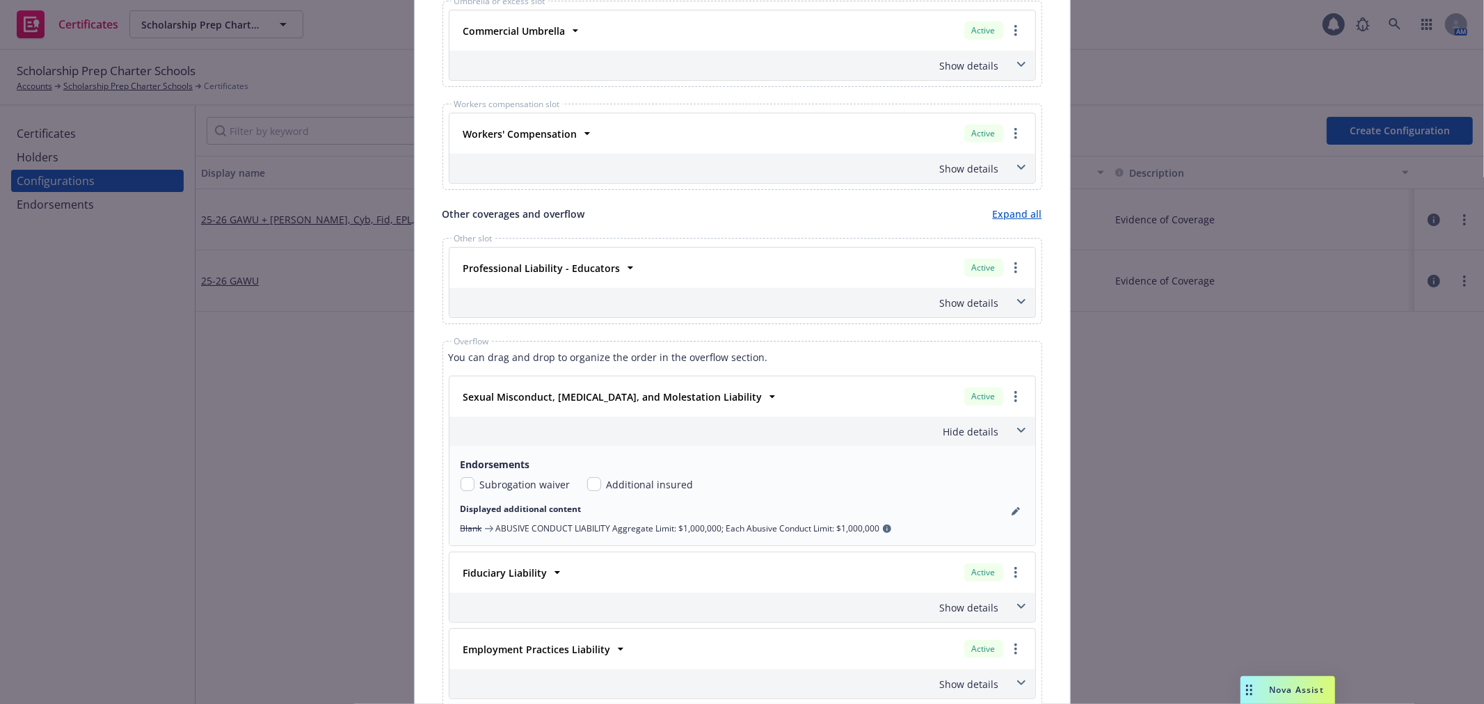
scroll to position [1005, 0]
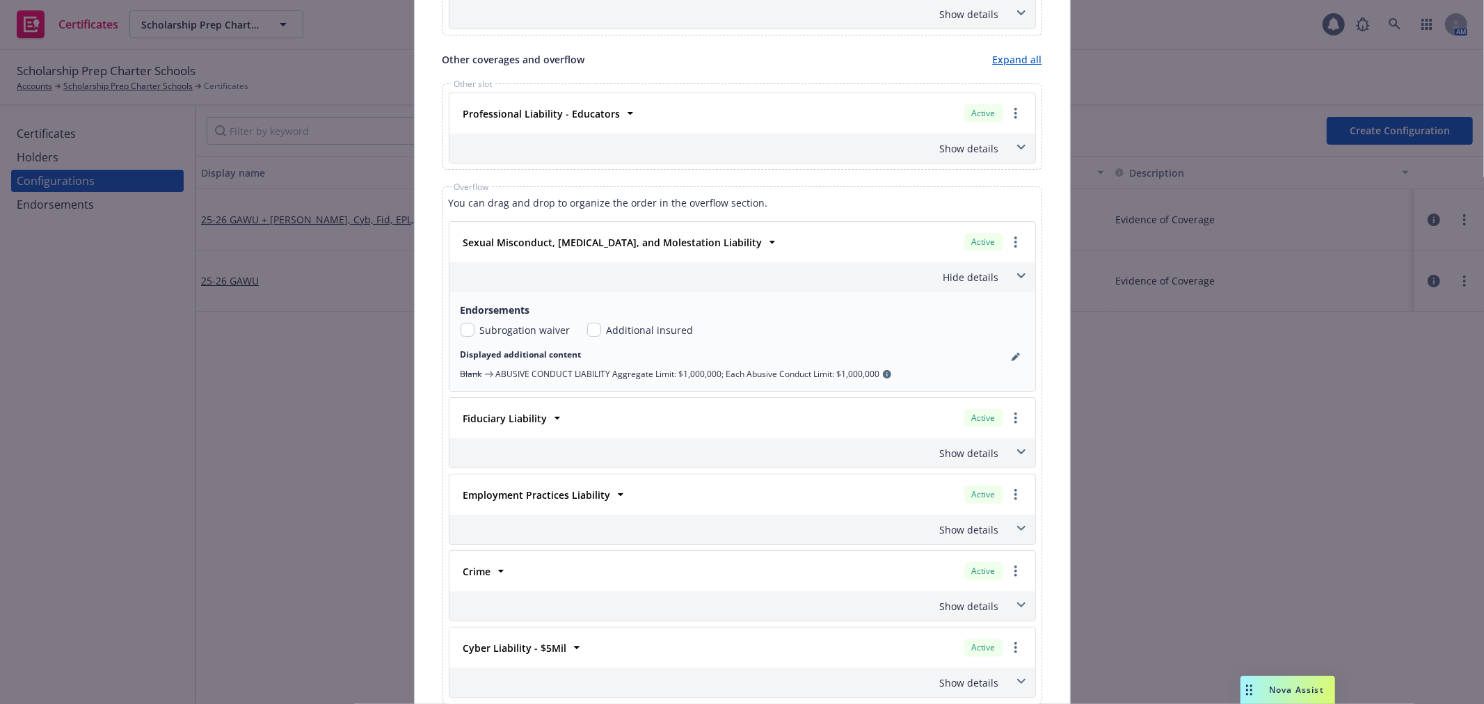
click at [1012, 457] on span at bounding box center [1021, 452] width 22 height 22
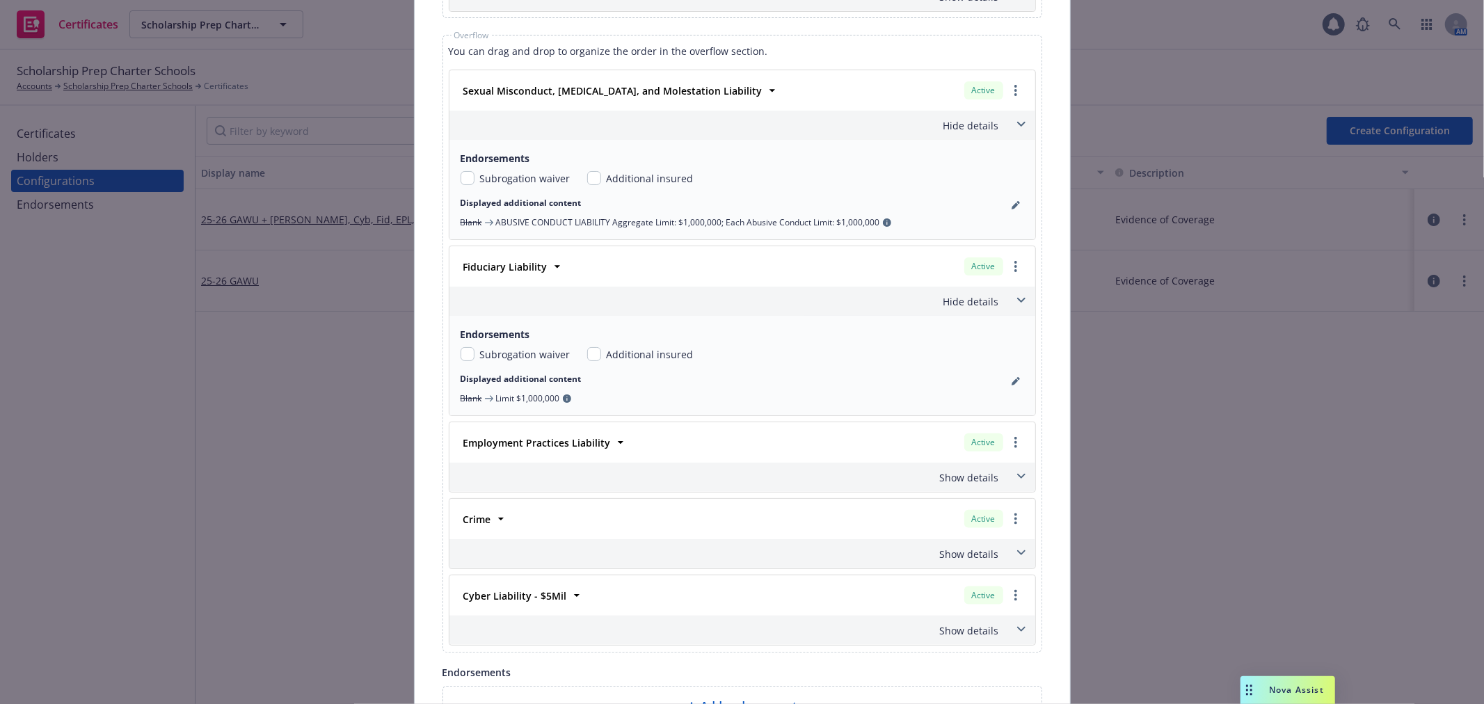
scroll to position [1159, 0]
click at [1017, 476] on icon at bounding box center [1021, 473] width 8 height 5
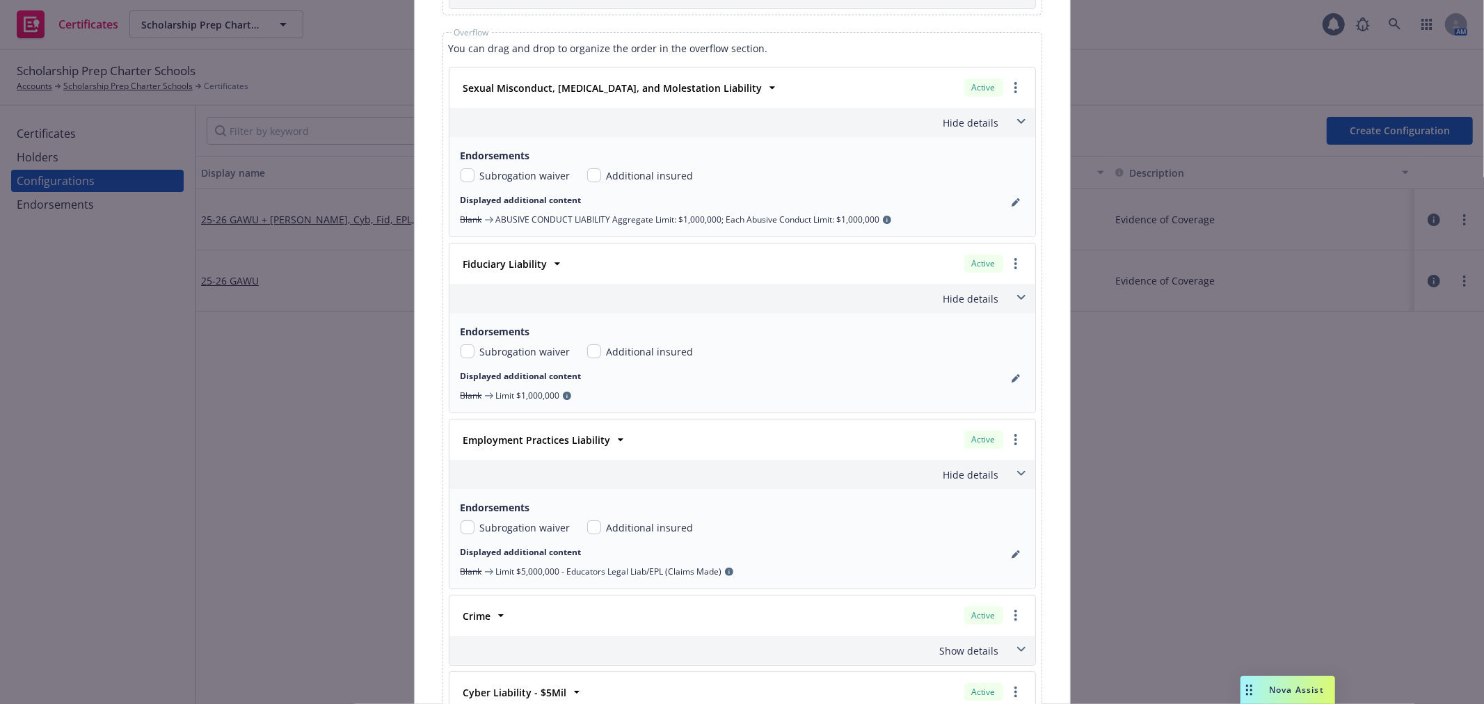
scroll to position [1237, 0]
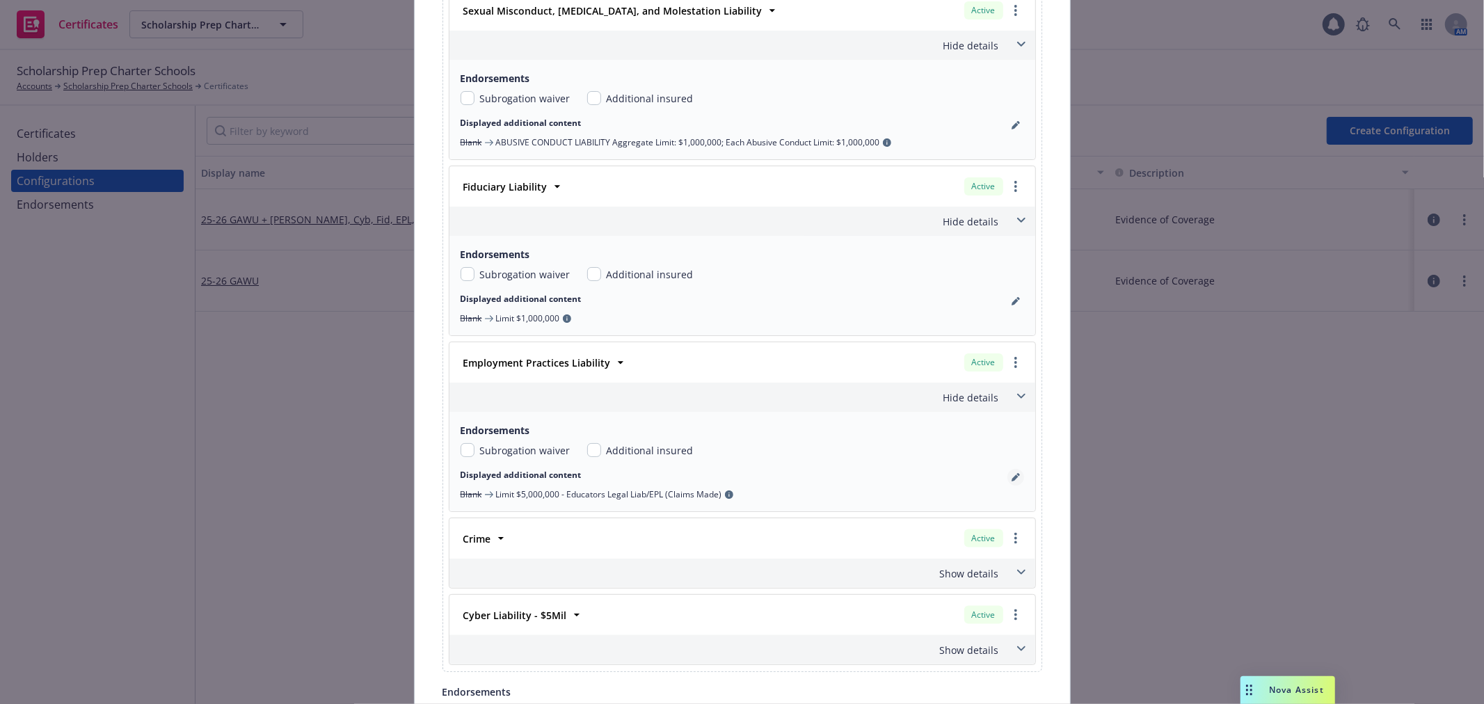
click at [1011, 485] on link "pencil" at bounding box center [1016, 477] width 17 height 17
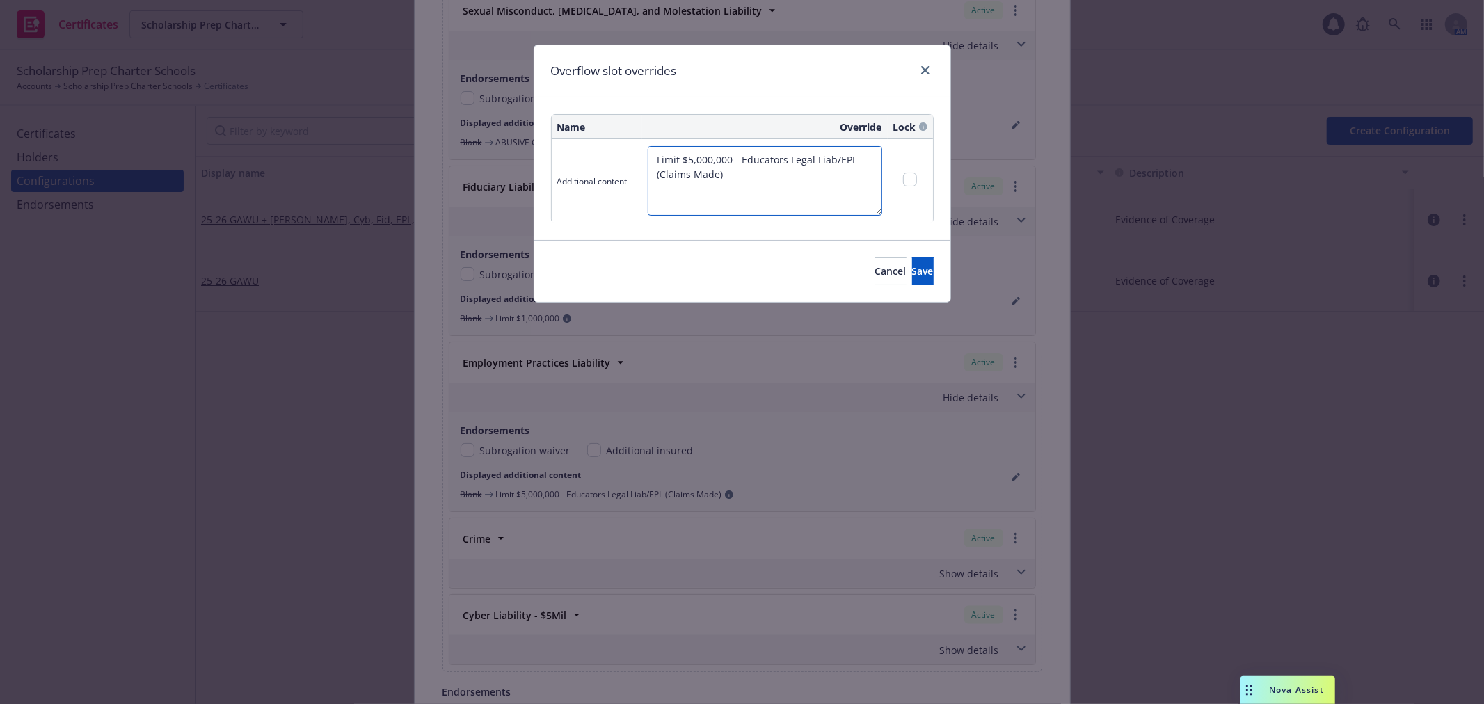
drag, startPoint x: 740, startPoint y: 160, endPoint x: 829, endPoint y: 165, distance: 89.9
click at [834, 163] on textarea "Limit $5,000,000 - Educators Legal Liab/EPL (Claims Made)" at bounding box center [765, 181] width 235 height 70
type textarea "Limit $5,000,000 - EPL (Claims Made)"
click at [912, 265] on button "Save" at bounding box center [923, 271] width 22 height 28
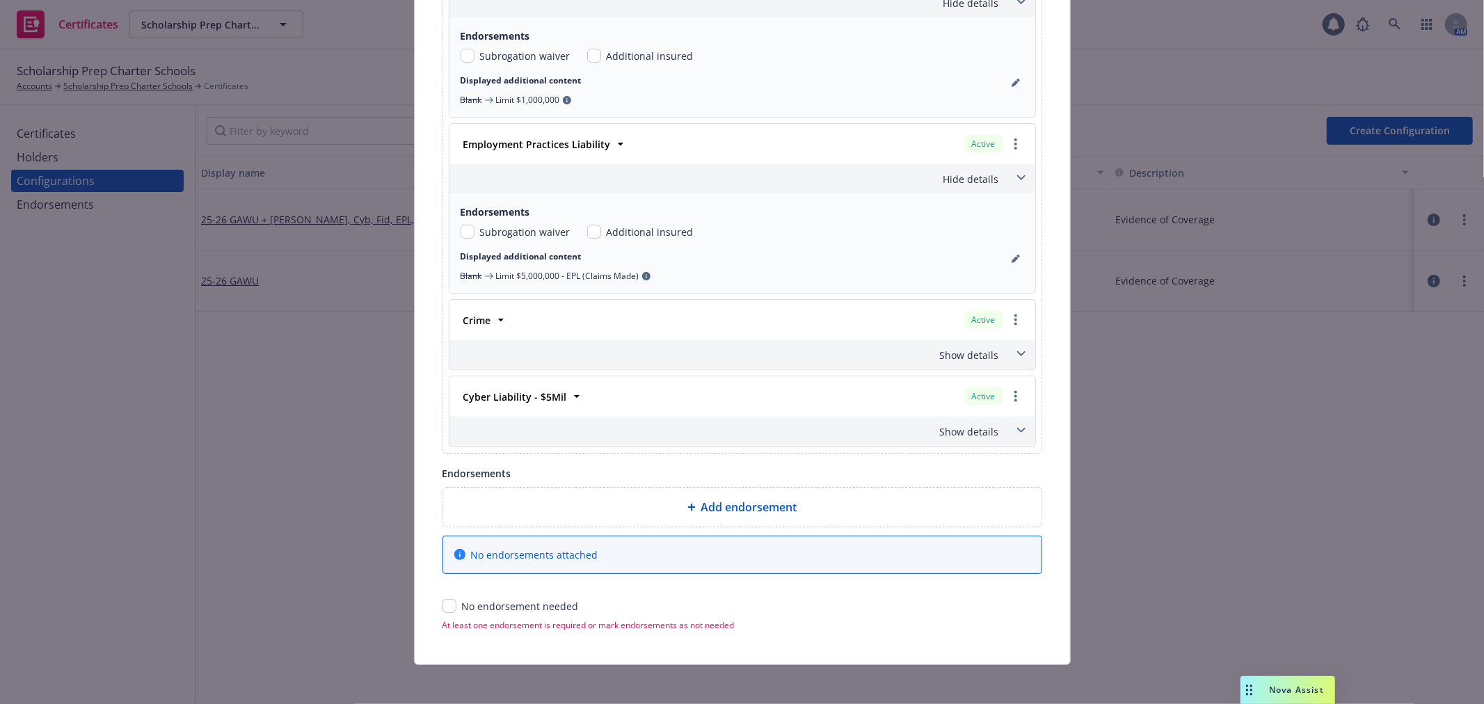
scroll to position [1463, 0]
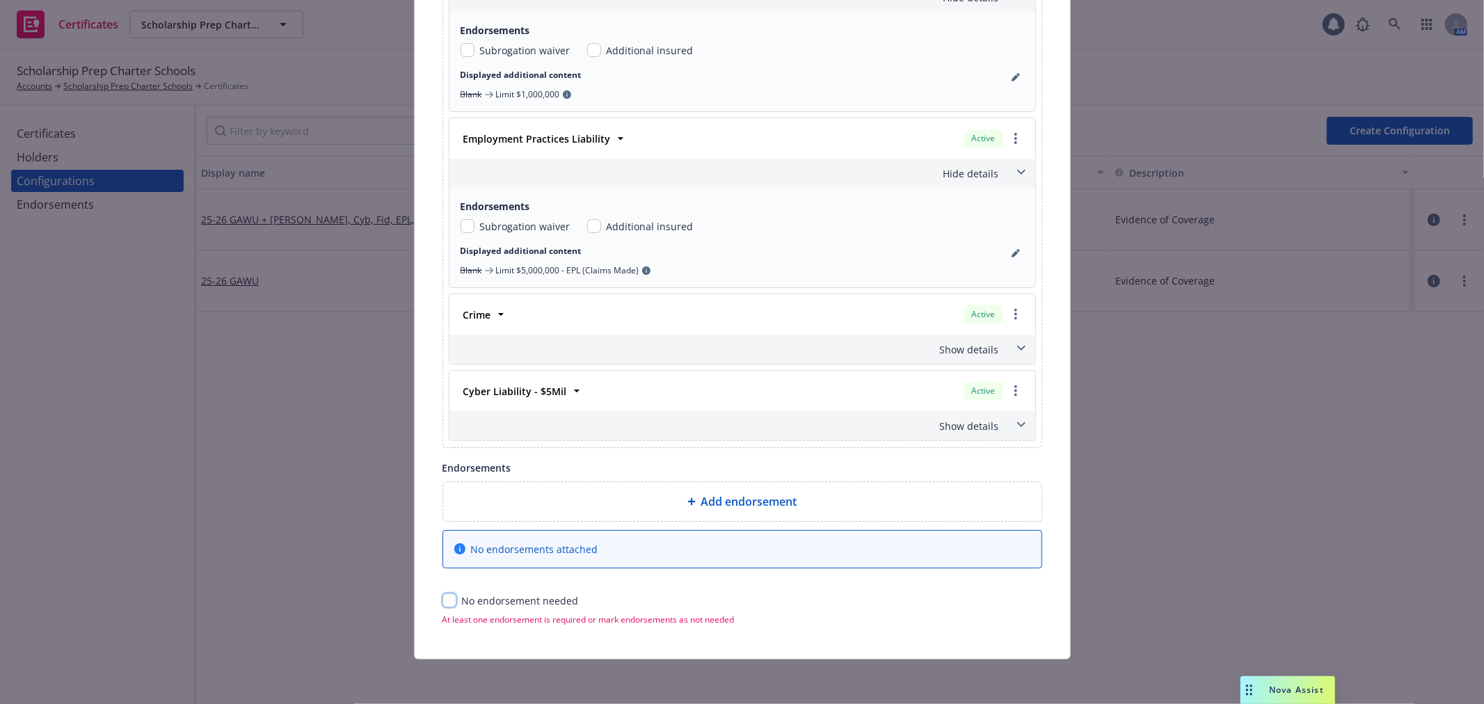
click at [443, 599] on input "checkbox" at bounding box center [450, 601] width 14 height 14
checkbox input "true"
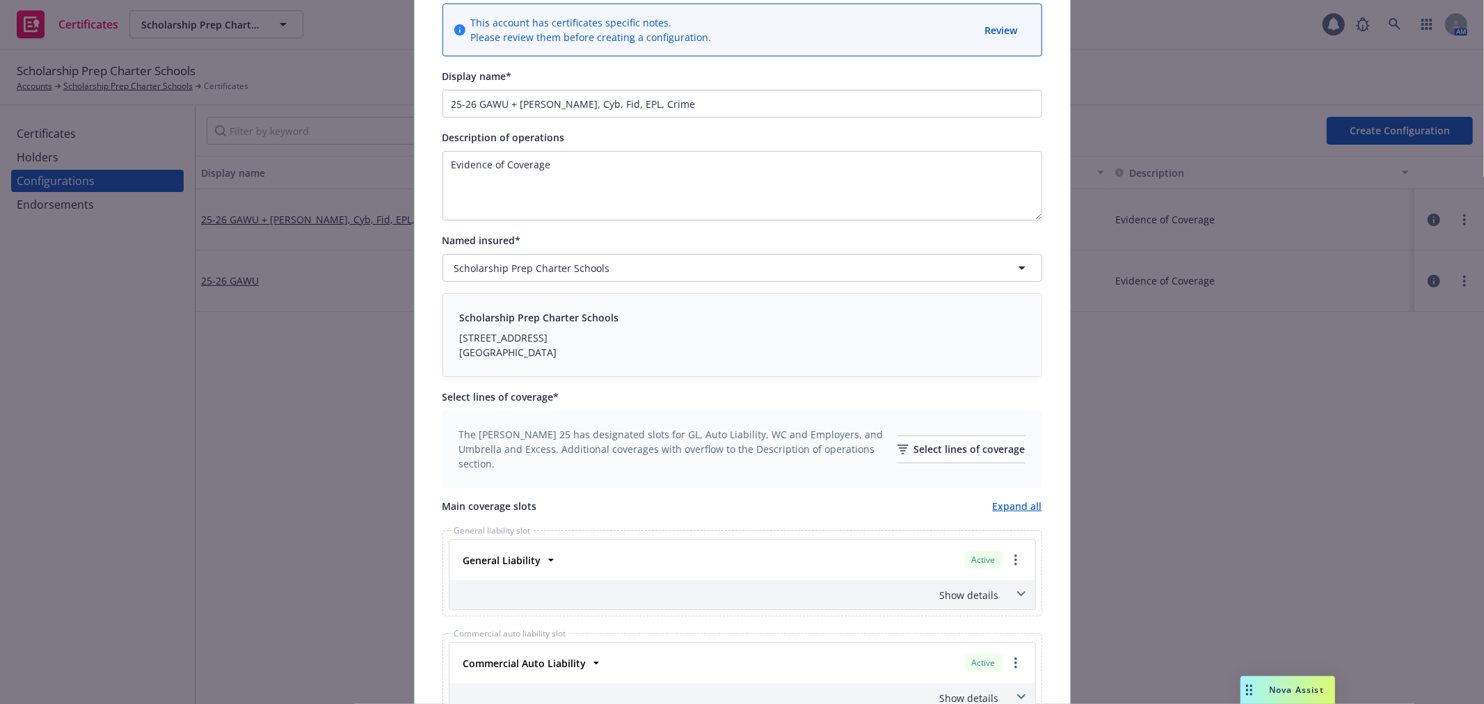
scroll to position [54, 0]
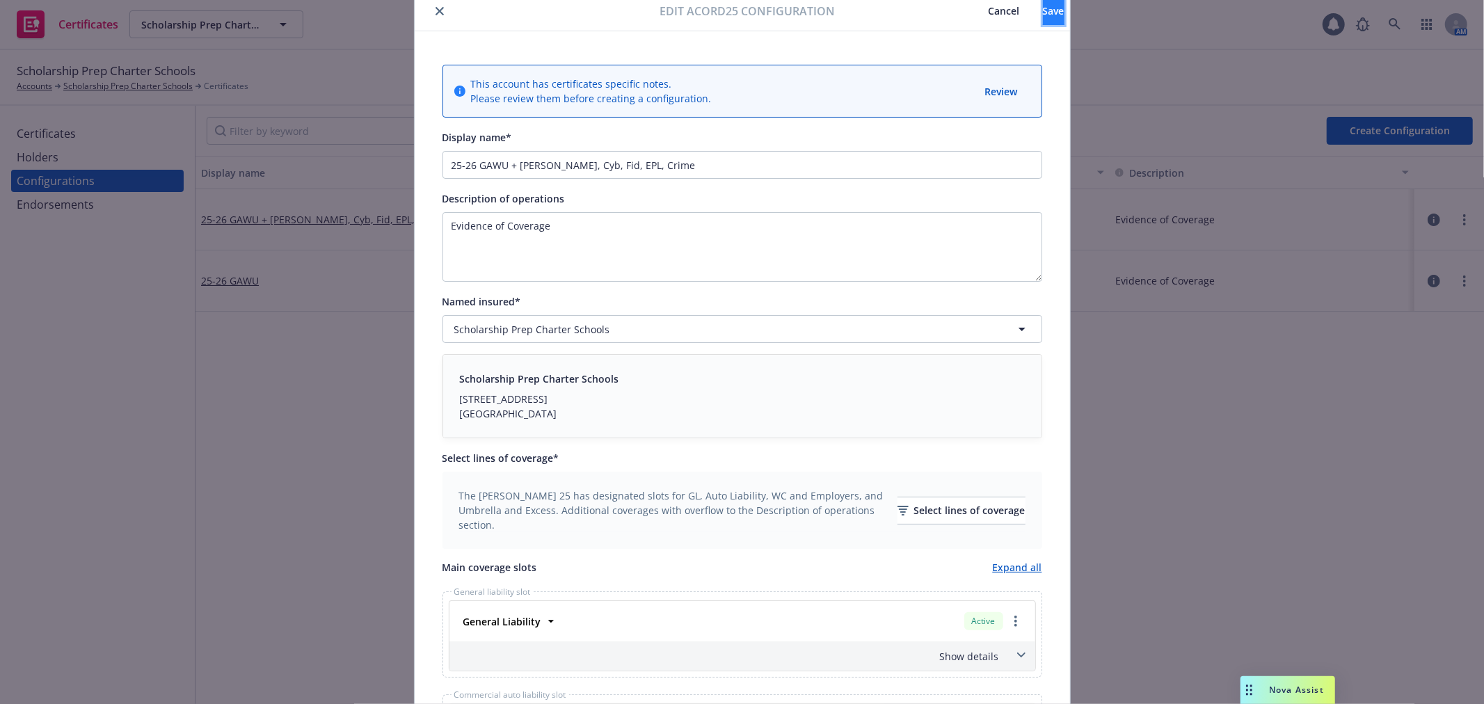
click at [1043, 15] on span "Save" at bounding box center [1054, 10] width 22 height 13
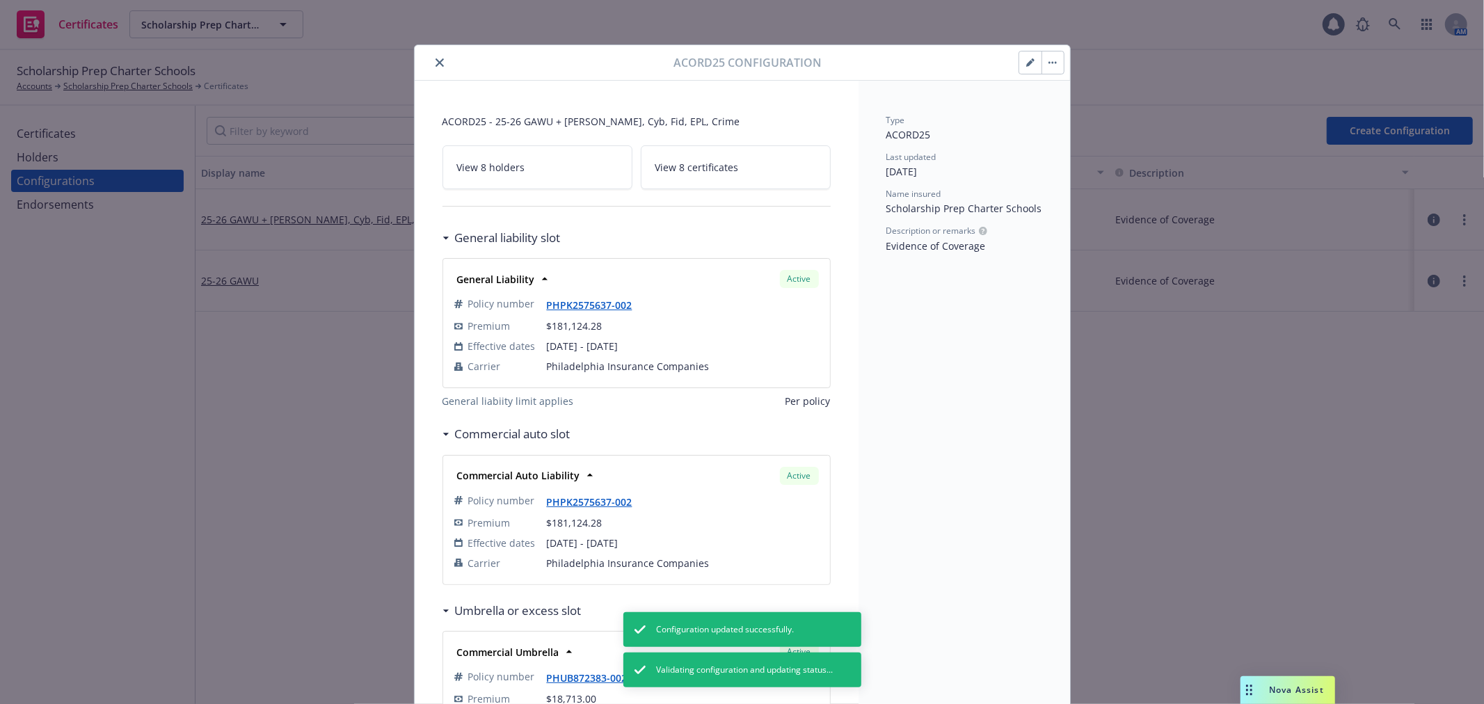
click at [436, 65] on icon "close" at bounding box center [440, 62] width 8 height 8
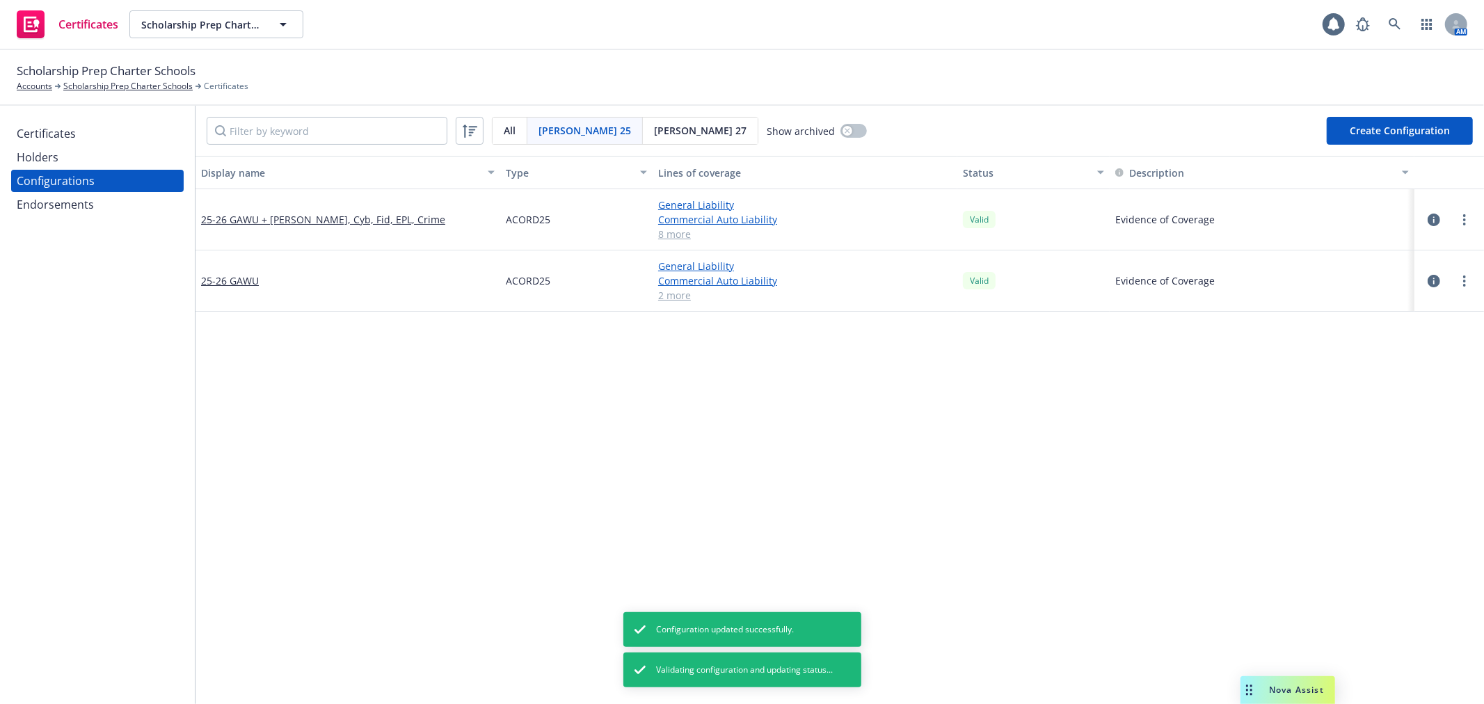
click at [50, 138] on div "Certificates" at bounding box center [46, 133] width 59 height 22
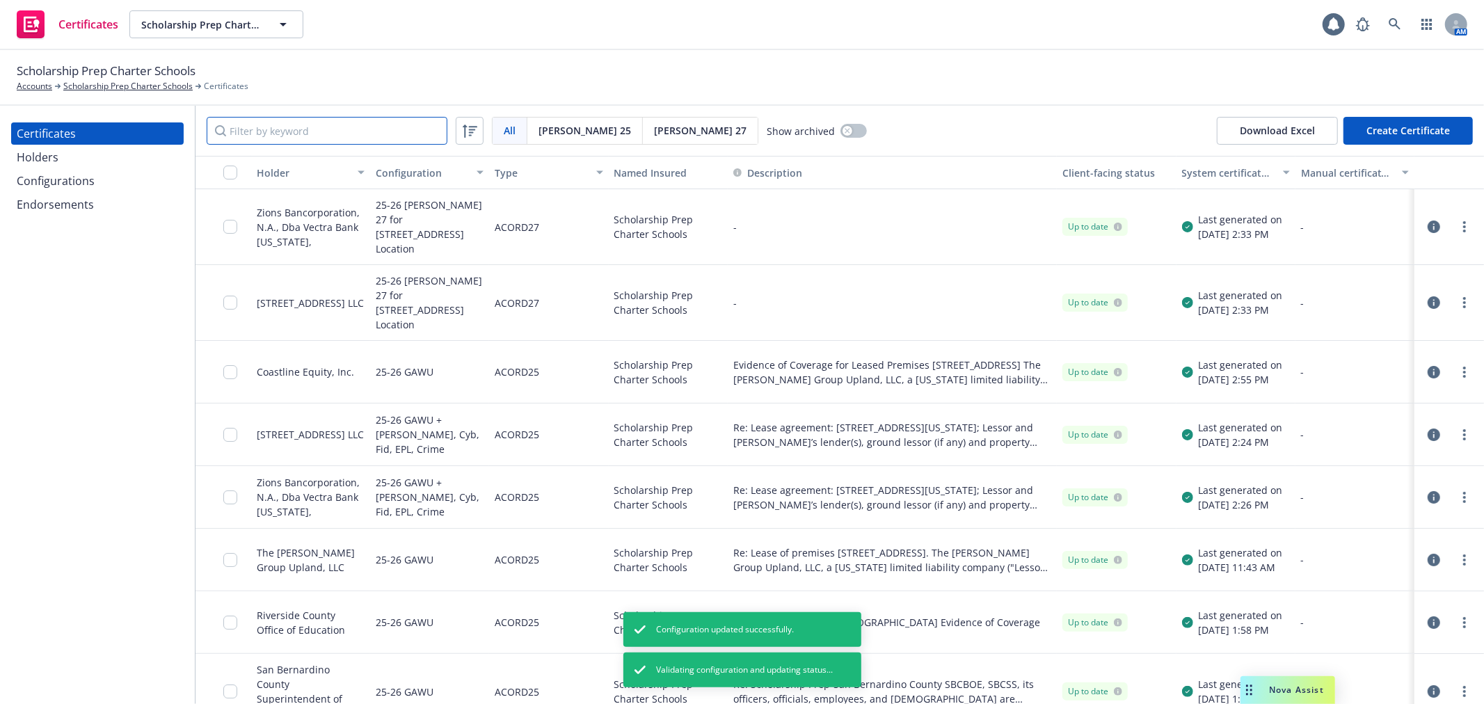
click at [266, 134] on input "Filter by keyword" at bounding box center [327, 131] width 241 height 28
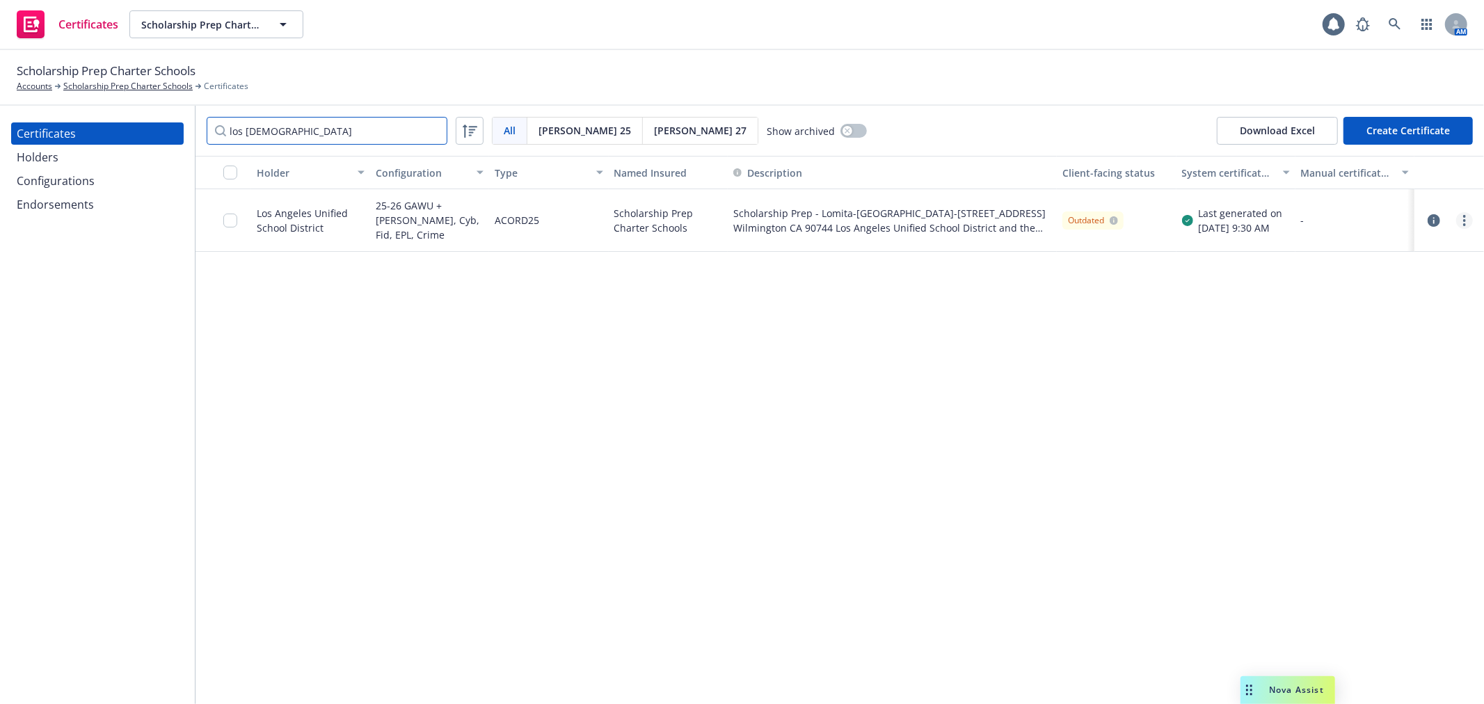
type input "los ange"
click at [1463, 220] on link "more" at bounding box center [1464, 220] width 17 height 17
click at [1369, 303] on link "Regenerate" at bounding box center [1361, 305] width 223 height 28
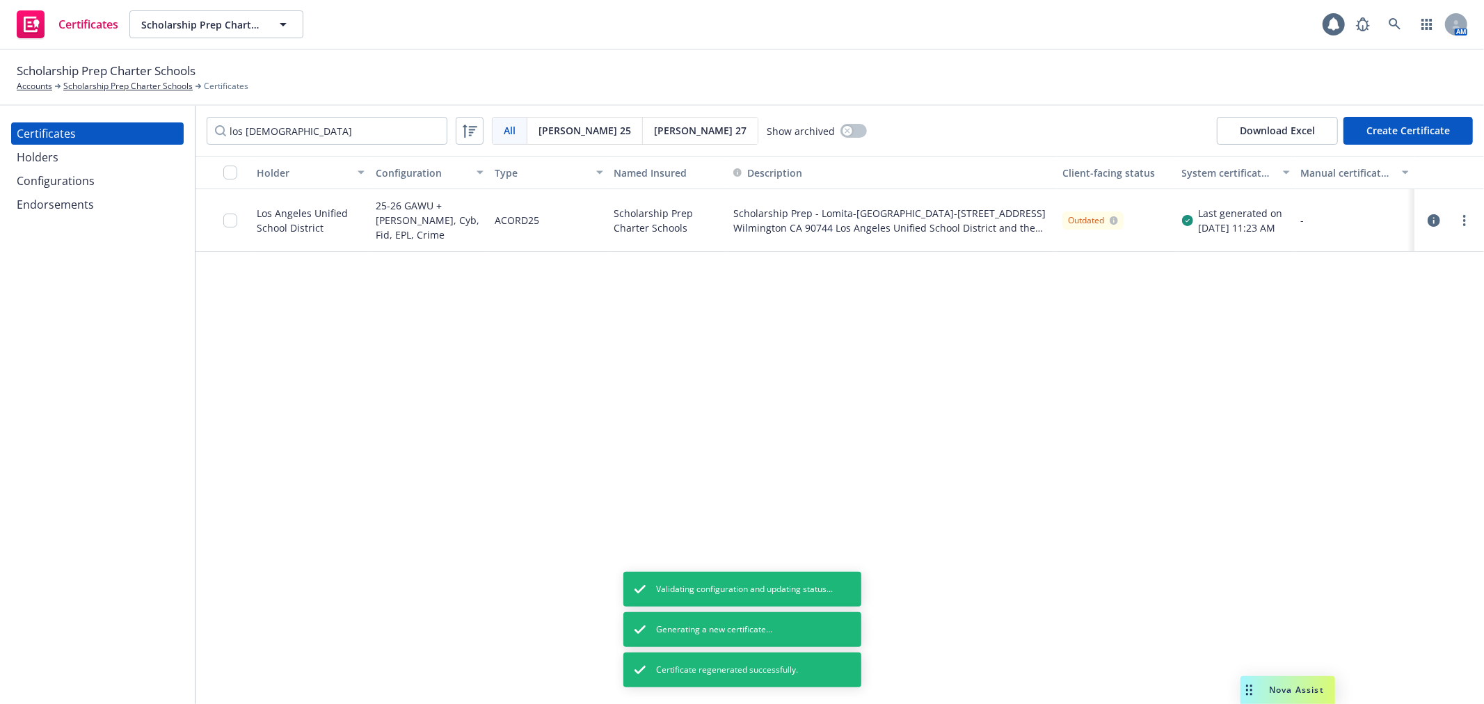
click at [654, 135] on span "Acord 27" at bounding box center [700, 130] width 93 height 15
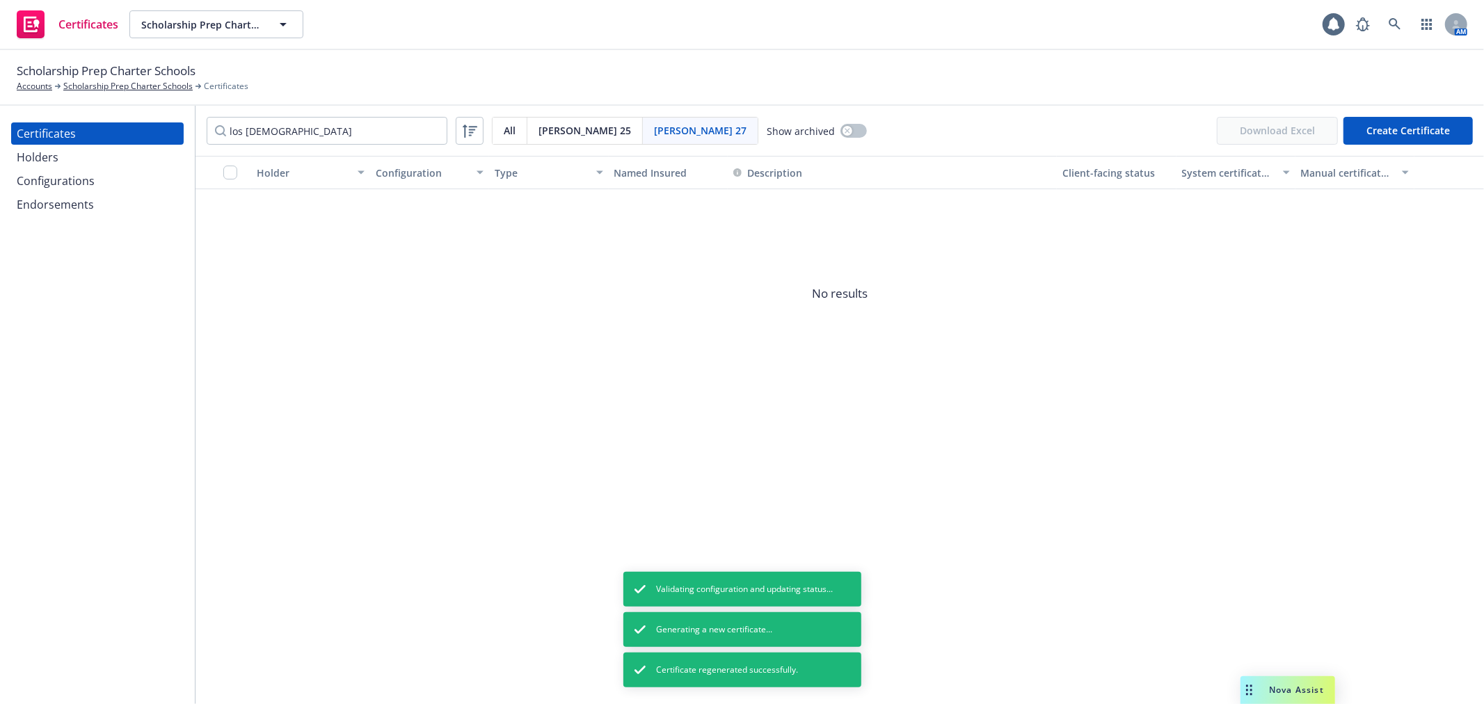
click at [565, 131] on span "Acord 25" at bounding box center [585, 130] width 93 height 15
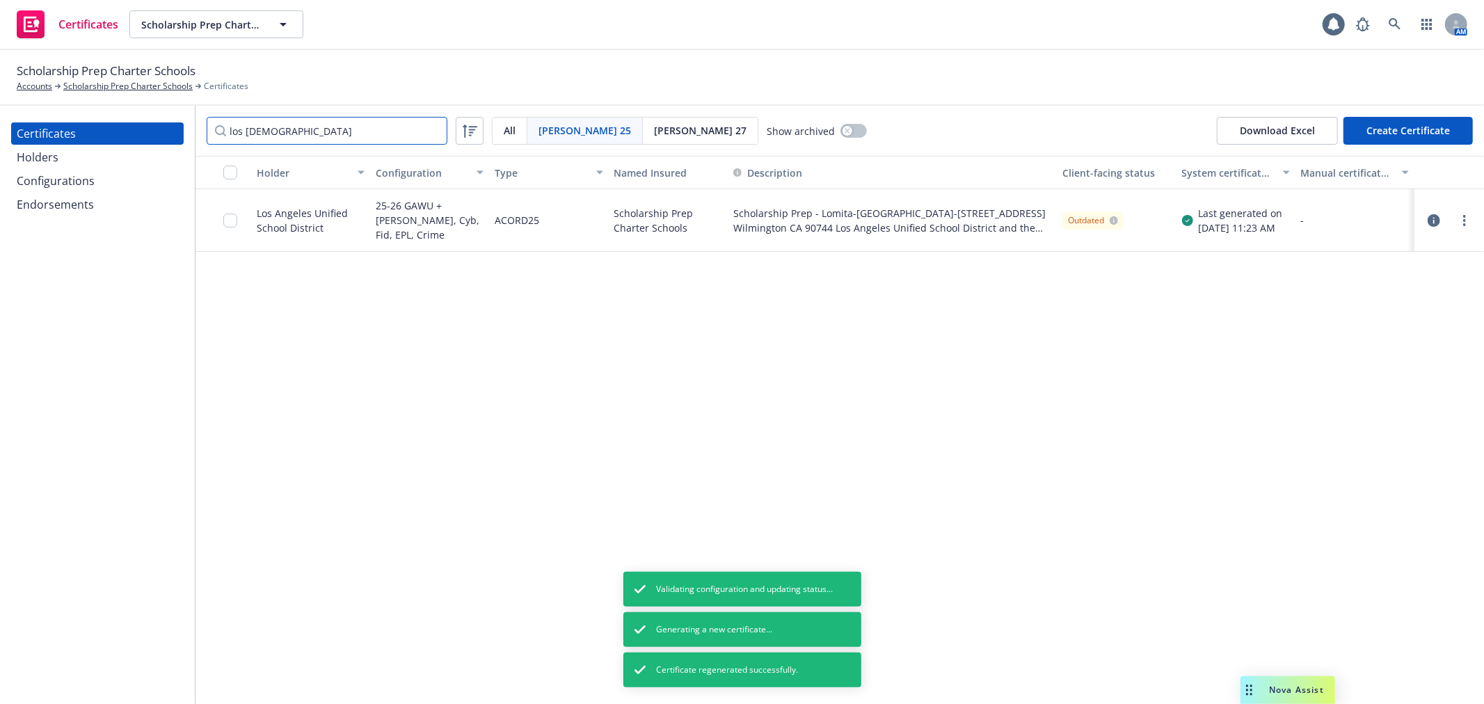
click at [380, 131] on input "los ange" at bounding box center [327, 131] width 241 height 28
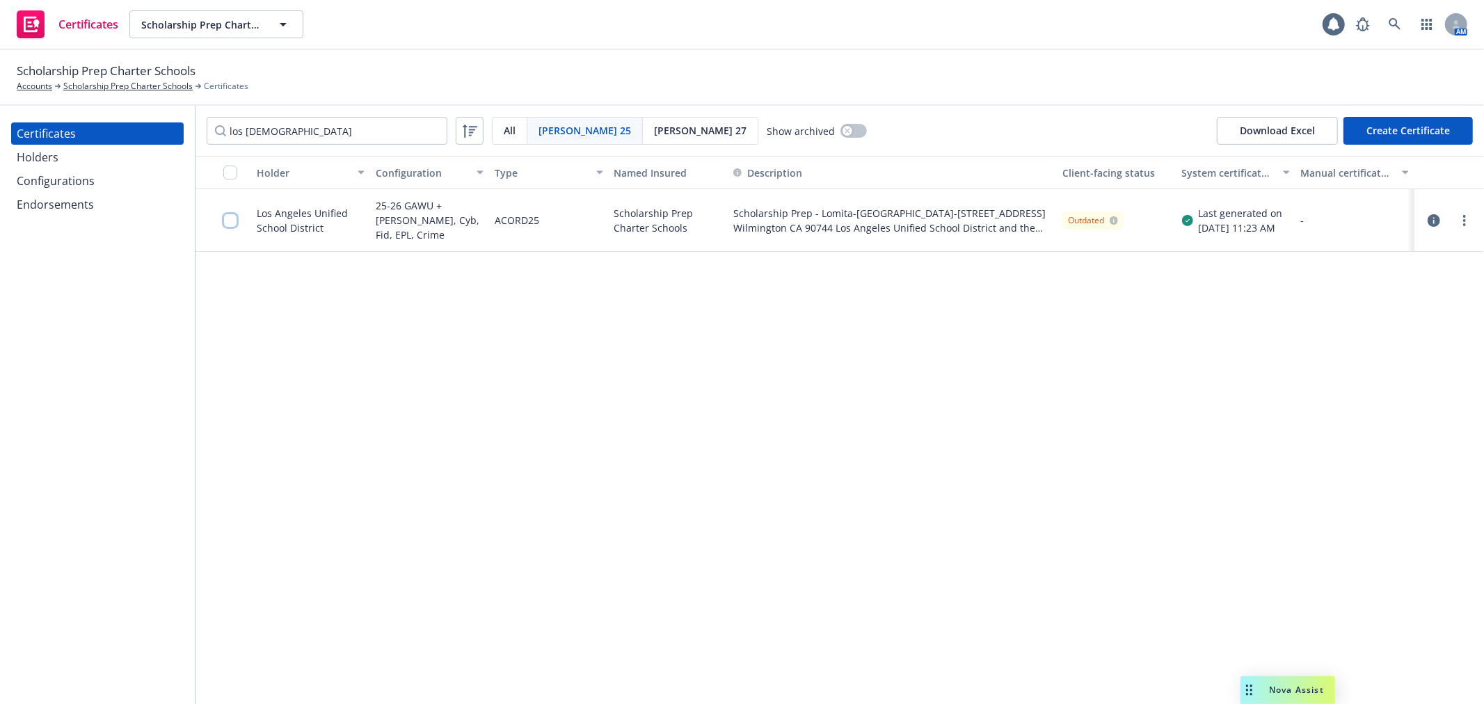
click at [230, 219] on input "checkbox" at bounding box center [230, 221] width 14 height 14
click at [670, 673] on div "Download certificate" at bounding box center [662, 673] width 105 height 26
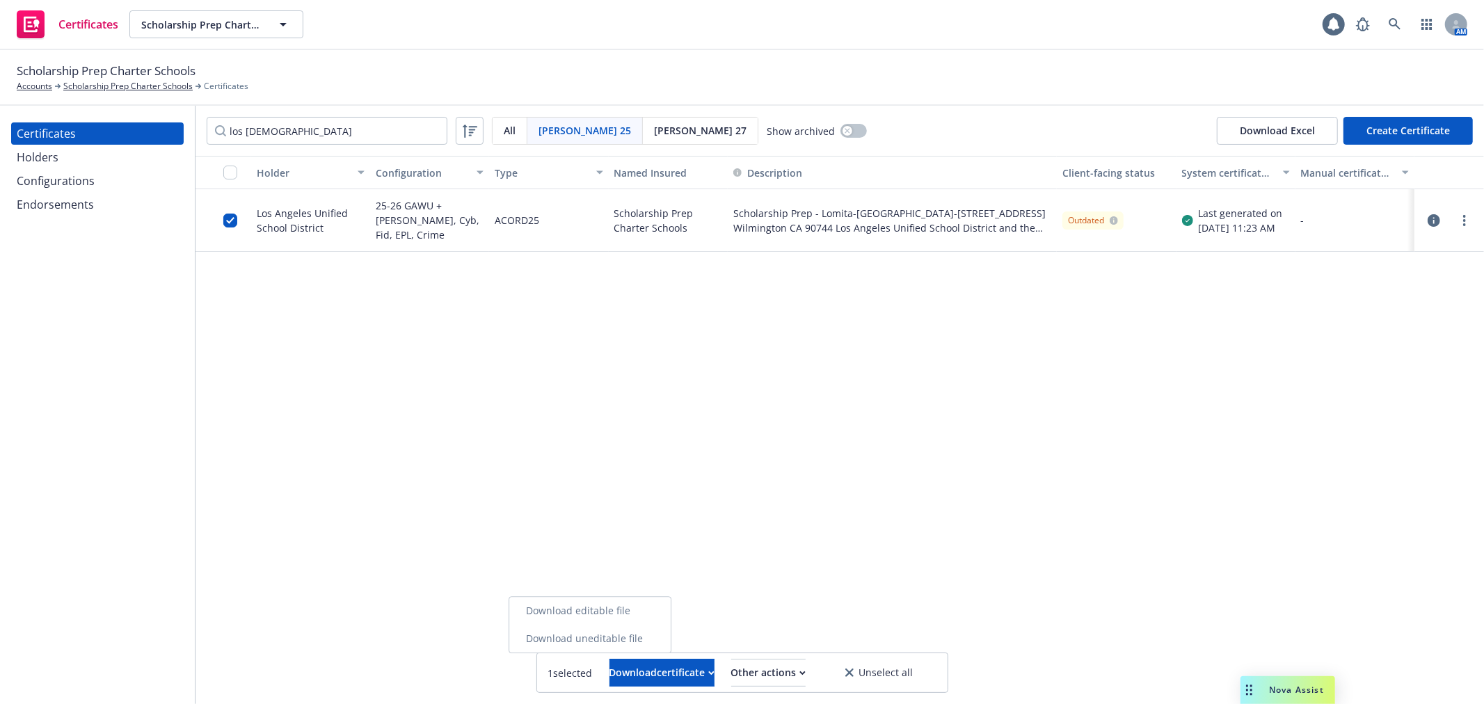
click at [671, 645] on link "Download uneditable file" at bounding box center [589, 639] width 161 height 28
